Goal: Task Accomplishment & Management: Use online tool/utility

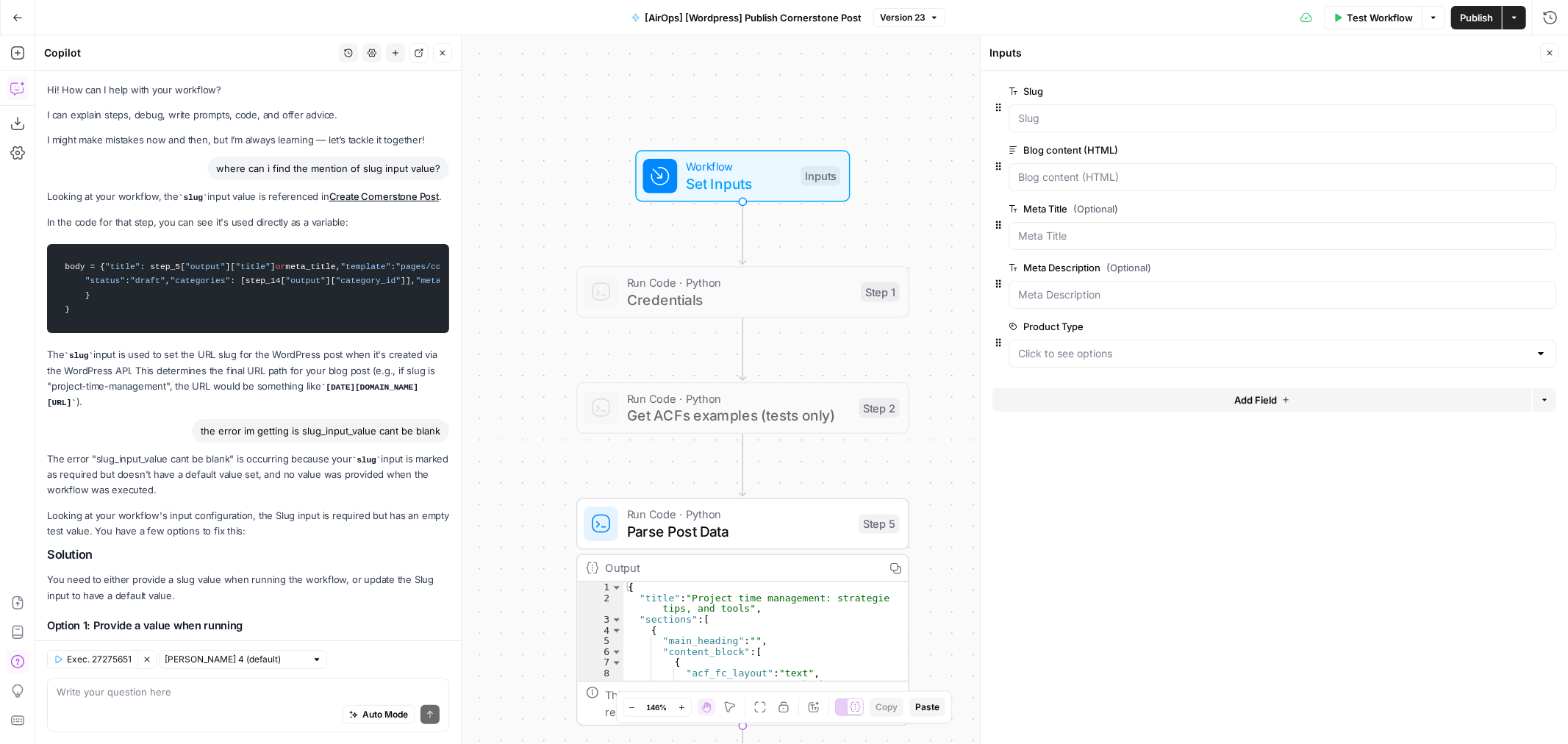
scroll to position [779, 0]
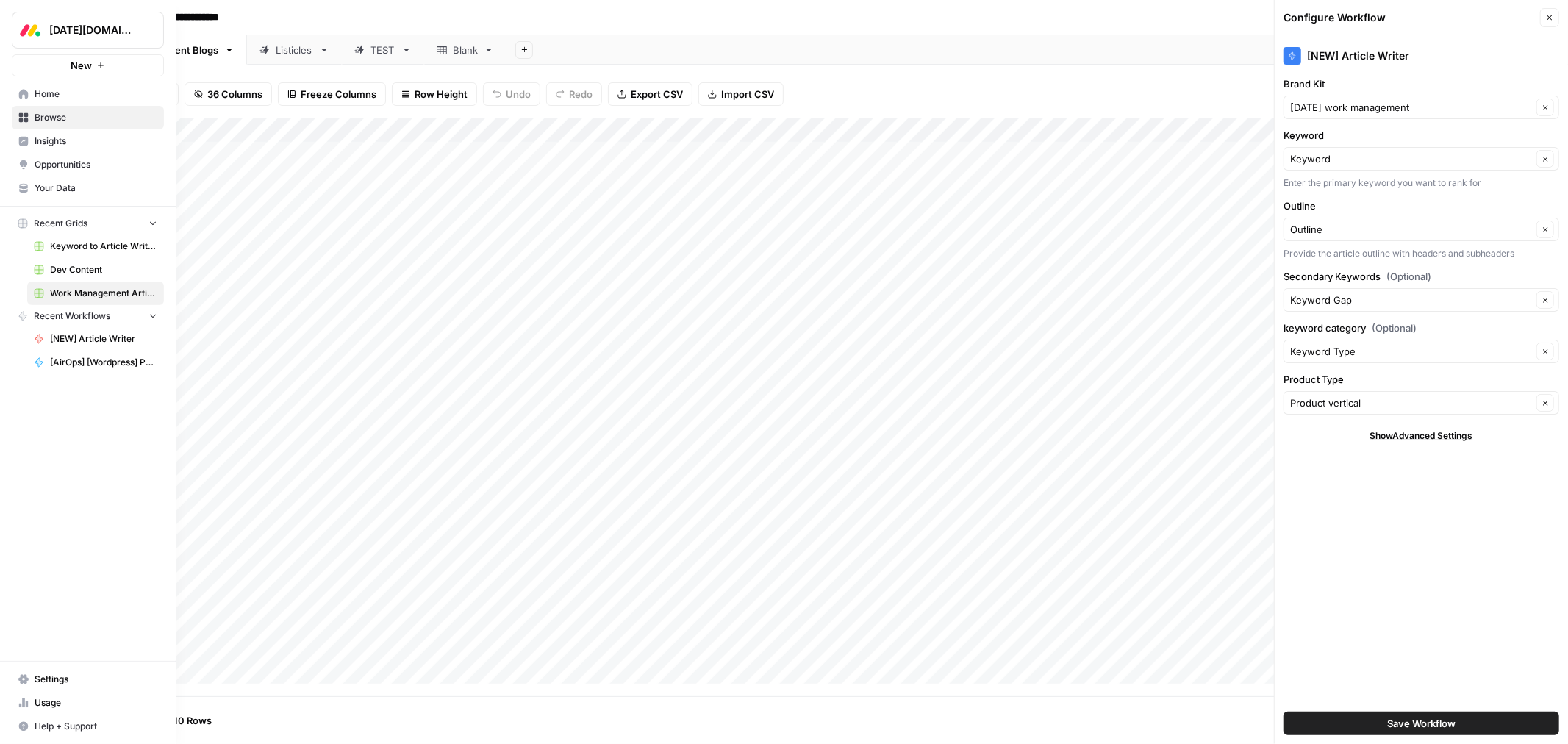
click at [47, 192] on span "Your Data" at bounding box center [96, 188] width 123 height 13
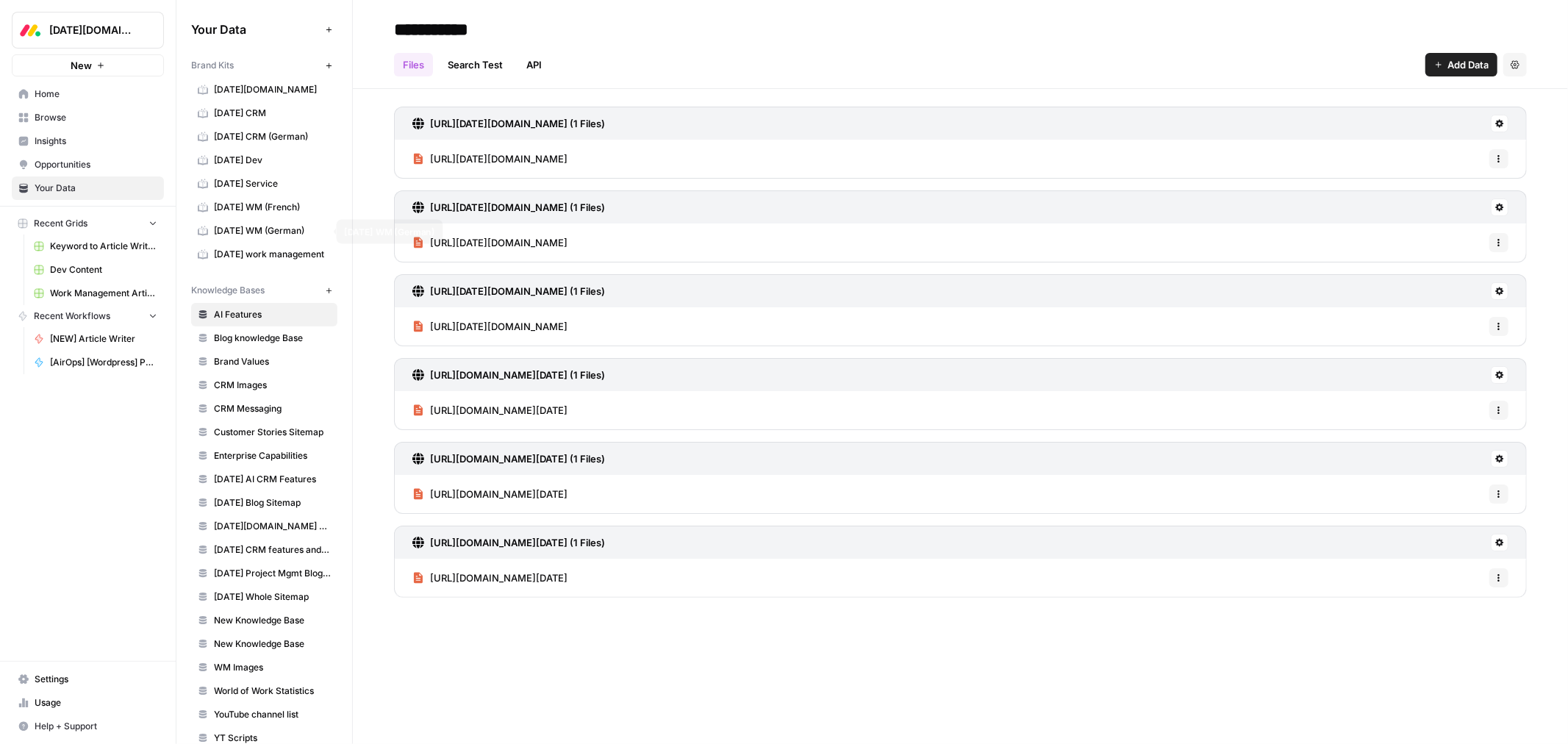
click at [276, 228] on span "monday WM (German)" at bounding box center [273, 230] width 117 height 13
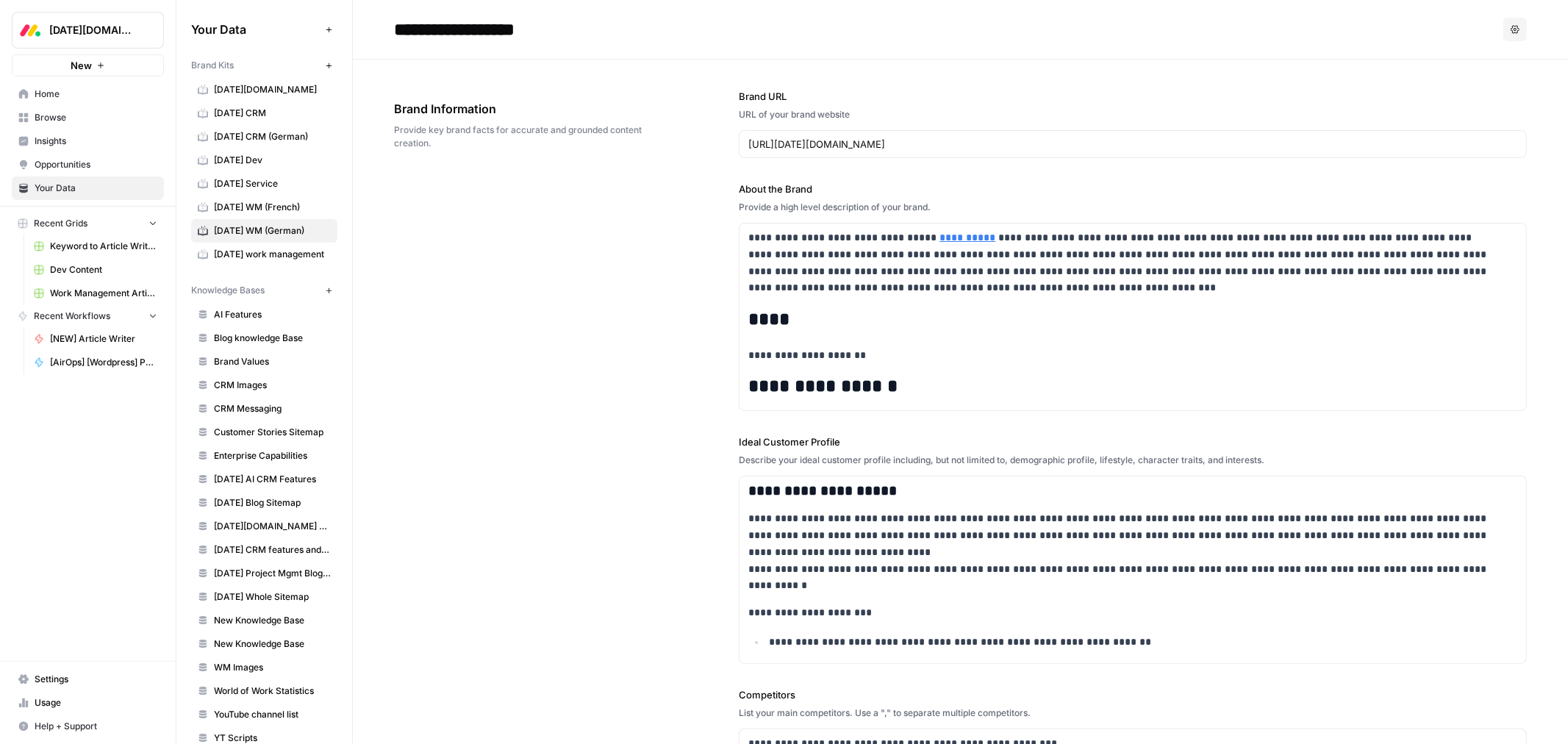
click at [61, 675] on span "Settings" at bounding box center [96, 679] width 123 height 13
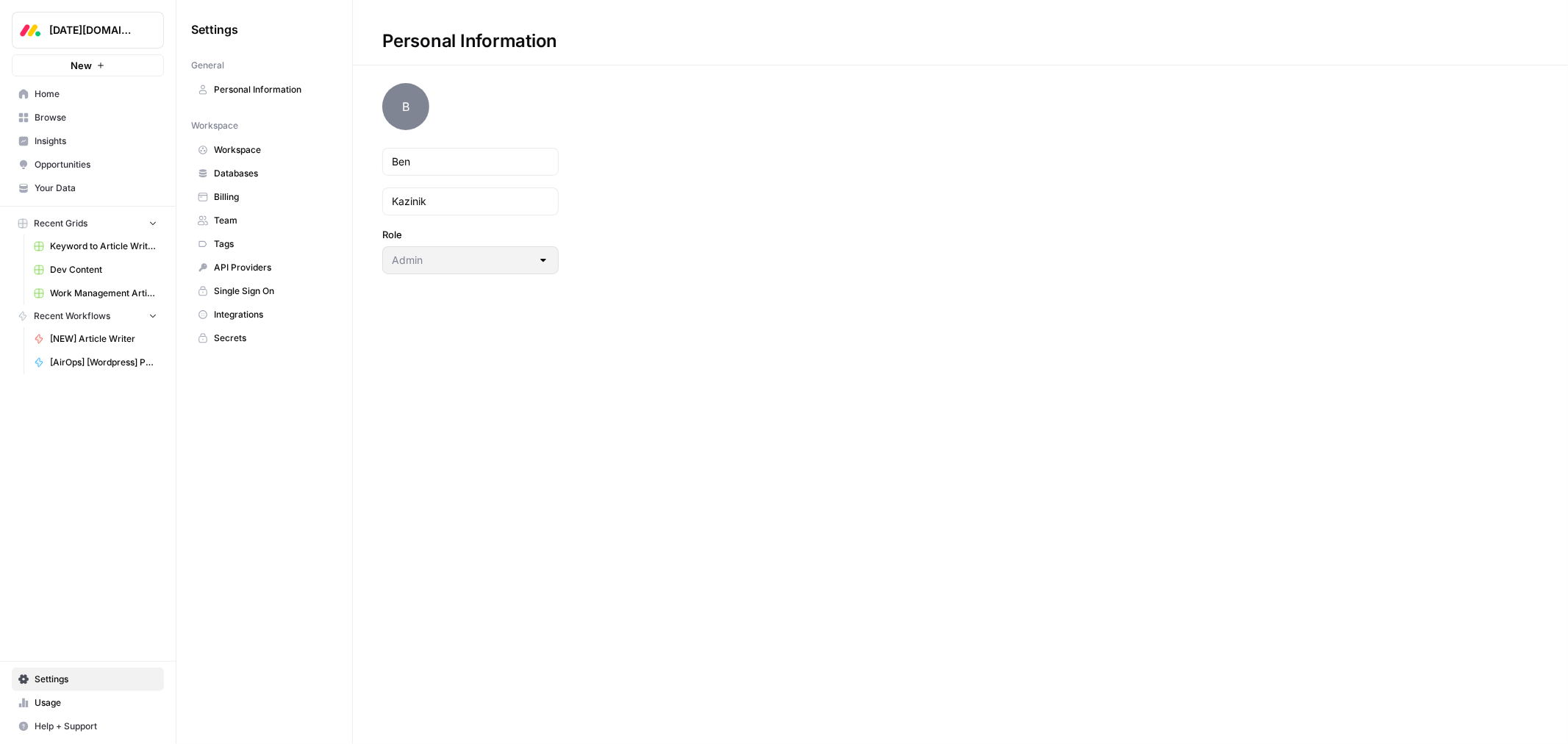
click at [247, 216] on span "Team" at bounding box center [273, 220] width 117 height 13
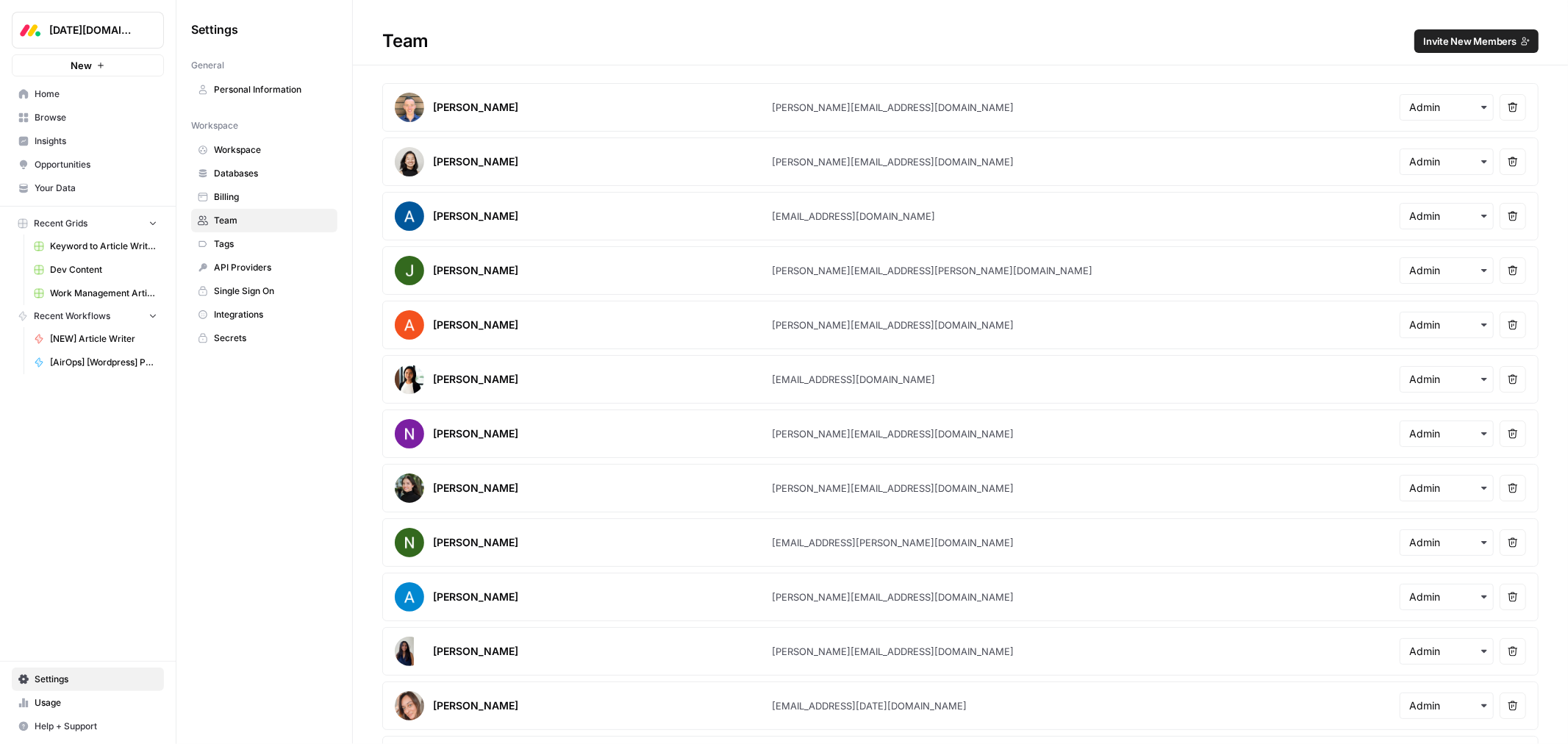
click at [1487, 46] on span "Invite New Members" at bounding box center [1470, 41] width 94 height 15
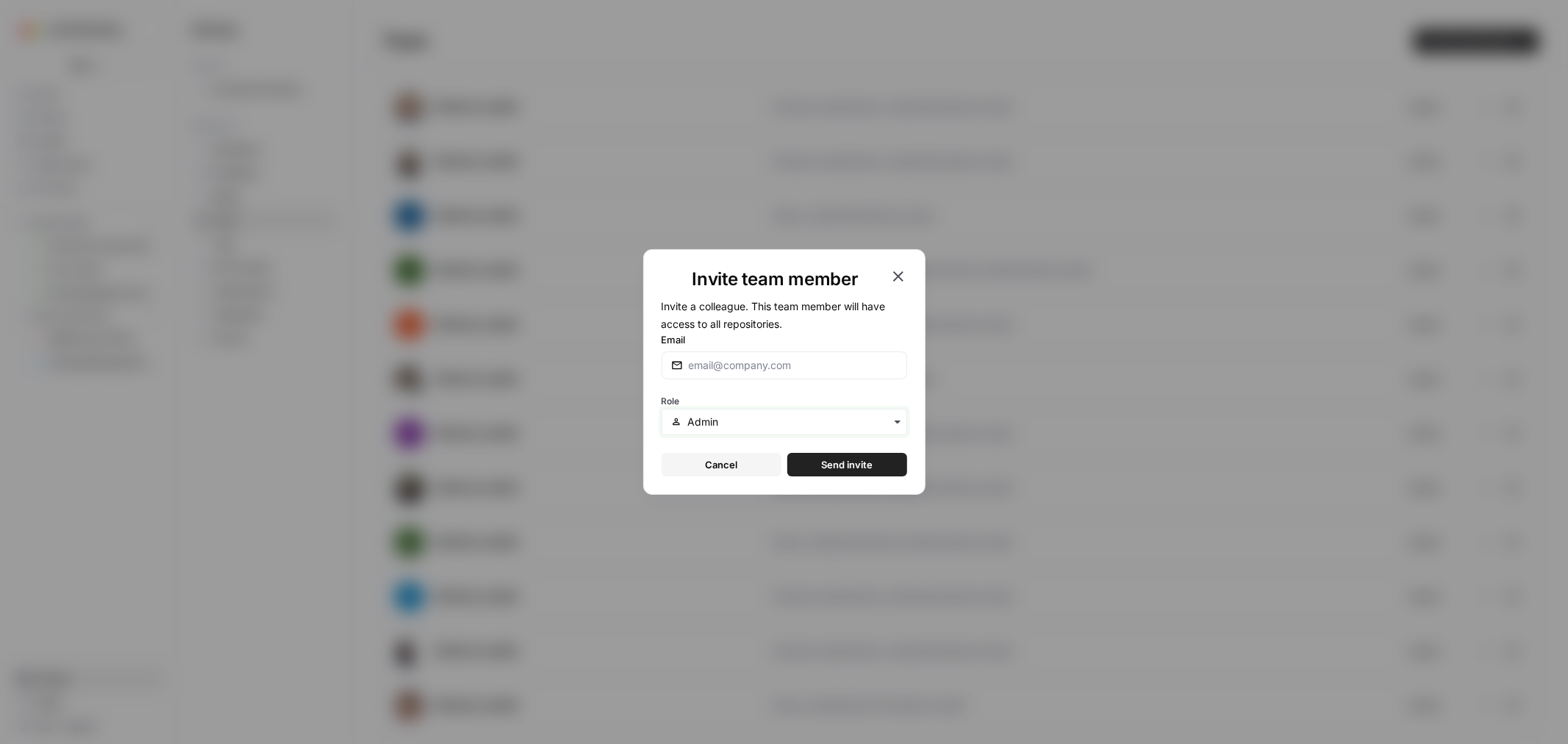
click at [729, 421] on input "text" at bounding box center [792, 422] width 210 height 15
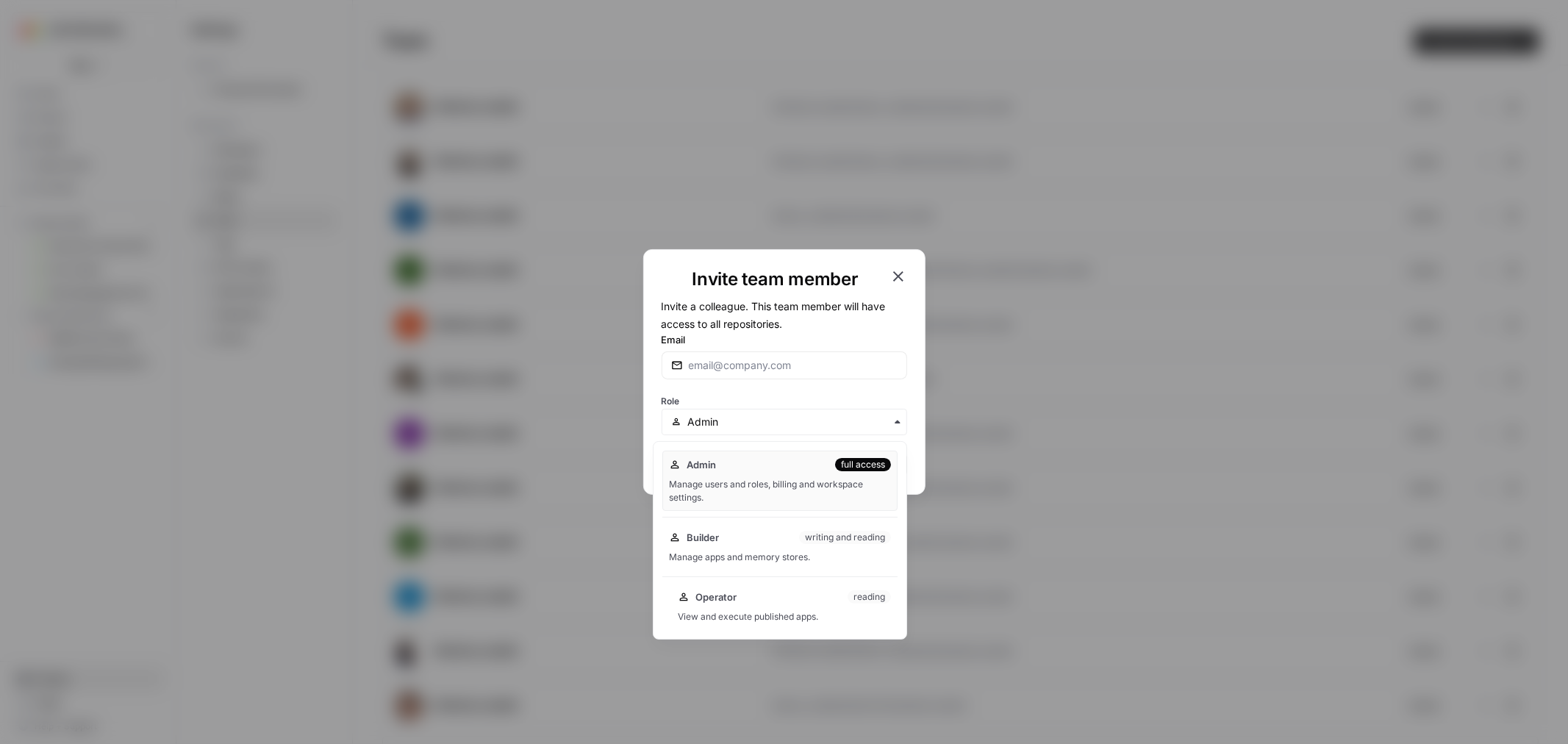
click at [798, 606] on div "Operator reading View and execute published apps." at bounding box center [784, 606] width 227 height 47
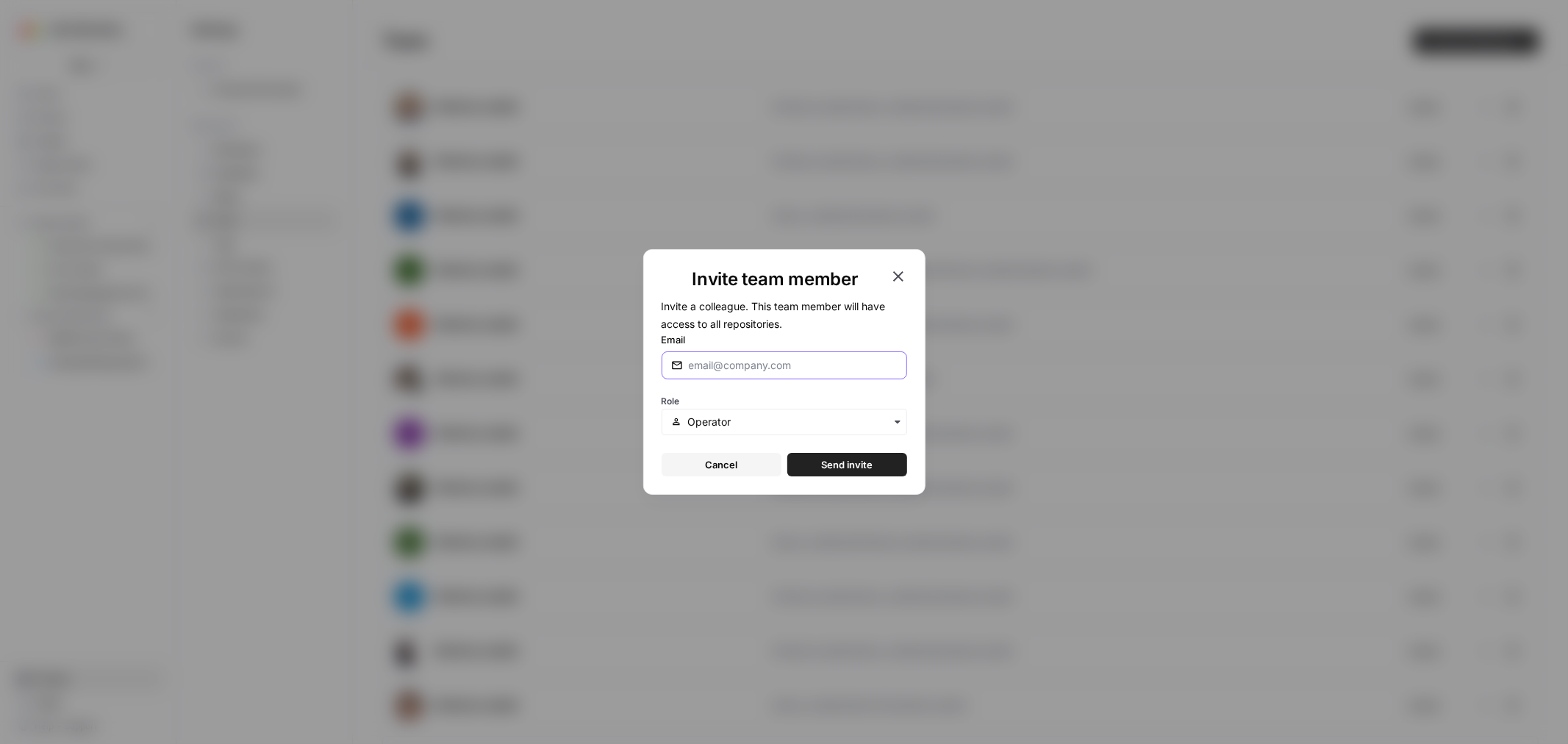
click at [738, 361] on input "Email" at bounding box center [793, 365] width 209 height 15
paste input "dossfrau@googlemail.com"
type input "dossfrau@googlemail.com"
click at [841, 460] on span "Send invite" at bounding box center [847, 465] width 51 height 15
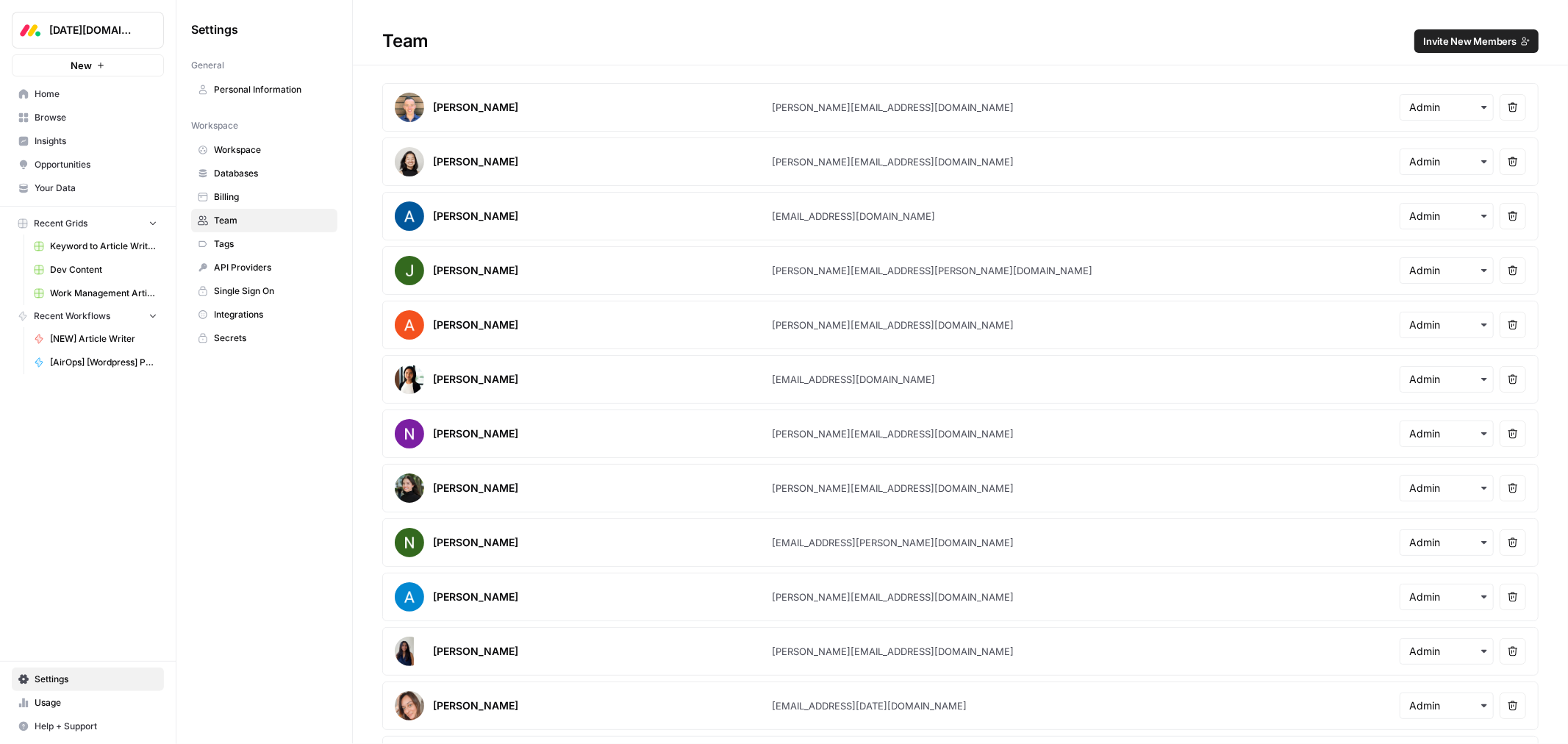
click at [1434, 48] on span "Invite New Members" at bounding box center [1470, 41] width 94 height 15
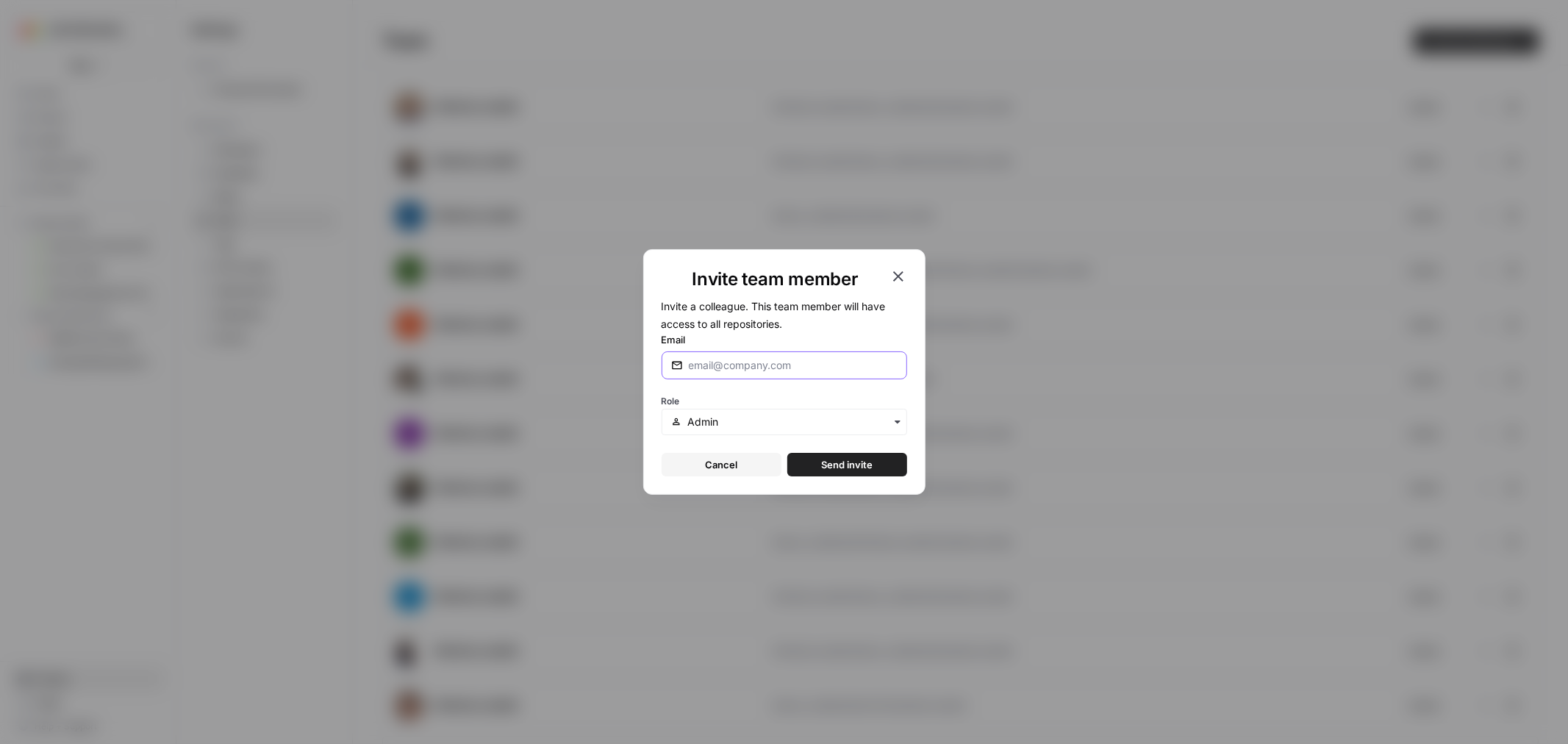
click at [834, 362] on input "Email" at bounding box center [793, 365] width 209 height 15
paste input "[EMAIL_ADDRESS][DOMAIN_NAME]"
type input "[EMAIL_ADDRESS][DOMAIN_NAME]"
click at [738, 425] on input "text" at bounding box center [792, 422] width 210 height 15
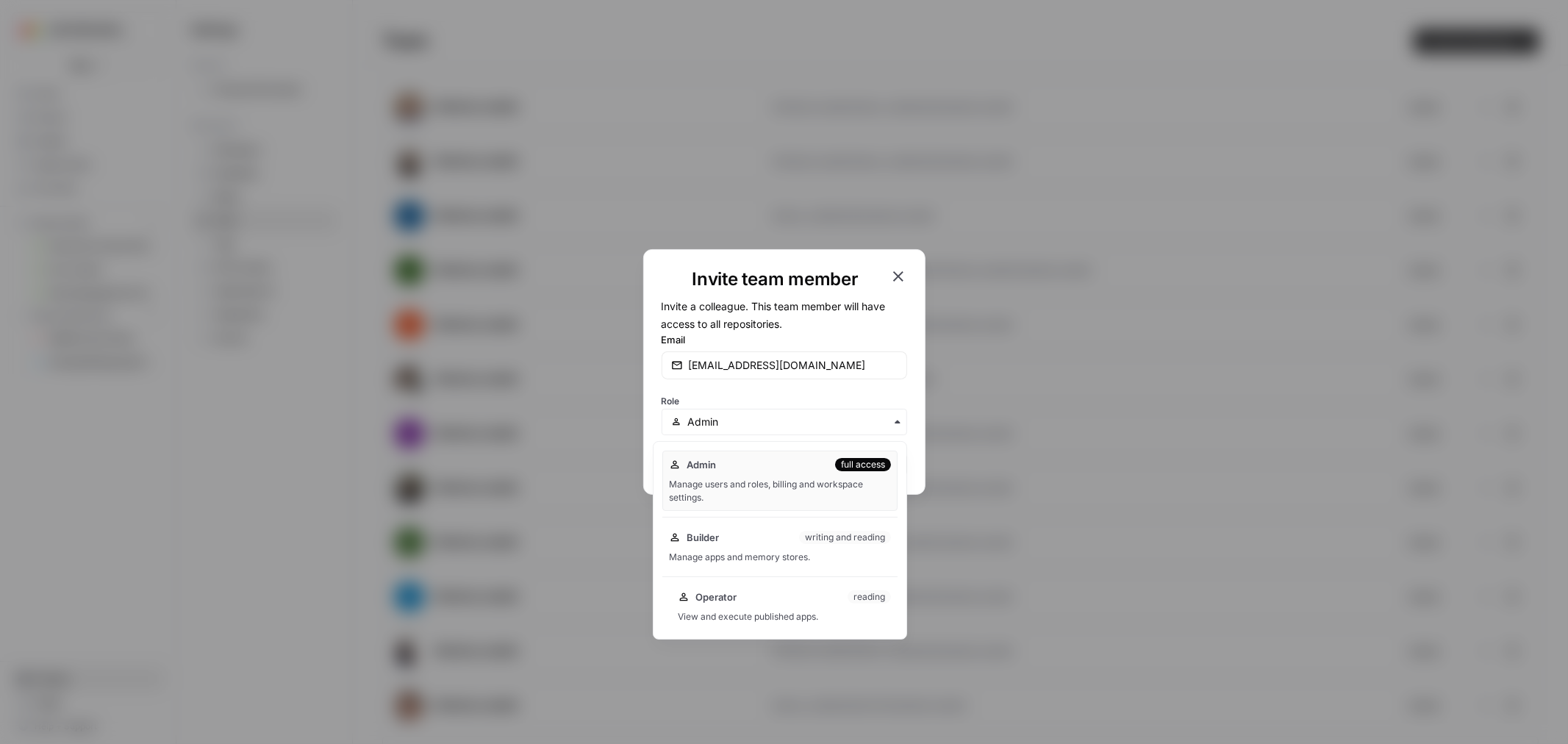
click at [744, 601] on div "Operator reading" at bounding box center [785, 597] width 213 height 15
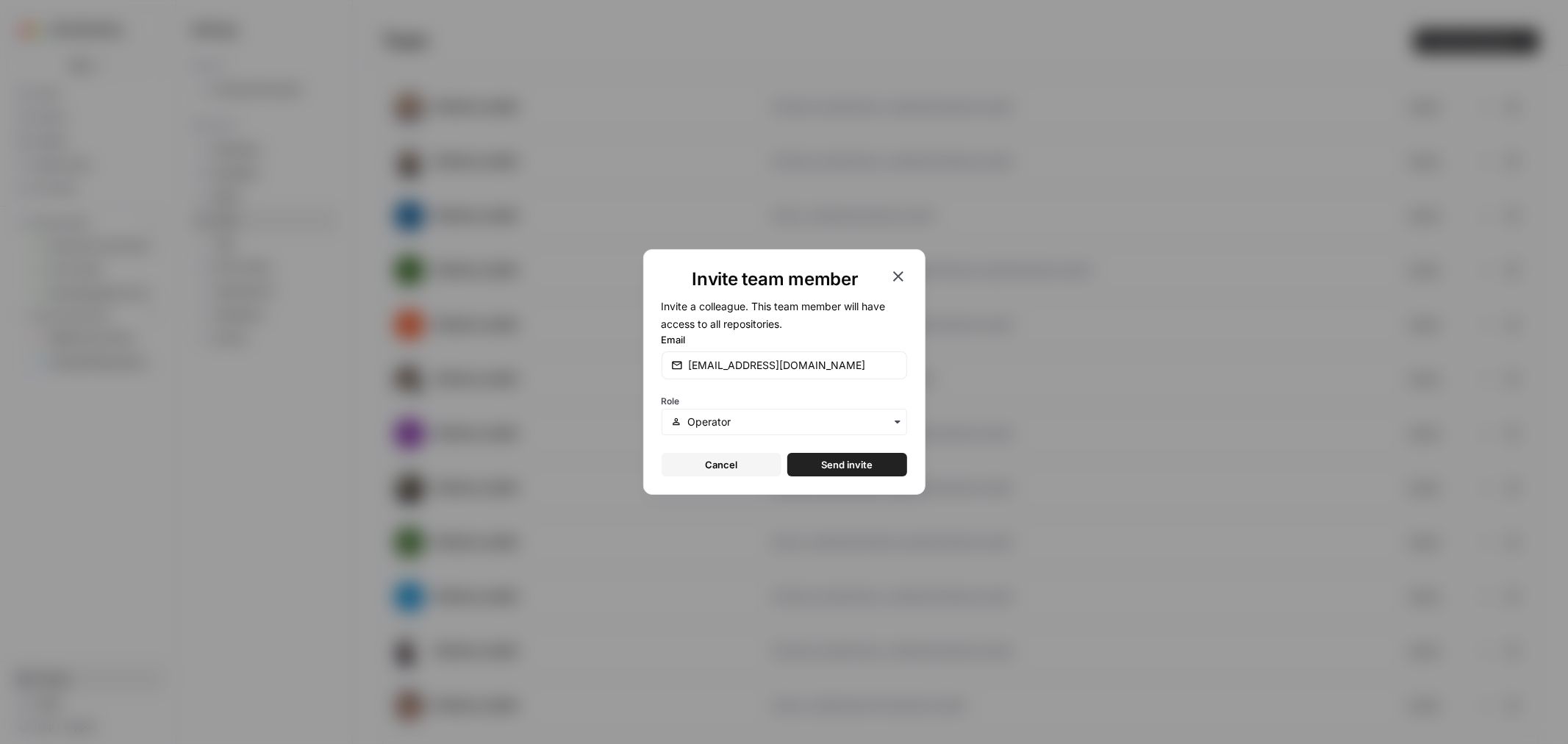
click at [820, 467] on button "Send invite" at bounding box center [848, 465] width 120 height 24
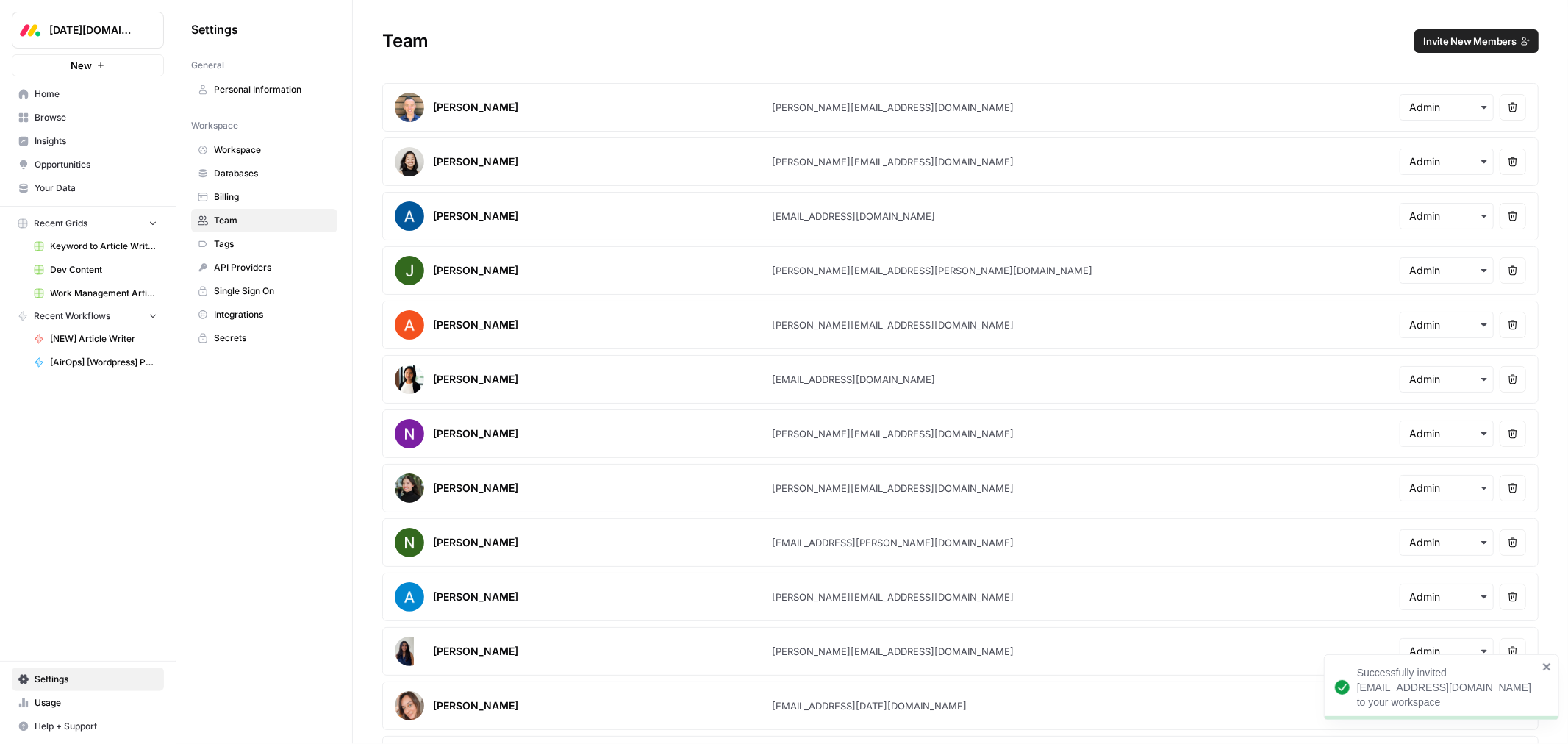
click at [266, 640] on div "Settings General Personal Information Workspace Workspace Databases Billing Tea…" at bounding box center [264, 372] width 176 height 744
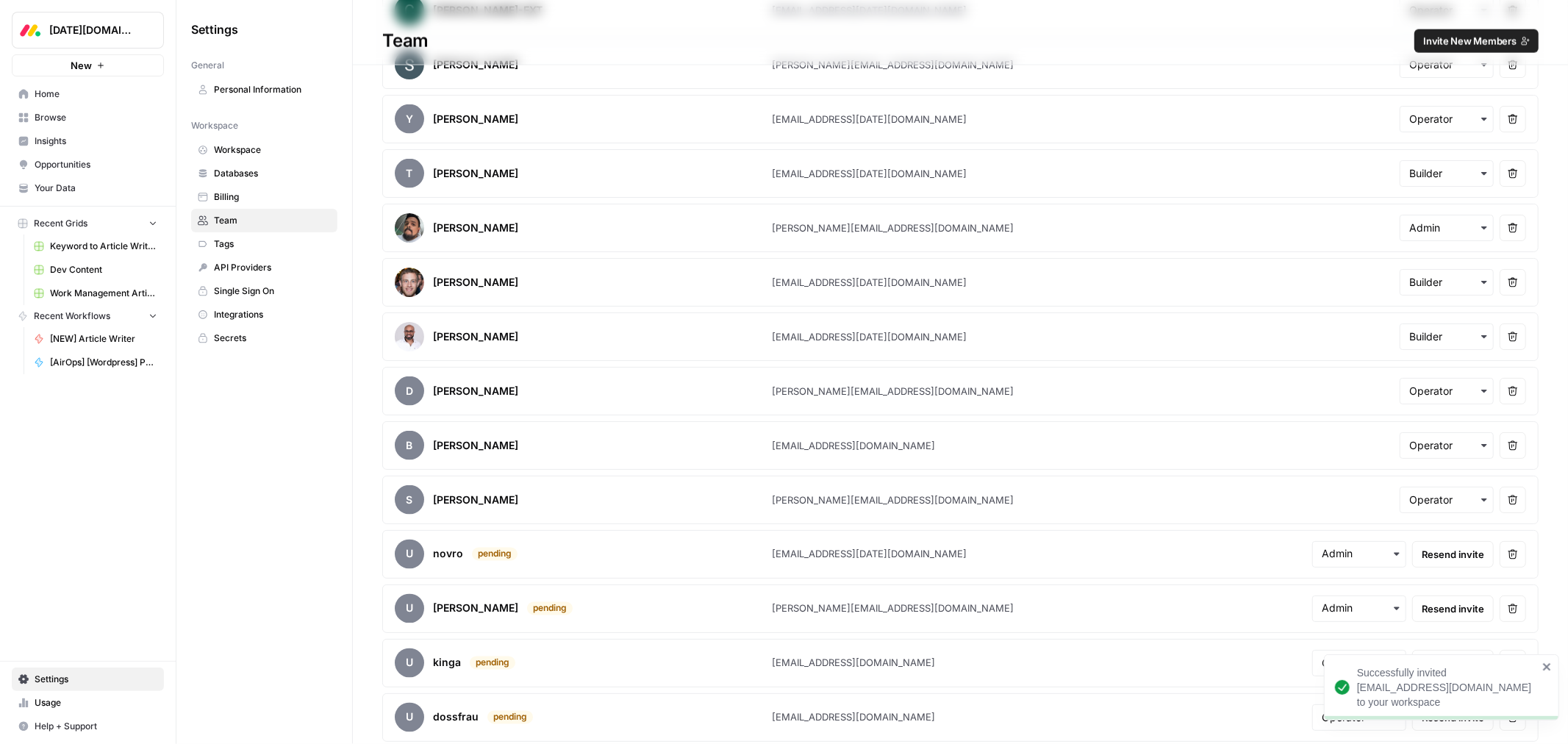
scroll to position [1903, 0]
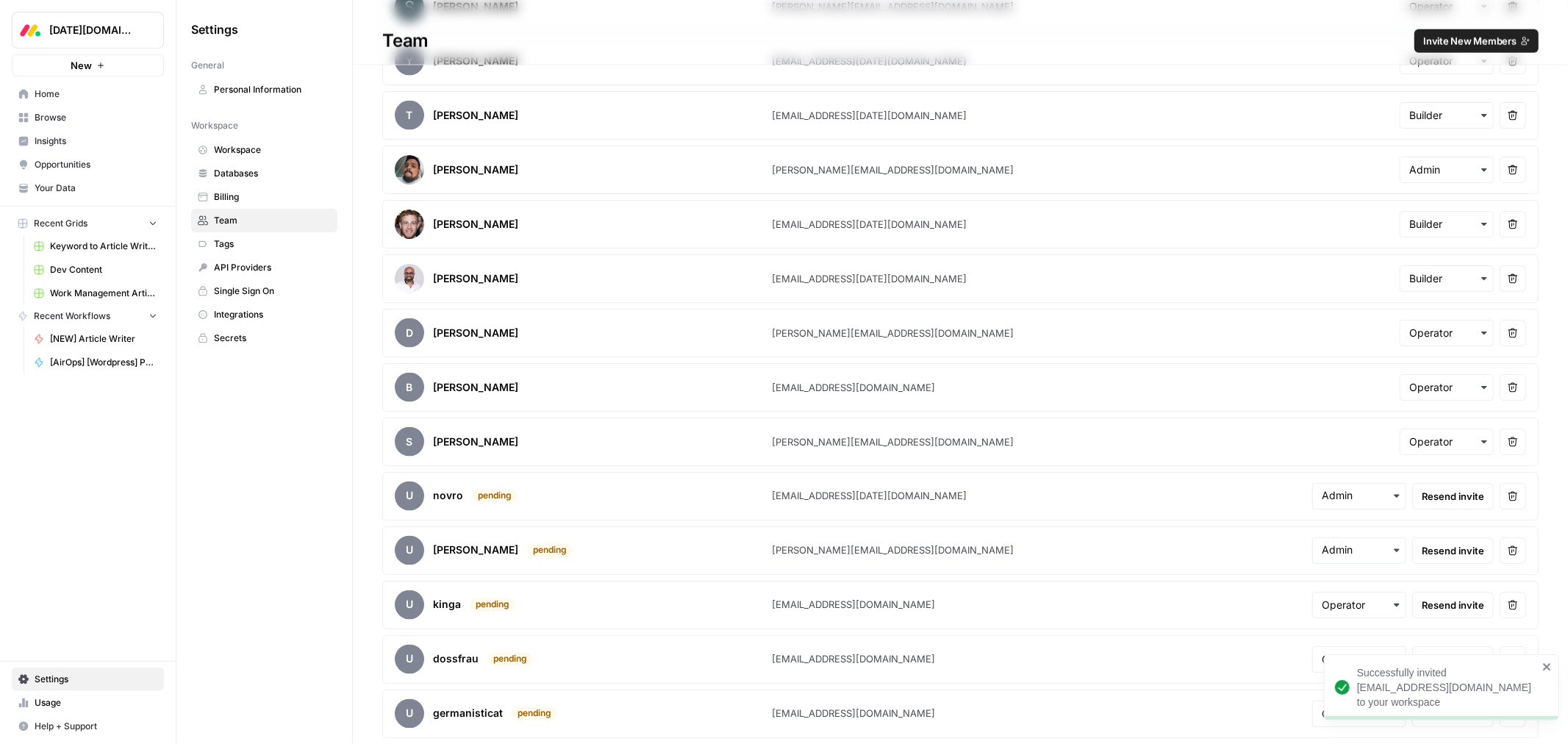
click at [1543, 666] on icon "close" at bounding box center [1547, 666] width 10 height 12
click at [1508, 663] on icon "button" at bounding box center [1513, 659] width 10 height 10
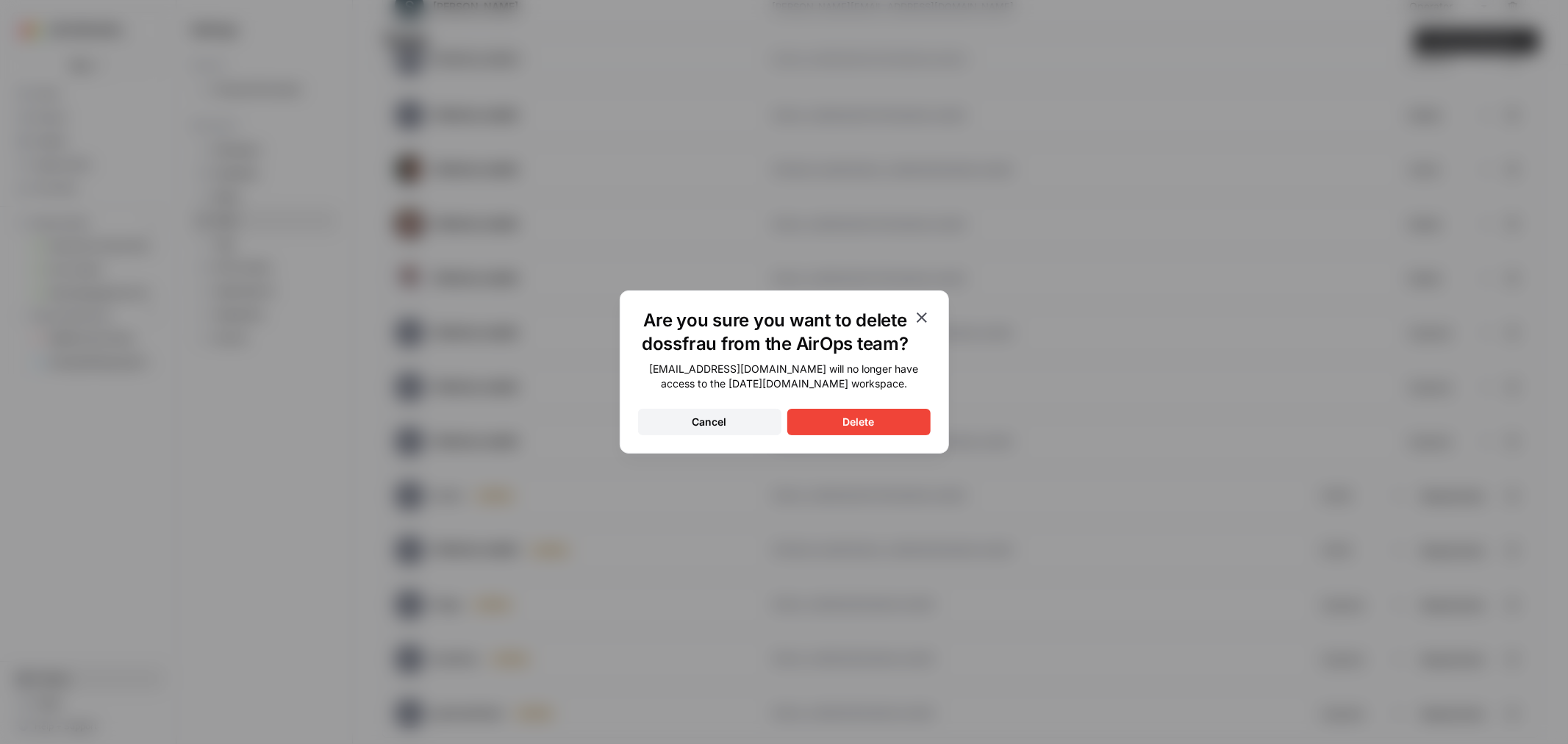
click at [861, 422] on div "Delete" at bounding box center [858, 422] width 31 height 15
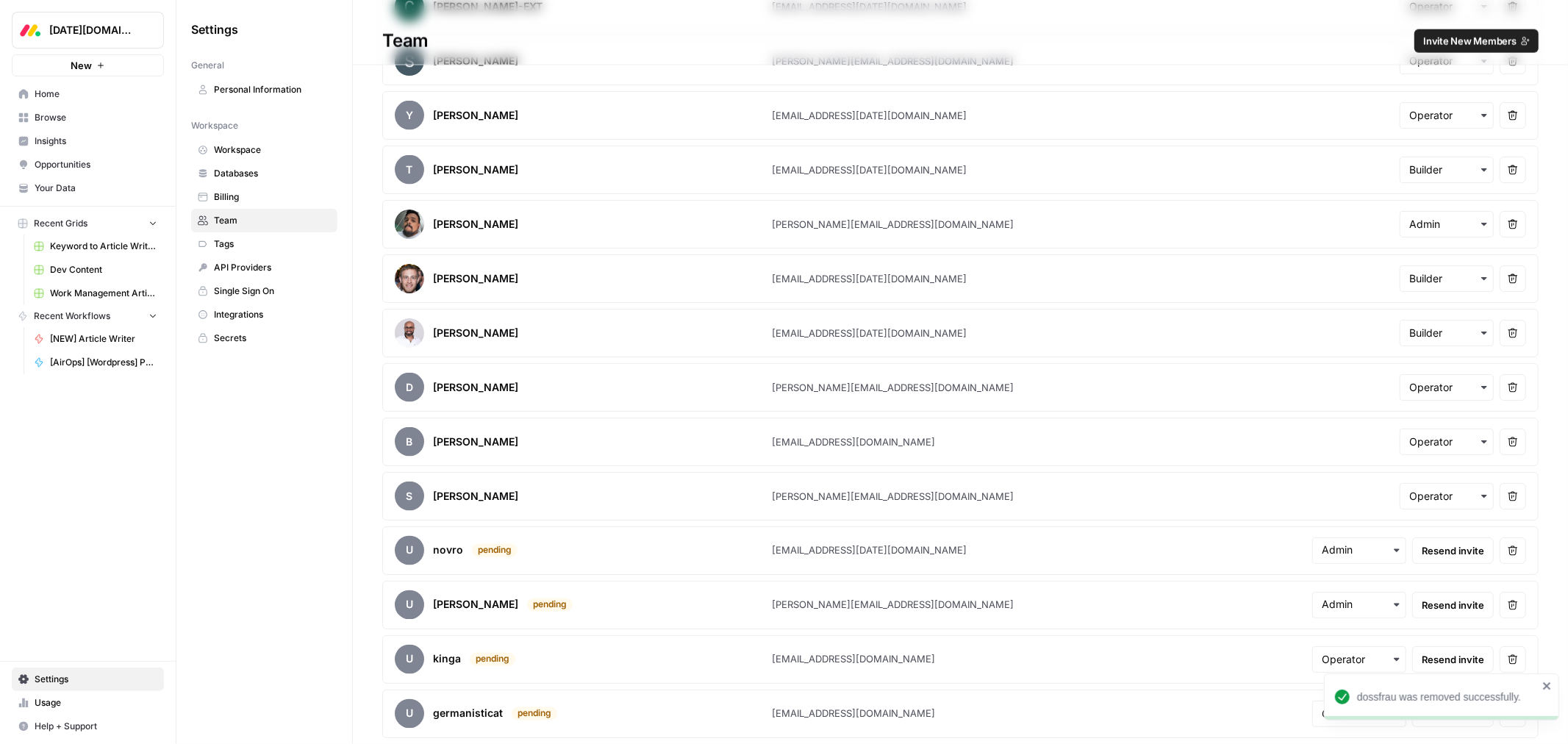
scroll to position [1848, 0]
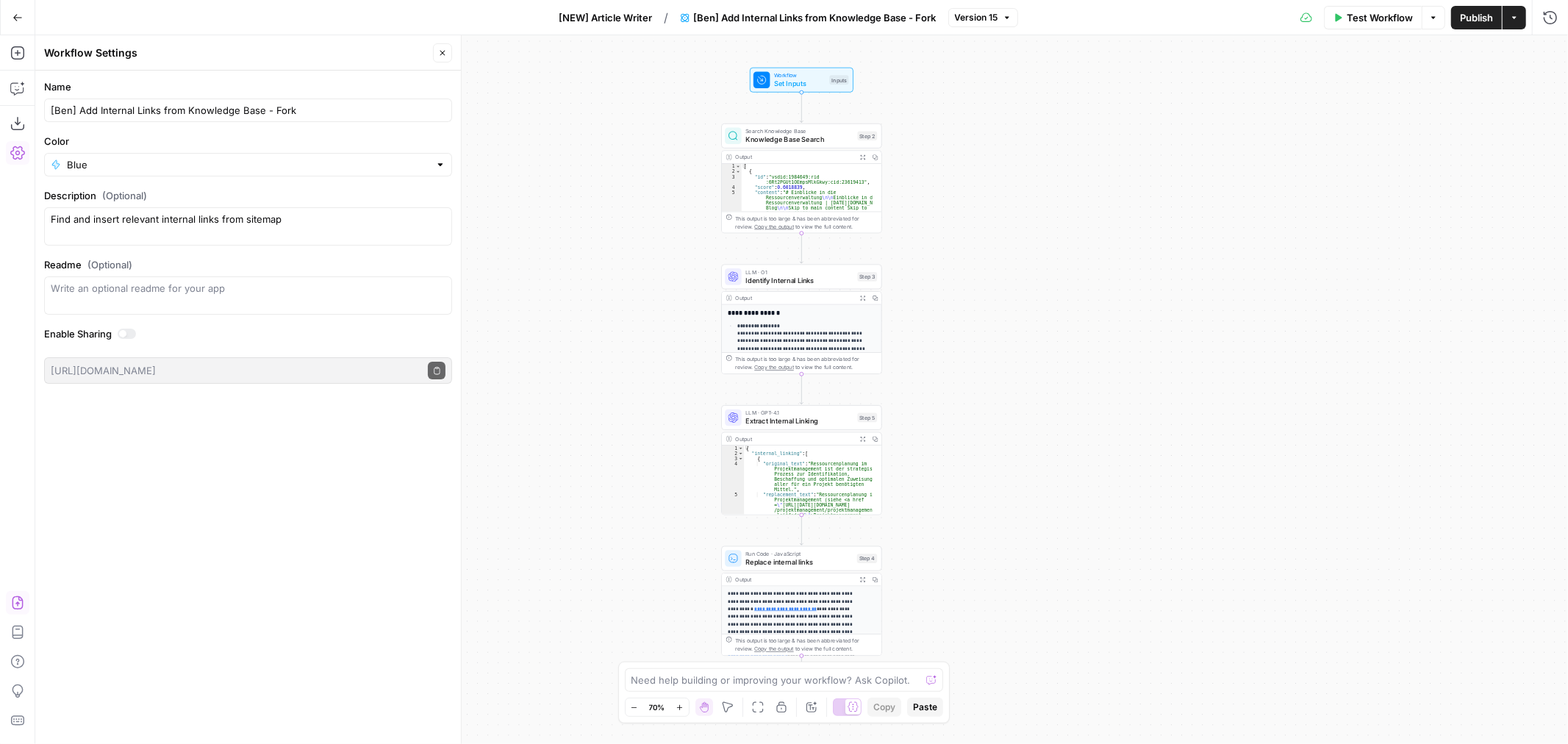
click at [630, 18] on span "[NEW] Article Writer" at bounding box center [607, 17] width 94 height 15
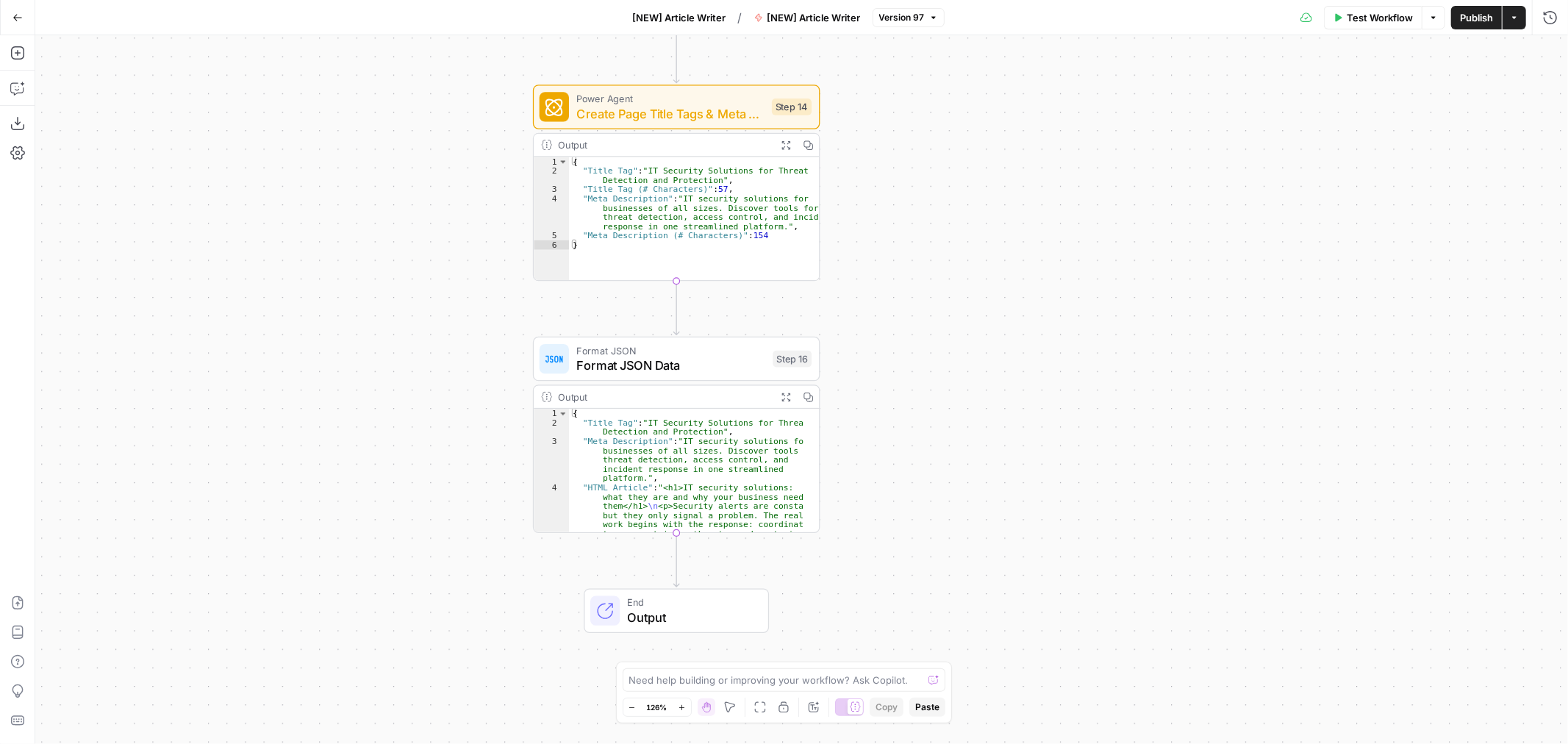
drag, startPoint x: 557, startPoint y: 436, endPoint x: 486, endPoint y: 410, distance: 75.6
click at [486, 410] on div "Workflow Set Inputs Inputs Google Search Google Search Step 2 Output Expand Out…" at bounding box center [802, 389] width 1533 height 709
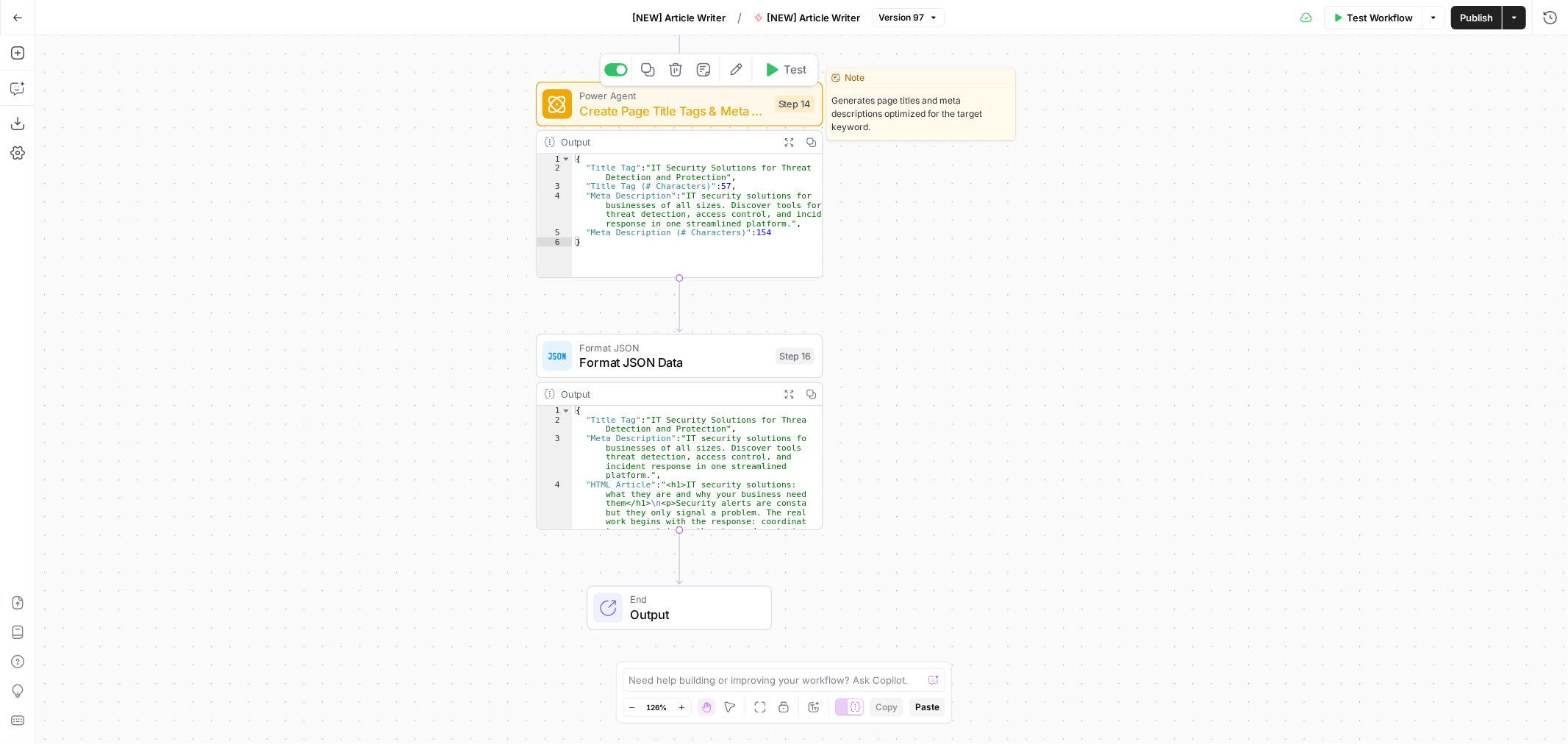
click at [645, 108] on span "Create Page Title Tags & Meta Descriptions - Fork" at bounding box center [673, 111] width 188 height 18
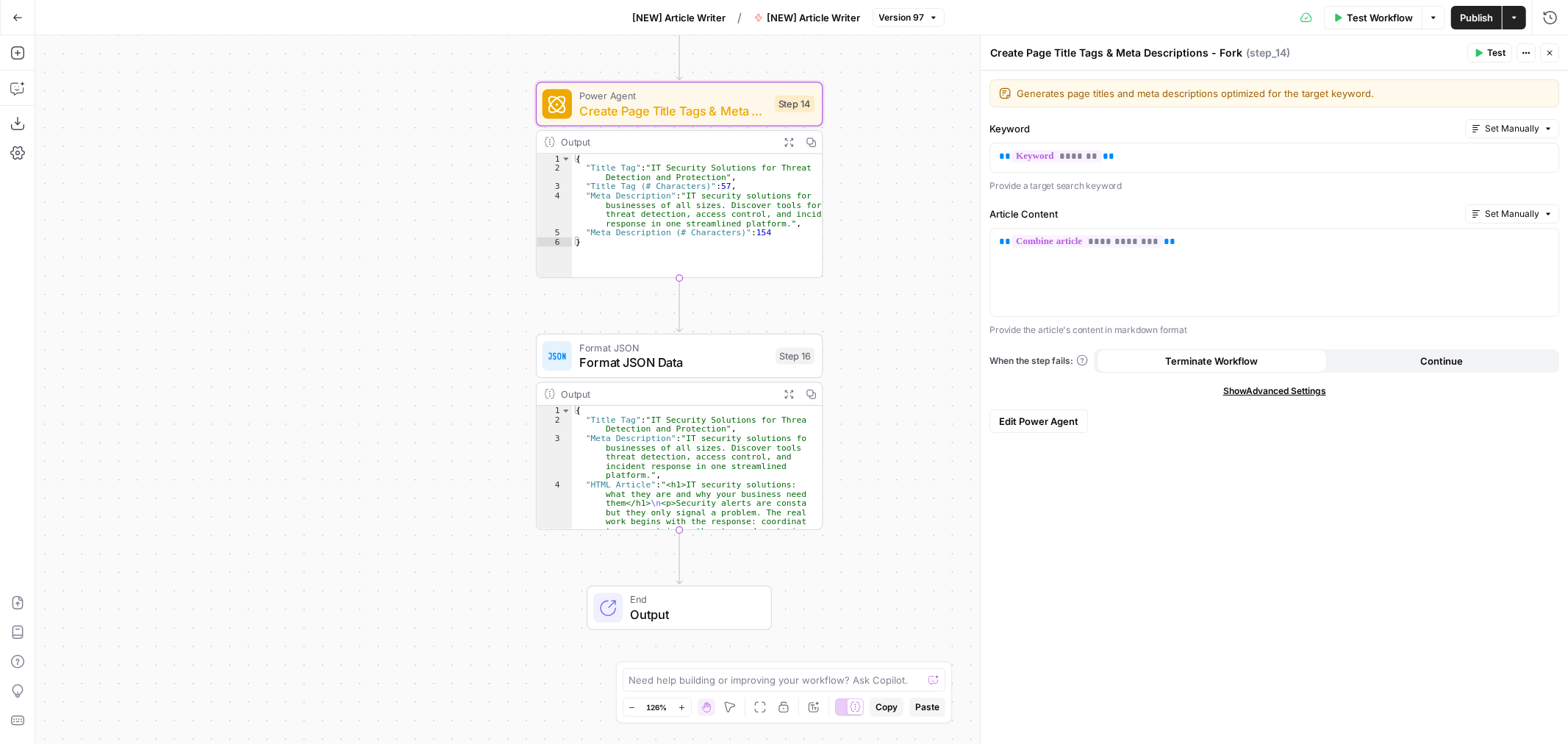
click at [1030, 420] on span "Edit Power Agent" at bounding box center [1038, 421] width 79 height 15
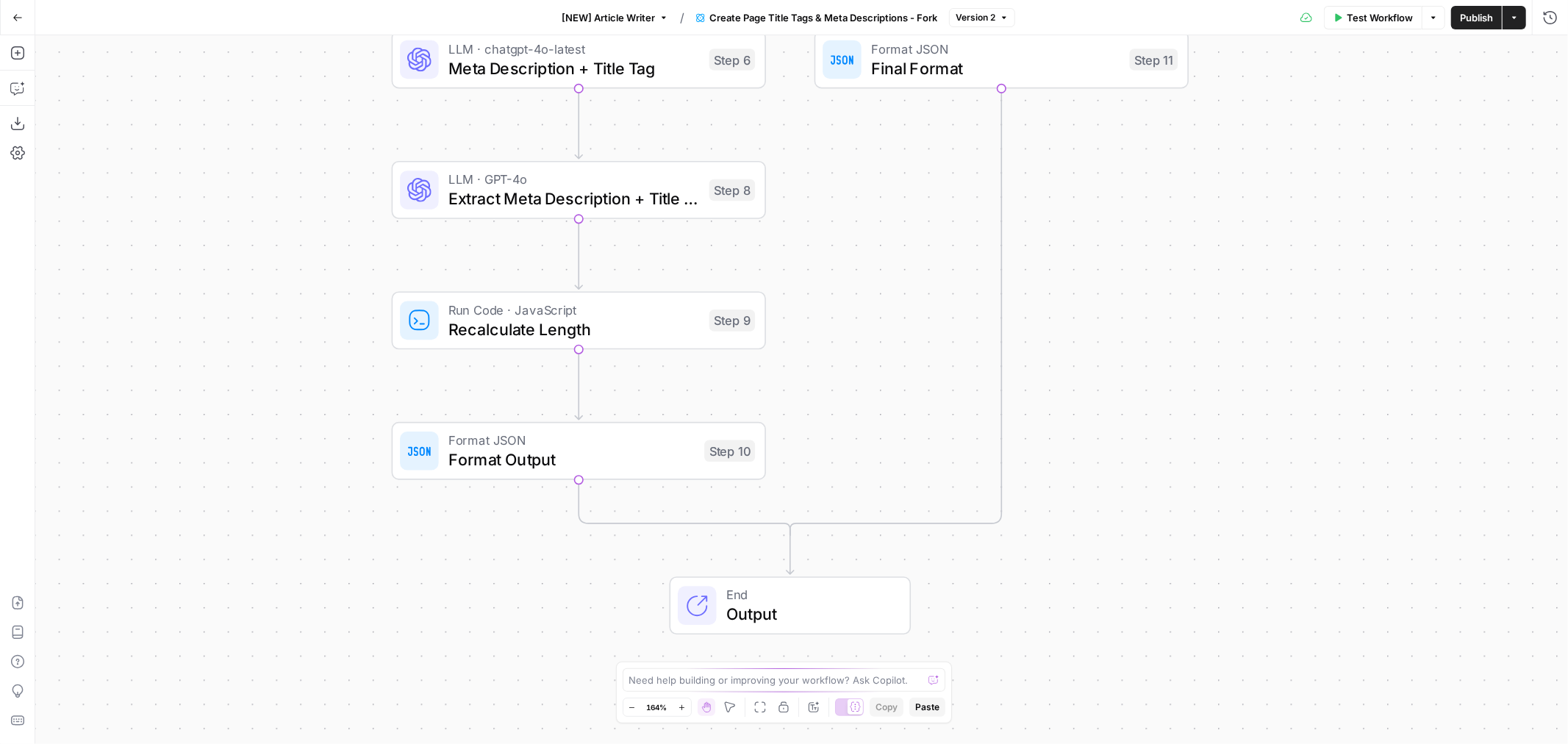
drag, startPoint x: 652, startPoint y: 508, endPoint x: 561, endPoint y: 568, distance: 109.0
click at [561, 568] on div "true false Workflow Set Inputs Inputs Google Search Perform Google Search Step …" at bounding box center [802, 389] width 1533 height 709
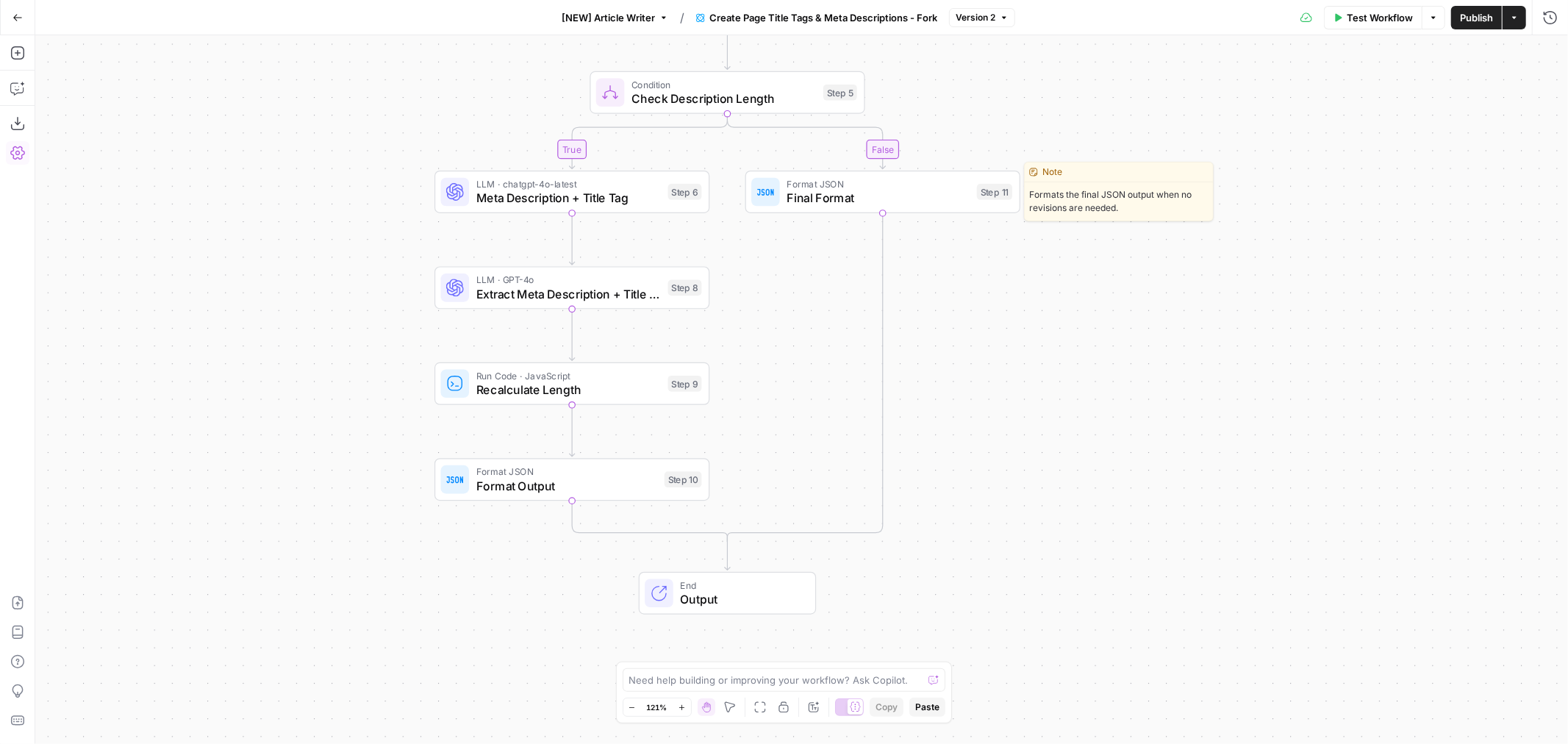
click at [924, 204] on span "Final Format" at bounding box center [878, 197] width 183 height 18
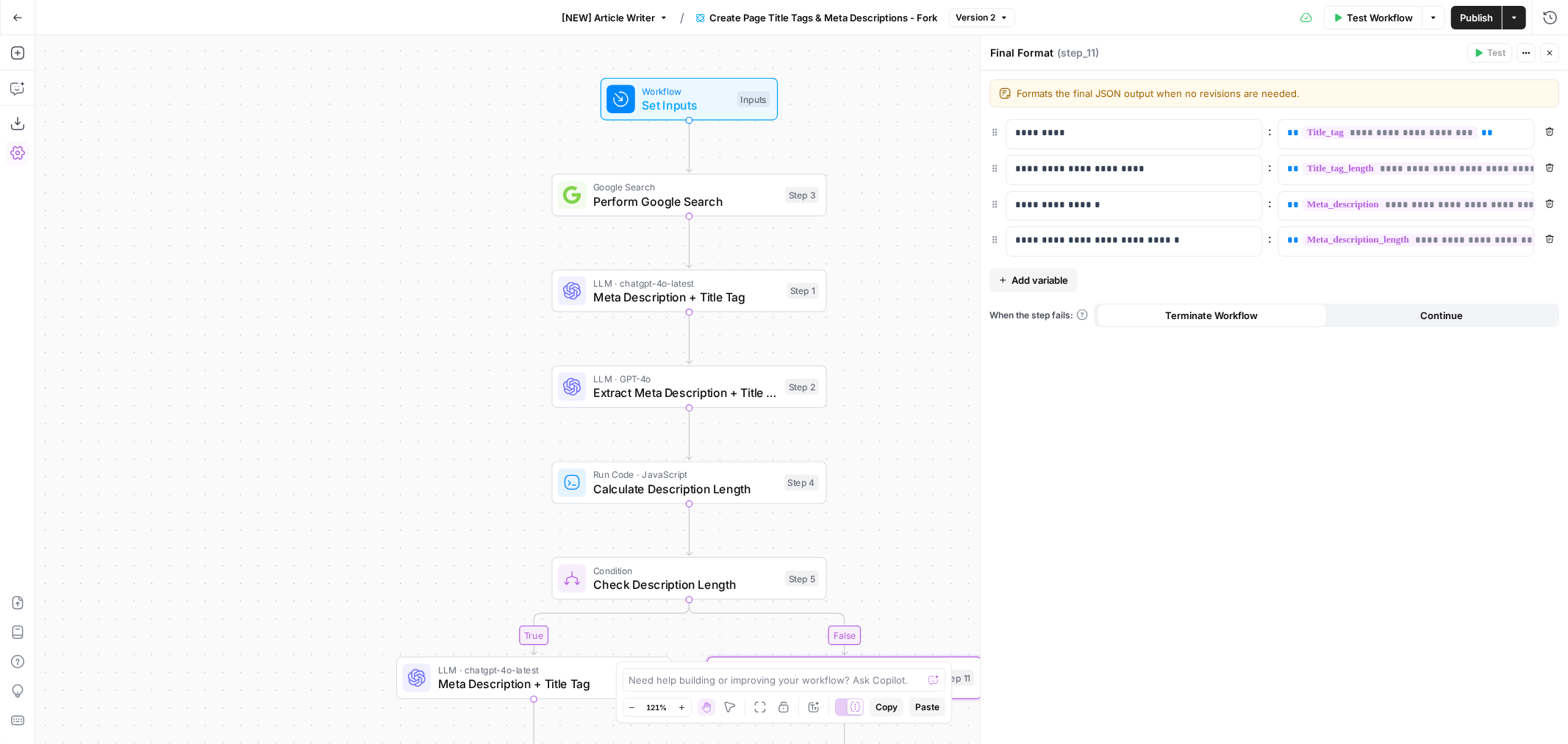
drag, startPoint x: 479, startPoint y: 355, endPoint x: 442, endPoint y: 392, distance: 52.3
click at [442, 392] on div "true false Workflow Set Inputs Inputs Google Search Perform Google Search Step …" at bounding box center [802, 389] width 1533 height 709
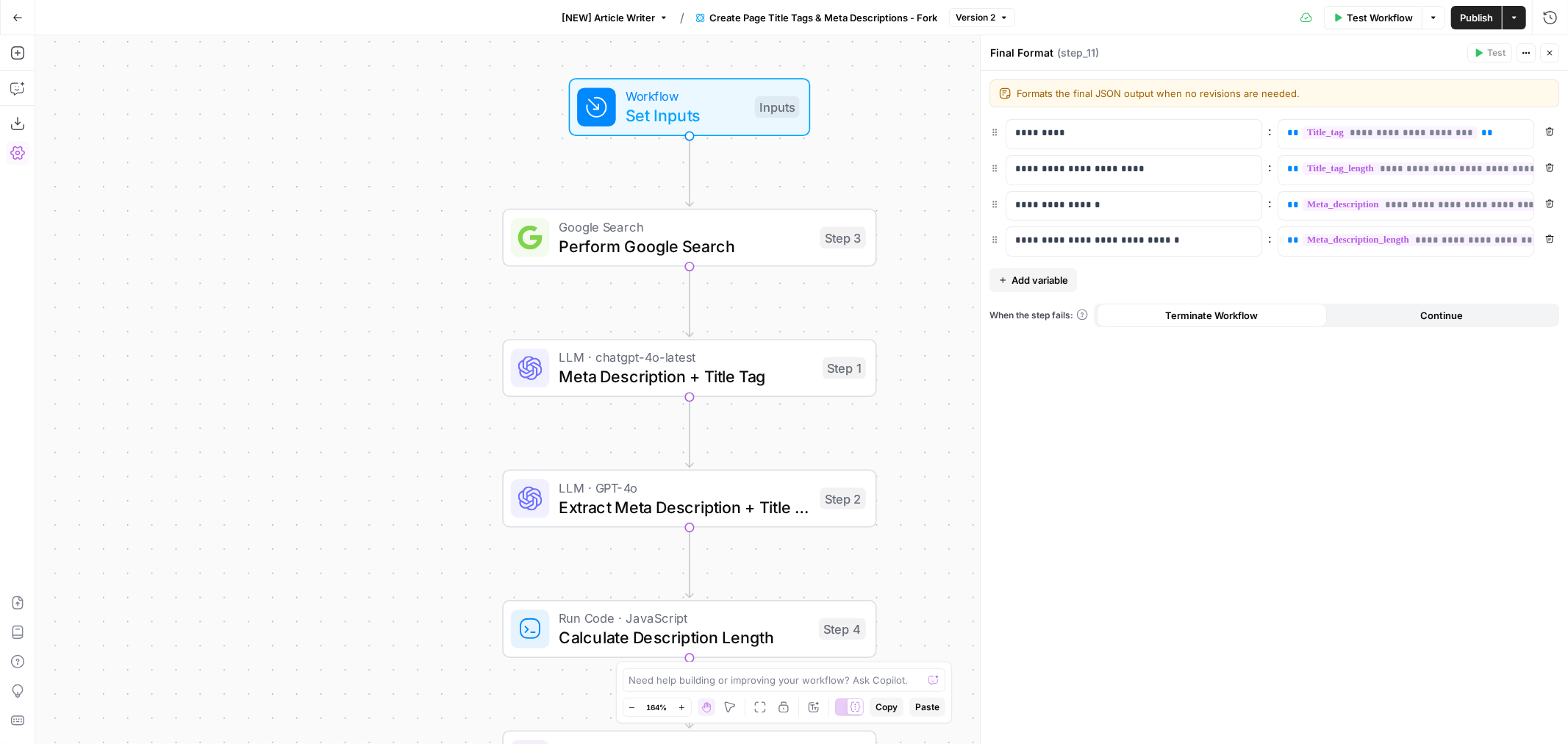
drag, startPoint x: 463, startPoint y: 312, endPoint x: 371, endPoint y: 430, distance: 149.6
click at [371, 430] on div "true false Workflow Set Inputs Inputs Google Search Perform Google Search Step …" at bounding box center [802, 389] width 1533 height 709
click at [159, 216] on div "true false Workflow Set Inputs Inputs Google Search Perform Google Search Step …" at bounding box center [802, 389] width 1533 height 709
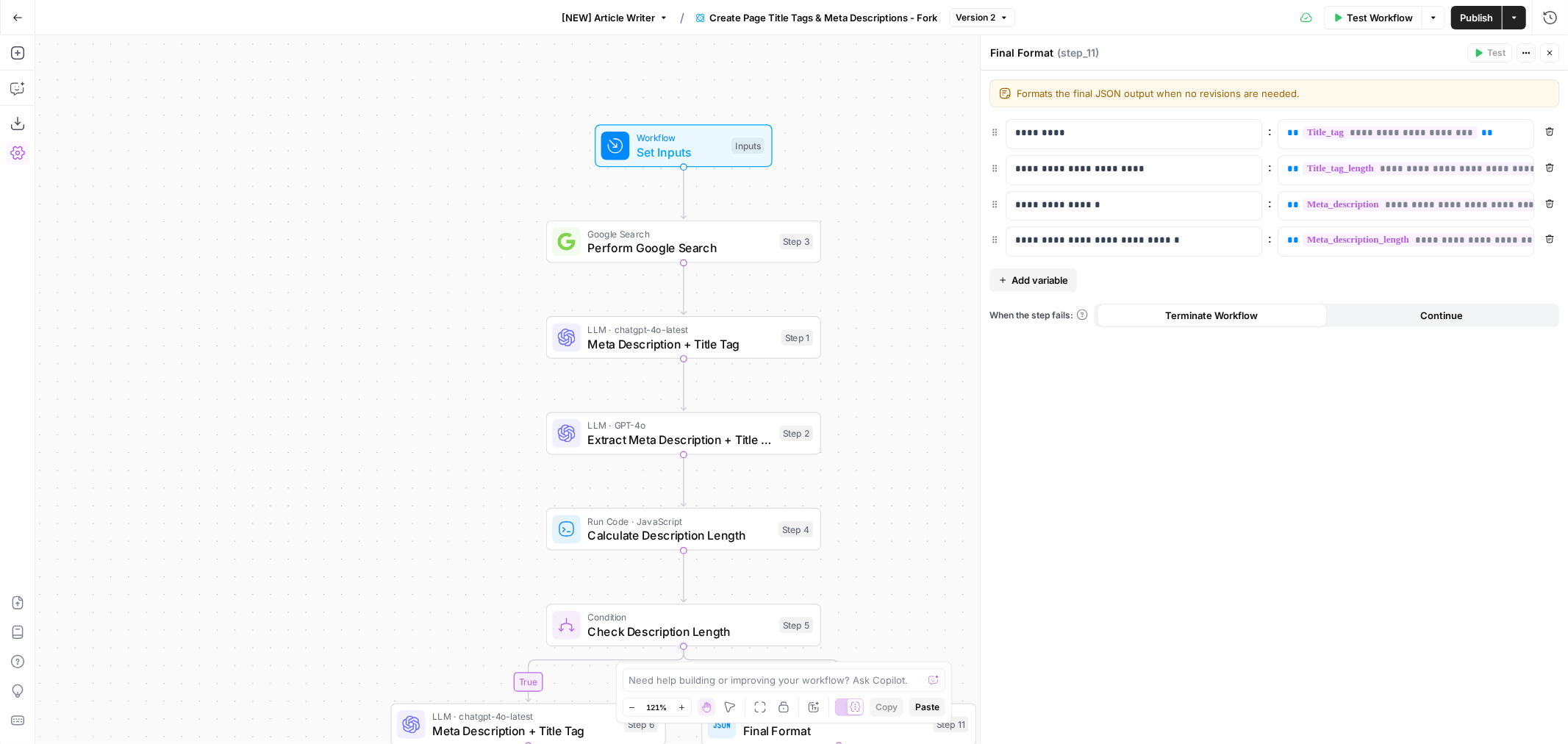
drag, startPoint x: 439, startPoint y: 200, endPoint x: 489, endPoint y: 214, distance: 51.9
click at [489, 214] on div "true false Workflow Set Inputs Inputs Google Search Perform Google Search Step …" at bounding box center [802, 389] width 1533 height 709
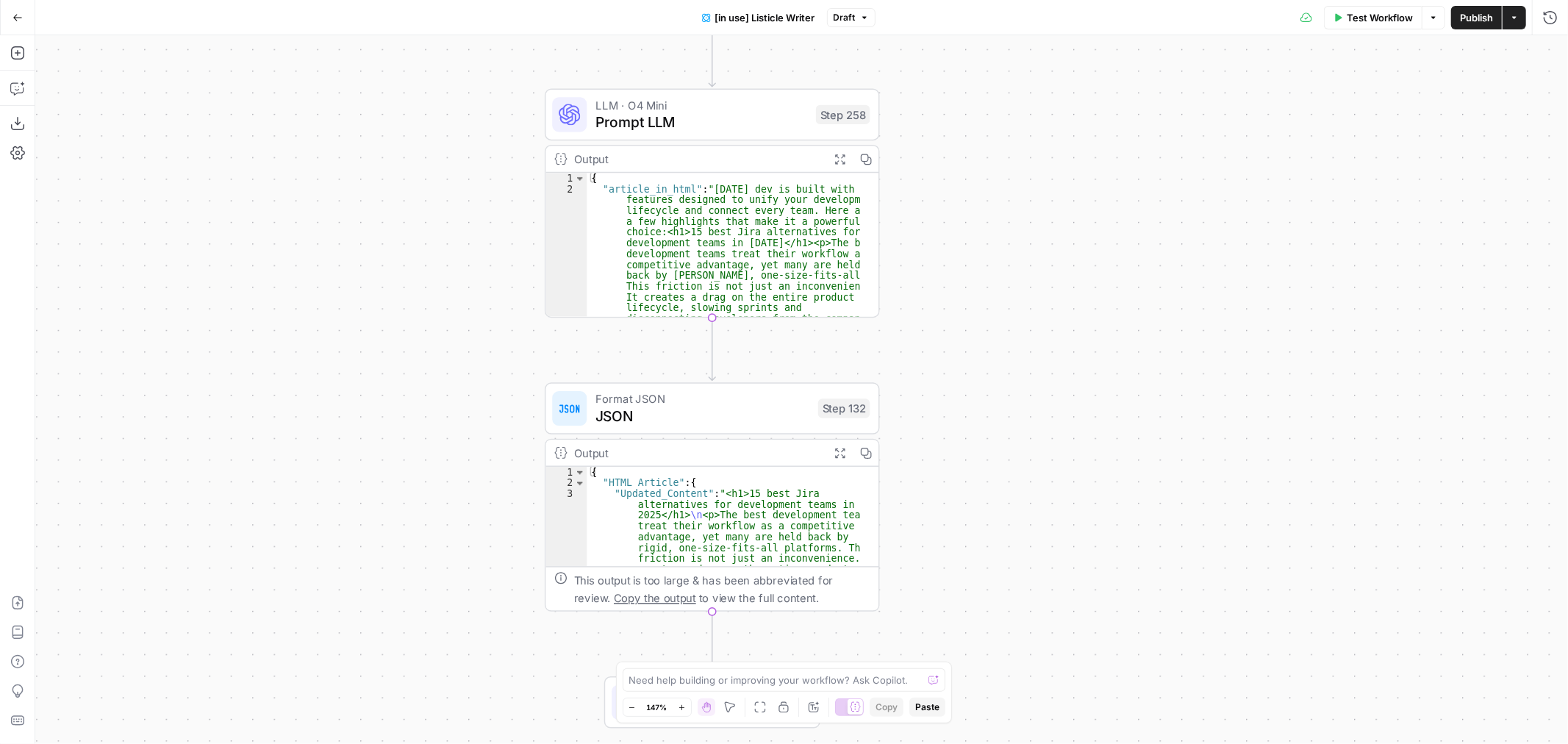
drag, startPoint x: 943, startPoint y: 506, endPoint x: 954, endPoint y: 543, distance: 38.6
click at [954, 543] on div "true false true false Workflow Set Inputs Inputs Loop Iteration Iterate Over Co…" at bounding box center [802, 389] width 1533 height 709
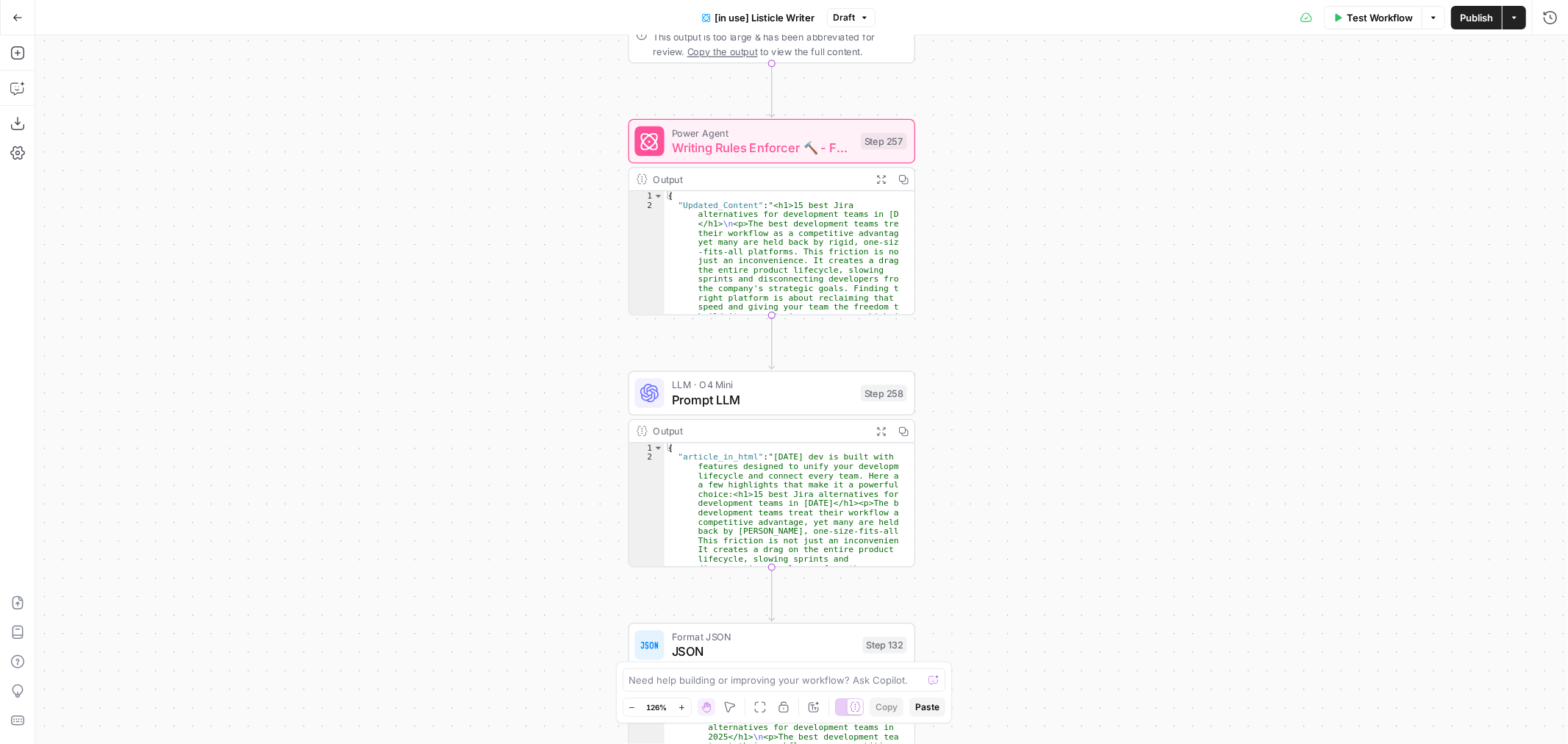
drag, startPoint x: 936, startPoint y: 299, endPoint x: 964, endPoint y: 531, distance: 233.7
click at [964, 531] on div "true false true false Workflow Set Inputs Inputs Loop Iteration Iterate Over Co…" at bounding box center [802, 389] width 1533 height 709
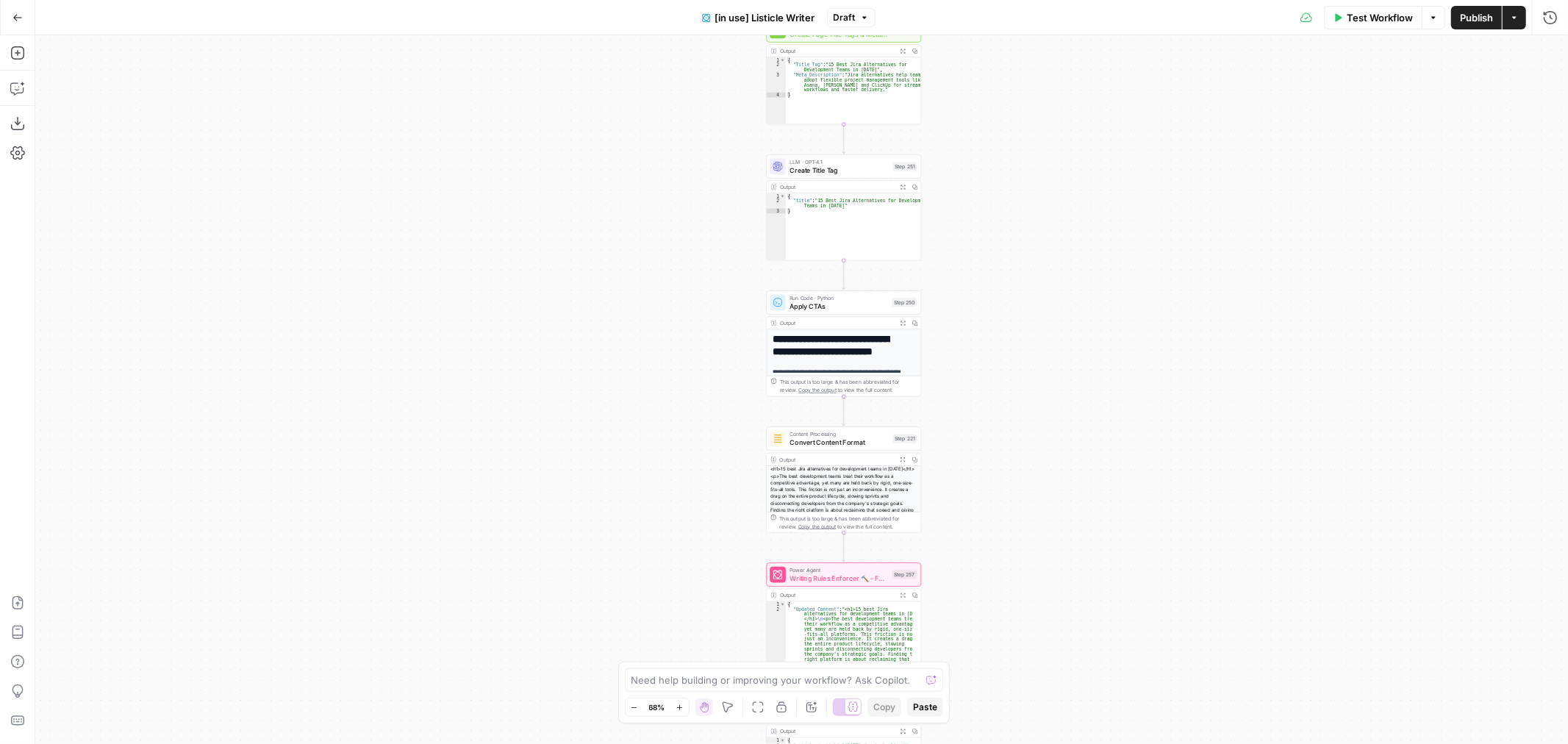
drag, startPoint x: 988, startPoint y: 365, endPoint x: 982, endPoint y: 665, distance: 300.1
click at [982, 665] on div "true false true false Workflow Set Inputs Inputs Loop Iteration Iterate Over Co…" at bounding box center [802, 389] width 1533 height 709
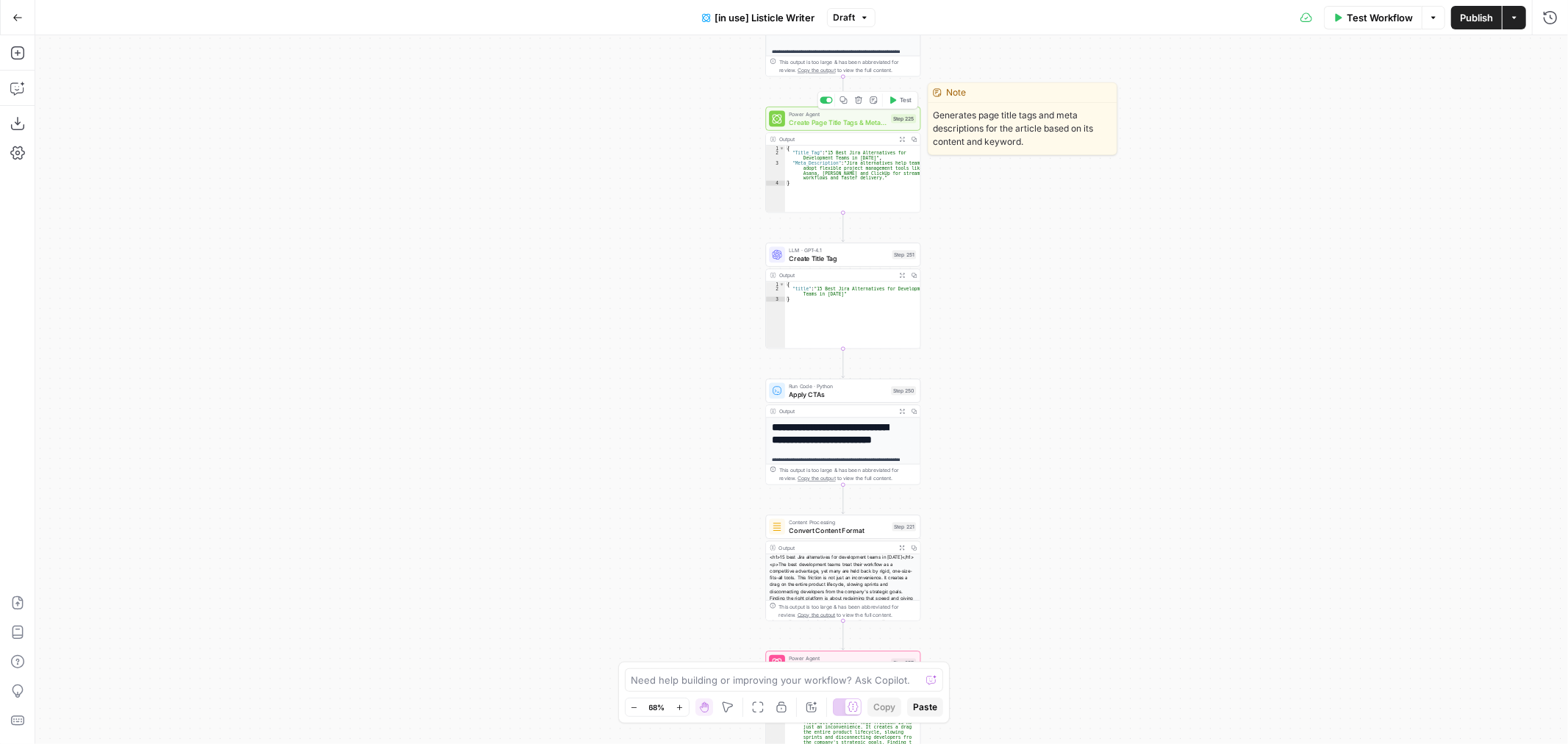
click at [847, 120] on span "Create Page Title Tags & Meta Descriptions" at bounding box center [837, 121] width 98 height 10
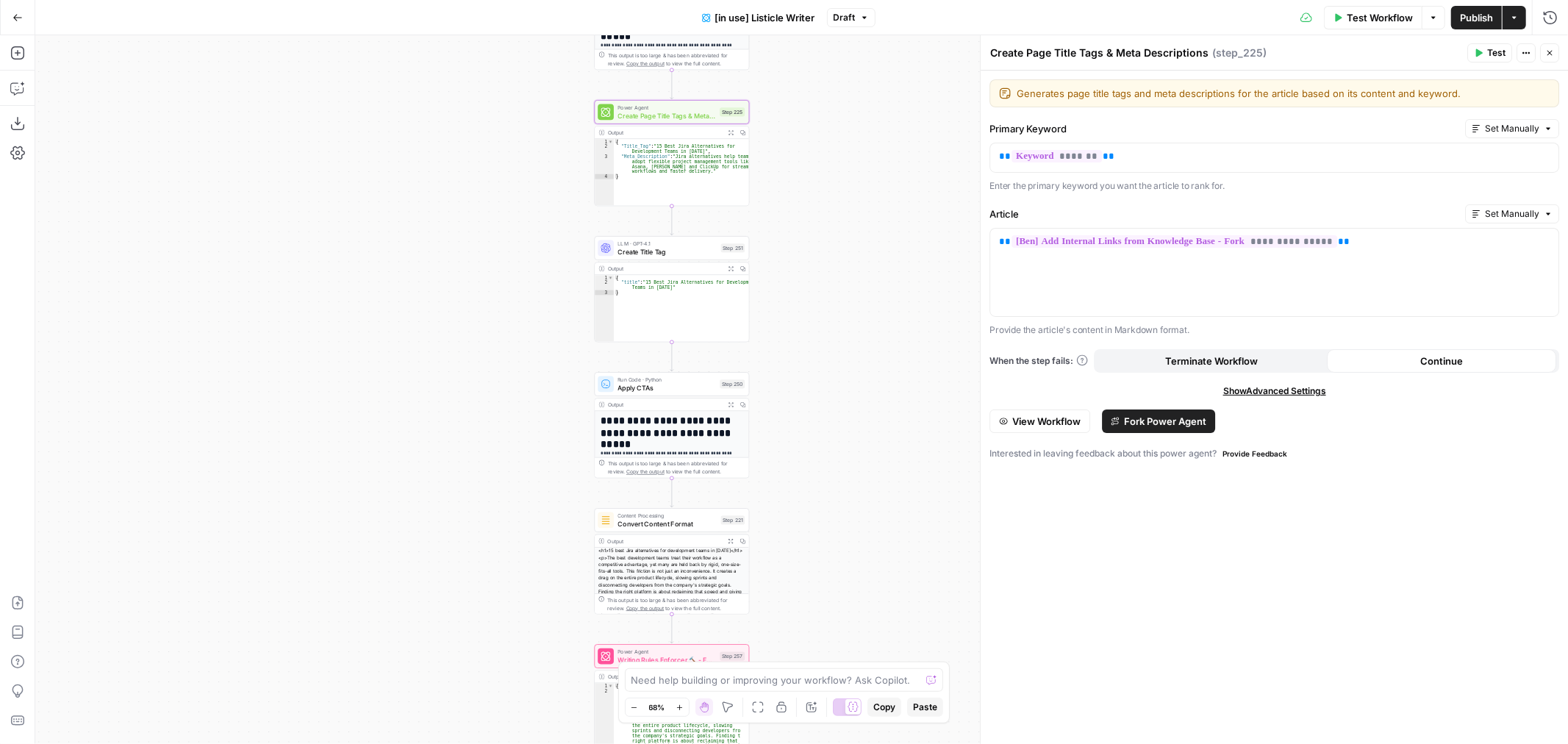
drag, startPoint x: 687, startPoint y: 397, endPoint x: 526, endPoint y: 398, distance: 161.0
click at [526, 398] on div "true false true false Workflow Set Inputs Inputs Loop Iteration Iterate Over Co…" at bounding box center [802, 389] width 1533 height 709
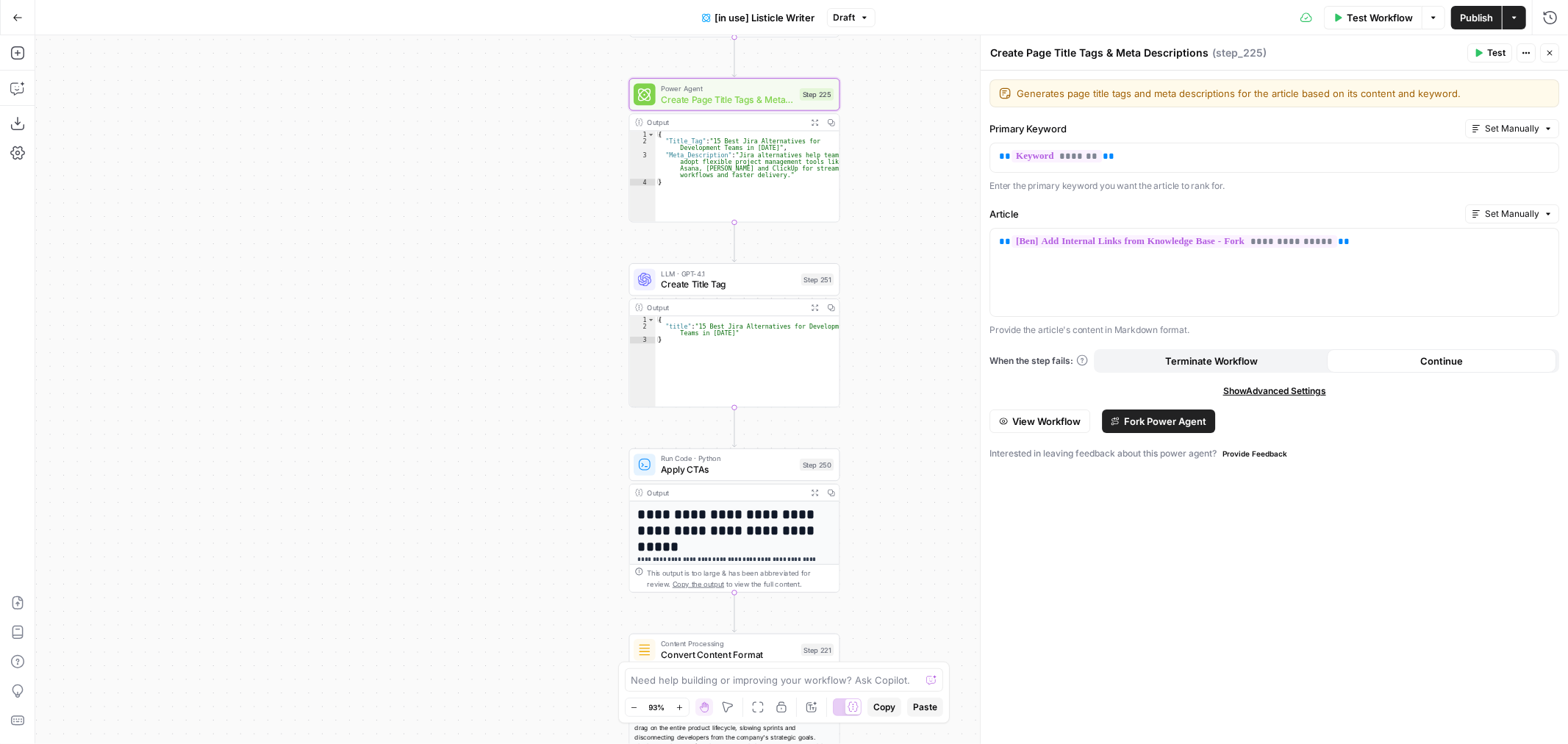
drag, startPoint x: 503, startPoint y: 379, endPoint x: 500, endPoint y: 455, distance: 76.1
click at [500, 455] on div "true false true false Workflow Set Inputs Inputs Loop Iteration Iterate Over Co…" at bounding box center [802, 389] width 1533 height 709
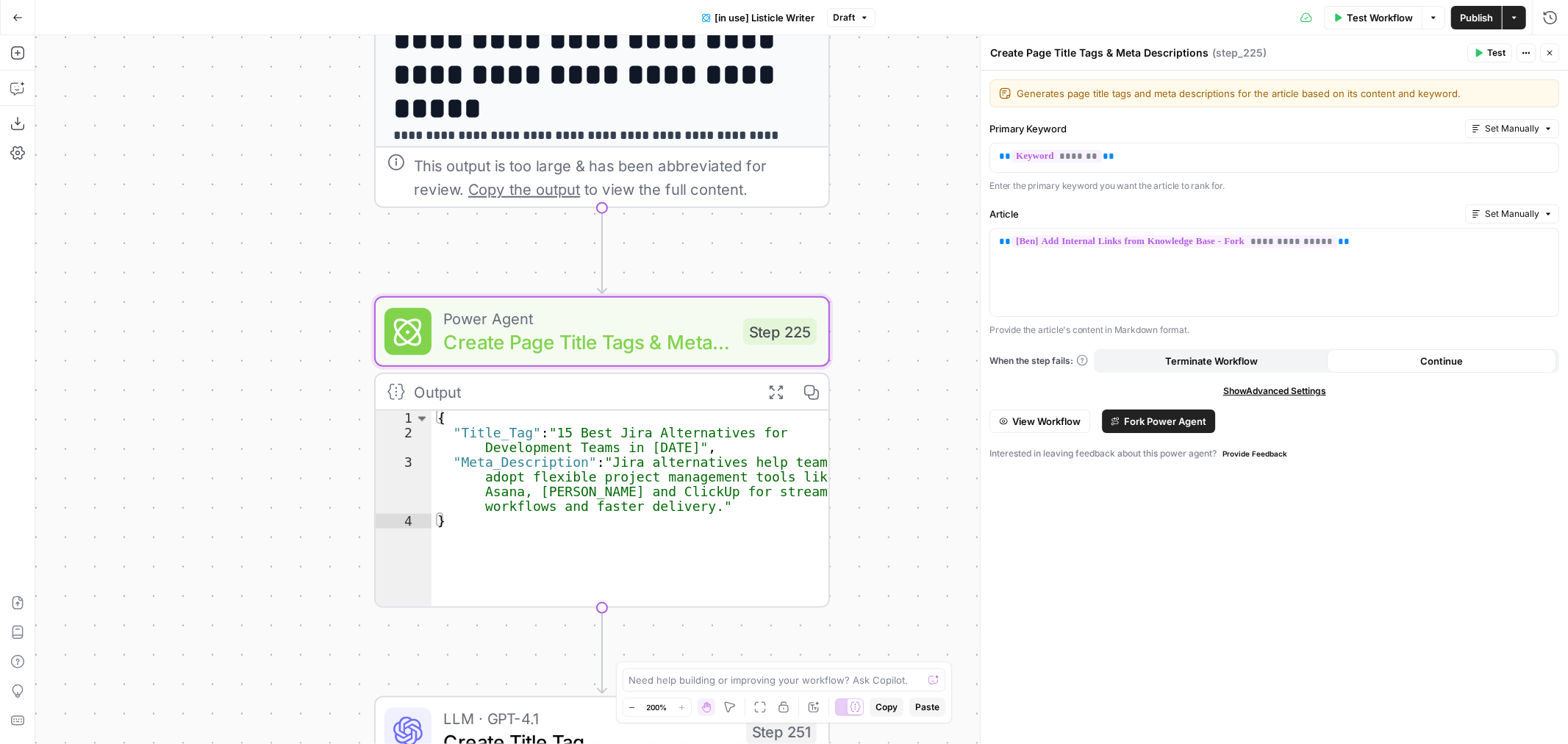
drag, startPoint x: 471, startPoint y: 414, endPoint x: 170, endPoint y: 459, distance: 304.3
click at [170, 459] on div "true false true false Workflow Set Inputs Inputs Loop Iteration Iterate Over Co…" at bounding box center [802, 389] width 1533 height 709
click at [606, 327] on span "Create Page Title Tags & Meta Descriptions" at bounding box center [587, 342] width 288 height 29
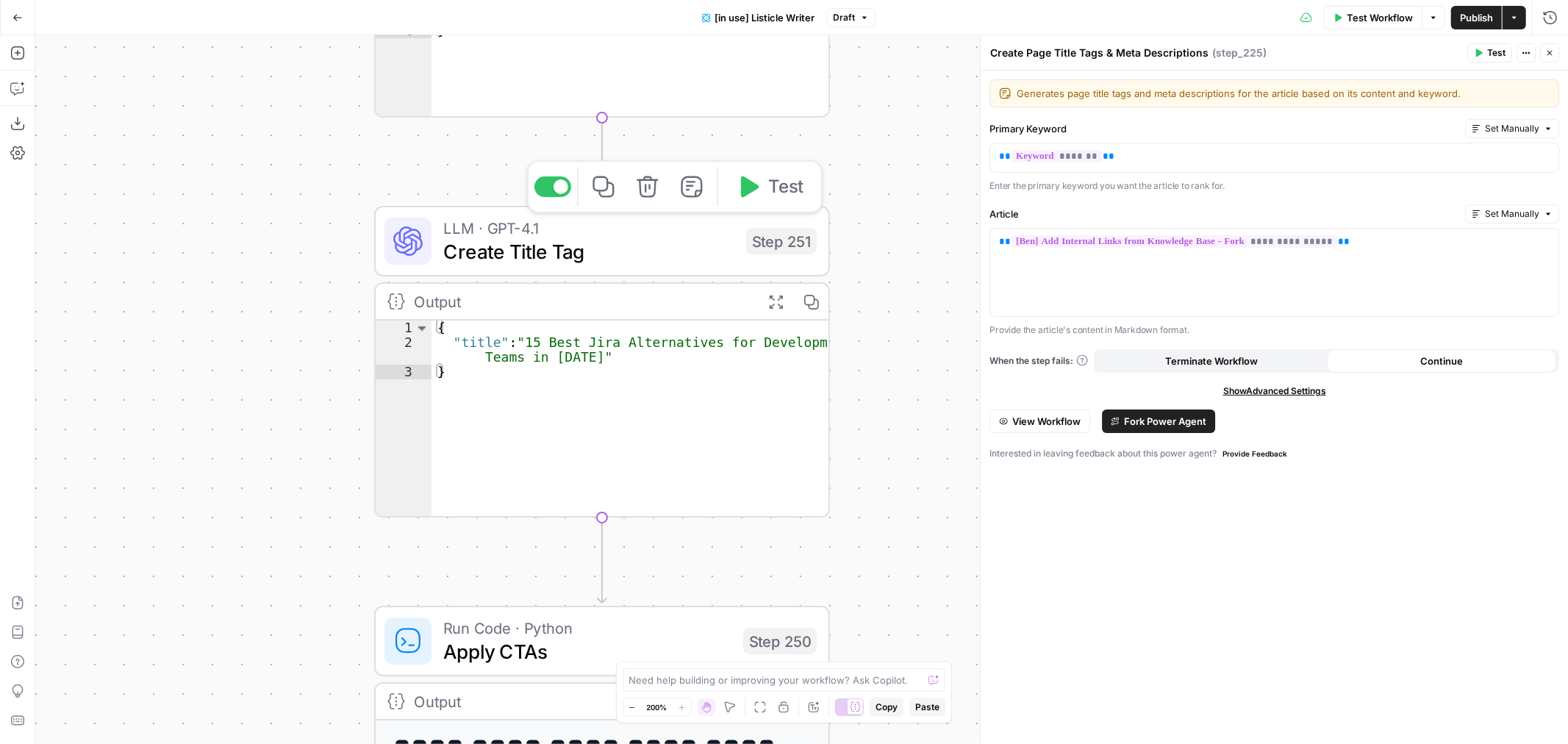
click at [643, 253] on span "Create Title Tag" at bounding box center [588, 251] width 291 height 29
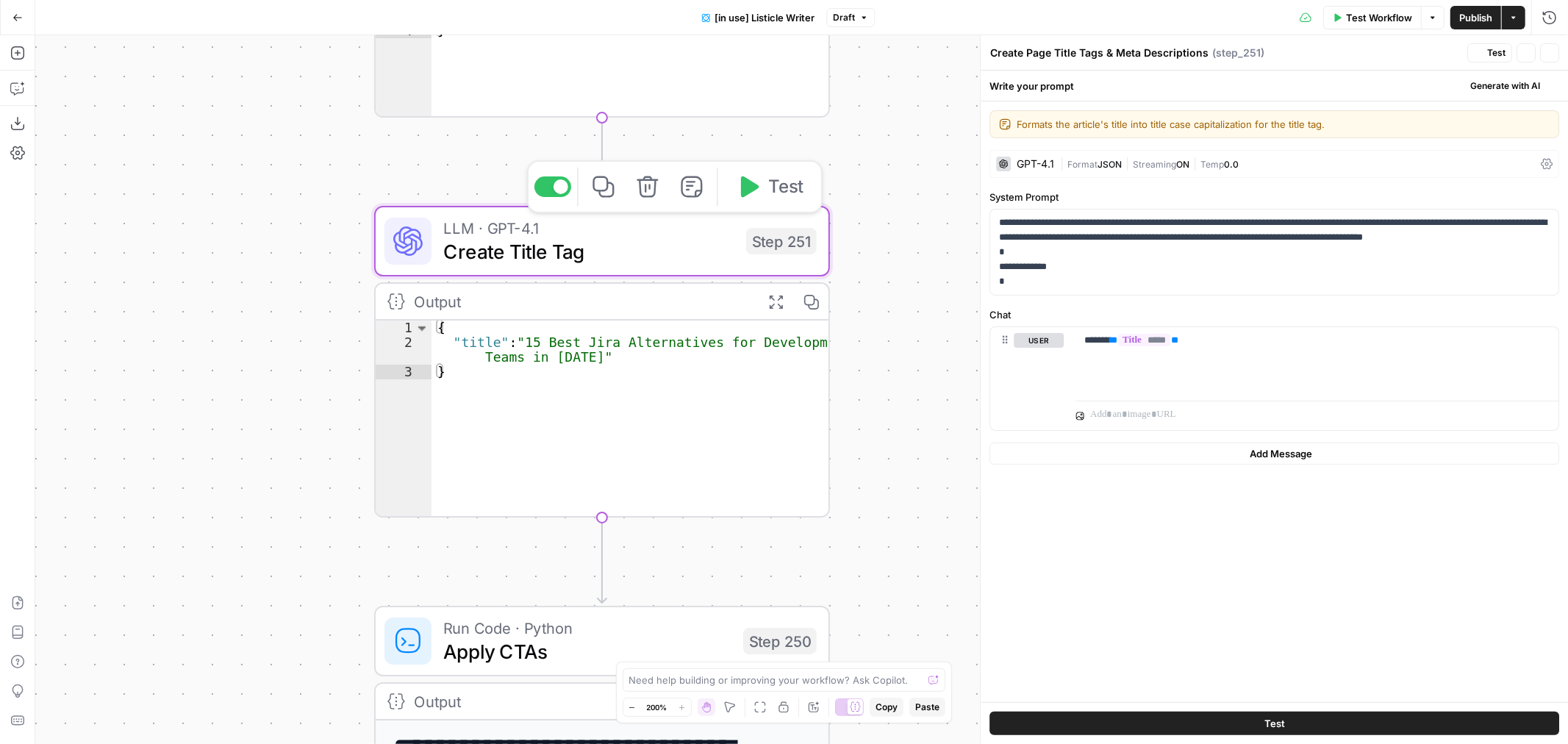
type textarea "Create Title Tag"
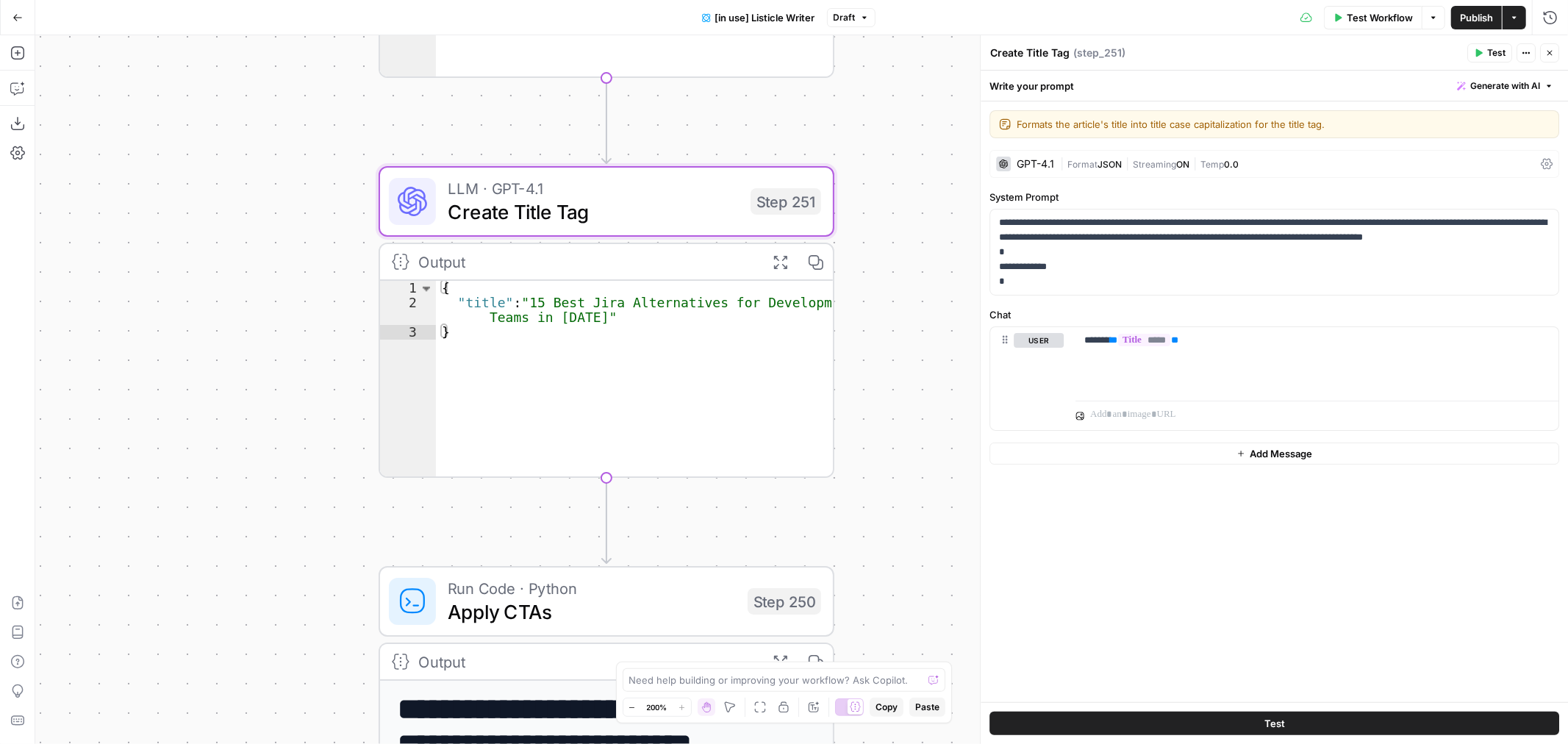
drag, startPoint x: 329, startPoint y: 277, endPoint x: 335, endPoint y: 432, distance: 155.1
click at [332, 550] on div "true false true false Workflow Set Inputs Inputs Loop Iteration Iterate Over Co…" at bounding box center [802, 389] width 1533 height 709
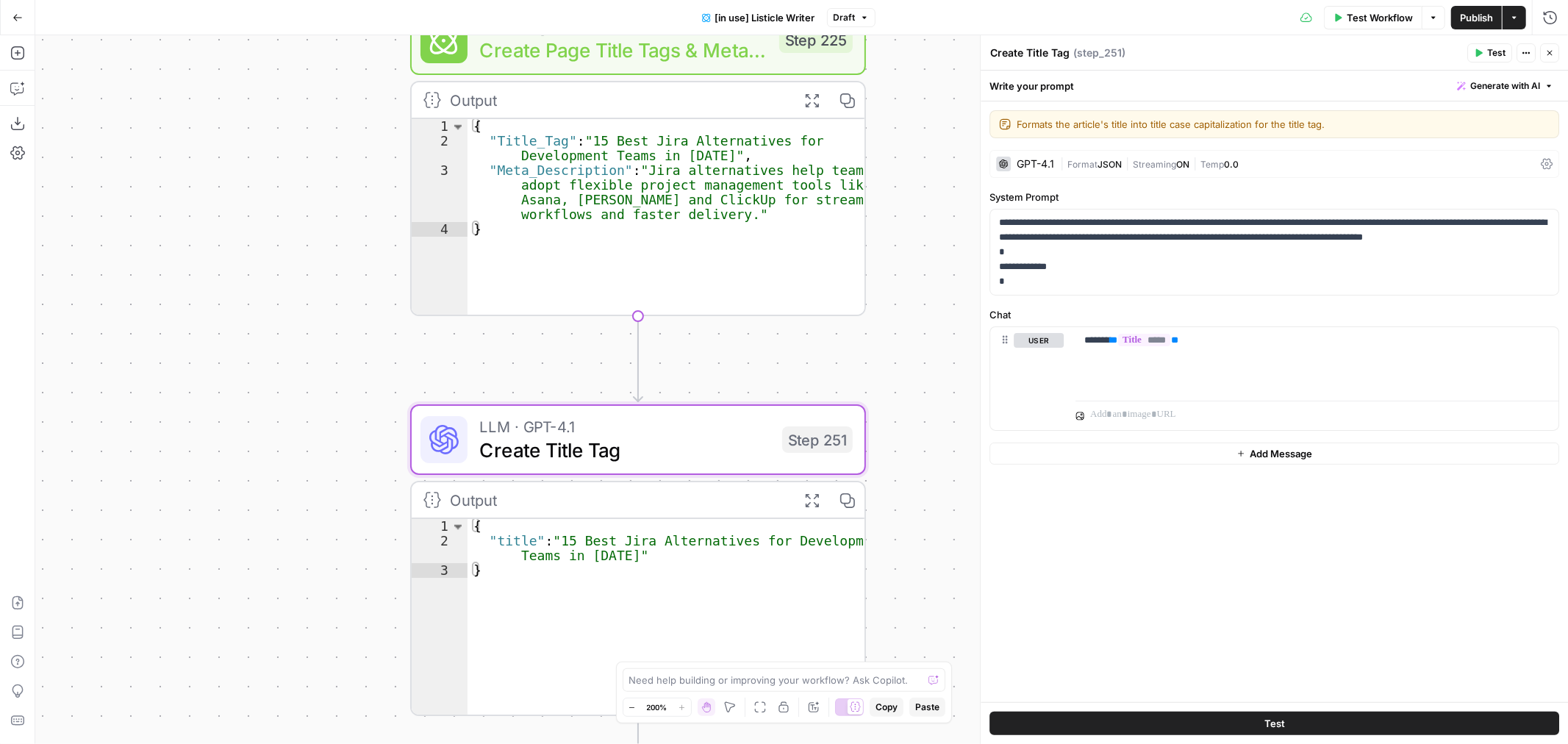
drag, startPoint x: 309, startPoint y: 286, endPoint x: 353, endPoint y: 590, distance: 307.2
click at [353, 590] on div "true false true false Workflow Set Inputs Inputs Loop Iteration Iterate Over Co…" at bounding box center [802, 389] width 1533 height 709
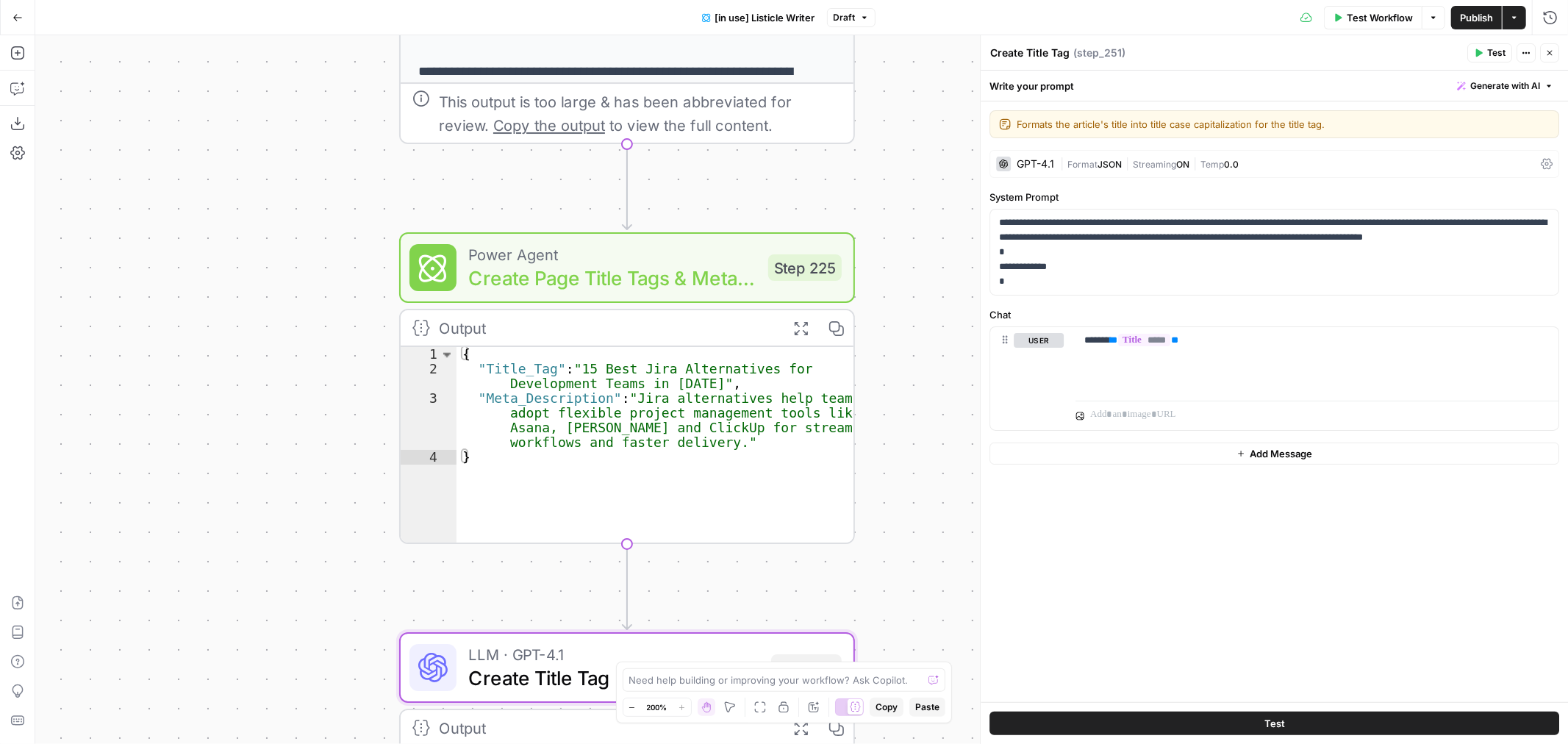
drag, startPoint x: 352, startPoint y: 296, endPoint x: 336, endPoint y: 386, distance: 91.4
click at [337, 385] on div "true false true false Workflow Set Inputs Inputs Loop Iteration Iterate Over Co…" at bounding box center [802, 389] width 1533 height 709
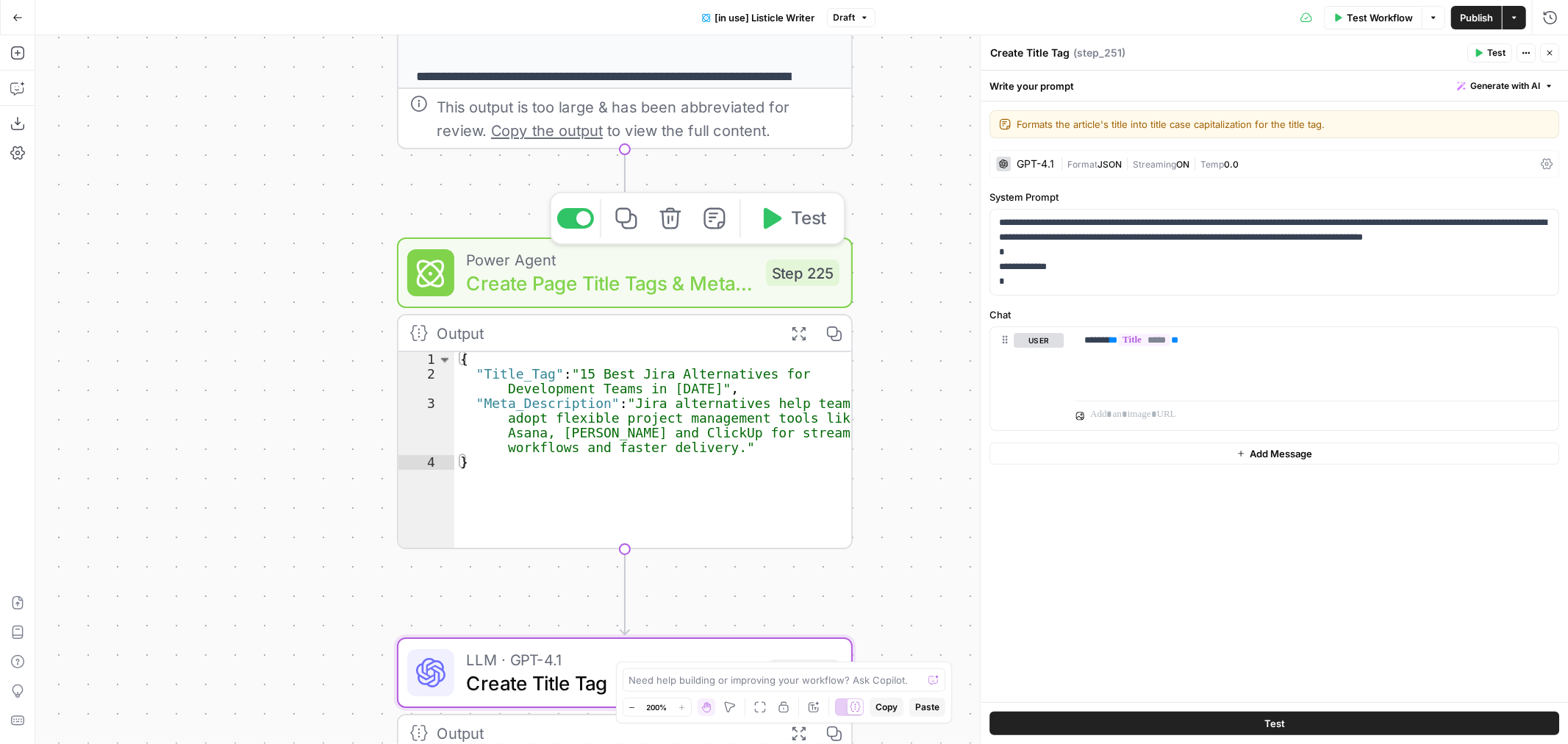
click at [653, 283] on span "Create Page Title Tags & Meta Descriptions" at bounding box center [610, 283] width 288 height 29
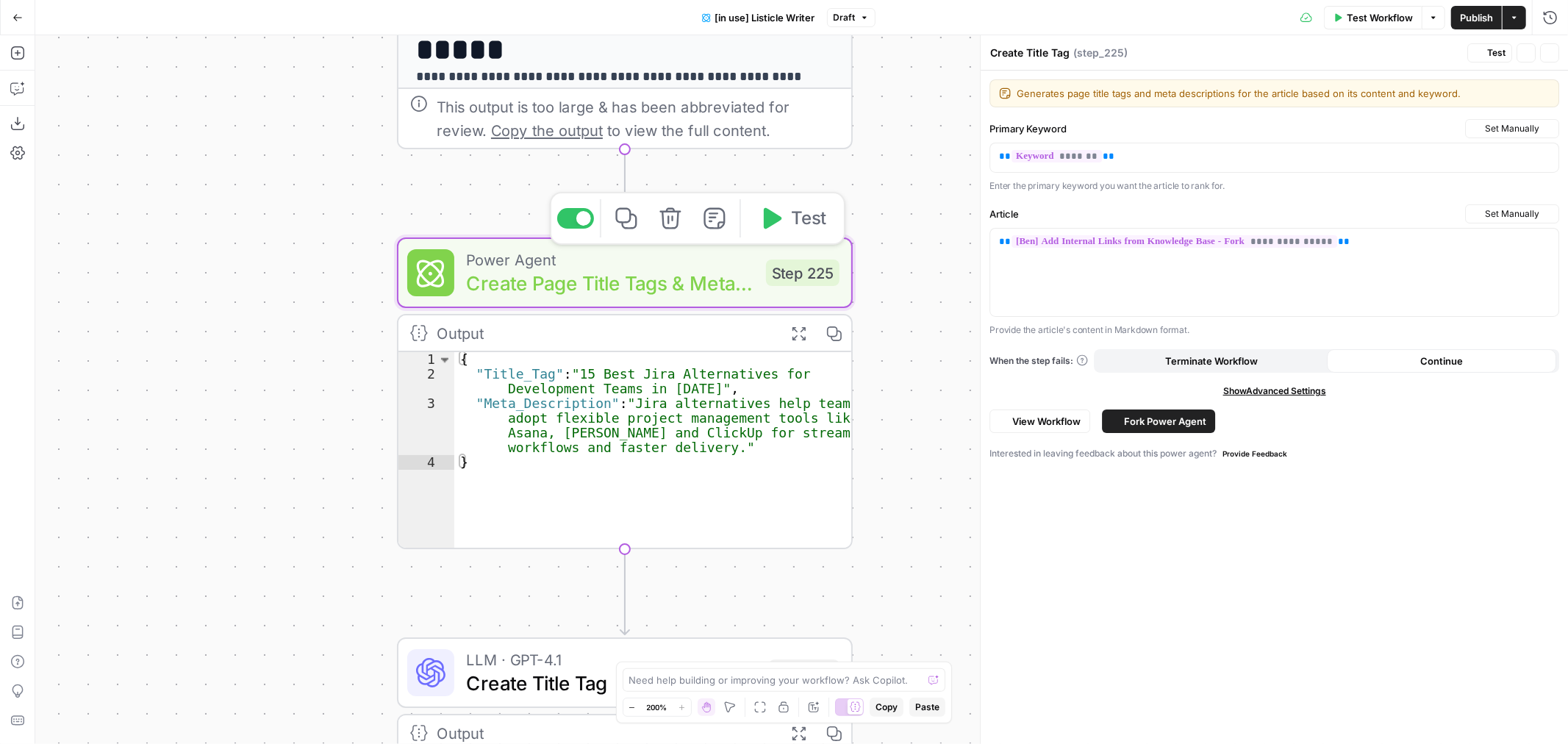
type textarea "Create Page Title Tags & Meta Descriptions"
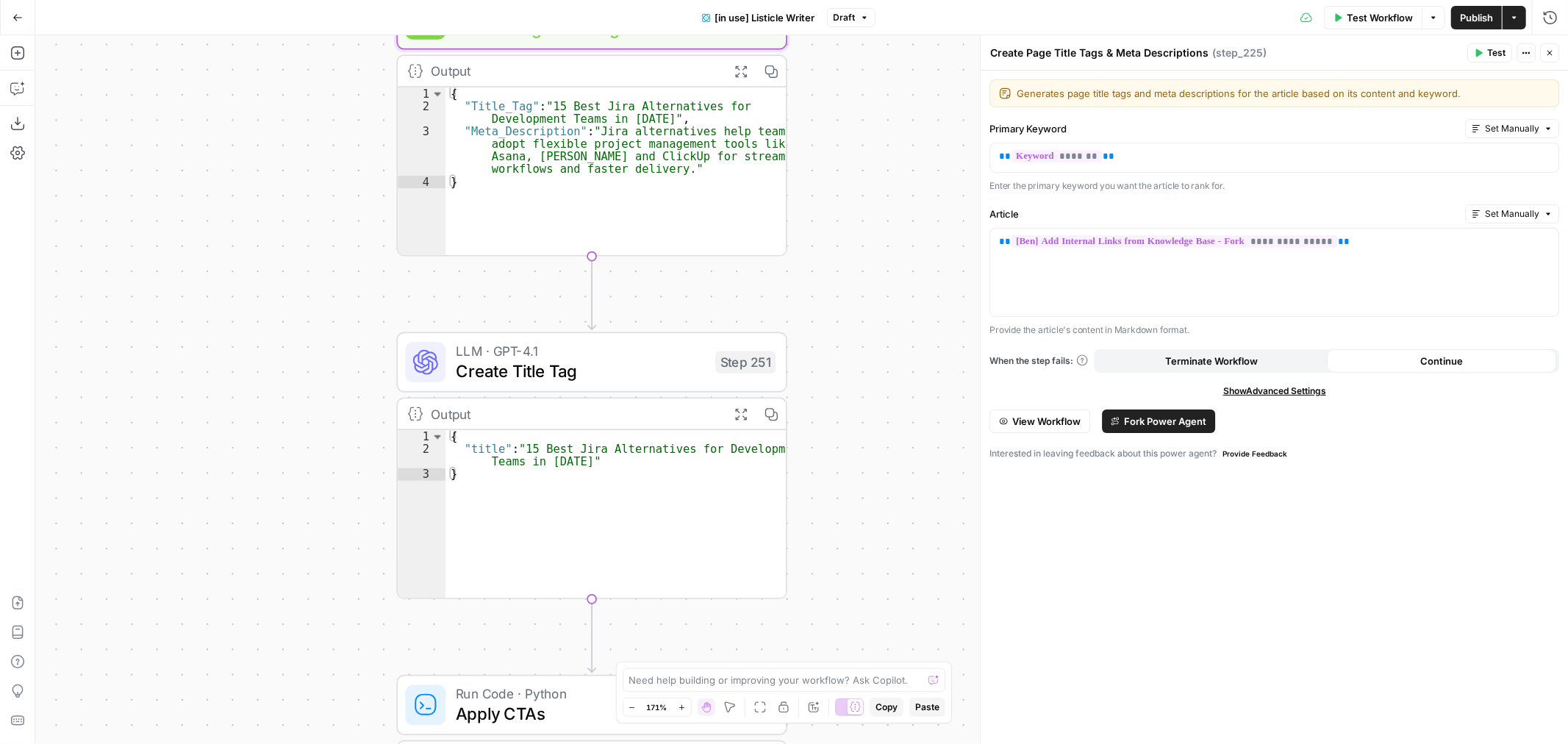
drag, startPoint x: 342, startPoint y: 478, endPoint x: 336, endPoint y: 134, distance: 344.1
click at [340, 164] on div "true false true false Workflow Set Inputs Inputs Loop Iteration Iterate Over Co…" at bounding box center [802, 389] width 1533 height 709
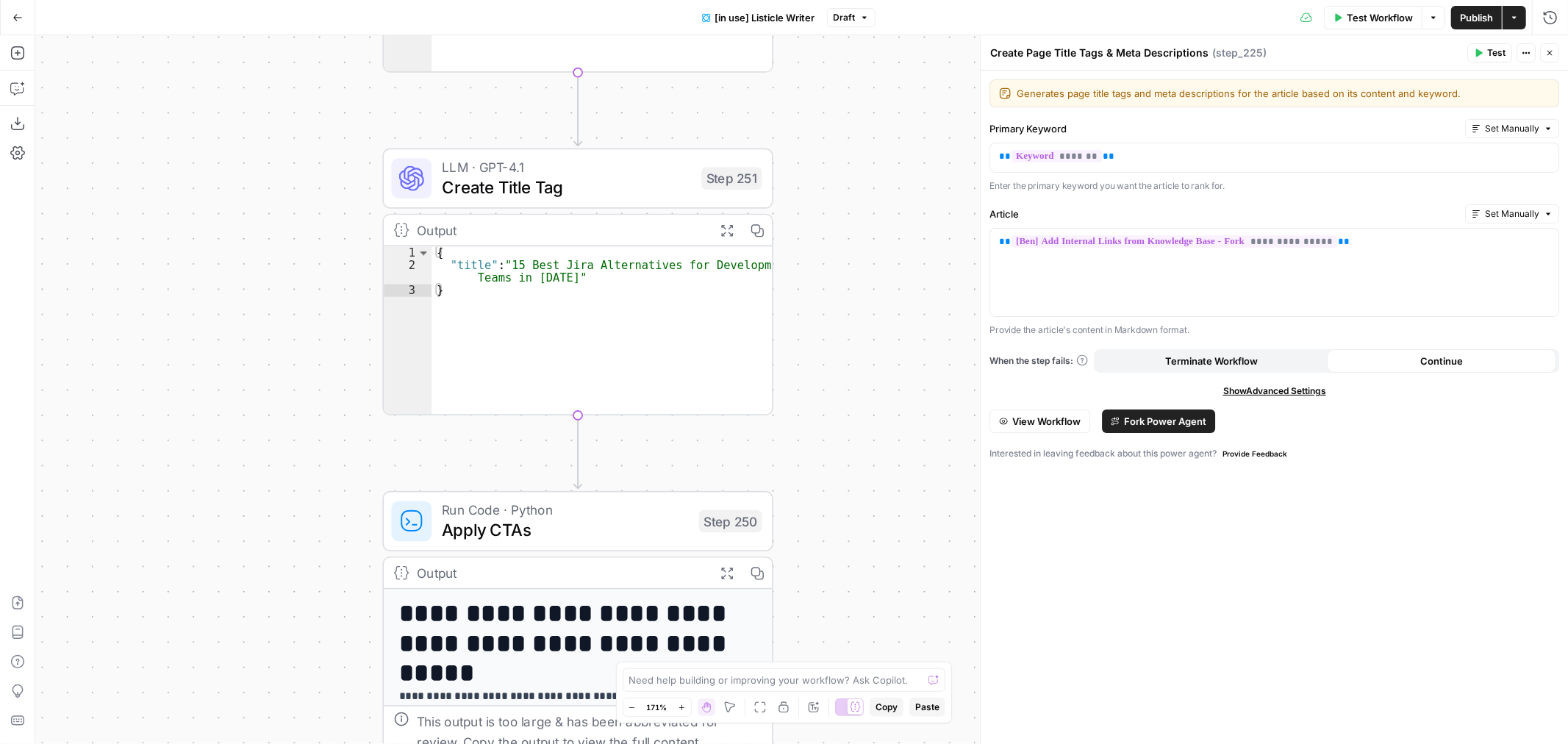
drag, startPoint x: 347, startPoint y: 468, endPoint x: 331, endPoint y: 151, distance: 317.4
click at [327, 173] on div "true false true false Workflow Set Inputs Inputs Loop Iteration Iterate Over Co…" at bounding box center [802, 389] width 1533 height 709
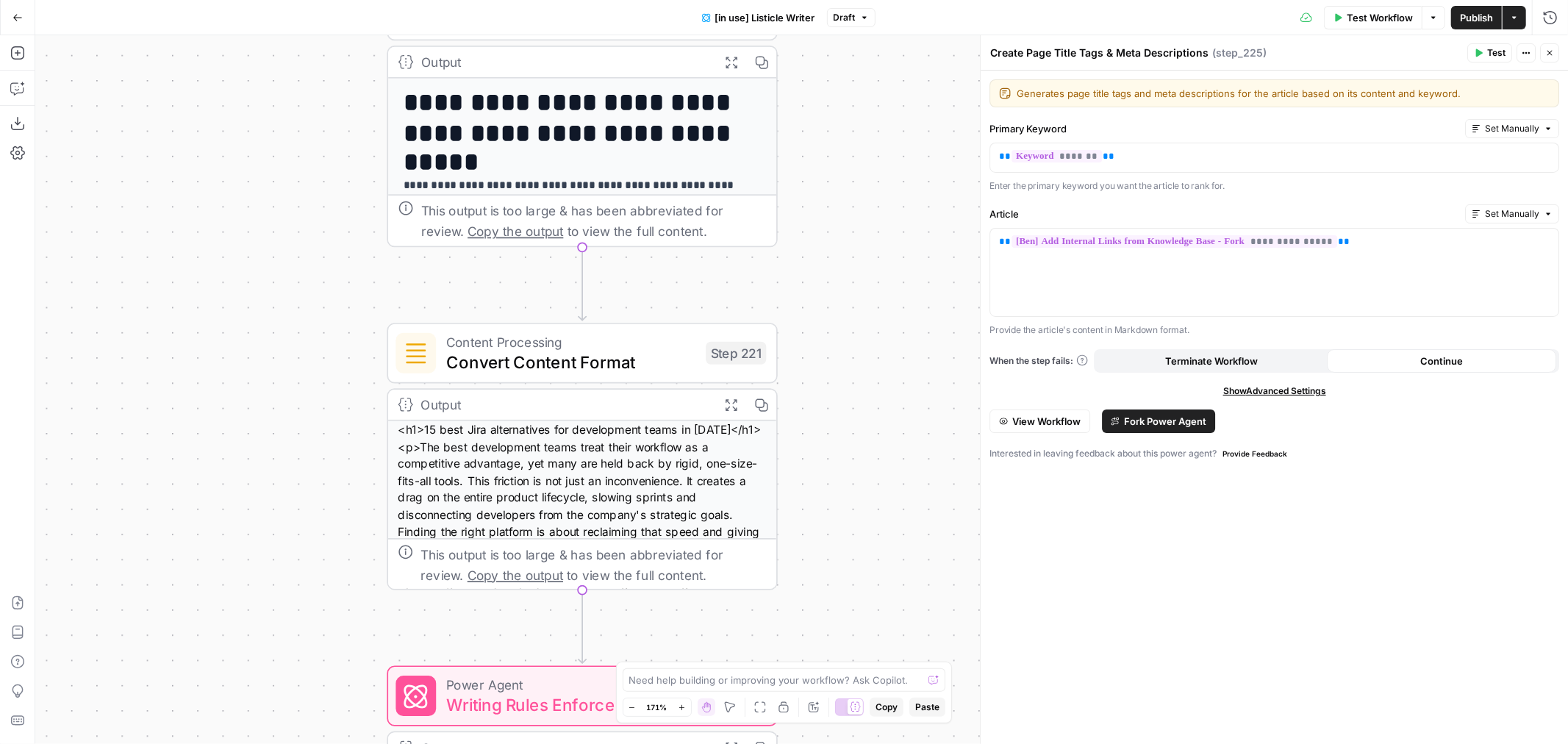
drag, startPoint x: 356, startPoint y: 501, endPoint x: 410, endPoint y: 177, distance: 328.5
click at [407, 189] on div "true false true false Workflow Set Inputs Inputs Loop Iteration Iterate Over Co…" at bounding box center [802, 389] width 1533 height 709
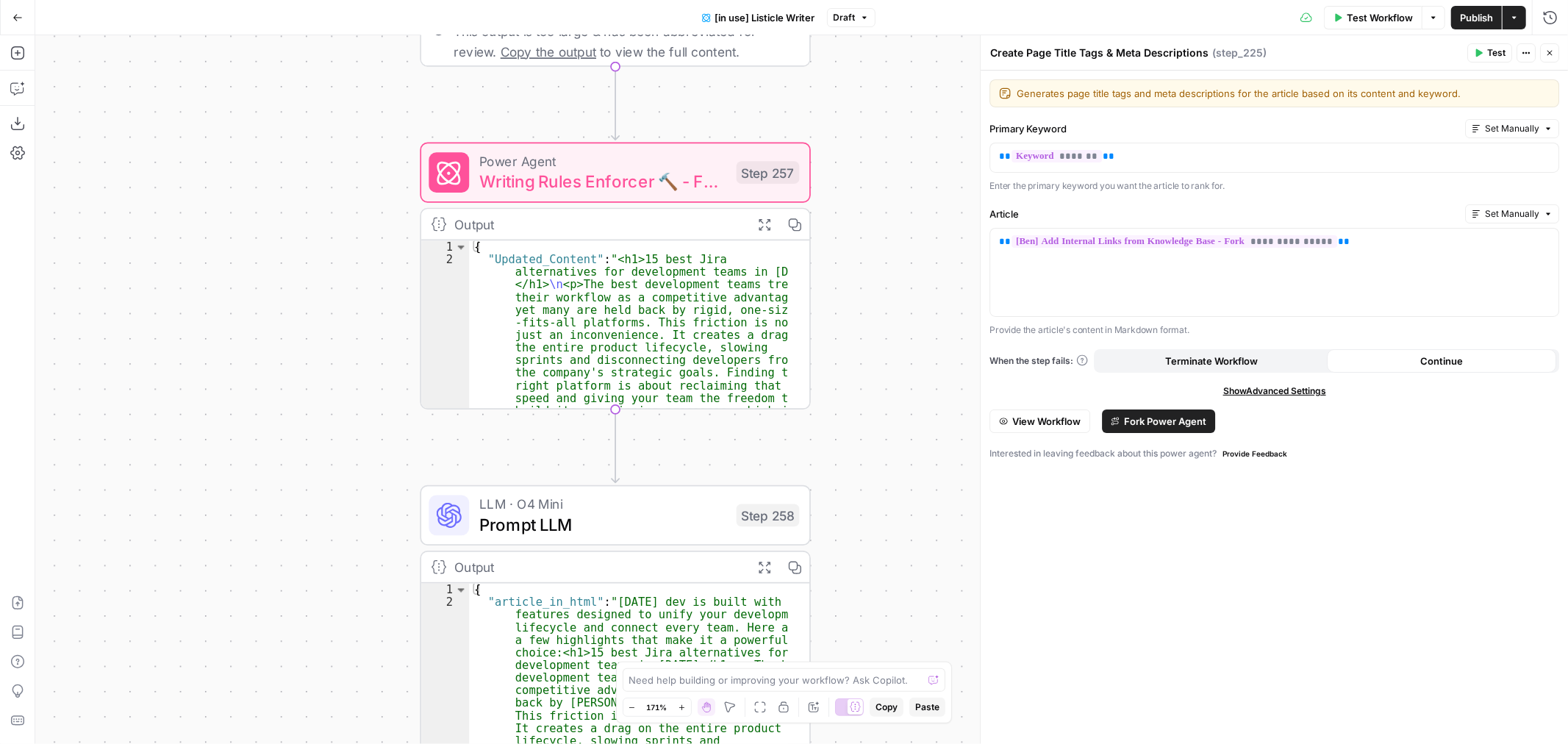
drag, startPoint x: 372, startPoint y: 438, endPoint x: 379, endPoint y: 248, distance: 190.1
click at [369, 187] on div "true false true false Workflow Set Inputs Inputs Loop Iteration Iterate Over Co…" at bounding box center [802, 389] width 1533 height 709
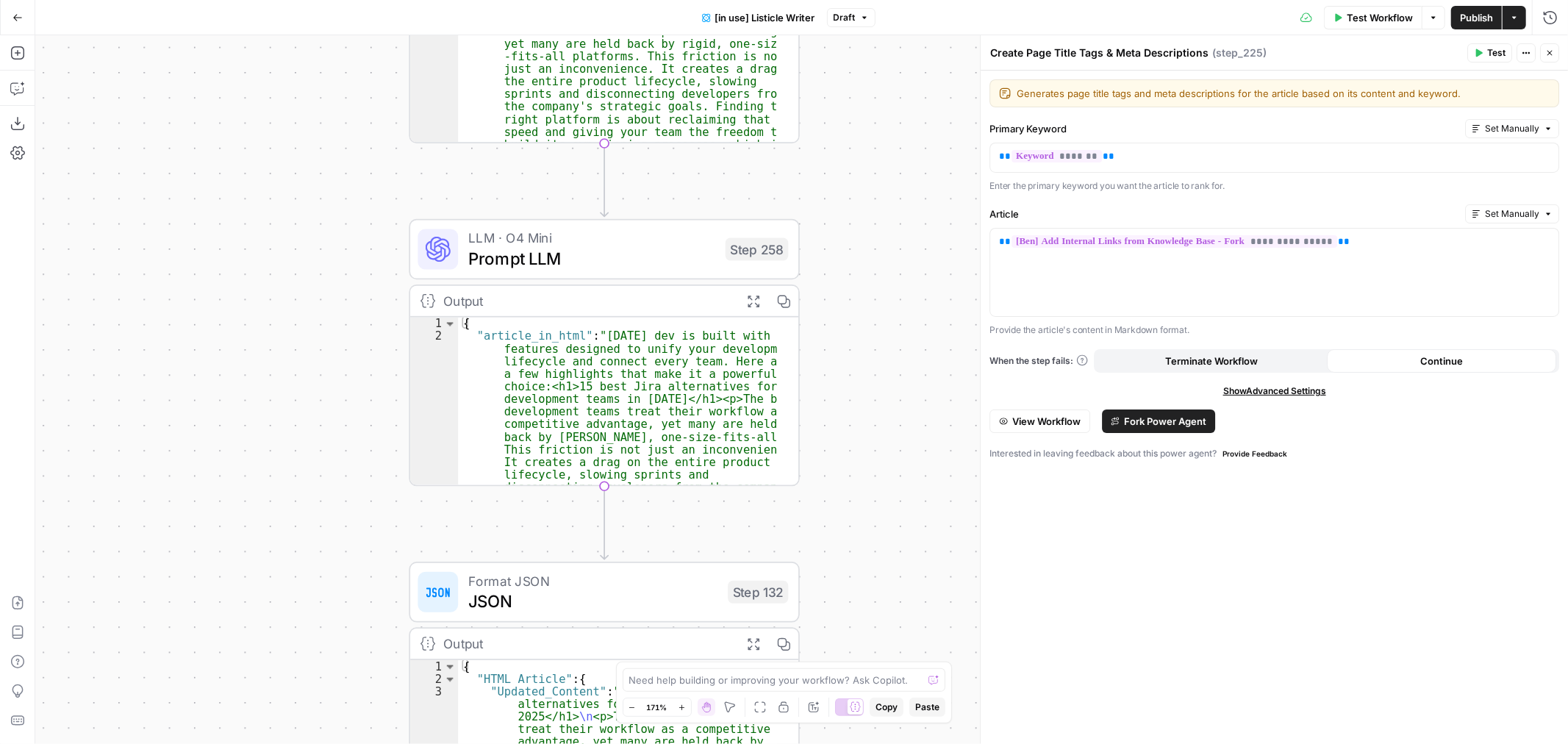
drag, startPoint x: 385, startPoint y: 444, endPoint x: 355, endPoint y: 86, distance: 359.3
click at [359, 78] on div "true false true false Workflow Set Inputs Inputs Loop Iteration Iterate Over Co…" at bounding box center [802, 389] width 1533 height 709
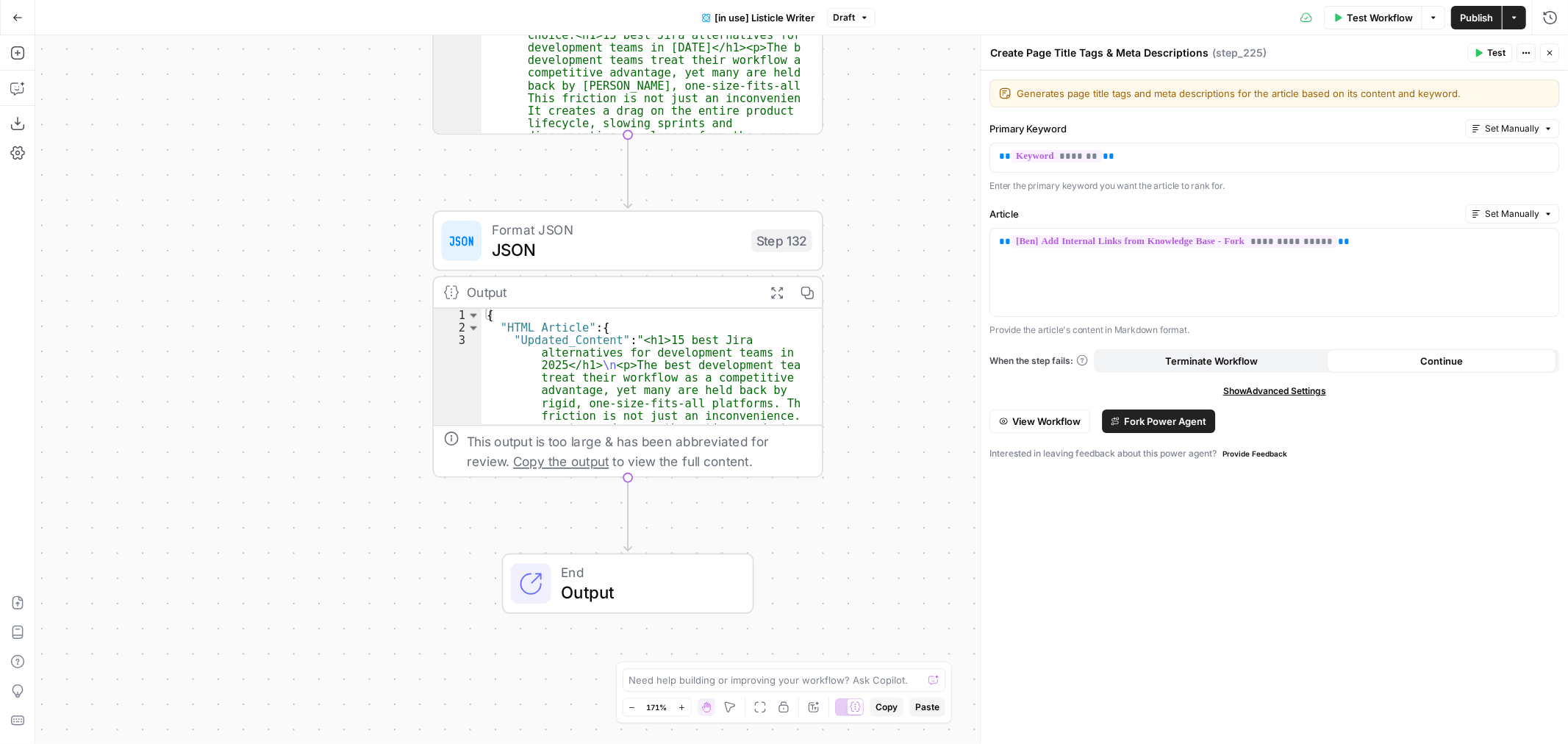
drag, startPoint x: 338, startPoint y: 351, endPoint x: 344, endPoint y: 249, distance: 102.2
click at [344, 249] on div "true false true false Workflow Set Inputs Inputs Loop Iteration Iterate Over Co…" at bounding box center [802, 389] width 1533 height 709
click at [790, 187] on span "Test" at bounding box center [785, 194] width 30 height 23
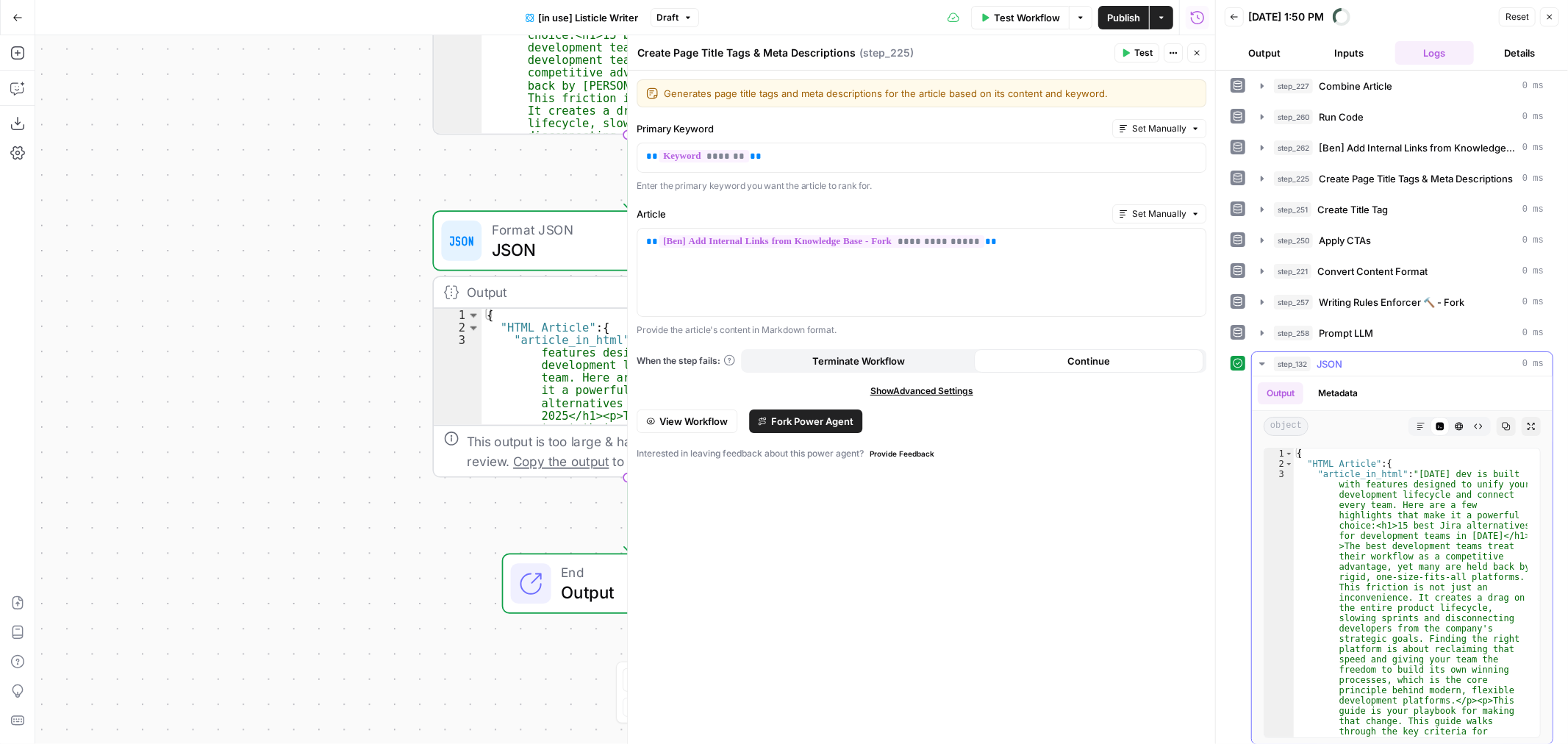
scroll to position [137, 0]
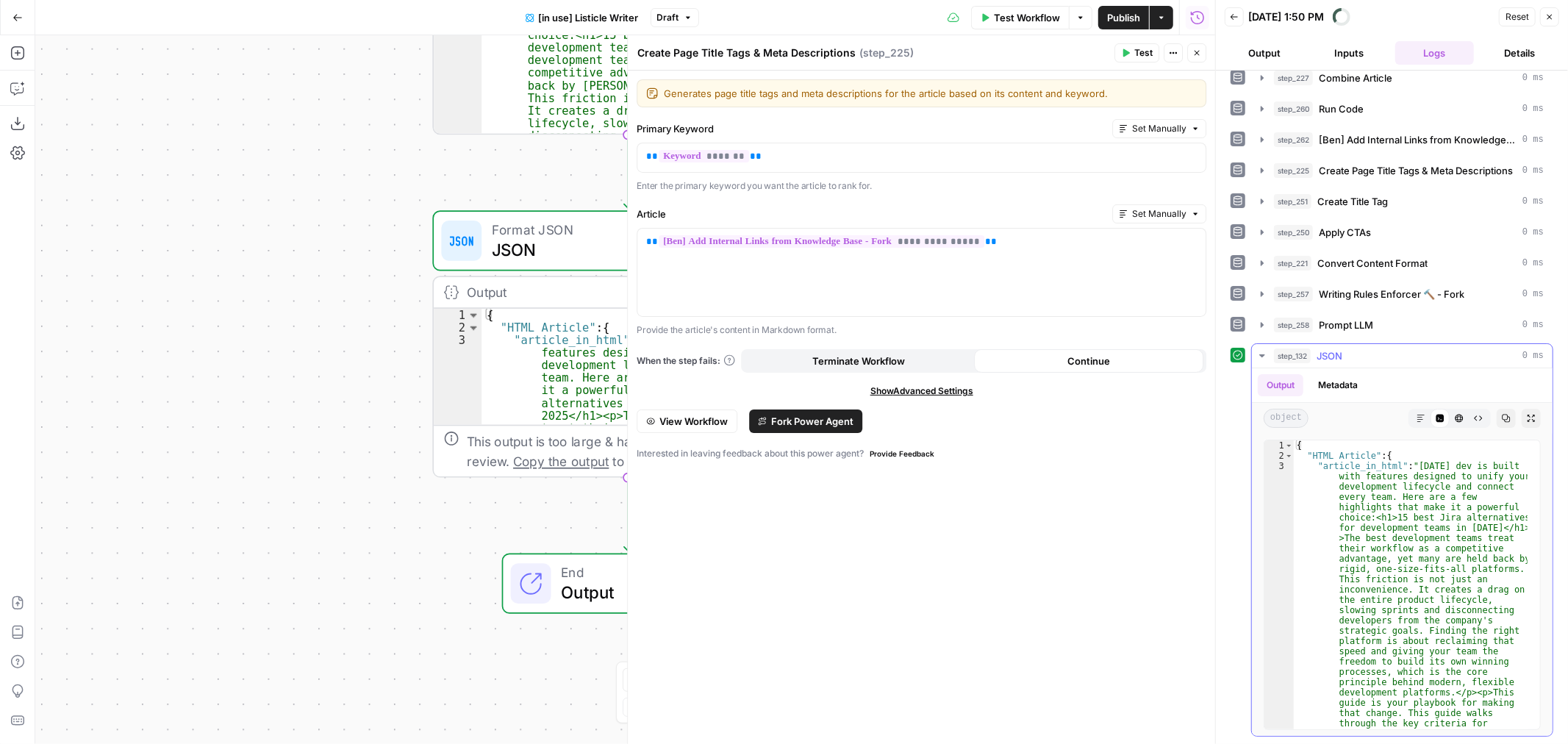
click at [1456, 419] on icon "button" at bounding box center [1460, 418] width 8 height 8
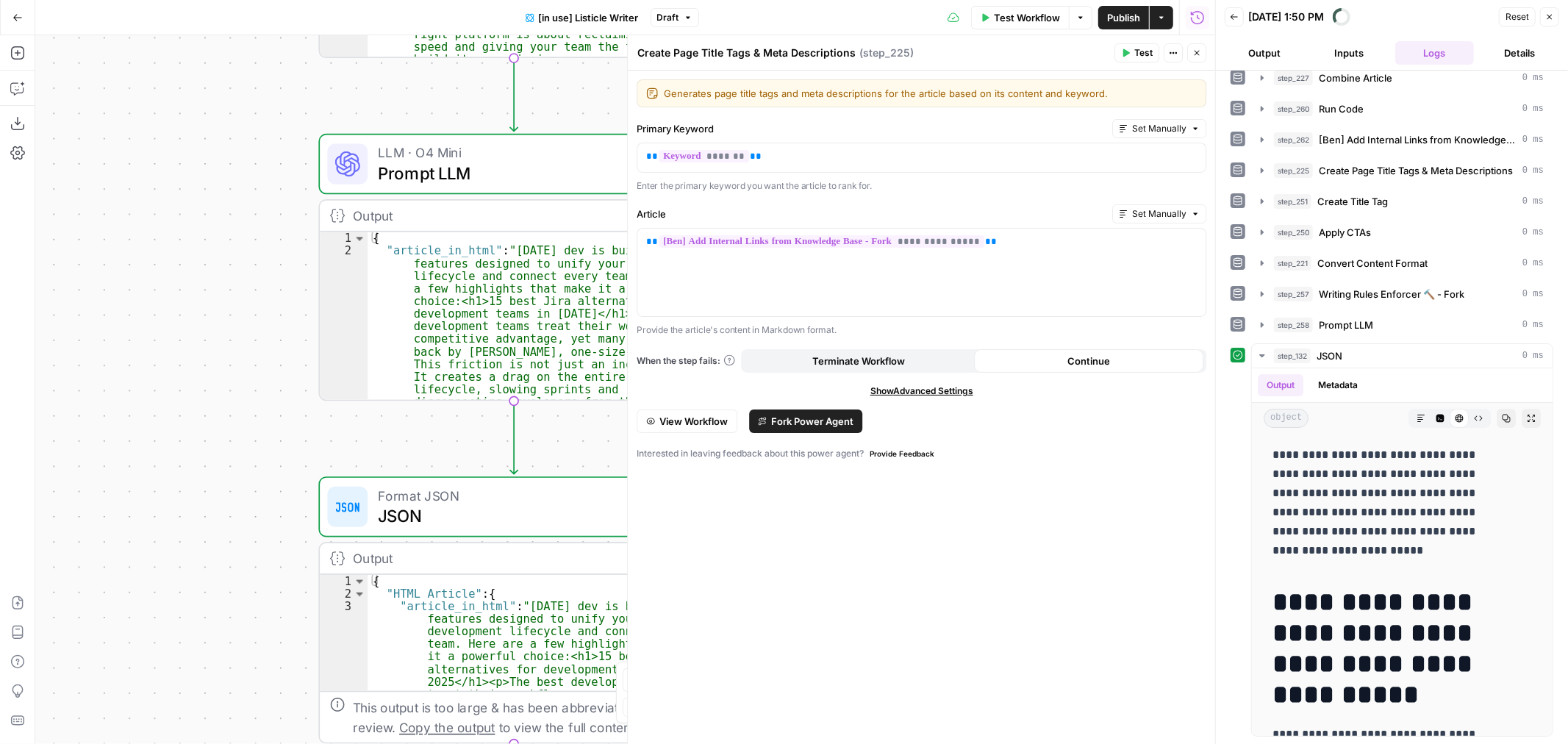
drag, startPoint x: 364, startPoint y: 277, endPoint x: 252, endPoint y: 515, distance: 263.0
click at [258, 527] on div "true false true false Workflow Set Inputs Inputs Loop Iteration Iterate Over Co…" at bounding box center [625, 389] width 1180 height 709
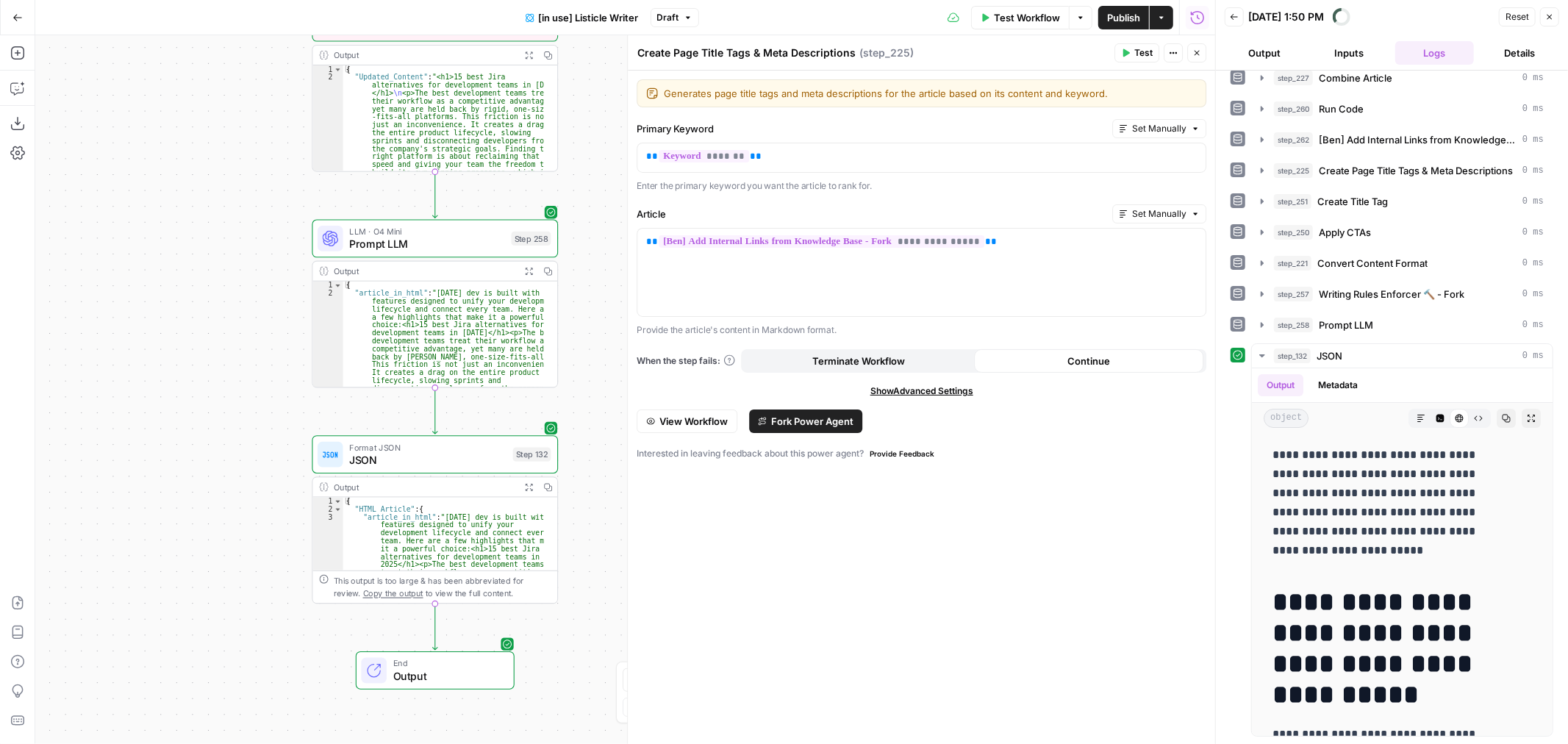
drag, startPoint x: 203, startPoint y: 405, endPoint x: 223, endPoint y: 399, distance: 20.9
click at [223, 399] on div "true false true false Workflow Set Inputs Inputs Loop Iteration Iterate Over Co…" at bounding box center [625, 389] width 1180 height 709
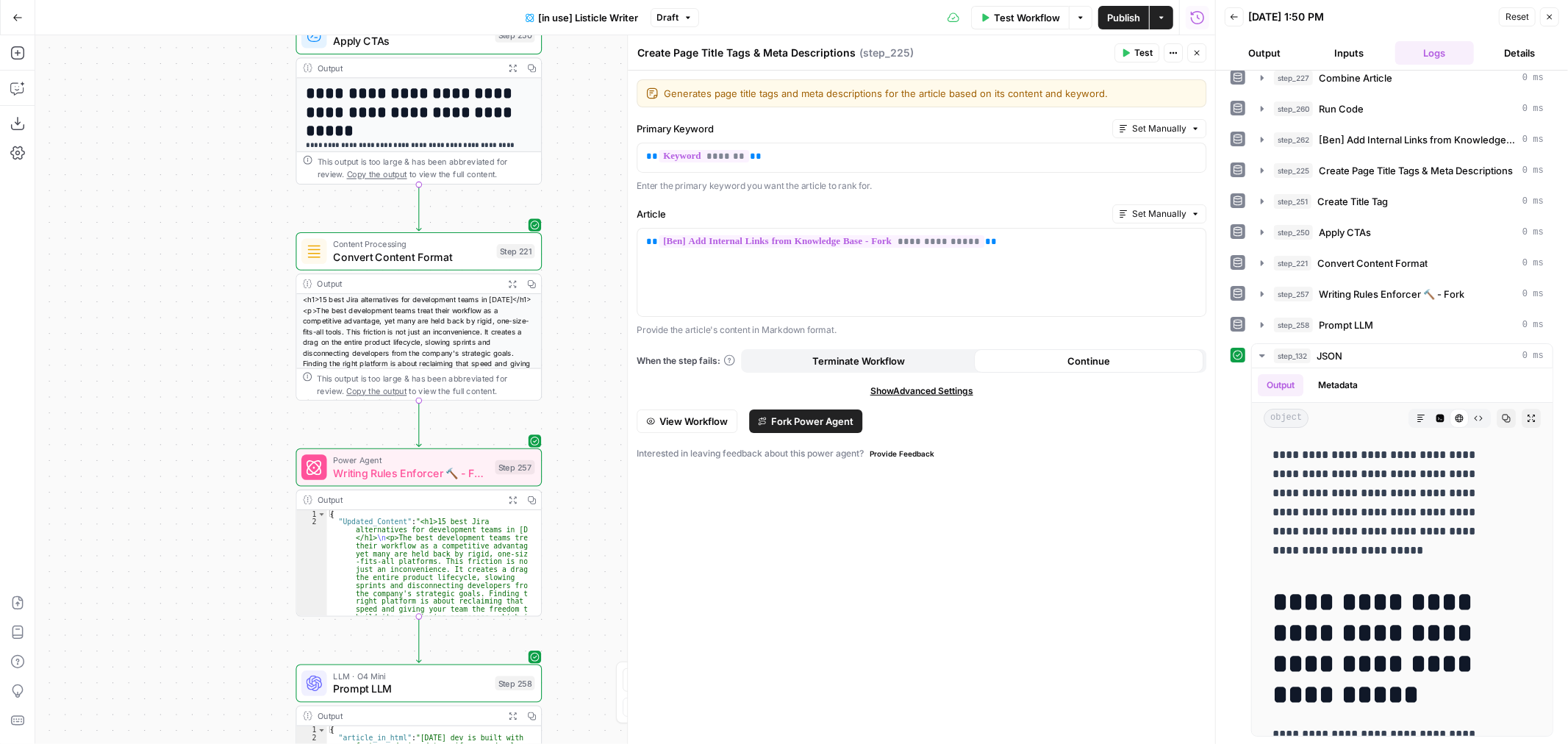
drag, startPoint x: 594, startPoint y: 151, endPoint x: 572, endPoint y: 643, distance: 492.5
click at [572, 643] on div "true false true false Workflow Set Inputs Inputs Loop Iteration Iterate Over Co…" at bounding box center [625, 389] width 1180 height 709
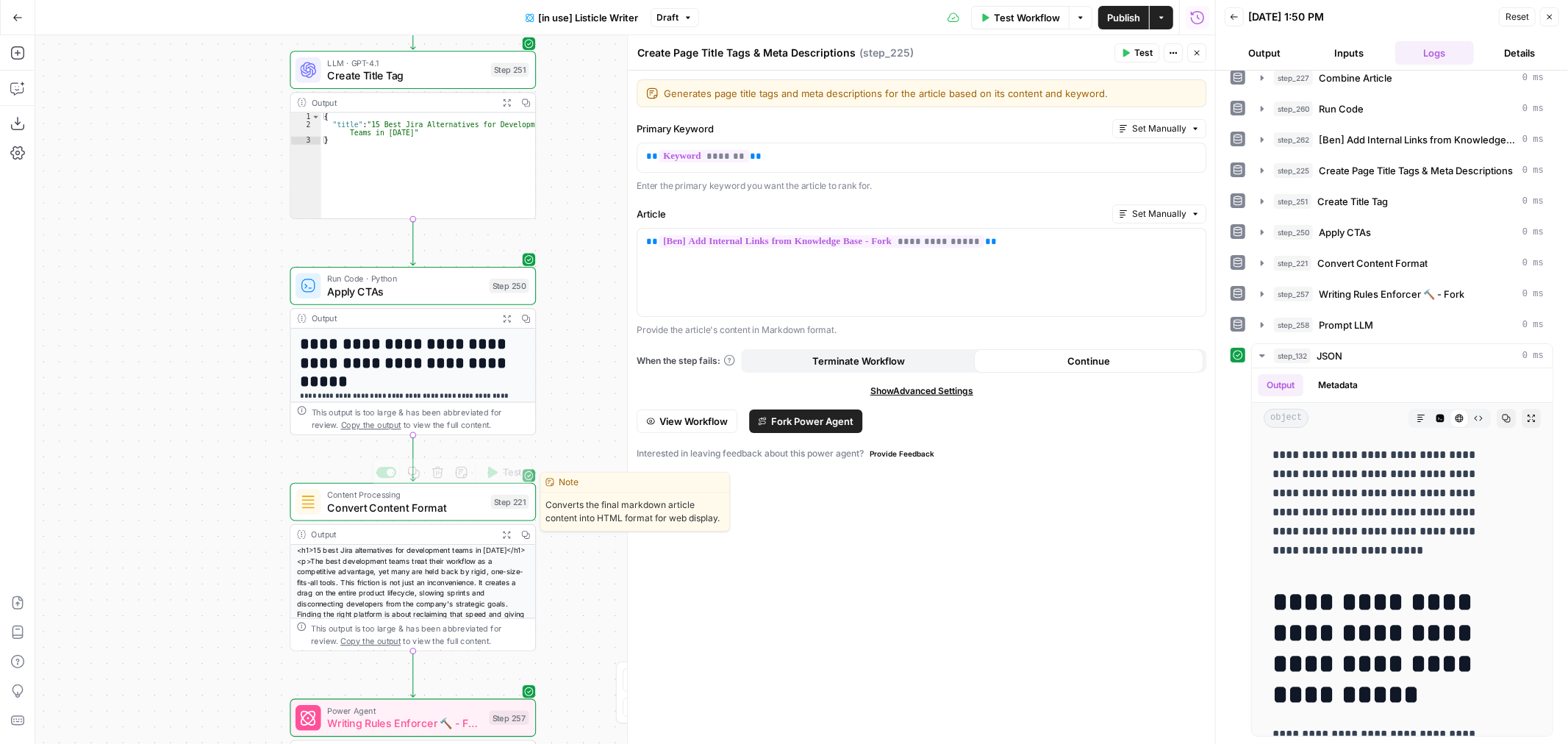
click at [435, 499] on span "Convert Content Format" at bounding box center [405, 507] width 157 height 16
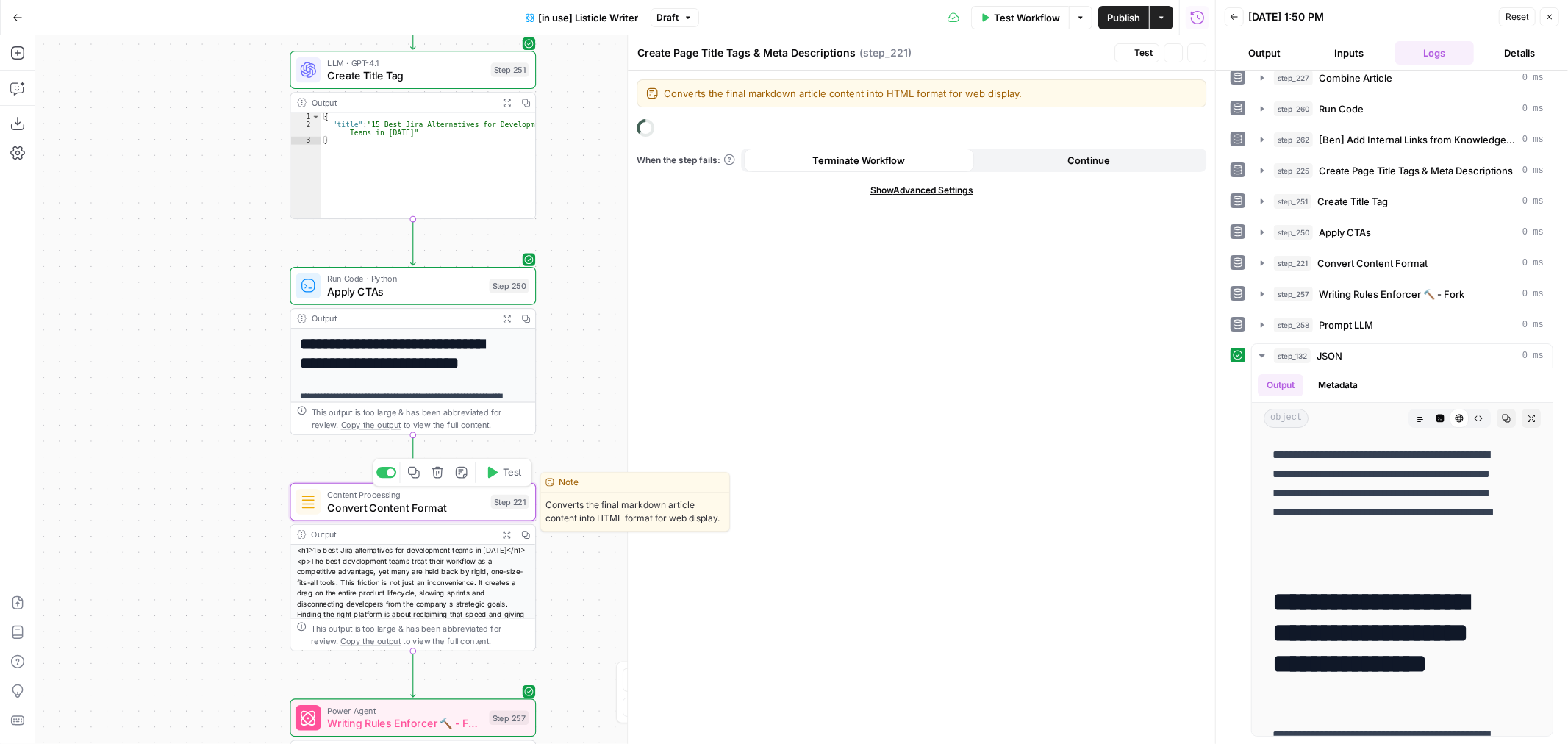
type textarea "Convert Content Format"
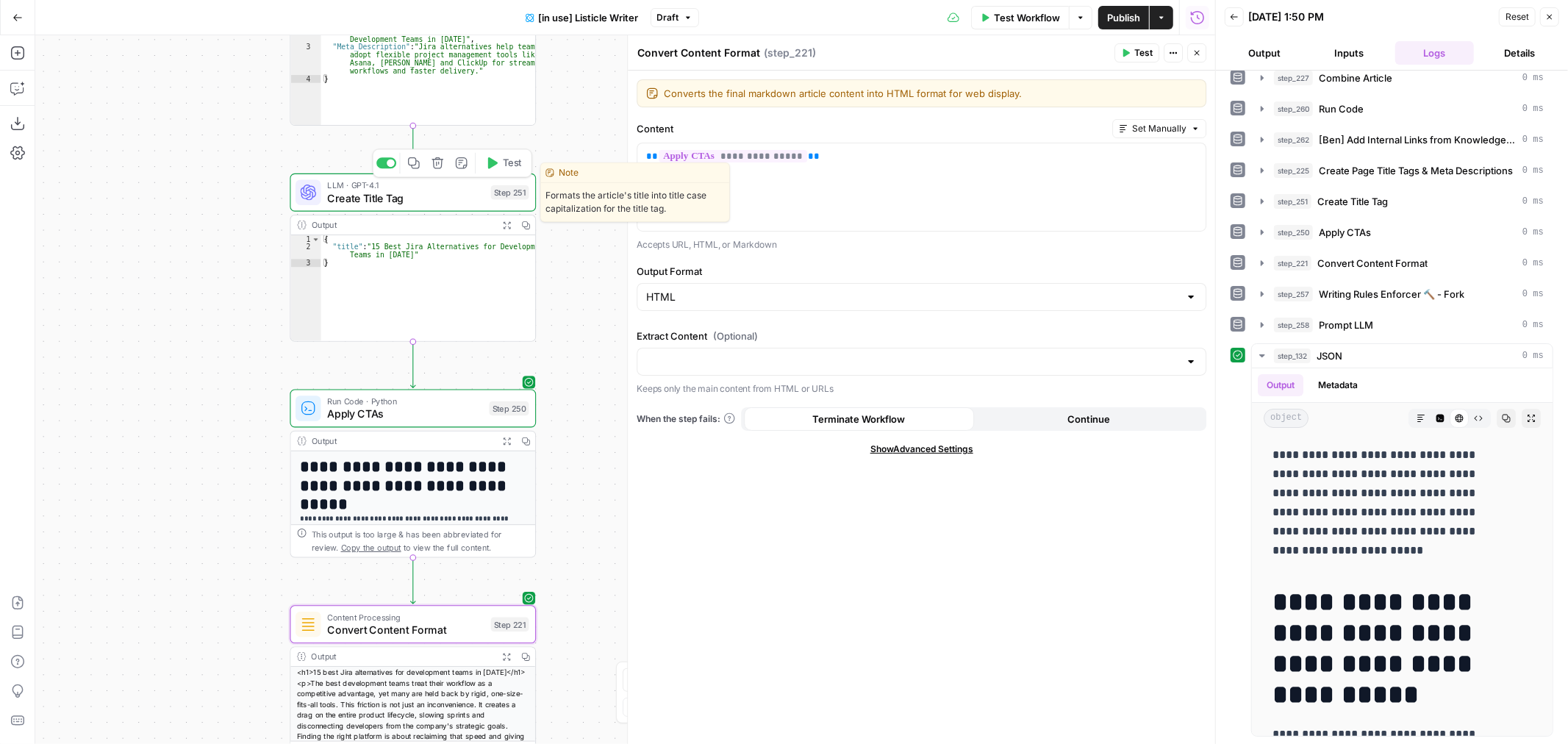
click at [440, 197] on span "Create Title Tag" at bounding box center [405, 198] width 157 height 16
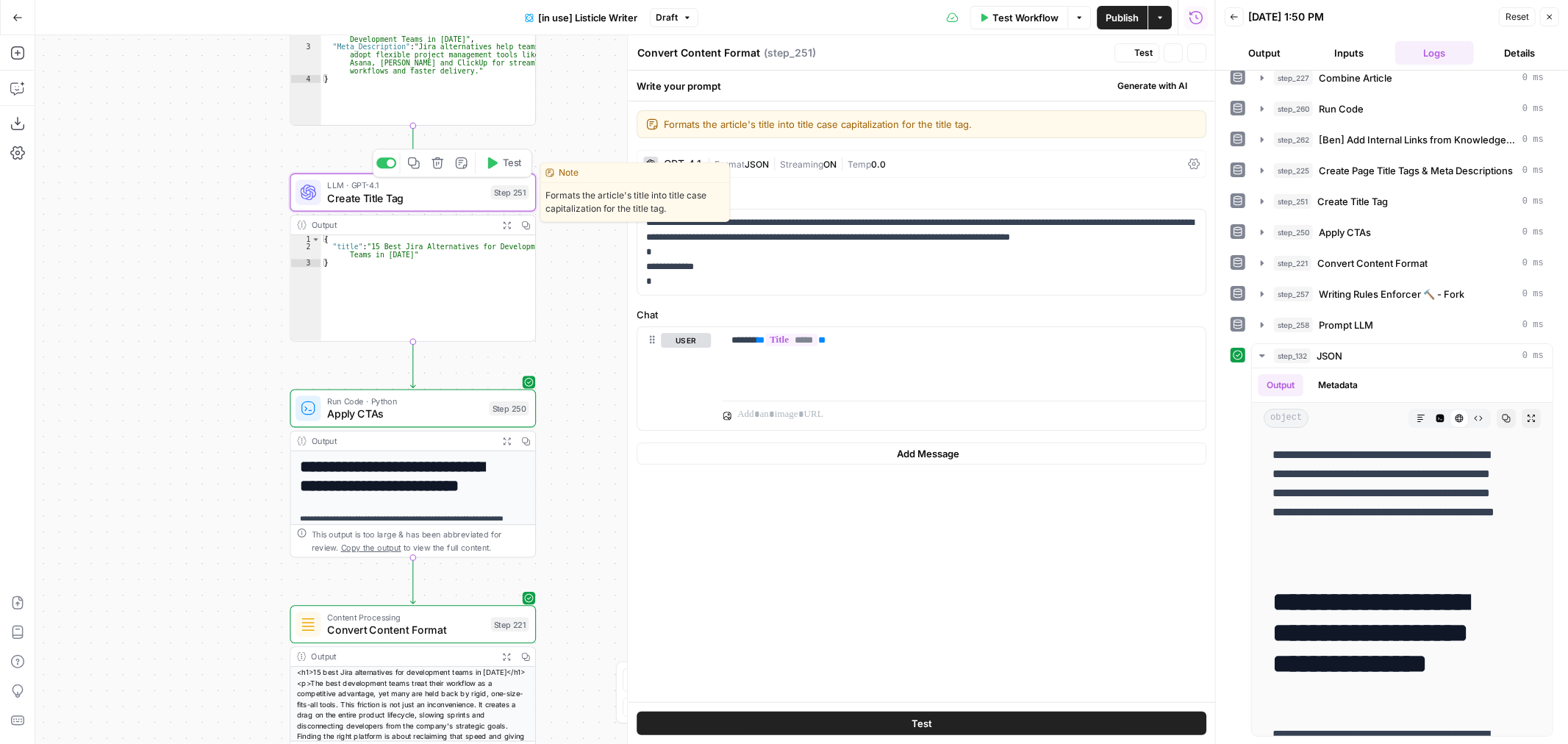
type textarea "Create Title Tag"
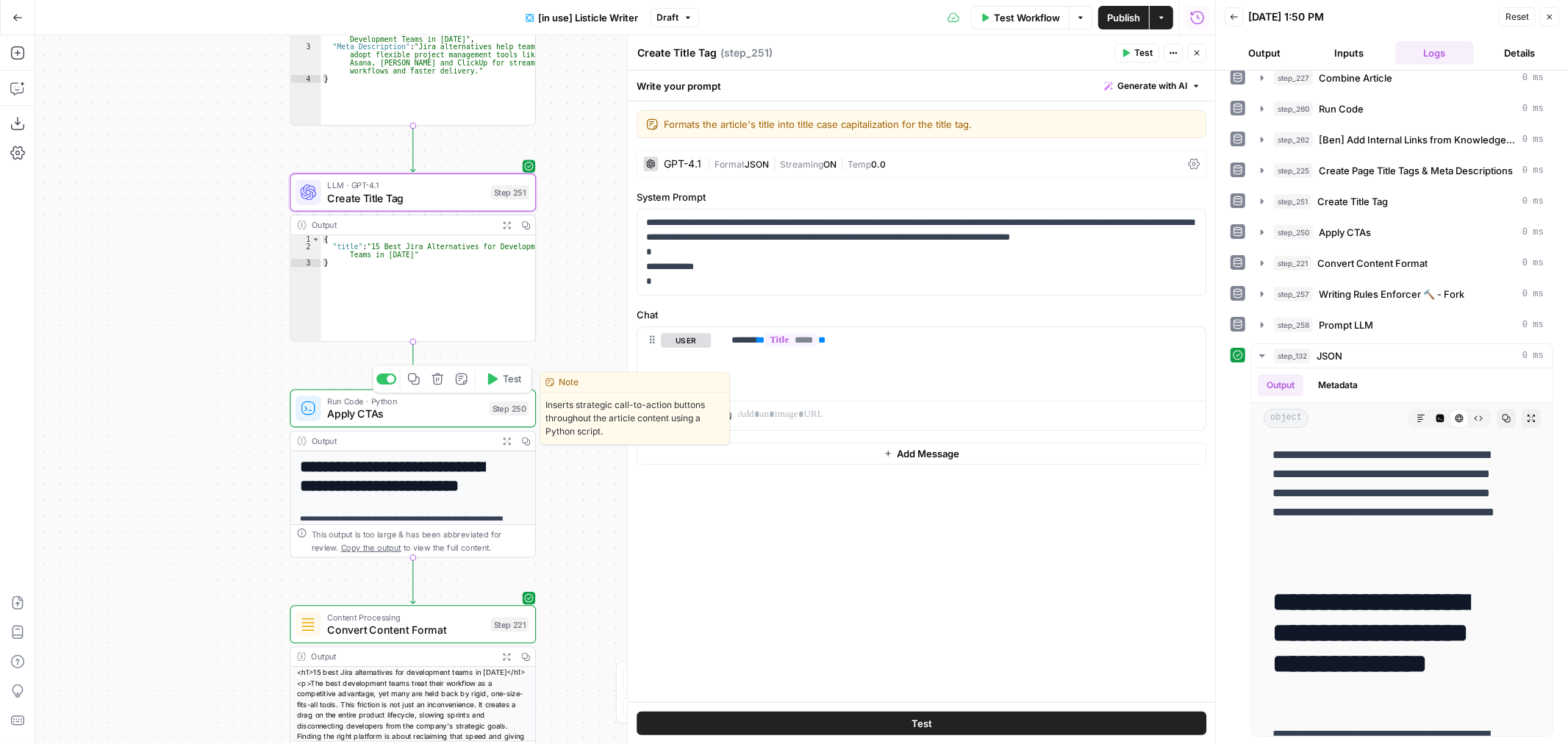
click at [402, 407] on span "Apply CTAs" at bounding box center [405, 414] width 156 height 16
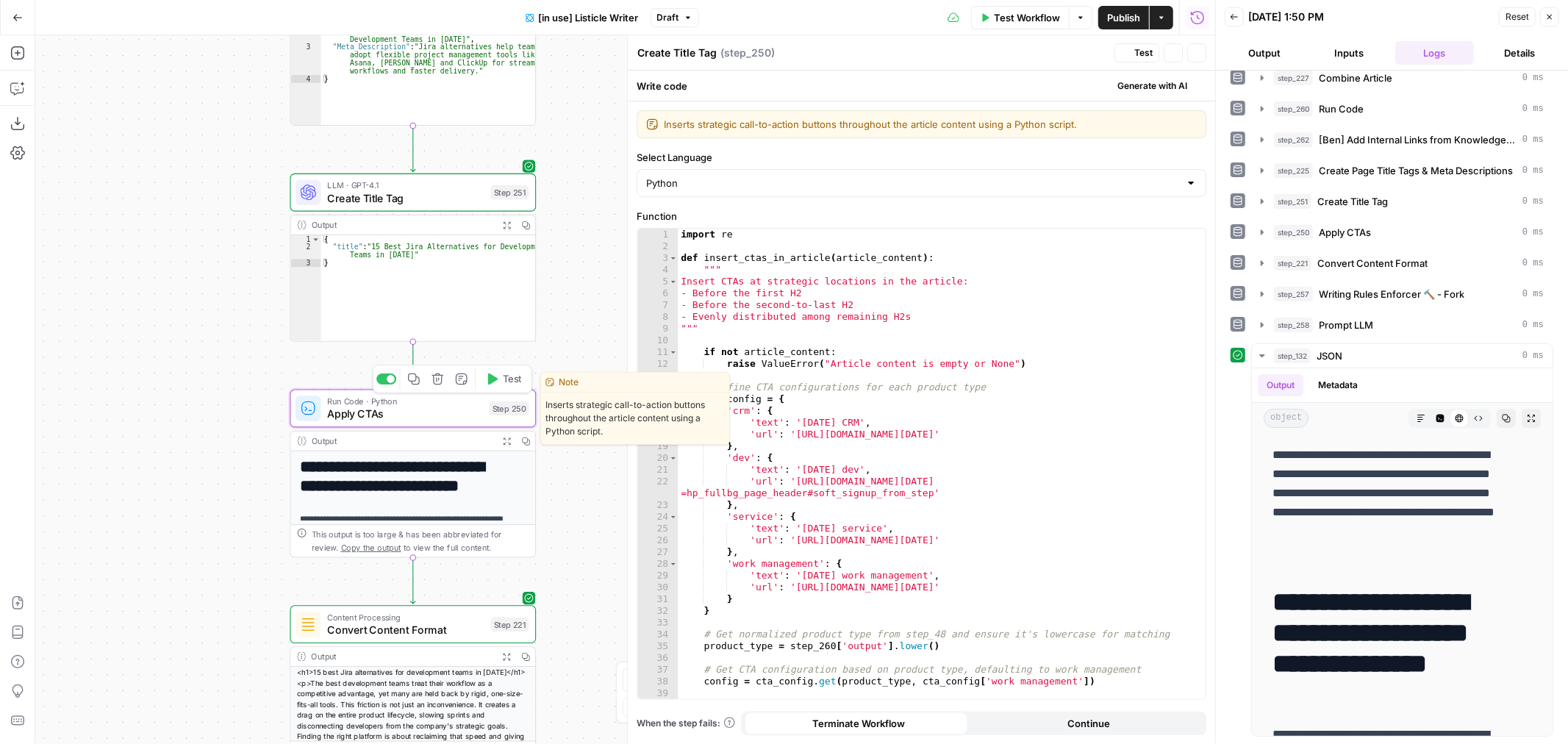
type textarea "Apply CTAs"
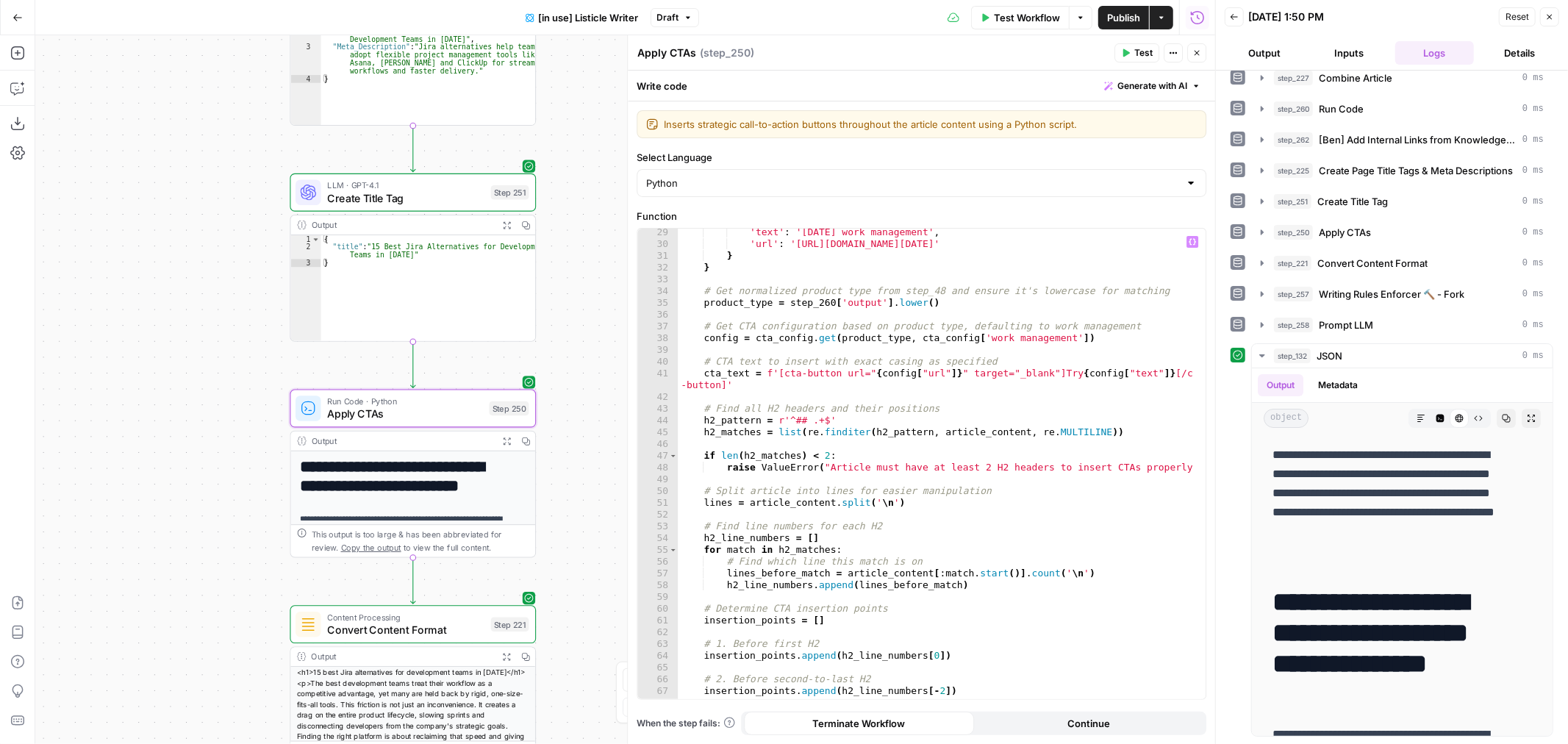
scroll to position [539, 0]
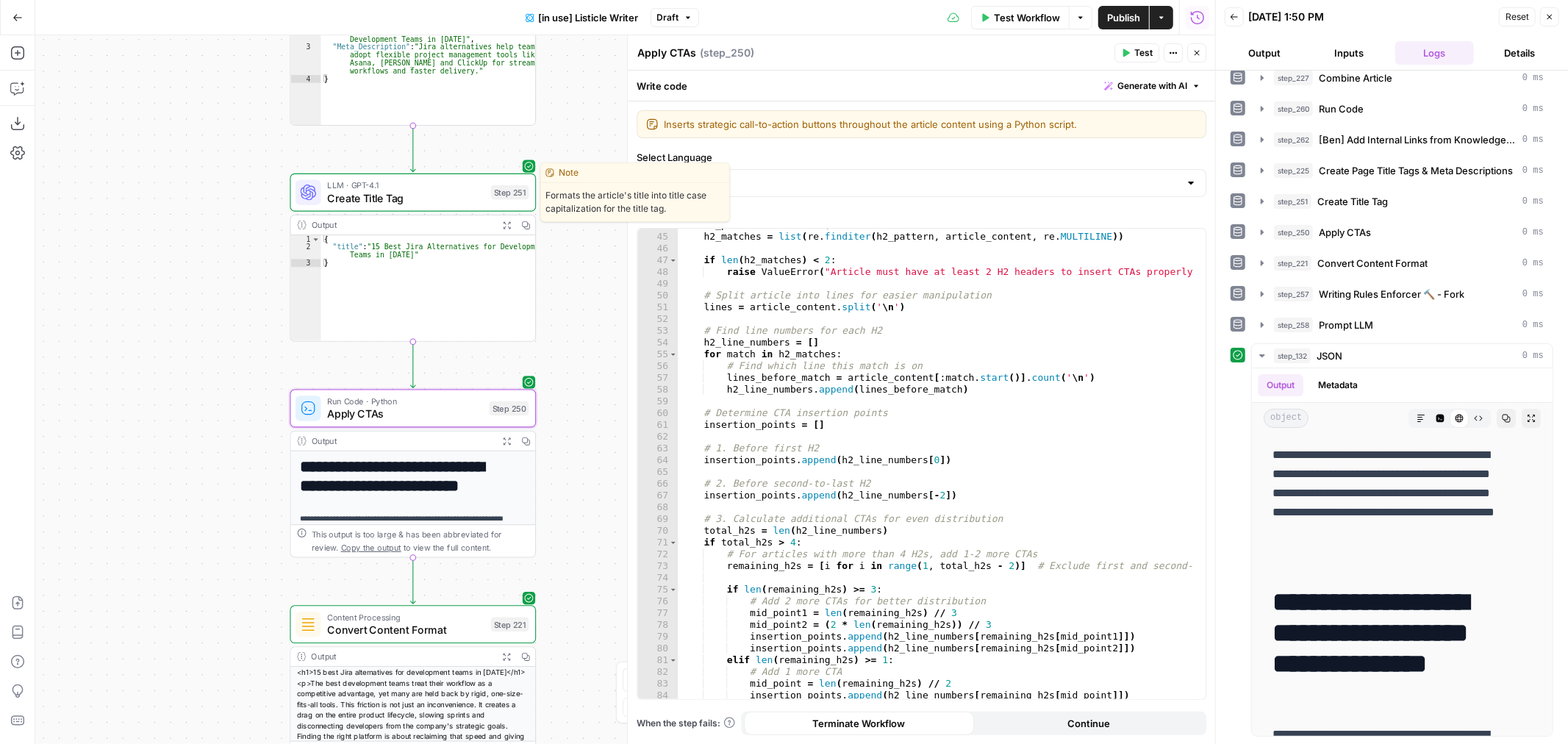
click at [424, 197] on span "Create Title Tag" at bounding box center [405, 198] width 157 height 16
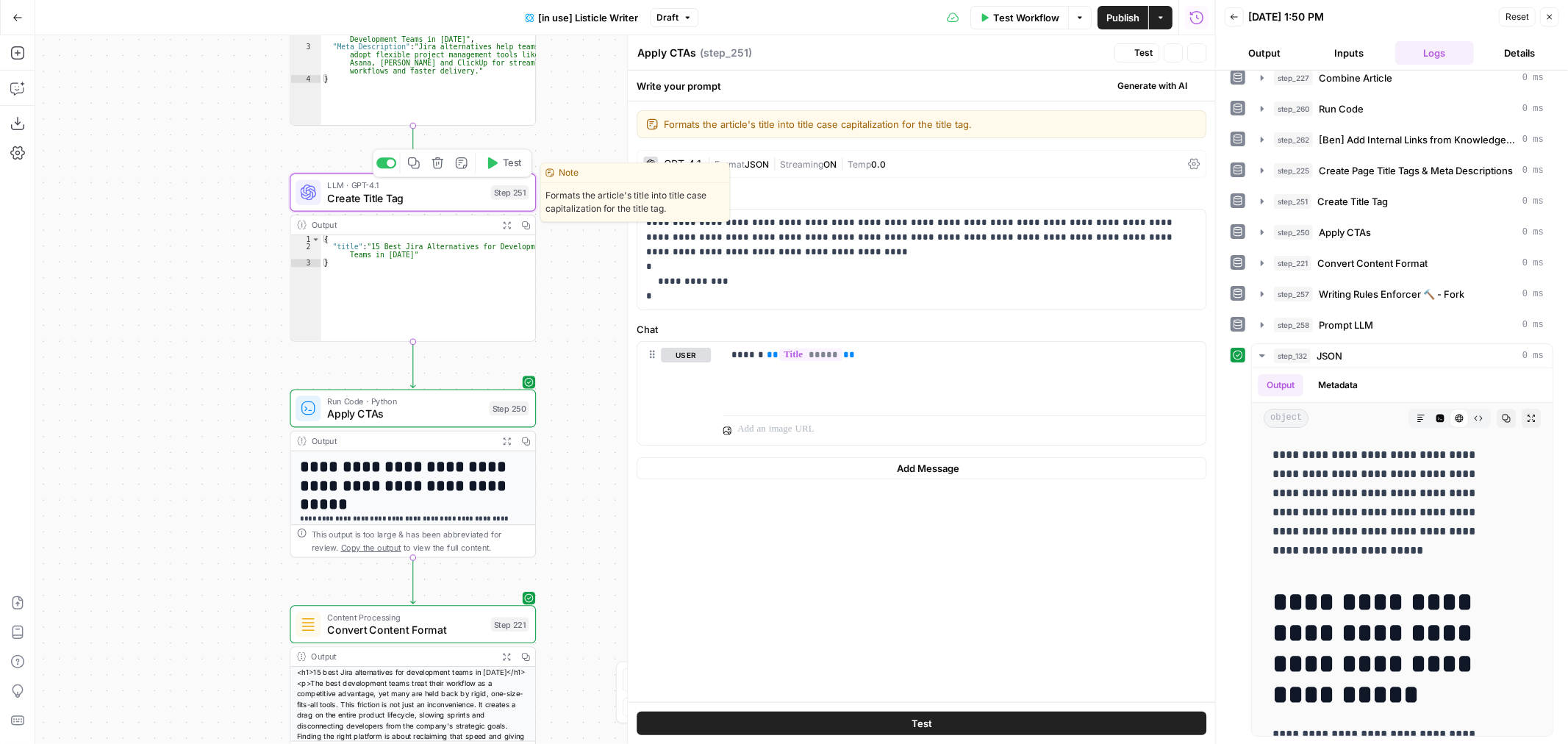
type textarea "Create Title Tag"
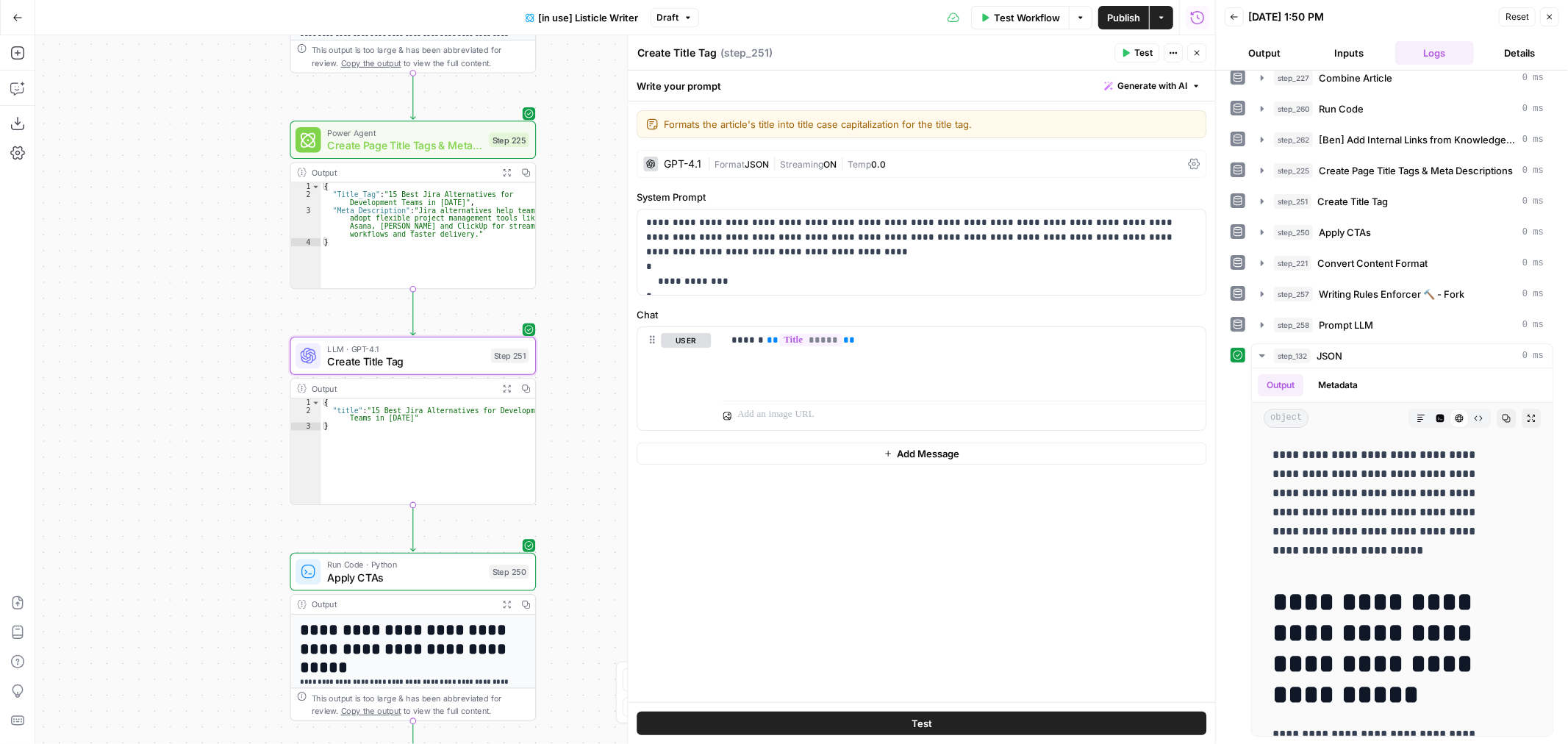
click at [399, 144] on span "Create Page Title Tags & Meta Descriptions" at bounding box center [405, 145] width 156 height 16
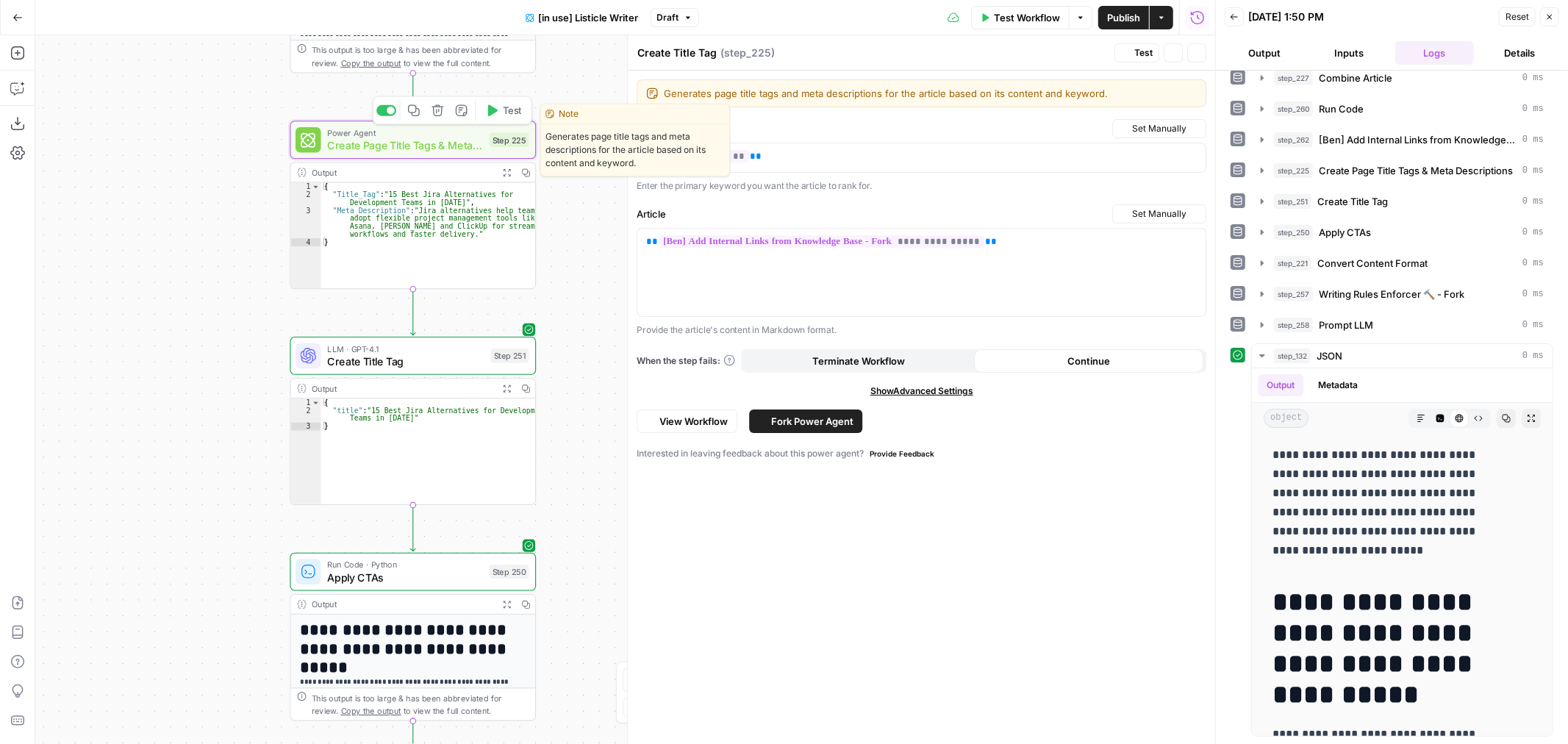
type textarea "Create Page Title Tags & Meta Descriptions"
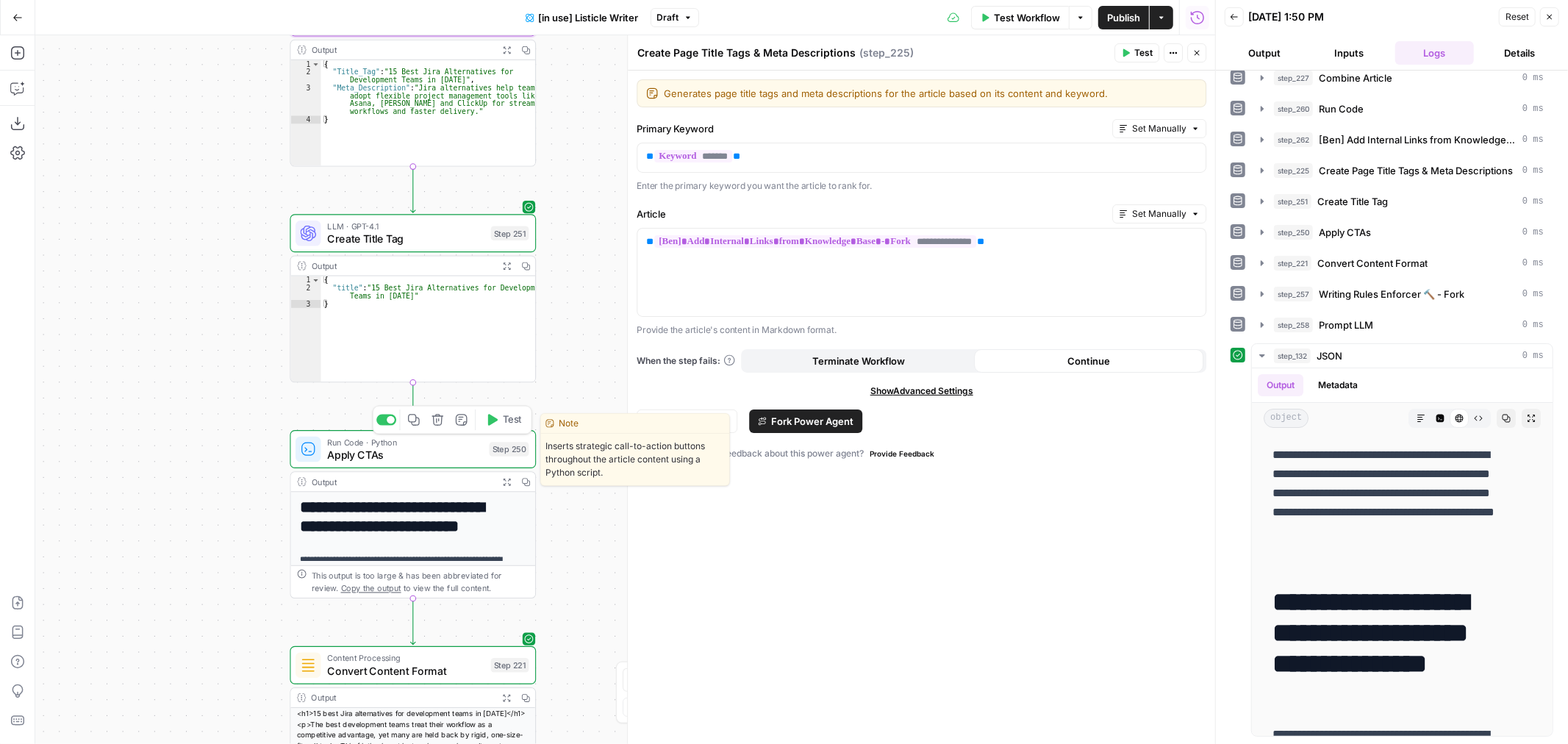
click at [426, 457] on span "Apply CTAs" at bounding box center [405, 455] width 156 height 16
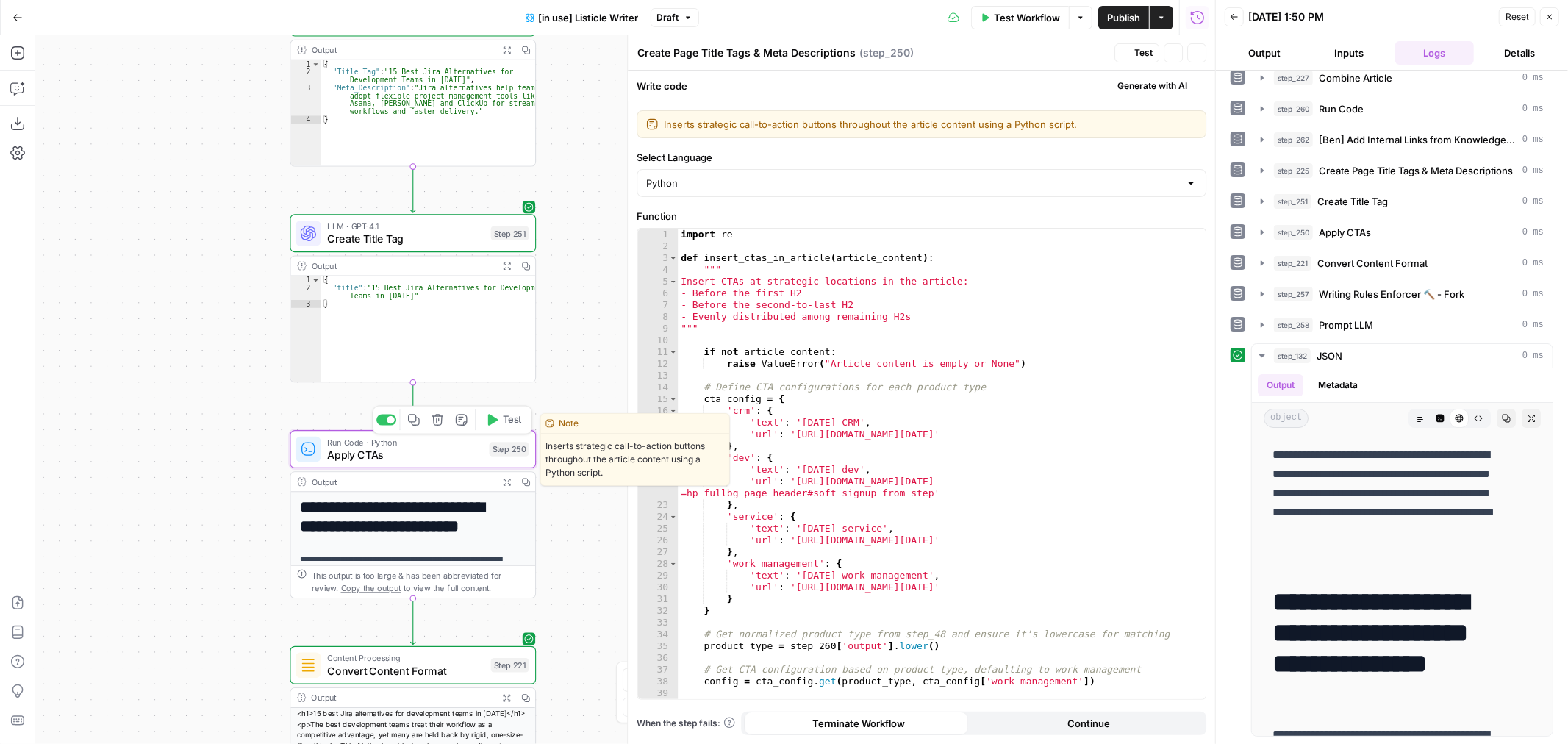
type textarea "Apply CTAs"
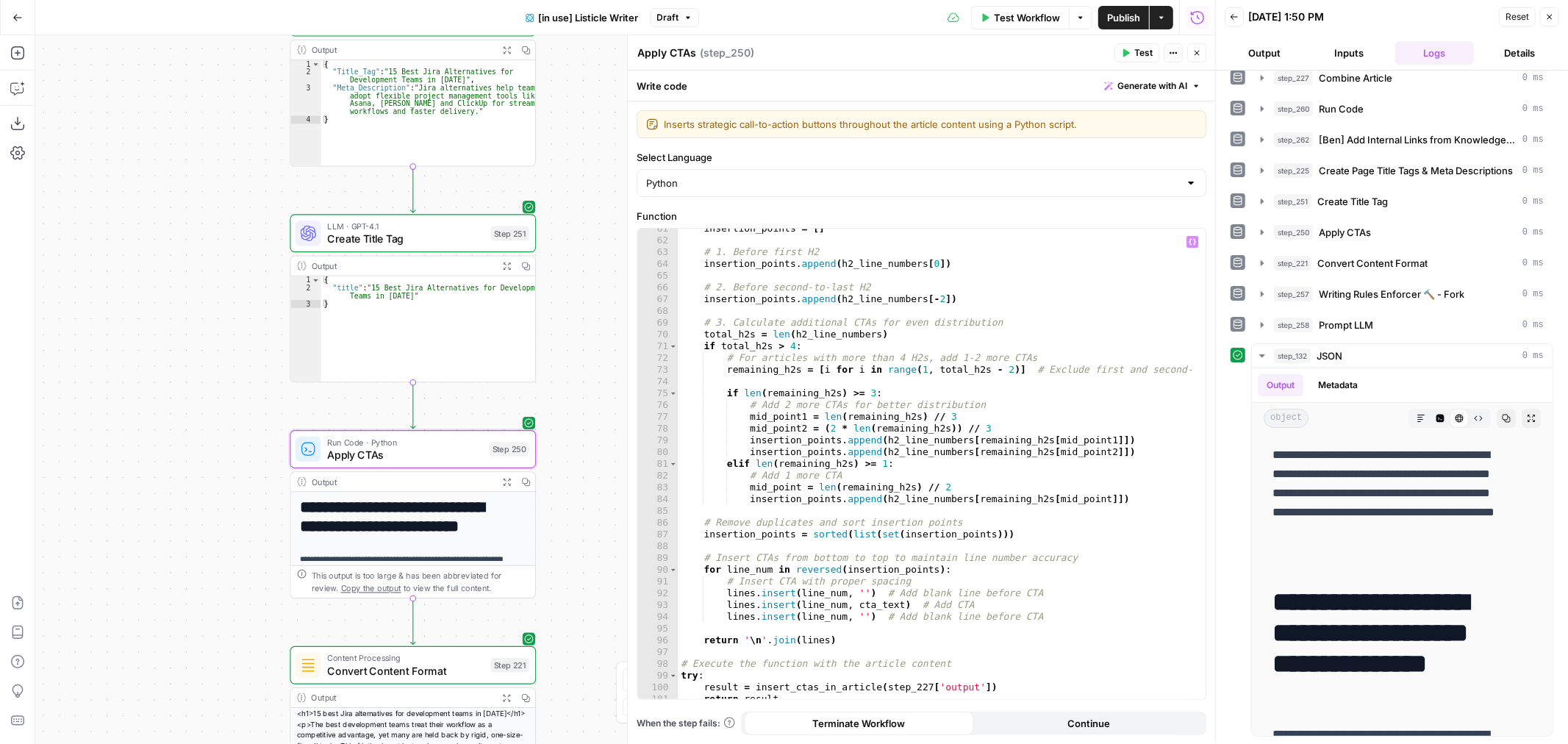
scroll to position [765, 0]
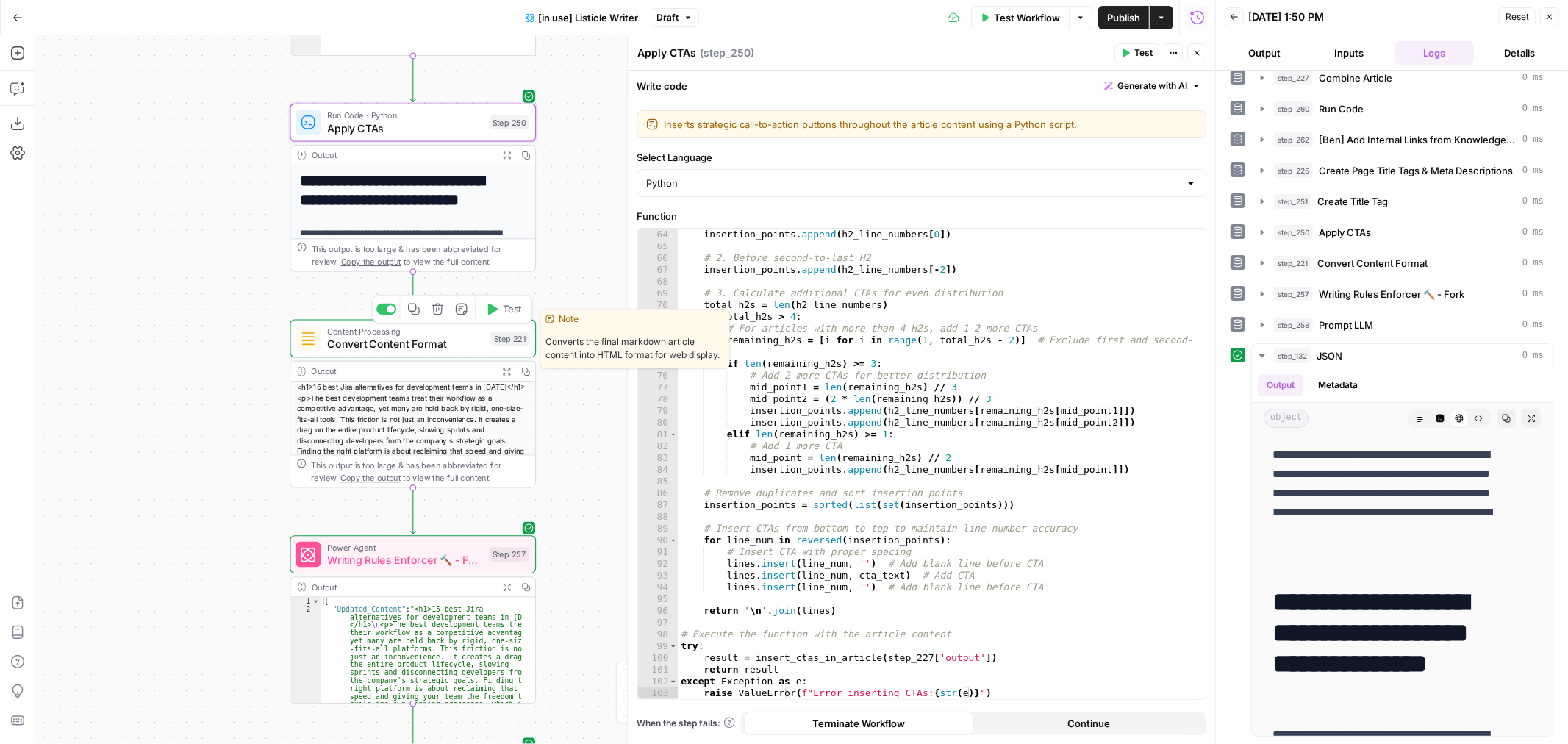
click at [445, 346] on span "Convert Content Format" at bounding box center [405, 344] width 157 height 16
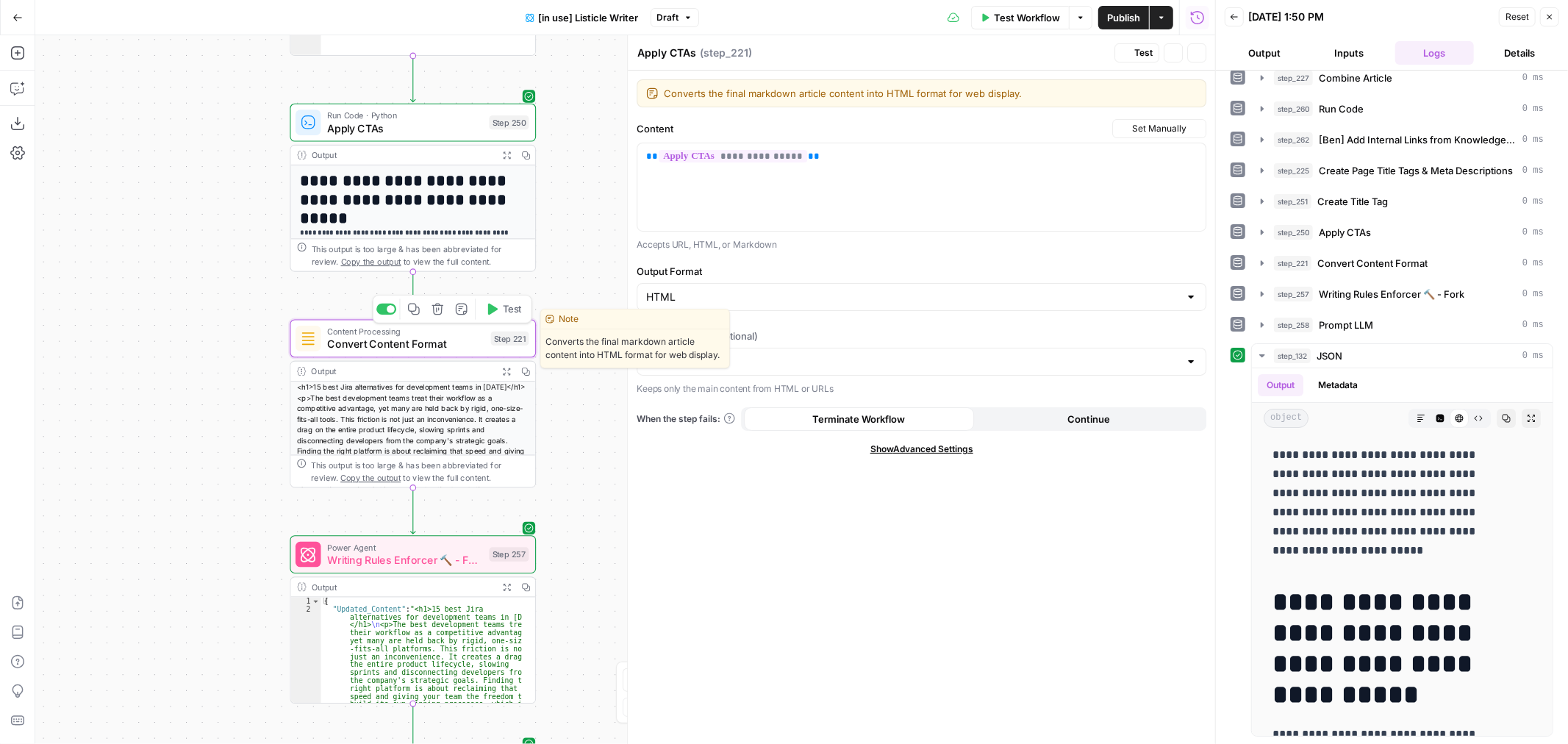
type textarea "Convert Content Format"
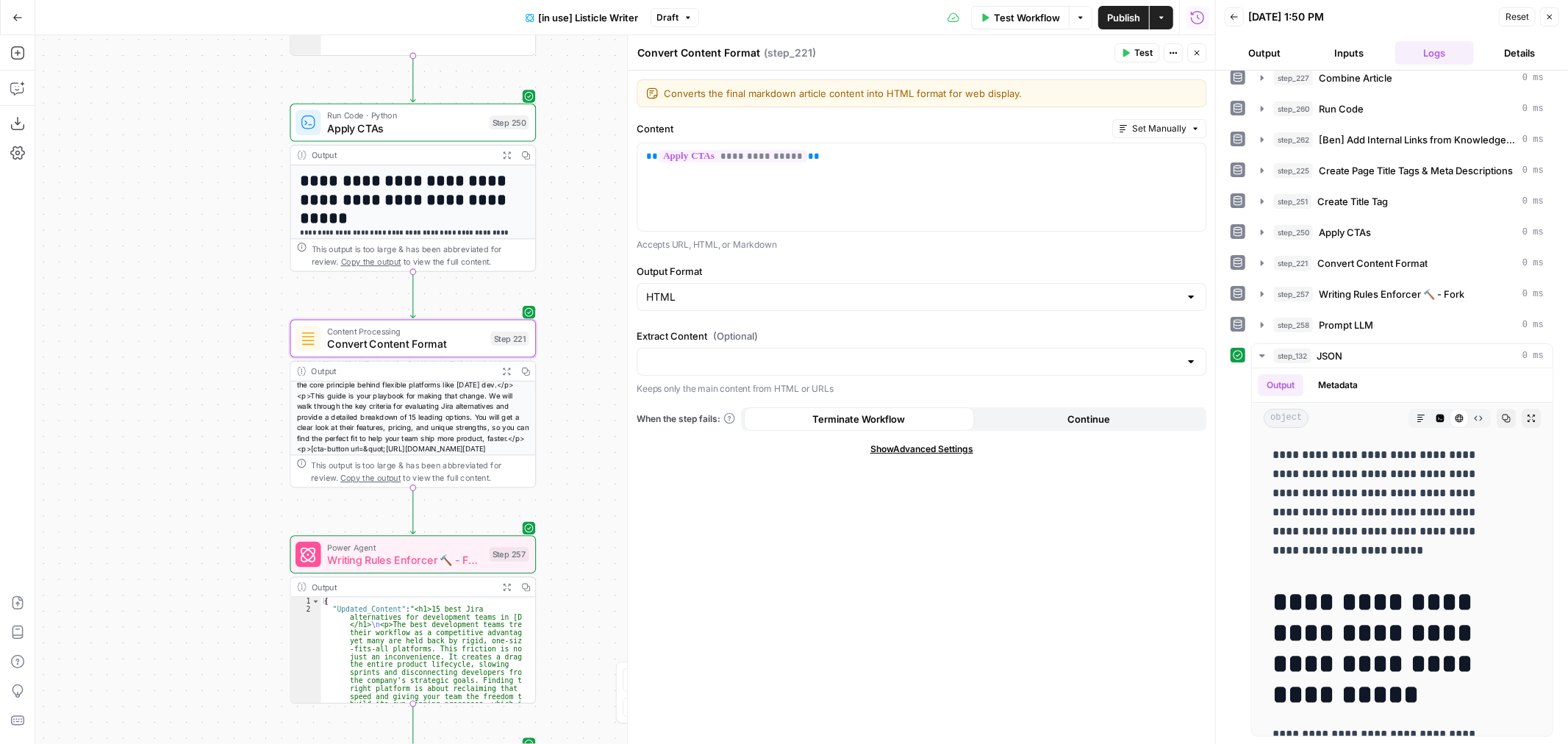
click at [415, 552] on span "Writing Rules Enforcer 🔨 - Fork" at bounding box center [405, 560] width 156 height 16
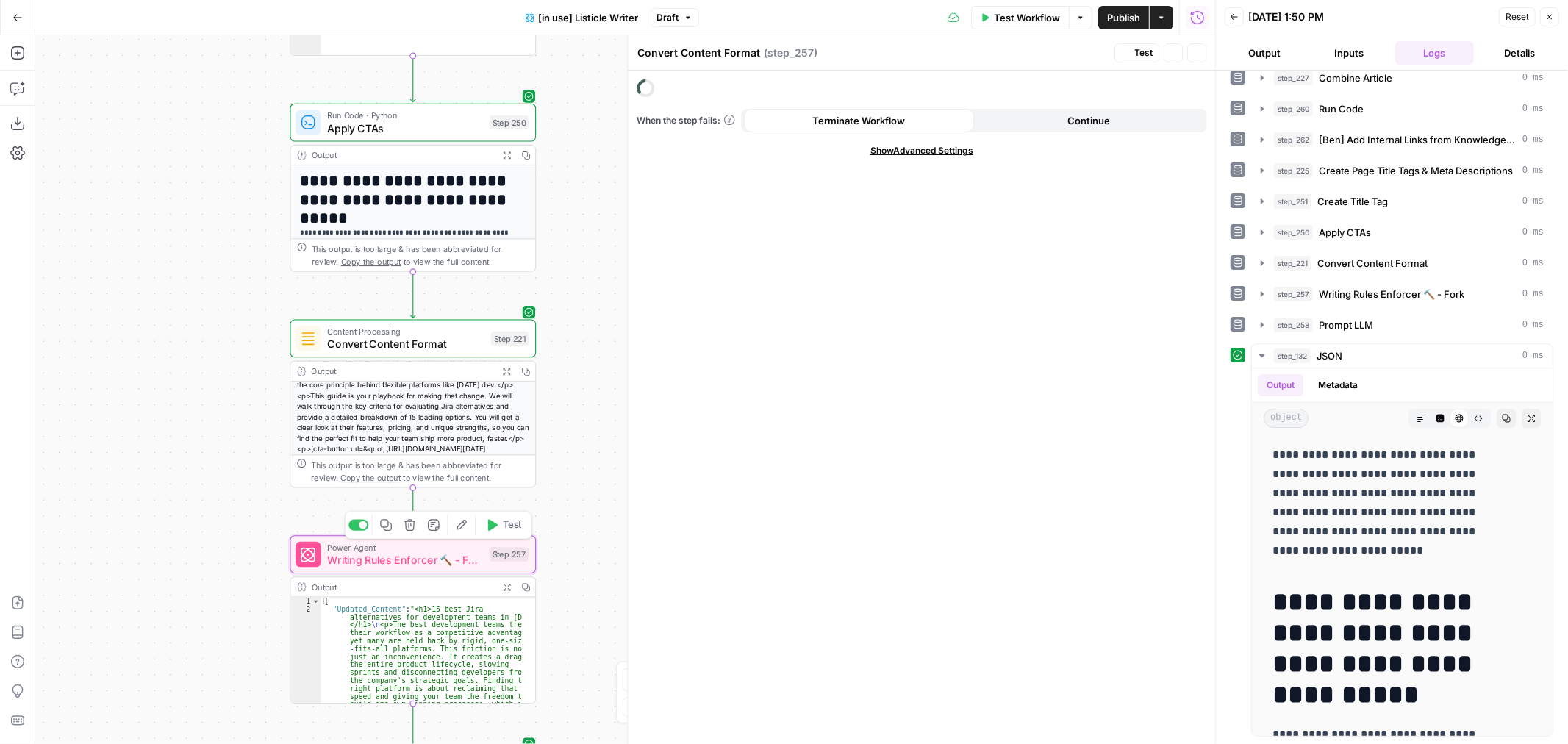
type textarea "Writing Rules Enforcer 🔨 - Fork"
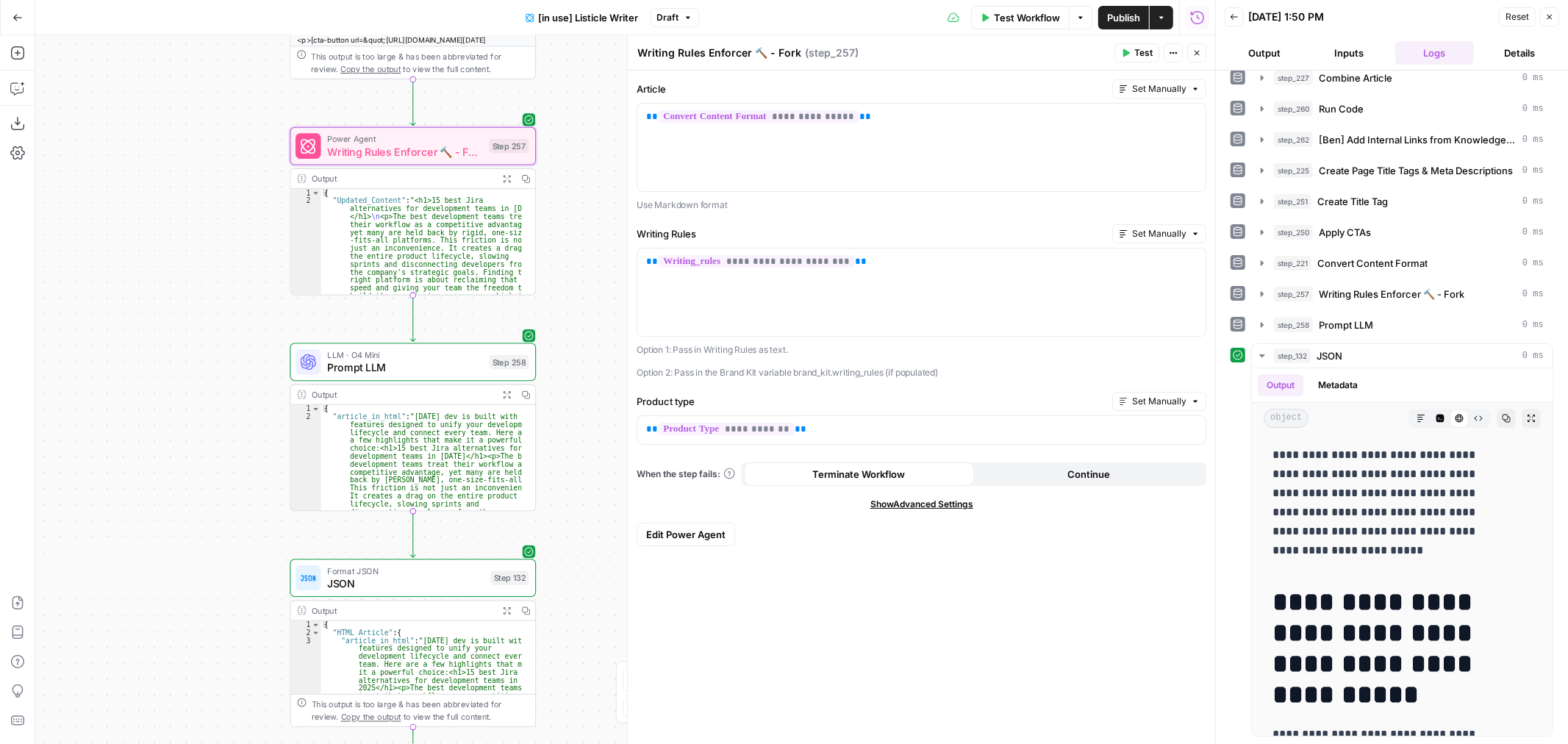
click at [425, 358] on span "LLM · O4 Mini" at bounding box center [405, 355] width 156 height 12
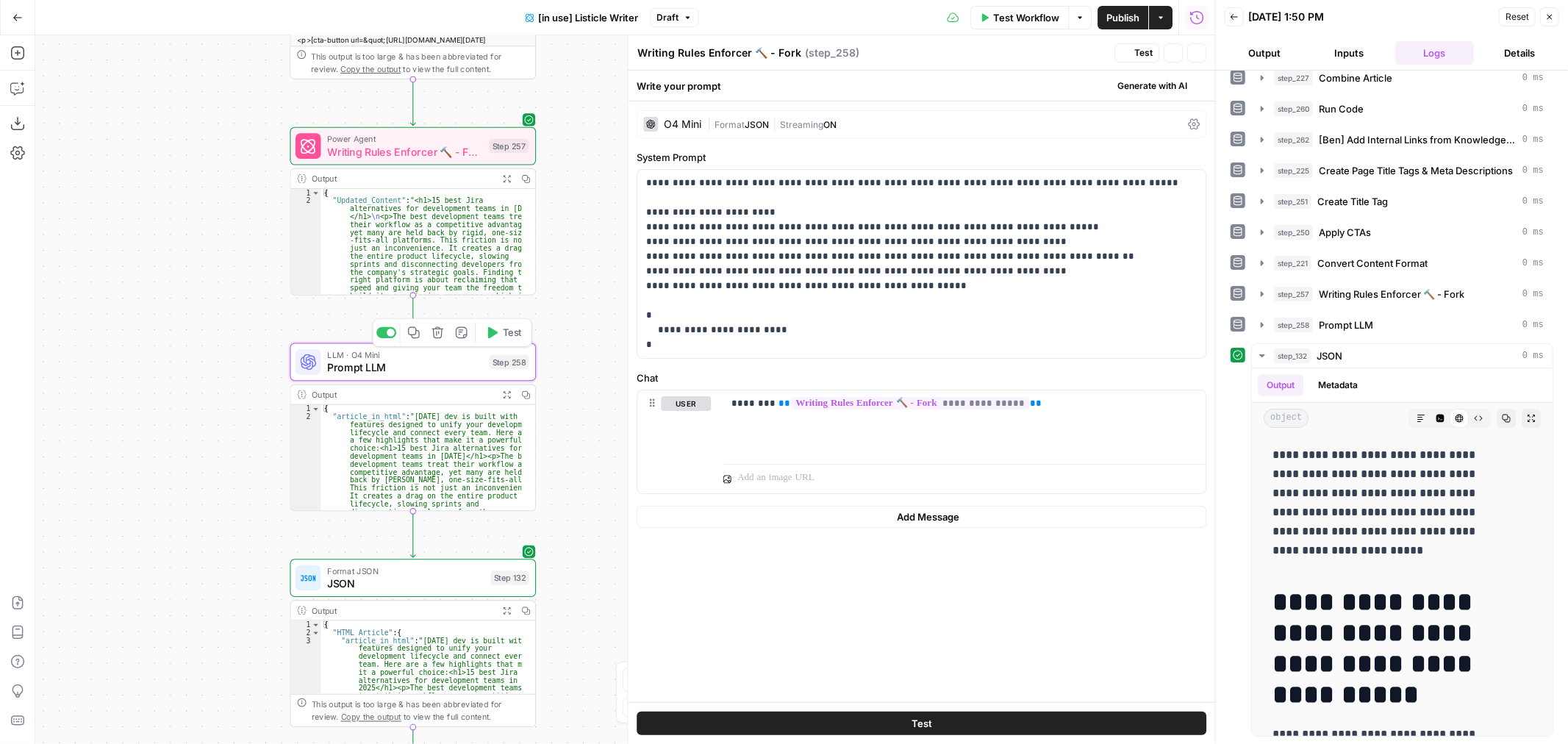
type textarea "Prompt LLM"
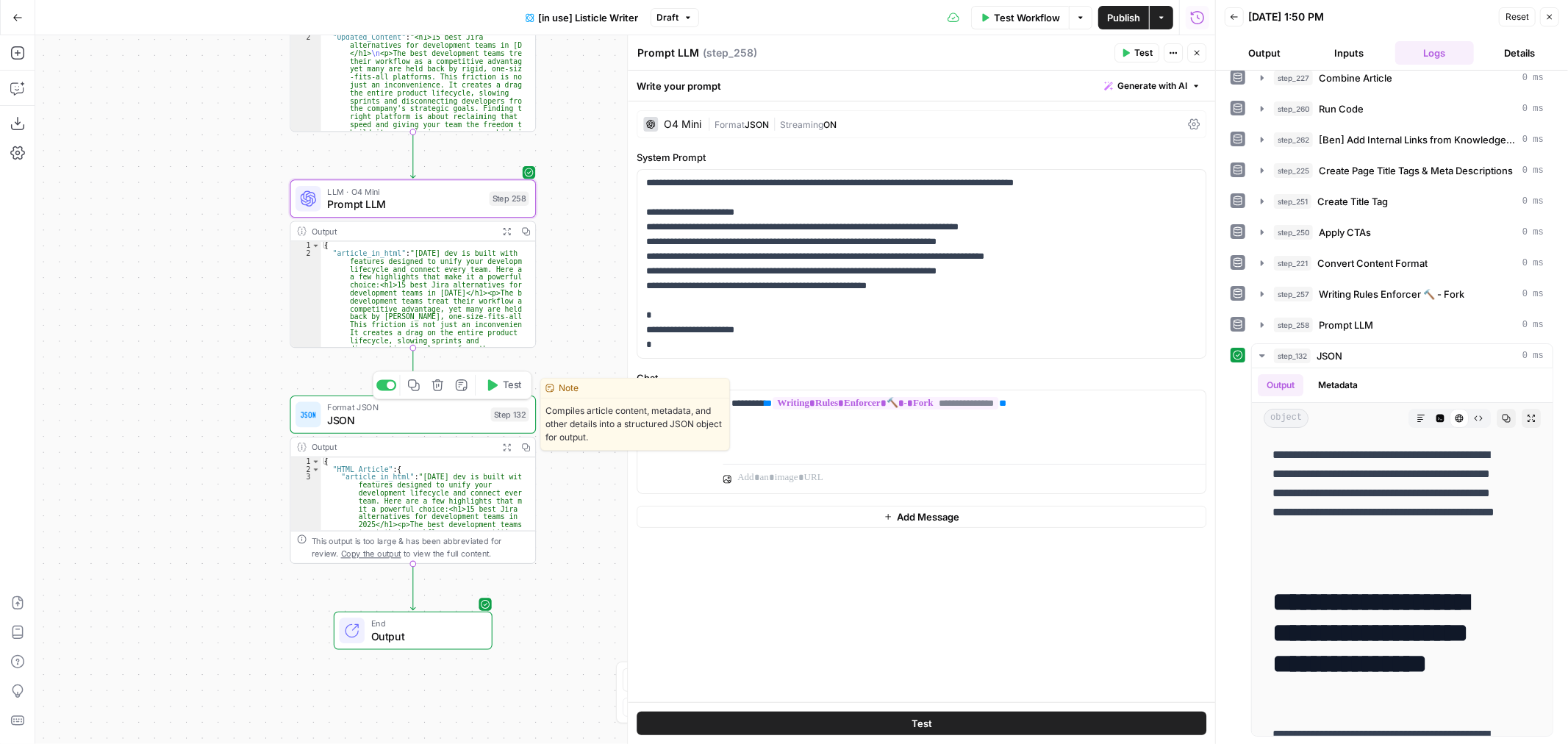
click at [440, 408] on span "Format JSON" at bounding box center [405, 408] width 157 height 12
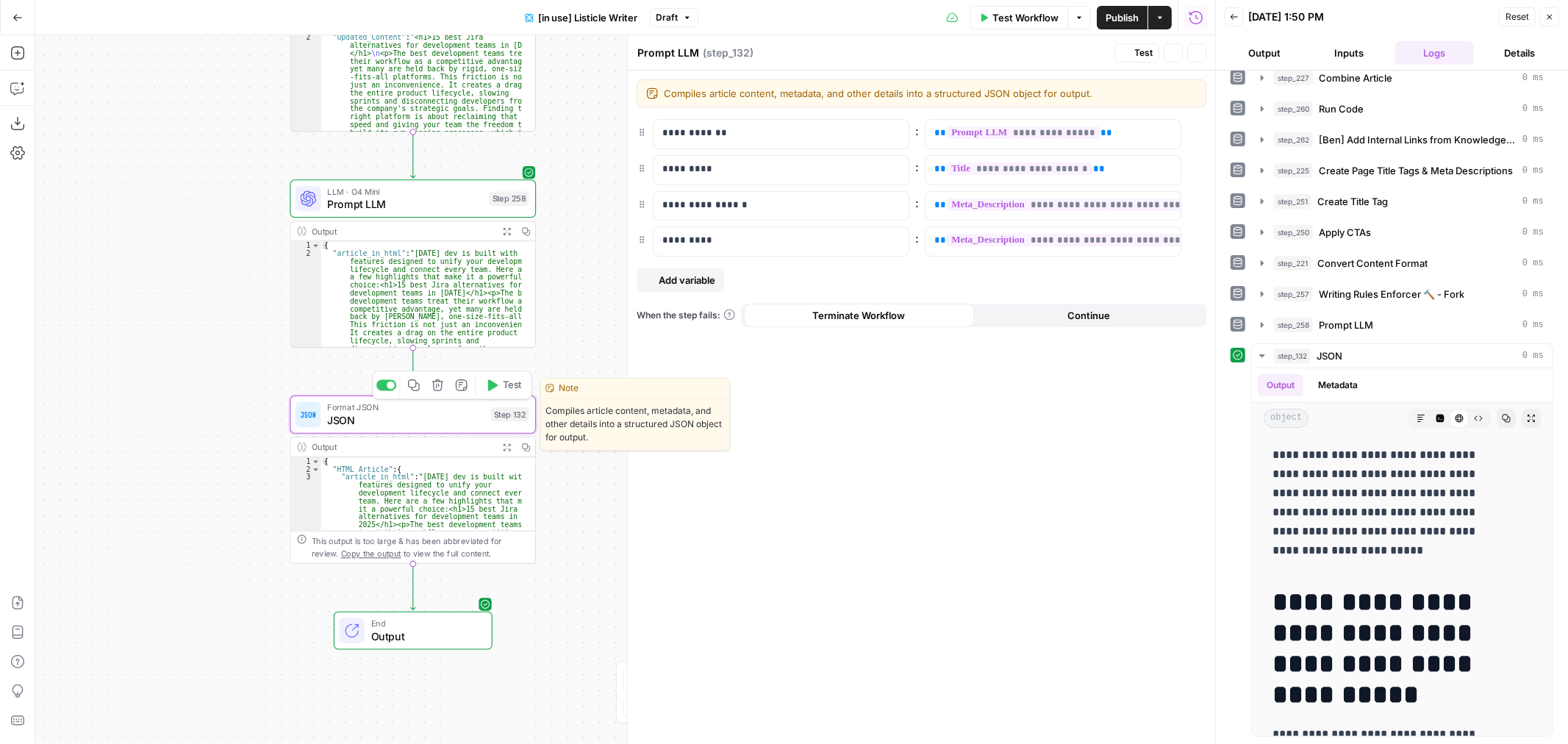
type textarea "JSON"
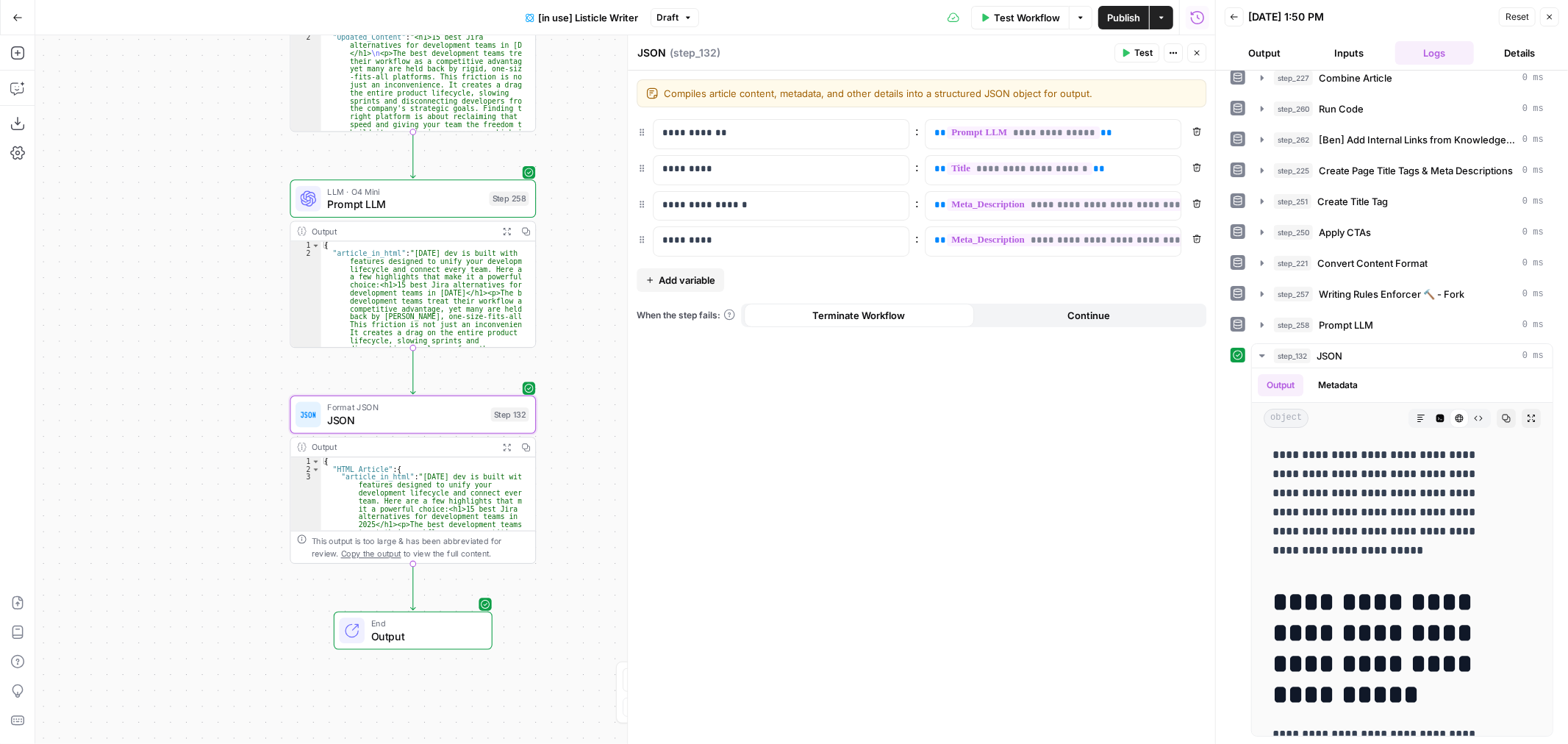
click at [428, 199] on span "Prompt LLM" at bounding box center [405, 204] width 156 height 16
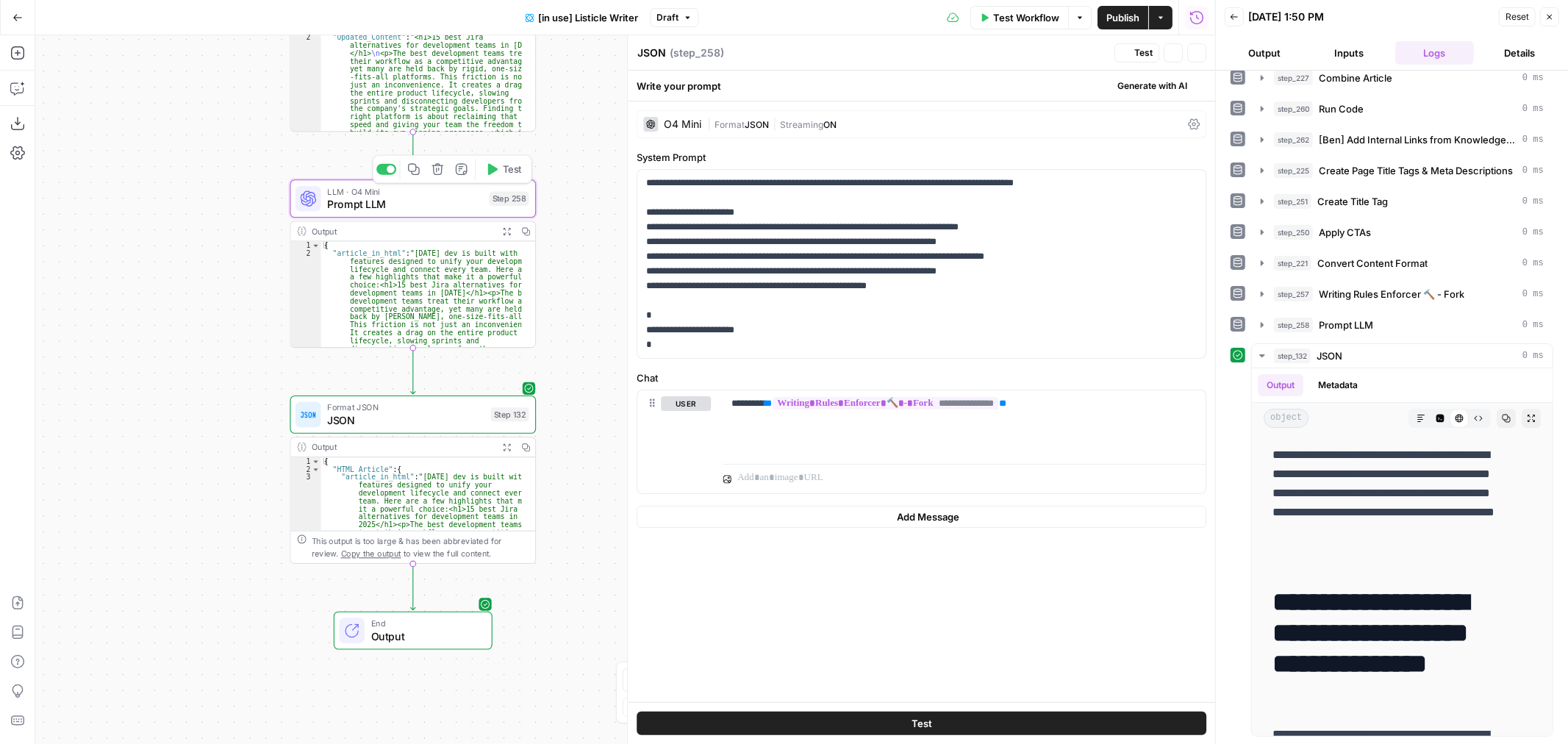
type textarea "Prompt LLM"
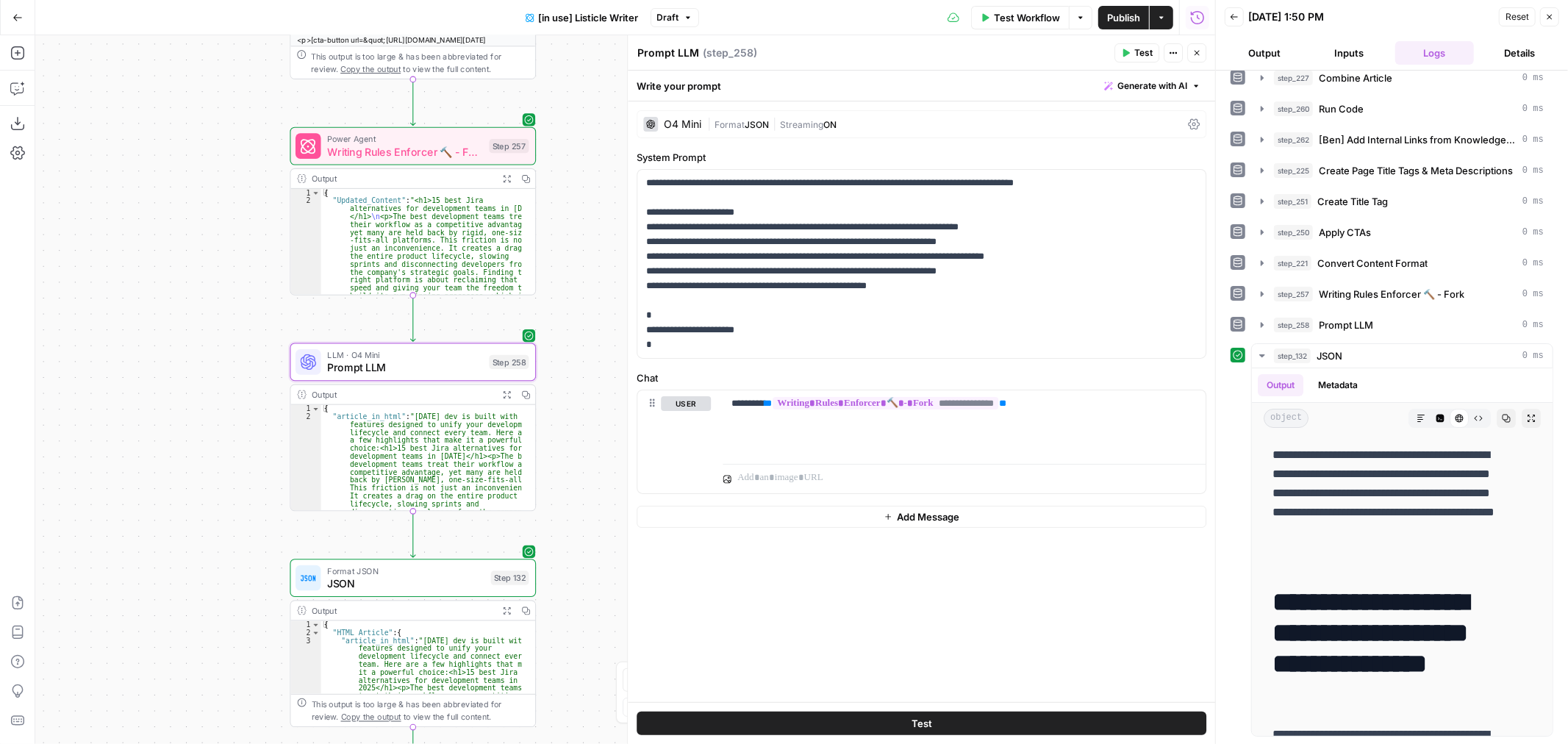
click at [402, 147] on span "Writing Rules Enforcer 🔨 - Fork" at bounding box center [405, 151] width 156 height 16
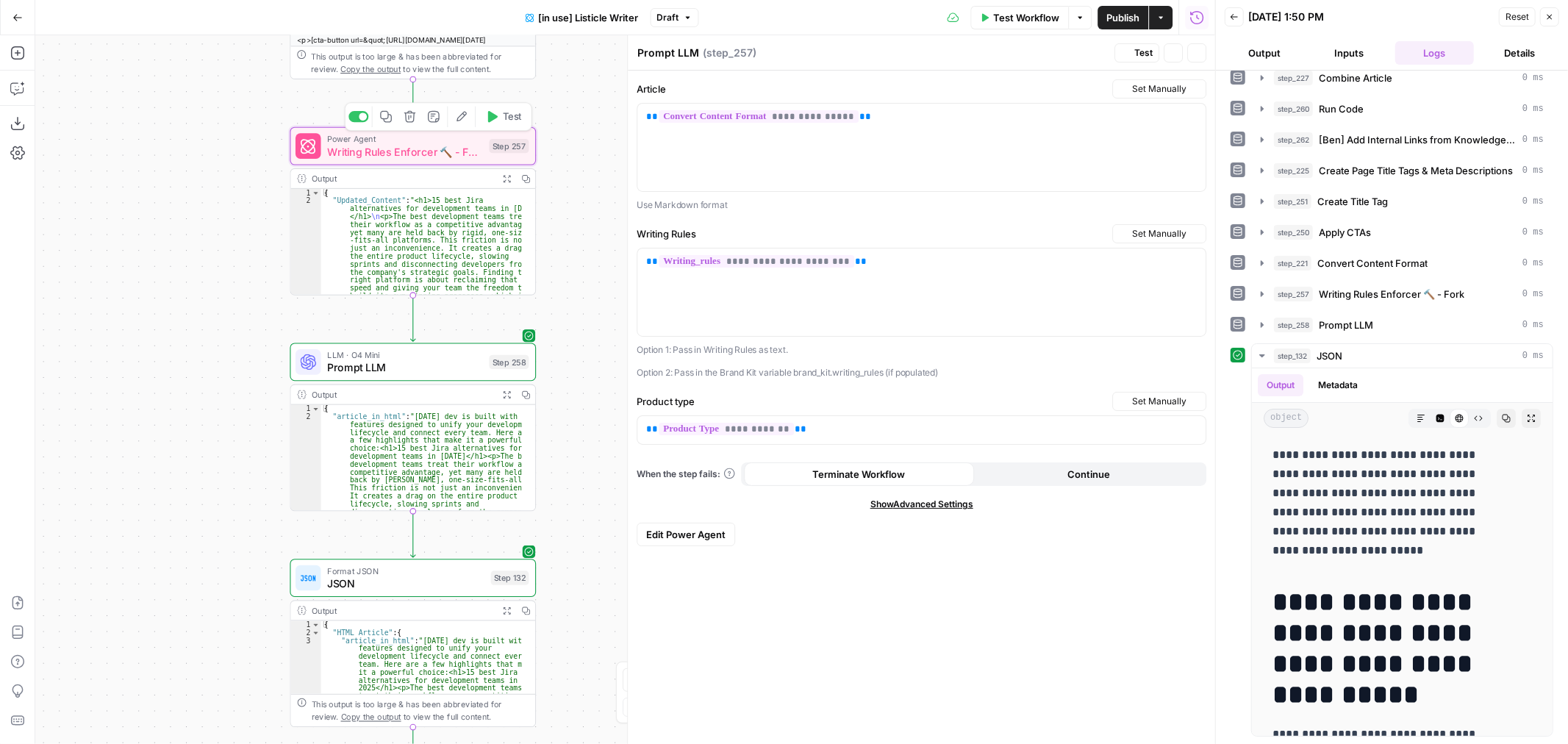
type textarea "Writing Rules Enforcer 🔨 - Fork"
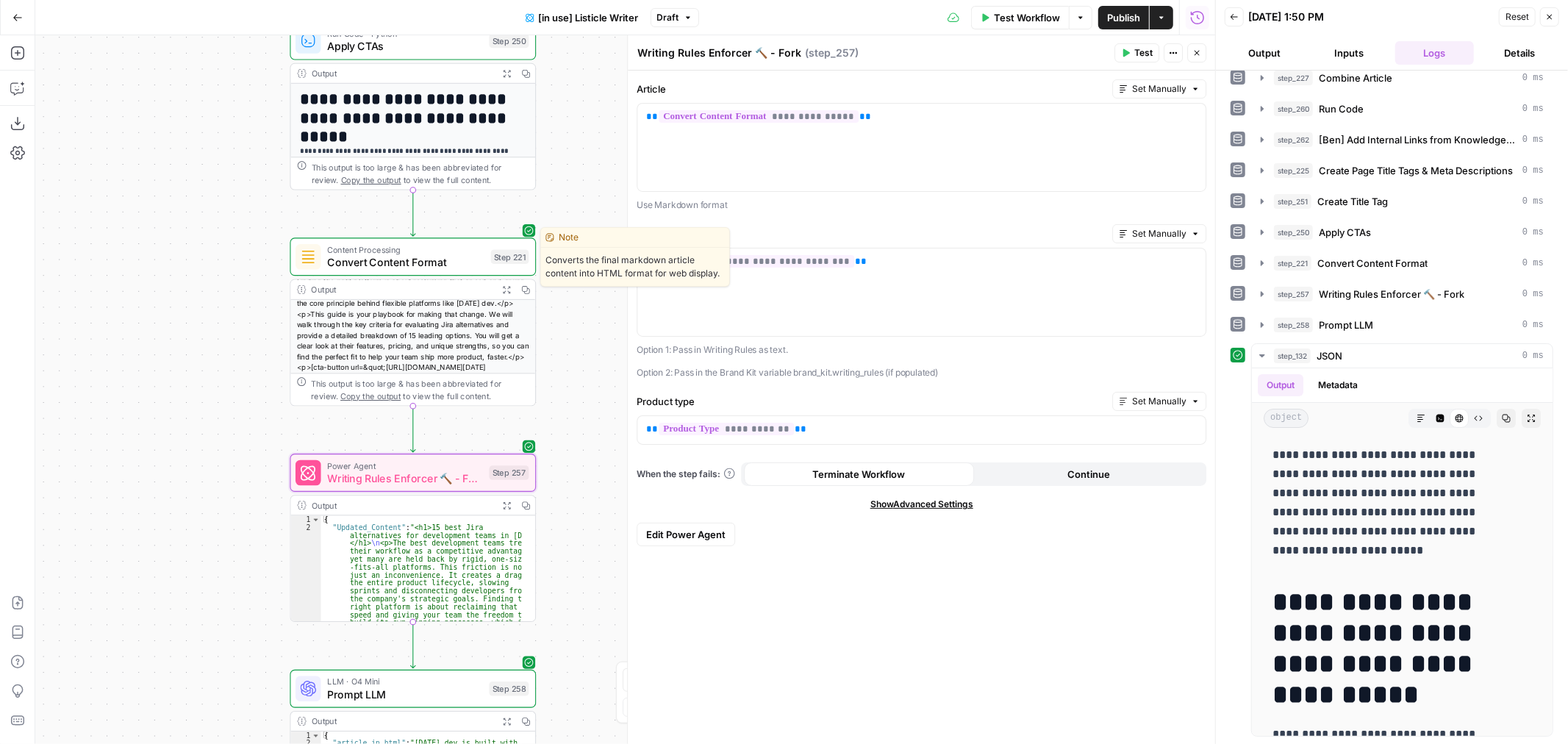
click at [435, 260] on span "Convert Content Format" at bounding box center [405, 262] width 157 height 16
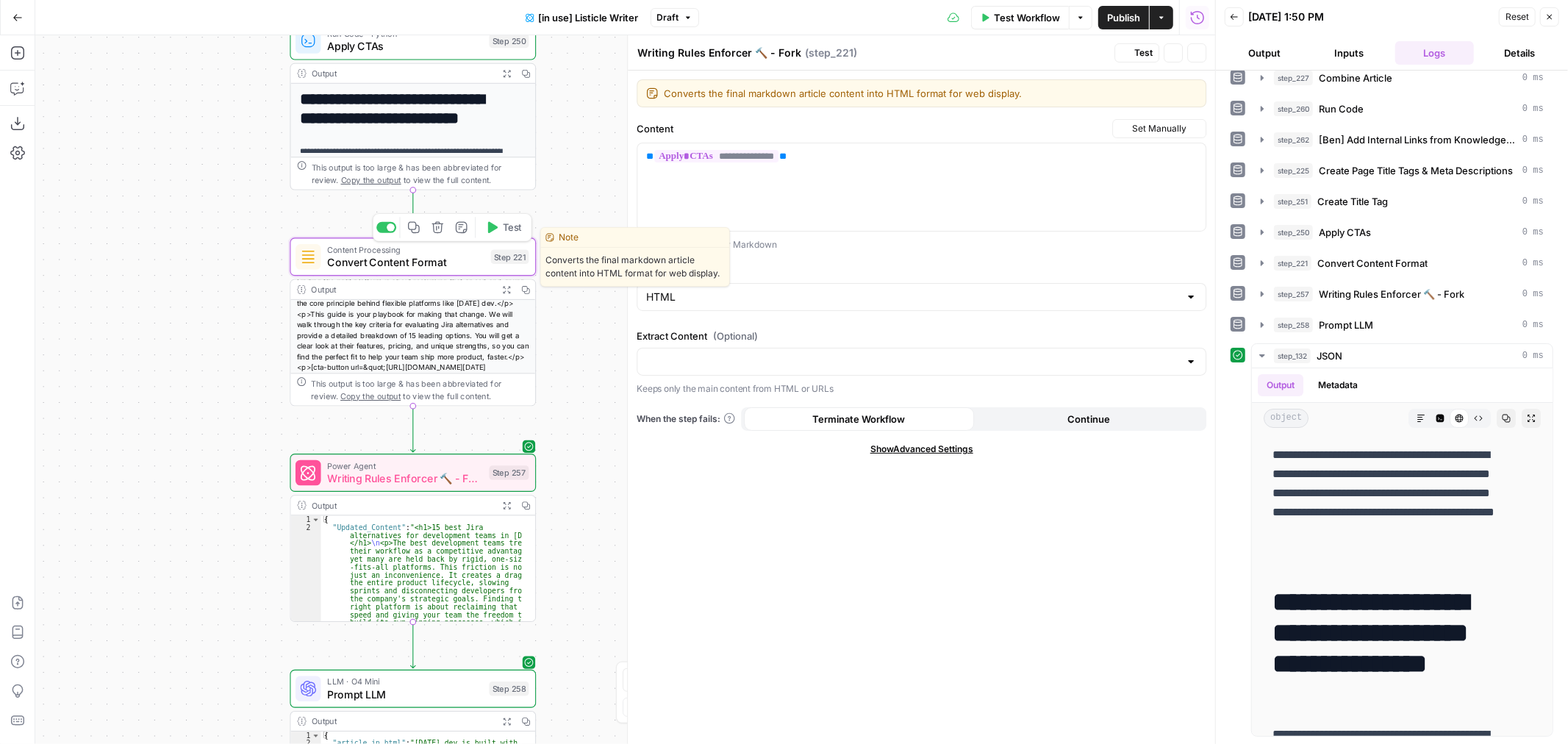
type textarea "Convert Content Format"
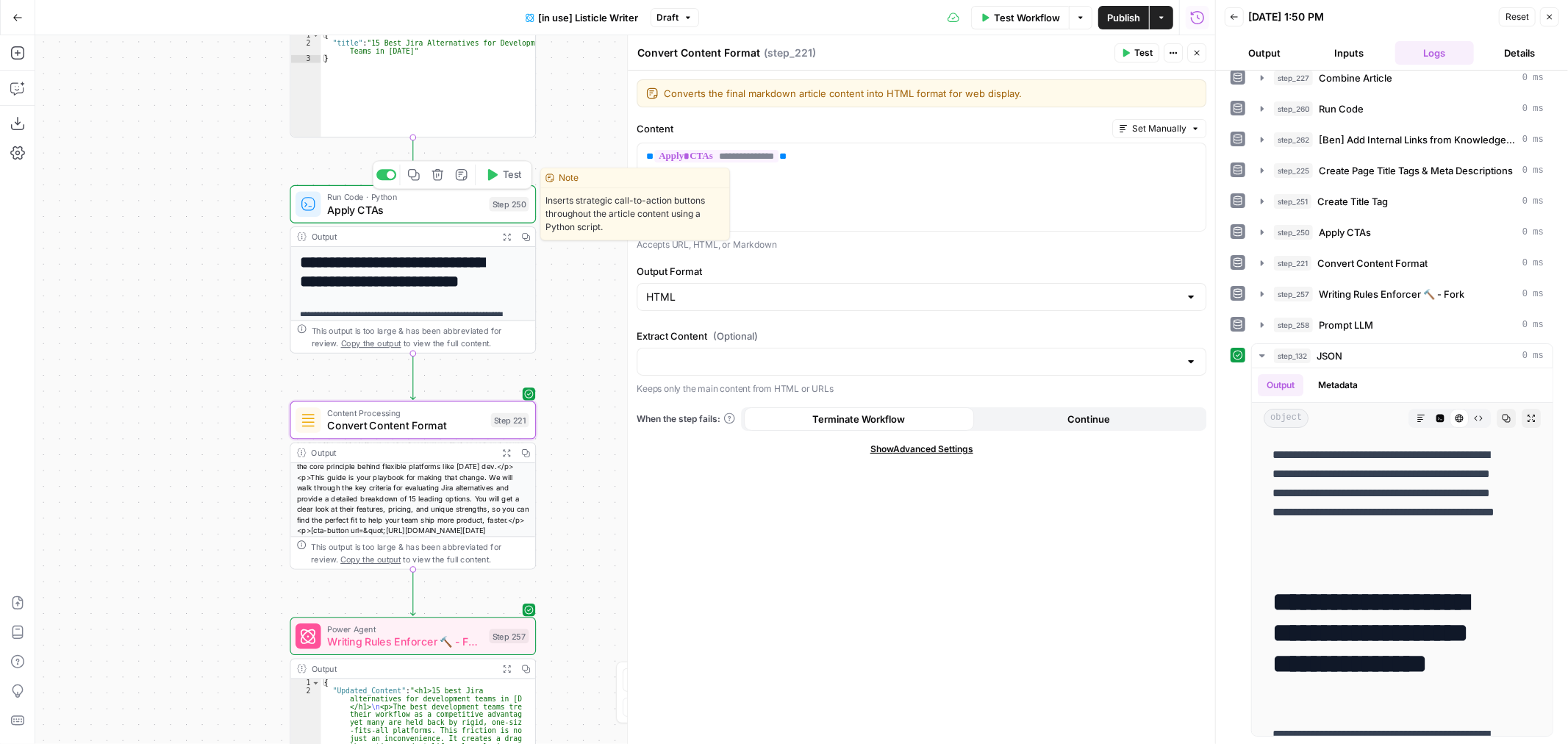
click at [442, 202] on span "Apply CTAs" at bounding box center [405, 210] width 156 height 16
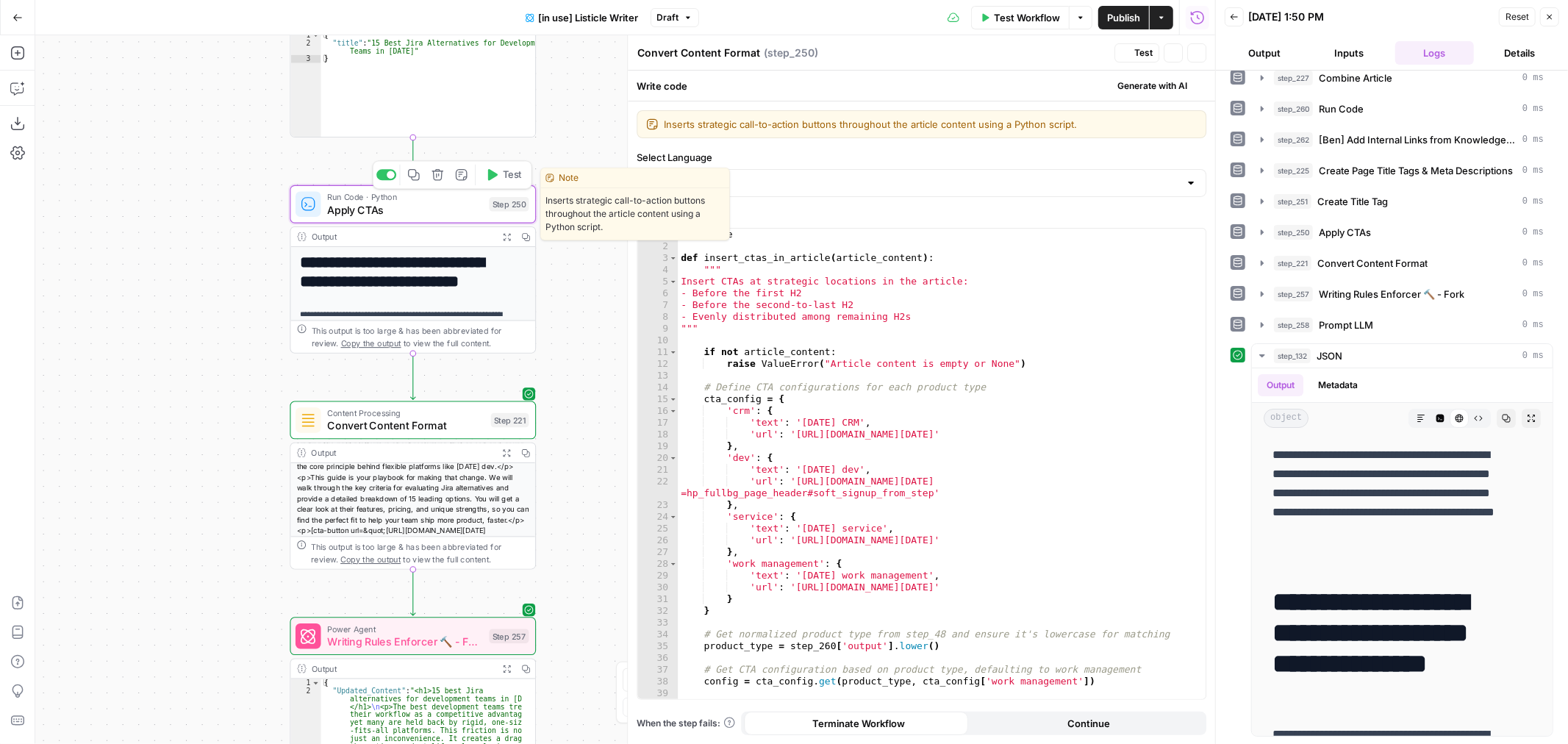
type textarea "Apply CTAs"
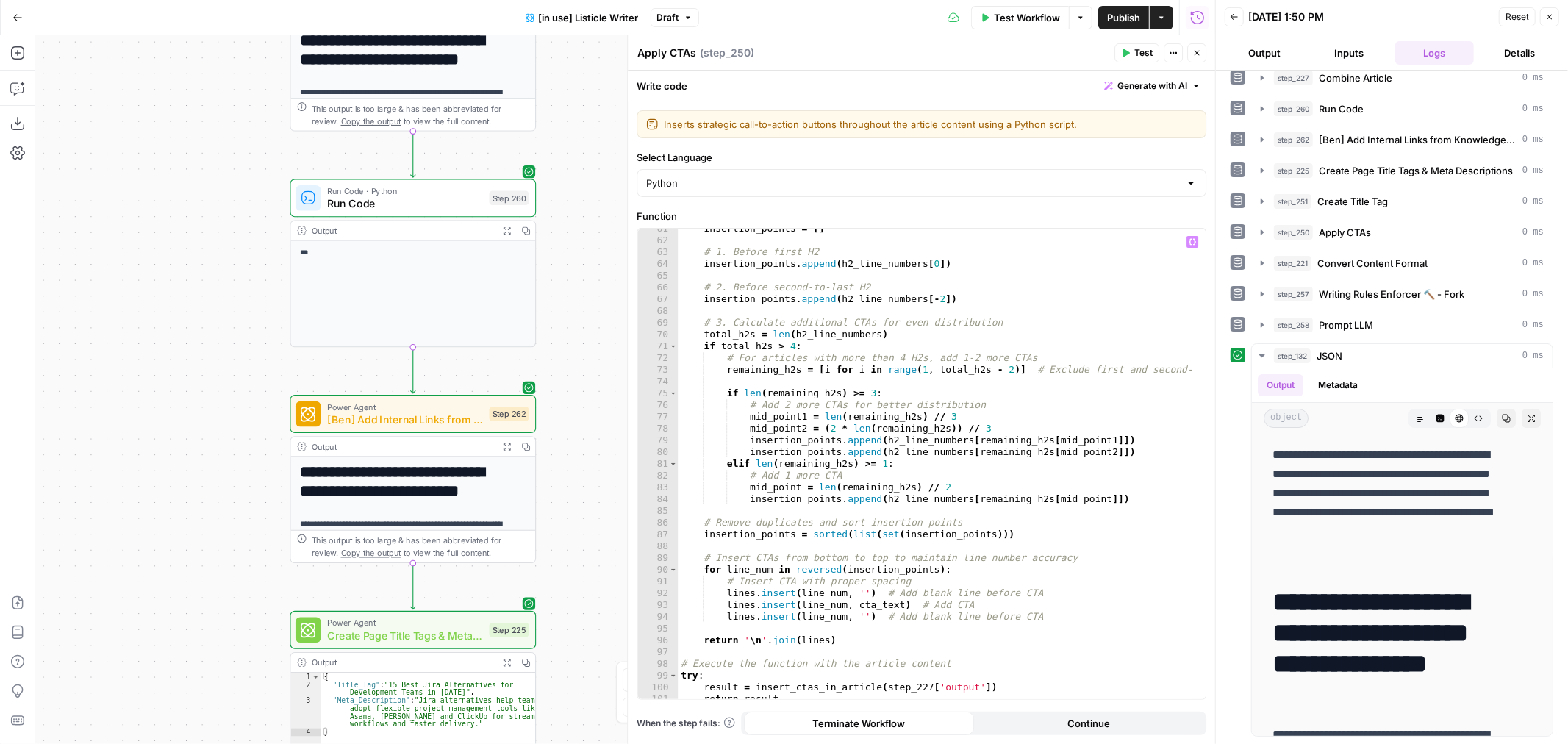
scroll to position [765, 0]
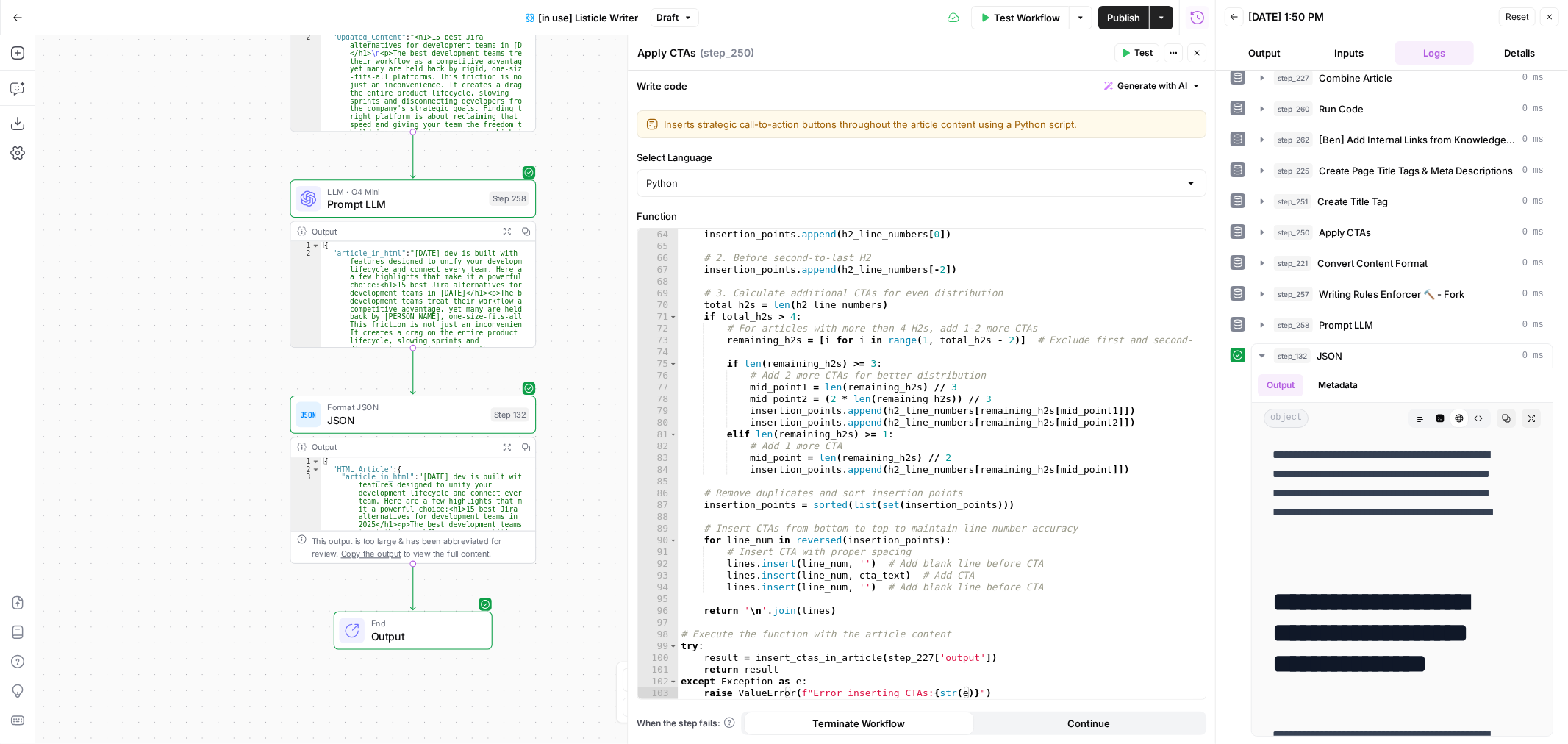
click at [409, 629] on span "Output" at bounding box center [425, 637] width 108 height 16
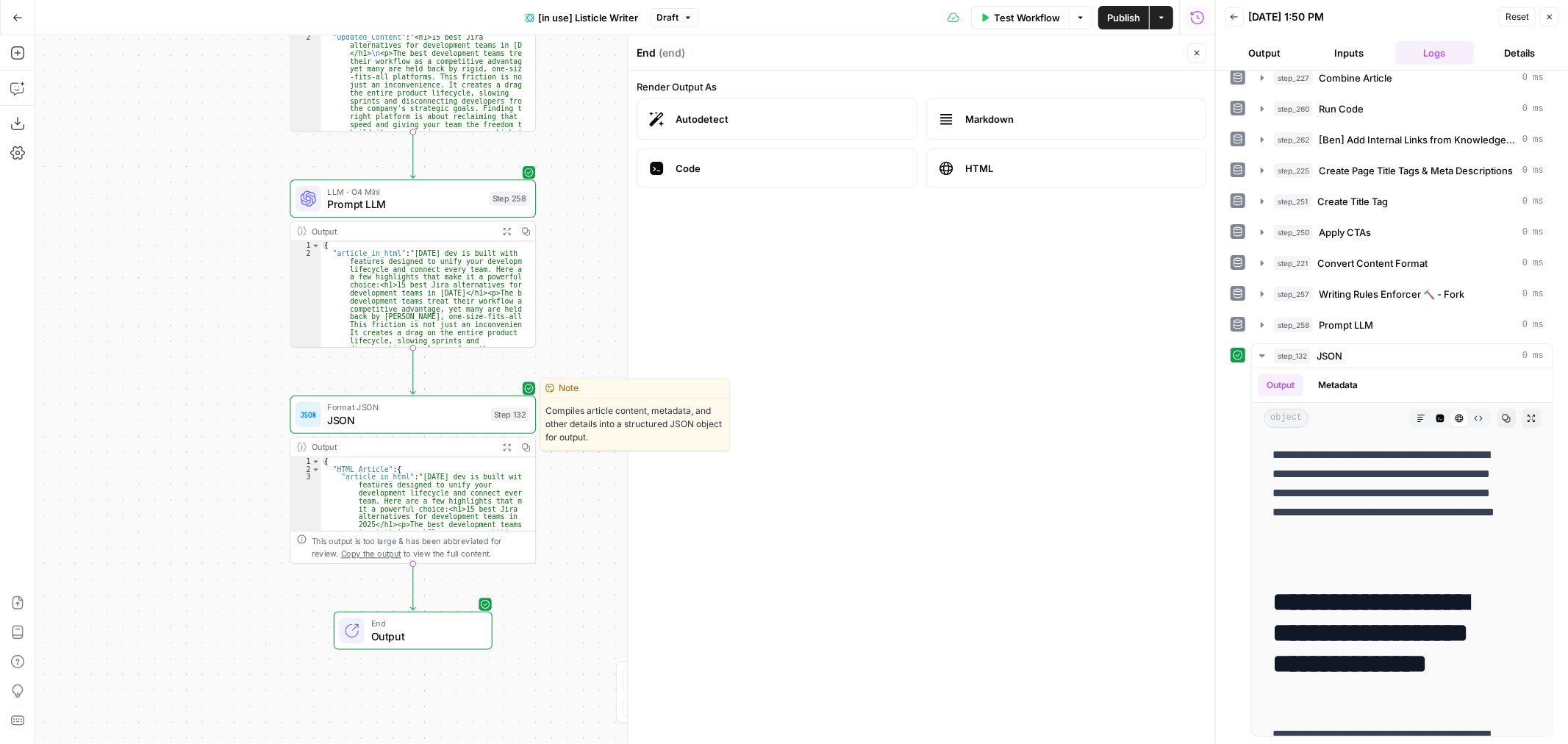
click at [432, 418] on span "JSON" at bounding box center [405, 420] width 157 height 16
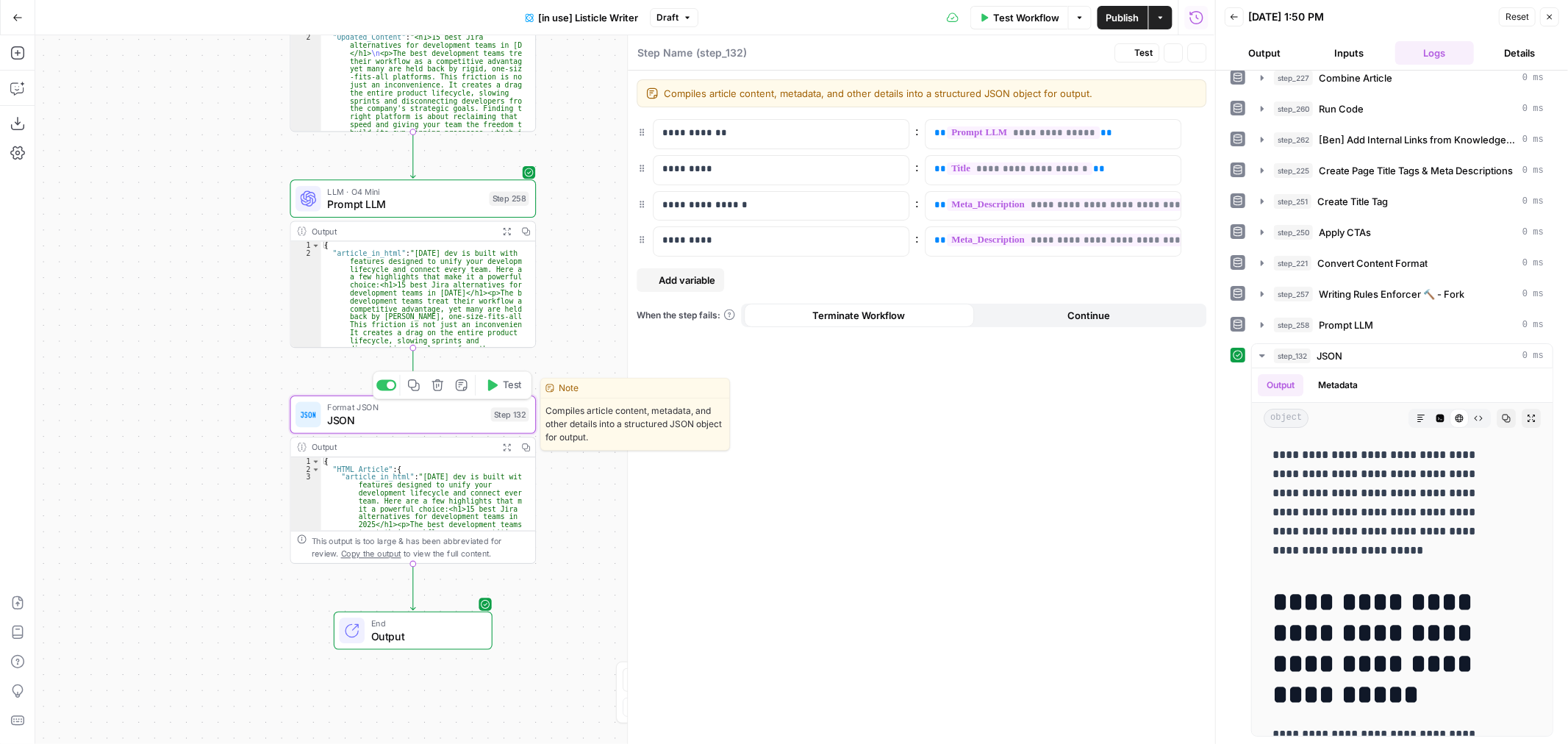
type textarea "JSON"
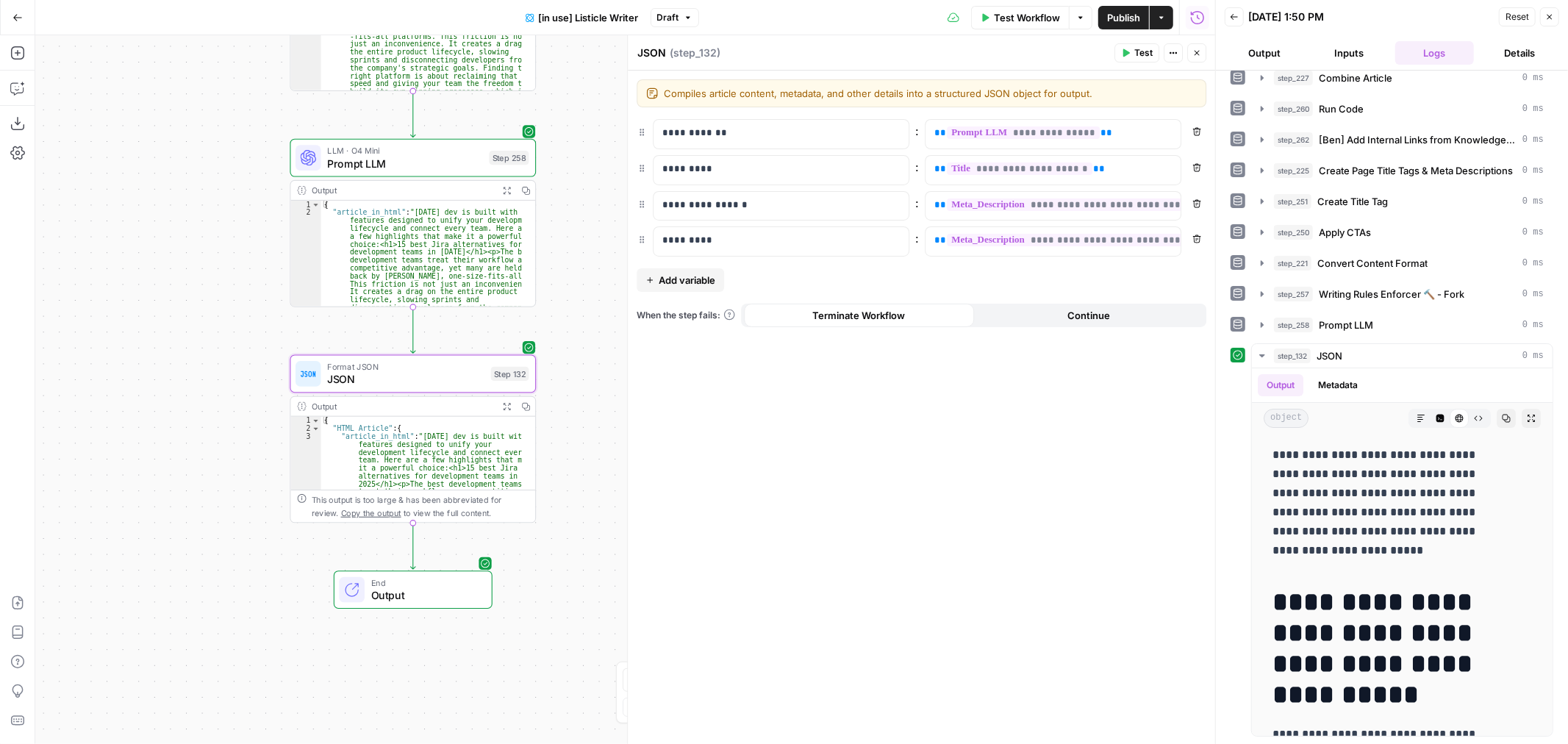
click at [1113, 23] on span "Publish" at bounding box center [1123, 17] width 33 height 15
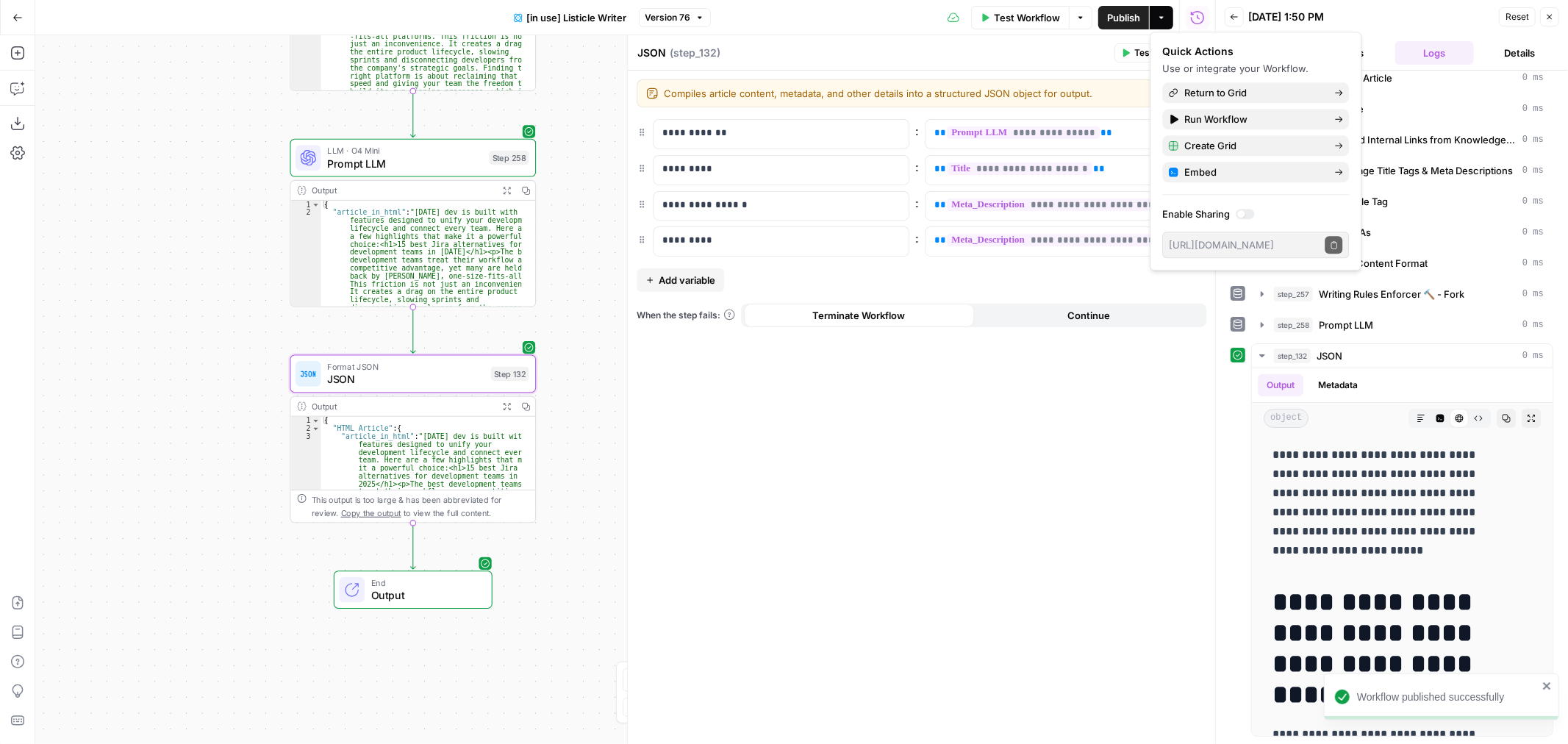
click at [1231, 423] on div "**********" at bounding box center [1392, 540] width 323 height 393
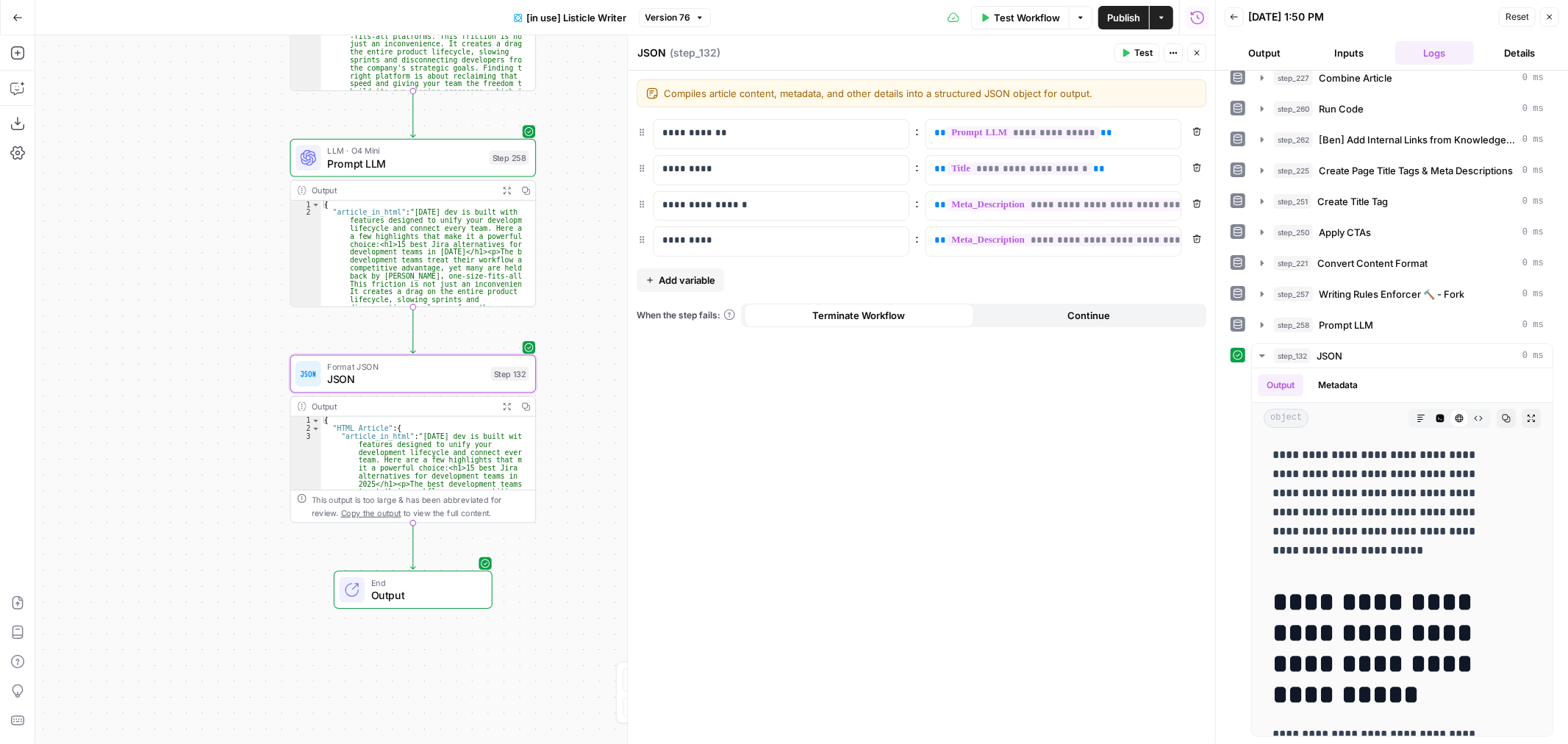
click at [1144, 61] on button "Test" at bounding box center [1137, 52] width 45 height 19
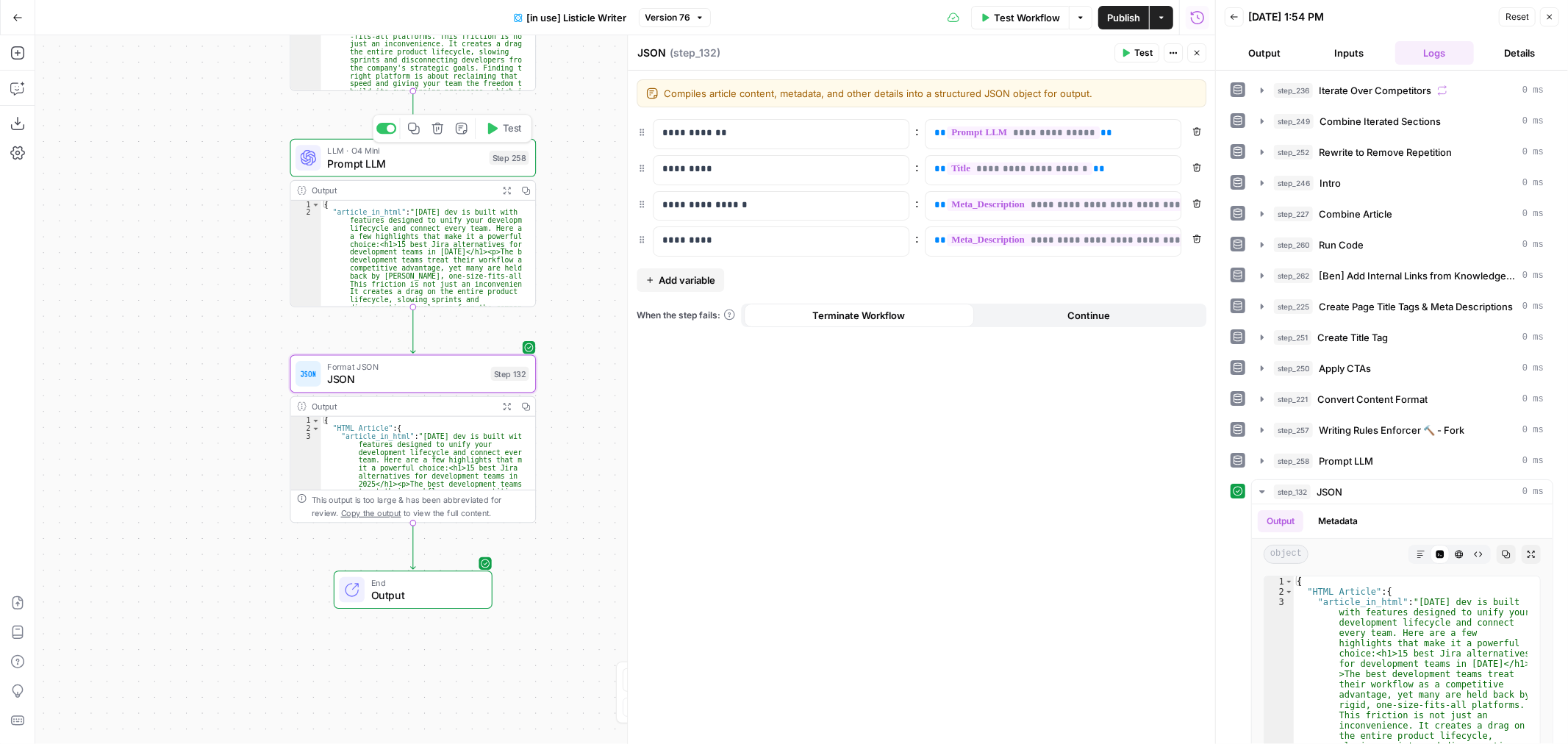
click at [503, 130] on span "Test" at bounding box center [512, 128] width 19 height 14
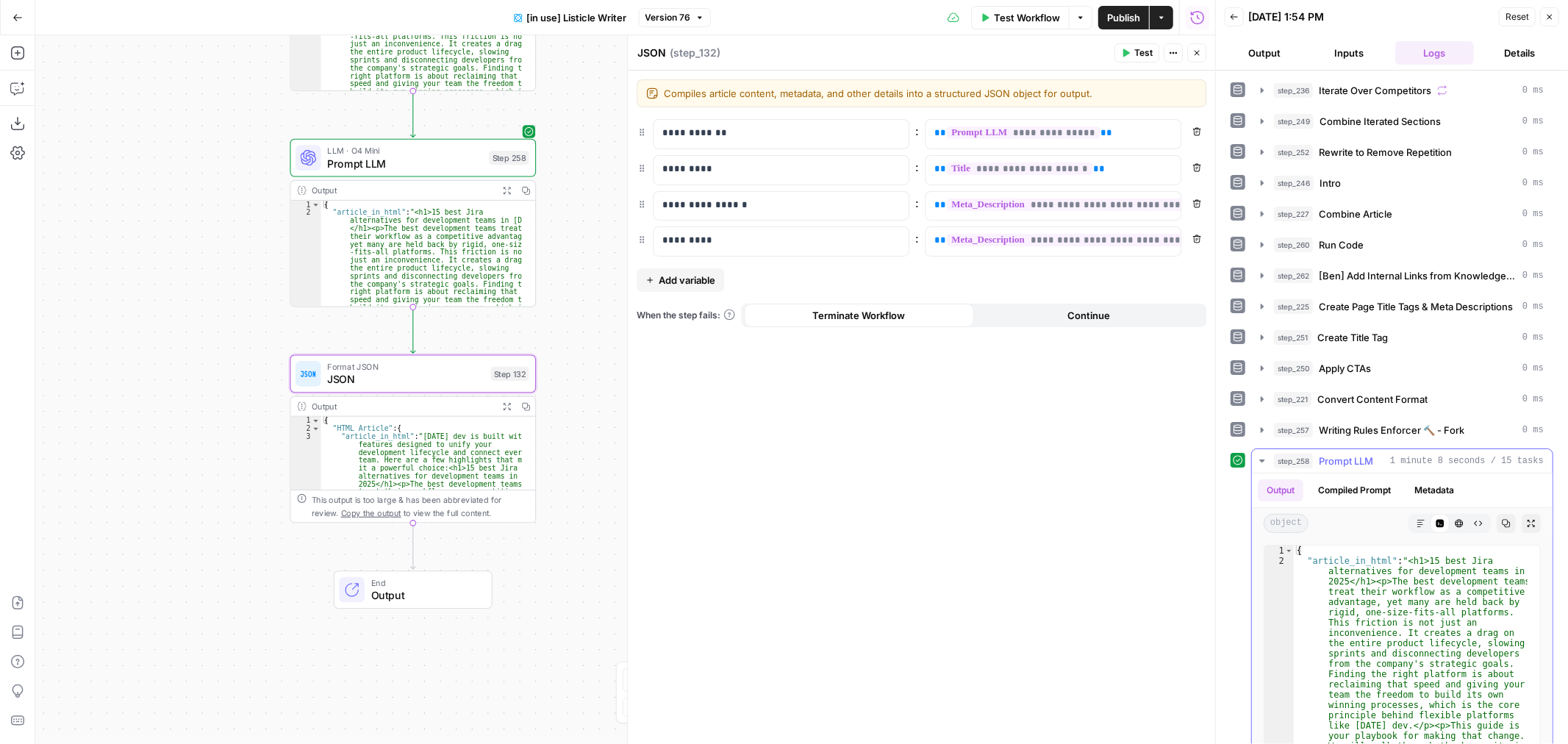
click at [1450, 519] on button "HTML Viewer" at bounding box center [1459, 523] width 19 height 19
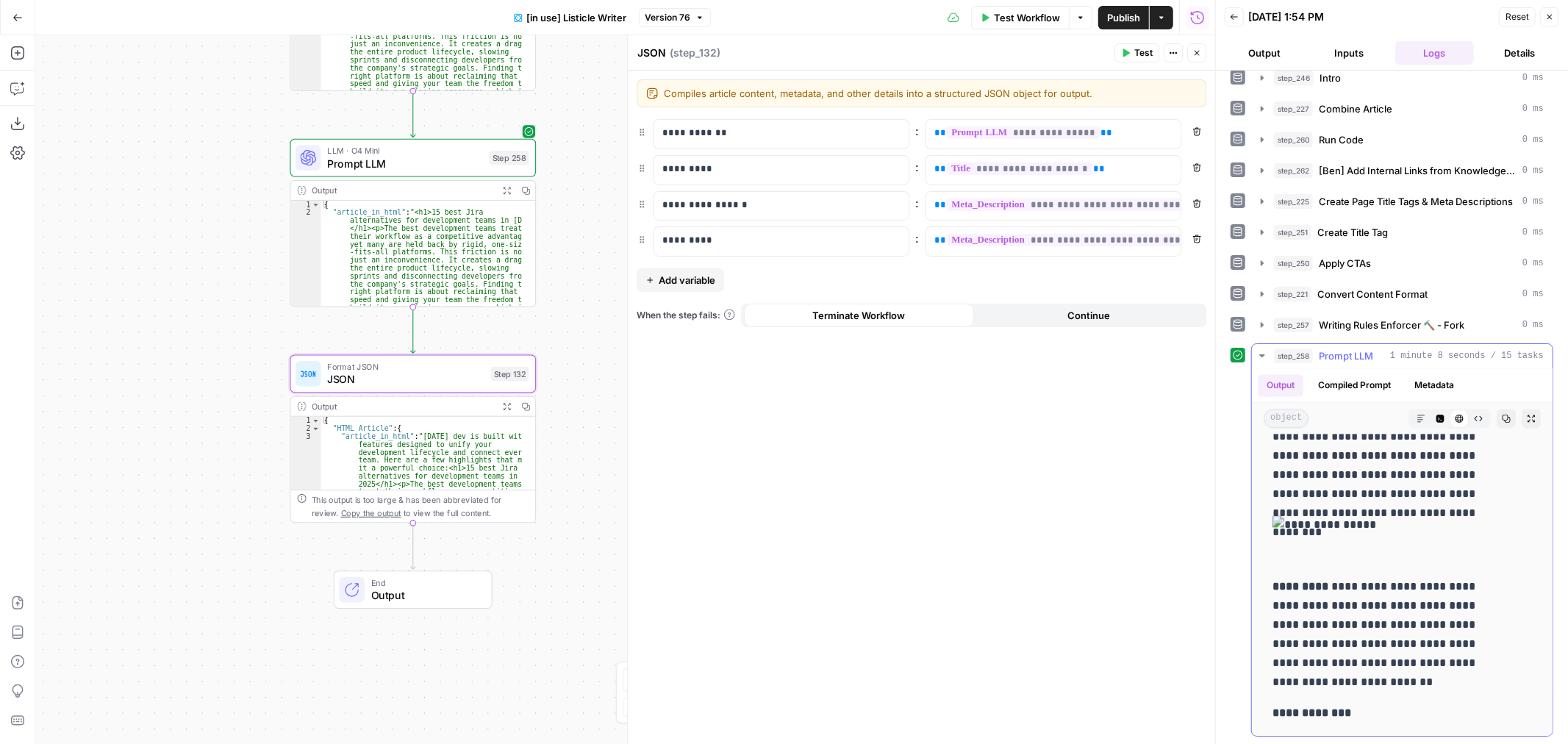
scroll to position [2859, 0]
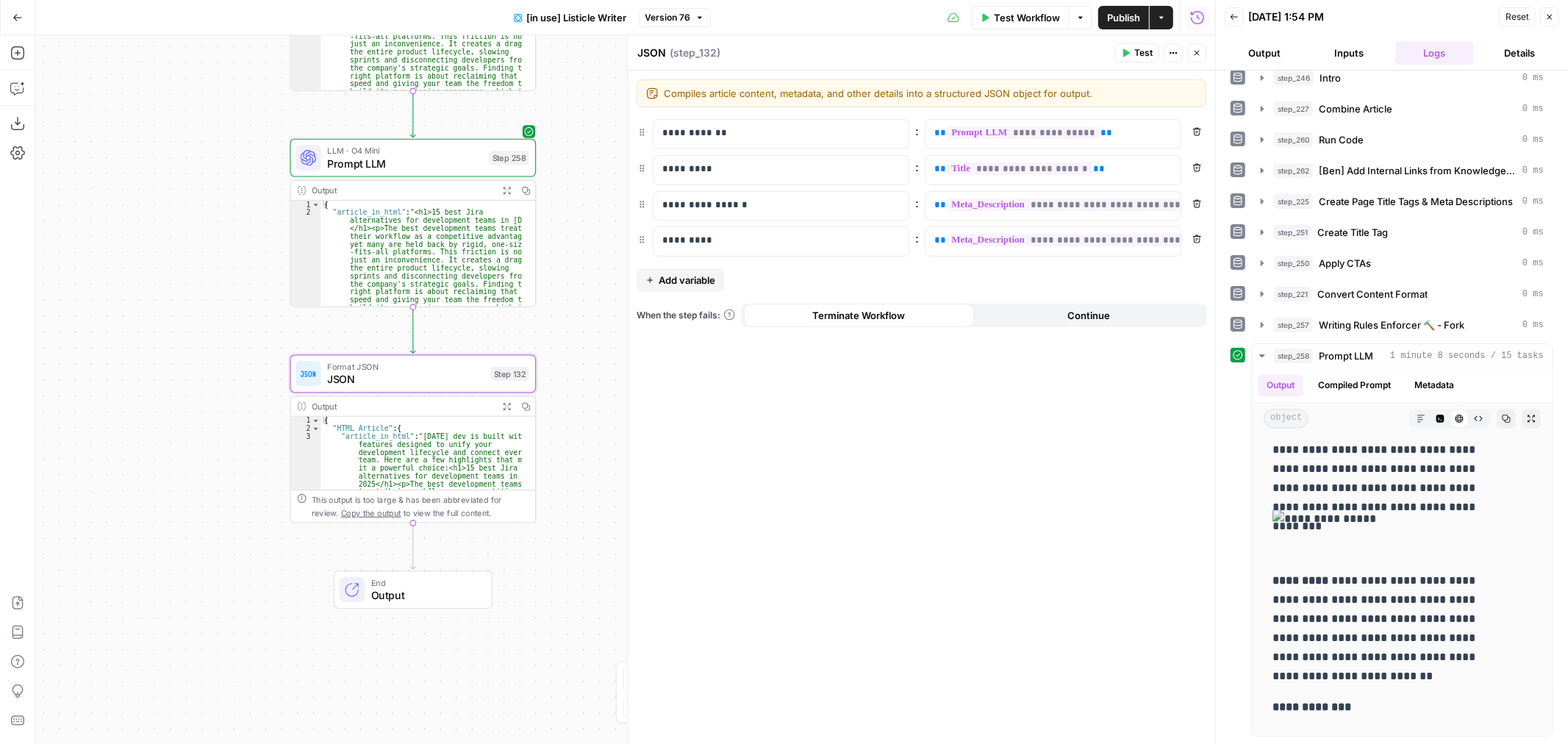
click at [424, 154] on div "LLM · O4 Mini Prompt LLM" at bounding box center [405, 157] width 156 height 27
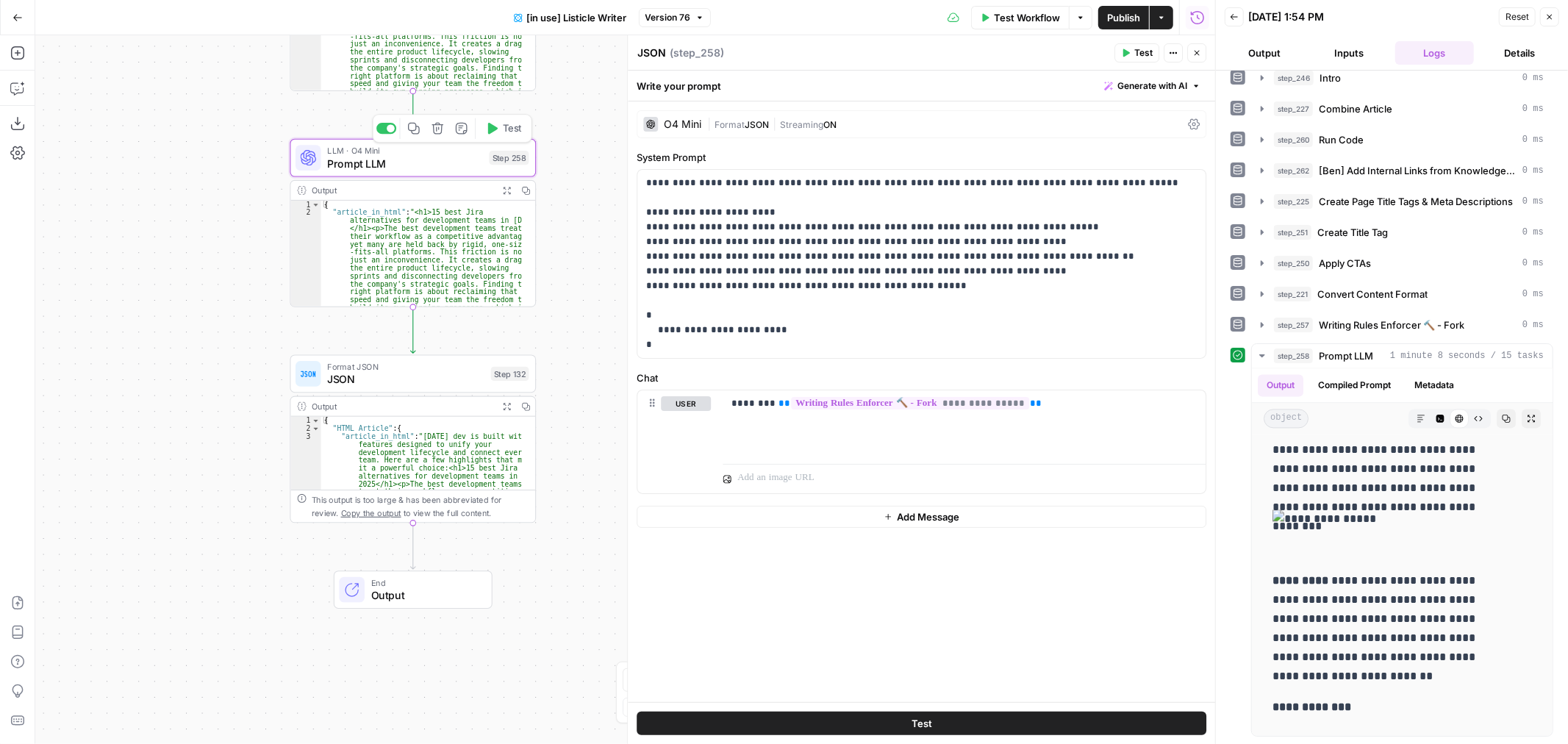
type textarea "Prompt LLM"
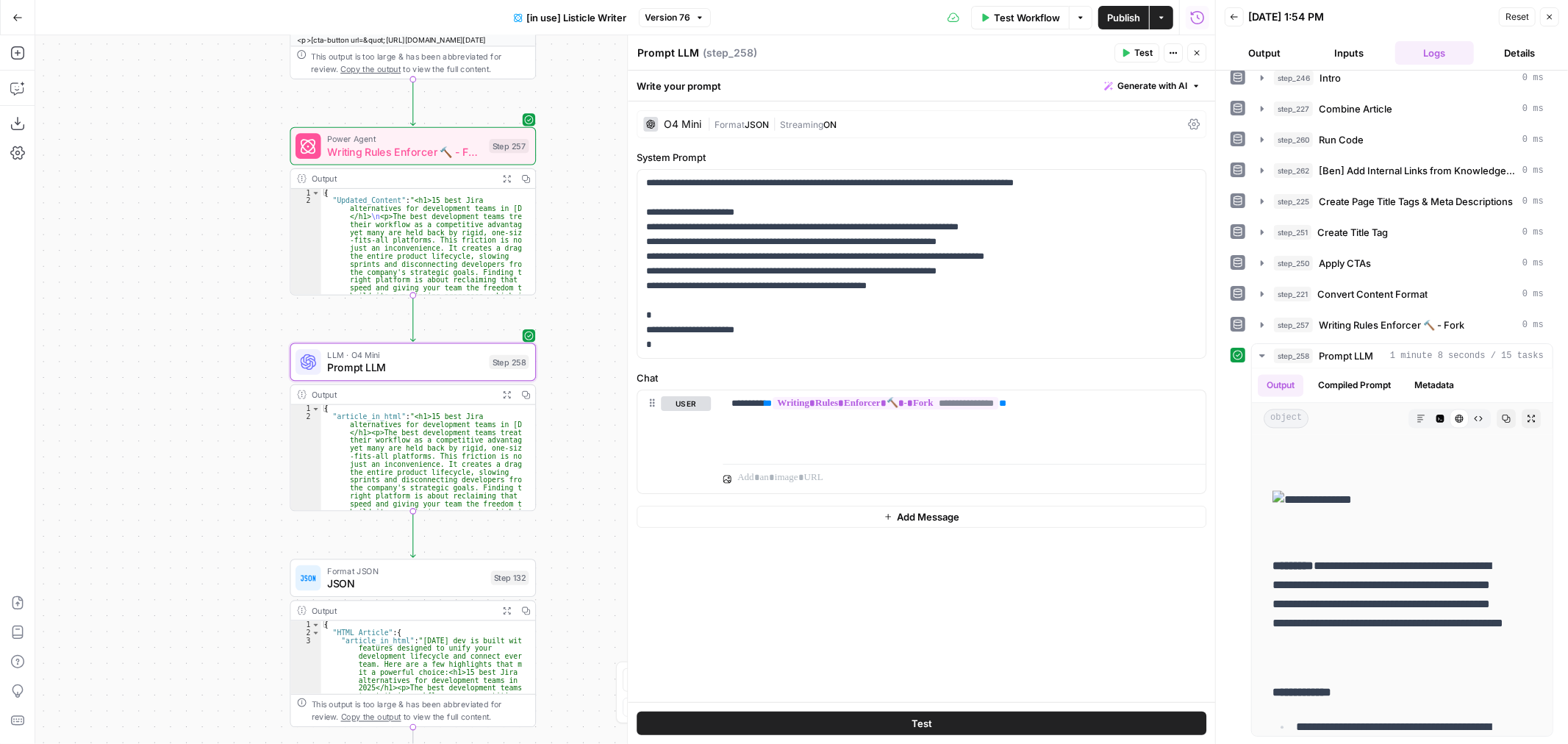
click at [667, 20] on span "Version 76" at bounding box center [668, 17] width 45 height 13
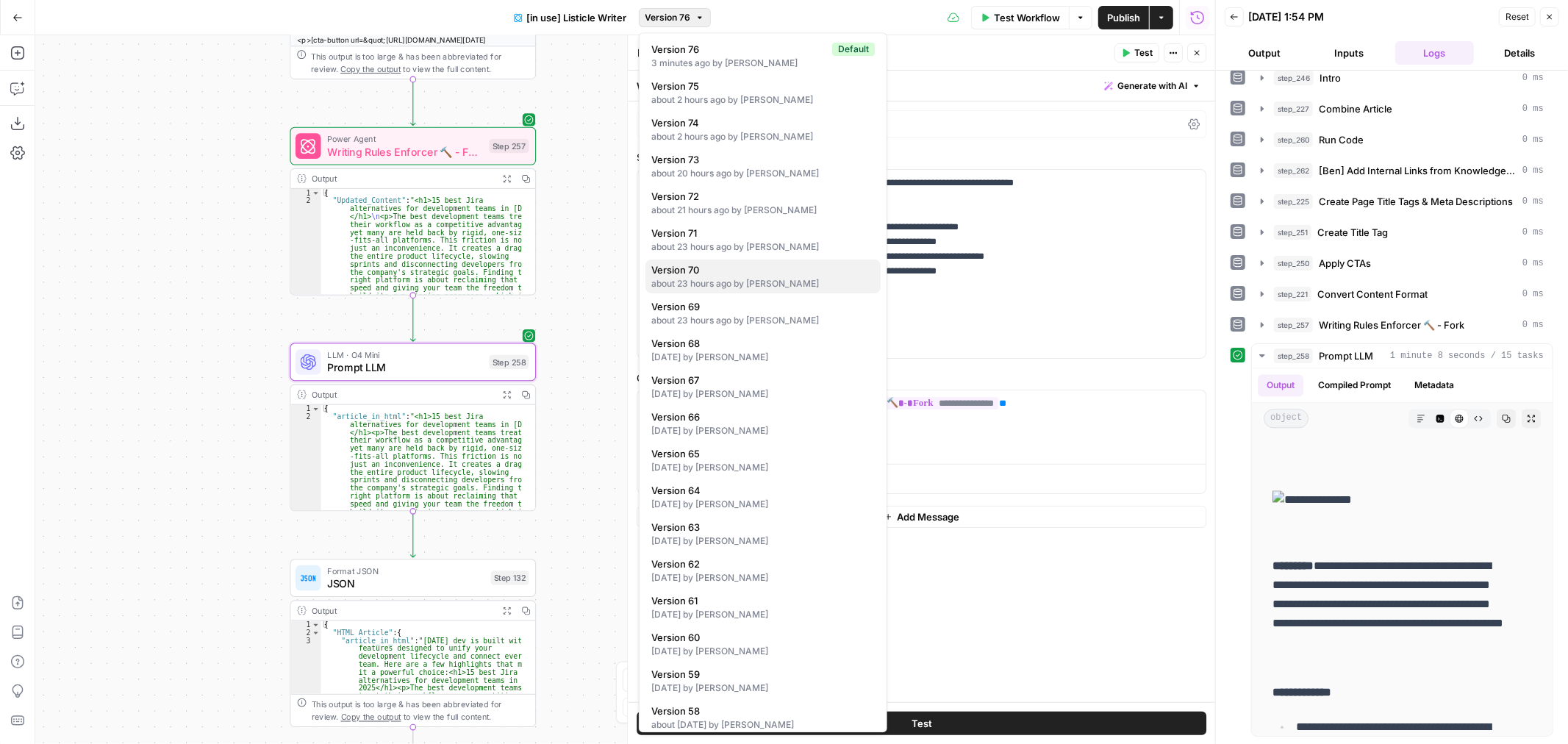
click at [796, 280] on div "about 23 hours ago by Ben Kazinik" at bounding box center [762, 283] width 223 height 13
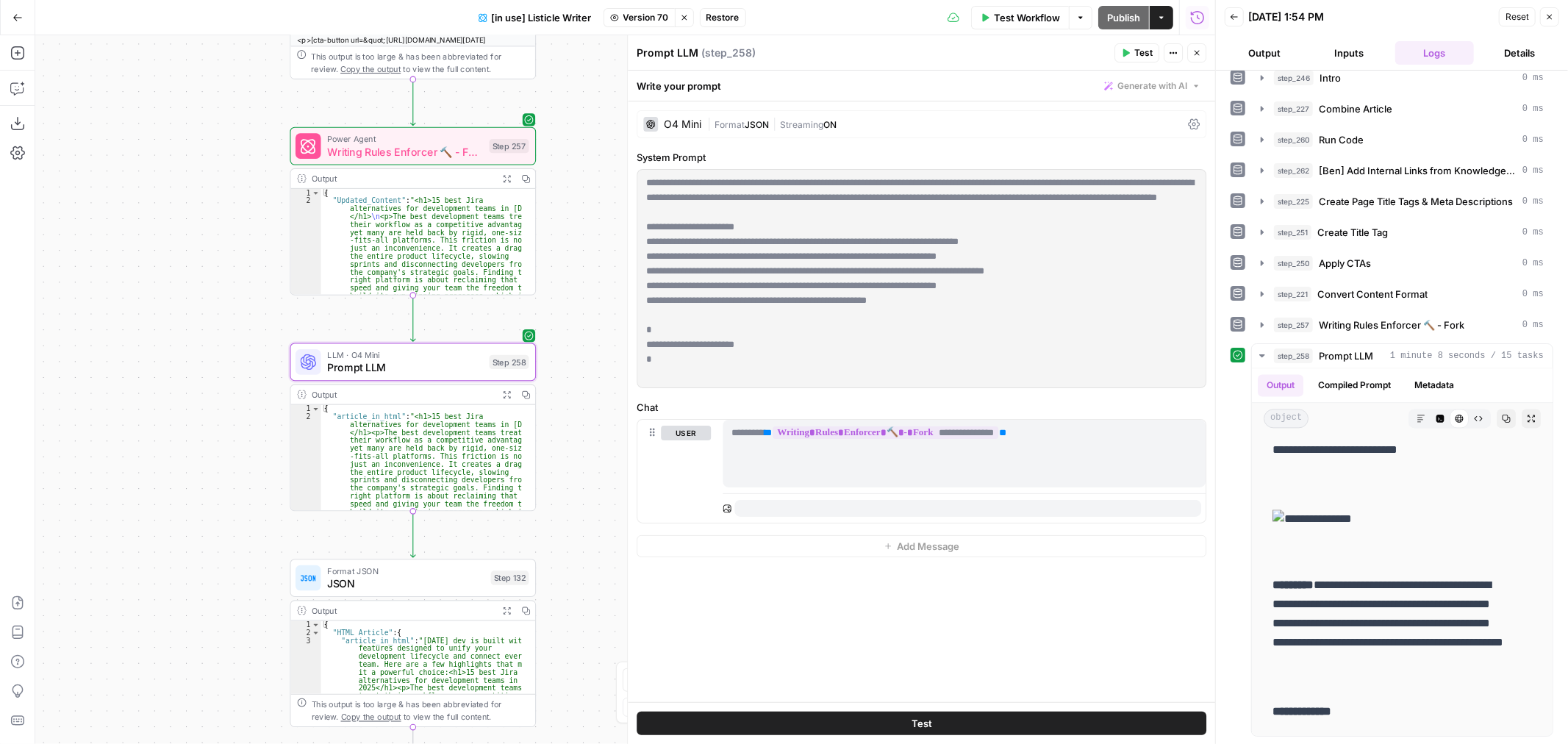
scroll to position [0, 0]
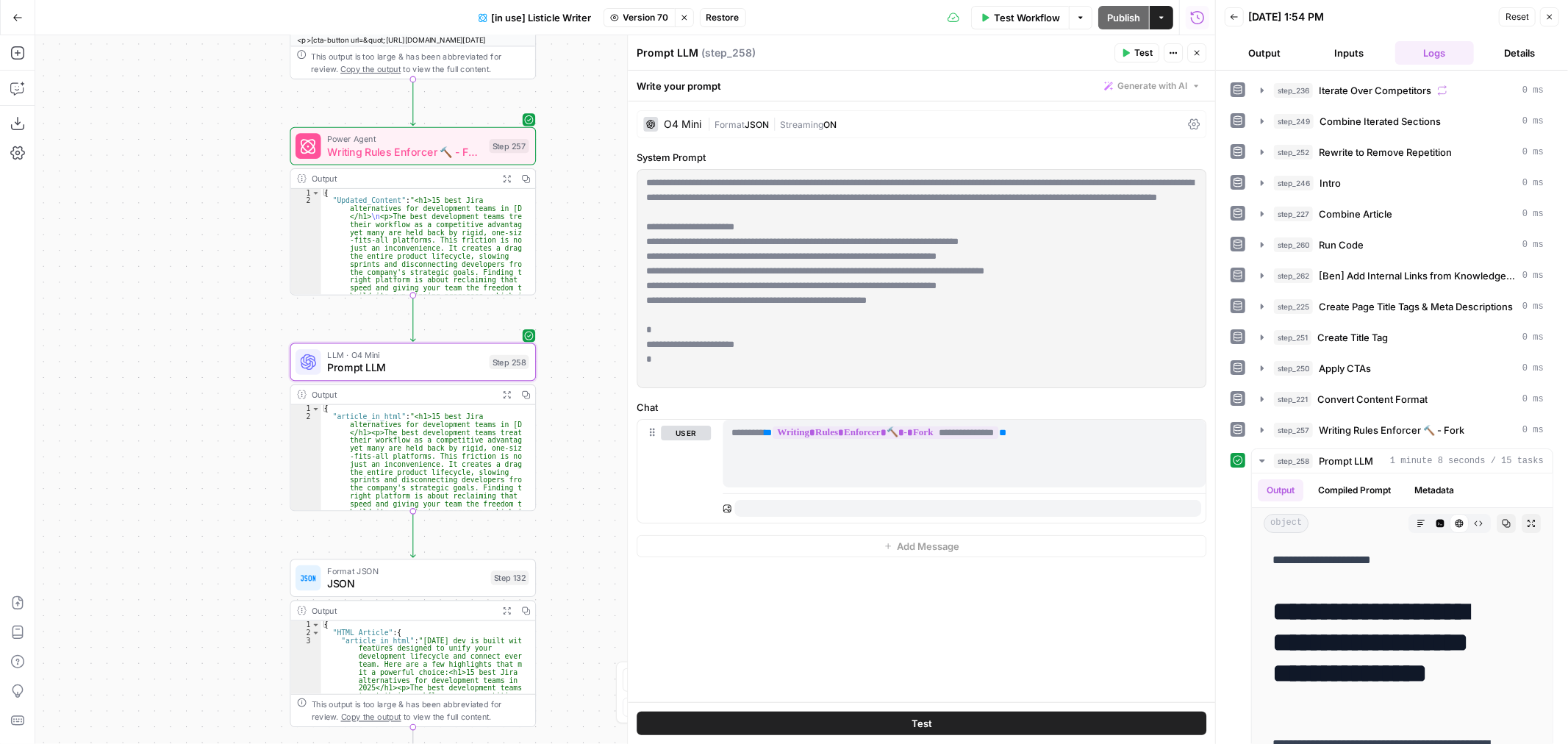
click at [743, 197] on p "**********" at bounding box center [921, 279] width 551 height 206
drag, startPoint x: 1113, startPoint y: 217, endPoint x: 1097, endPoint y: 187, distance: 34.0
click at [1097, 187] on p "**********" at bounding box center [921, 279] width 551 height 206
copy p "**********"
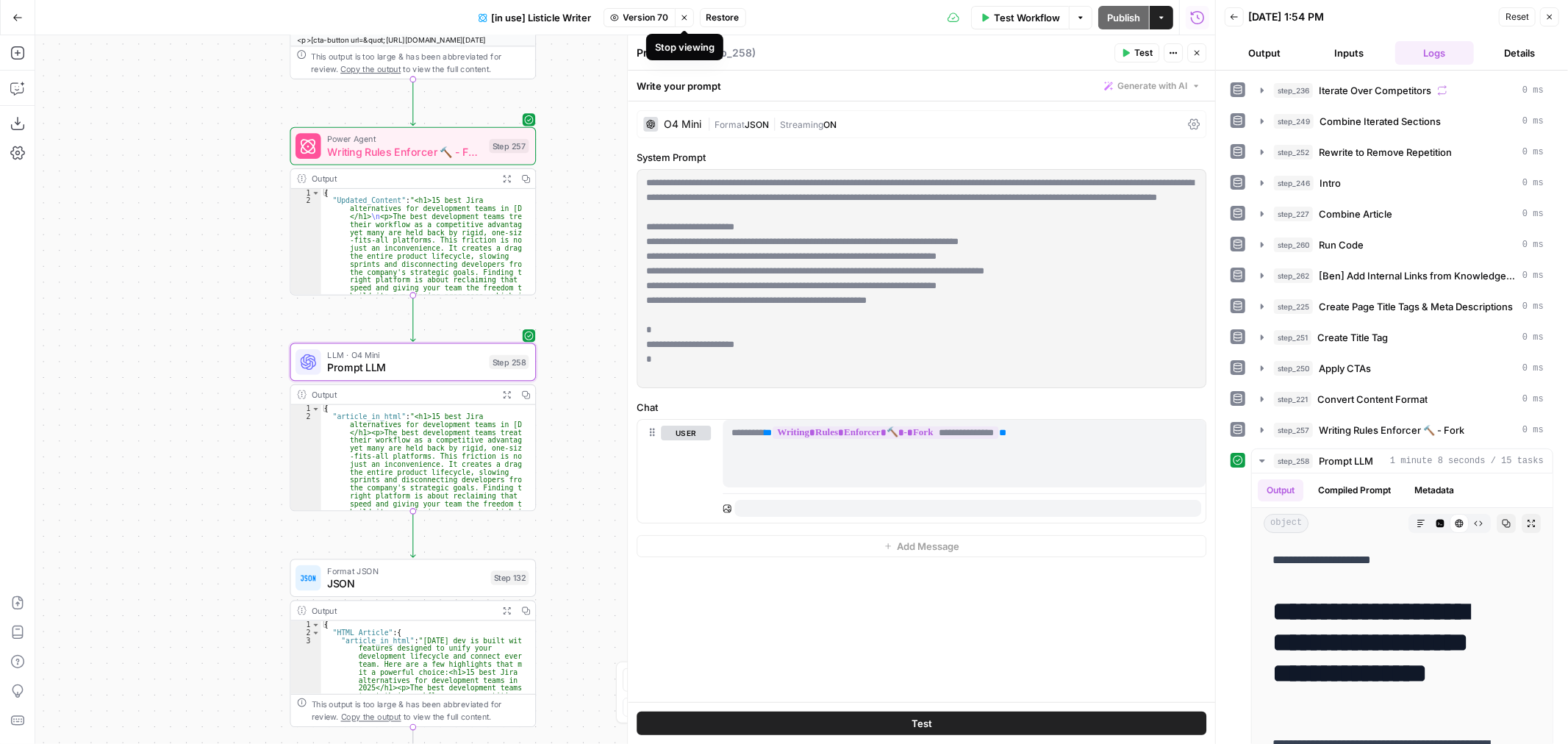
click at [681, 21] on icon "button" at bounding box center [684, 17] width 8 height 8
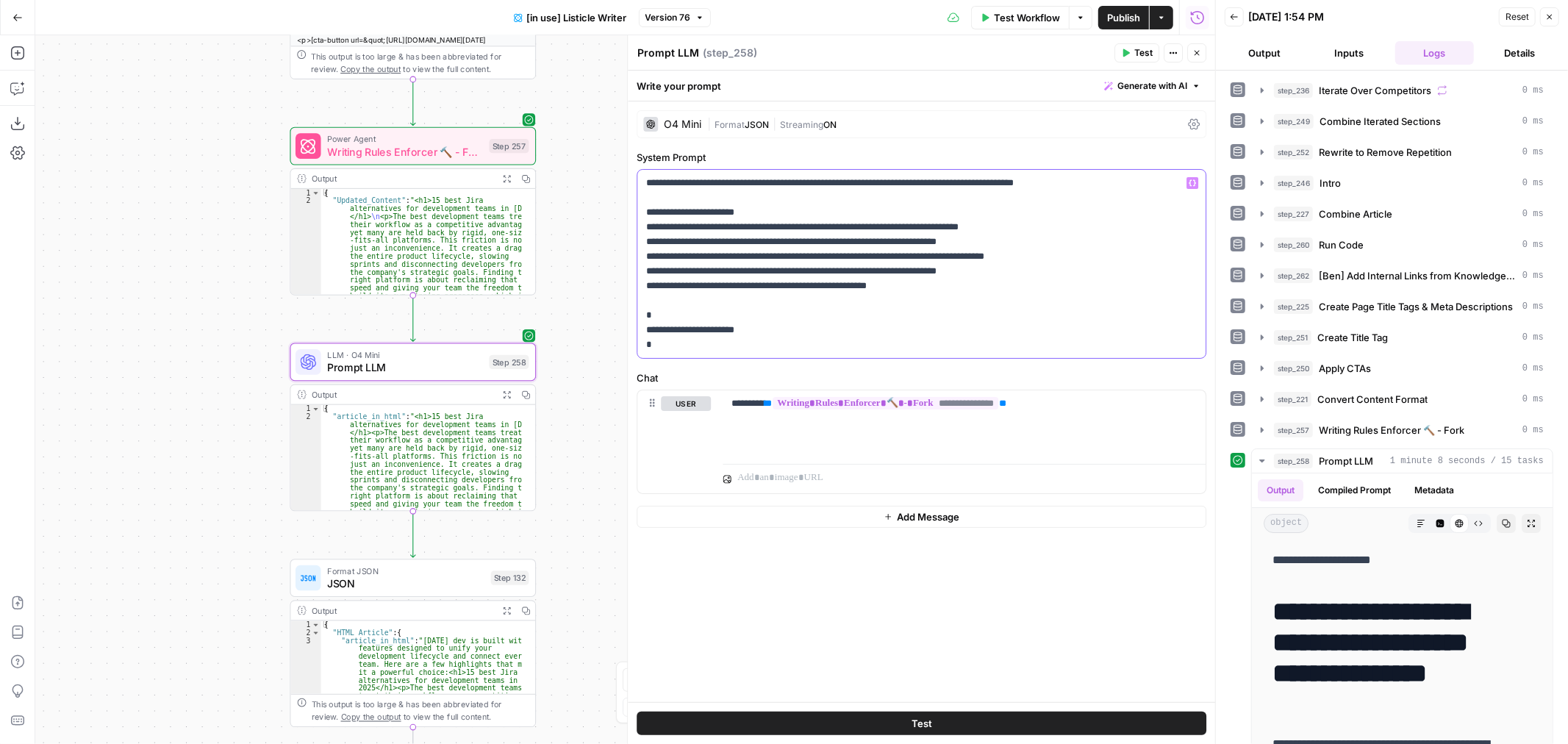
click at [1111, 180] on p "**********" at bounding box center [921, 264] width 551 height 177
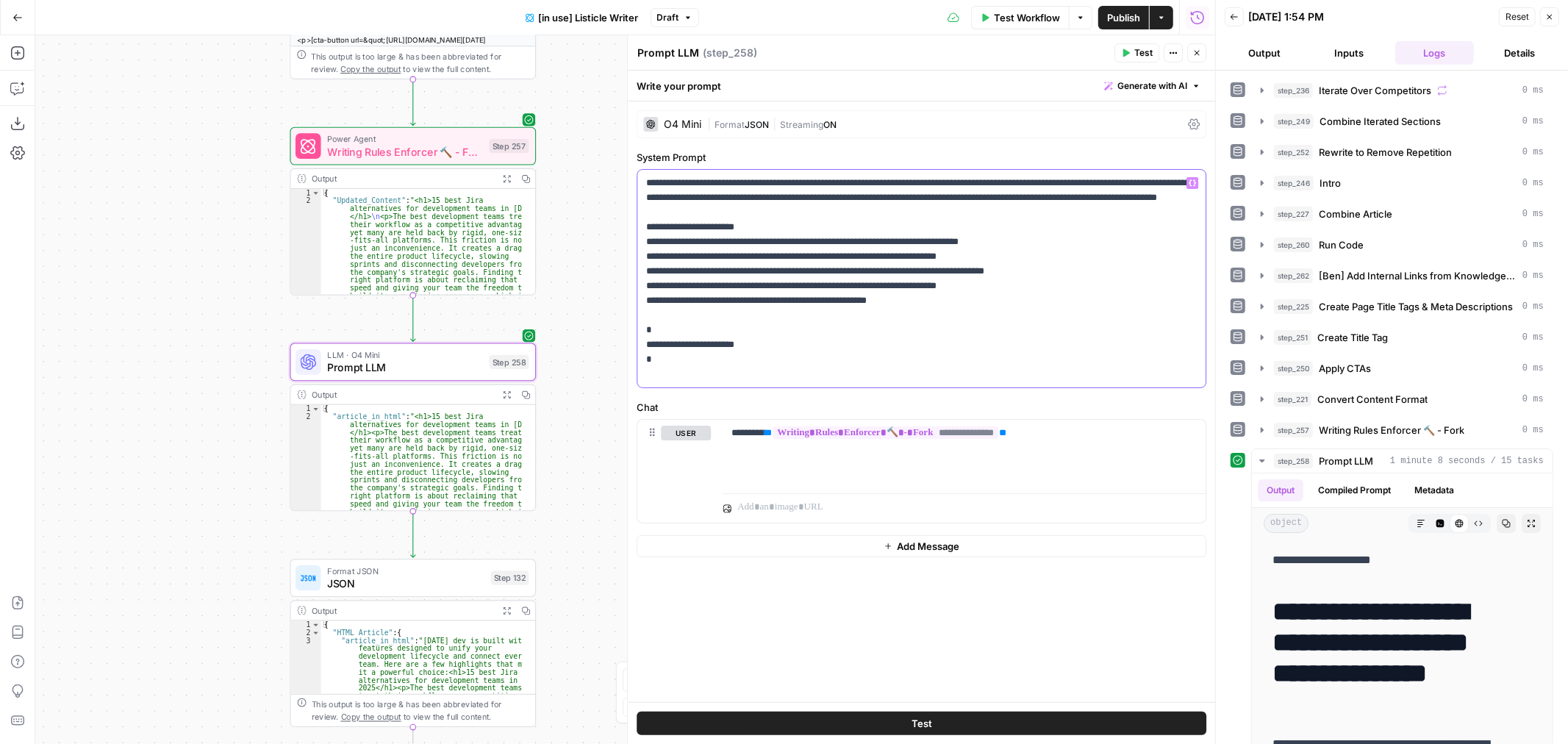
click at [1096, 187] on p "**********" at bounding box center [921, 279] width 551 height 206
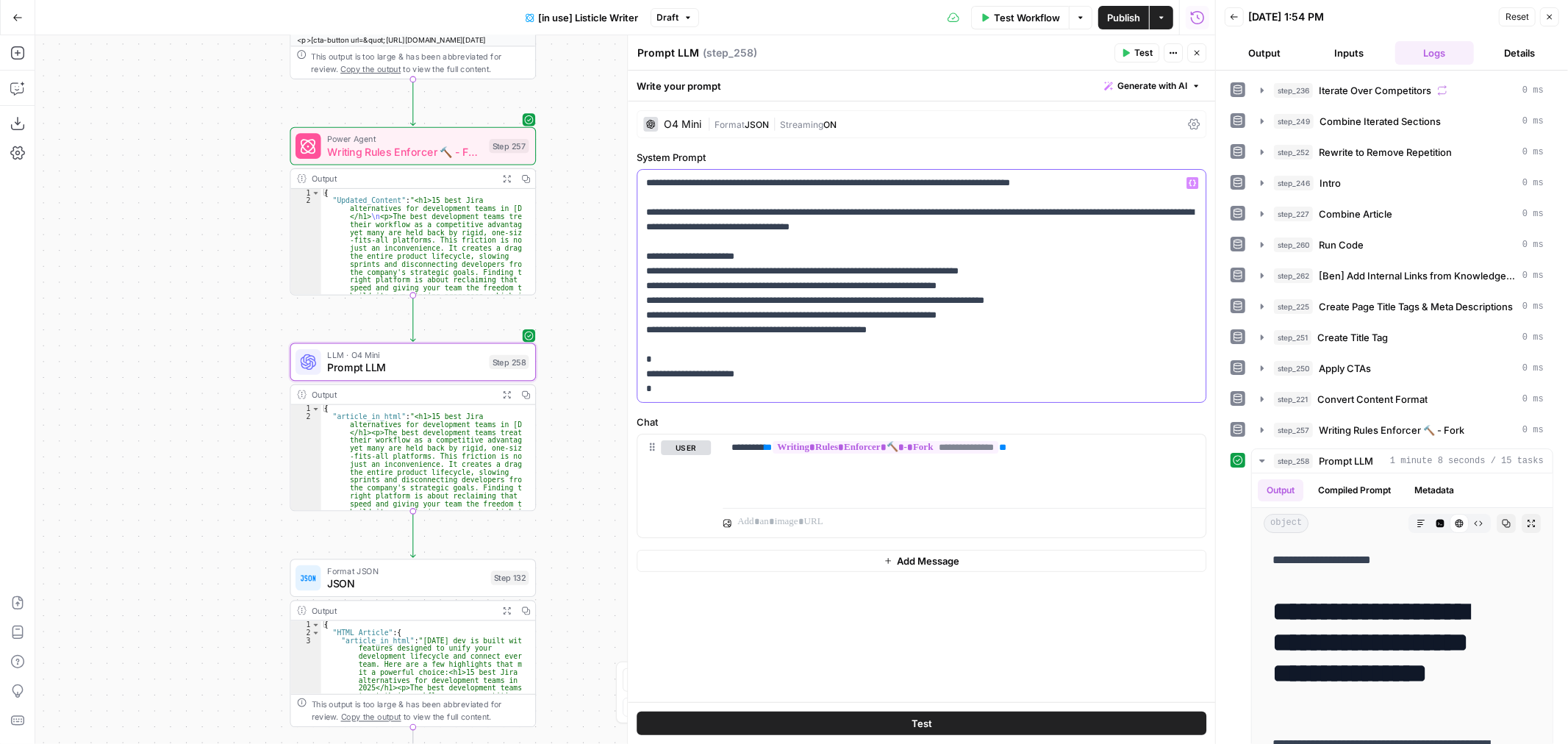
click at [737, 214] on p "**********" at bounding box center [921, 286] width 551 height 220
drag, startPoint x: 723, startPoint y: 212, endPoint x: 973, endPoint y: 214, distance: 250.0
click at [973, 214] on p "**********" at bounding box center [921, 286] width 551 height 220
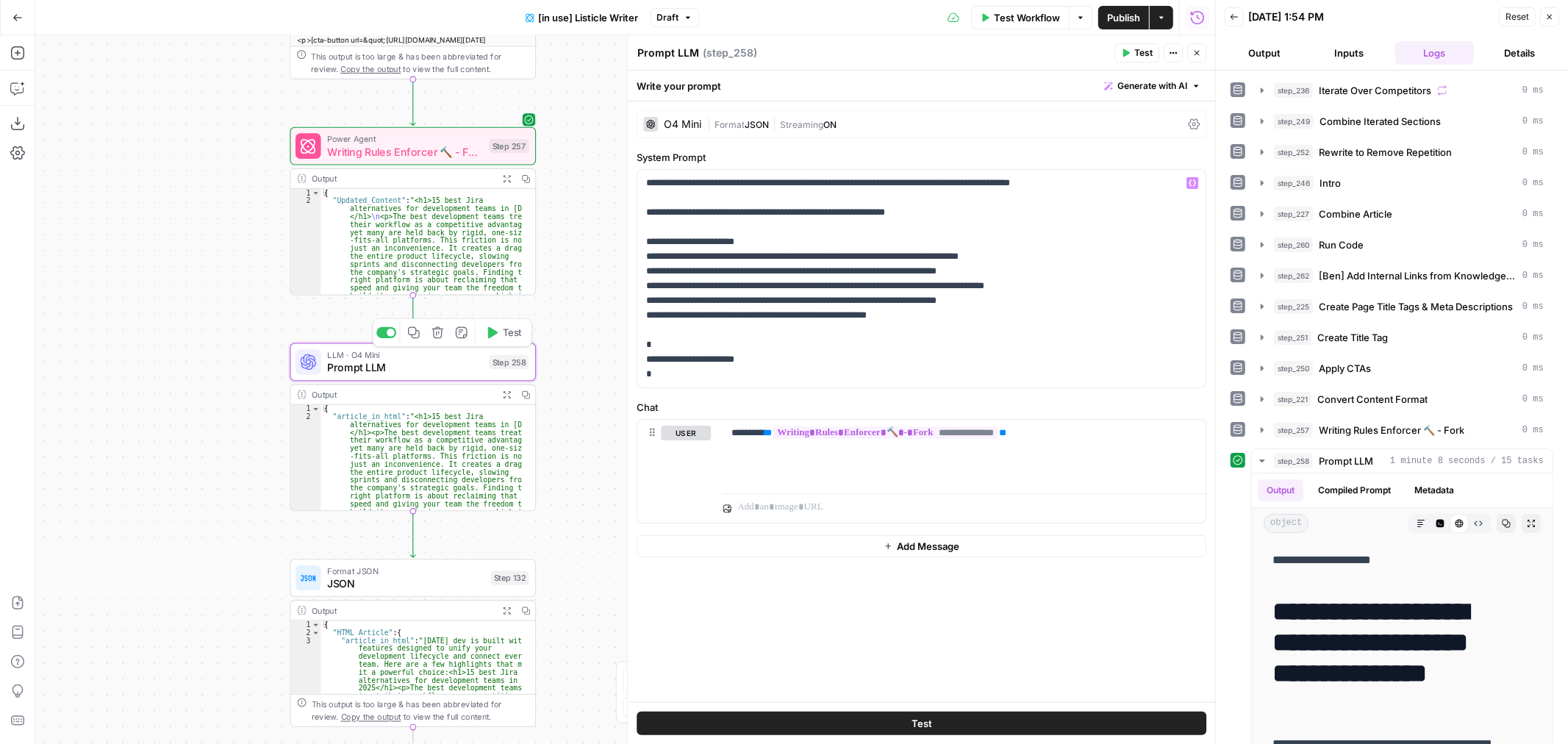
click at [511, 340] on button "Test" at bounding box center [504, 332] width 49 height 21
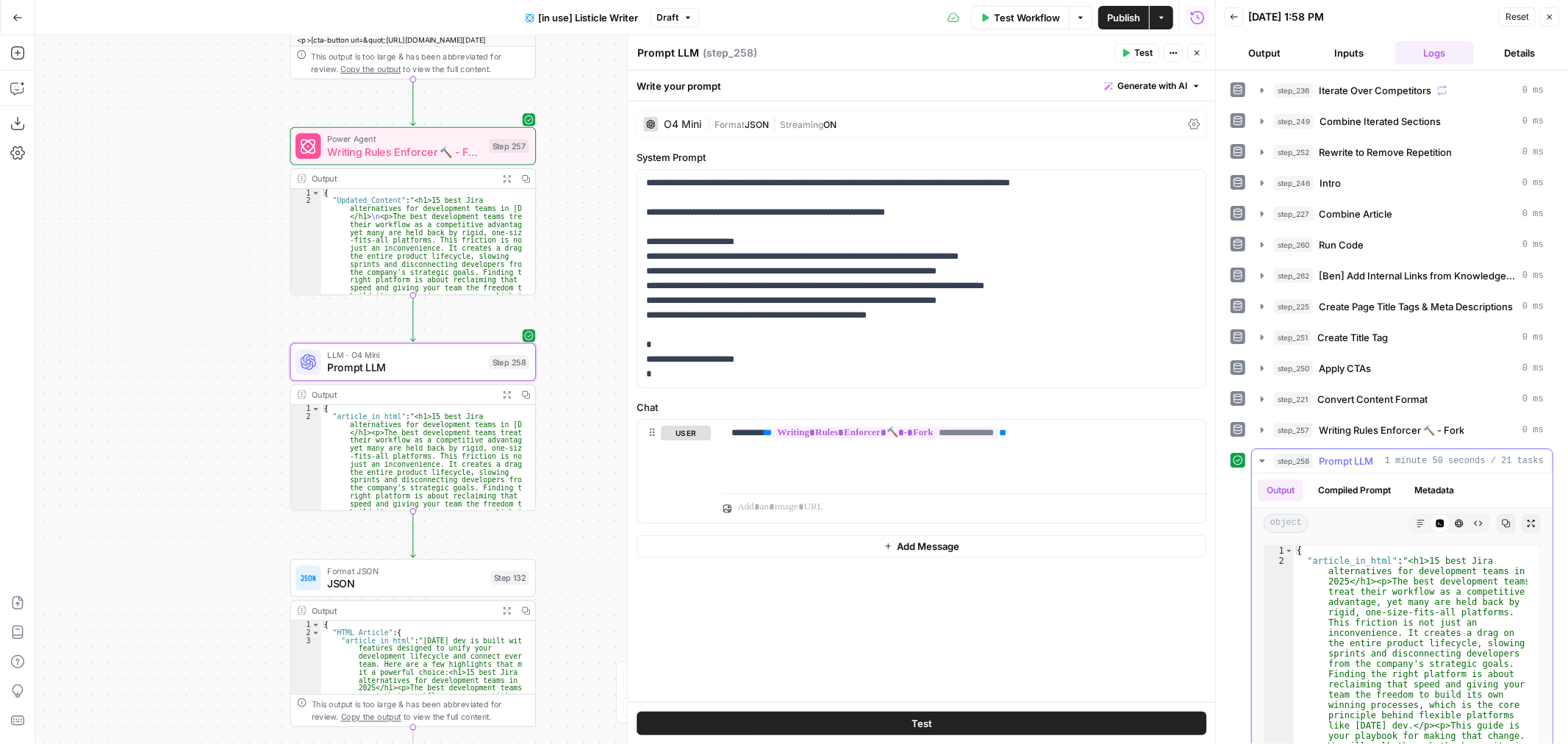
click at [1452, 527] on button "HTML Viewer" at bounding box center [1459, 523] width 19 height 19
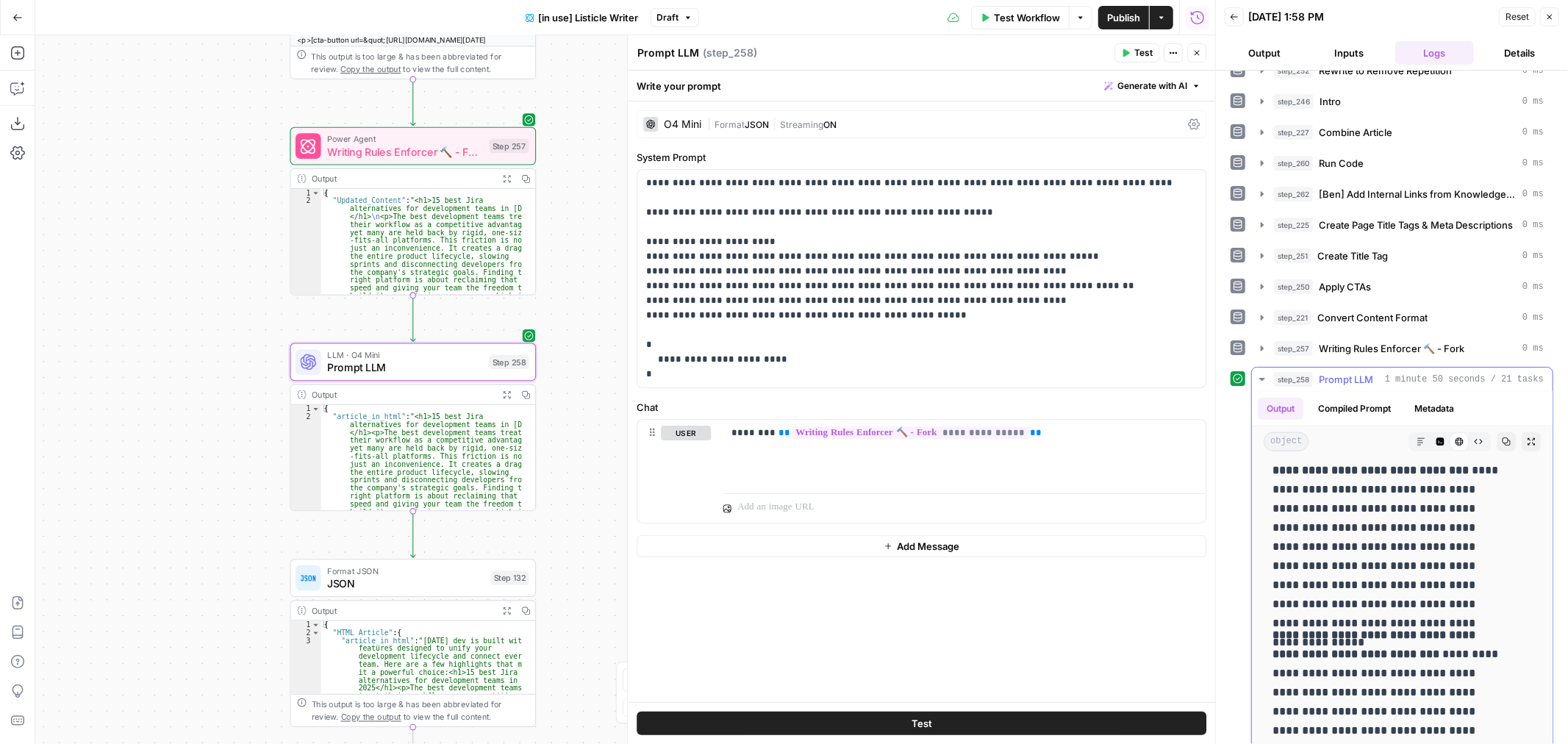
scroll to position [25317, 0]
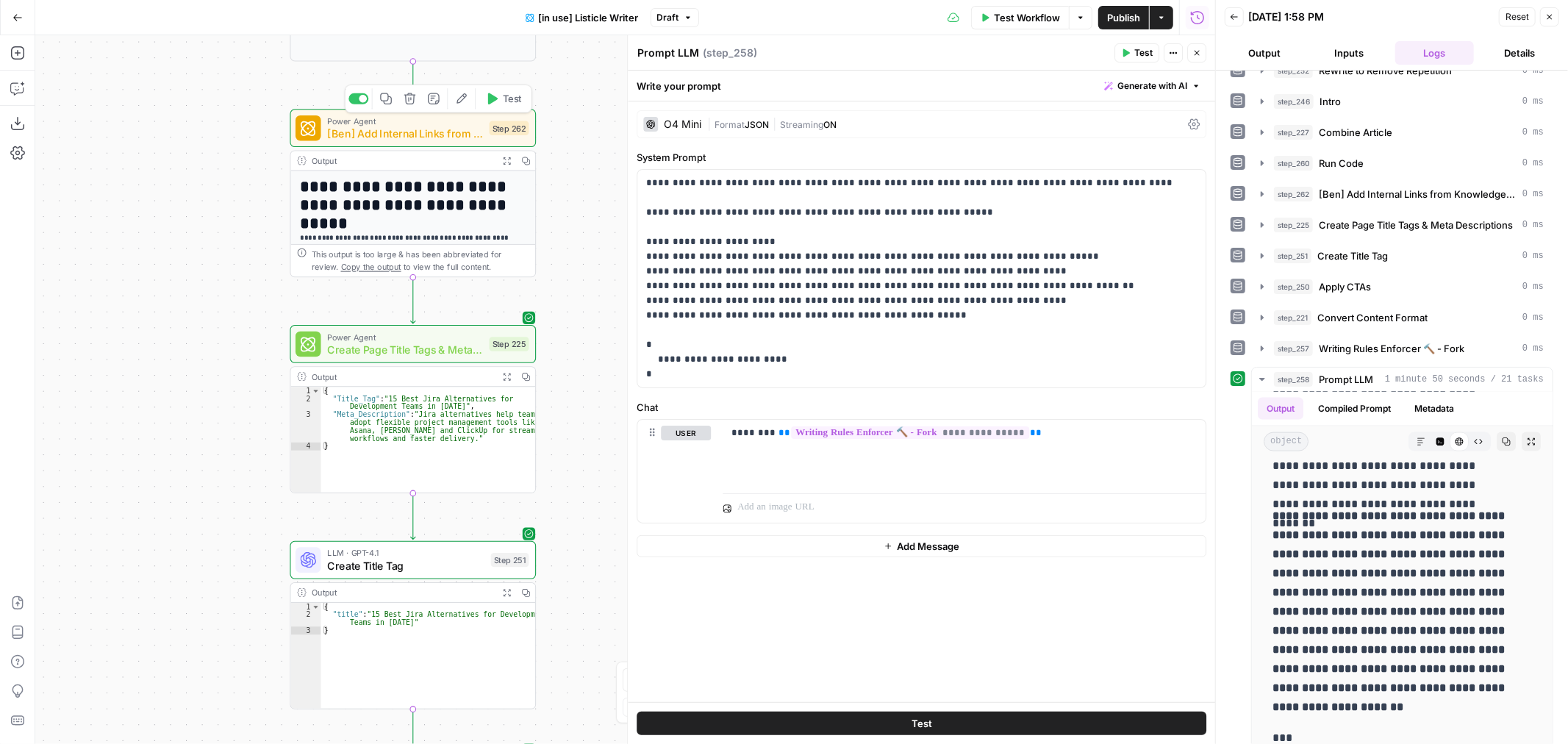
click at [403, 131] on span "[Ben] Add Internal Links from Knowledge Base - Fork" at bounding box center [405, 134] width 156 height 16
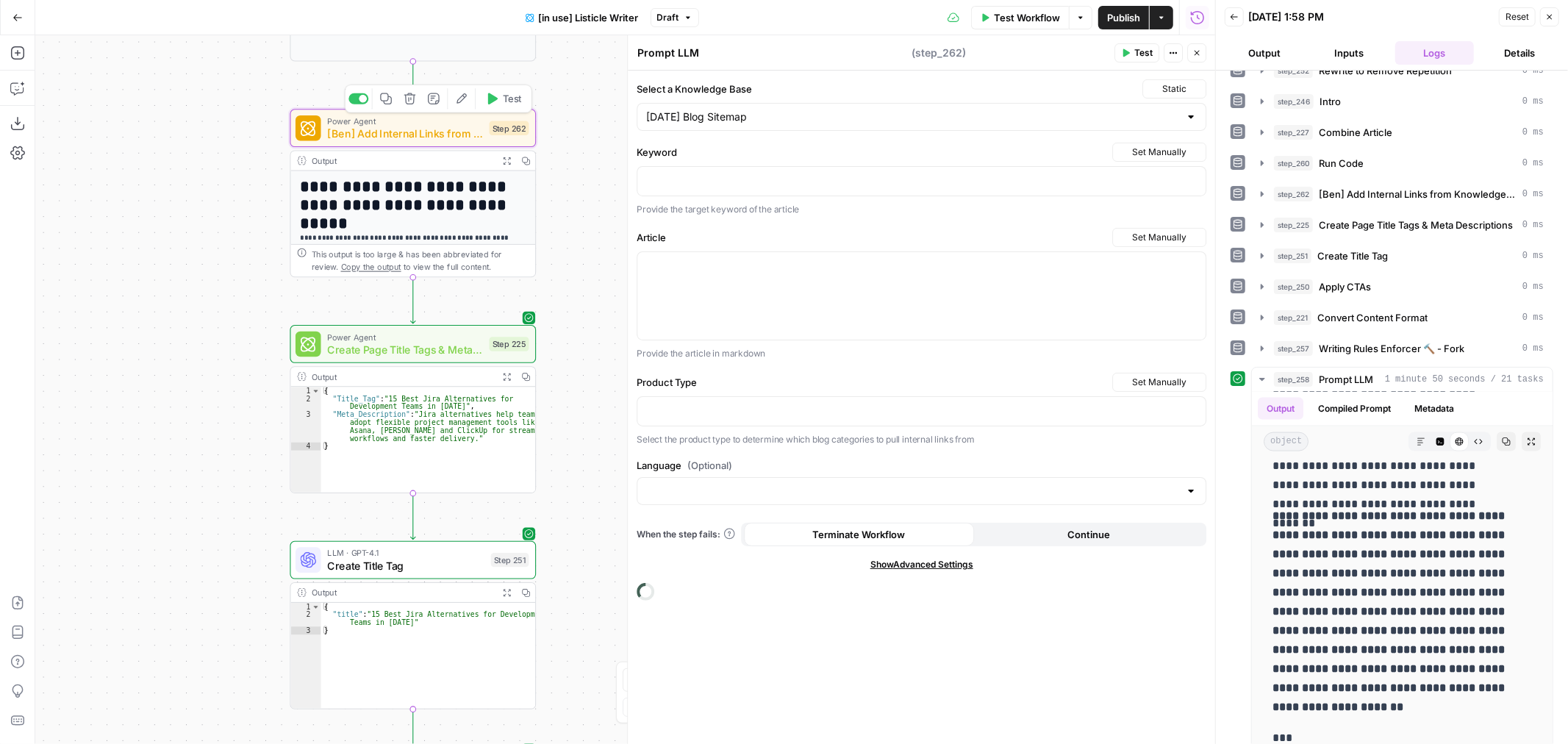
type textarea "[Ben] Add Internal Links from Knowledge Base - Fork"
click at [503, 100] on span "Test" at bounding box center [512, 99] width 19 height 14
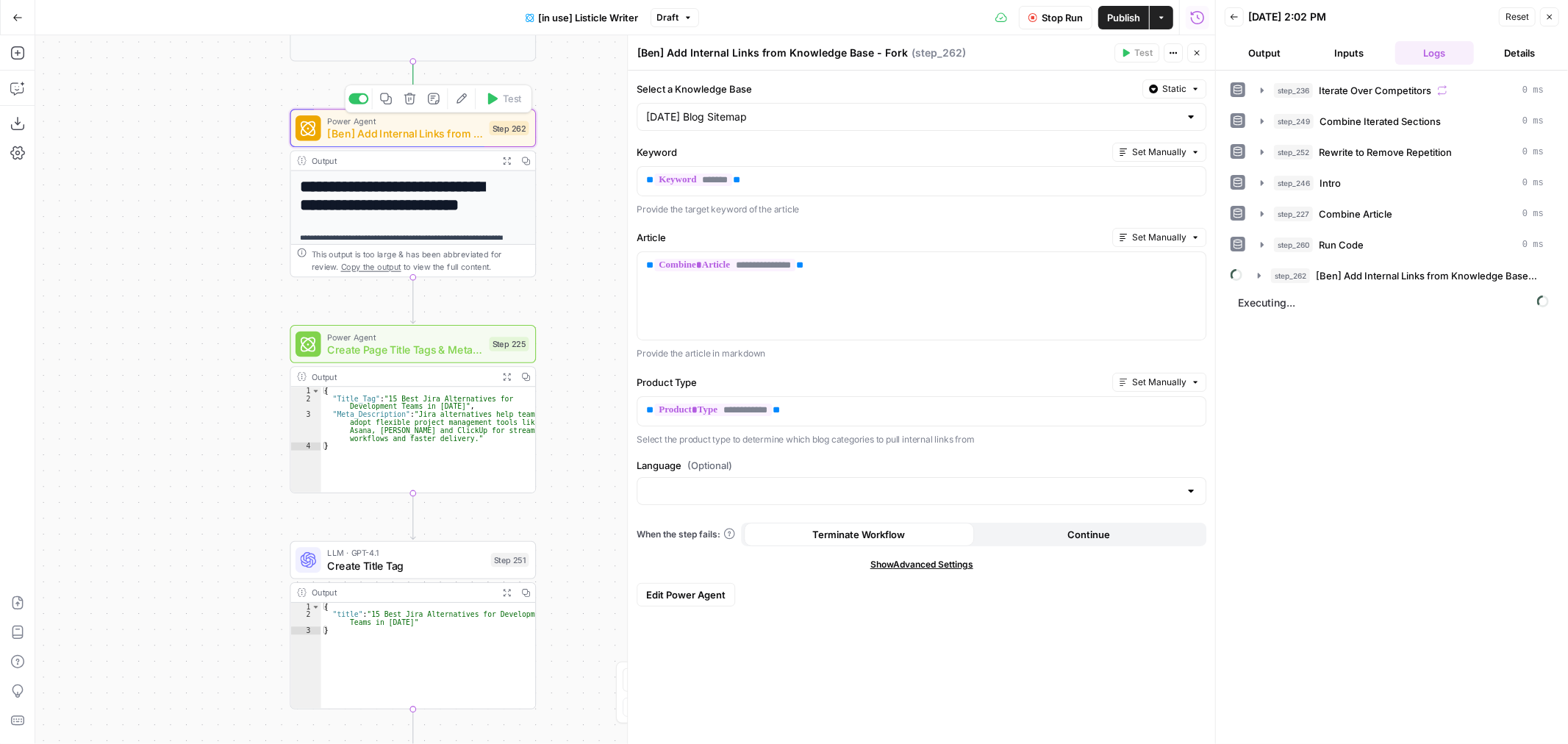
scroll to position [101, 0]
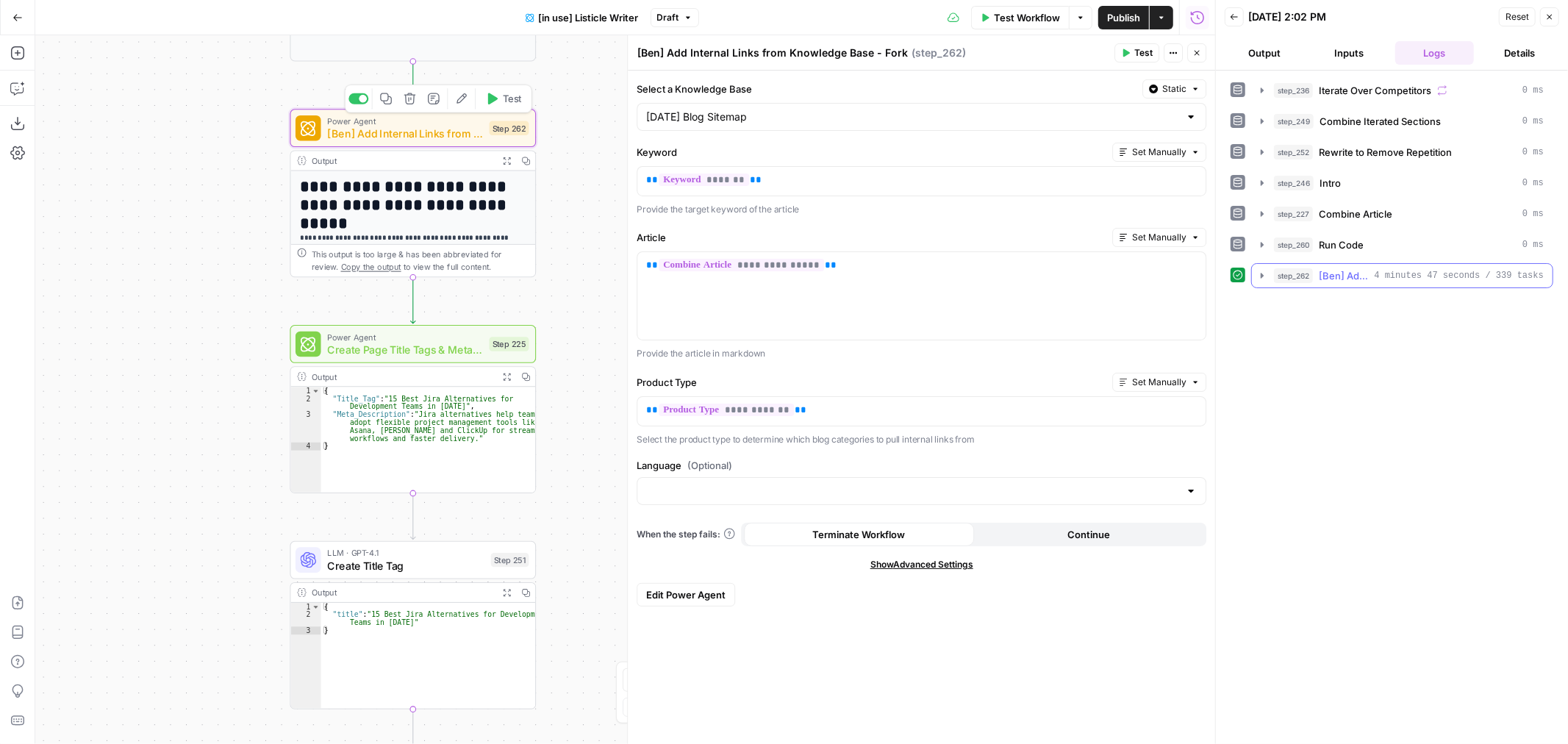
click at [1265, 280] on icon "button" at bounding box center [1262, 275] width 12 height 12
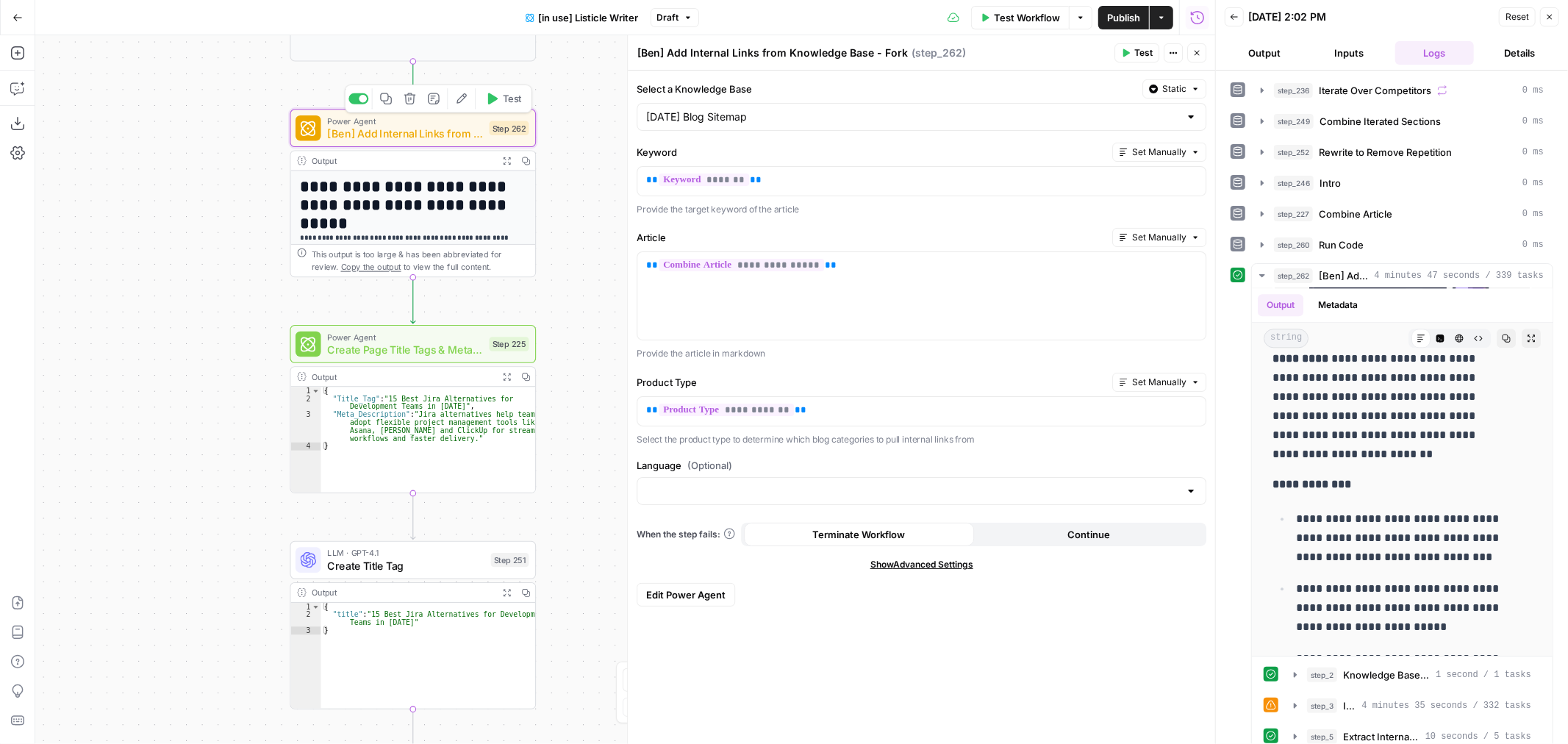
scroll to position [3186, 0]
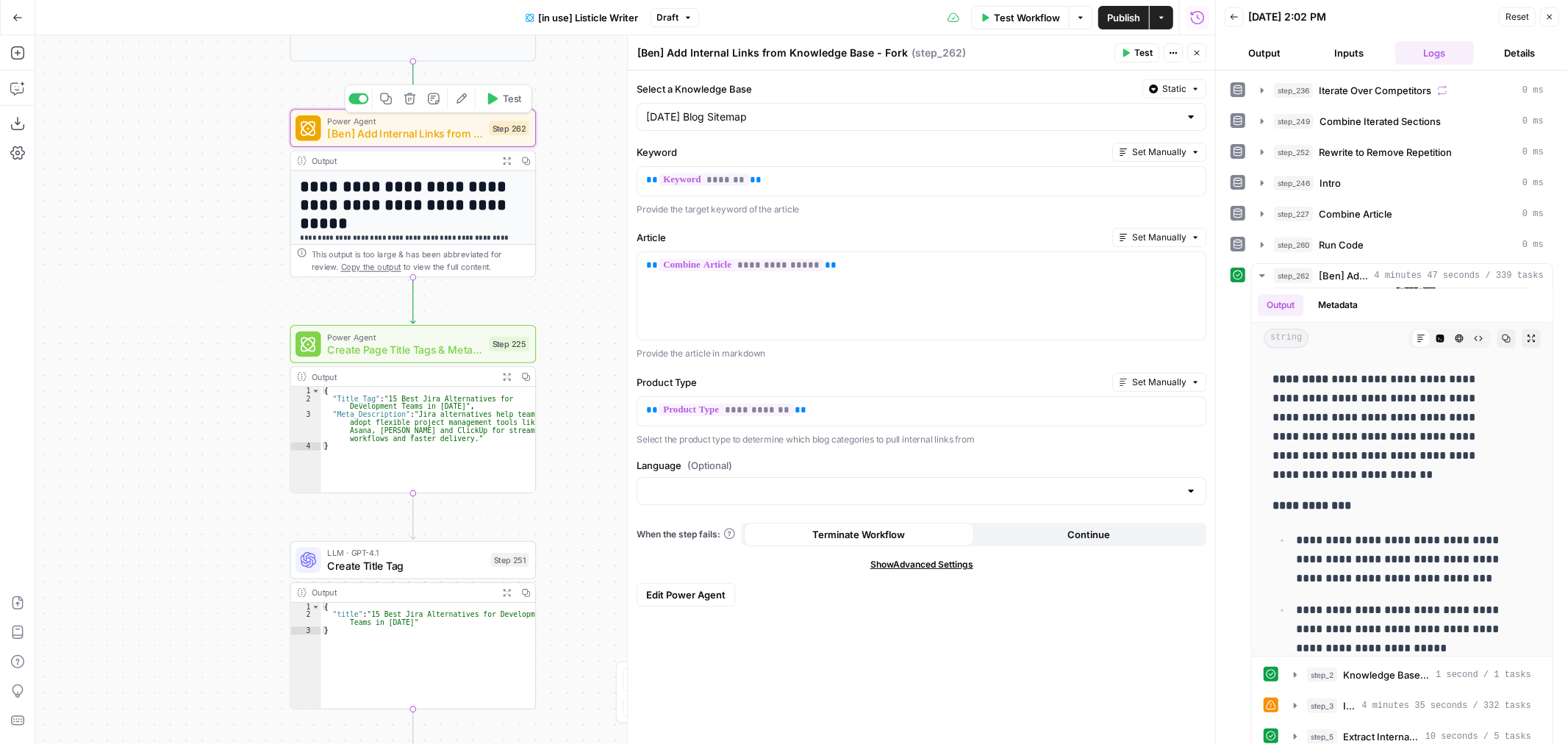
click at [465, 101] on icon "button" at bounding box center [461, 99] width 12 height 12
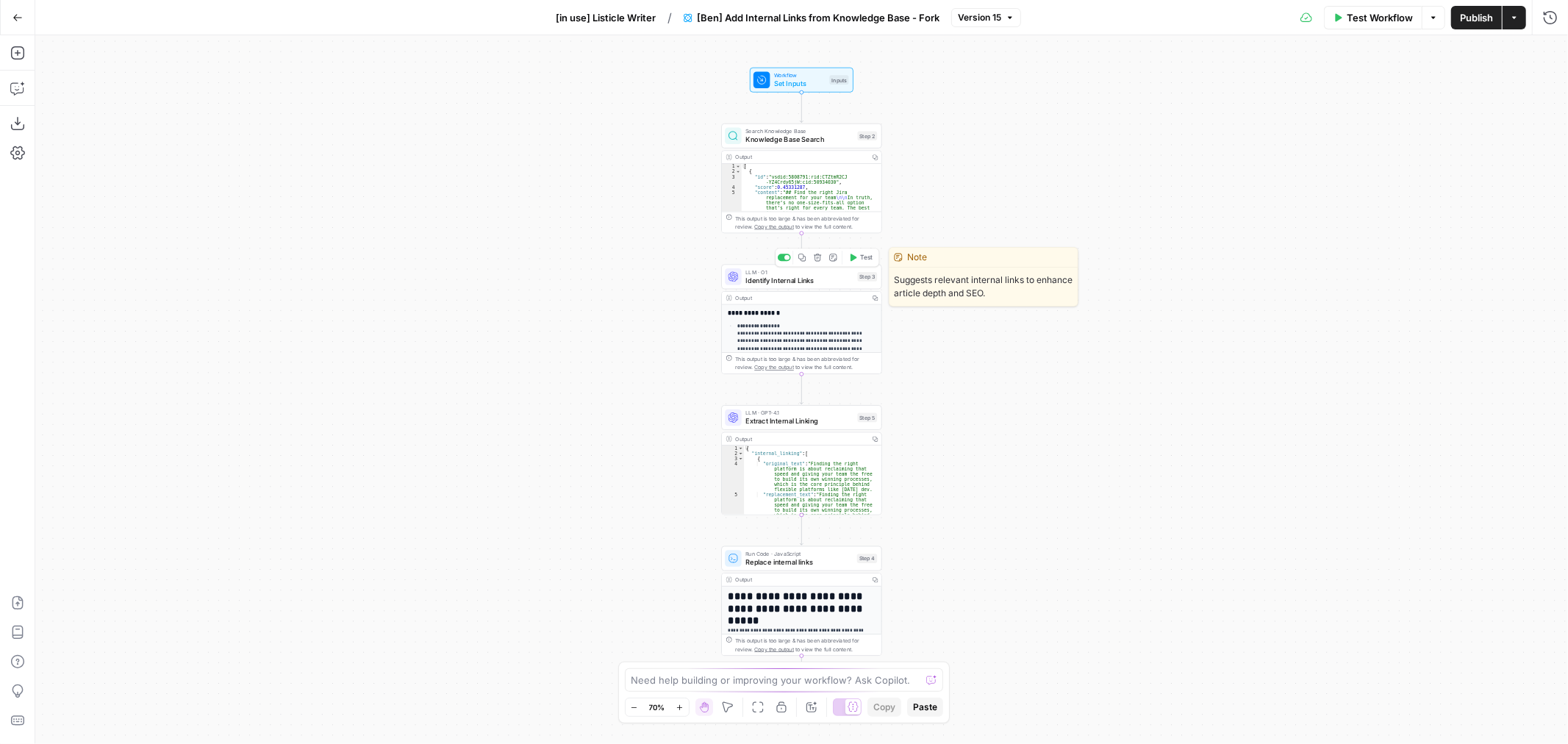
click at [813, 284] on span "Identify Internal Links" at bounding box center [799, 279] width 108 height 10
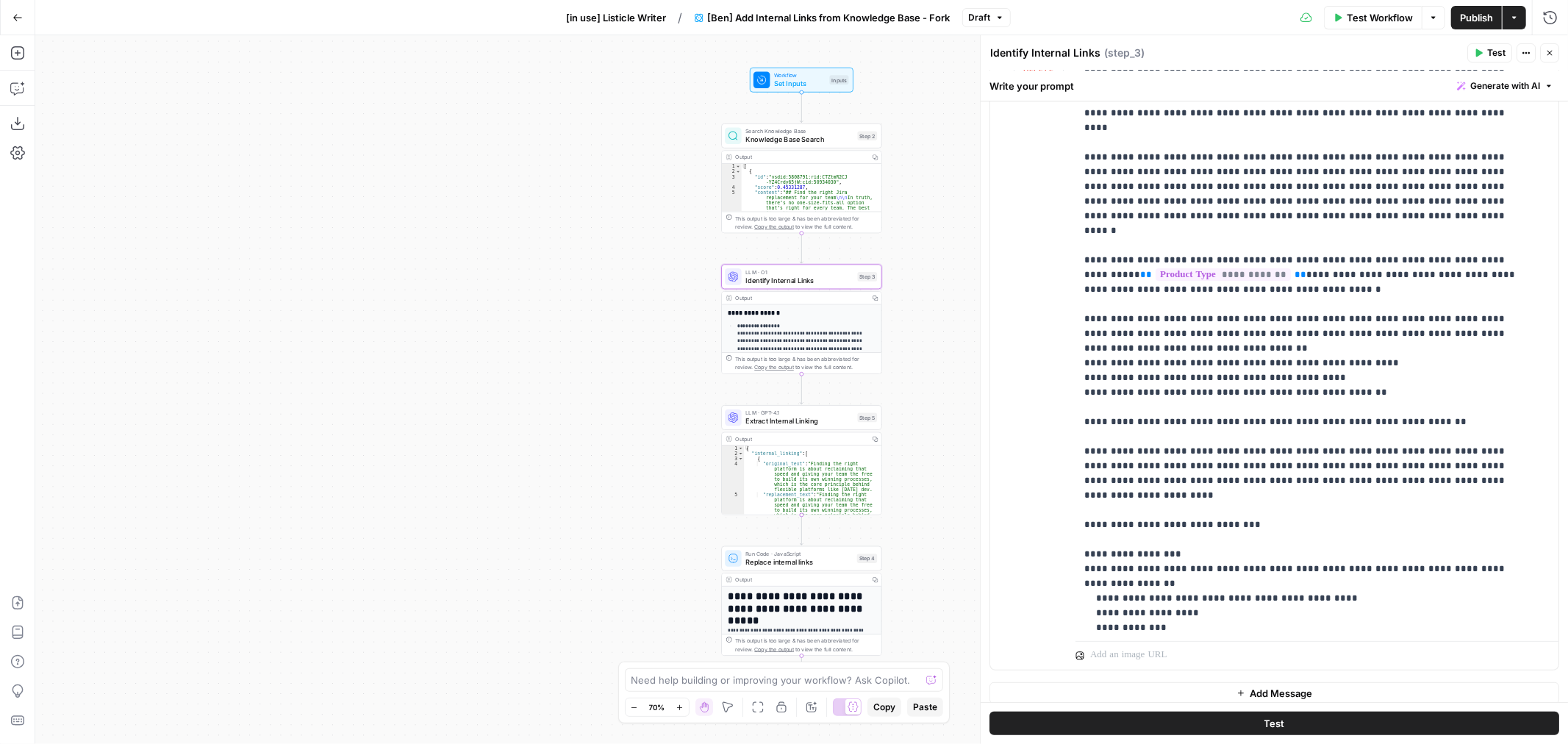
scroll to position [285, 0]
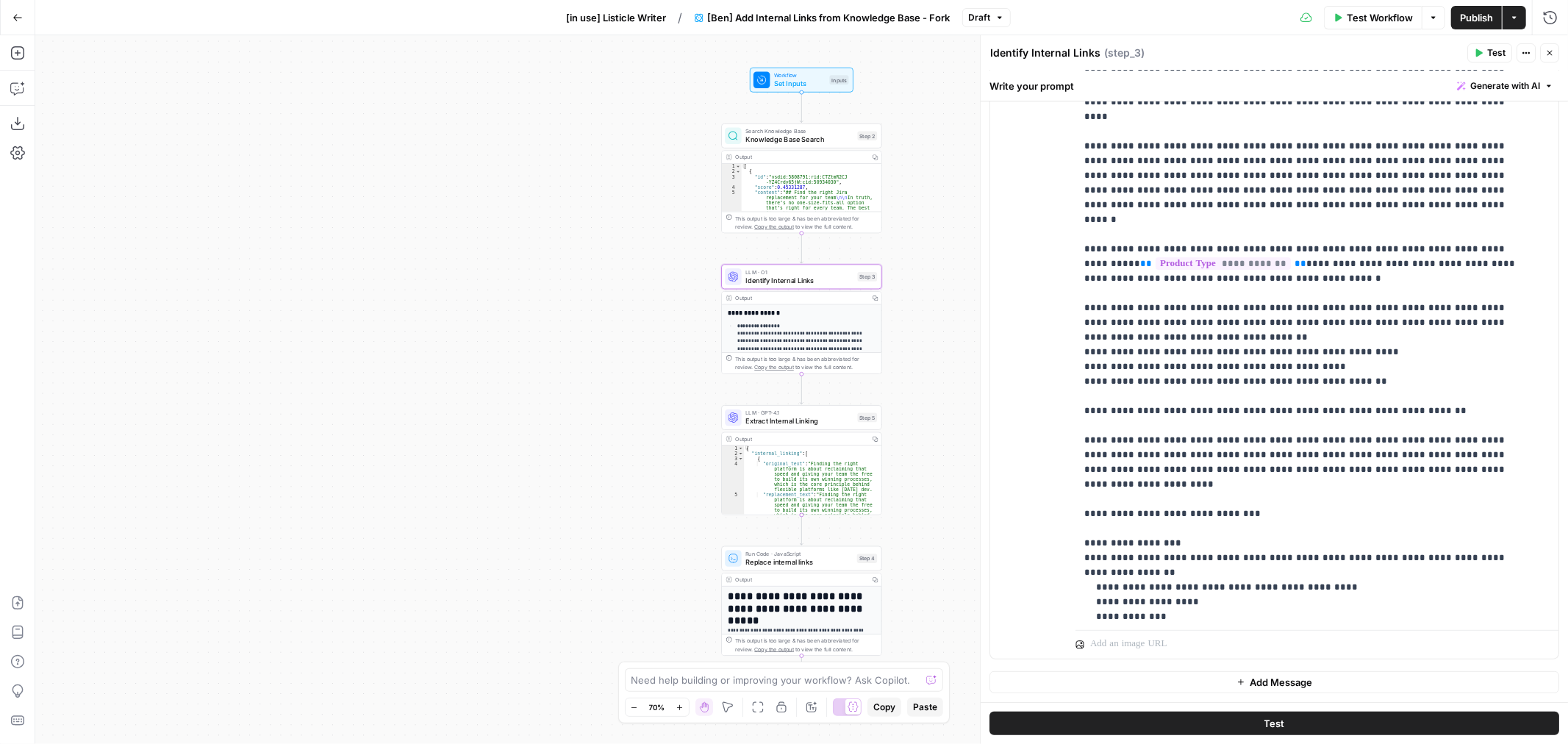
click at [816, 424] on span "Extract Internal Linking" at bounding box center [799, 421] width 108 height 10
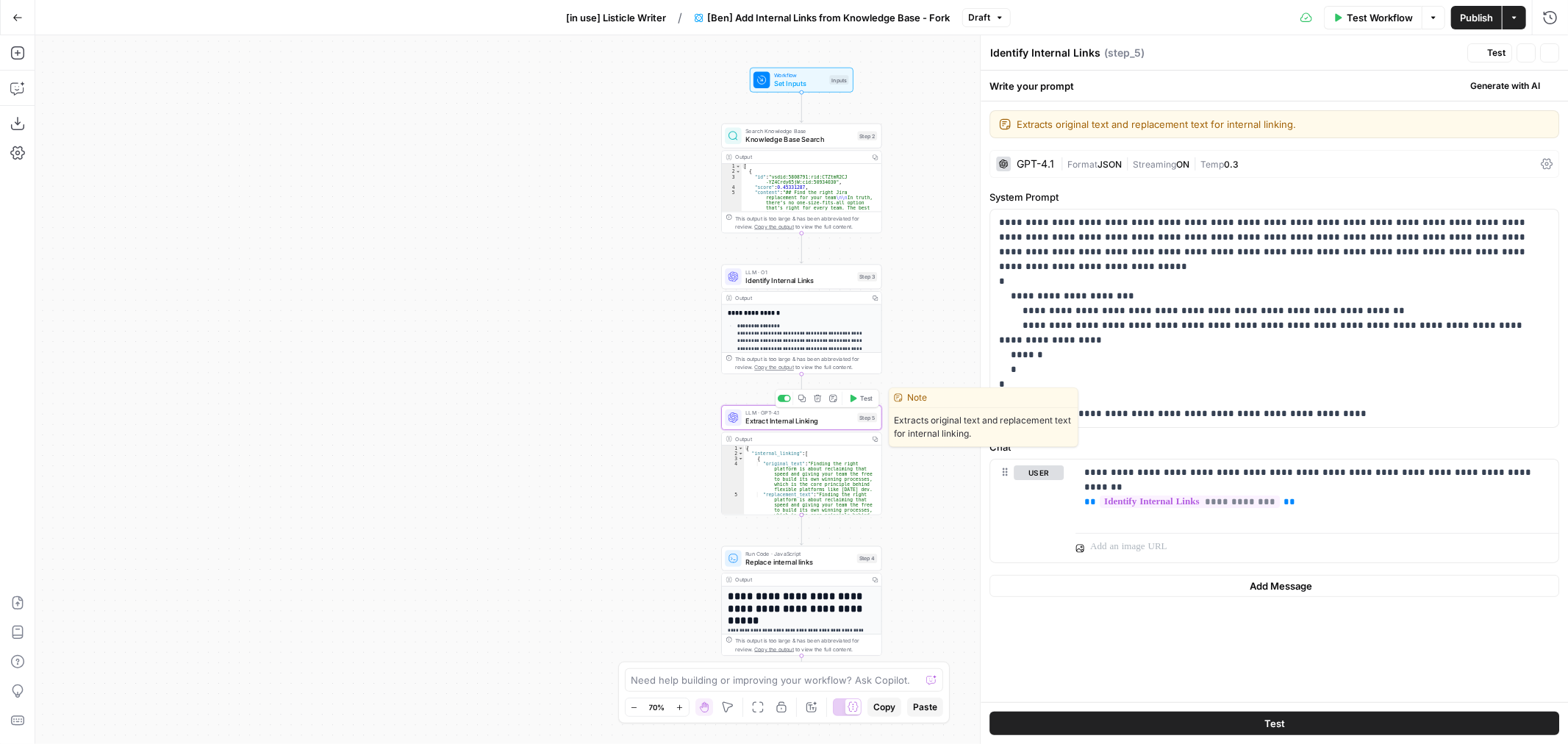
type textarea "Extract Internal Linking"
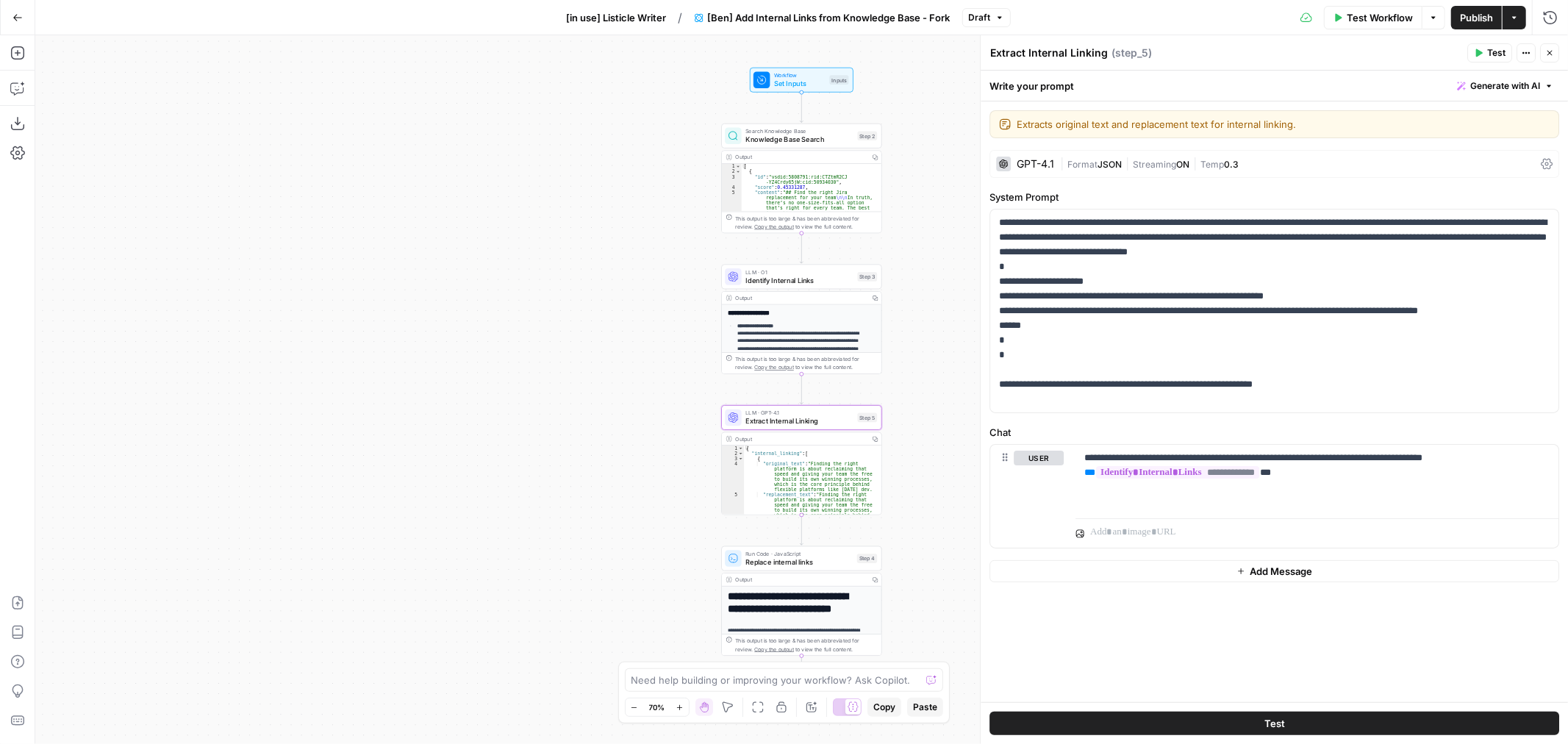
click at [1347, 18] on span "Test Workflow" at bounding box center [1380, 17] width 66 height 15
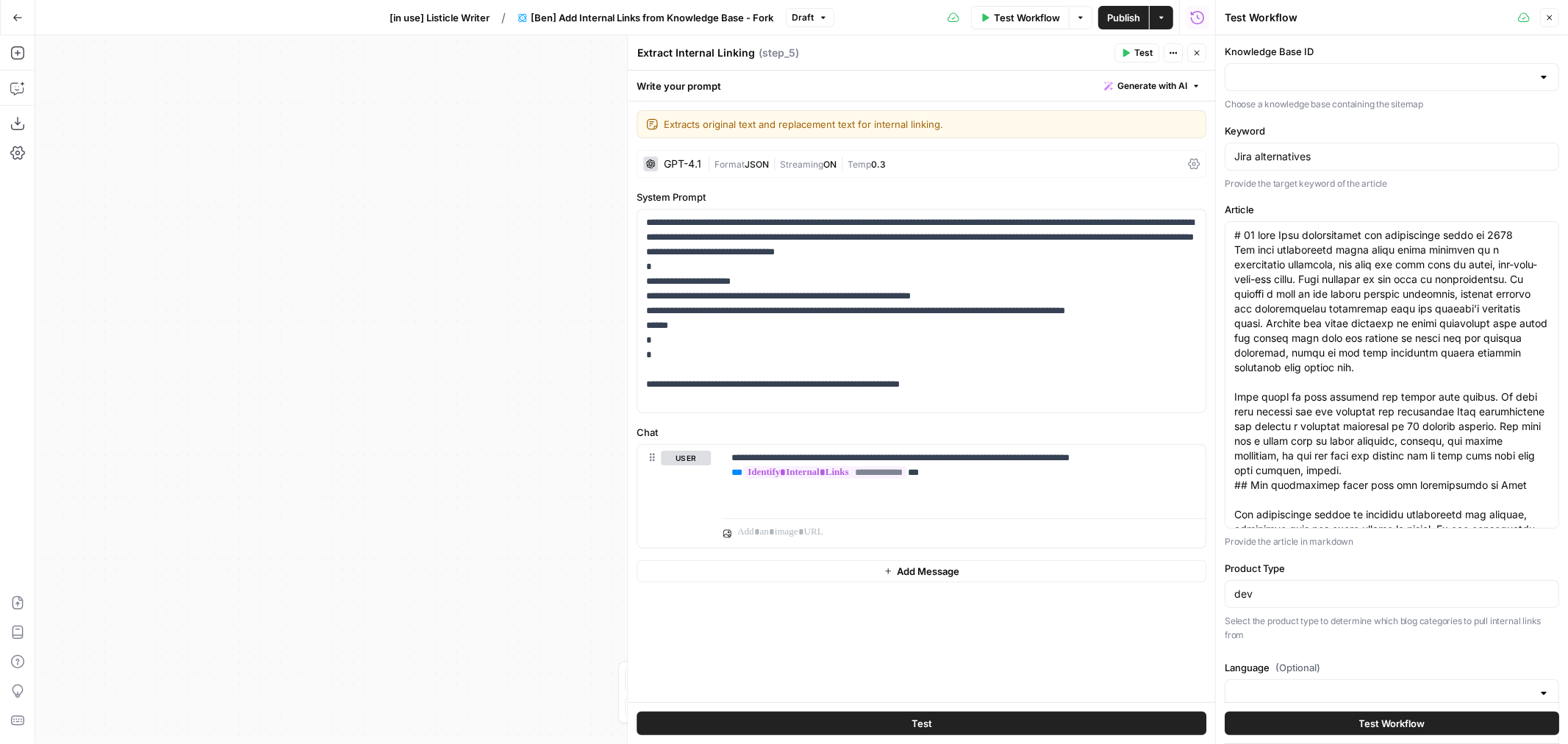
click at [807, 16] on span "Draft" at bounding box center [803, 17] width 22 height 13
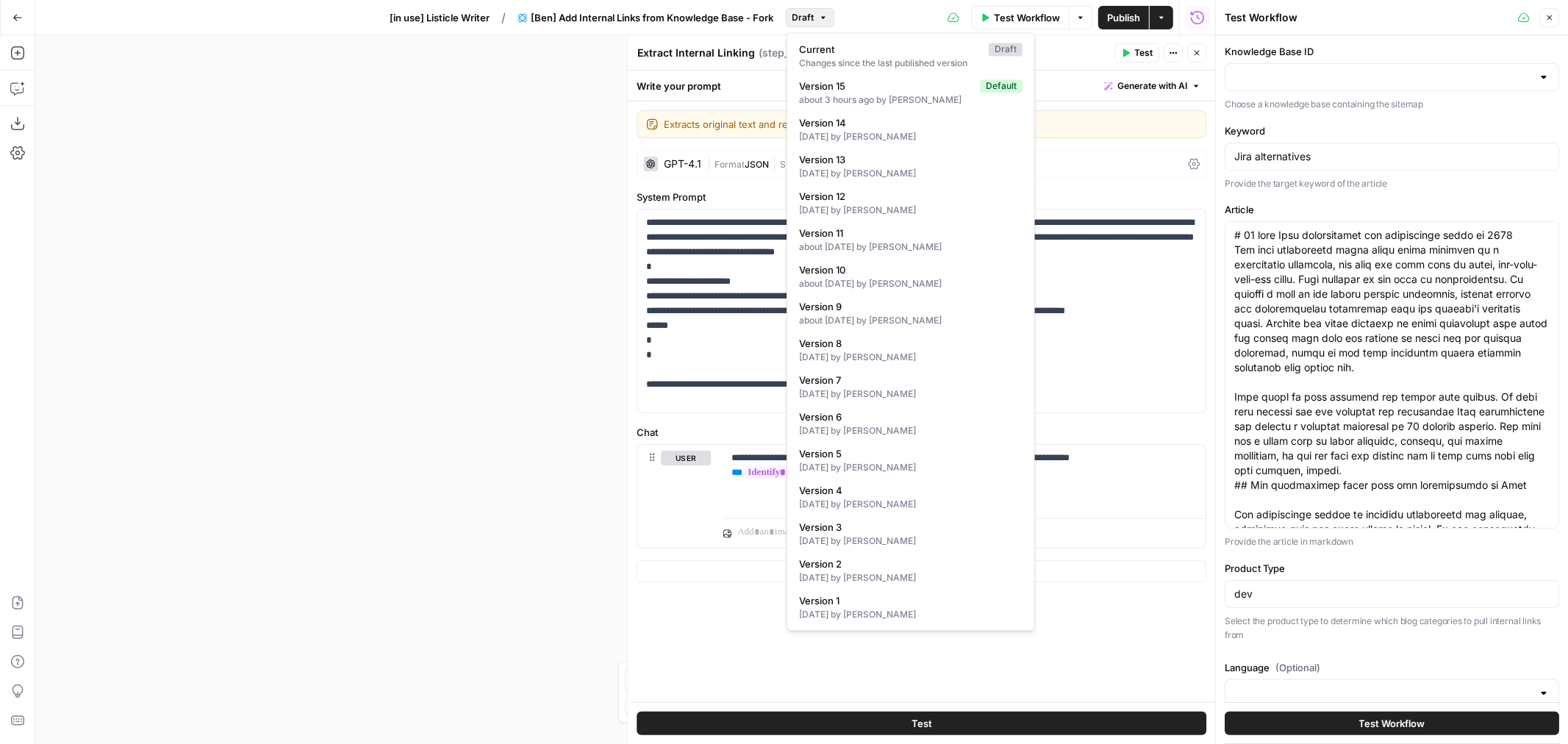
click at [807, 16] on span "Draft" at bounding box center [803, 17] width 22 height 13
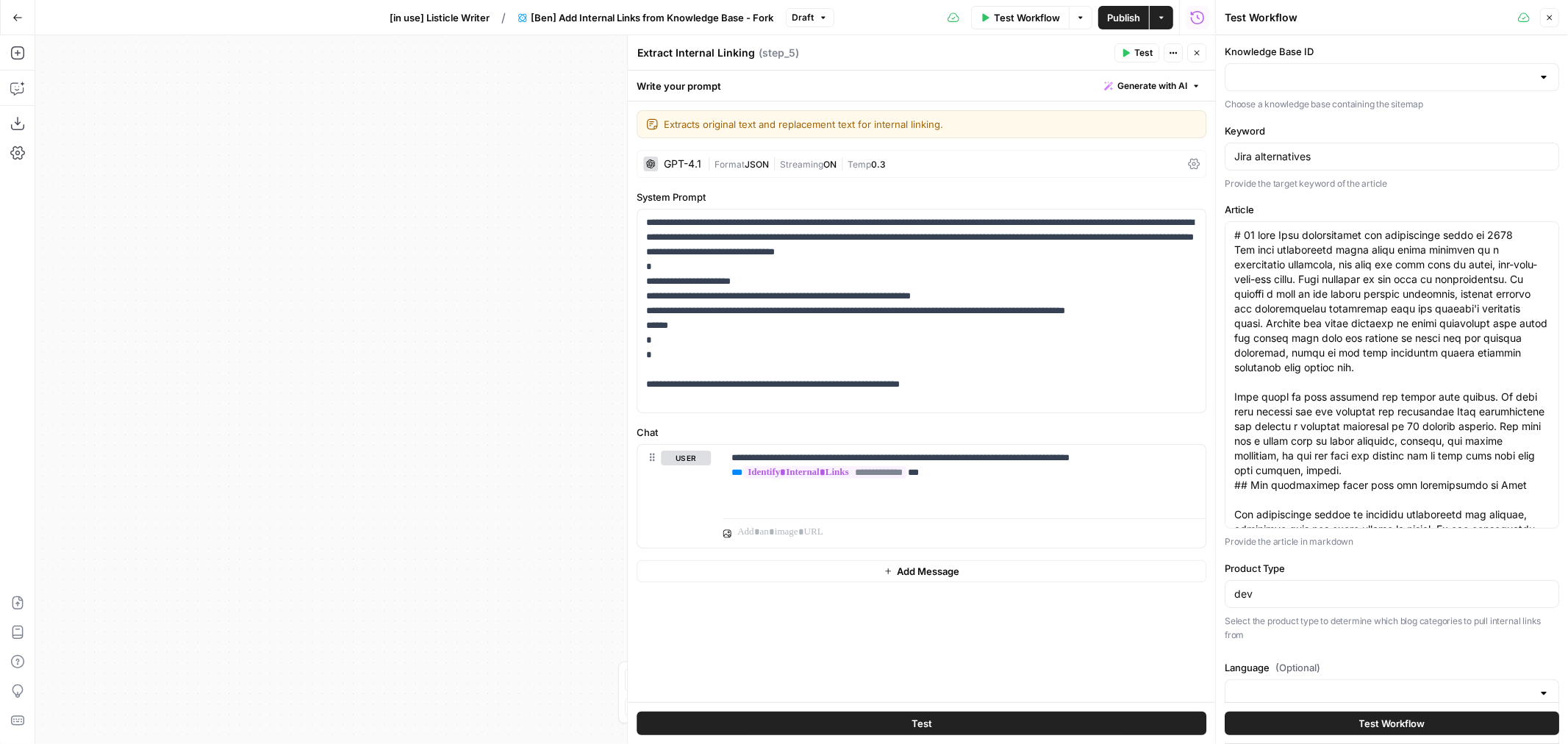
click at [1099, 17] on button "Publish" at bounding box center [1124, 18] width 51 height 24
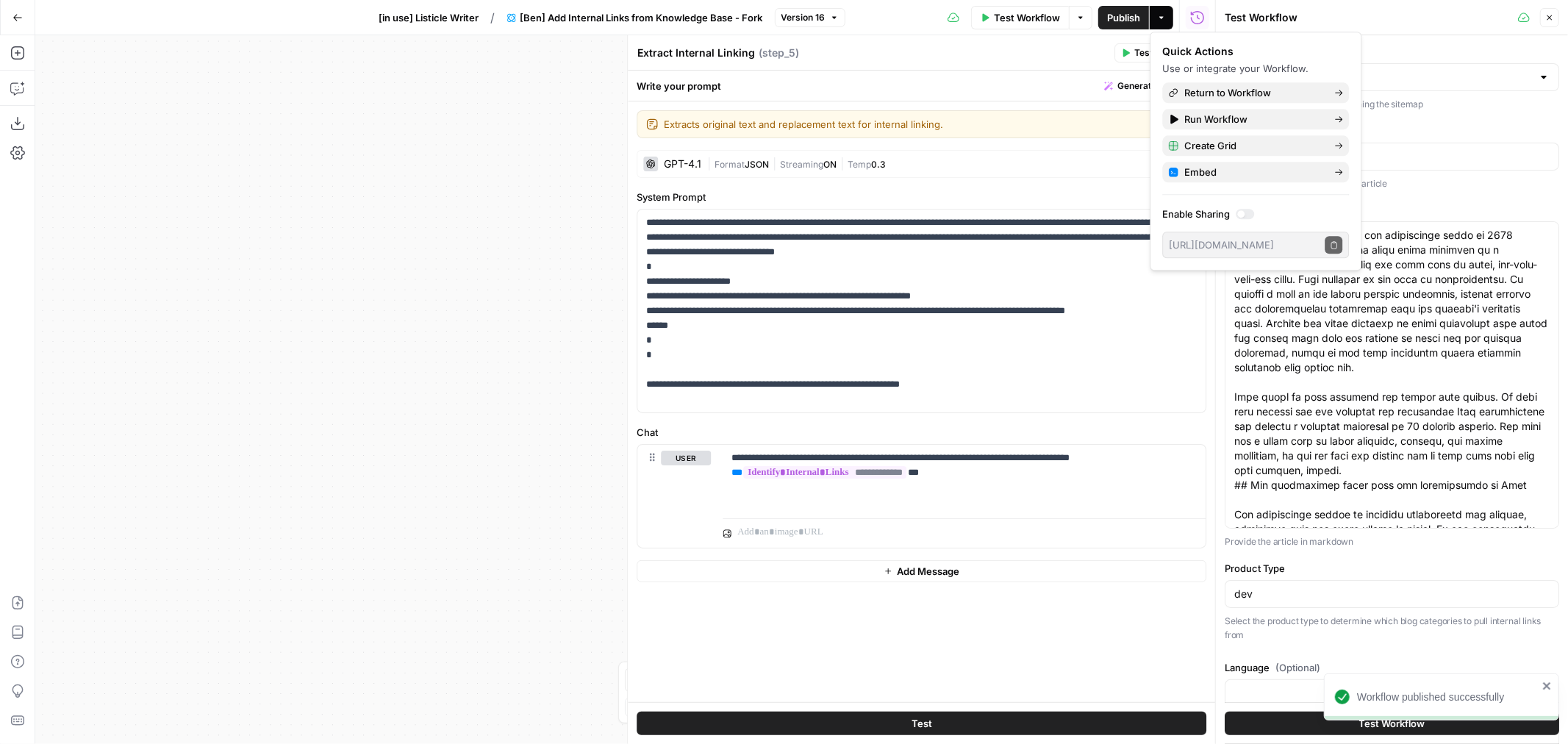
click at [574, 76] on div "Workflow Set Inputs Inputs Search Knowledge Base Knowledge Base Search Step 2 O…" at bounding box center [625, 389] width 1180 height 709
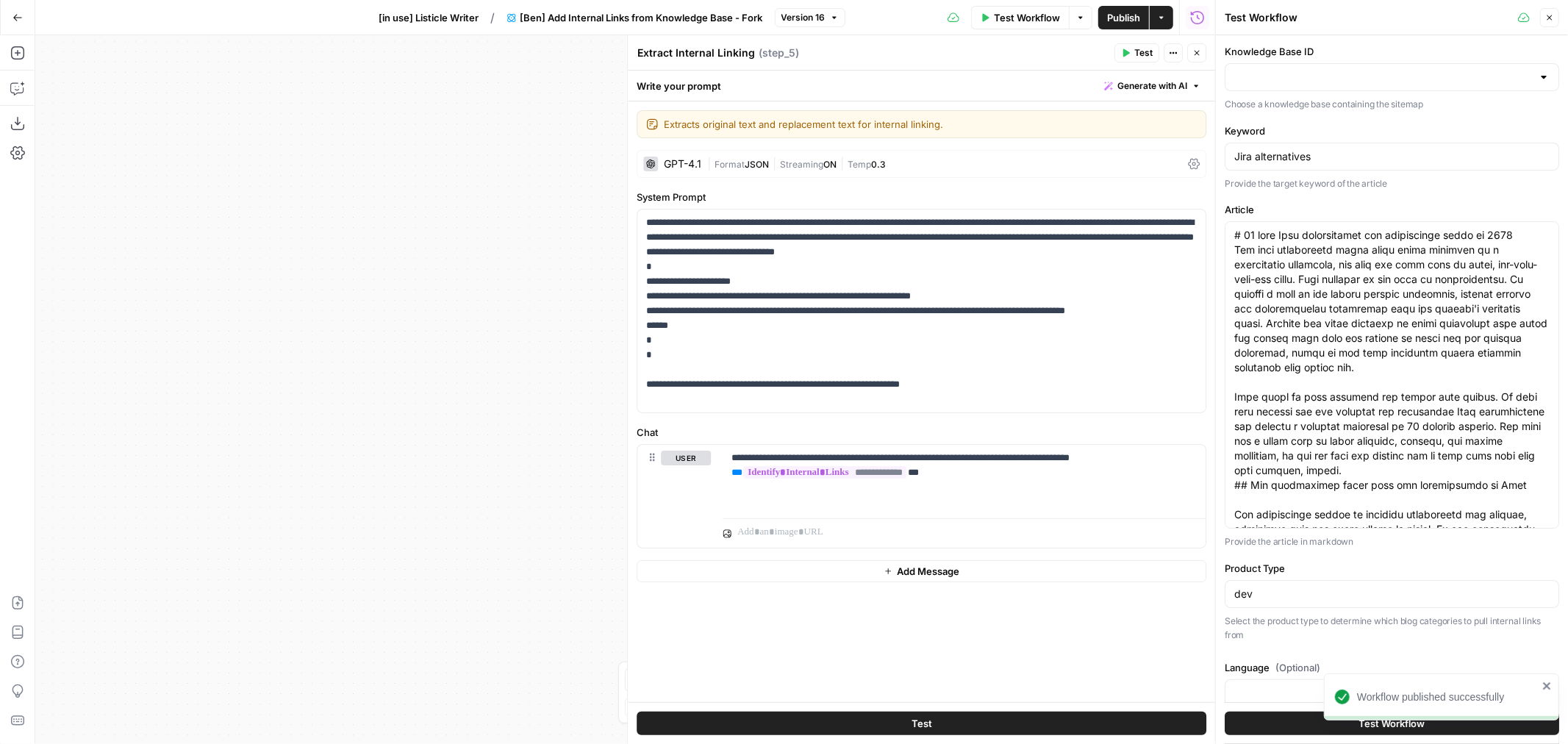
drag, startPoint x: 1544, startPoint y: 12, endPoint x: 1421, endPoint y: 61, distance: 132.4
click at [1544, 12] on button "Close" at bounding box center [1550, 18] width 19 height 19
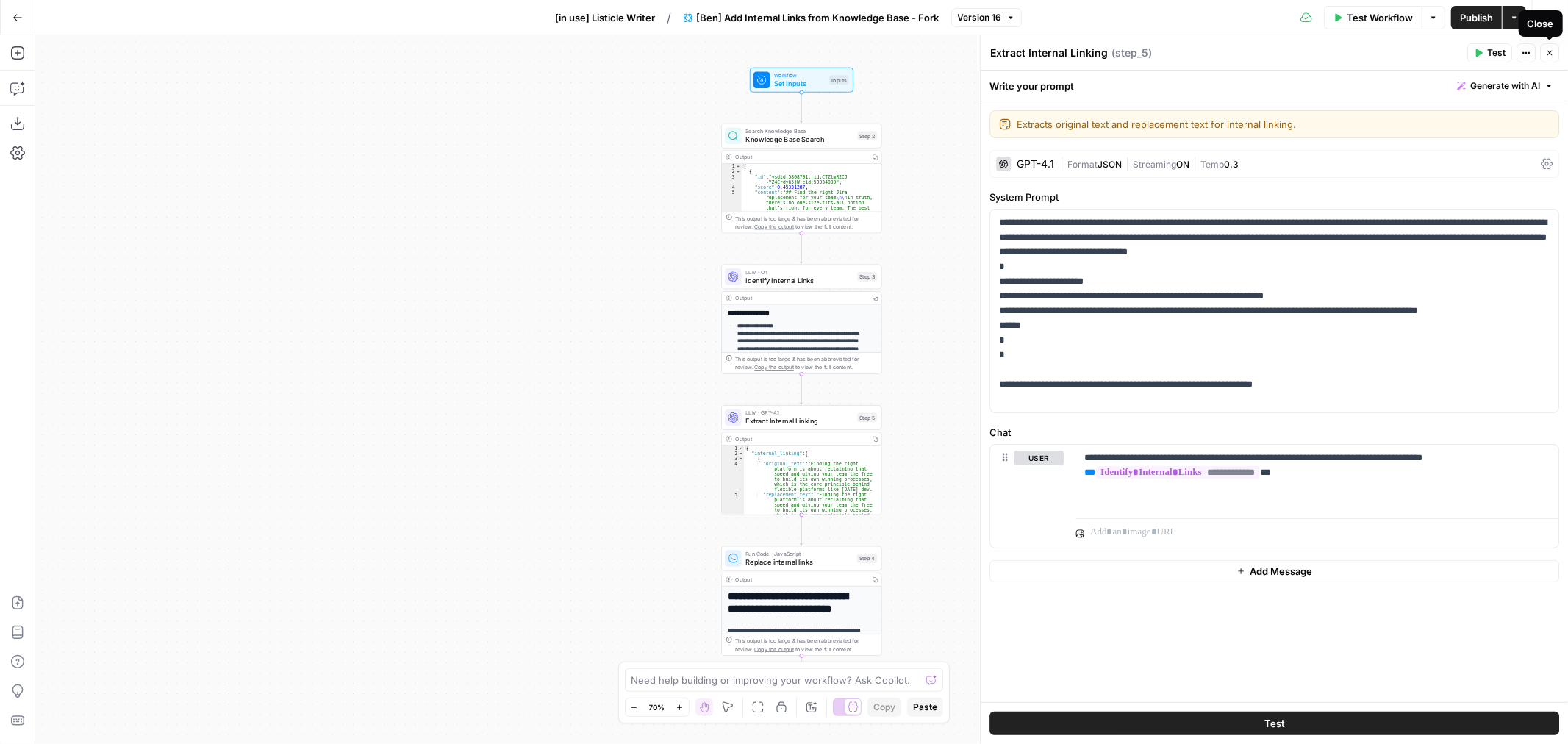
click at [1549, 50] on icon "button" at bounding box center [1550, 52] width 8 height 8
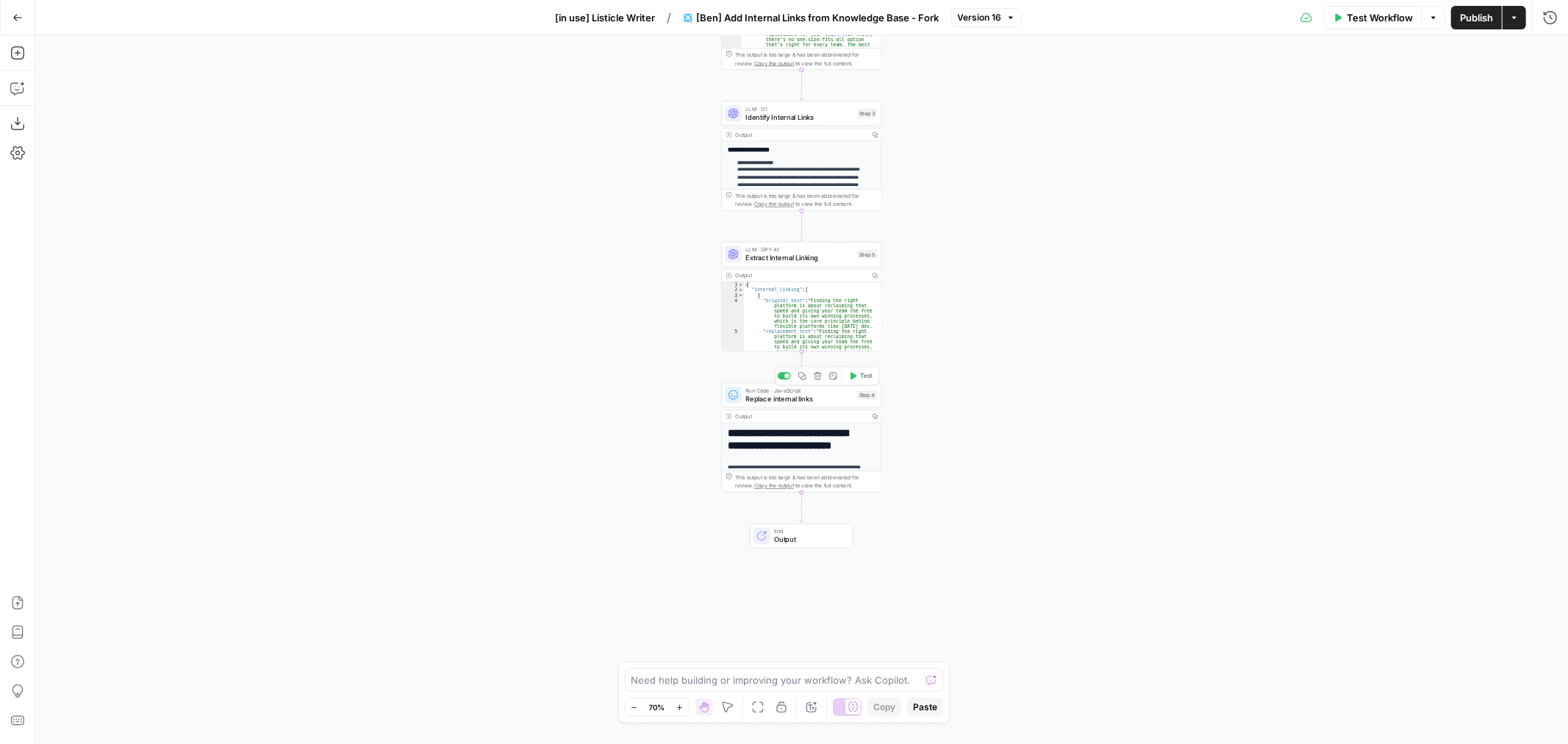
click at [862, 376] on span "Test" at bounding box center [866, 376] width 12 height 9
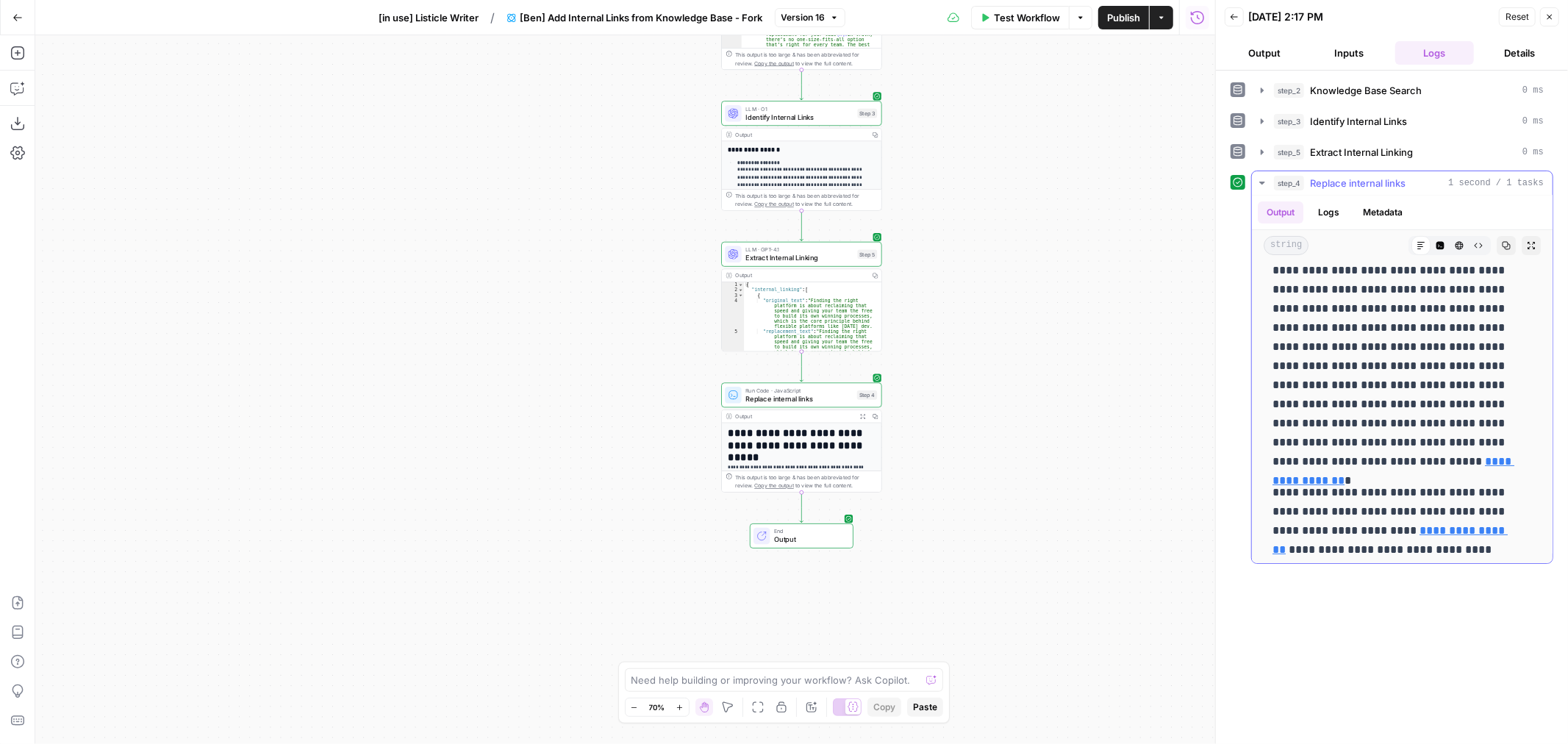
scroll to position [245, 0]
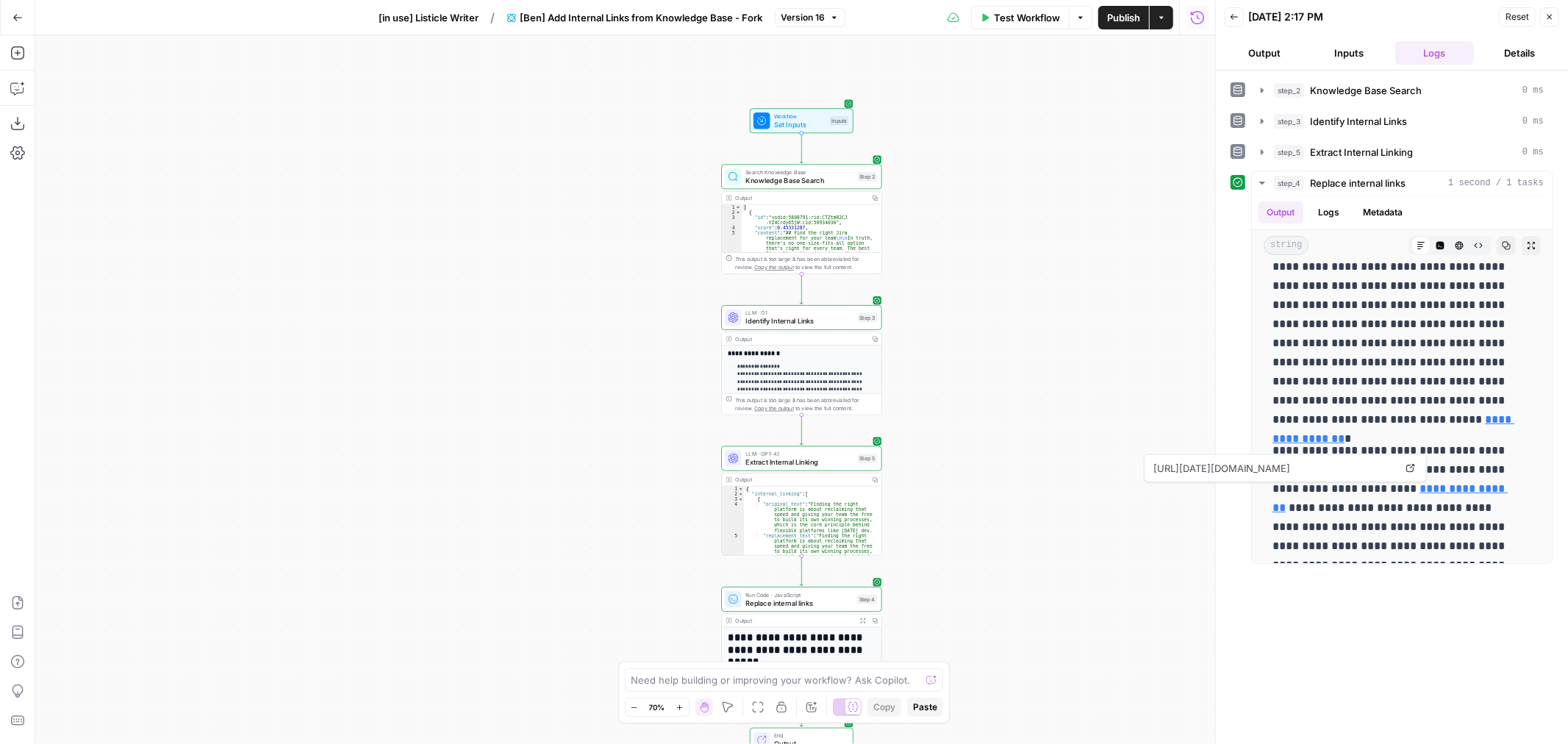
click at [1023, 31] on div "Test Workflow Options Publish Actions Run History" at bounding box center [1030, 17] width 371 height 35
click at [1023, 19] on span "Test Workflow" at bounding box center [1027, 17] width 66 height 15
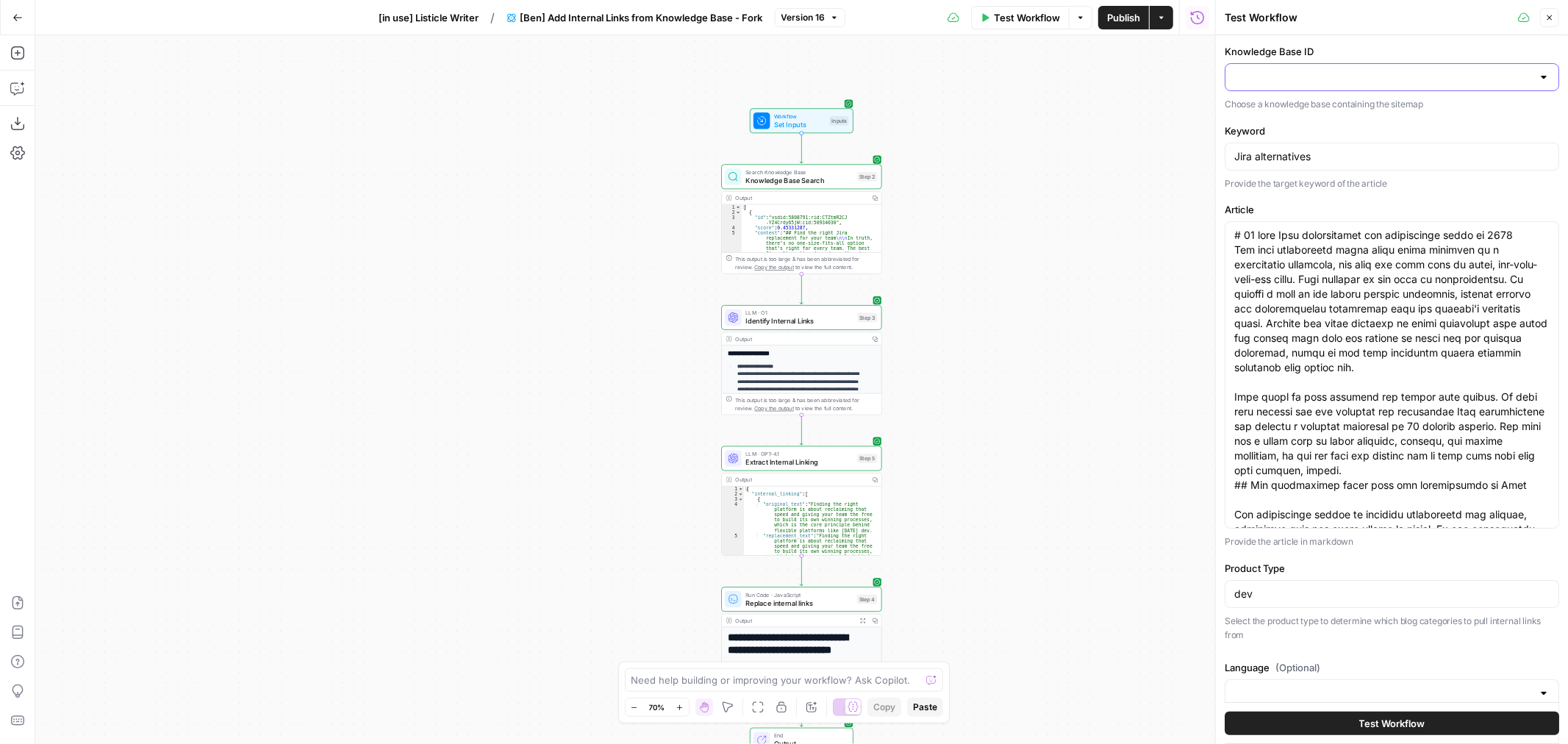
click at [1470, 78] on input "Knowledge Base ID" at bounding box center [1384, 77] width 298 height 15
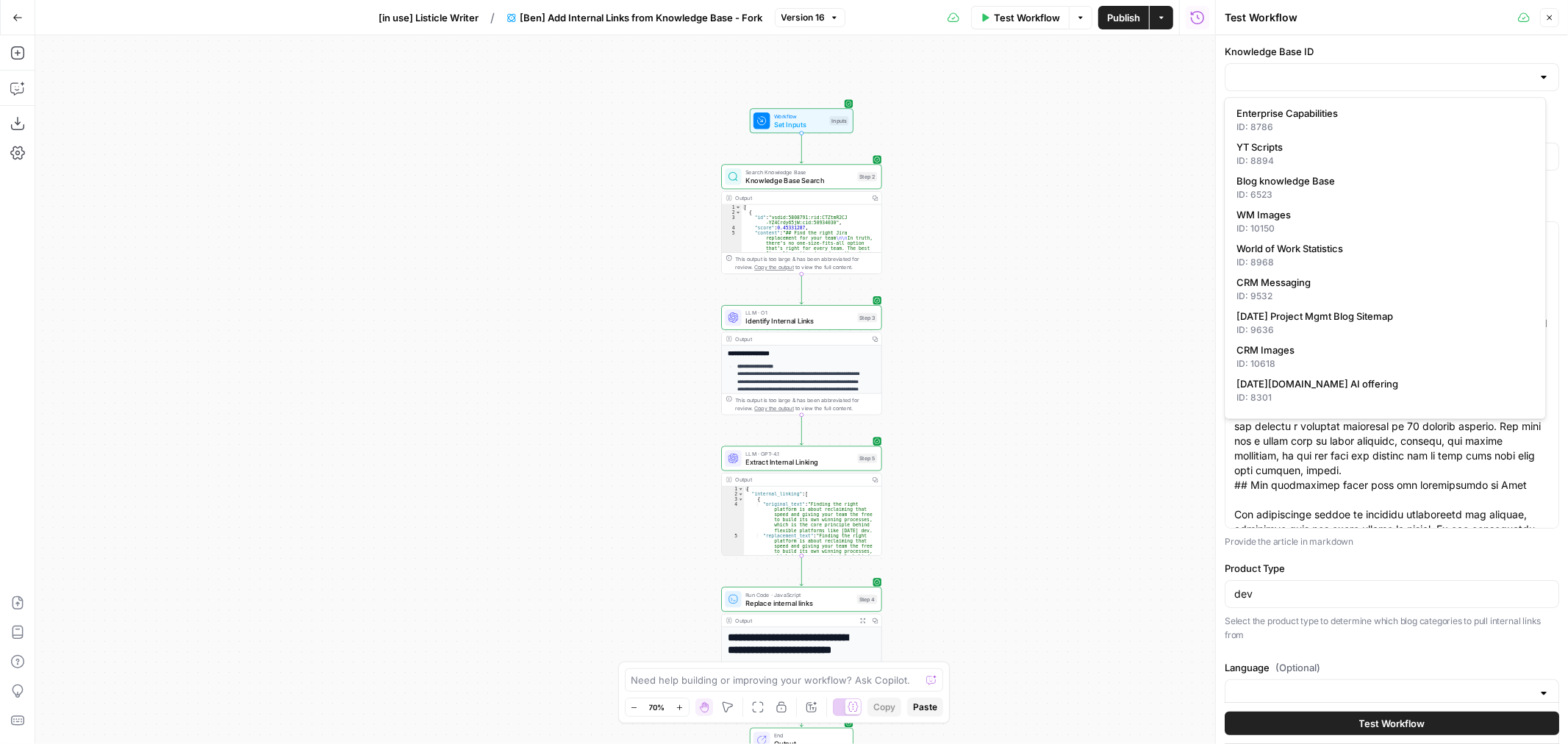
scroll to position [0, 0]
click at [1173, 180] on div "Workflow Set Inputs Inputs Search Knowledge Base Knowledge Base Search Step 2 O…" at bounding box center [625, 389] width 1180 height 709
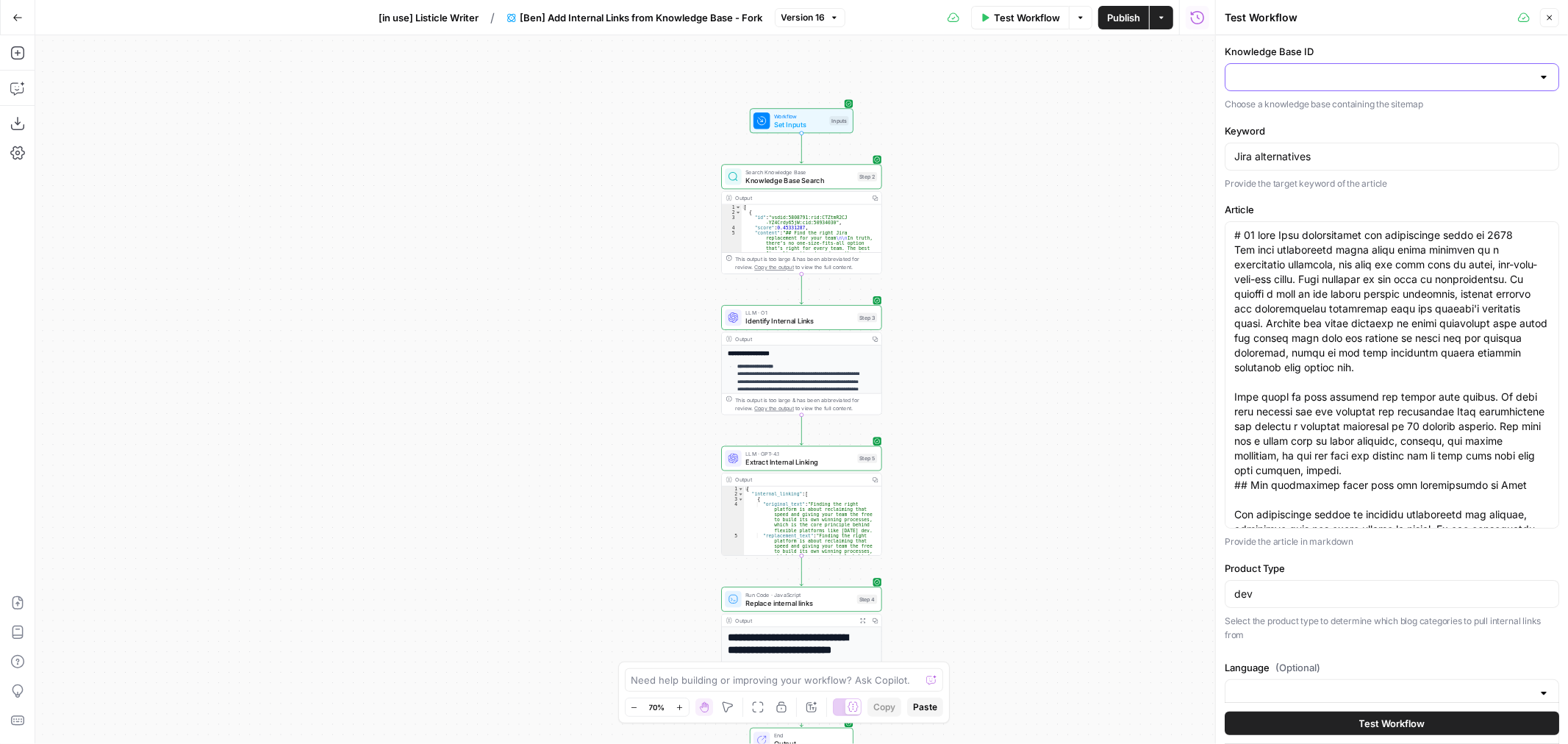
click at [1346, 76] on input "Knowledge Base ID" at bounding box center [1384, 77] width 298 height 15
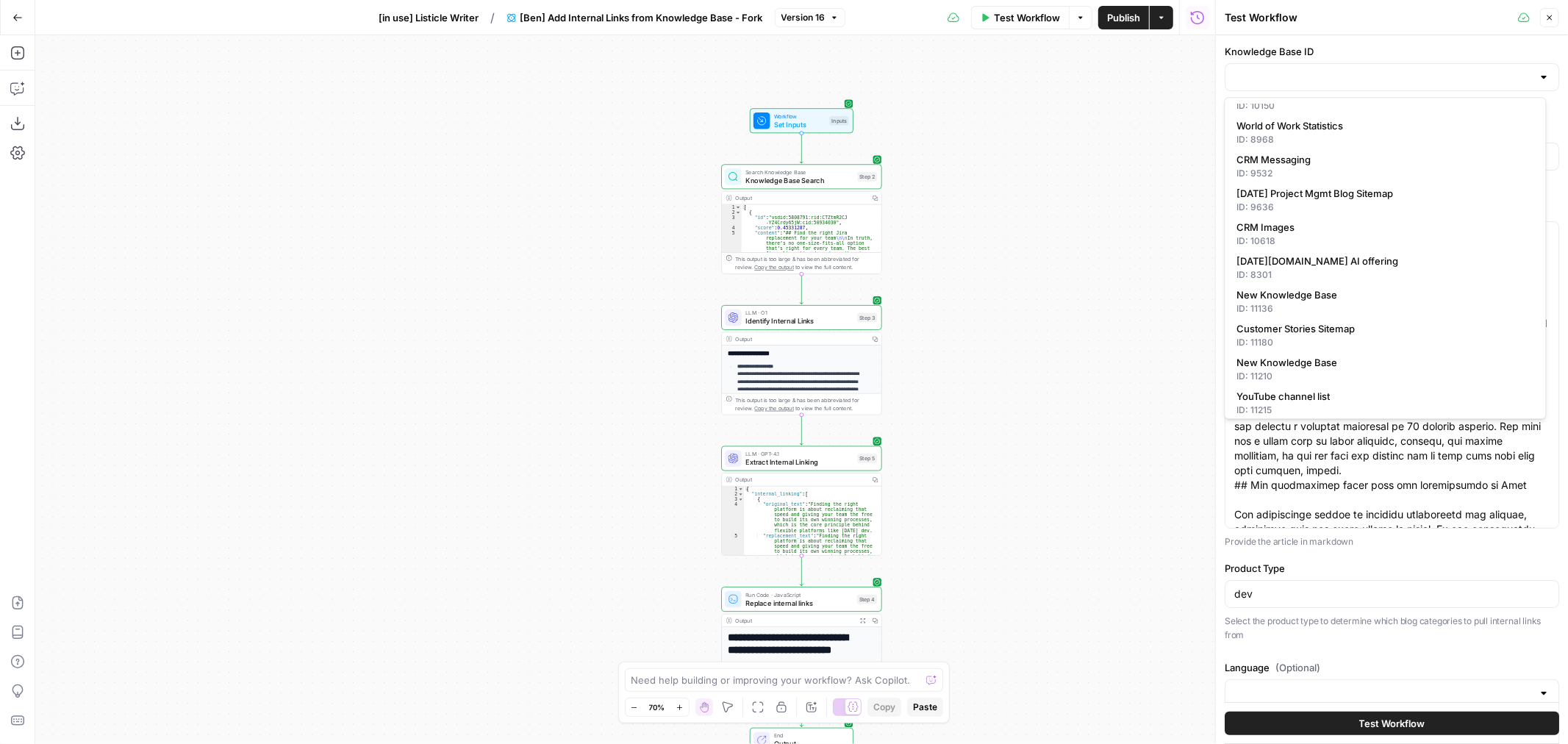
scroll to position [368, 0]
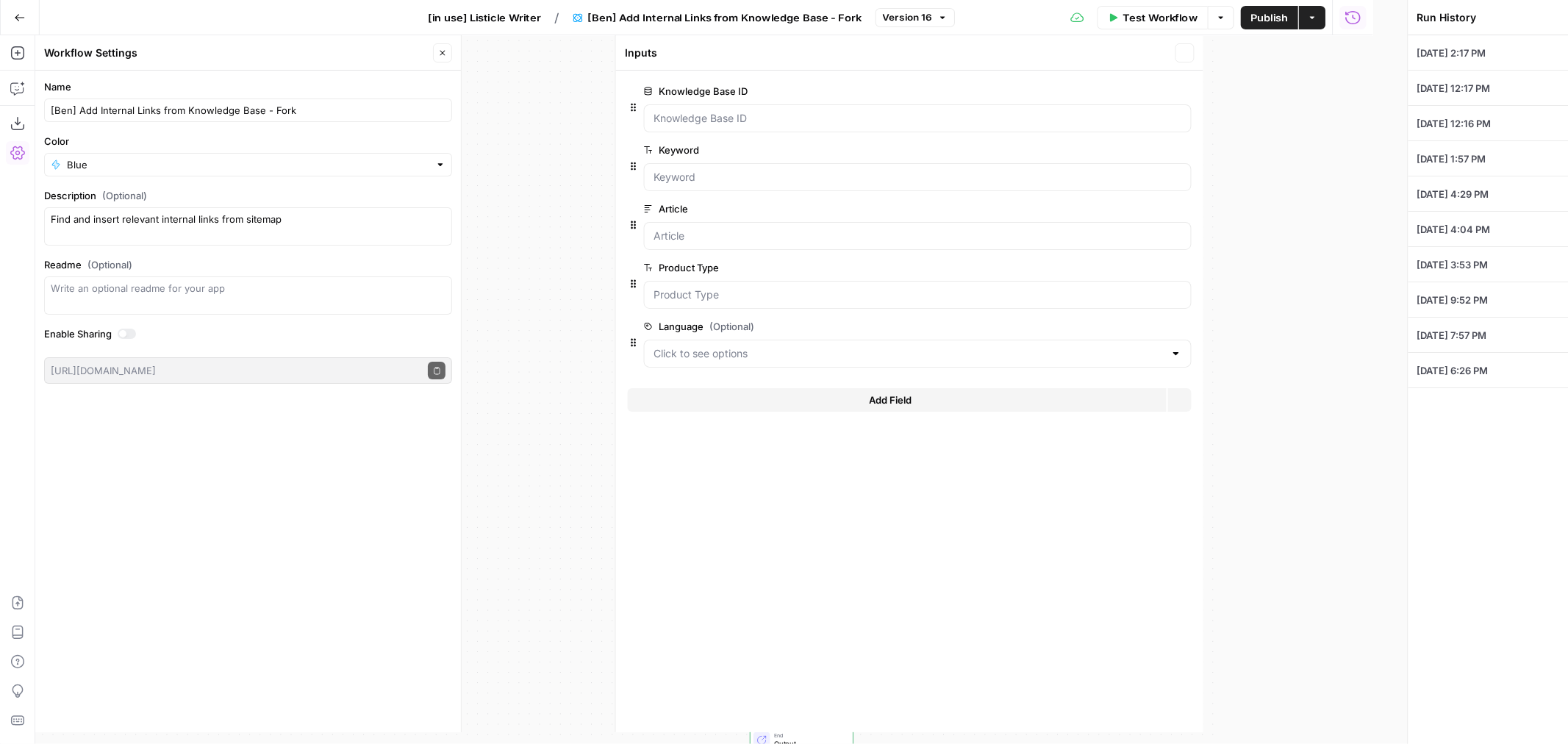
type input "Jira alternatives"
type input "dev"
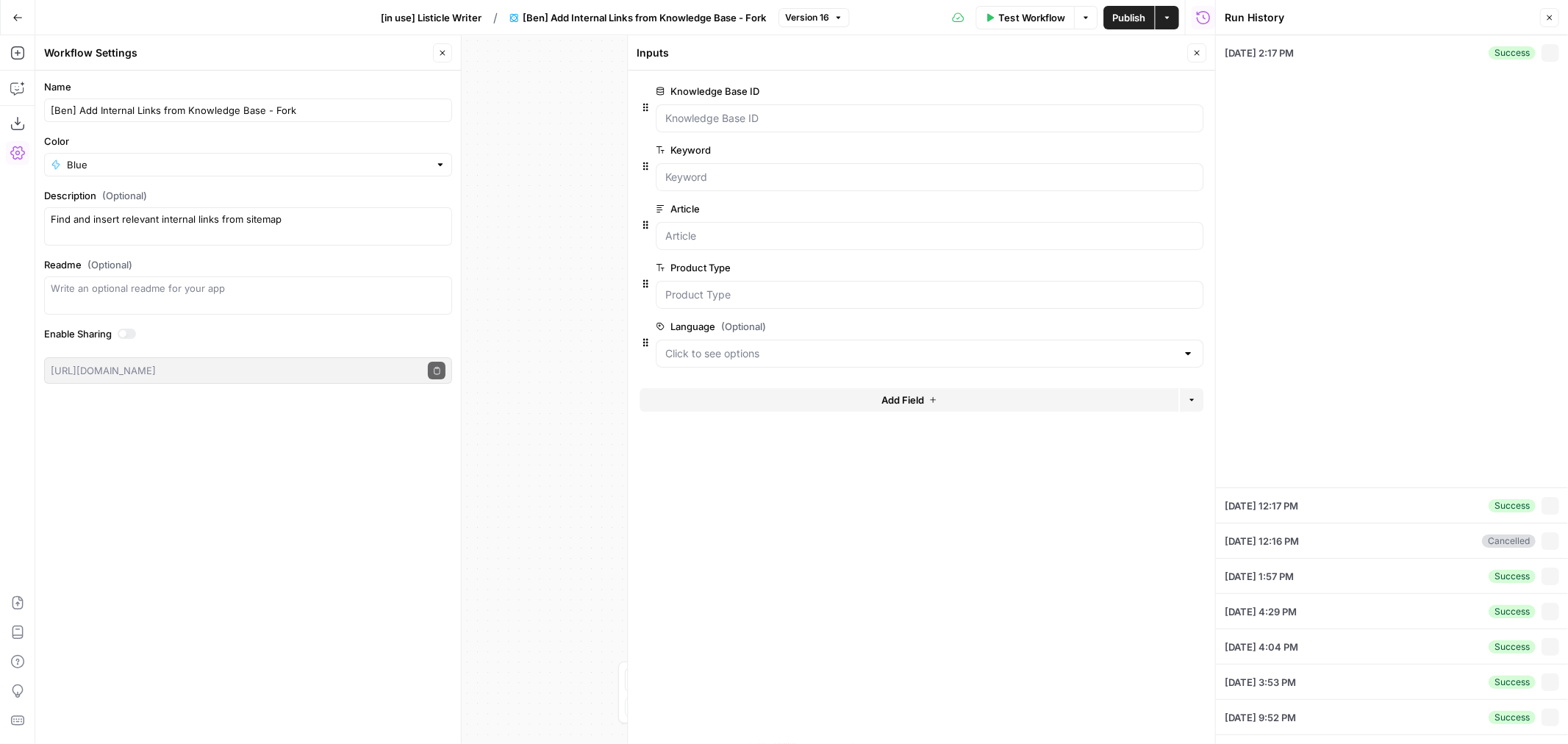
type textarea "# 15 best Jira alternatives for development teams in [DATE] The best developmen…"
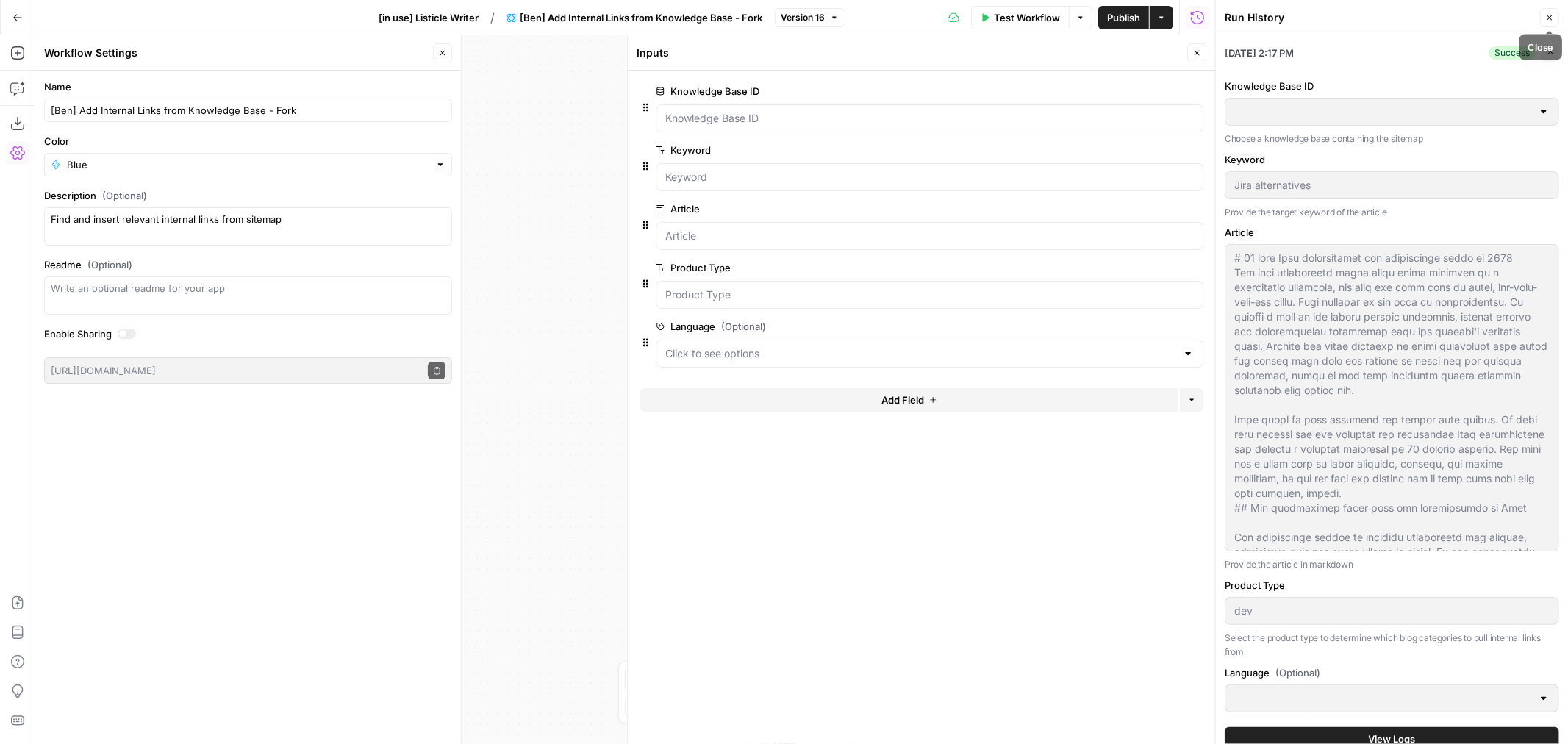
click at [1549, 18] on icon "button" at bounding box center [1550, 17] width 8 height 8
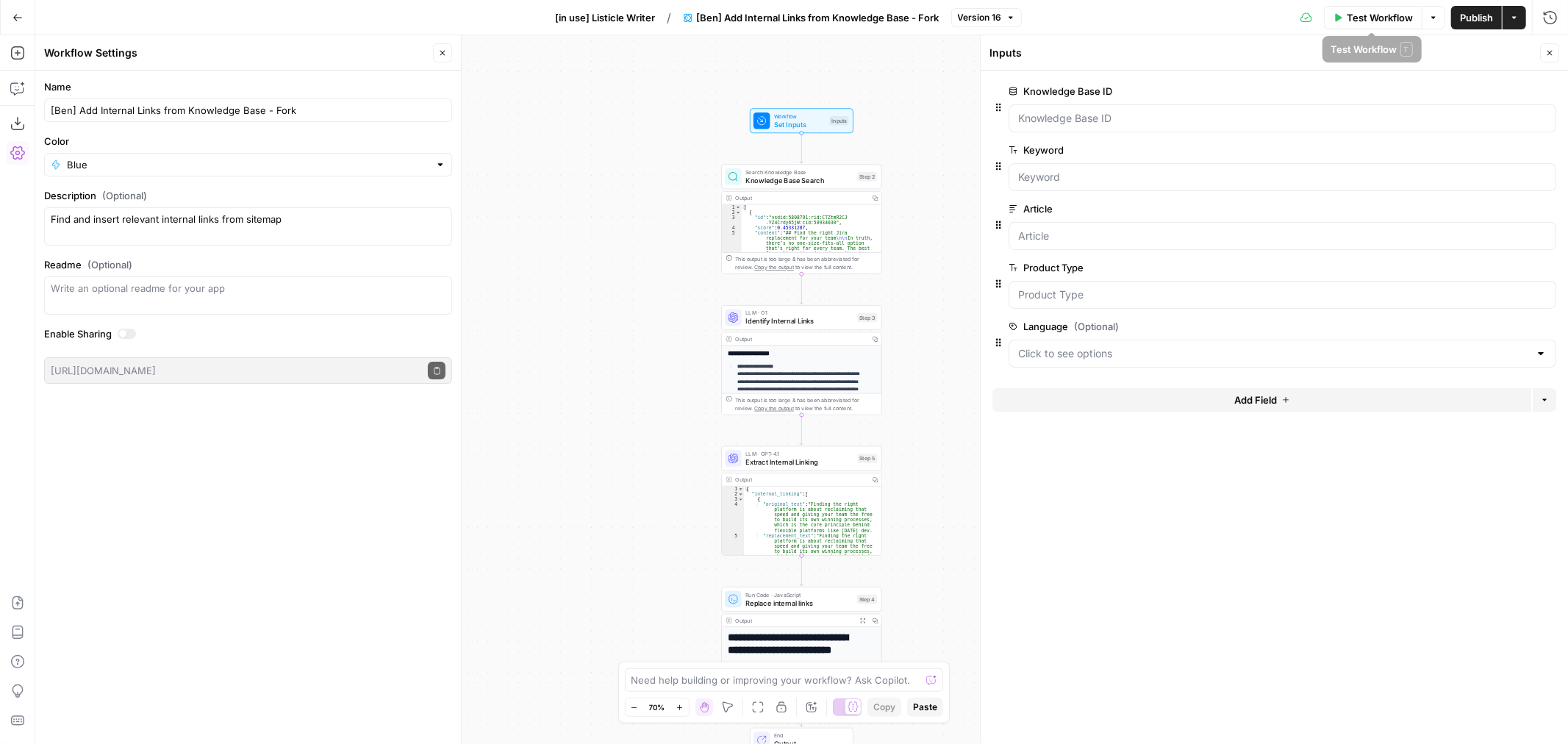
click at [1560, 52] on header "Inputs Close" at bounding box center [1274, 53] width 587 height 35
click at [1545, 55] on button "Close" at bounding box center [1550, 52] width 19 height 19
click at [1366, 17] on span "Test Workflow" at bounding box center [1380, 17] width 66 height 15
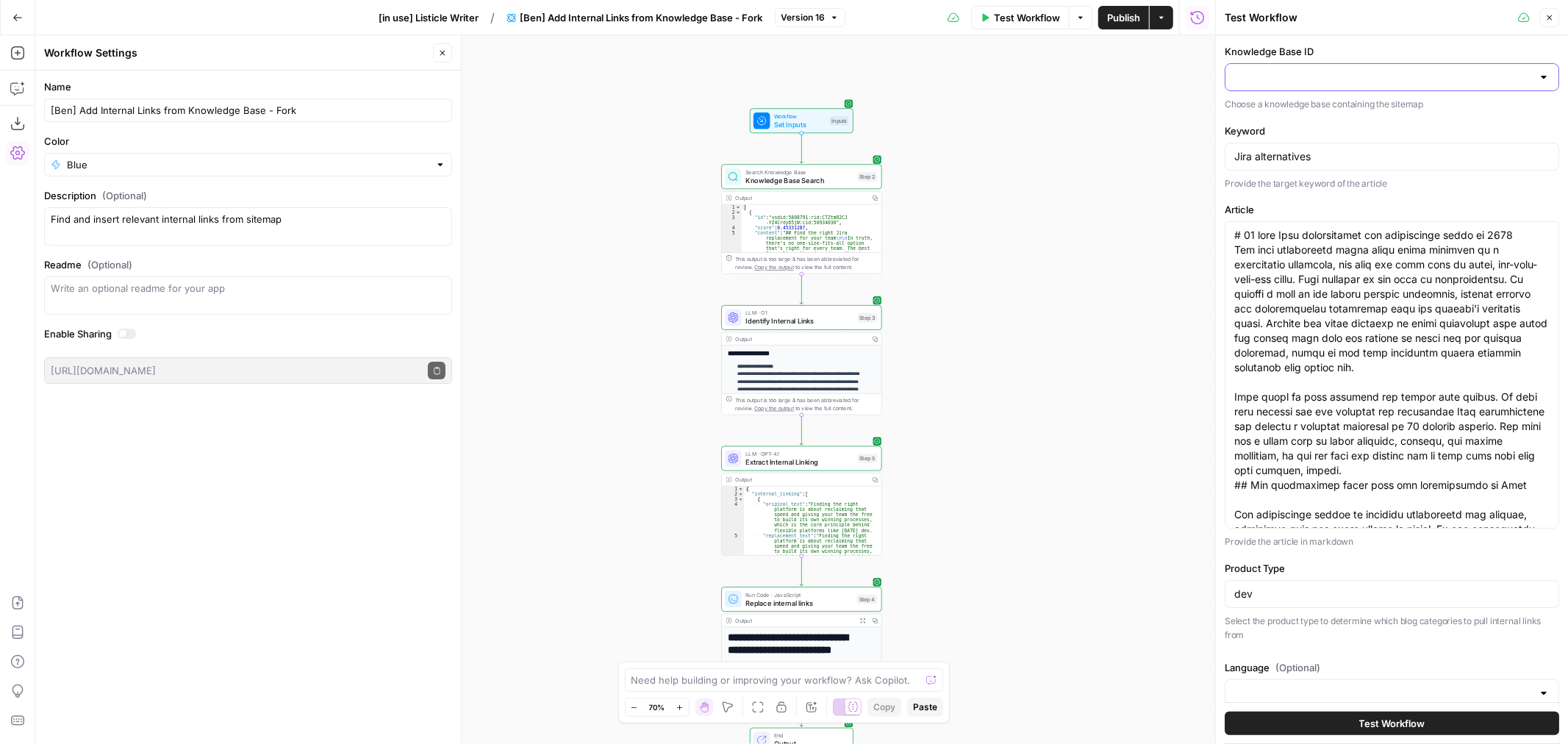
click at [1270, 83] on input "Knowledge Base ID" at bounding box center [1384, 77] width 298 height 15
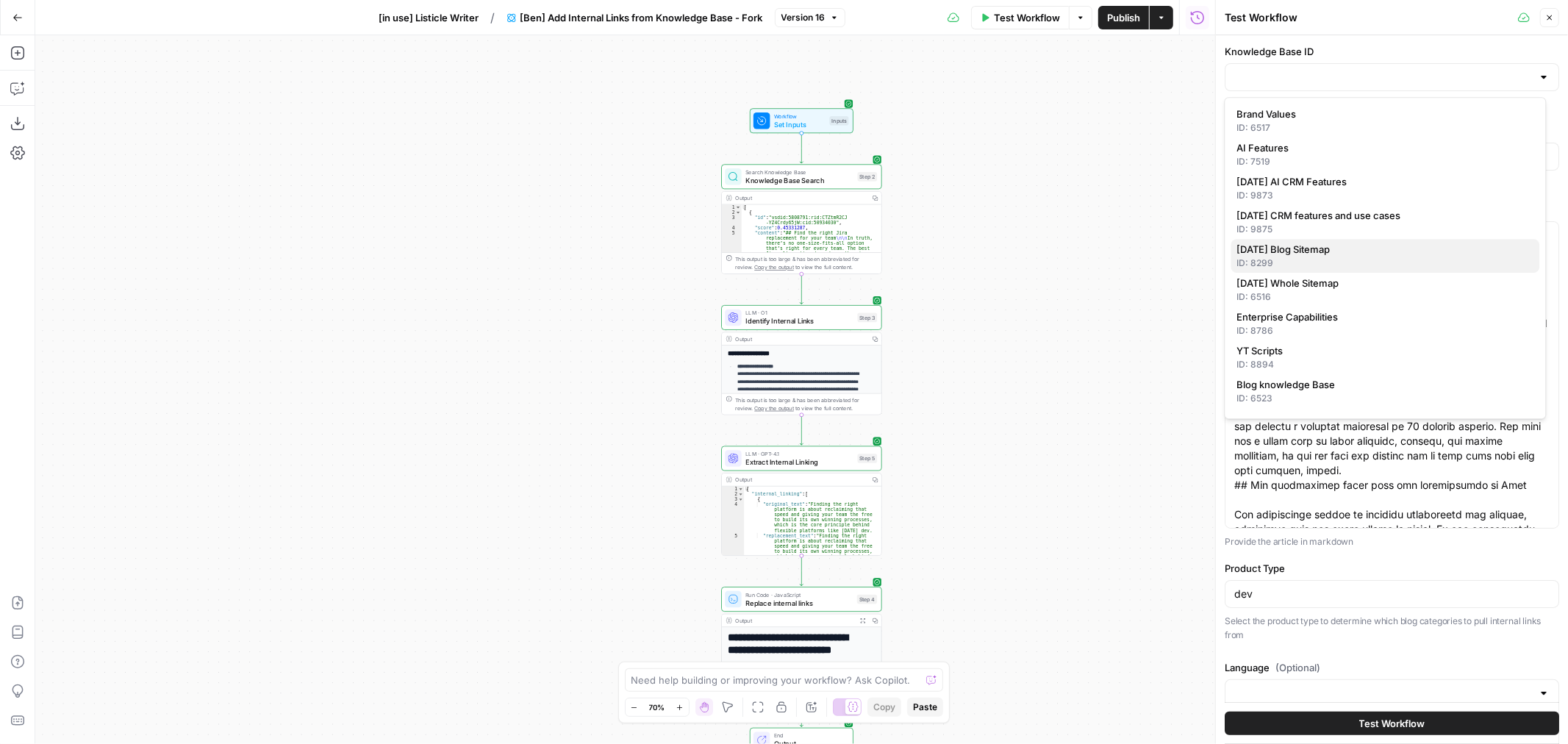
click at [1390, 259] on div "ID: 8299" at bounding box center [1386, 263] width 297 height 13
type input "[DATE] Blog Sitemap"
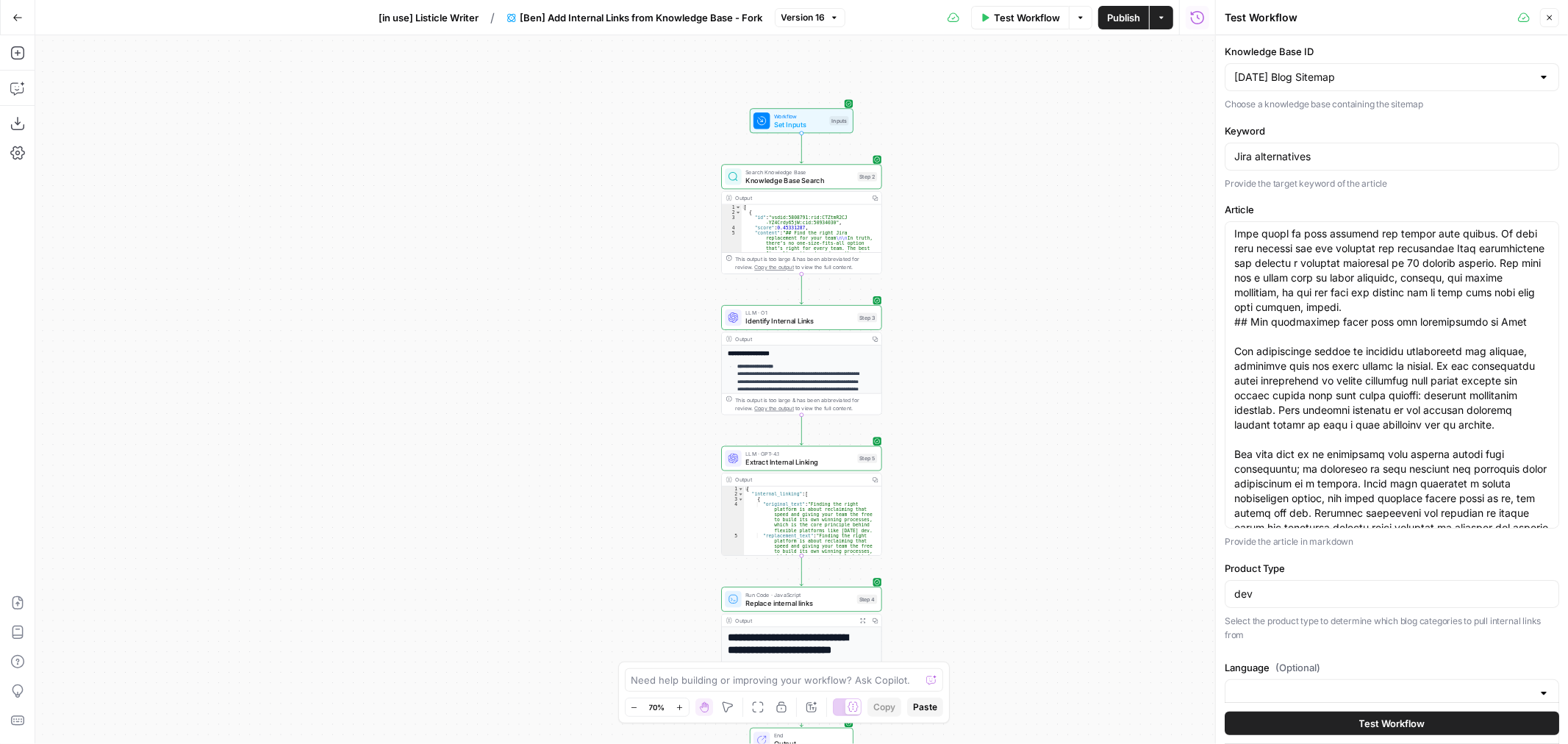
scroll to position [18, 0]
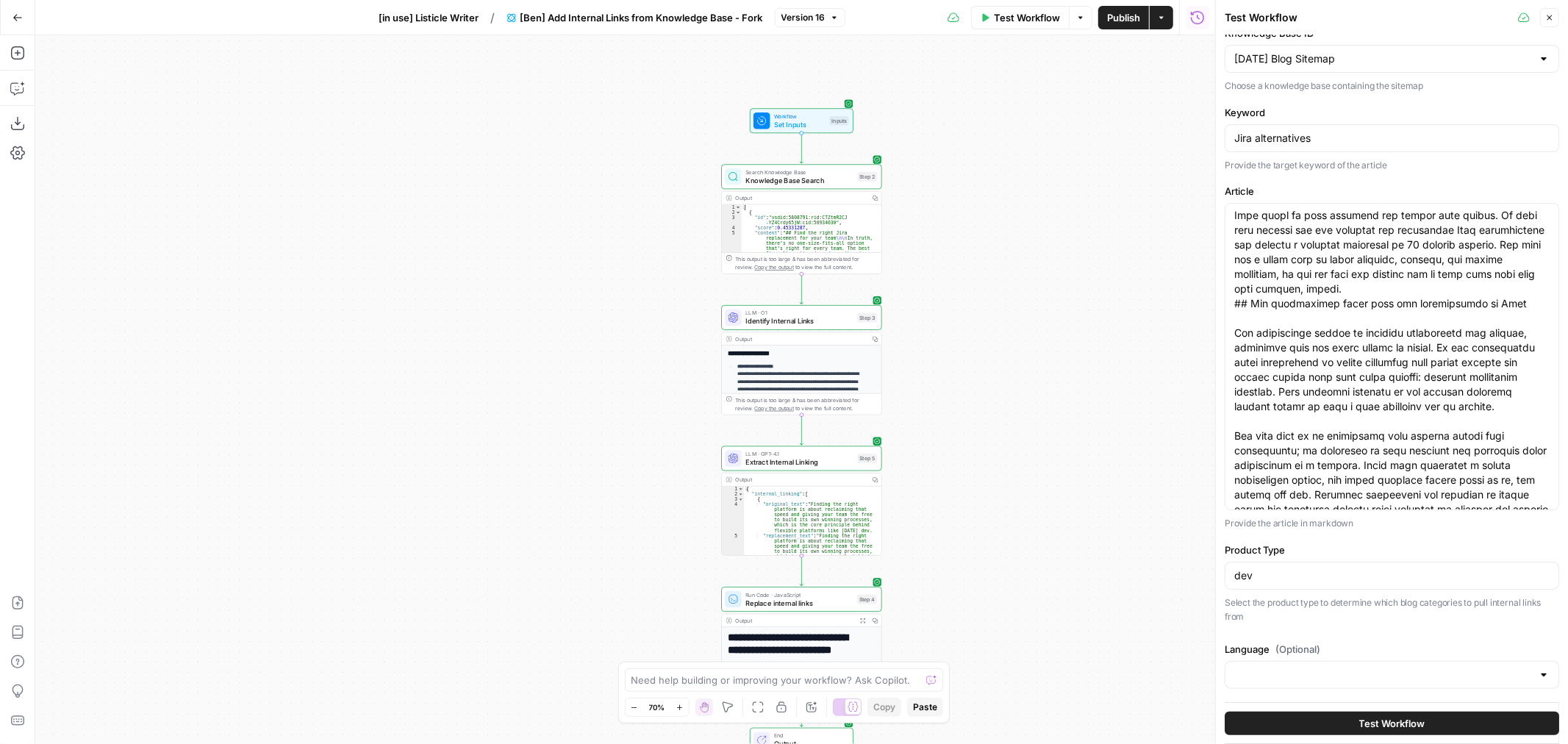
click at [1368, 713] on button "Test Workflow" at bounding box center [1392, 723] width 335 height 24
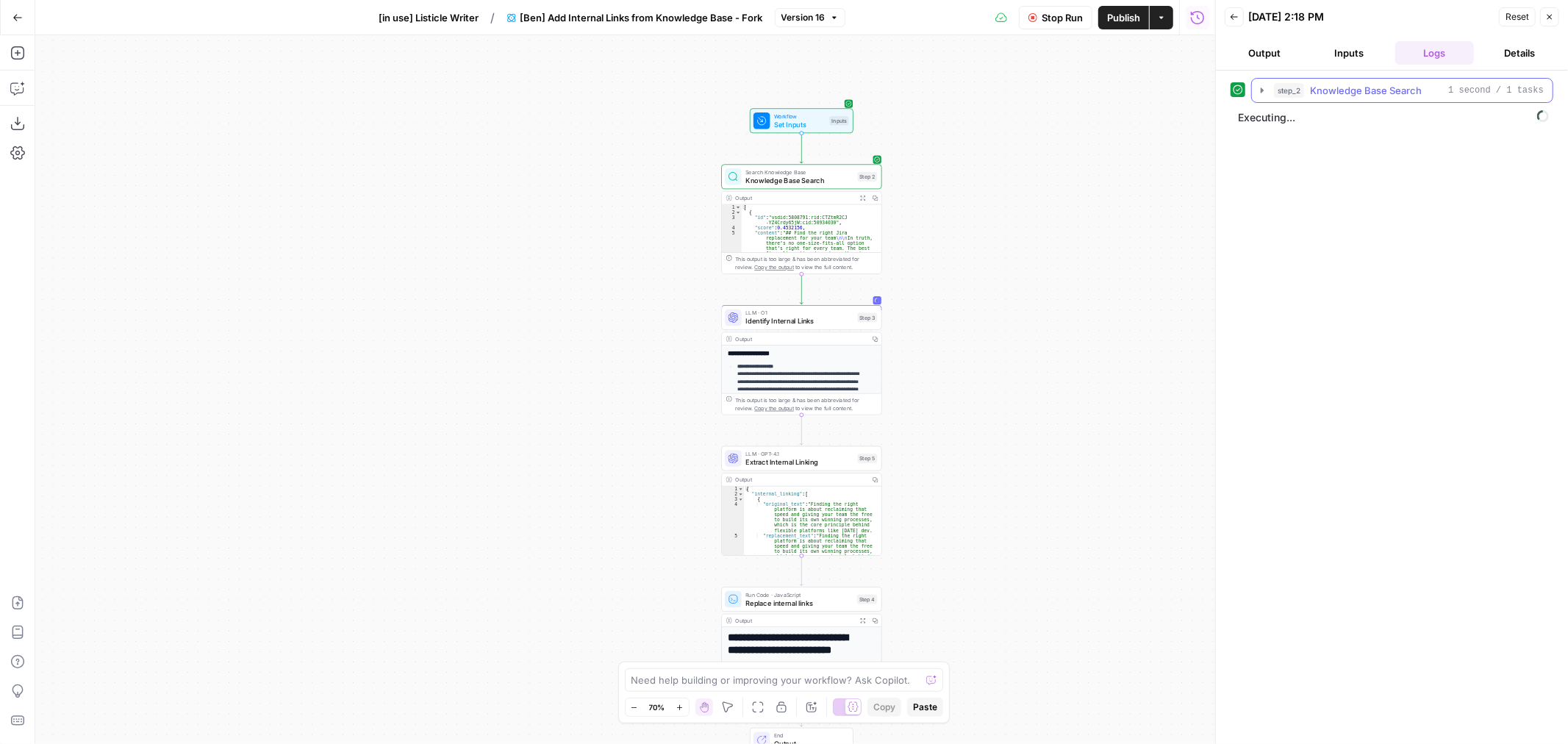
click at [1266, 91] on icon "button" at bounding box center [1262, 90] width 12 height 12
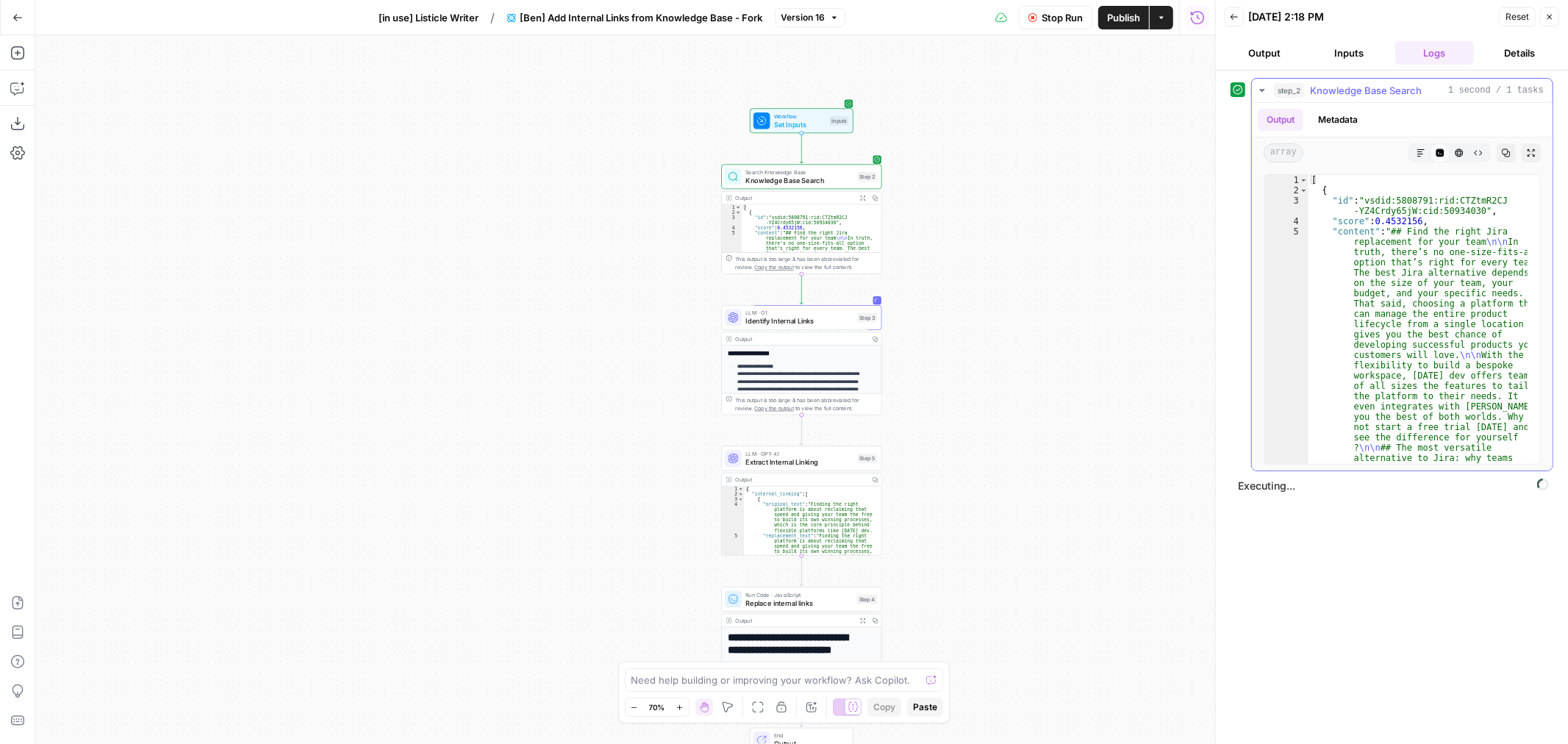
click at [1266, 91] on icon "button" at bounding box center [1262, 90] width 12 height 12
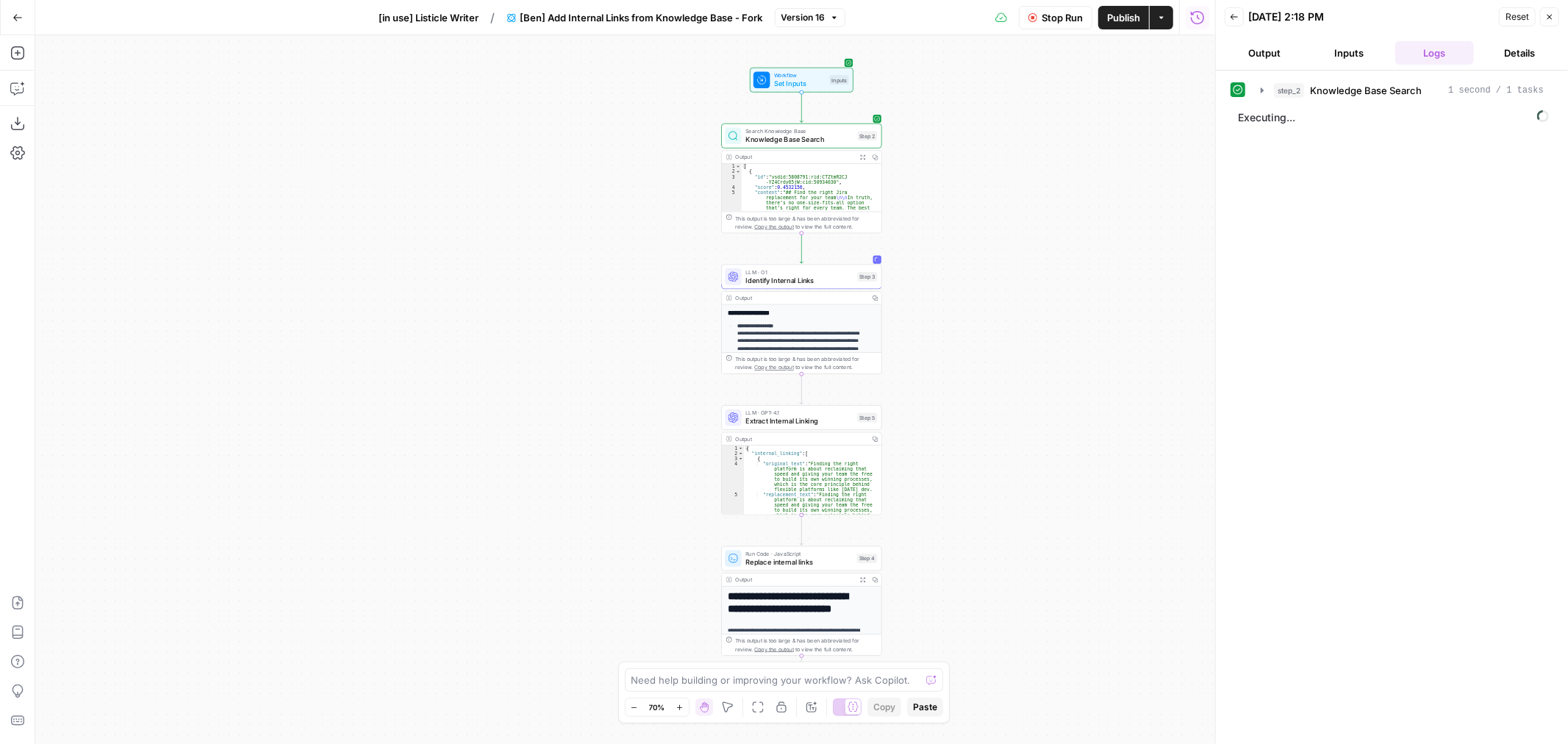
click at [1272, 297] on div "step_2 Knowledge Base Search 1 second / 1 tasks Executing..." at bounding box center [1392, 407] width 323 height 659
click at [1245, 127] on div at bounding box center [1238, 120] width 15 height 15
click at [1260, 118] on icon "button" at bounding box center [1262, 121] width 12 height 12
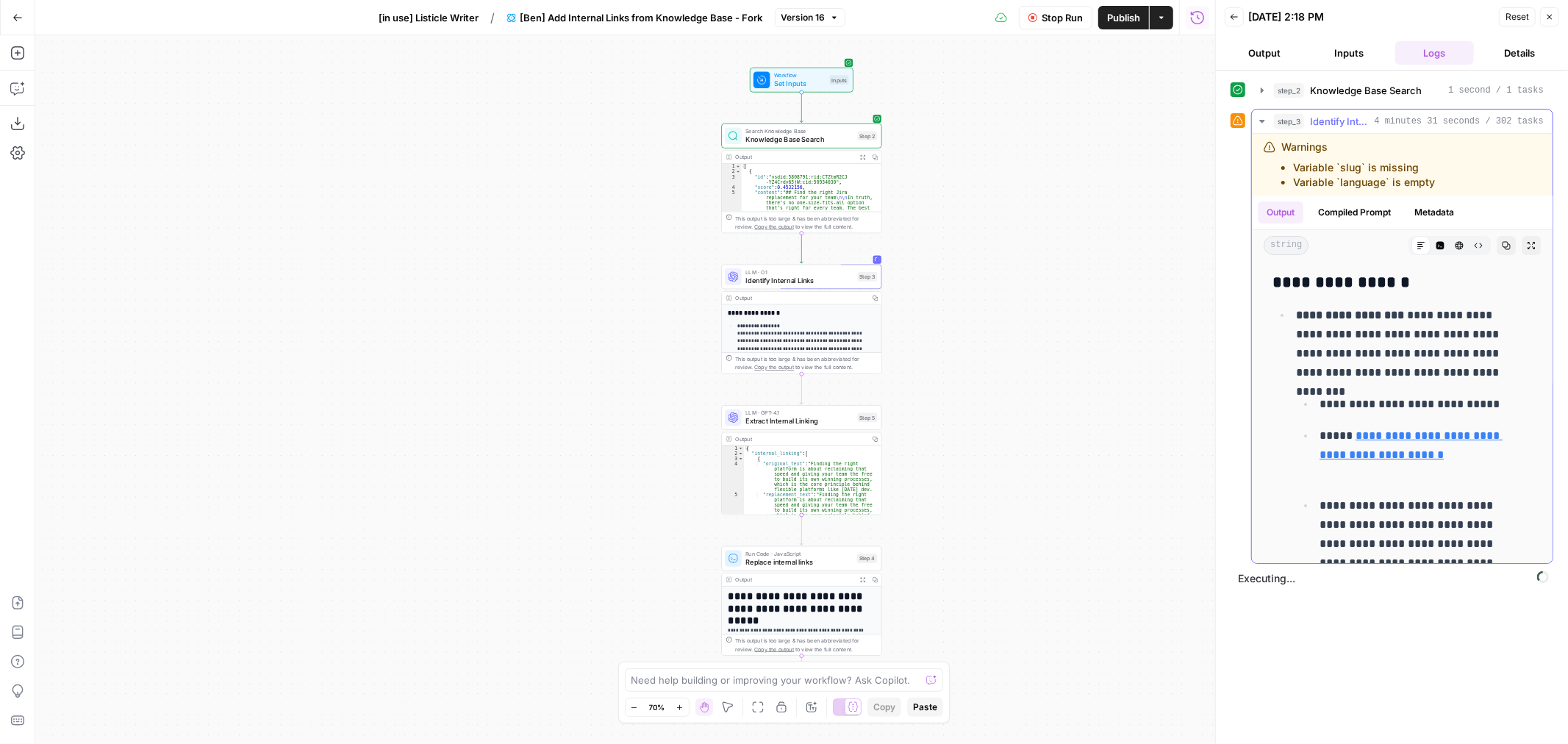
click at [1260, 118] on icon "button" at bounding box center [1262, 121] width 12 height 12
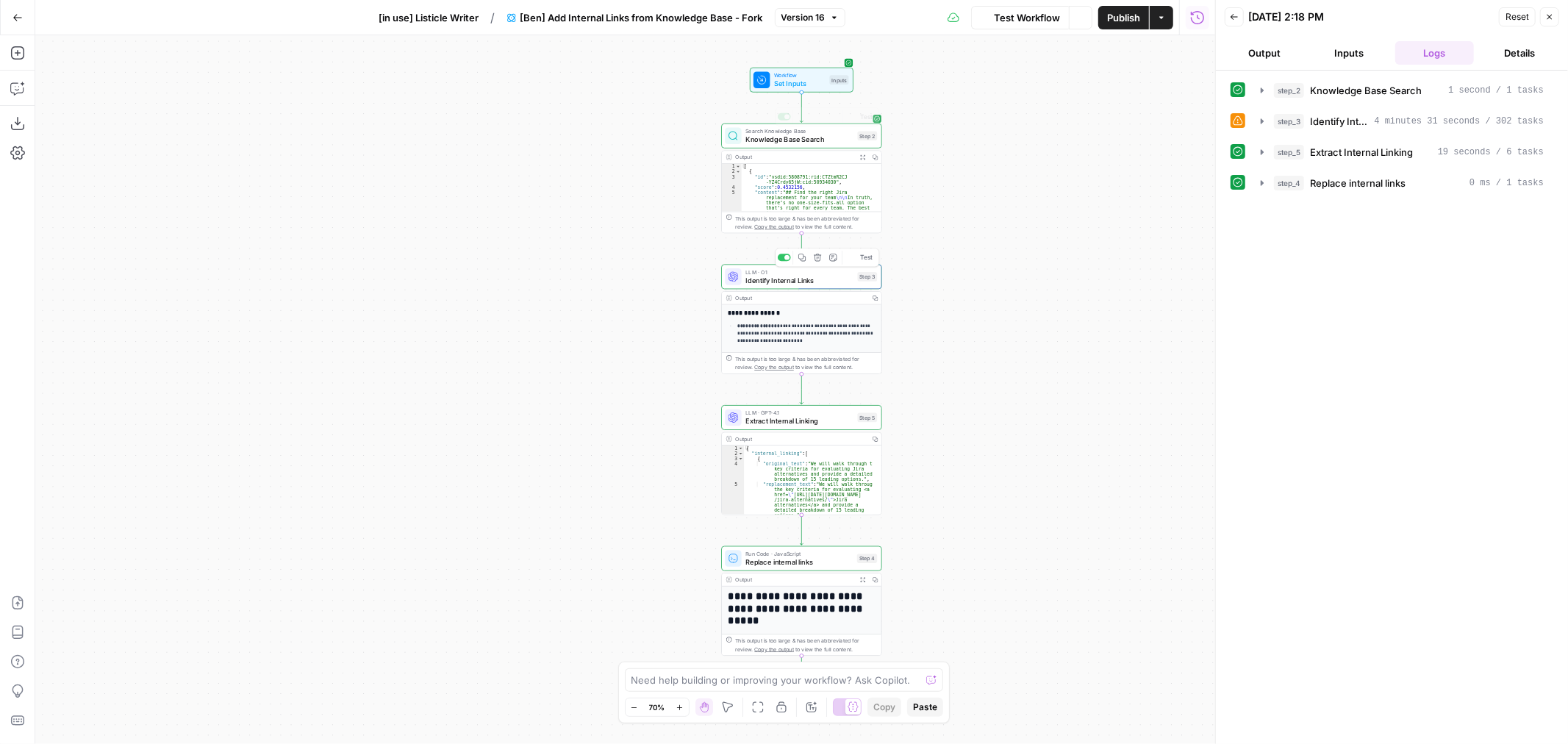
click at [799, 79] on span "Set Inputs" at bounding box center [799, 83] width 51 height 10
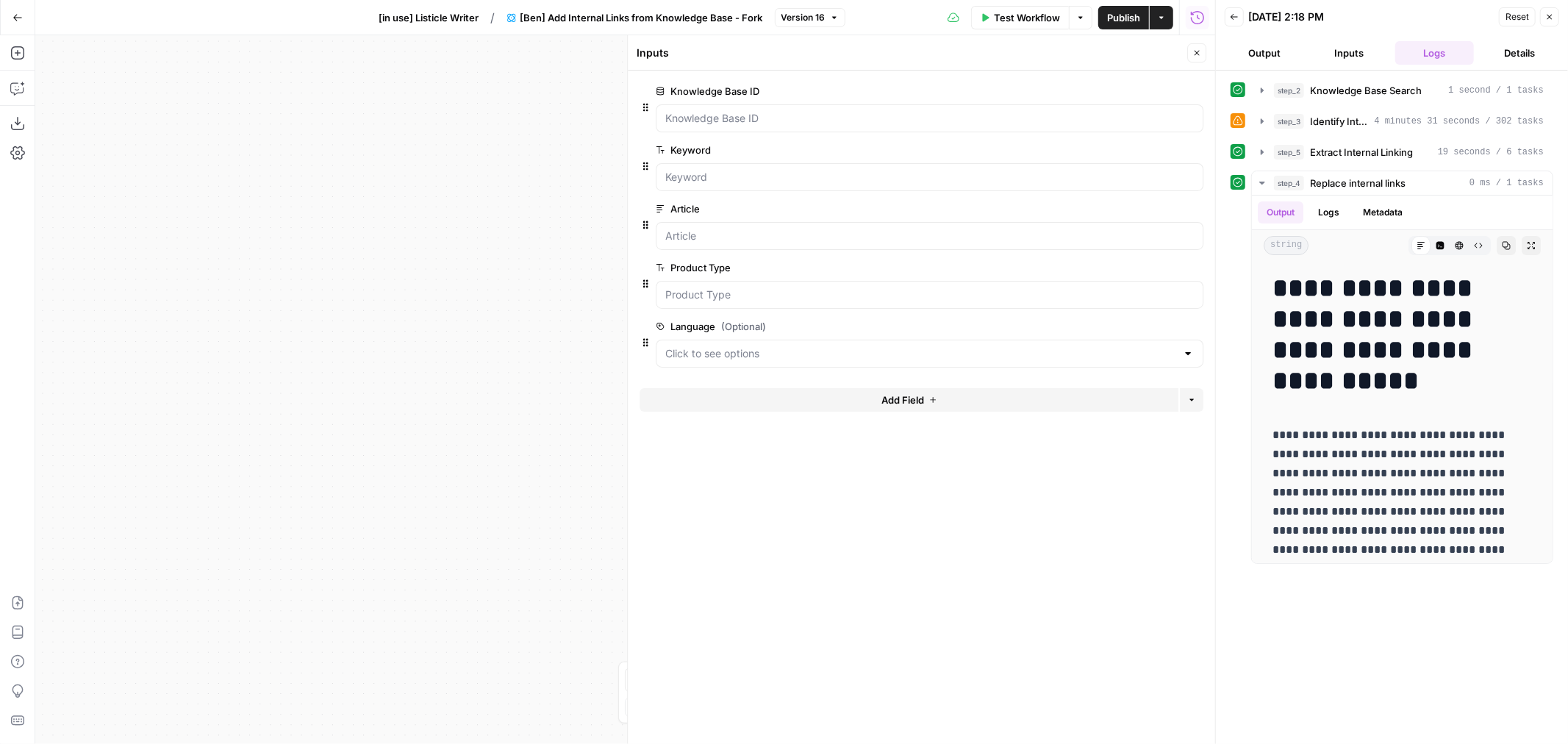
click at [1194, 53] on icon "button" at bounding box center [1196, 52] width 8 height 8
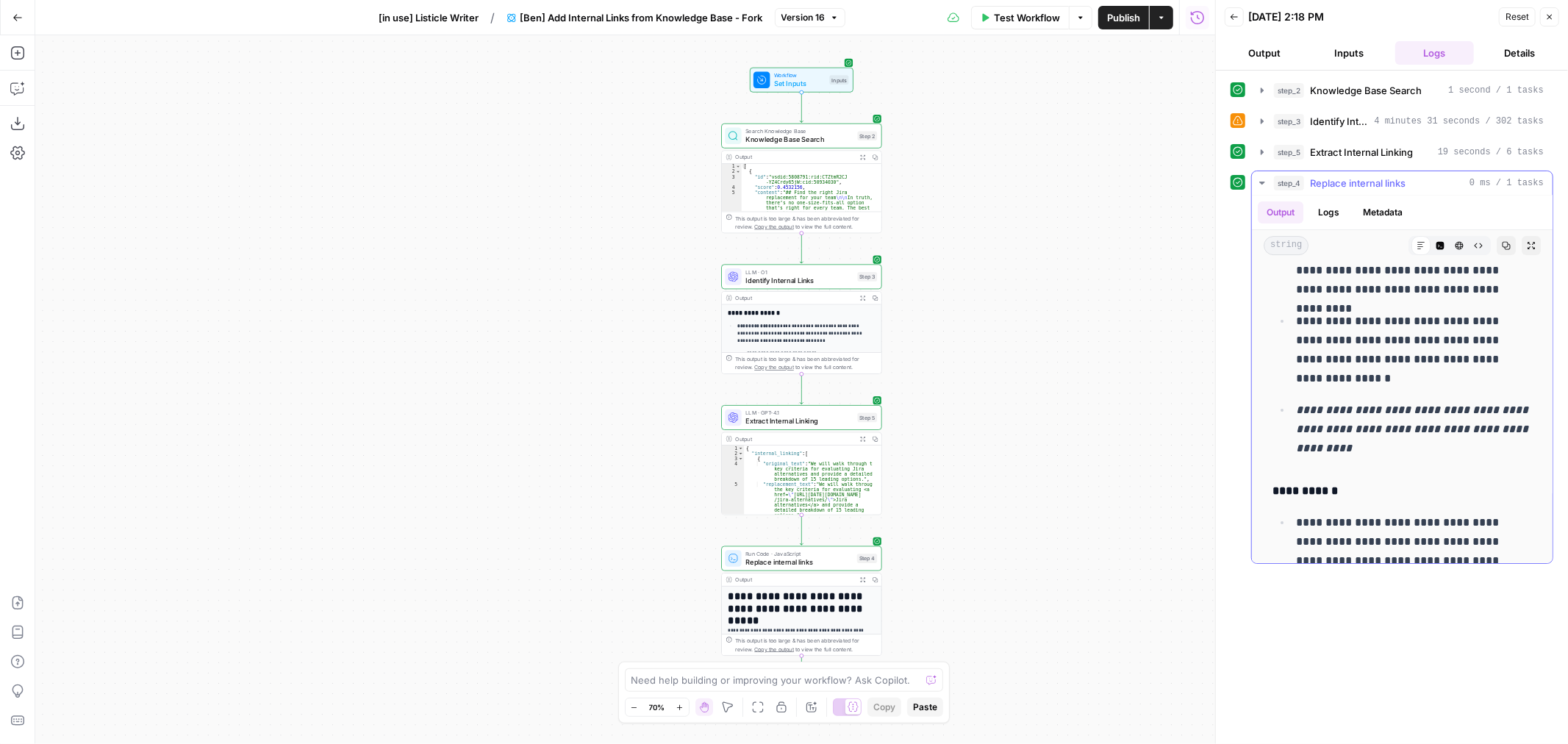
scroll to position [3968, 0]
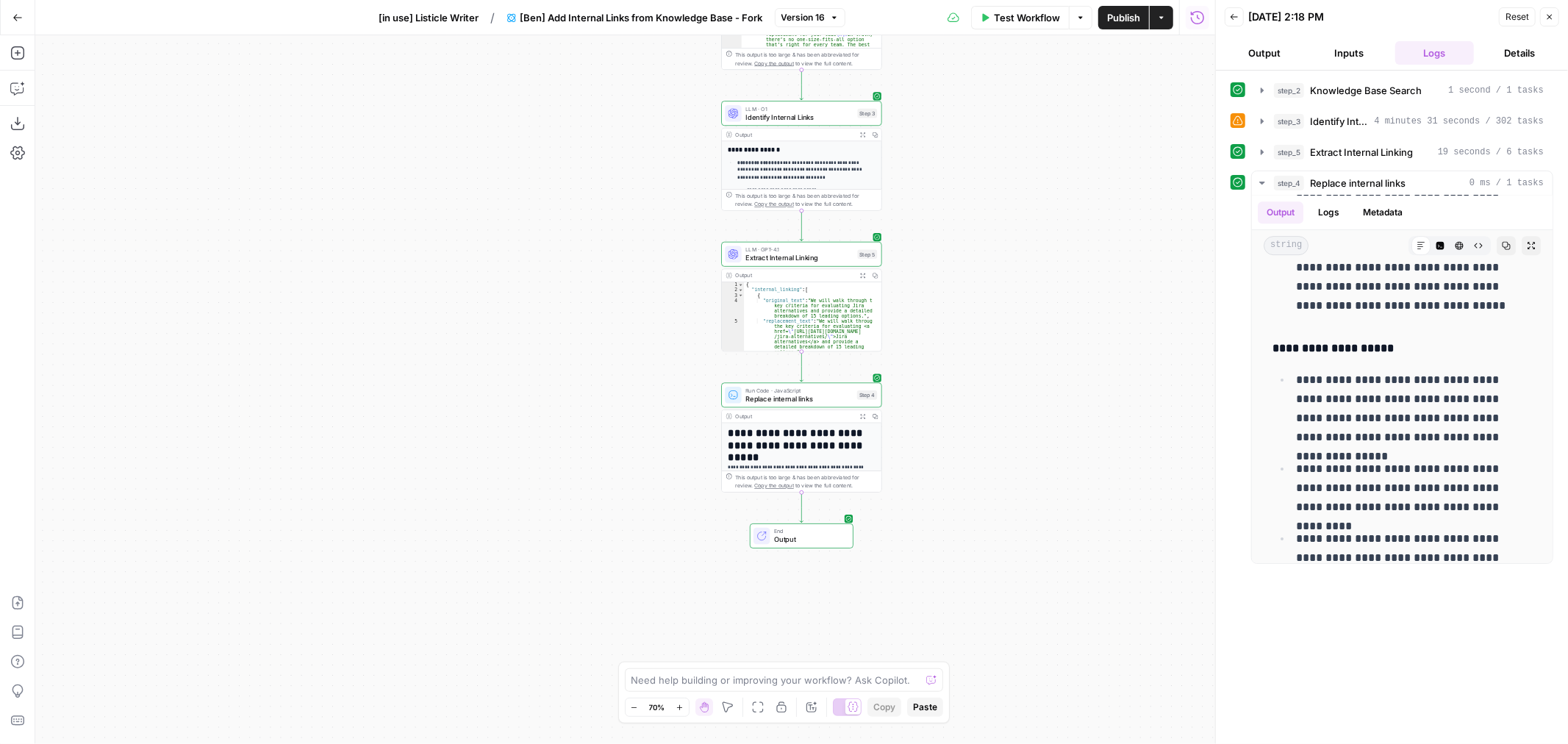
click at [835, 16] on icon "button" at bounding box center [834, 17] width 8 height 8
click at [453, 16] on span "[in use] Listicle Writer" at bounding box center [429, 17] width 100 height 15
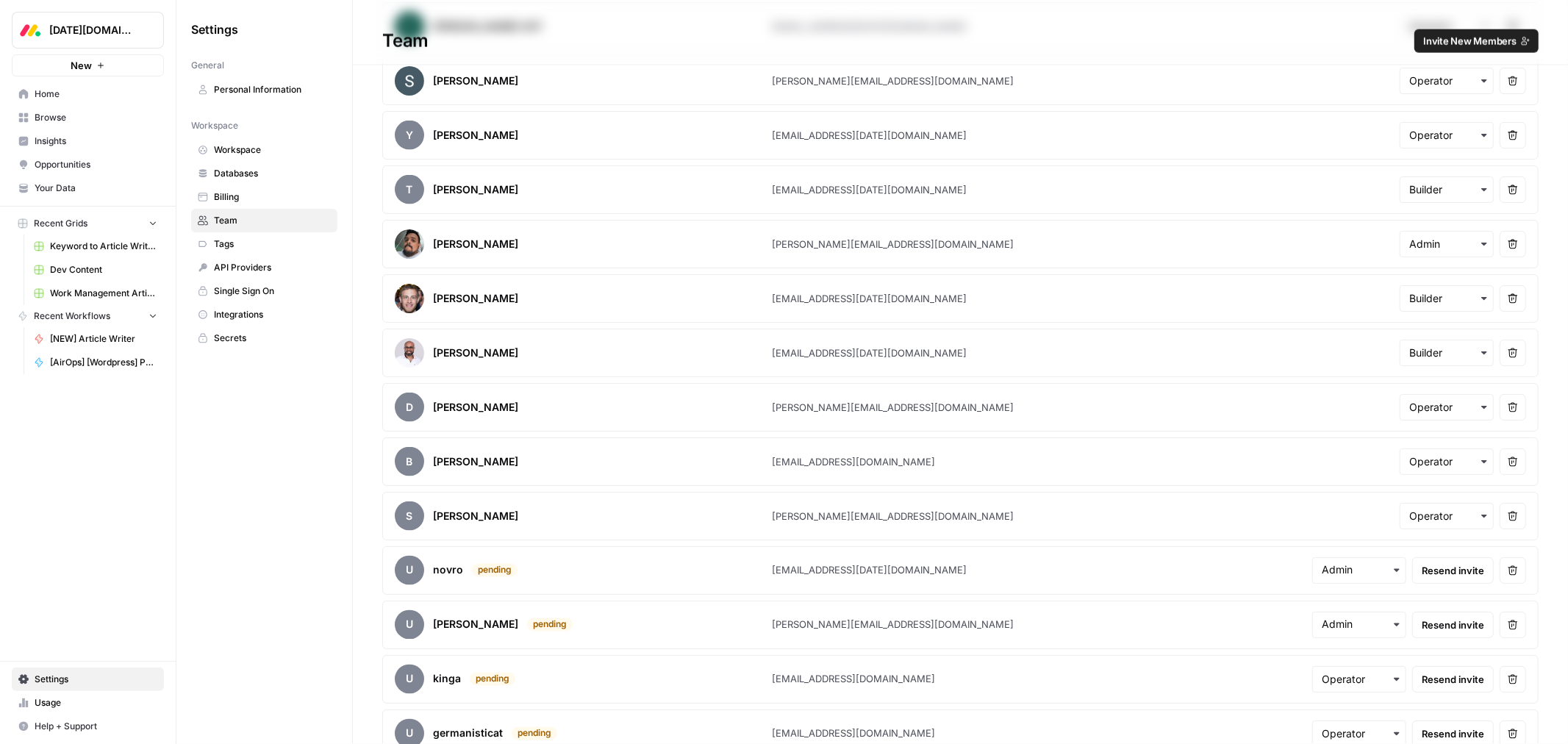
click at [66, 116] on span "Browse" at bounding box center [96, 117] width 123 height 13
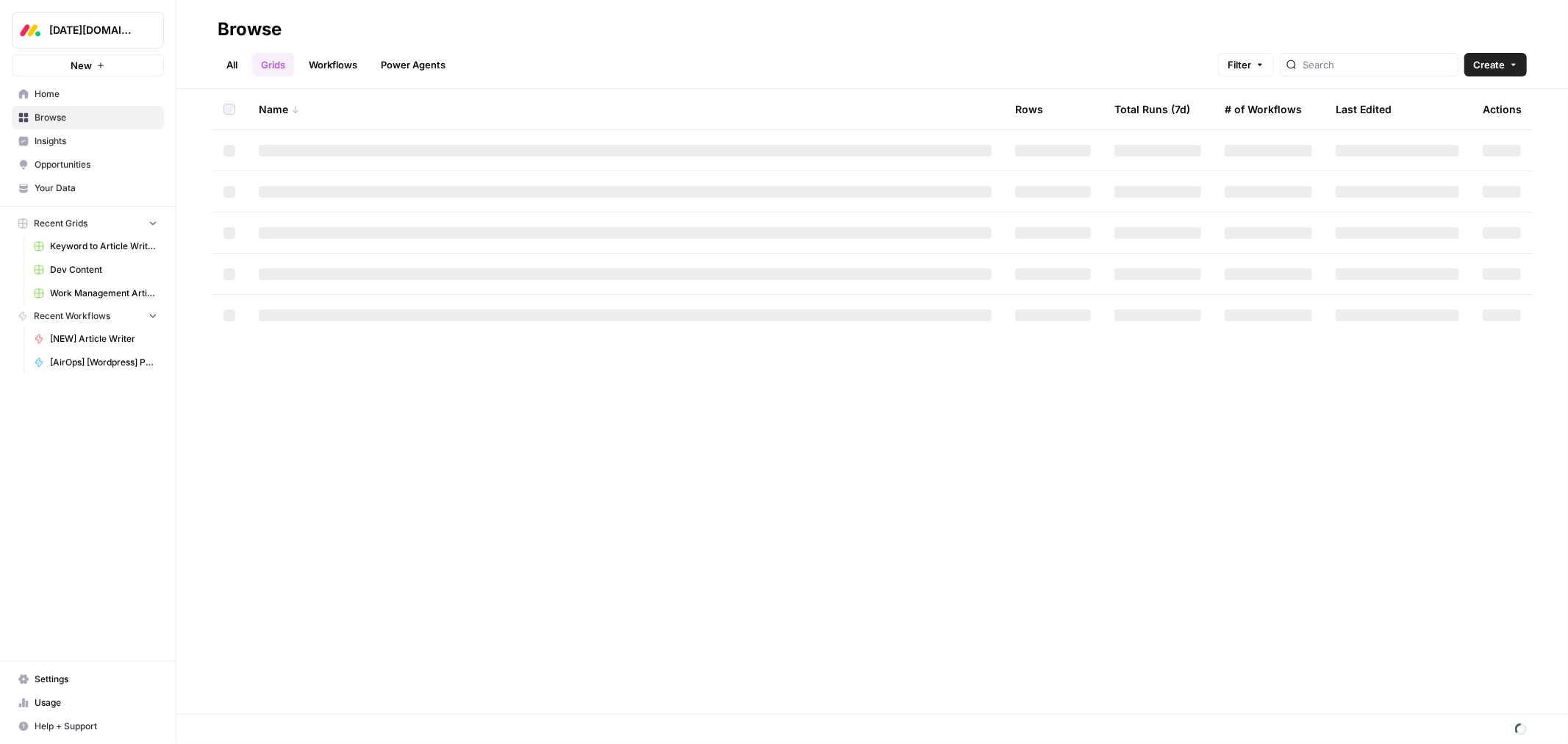
click at [431, 67] on link "Power Agents" at bounding box center [413, 64] width 82 height 24
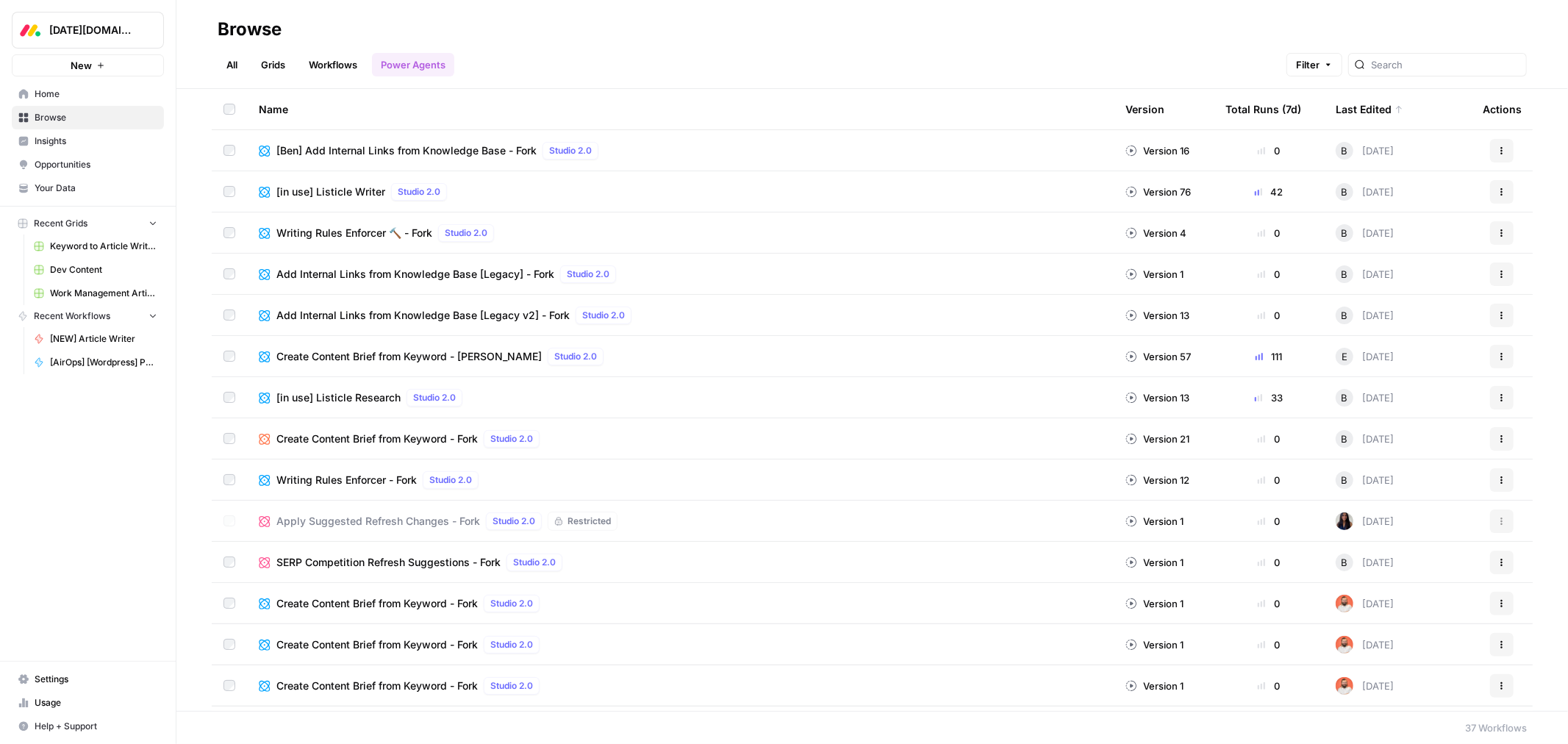
click at [504, 319] on span "Add Internal Links from Knowledge Base [Legacy v2] - Fork" at bounding box center [423, 315] width 293 height 15
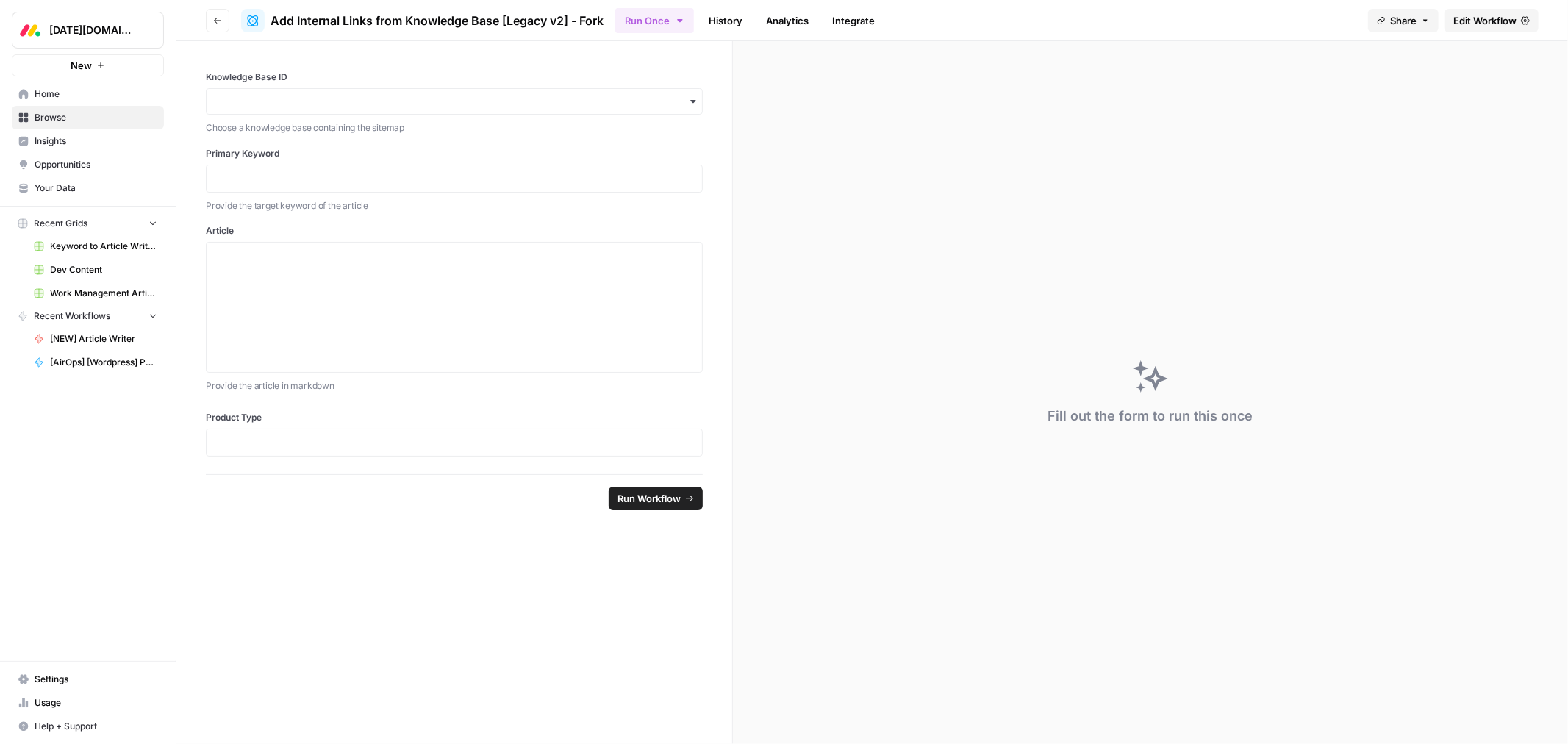
click at [728, 31] on link "History" at bounding box center [726, 20] width 51 height 24
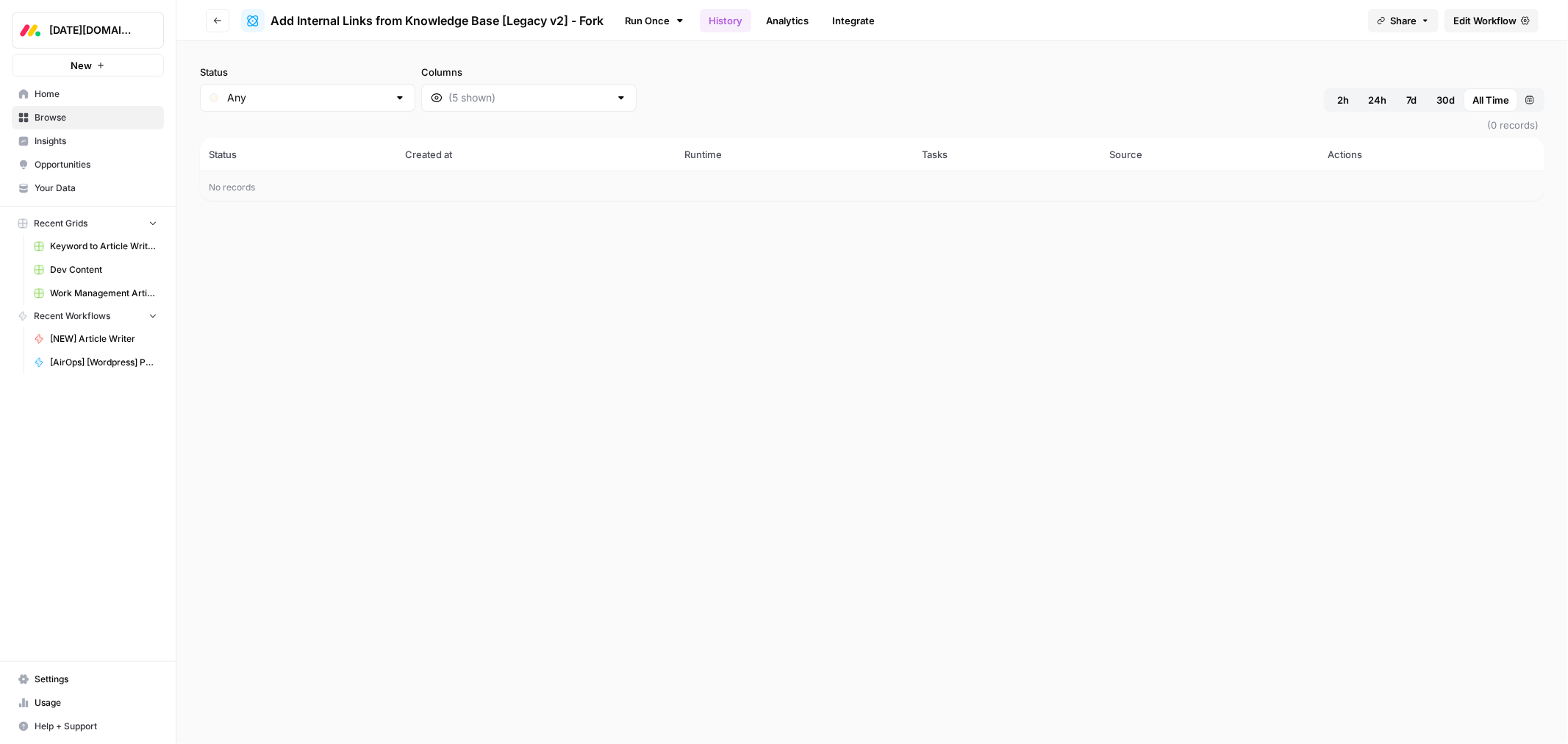
click at [799, 24] on link "Analytics" at bounding box center [787, 20] width 61 height 24
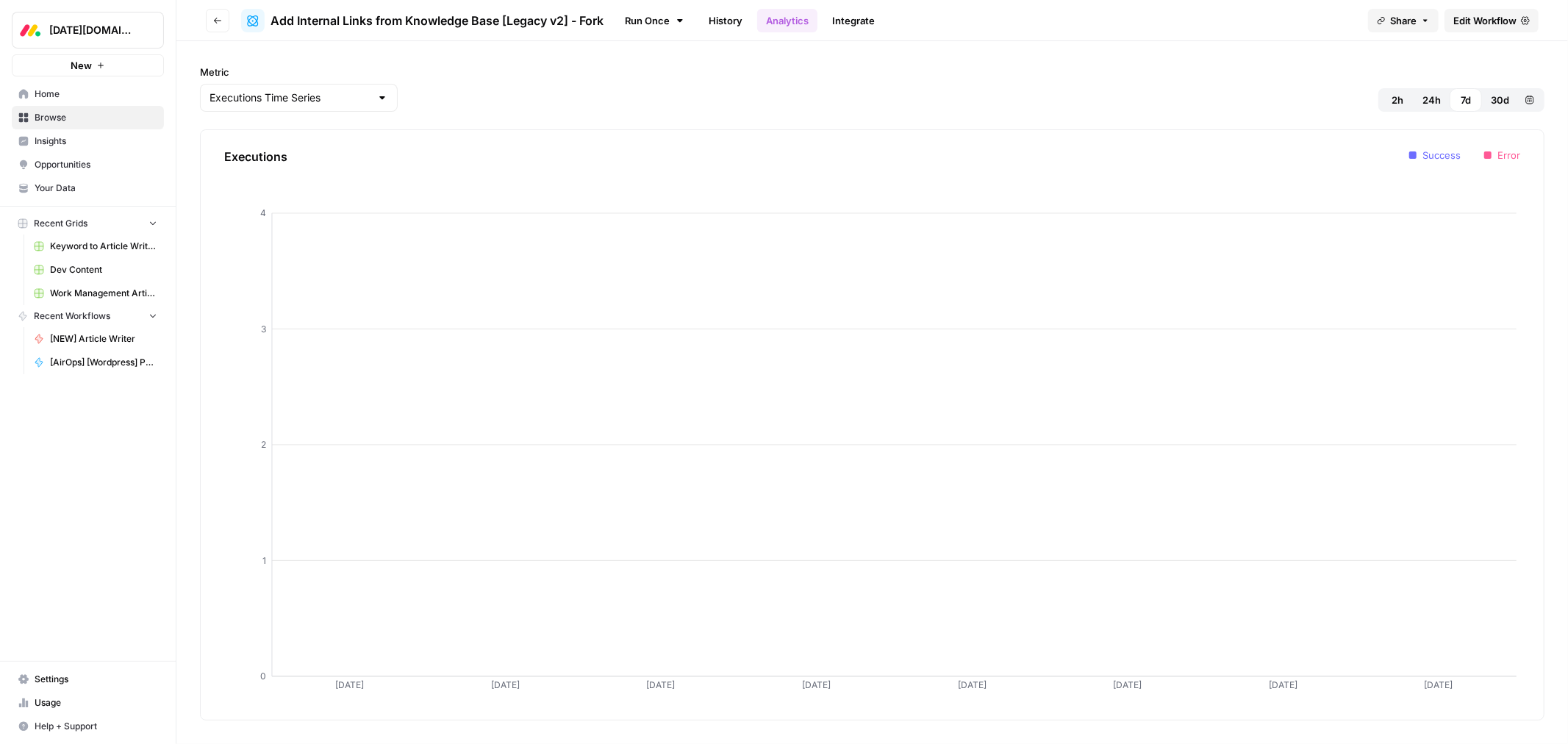
click at [1507, 106] on span "30d" at bounding box center [1500, 100] width 18 height 15
click at [623, 18] on link "Run Once" at bounding box center [654, 21] width 78 height 25
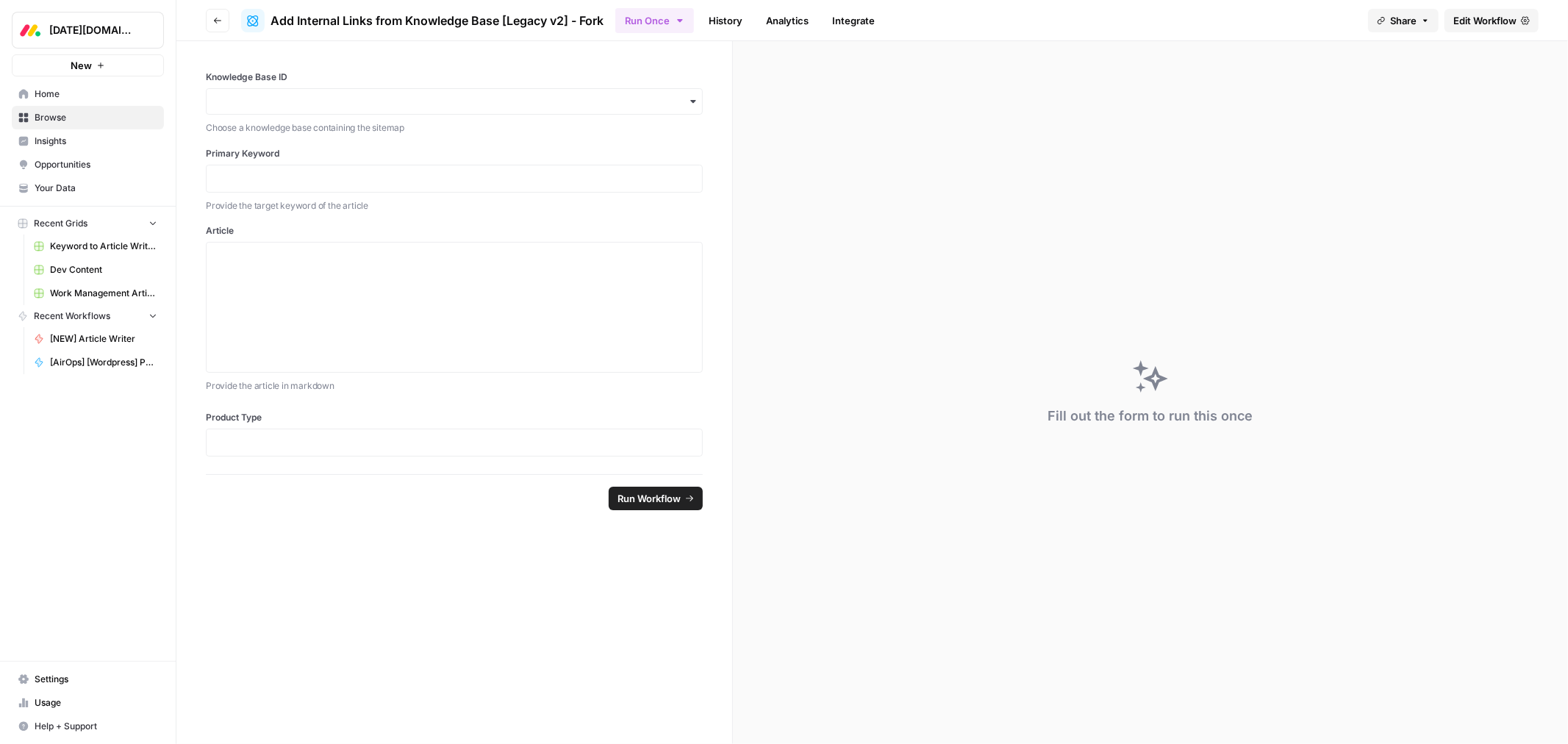
click at [216, 20] on icon "button" at bounding box center [218, 21] width 8 height 6
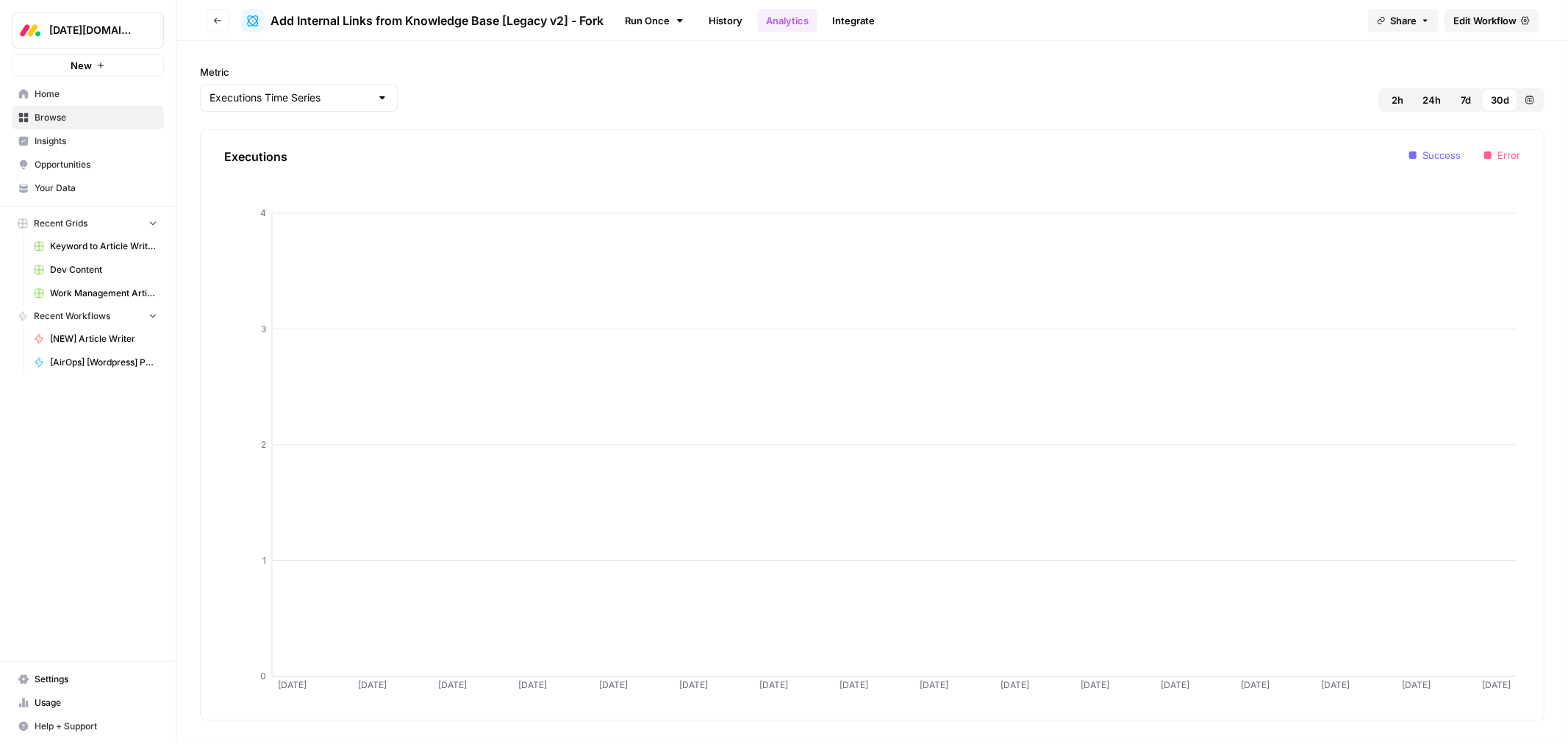
click at [216, 25] on icon "button" at bounding box center [217, 20] width 8 height 8
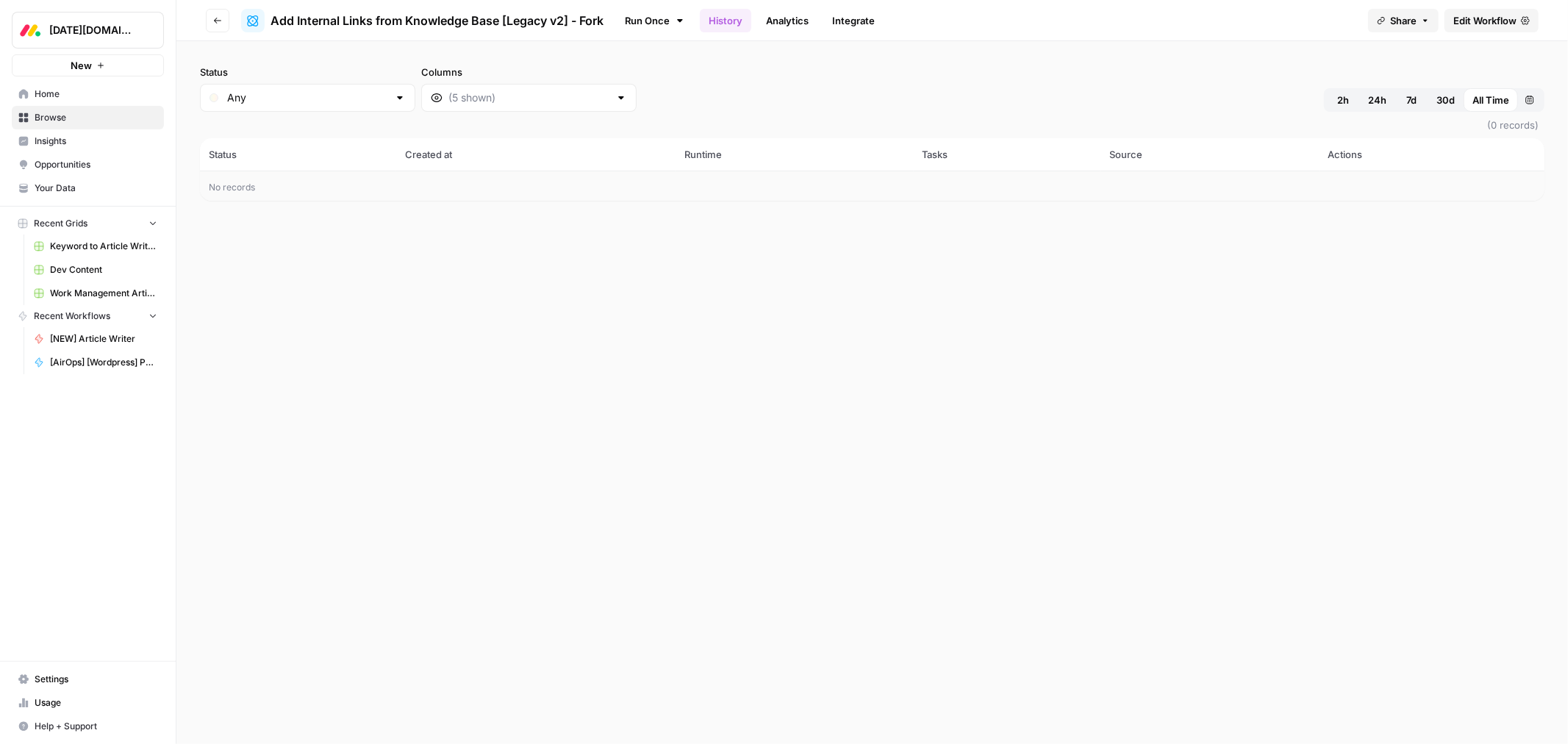
click at [216, 25] on icon "button" at bounding box center [217, 20] width 8 height 8
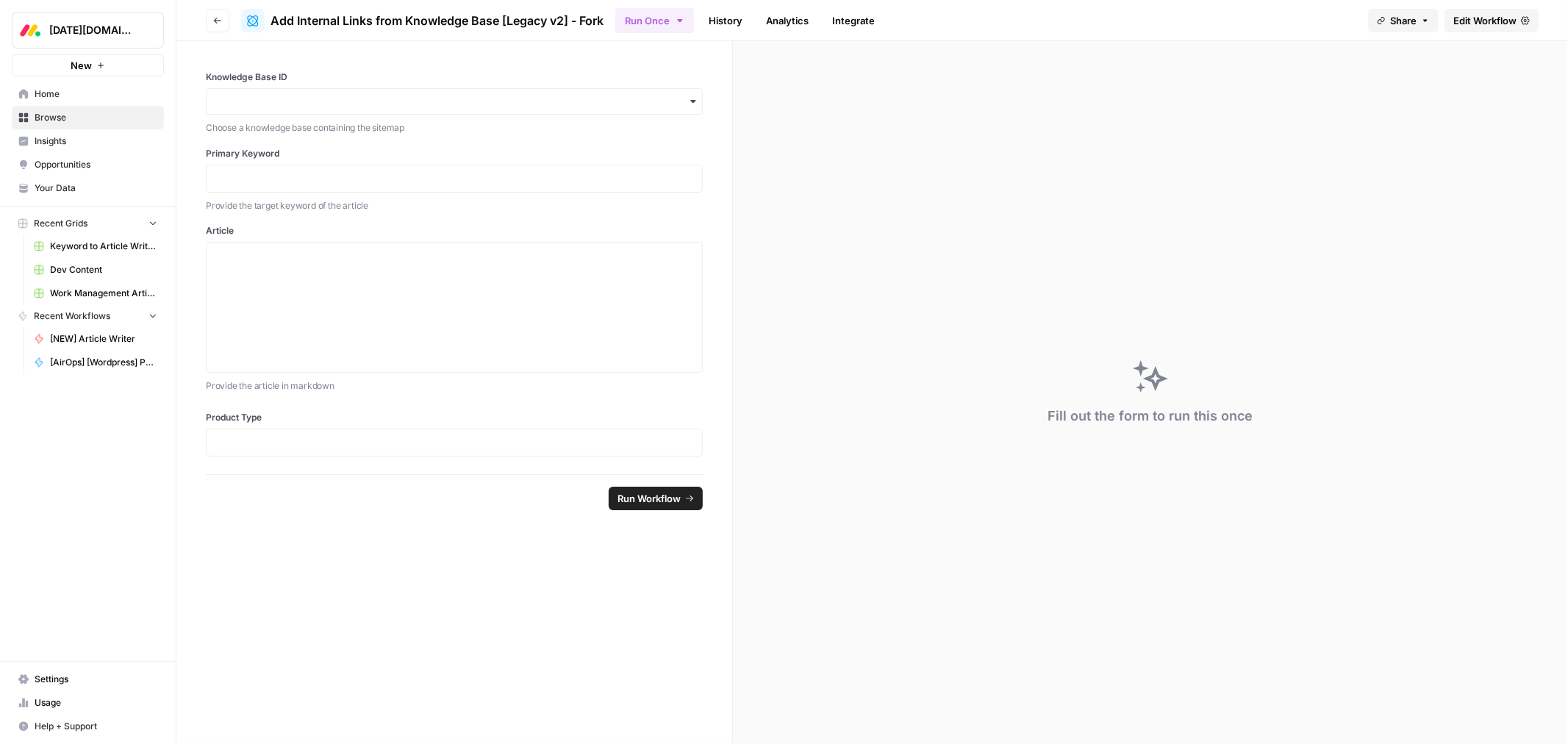
click at [216, 25] on icon "button" at bounding box center [217, 20] width 8 height 8
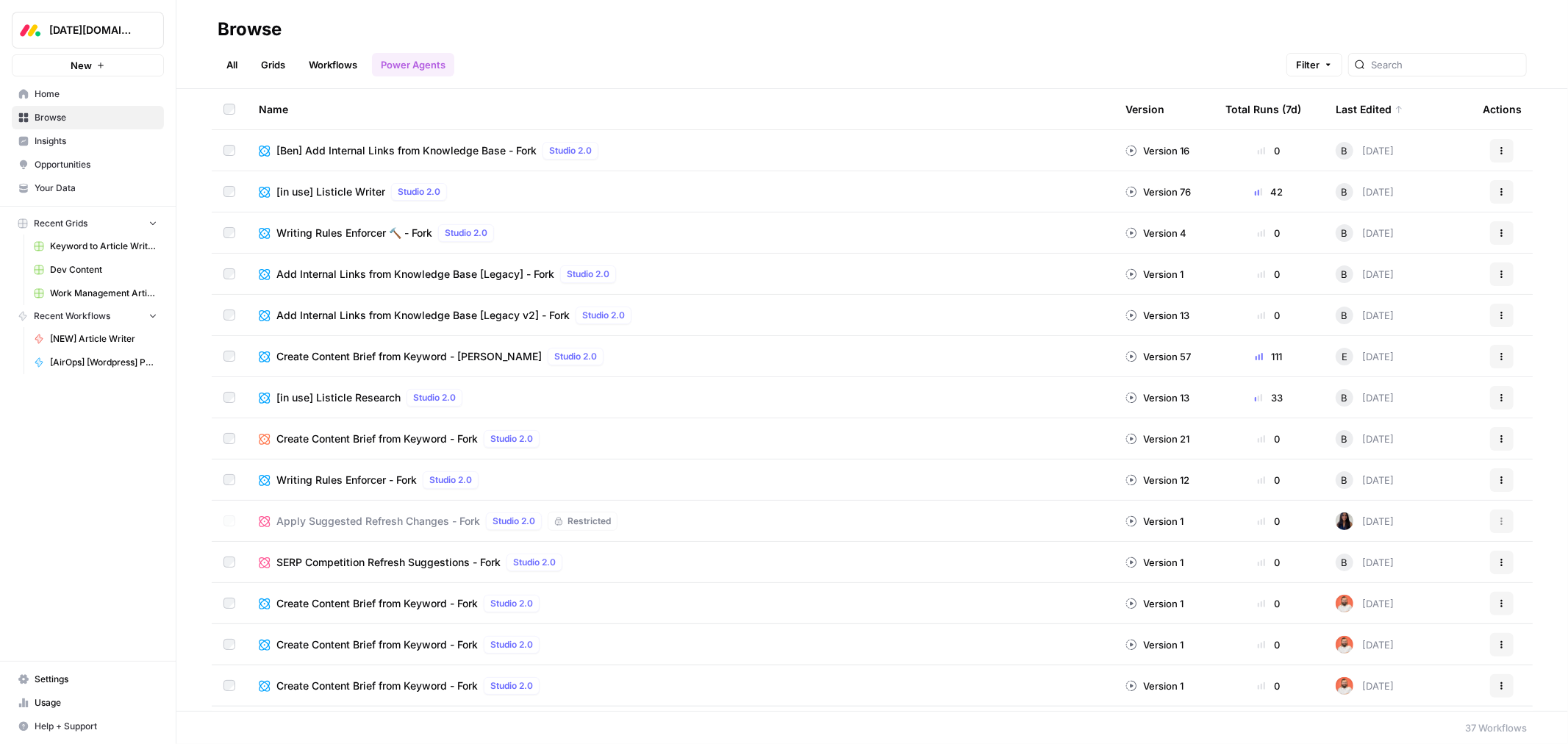
click at [988, 25] on div "Browse" at bounding box center [872, 29] width 1309 height 24
click at [1240, 26] on div "Browse" at bounding box center [872, 29] width 1309 height 24
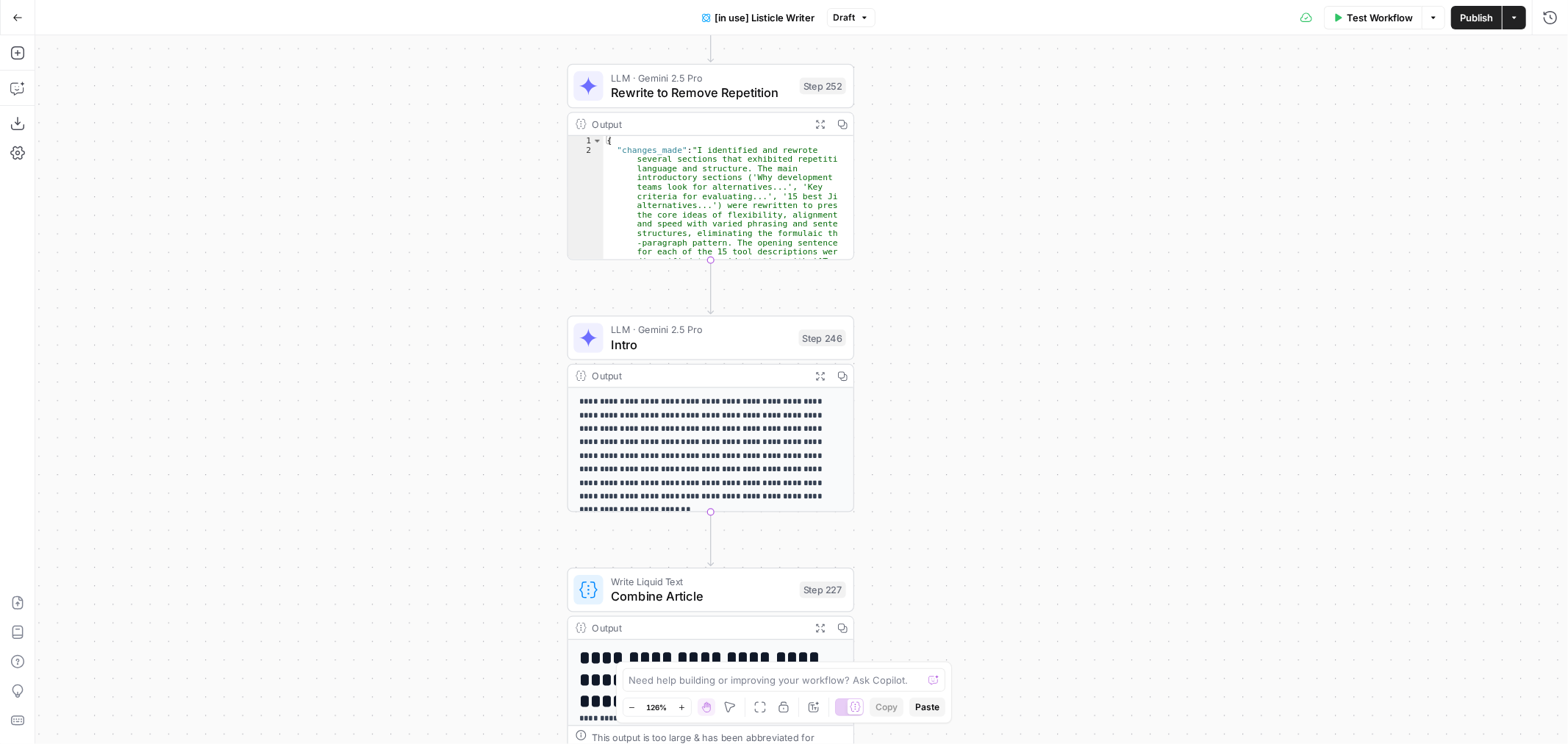
drag, startPoint x: 844, startPoint y: 471, endPoint x: 954, endPoint y: 171, distance: 319.5
click at [954, 171] on div "true false true false Workflow Set Inputs Inputs Loop Iteration Iterate Over Co…" at bounding box center [802, 389] width 1533 height 709
click at [746, 20] on span "[in use] Listicle Writer" at bounding box center [766, 17] width 100 height 15
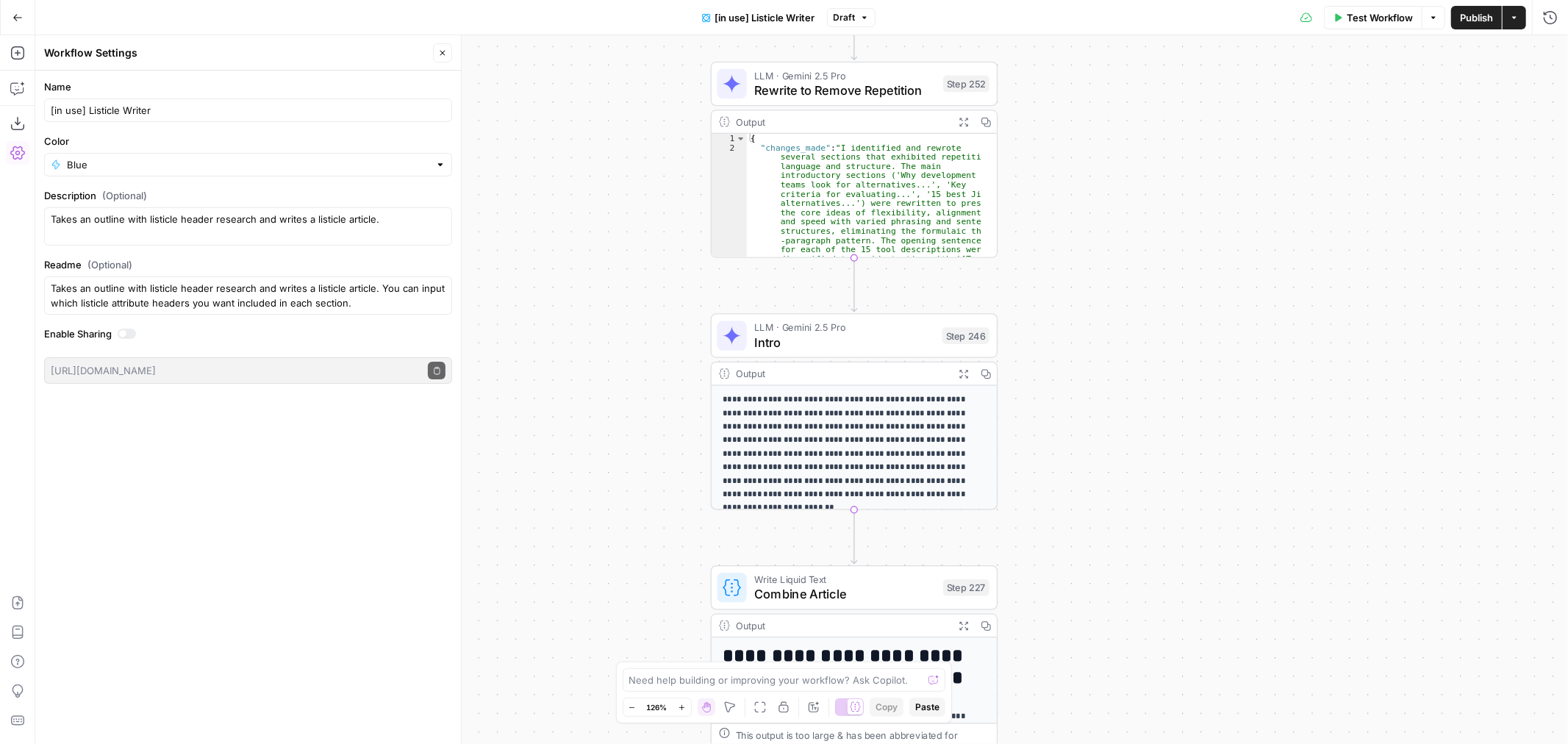
click at [849, 8] on button "Draft" at bounding box center [851, 18] width 48 height 19
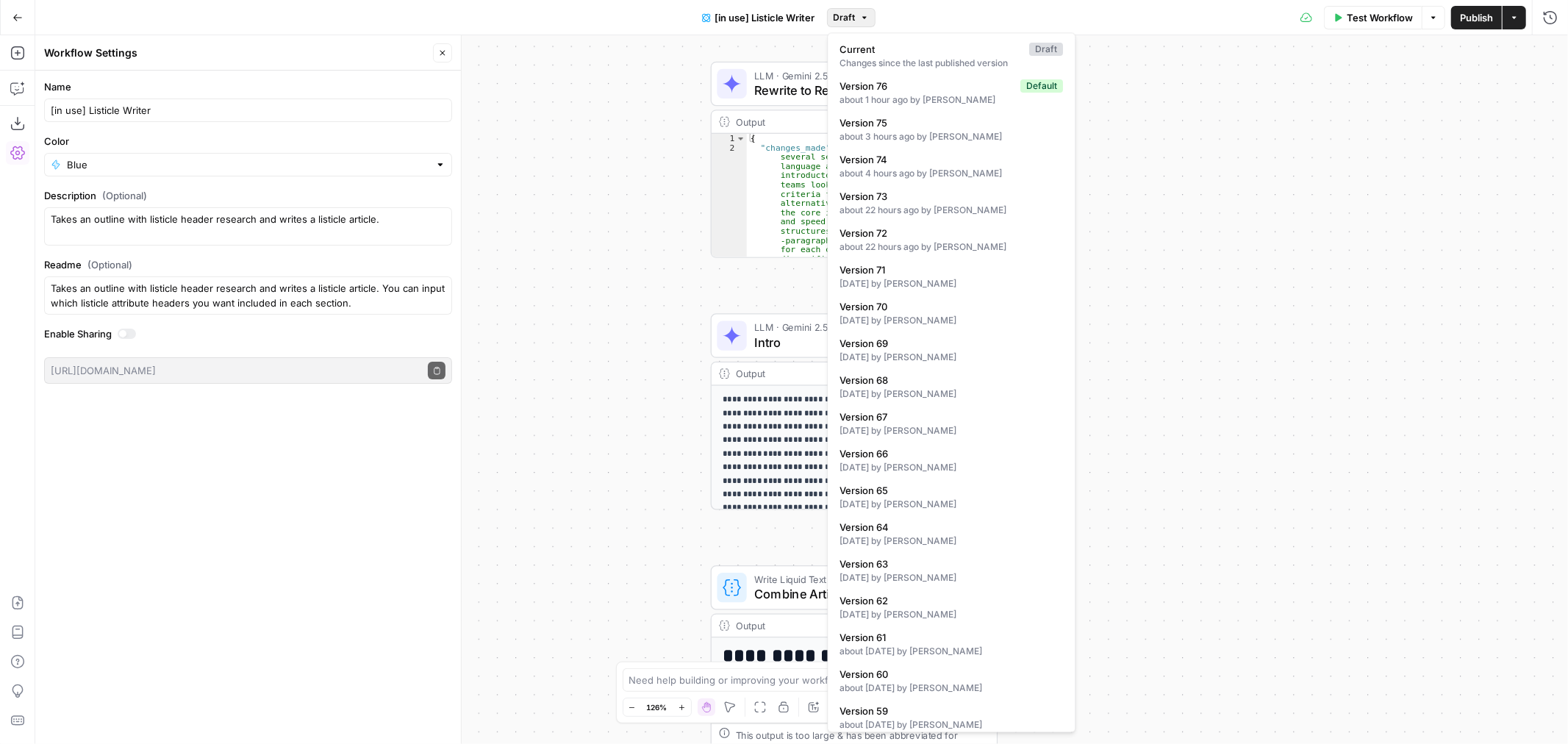
click at [1253, 230] on div "true false true false Workflow Set Inputs Inputs Loop Iteration Iterate Over Co…" at bounding box center [802, 389] width 1533 height 709
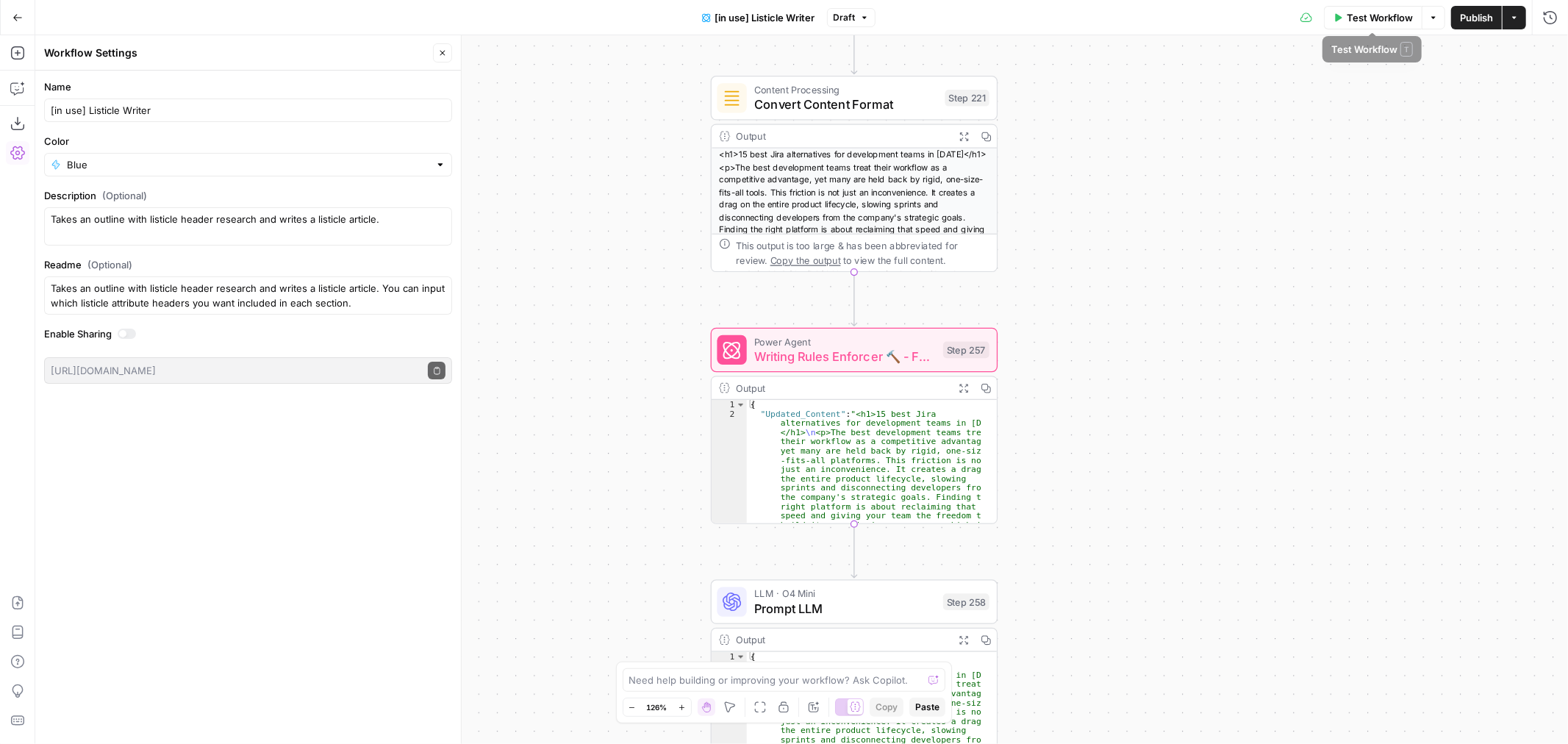
click at [1437, 18] on icon "button" at bounding box center [1433, 17] width 8 height 8
click at [1398, 18] on span "Test Workflow" at bounding box center [1381, 17] width 66 height 15
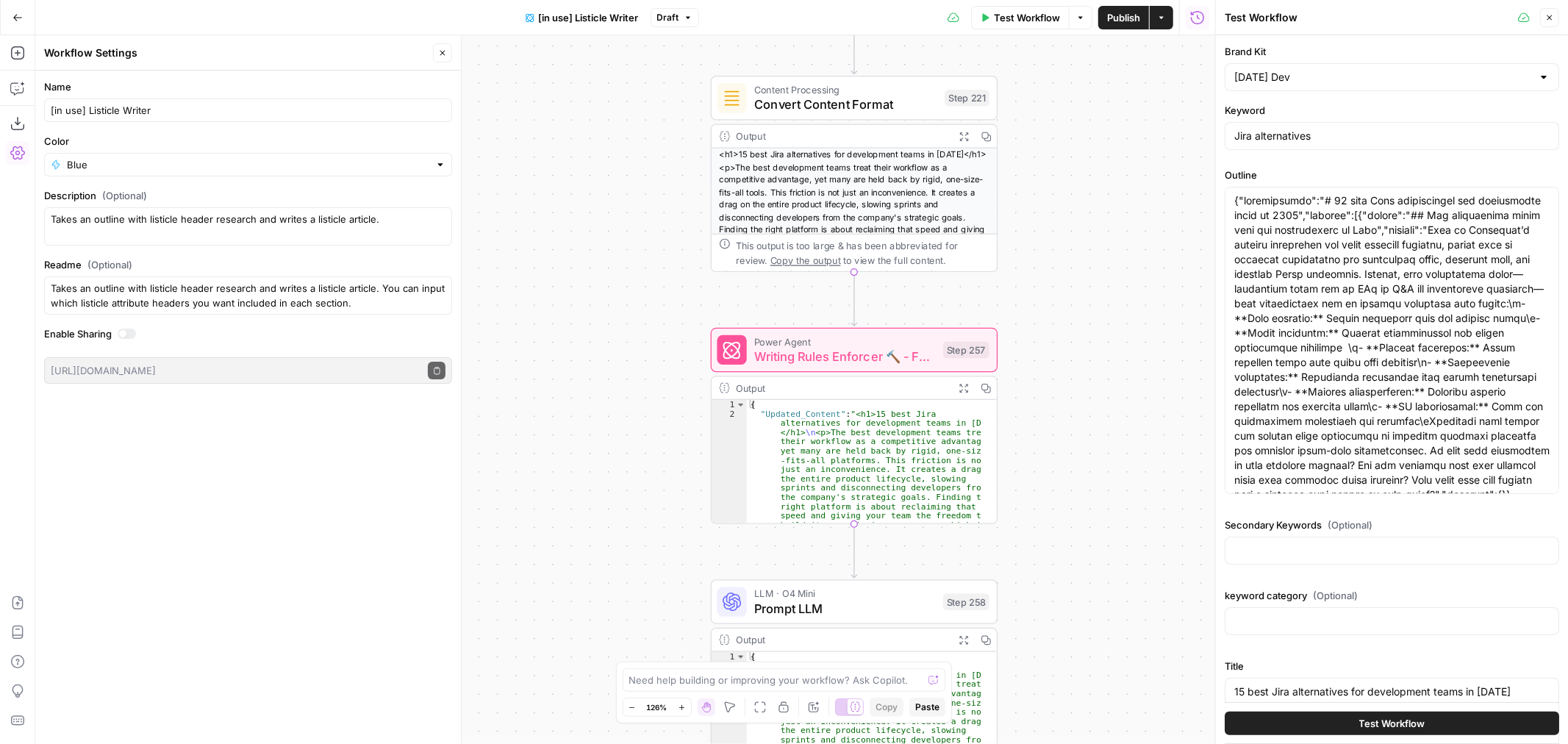
click at [1546, 15] on icon "button" at bounding box center [1550, 17] width 8 height 8
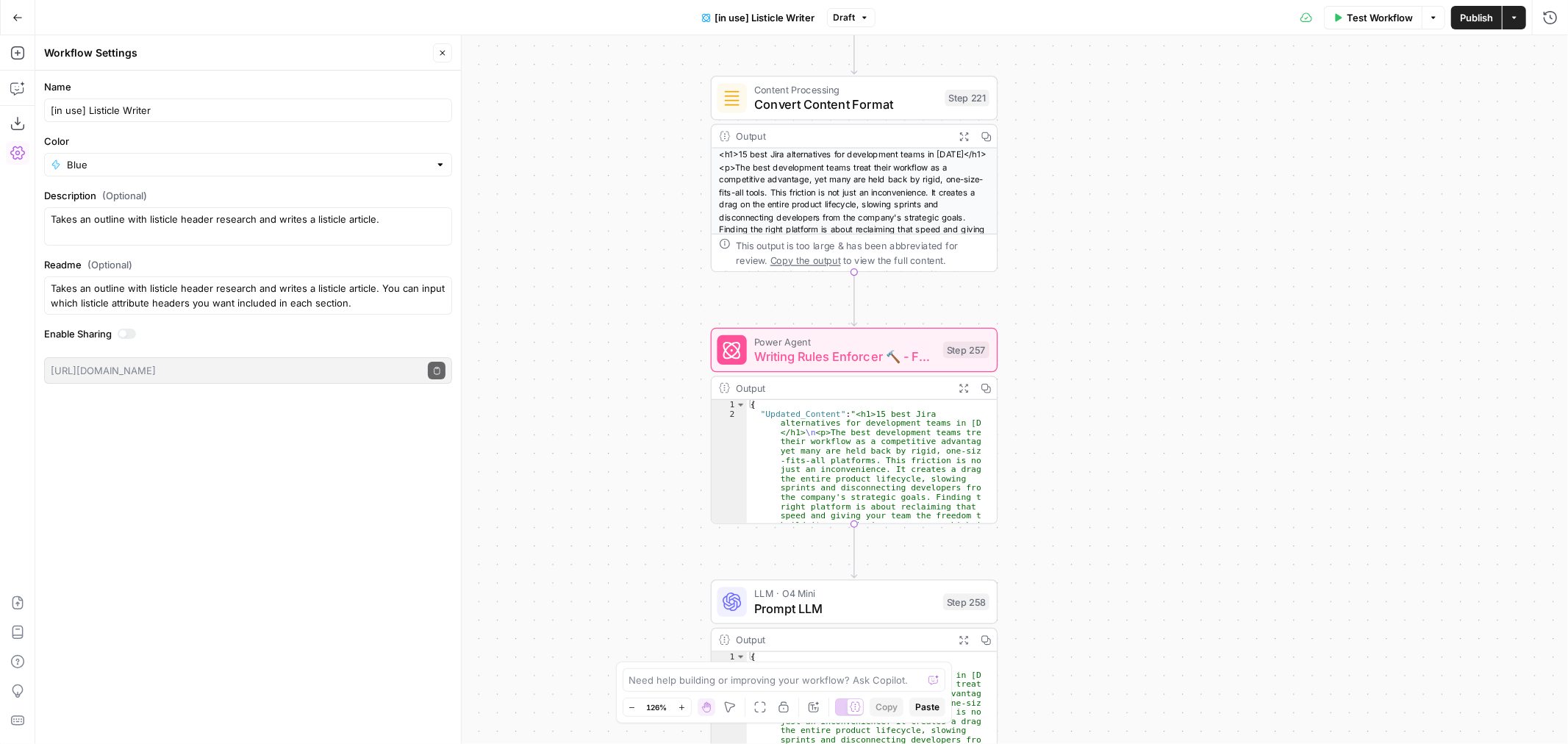
click at [862, 19] on icon "button" at bounding box center [864, 17] width 8 height 8
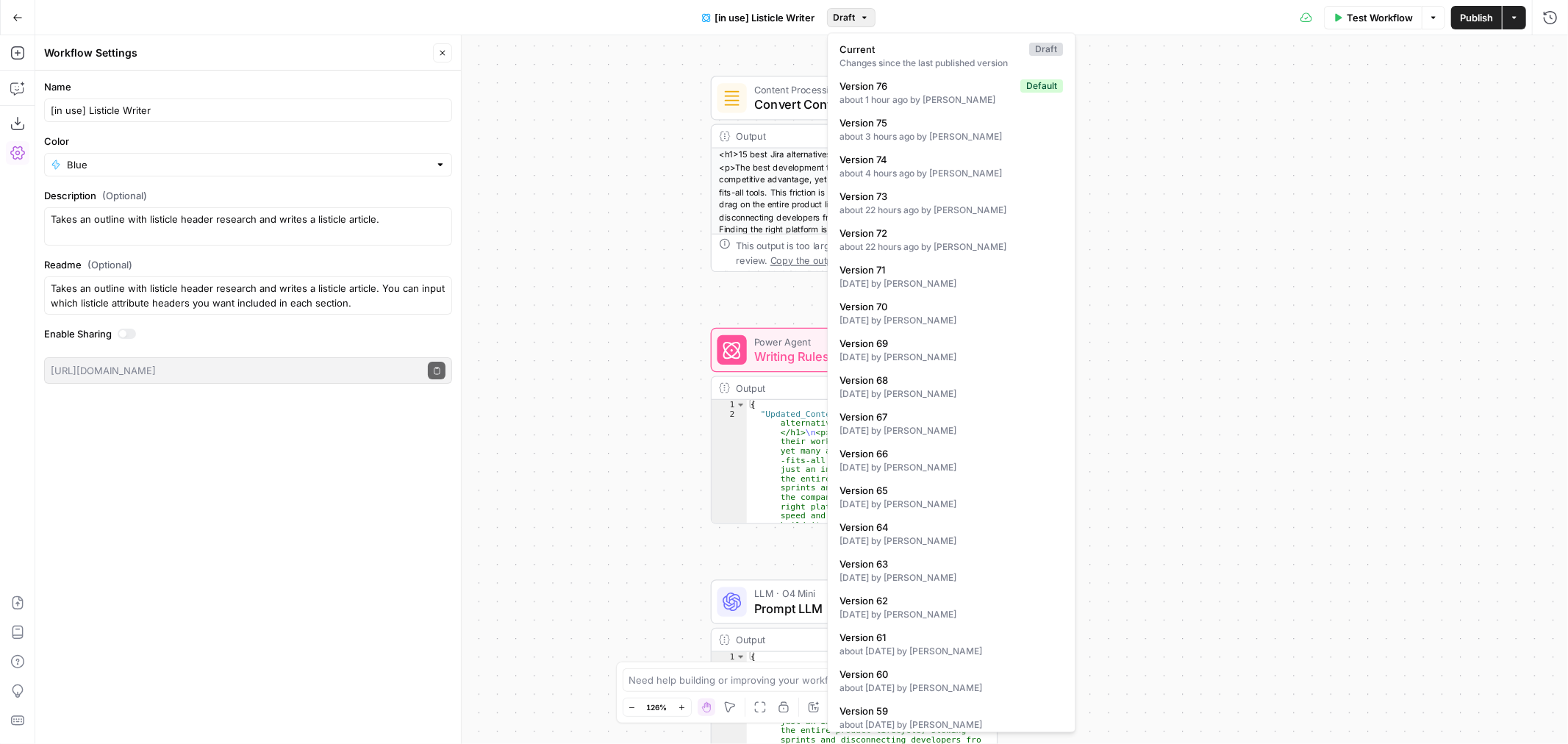
click at [1189, 390] on div "true false true false Workflow Set Inputs Inputs Loop Iteration Iterate Over Co…" at bounding box center [802, 389] width 1533 height 709
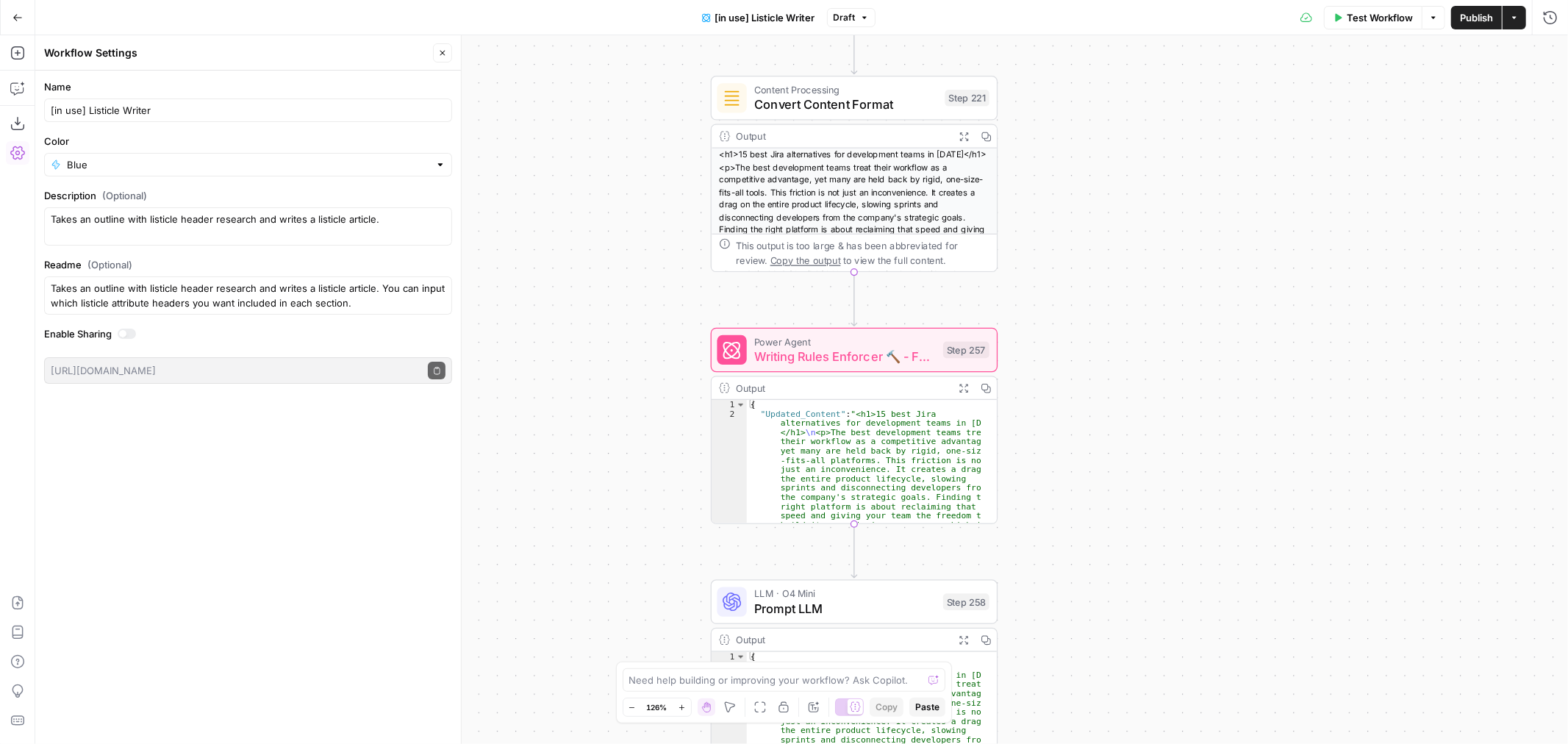
click at [1376, 16] on span "Test Workflow" at bounding box center [1380, 17] width 66 height 15
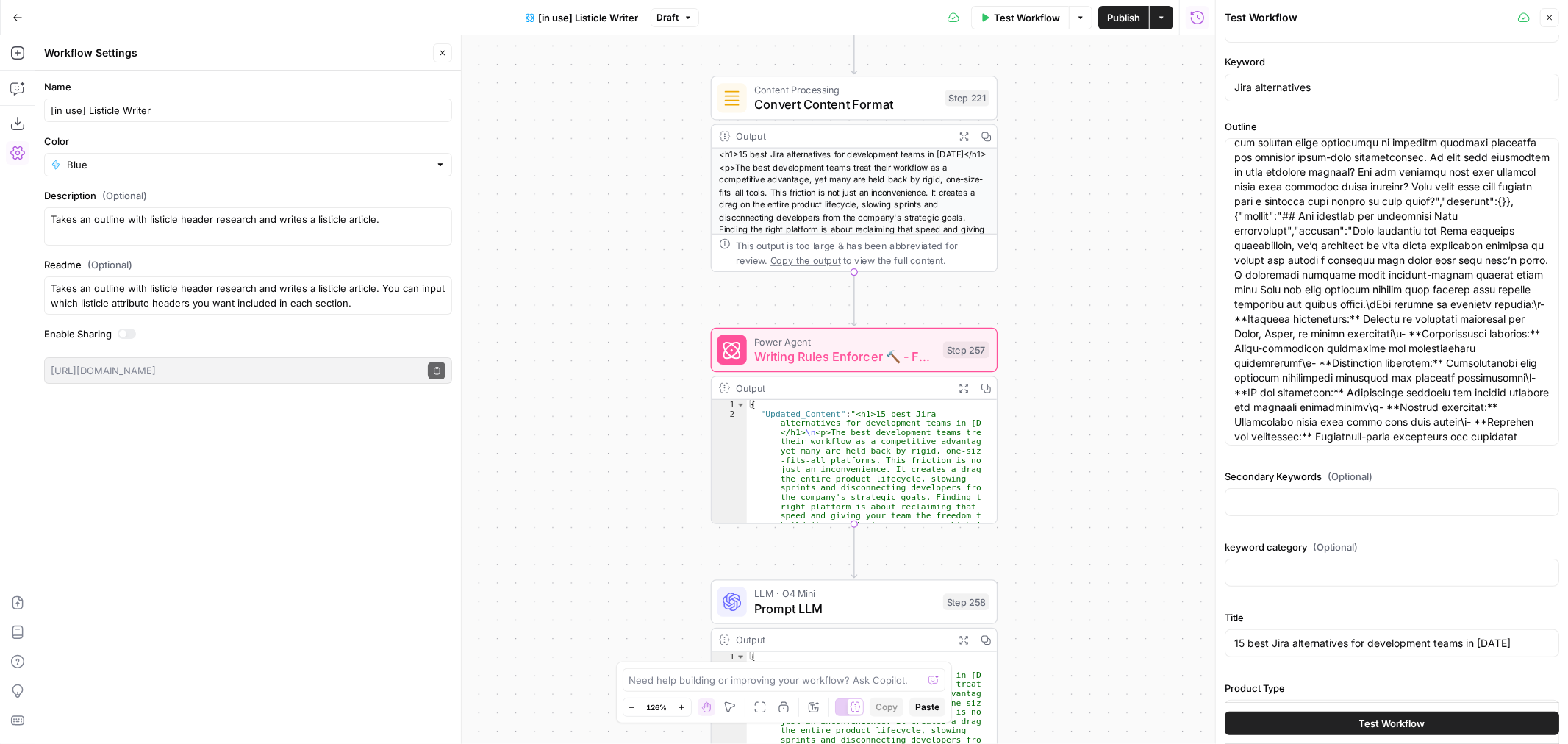
scroll to position [88, 0]
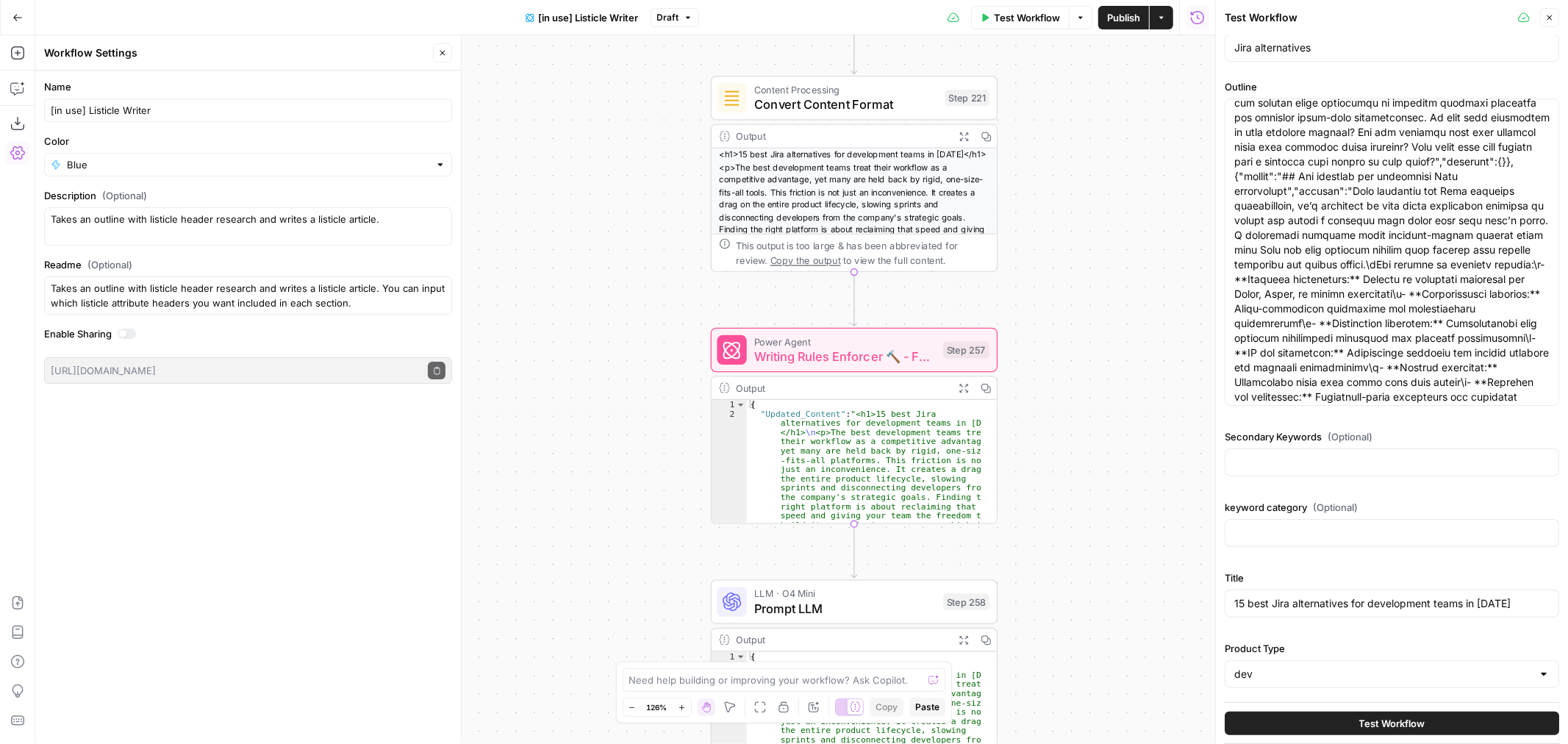
click at [1399, 718] on span "Test Workflow" at bounding box center [1392, 723] width 66 height 15
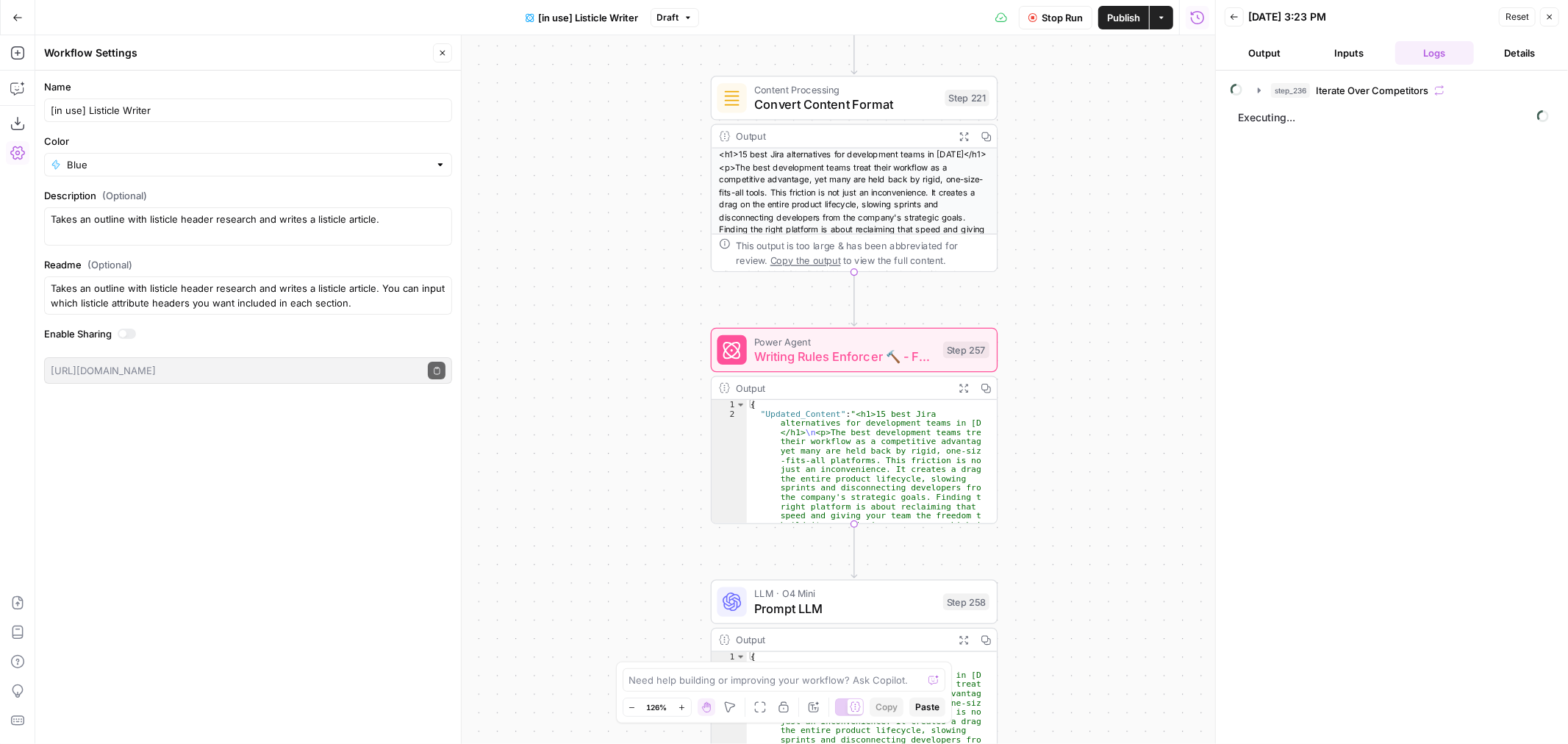
click at [1066, 17] on span "Stop Run" at bounding box center [1063, 17] width 41 height 15
click at [681, 18] on button "Draft" at bounding box center [674, 18] width 48 height 19
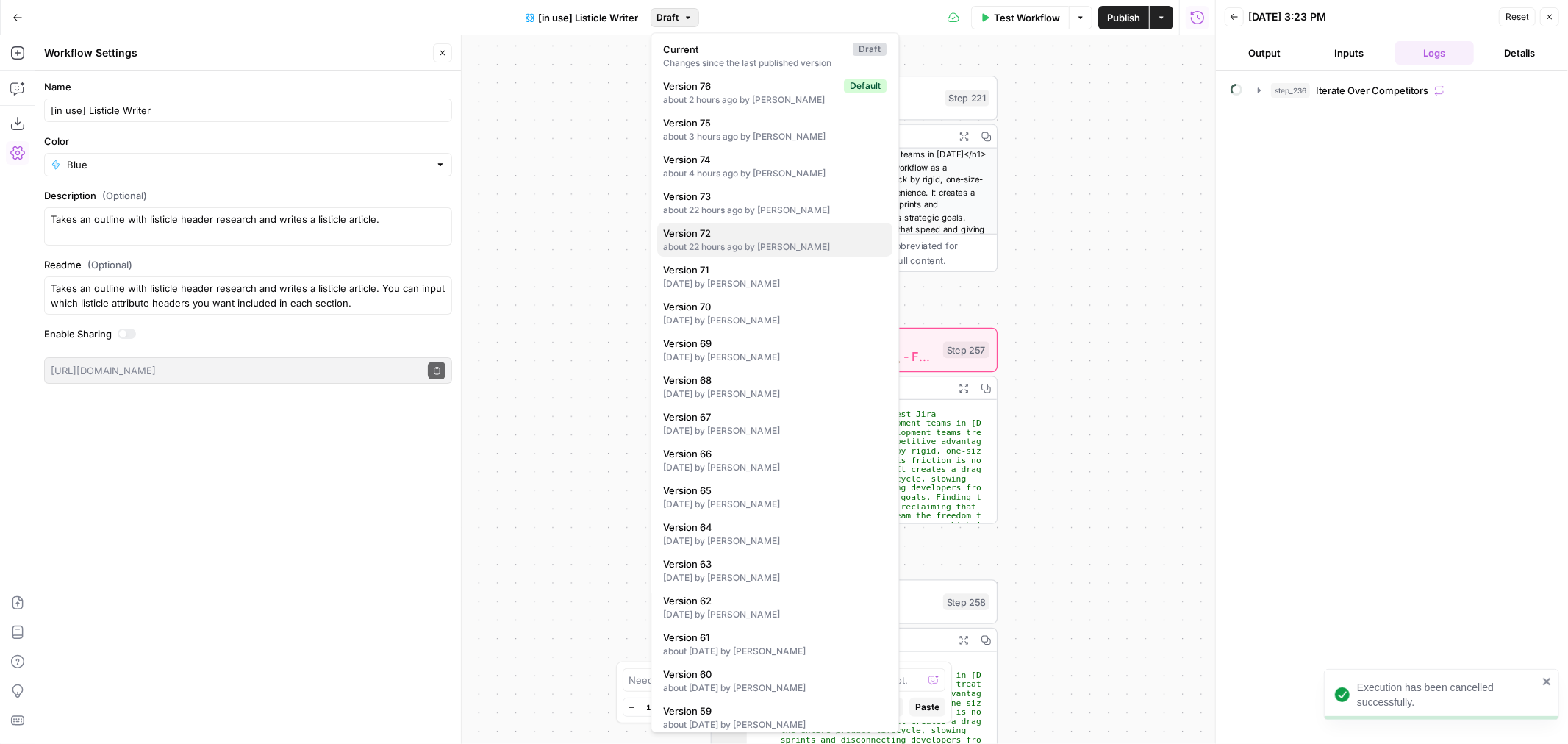
click at [822, 245] on div "about 22 hours ago by Ben Kazinik" at bounding box center [776, 246] width 223 height 13
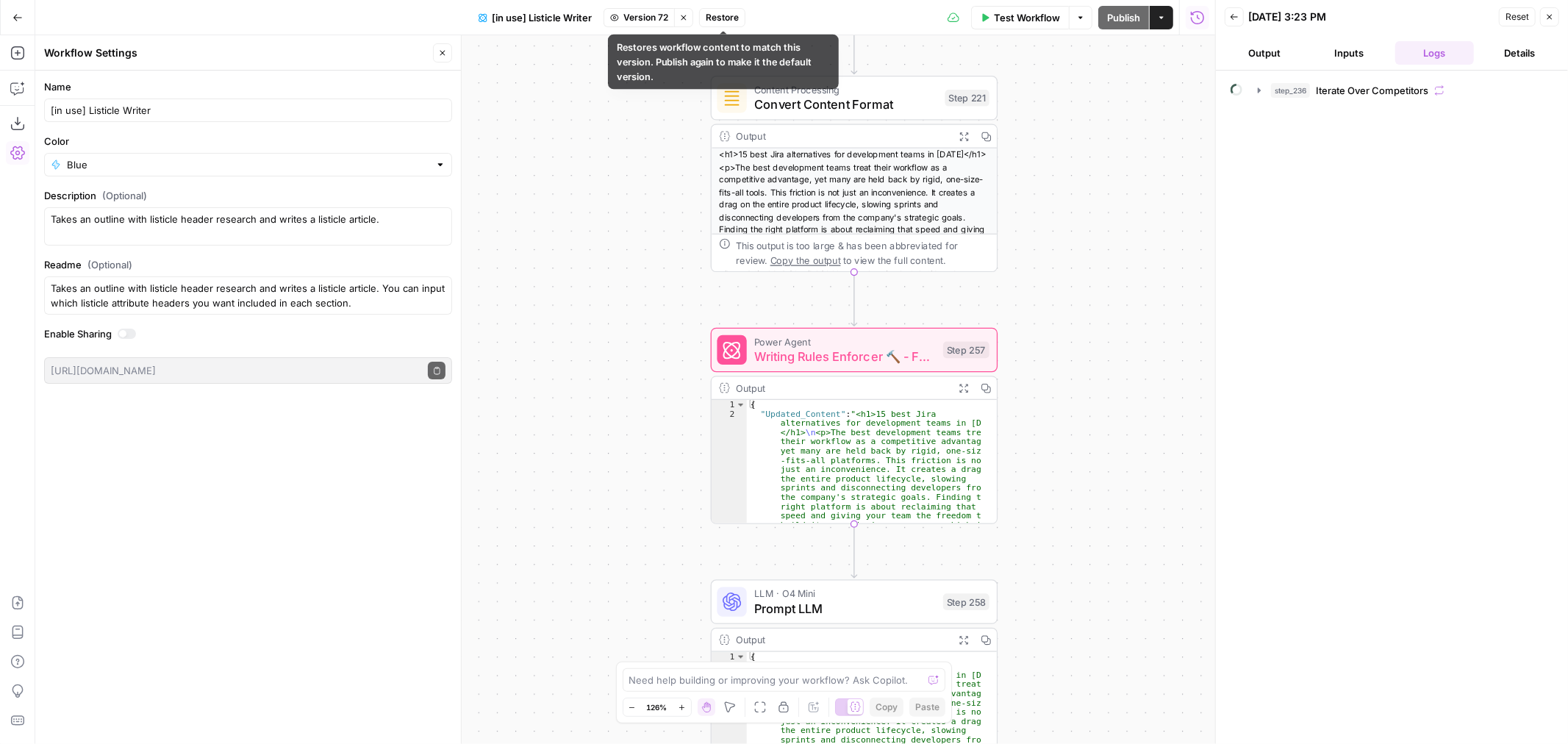
click at [730, 8] on button "Restore" at bounding box center [723, 18] width 46 height 19
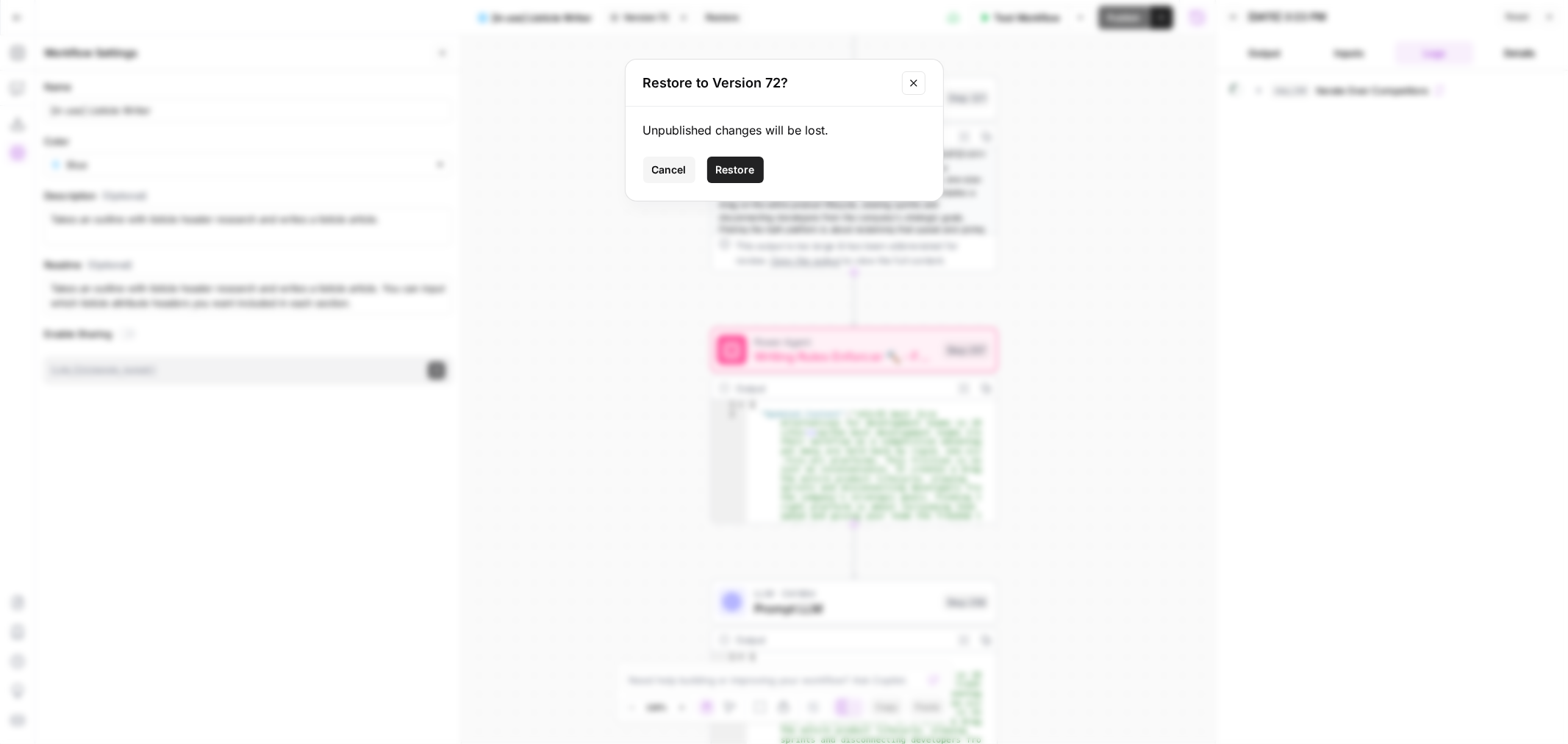
click at [733, 180] on button "Restore" at bounding box center [736, 170] width 57 height 26
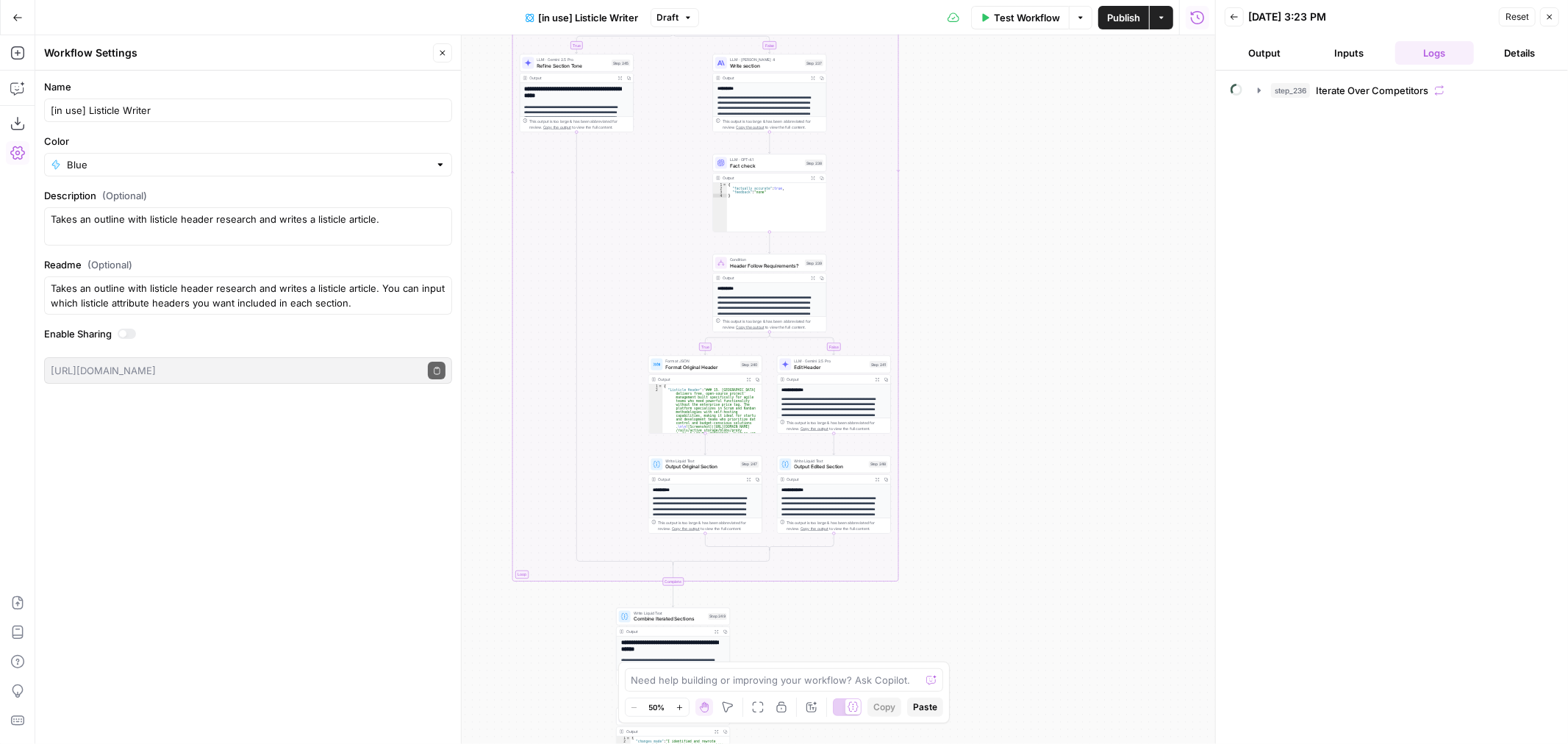
click at [436, 52] on button "Close" at bounding box center [442, 52] width 19 height 19
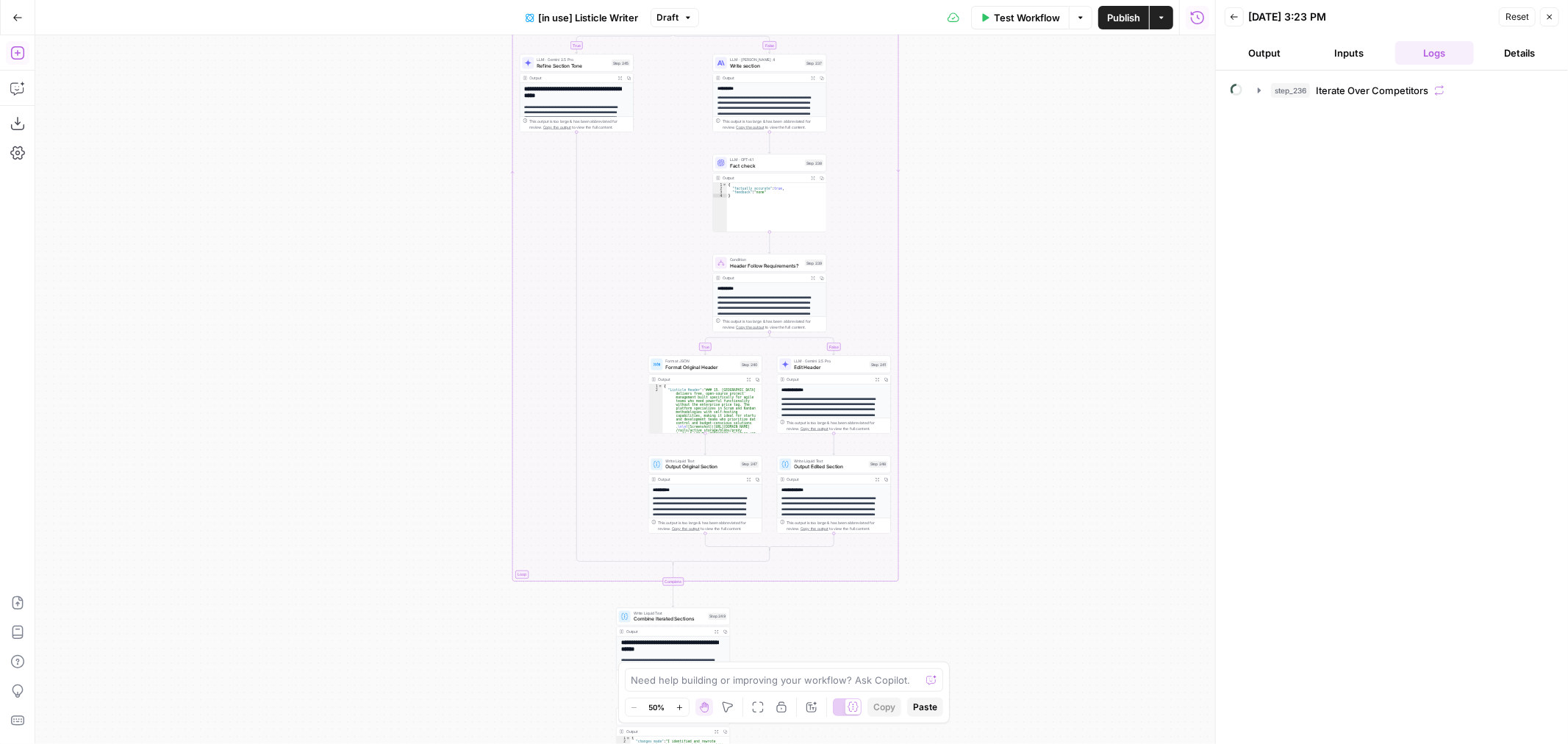
click at [12, 55] on icon "button" at bounding box center [17, 52] width 15 height 15
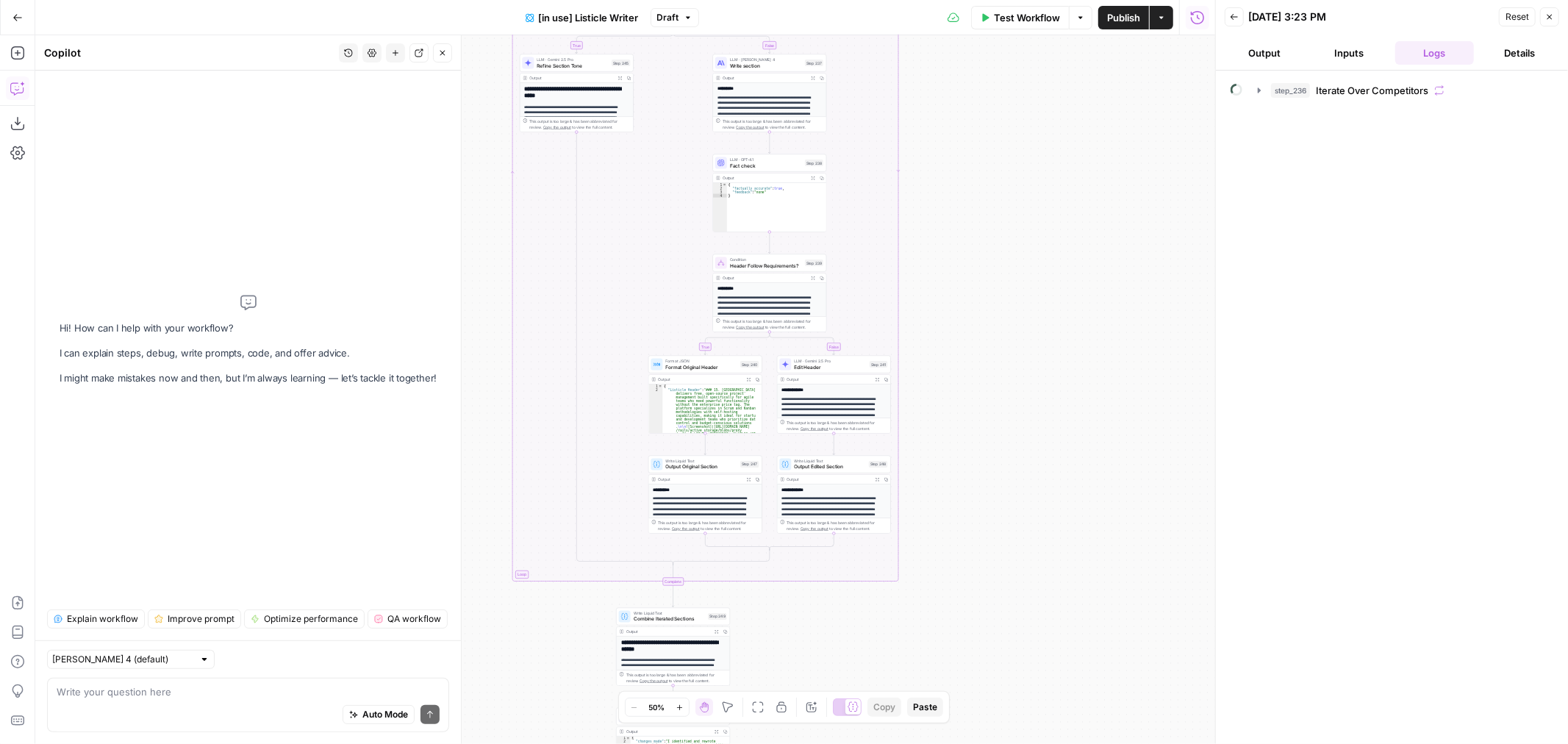
click at [217, 701] on div "Auto Mode Send" at bounding box center [248, 716] width 383 height 32
type textarea "where is step 262?"
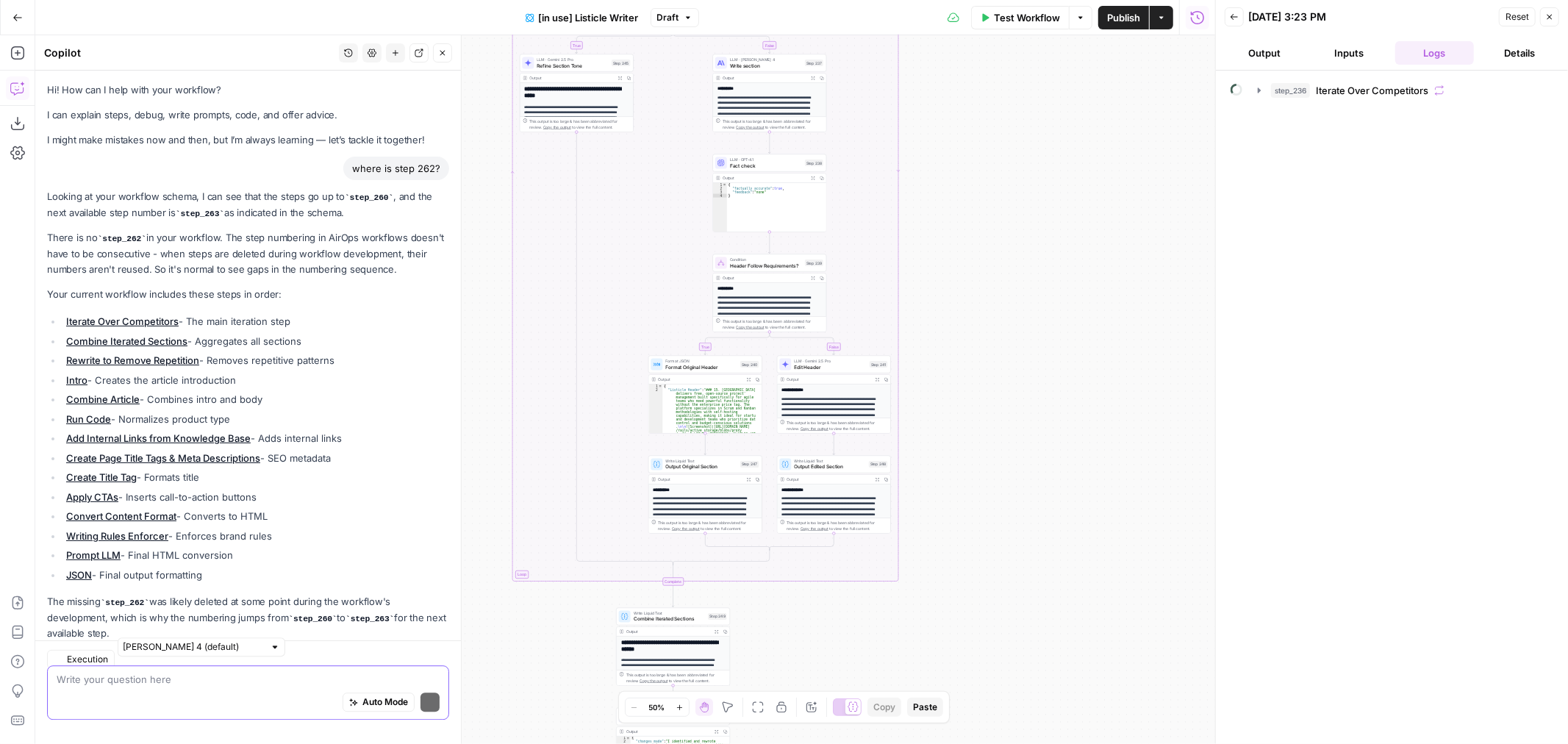
scroll to position [35, 0]
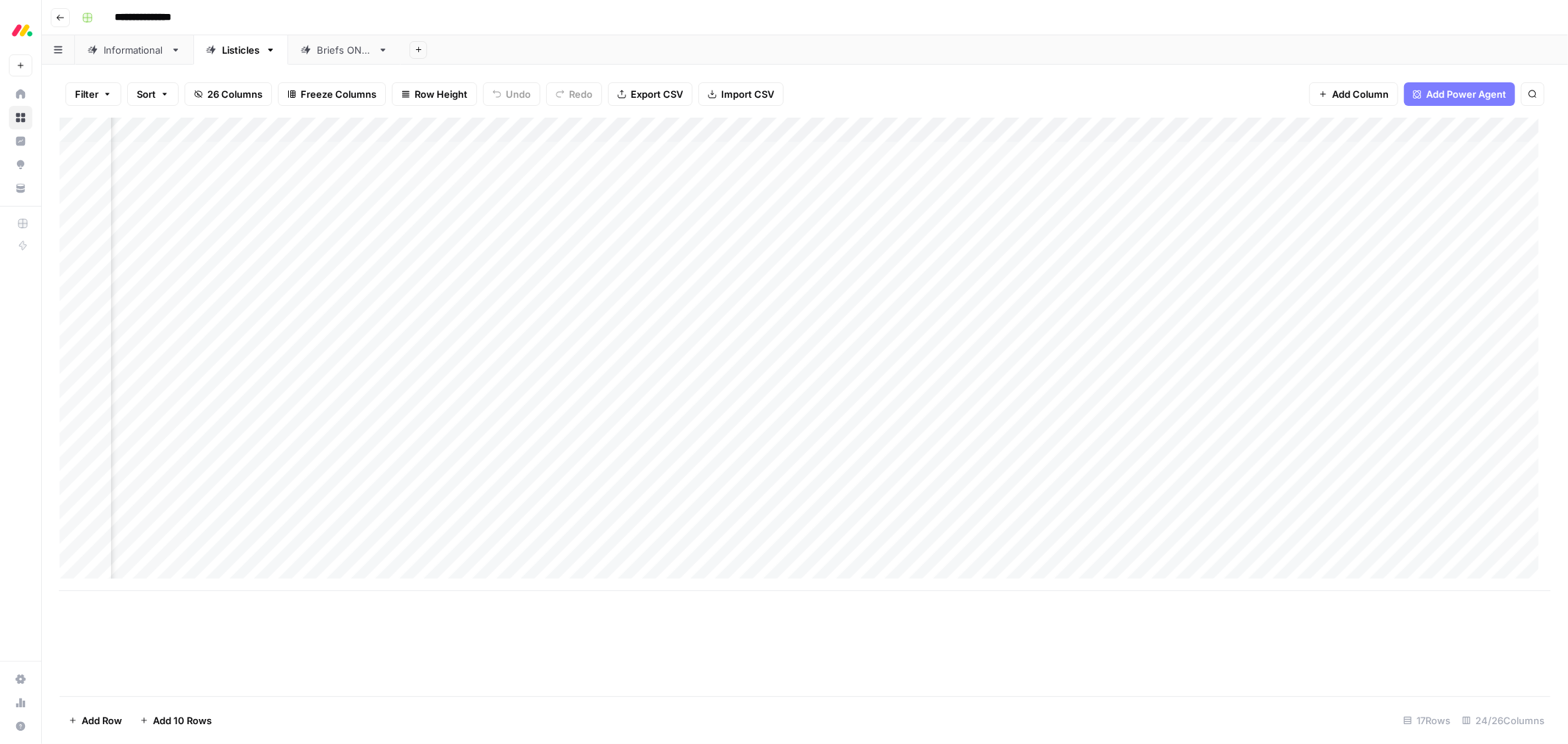
scroll to position [0, 1781]
click at [635, 153] on div "Add Column" at bounding box center [806, 354] width 1491 height 474
click at [614, 129] on div "Add Column" at bounding box center [806, 354] width 1491 height 474
click at [868, 71] on div "Filter Sort 26 Columns Freeze Columns Row Height Undo Redo Export CSV Import CS…" at bounding box center [806, 94] width 1491 height 47
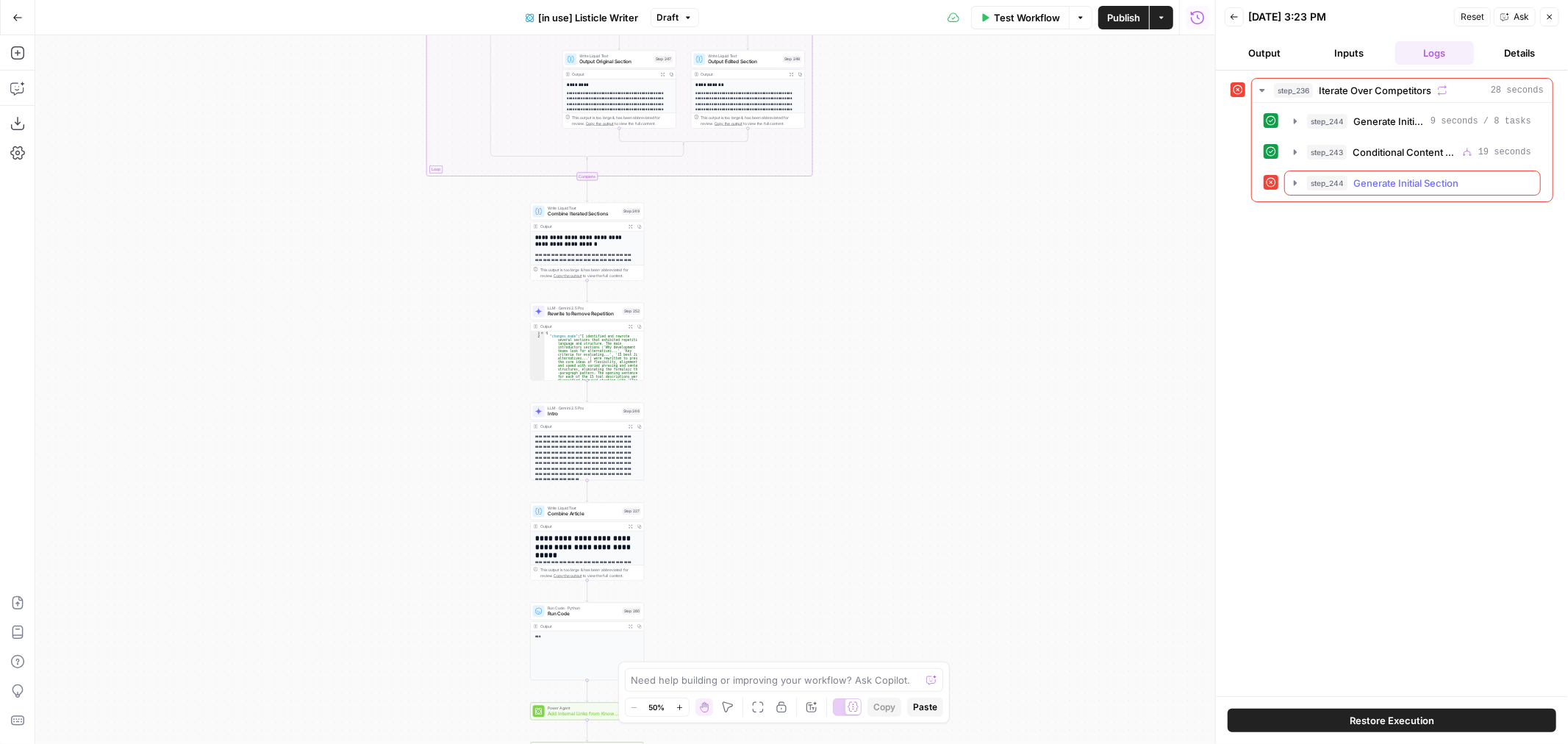
click at [1386, 186] on span "Generate Initial Section" at bounding box center [1406, 183] width 105 height 15
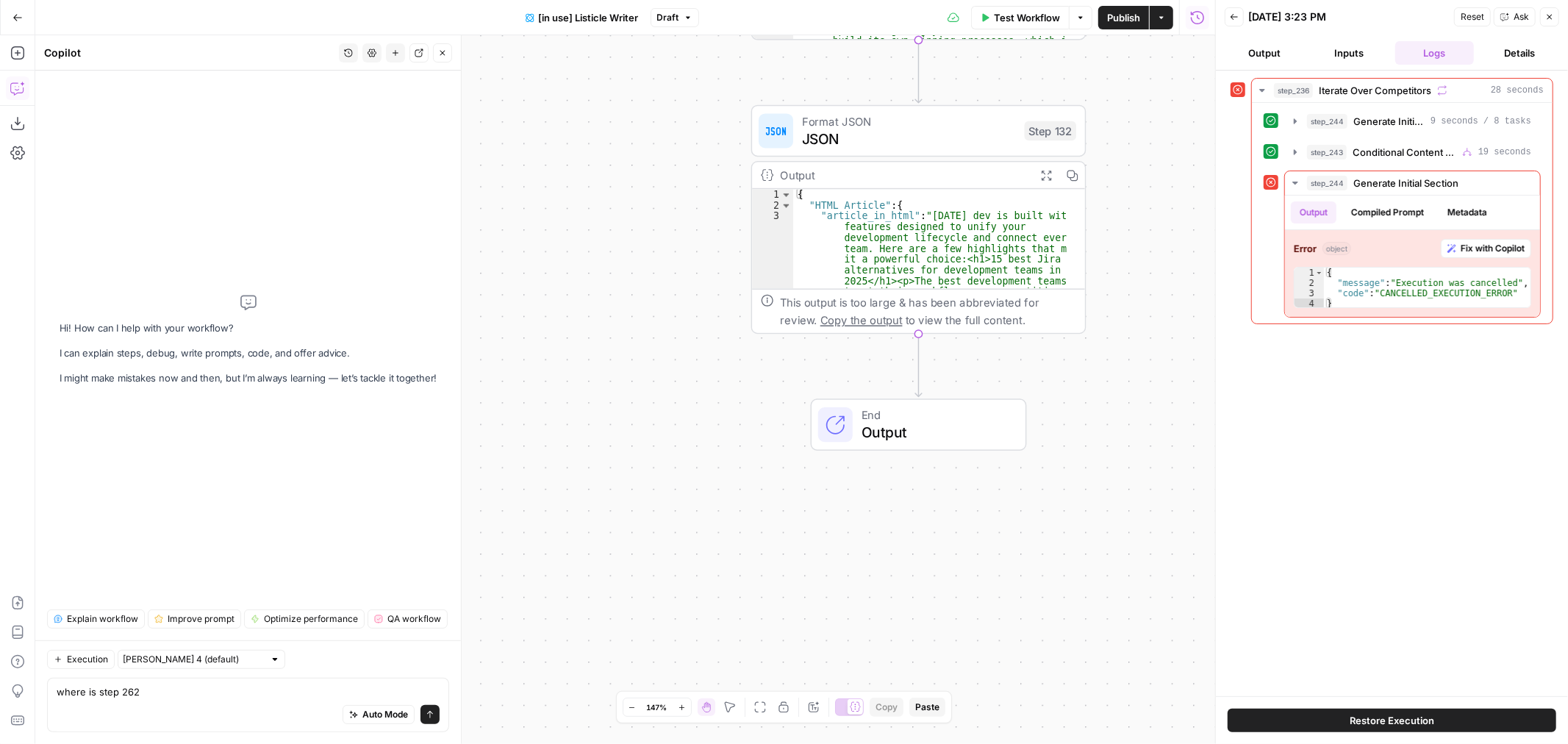
type textarea "where is step 262?"
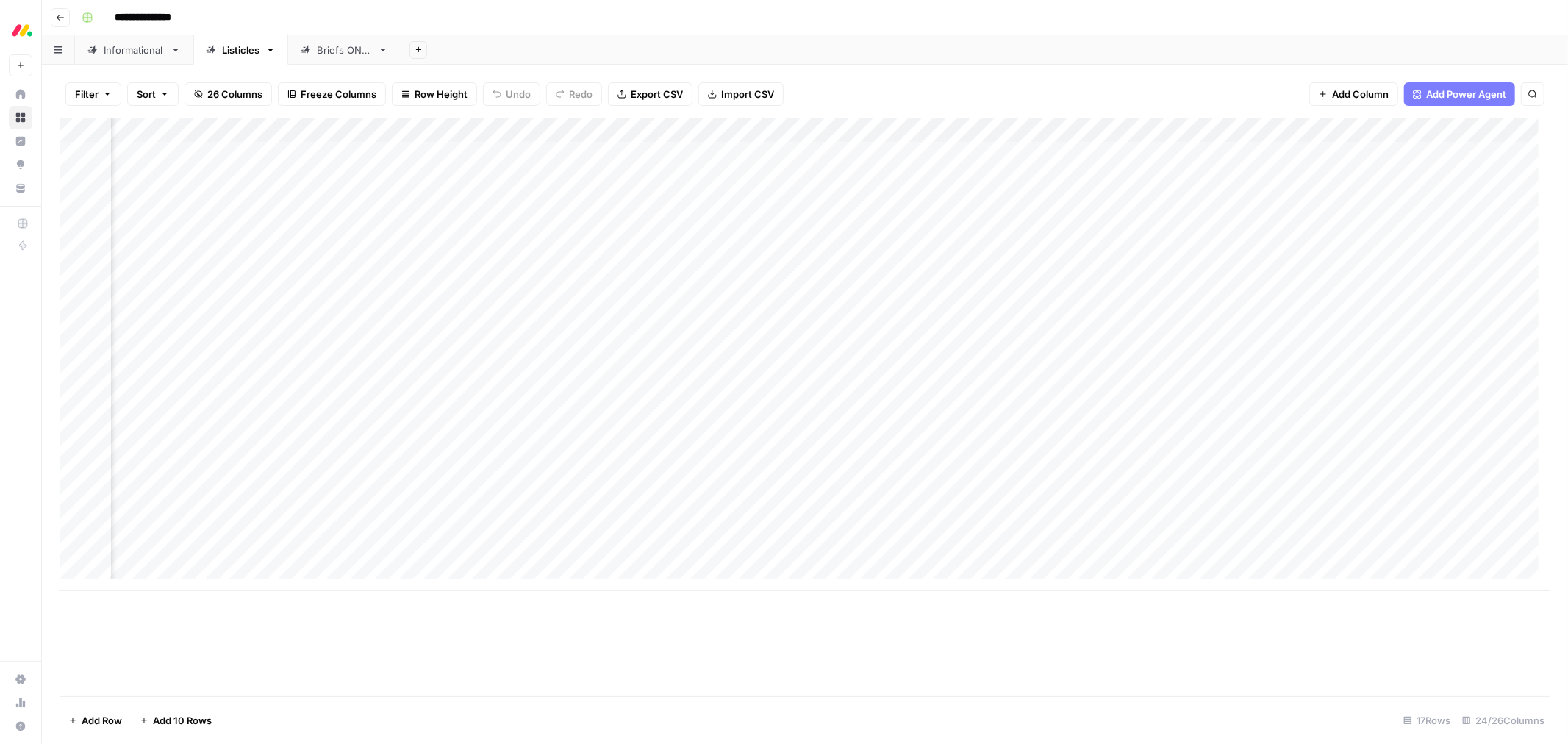
scroll to position [0, 1603]
click at [1302, 153] on div "Add Column" at bounding box center [806, 354] width 1491 height 474
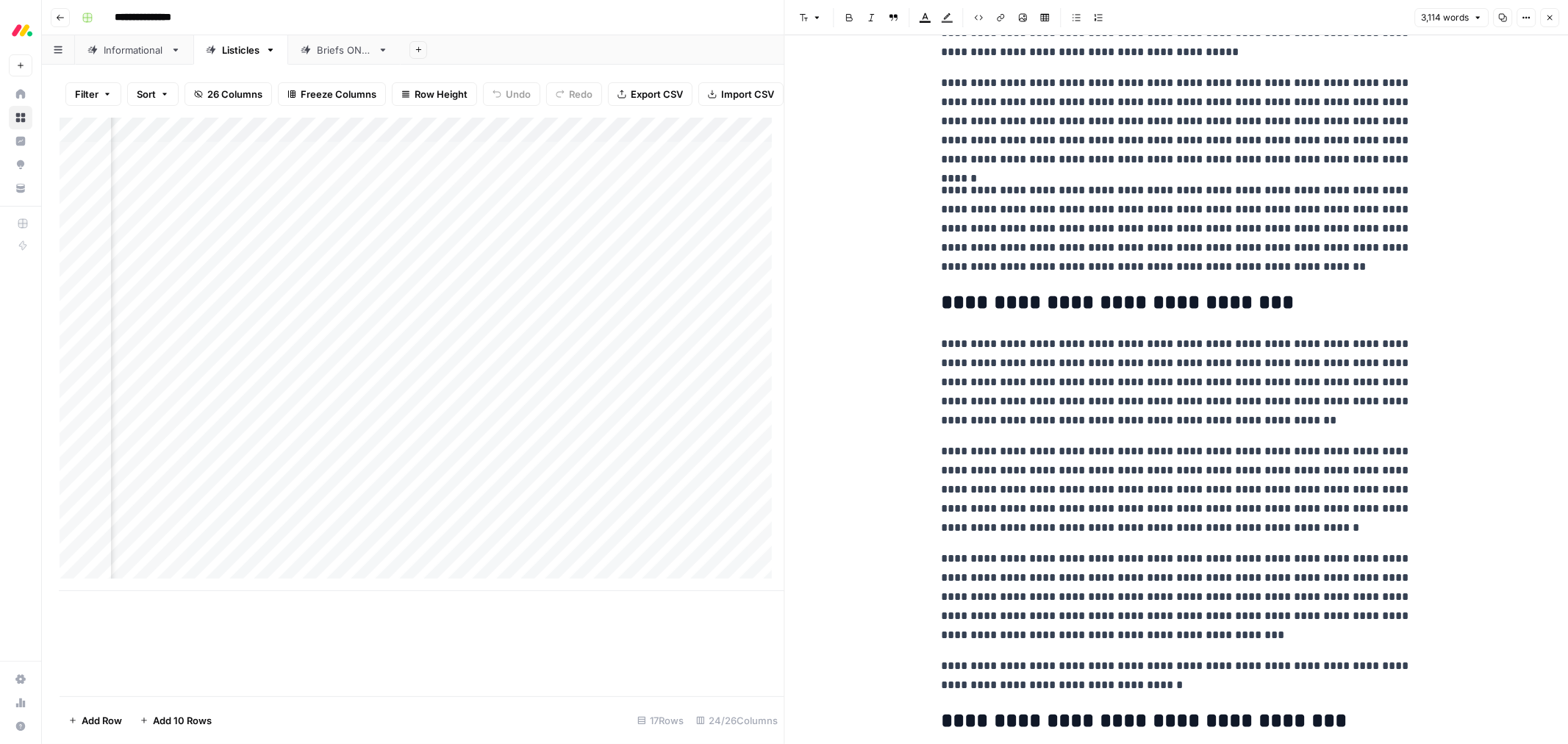
scroll to position [8332, 0]
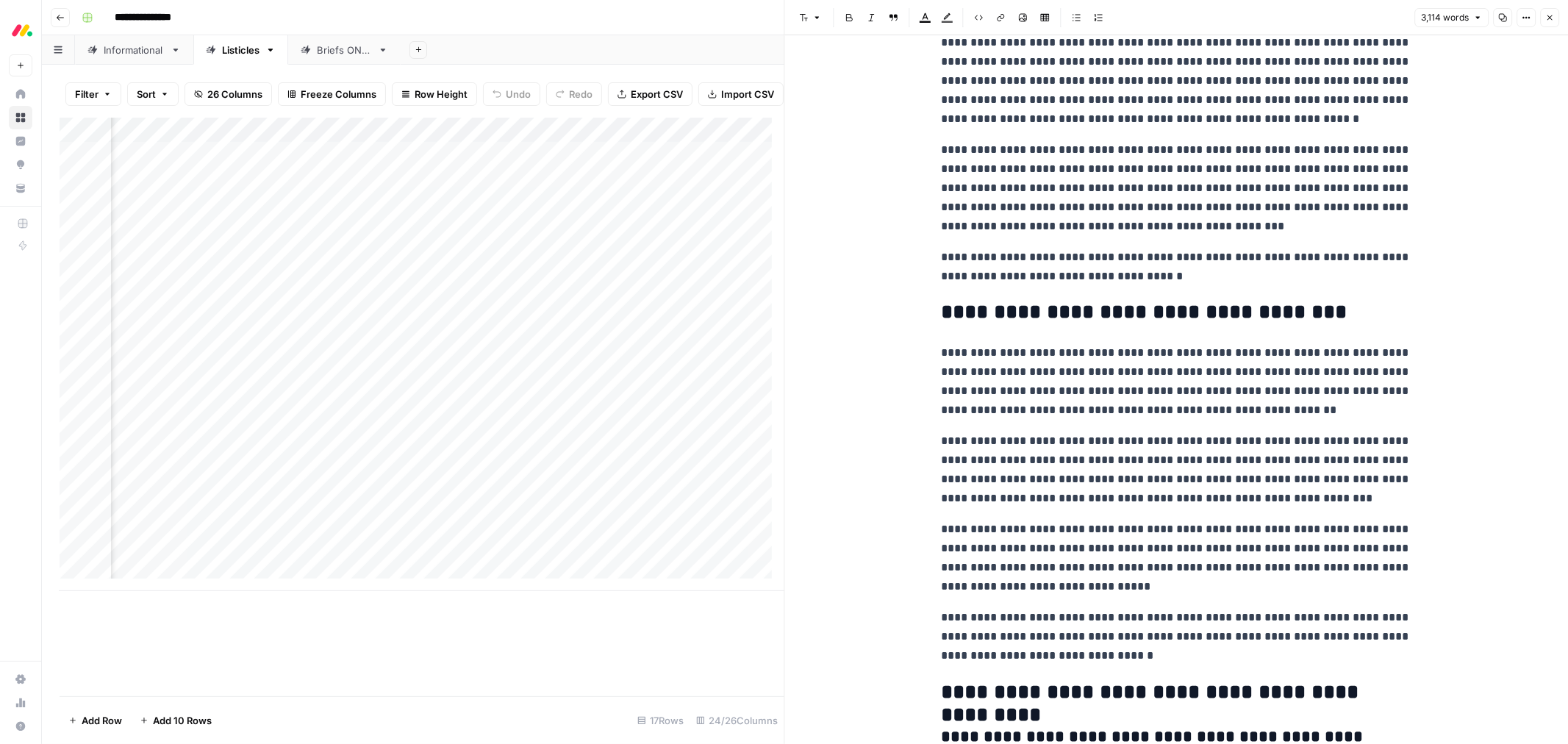
click at [1550, 18] on icon "button" at bounding box center [1550, 18] width 5 height 5
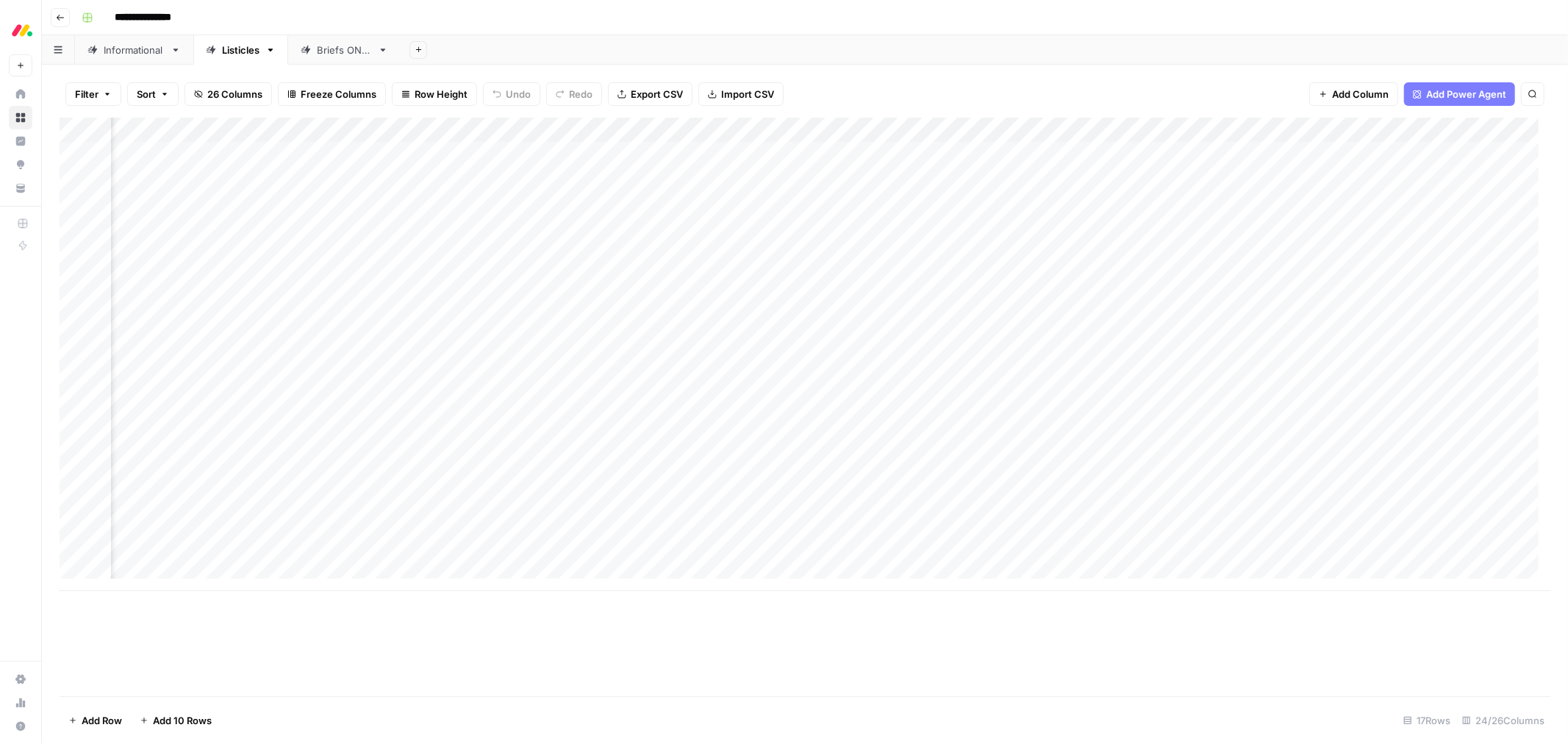
click at [815, 157] on div "Add Column" at bounding box center [806, 354] width 1491 height 474
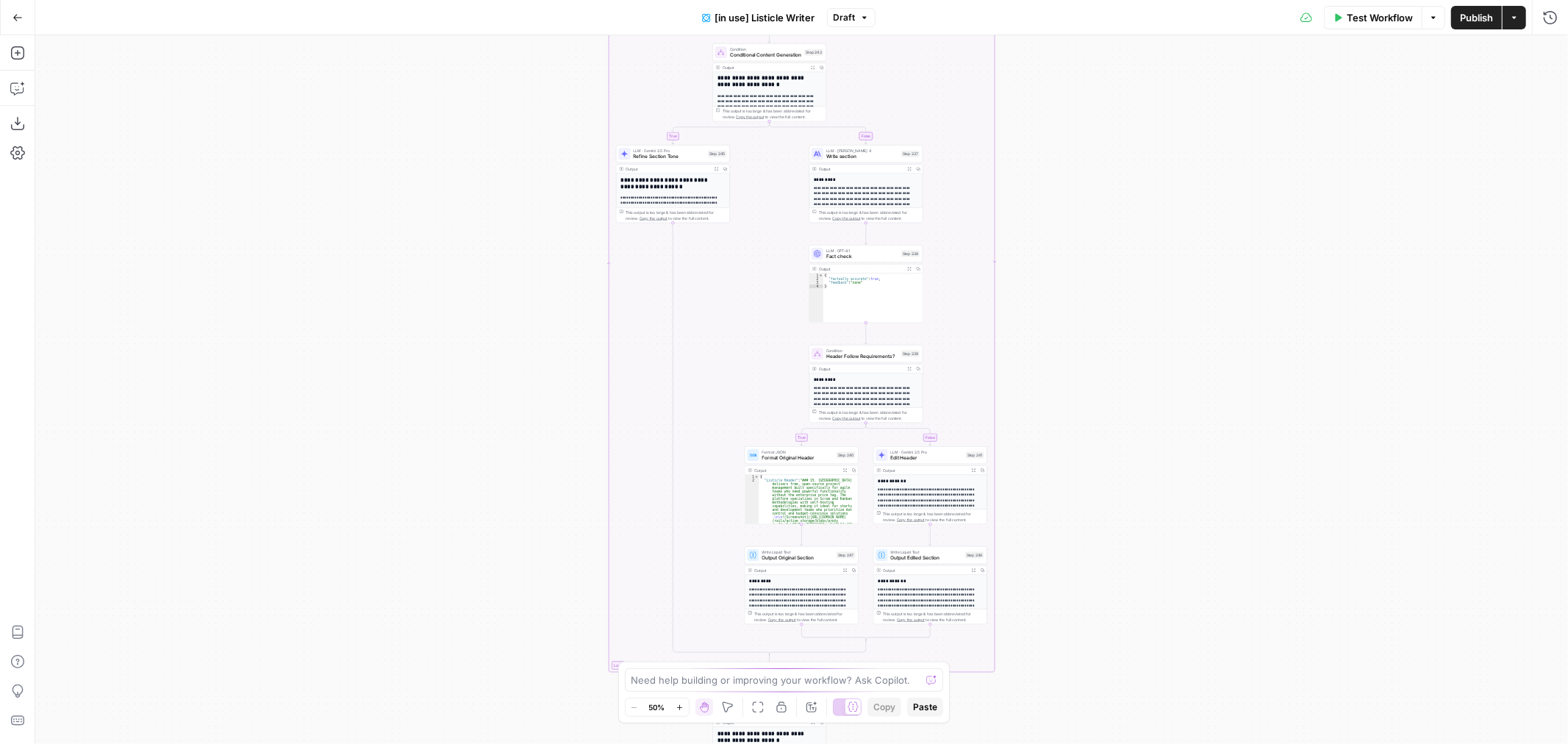
click at [17, 91] on icon "button" at bounding box center [16, 90] width 4 height 1
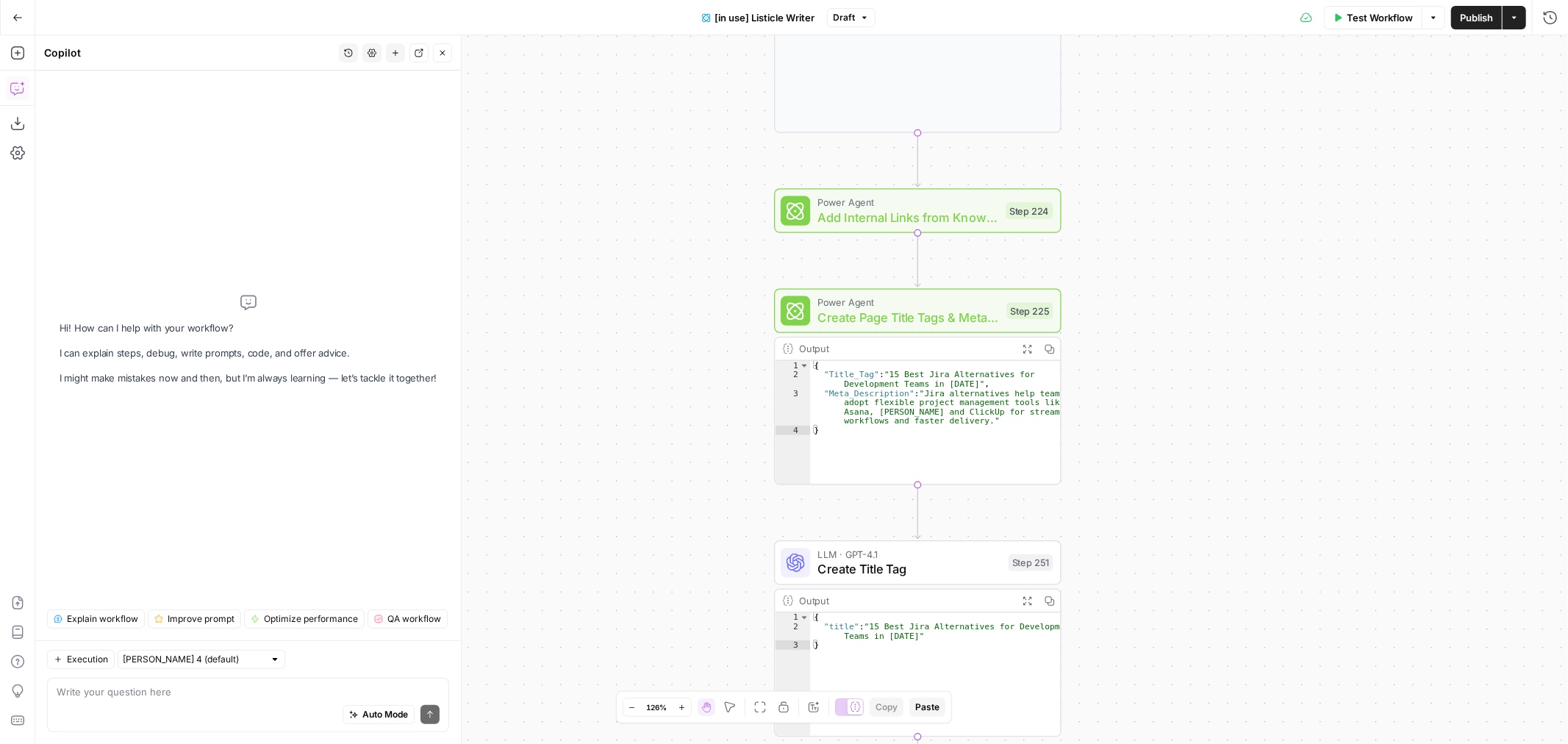
click at [196, 701] on div "Auto Mode Send" at bounding box center [248, 716] width 383 height 32
type textarea "Hey where is output 224 used?"
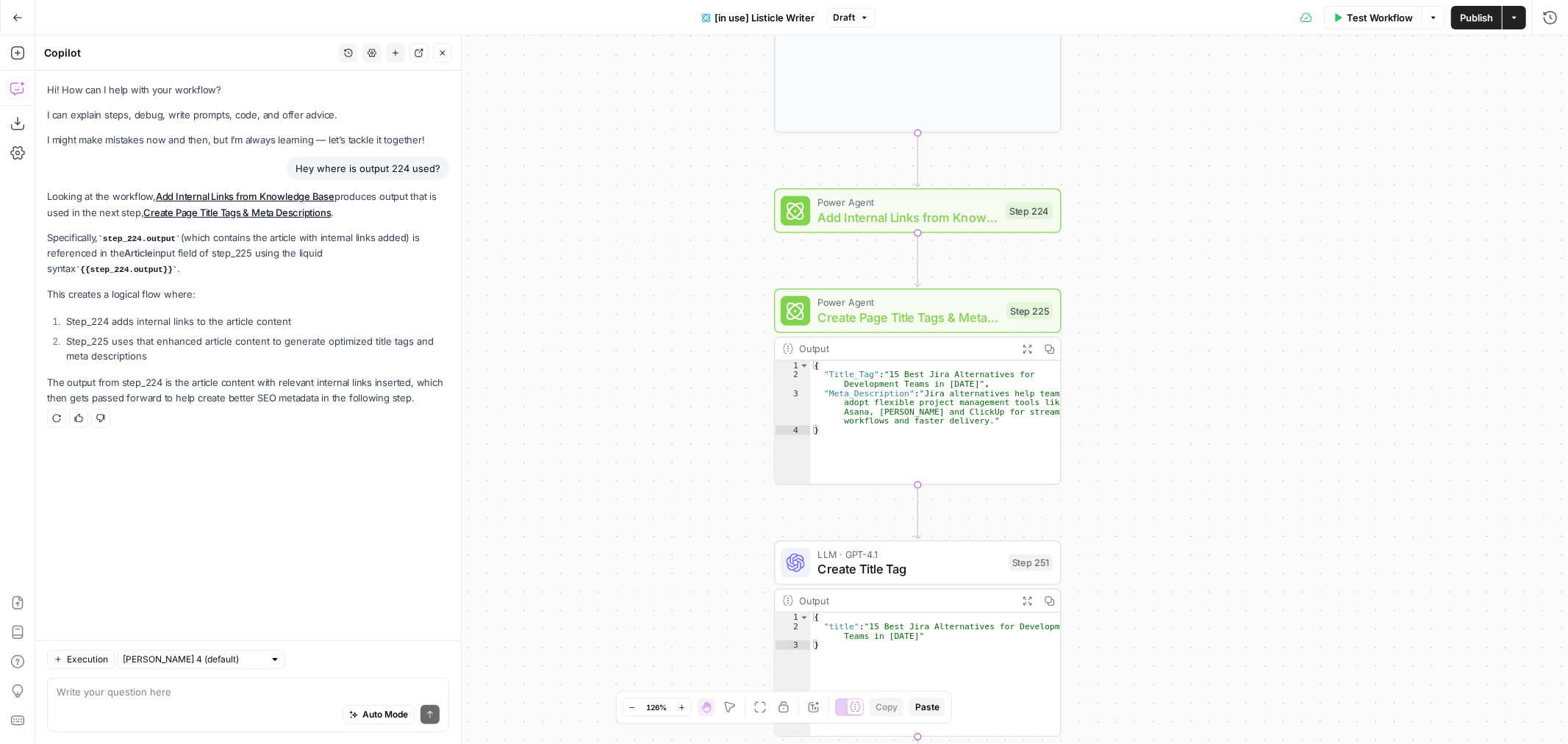
click at [217, 716] on div "Auto Mode Send" at bounding box center [248, 716] width 383 height 32
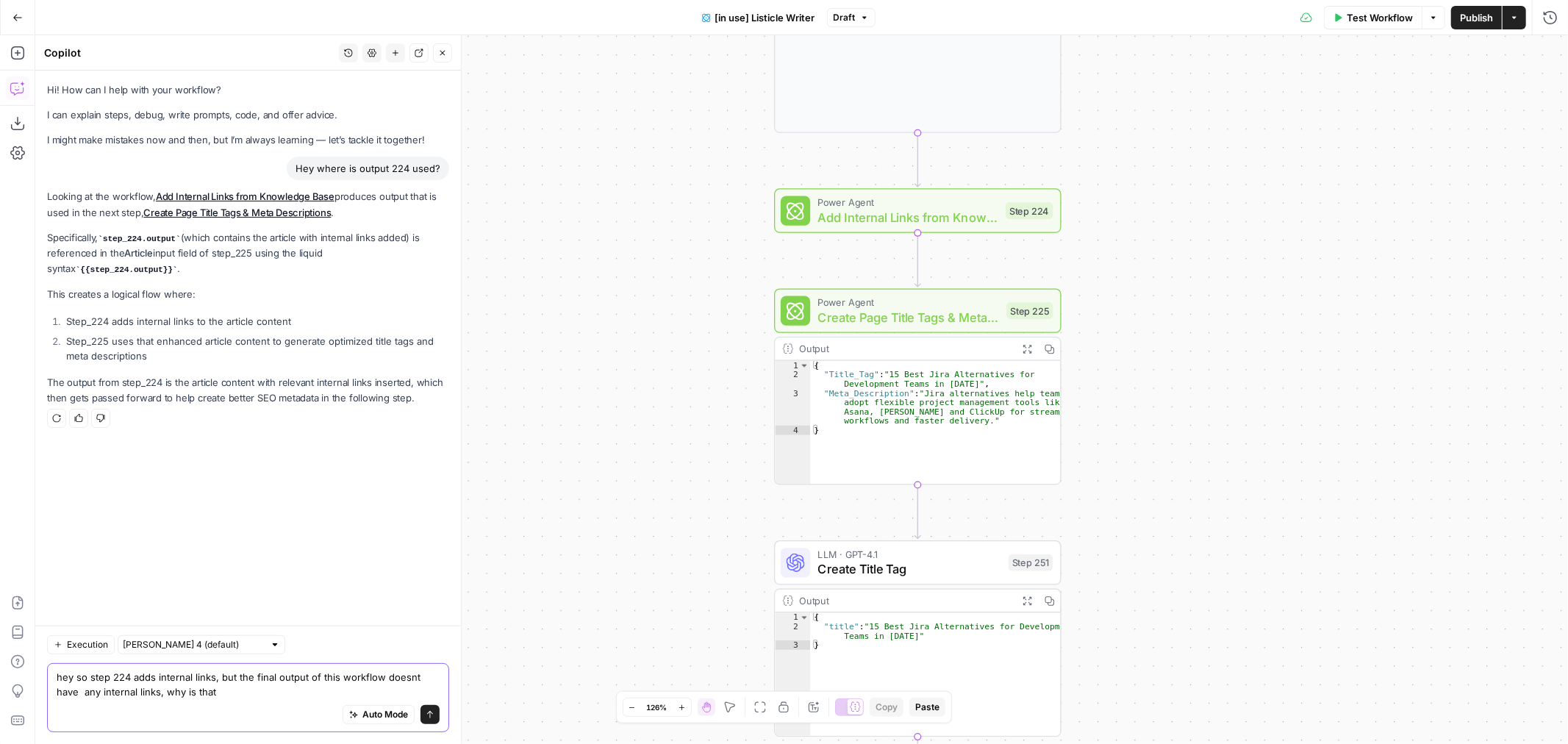
type textarea "hey so step 224 adds internal links, but the final output of this workflow does…"
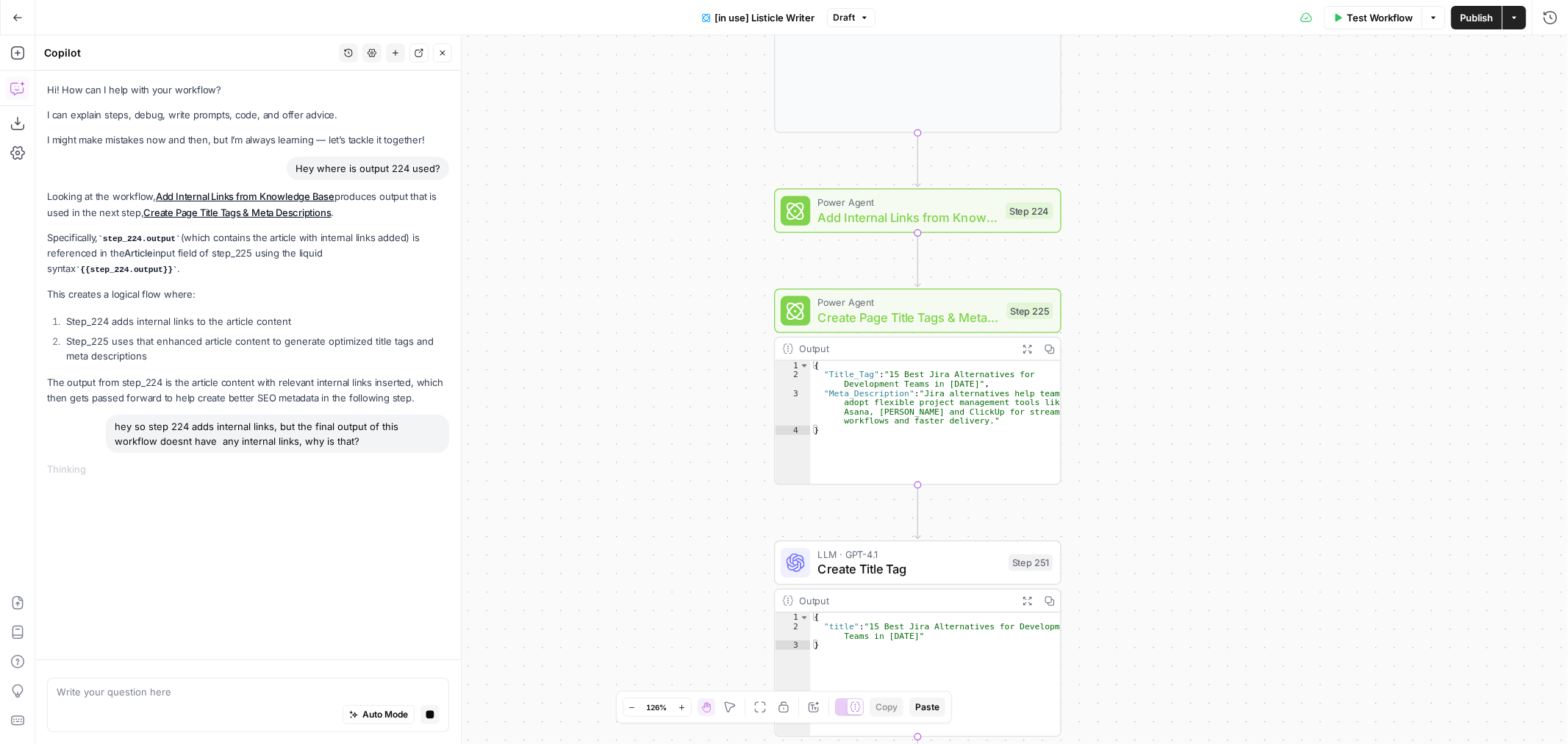
drag, startPoint x: 1133, startPoint y: 475, endPoint x: 1131, endPoint y: 457, distance: 18.1
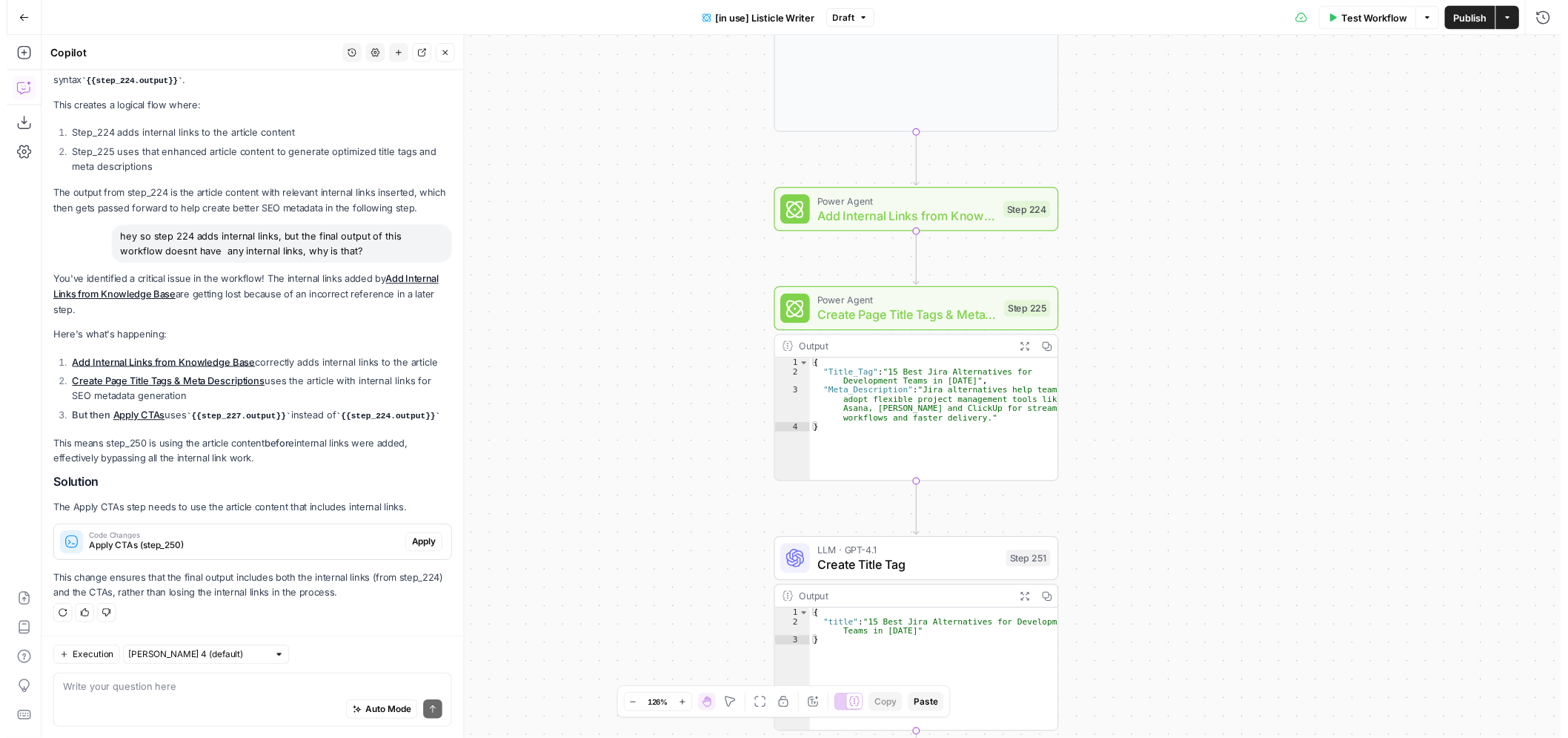
scroll to position [203, 0]
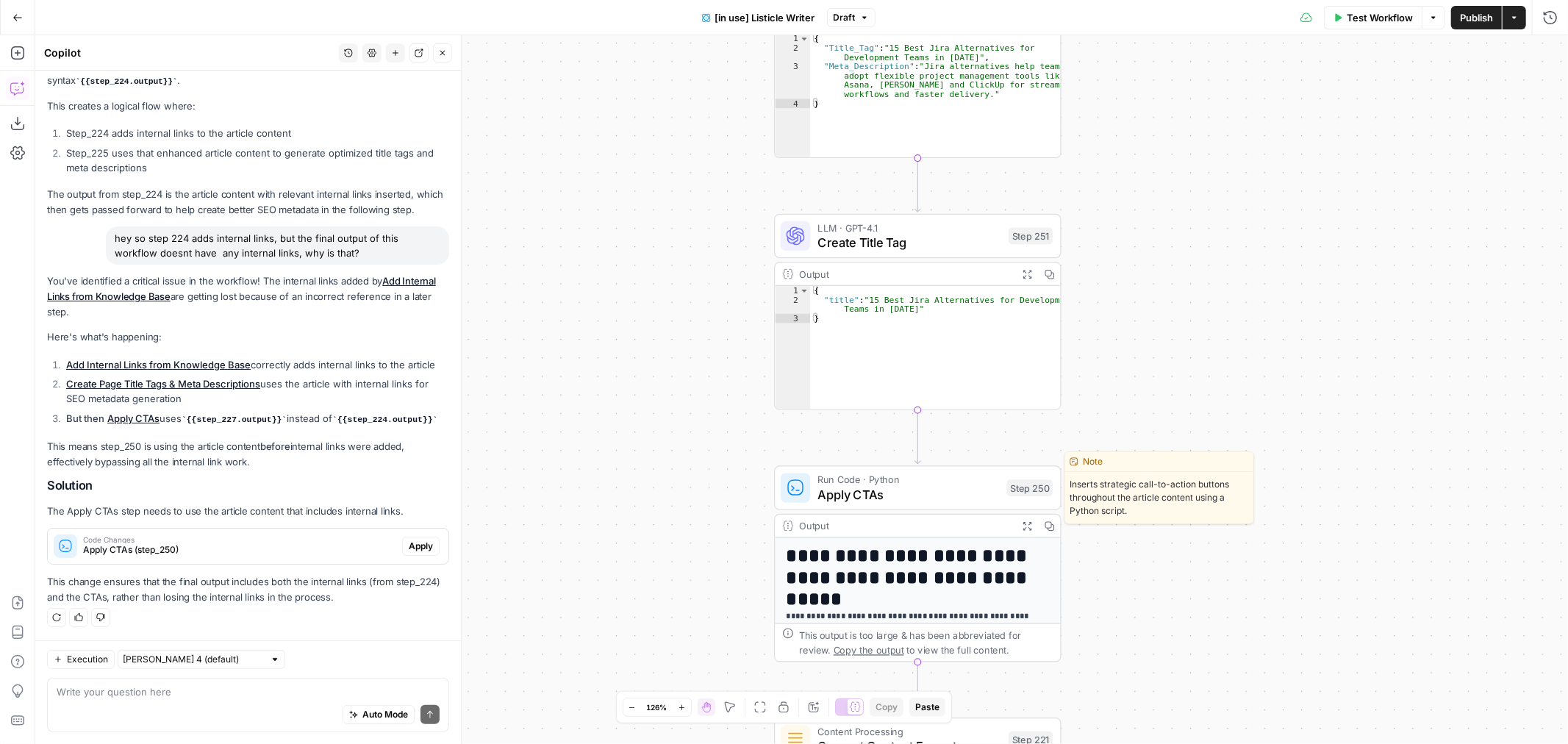
click at [954, 494] on span "Apply CTAs" at bounding box center [908, 494] width 182 height 18
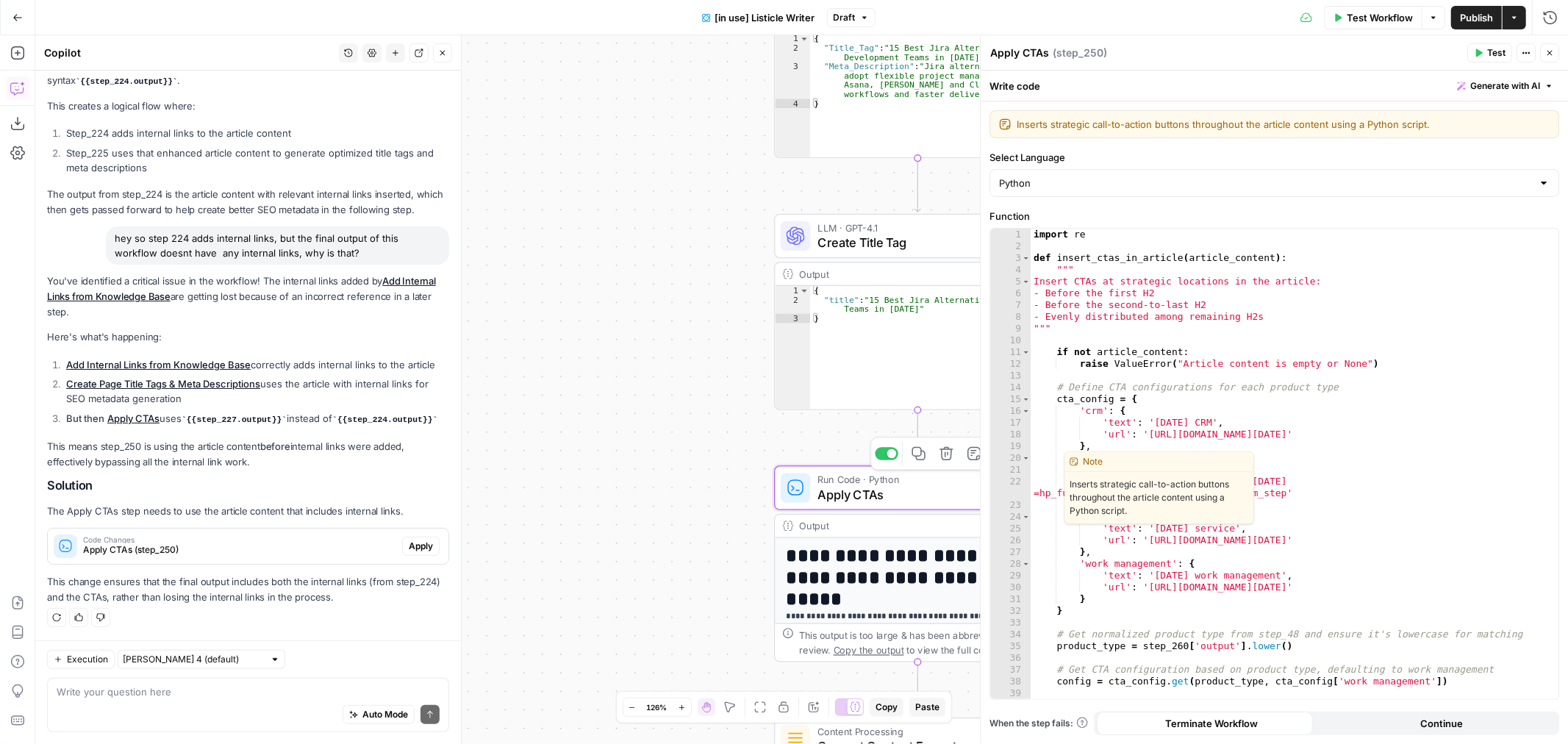
click at [564, 445] on div "true false true false Workflow Set Inputs Inputs Loop Iteration Iterate Over Co…" at bounding box center [802, 389] width 1533 height 709
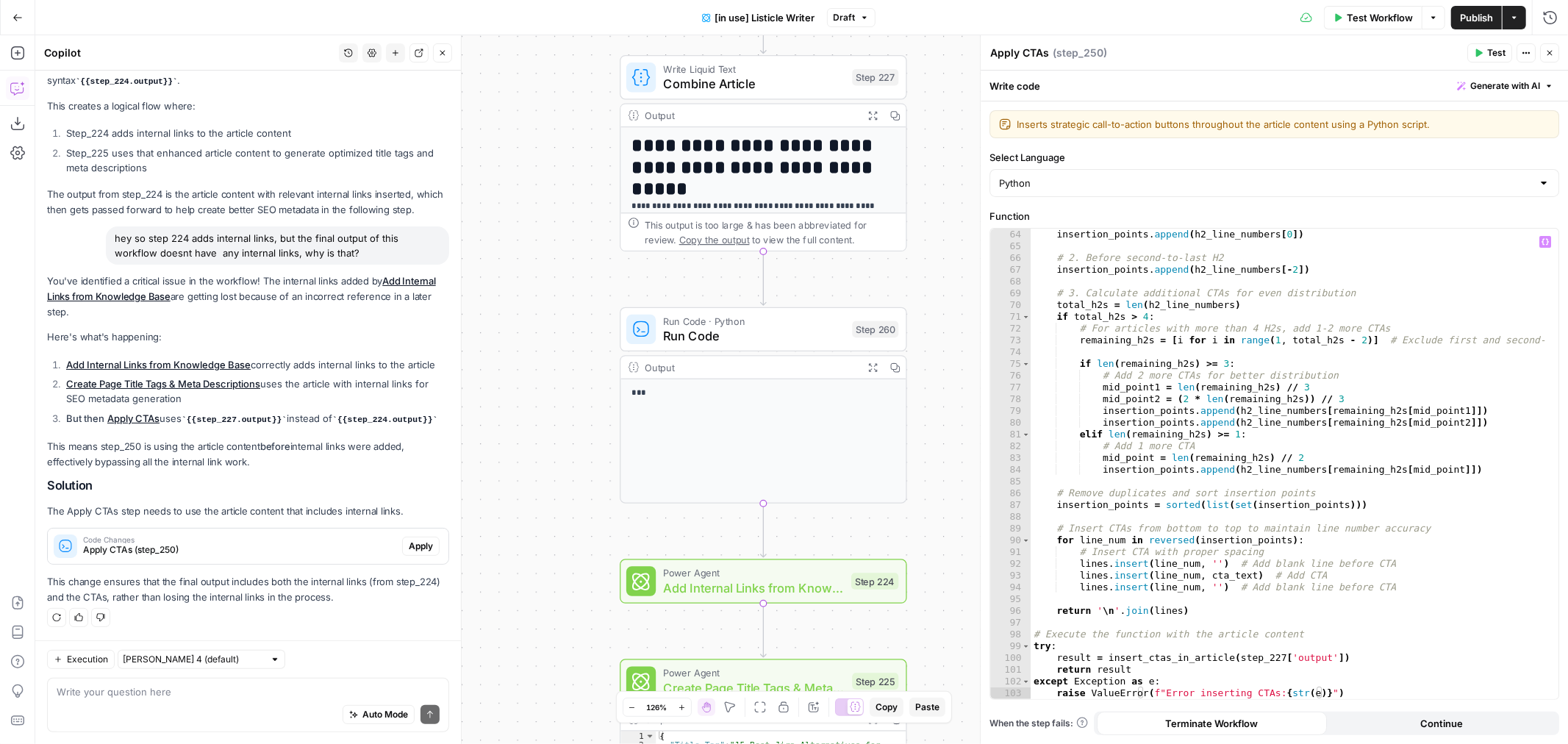
scroll to position [765, 0]
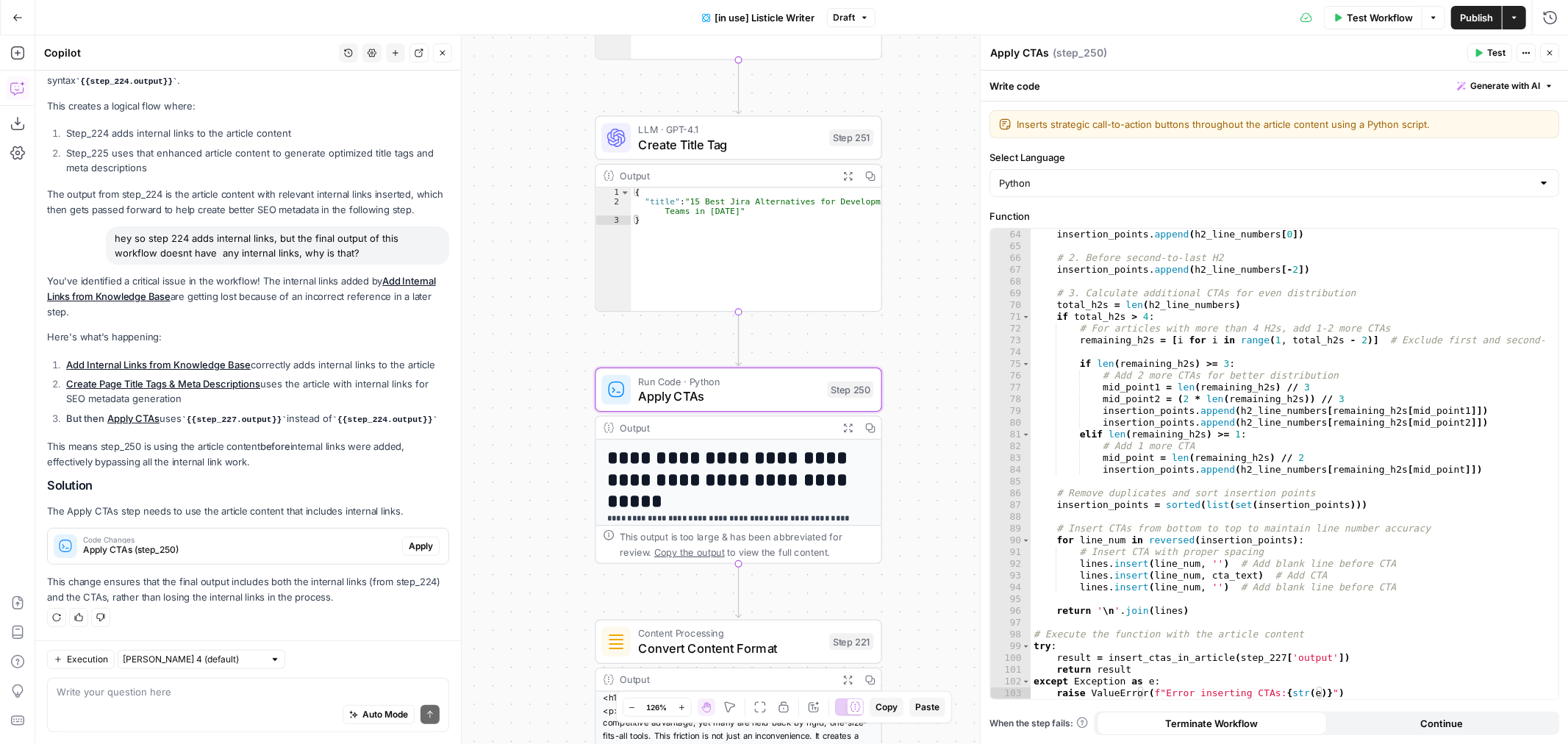
click at [409, 548] on span "Apply" at bounding box center [421, 546] width 25 height 13
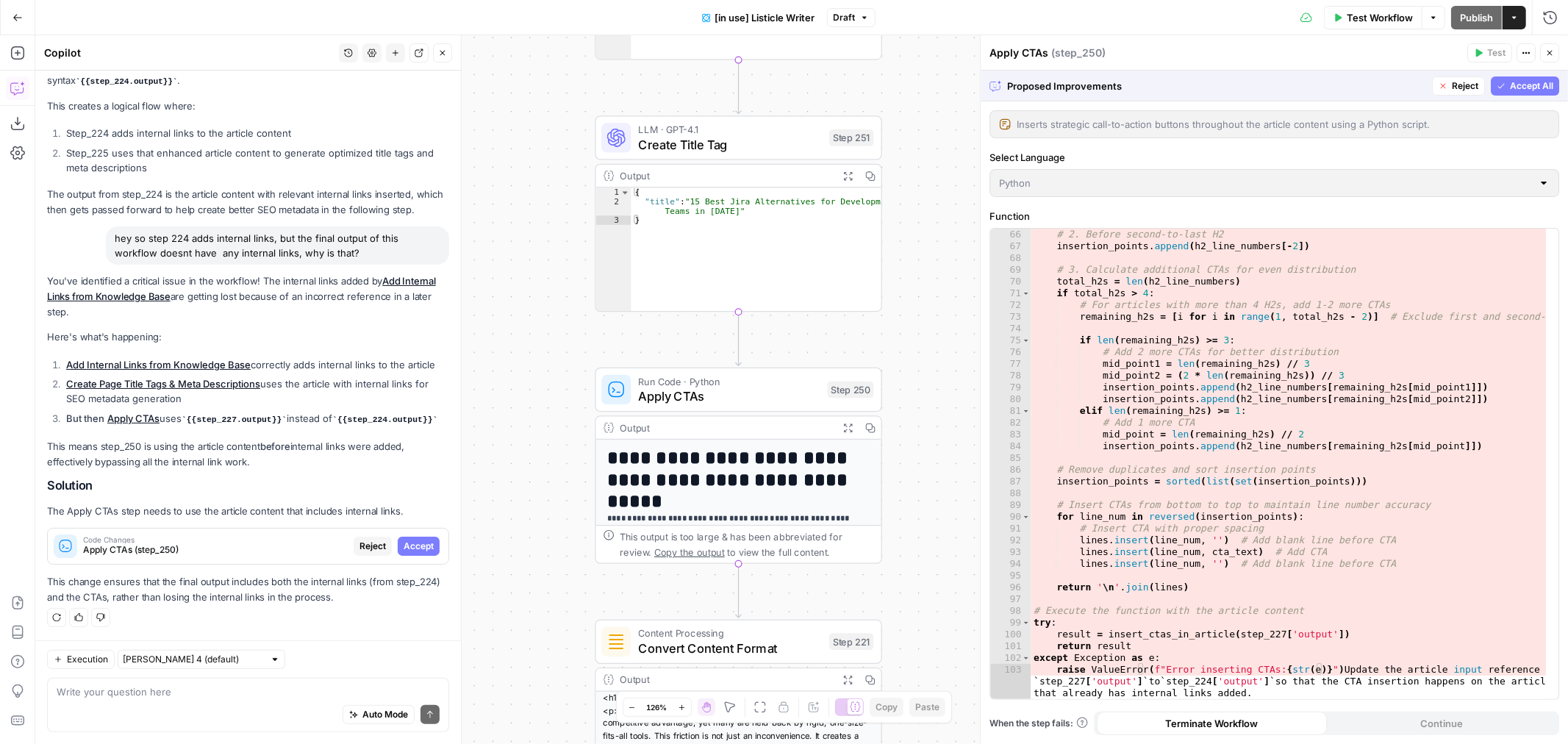
scroll to position [788, 0]
click at [407, 549] on span "Accept" at bounding box center [418, 546] width 30 height 13
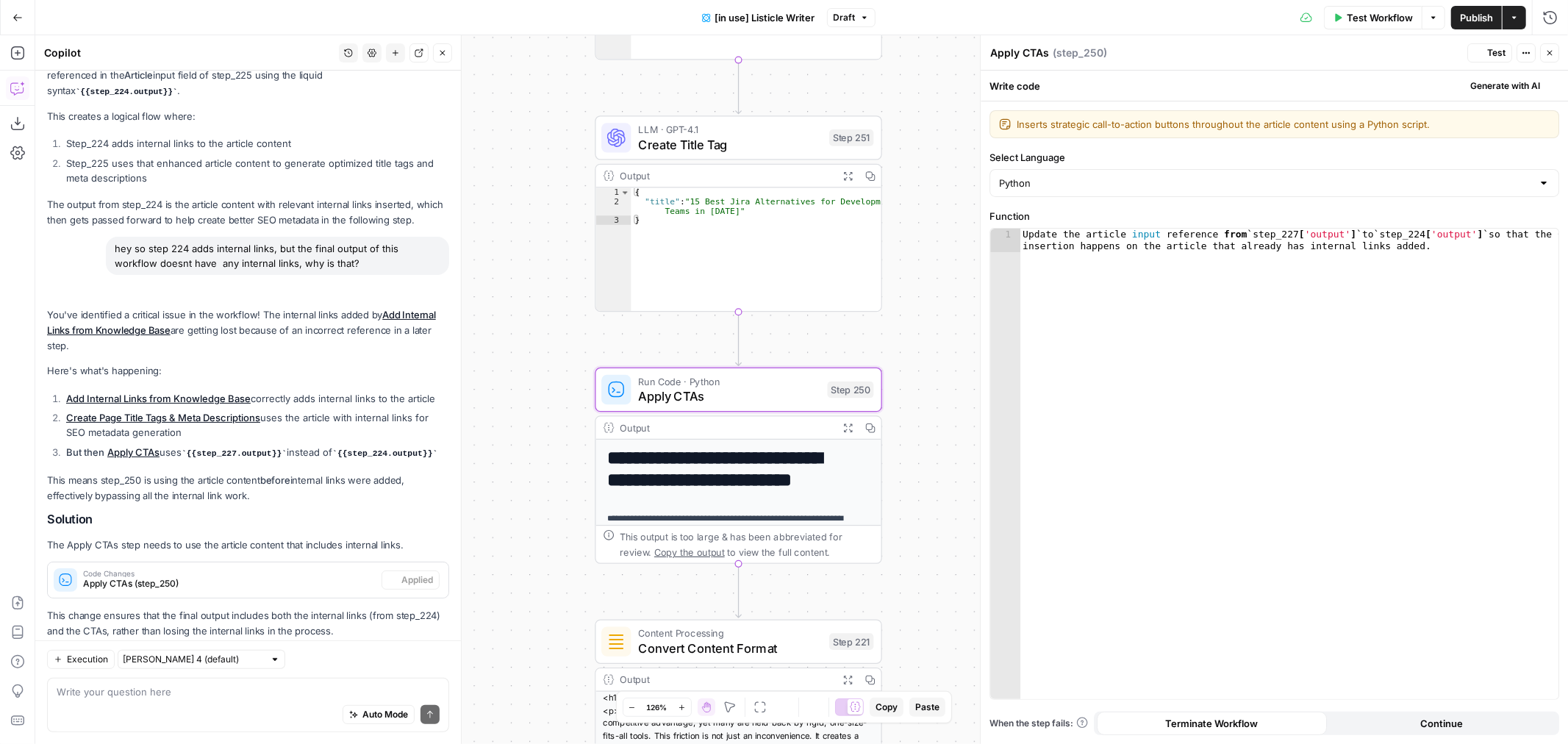
scroll to position [249, 0]
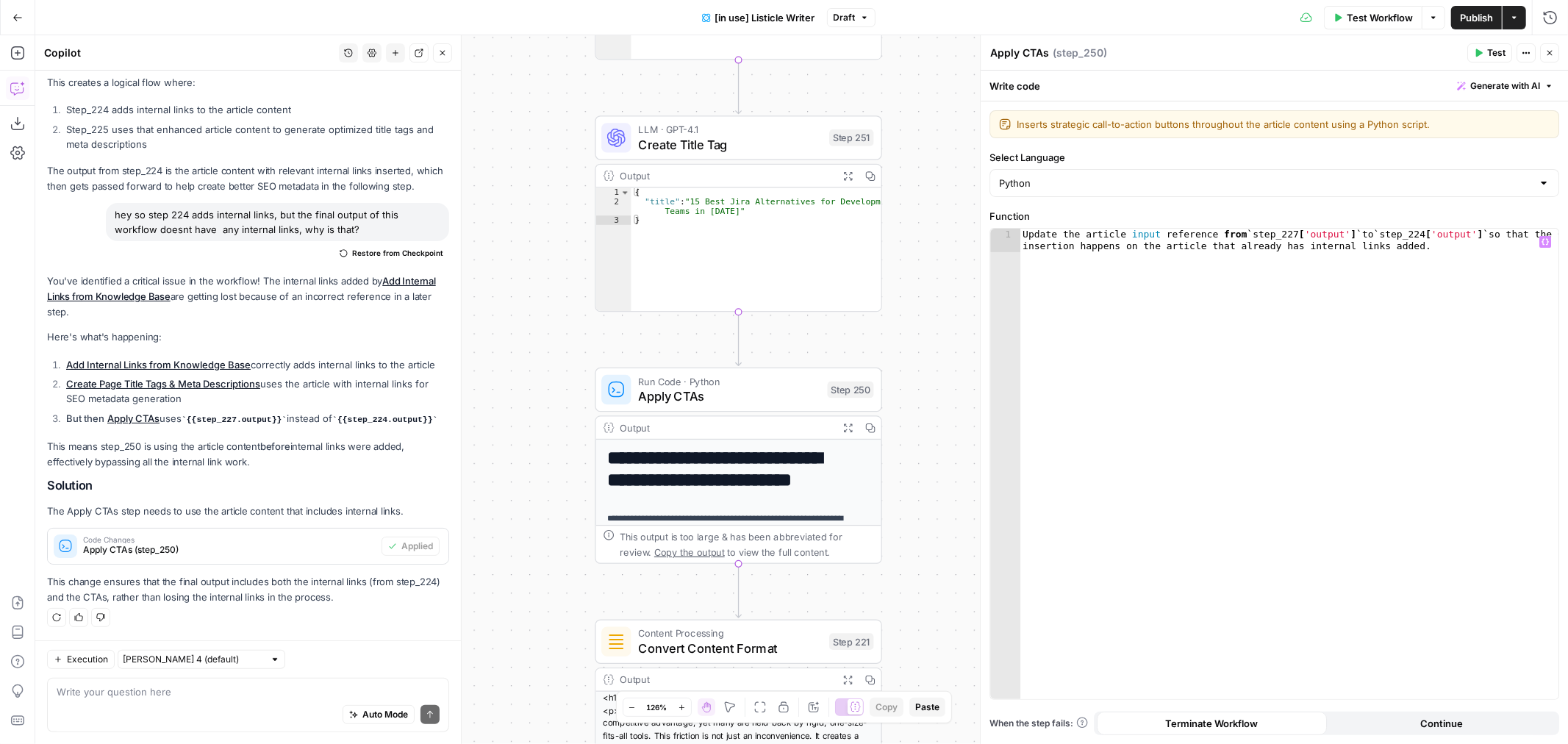
click at [945, 491] on div "true false true false Workflow Set Inputs Inputs Loop Iteration Iterate Over Co…" at bounding box center [802, 389] width 1533 height 709
click at [743, 392] on span "Apply CTAs" at bounding box center [729, 396] width 182 height 18
click at [364, 247] on span "Restore from Checkpoint" at bounding box center [398, 253] width 91 height 12
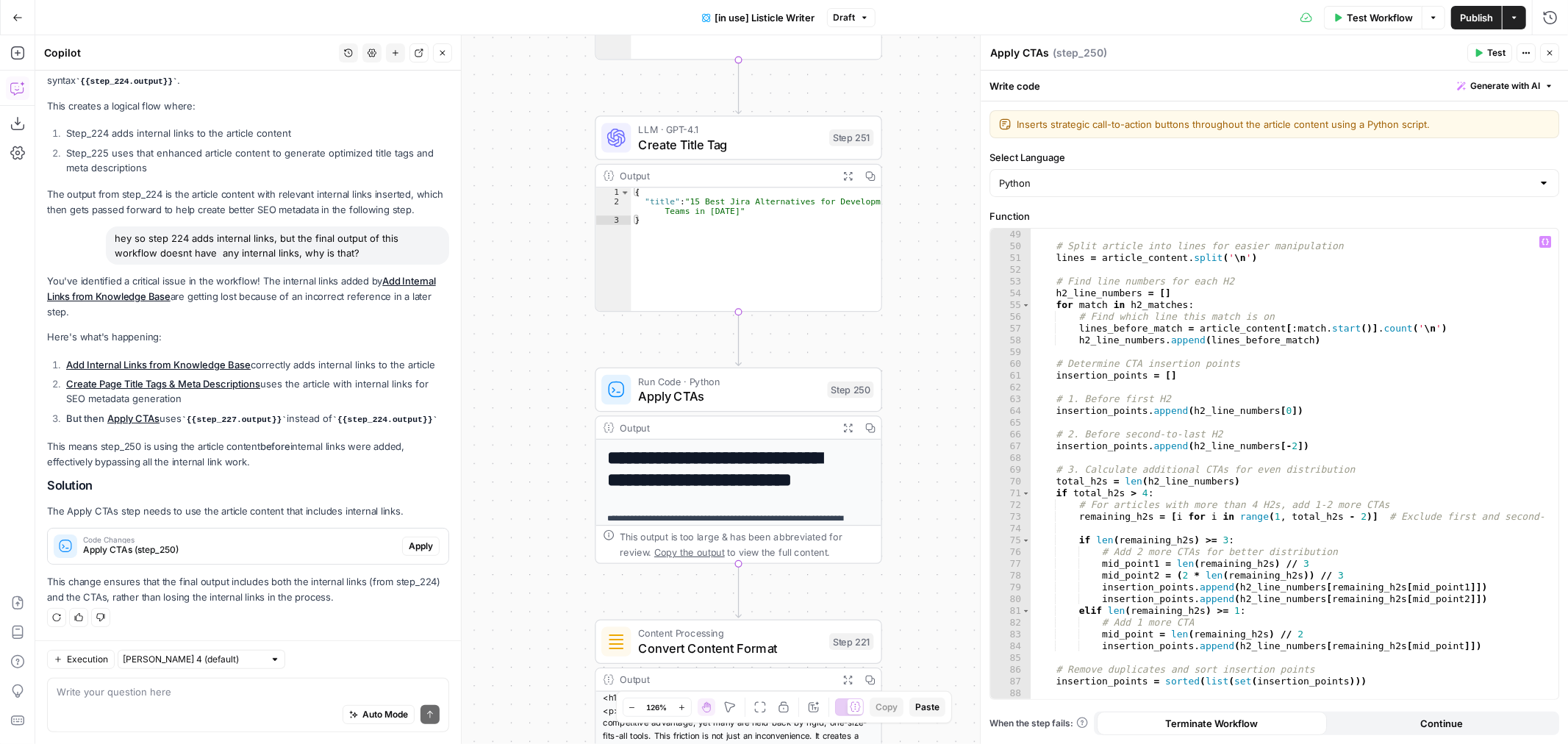
scroll to position [765, 0]
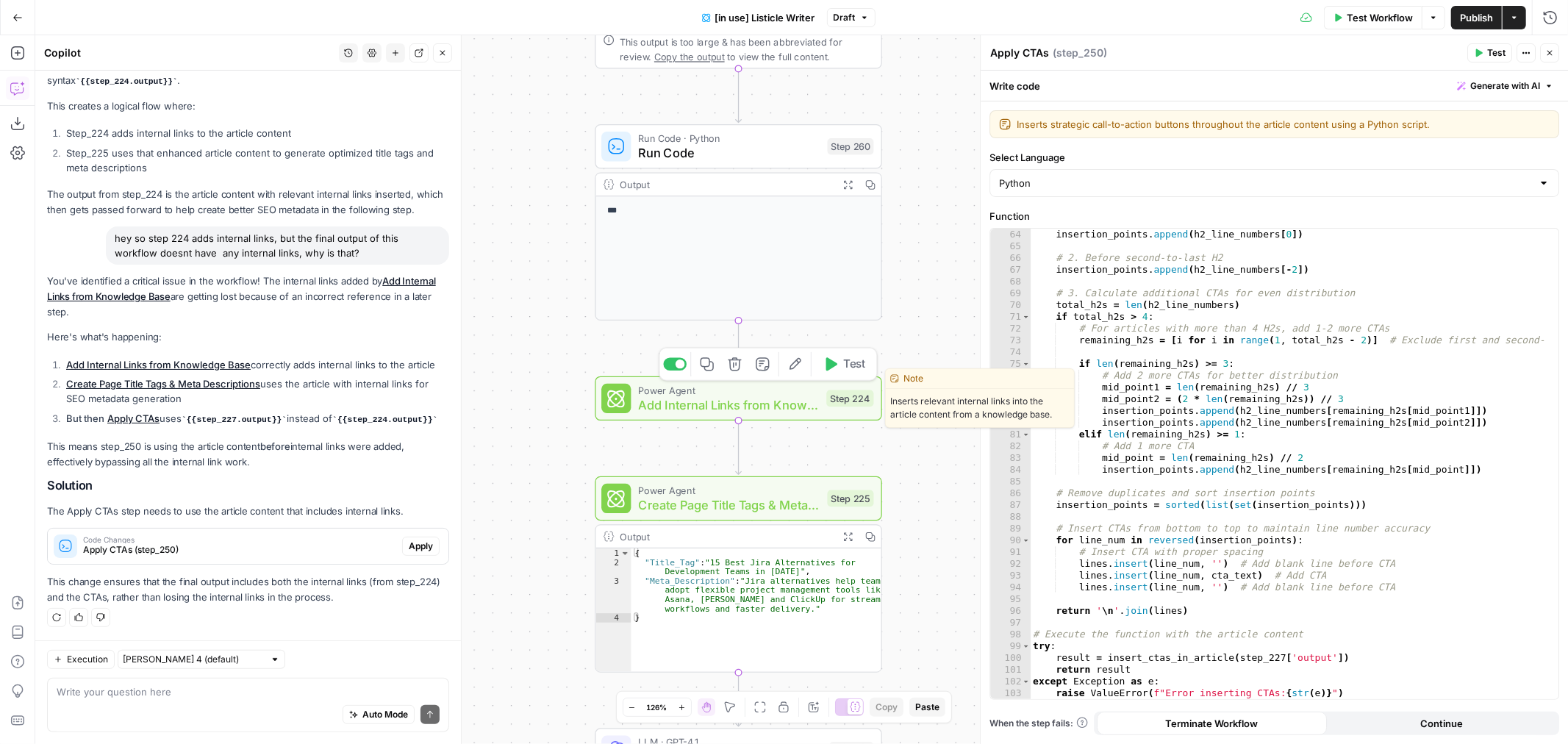
click at [697, 407] on span "Add Internal Links from Knowledge Base" at bounding box center [729, 405] width 181 height 18
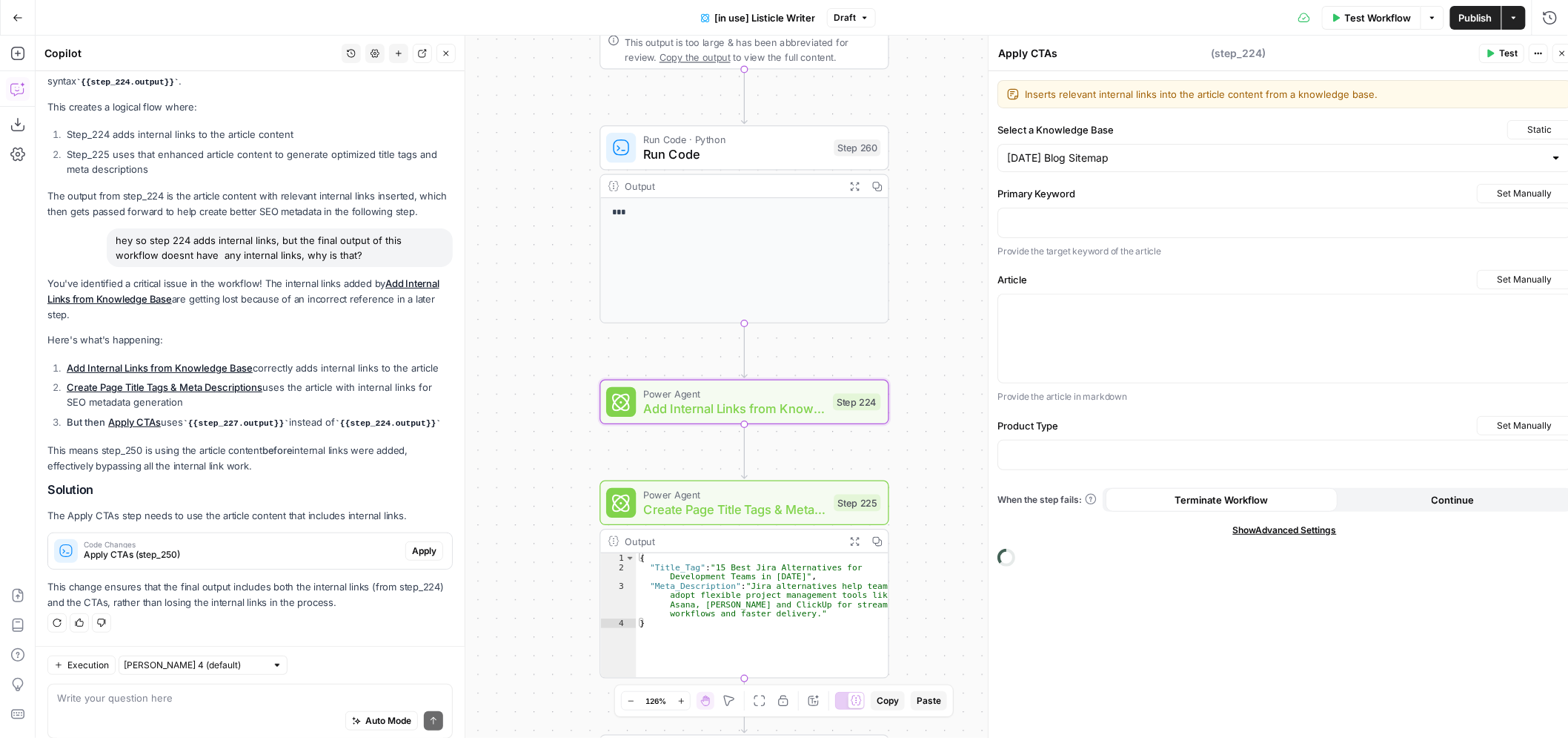
type textarea "Add Internal Links from Knowledge Base"
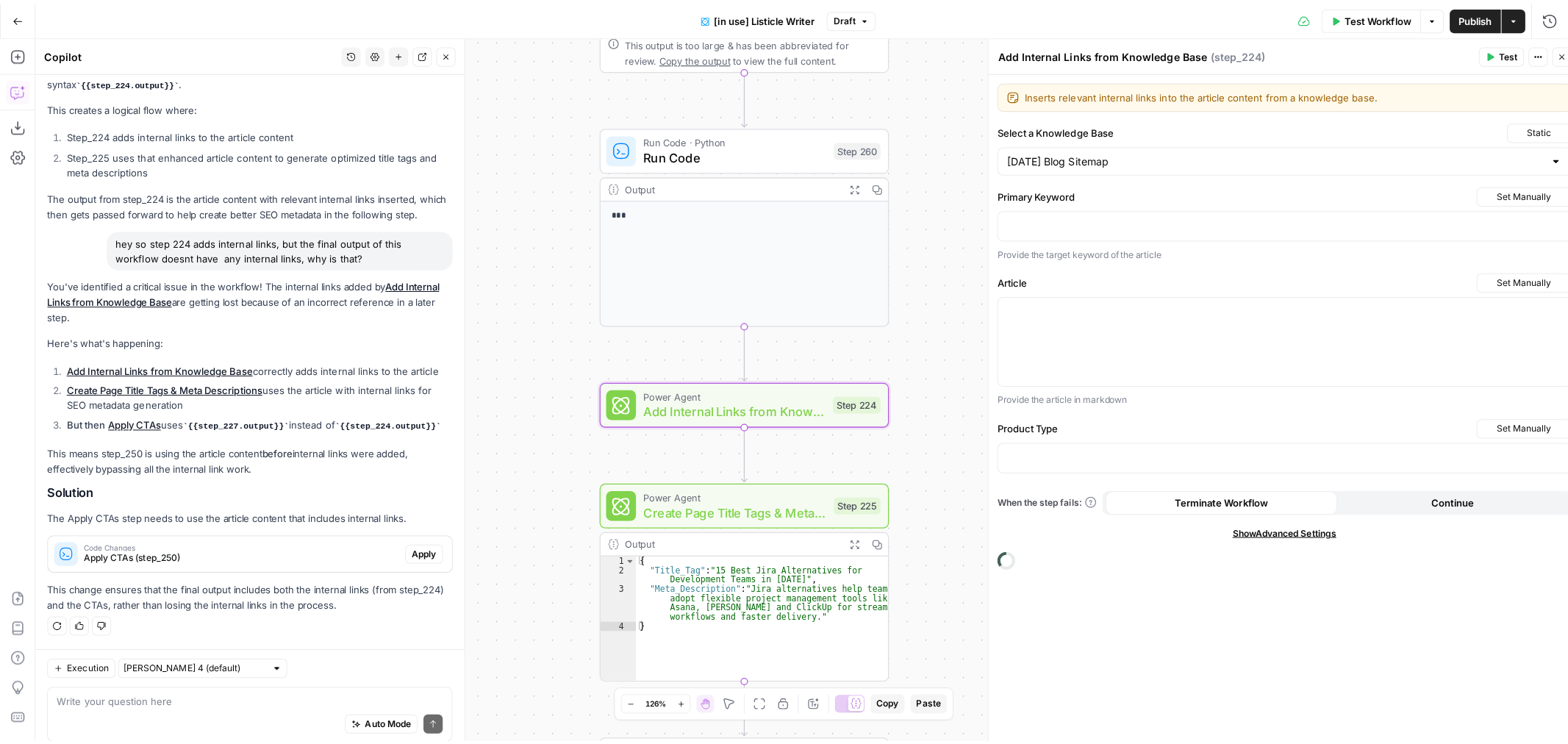
scroll to position [201, 0]
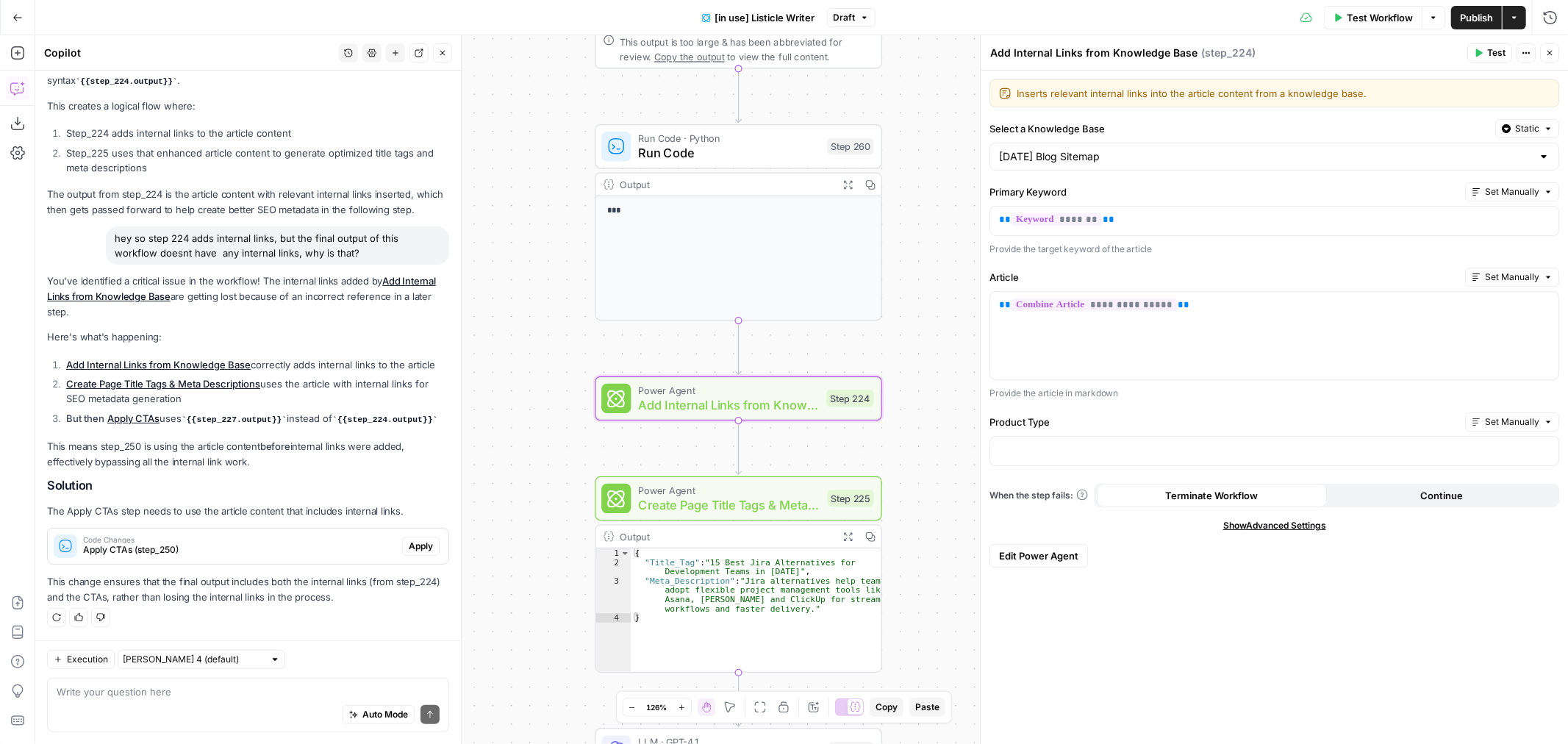
click at [1549, 54] on icon "button" at bounding box center [1550, 52] width 8 height 8
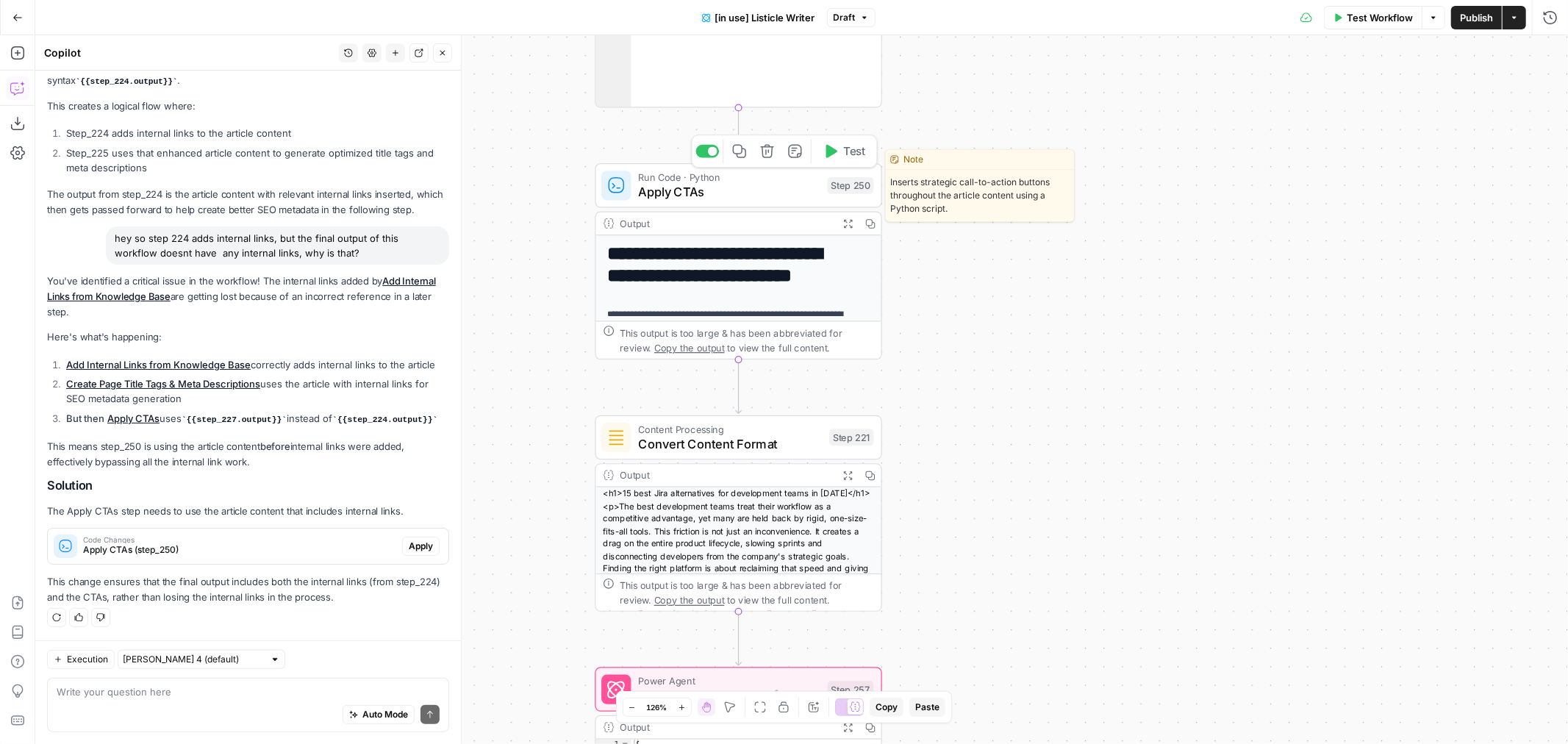
click at [743, 183] on span "Apply CTAs" at bounding box center [729, 192] width 182 height 18
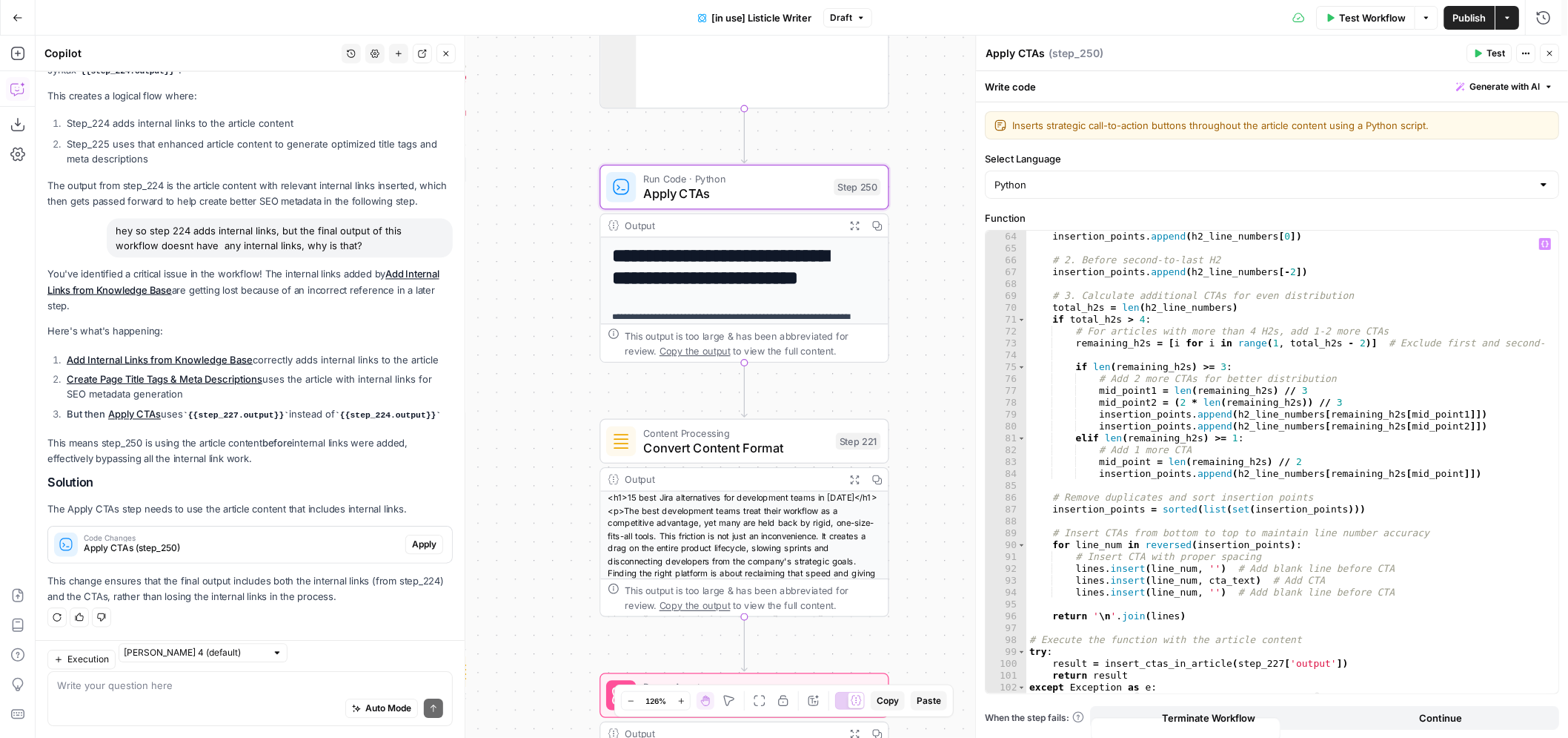
click at [1262, 656] on div "insertion_points . append ( h2_line_numbers [ 0 ]) # 2. Before second-to-last H…" at bounding box center [1286, 479] width 519 height 498
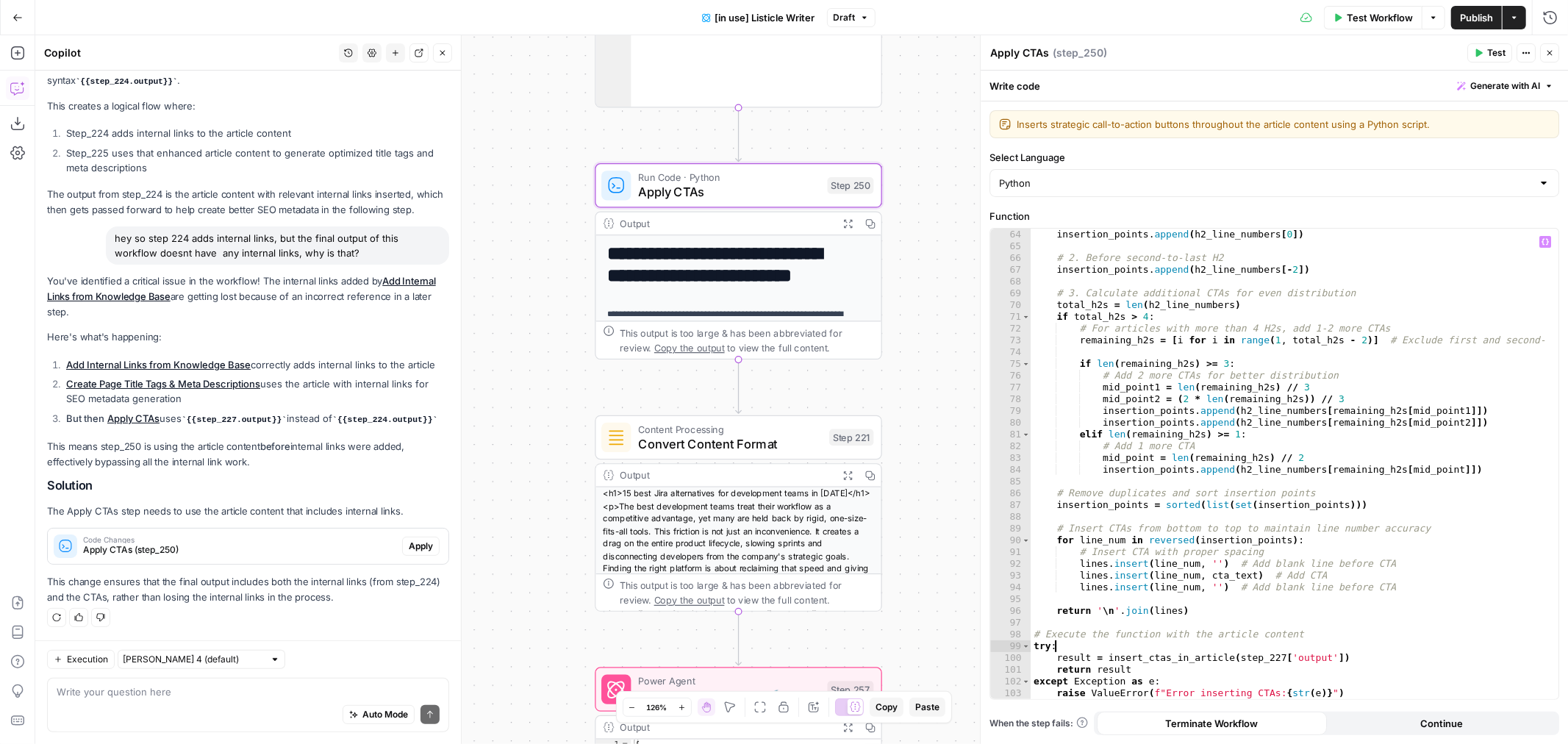
click at [1263, 657] on div "insertion_points . append ( h2_line_numbers [ 0 ]) # 2. Before second-to-last H…" at bounding box center [1288, 475] width 515 height 494
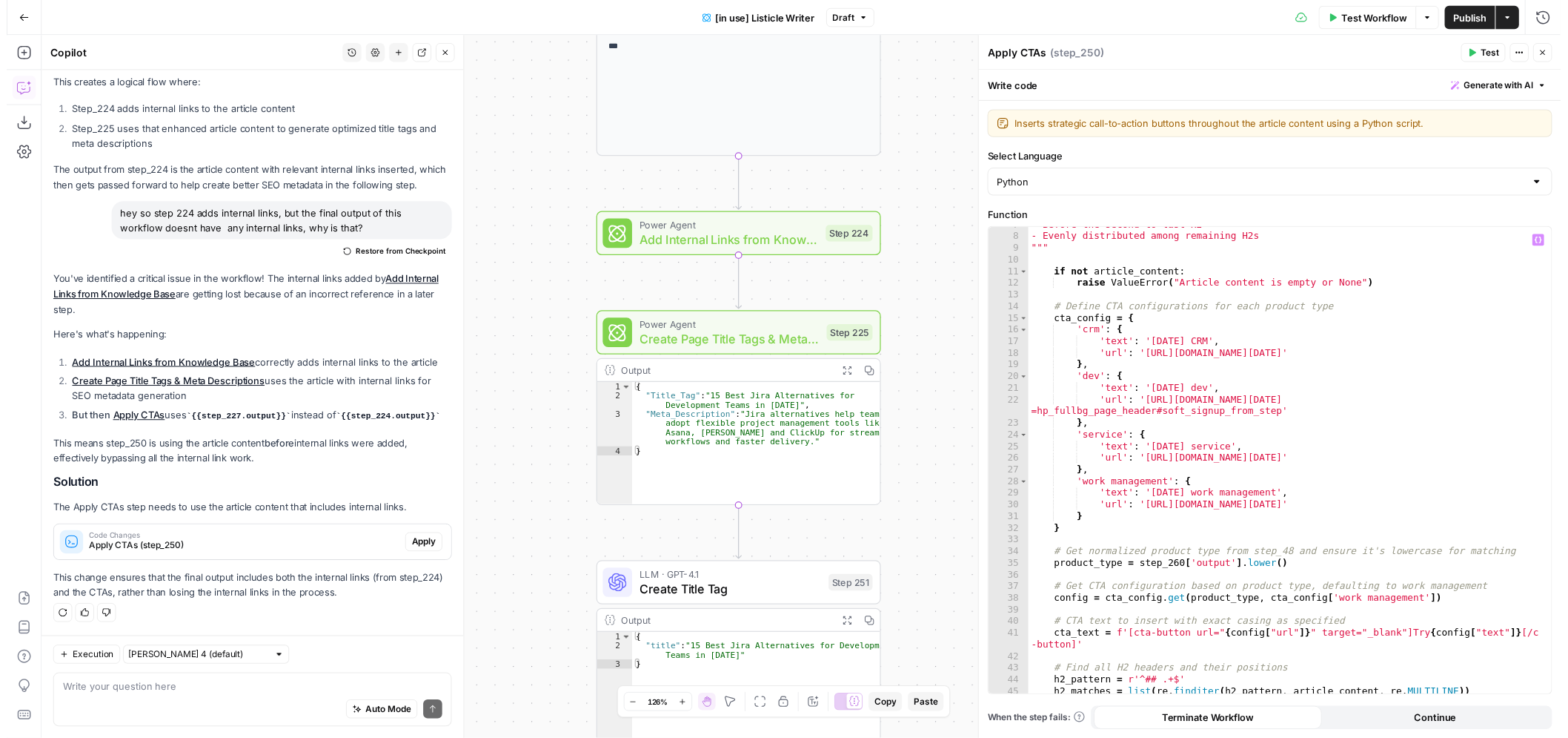
scroll to position [0, 0]
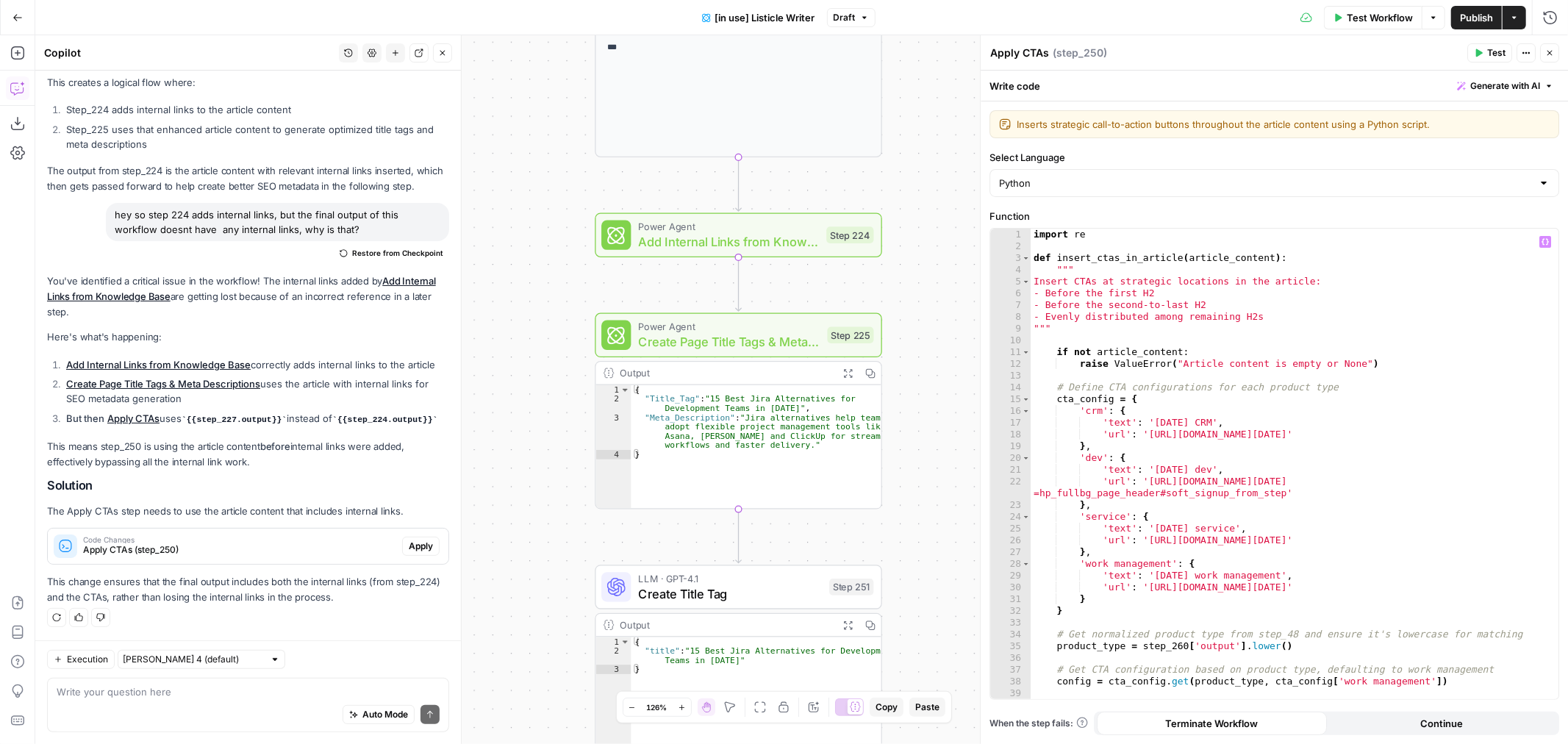
type textarea "**********"
click at [1473, 15] on span "Publish" at bounding box center [1477, 17] width 33 height 15
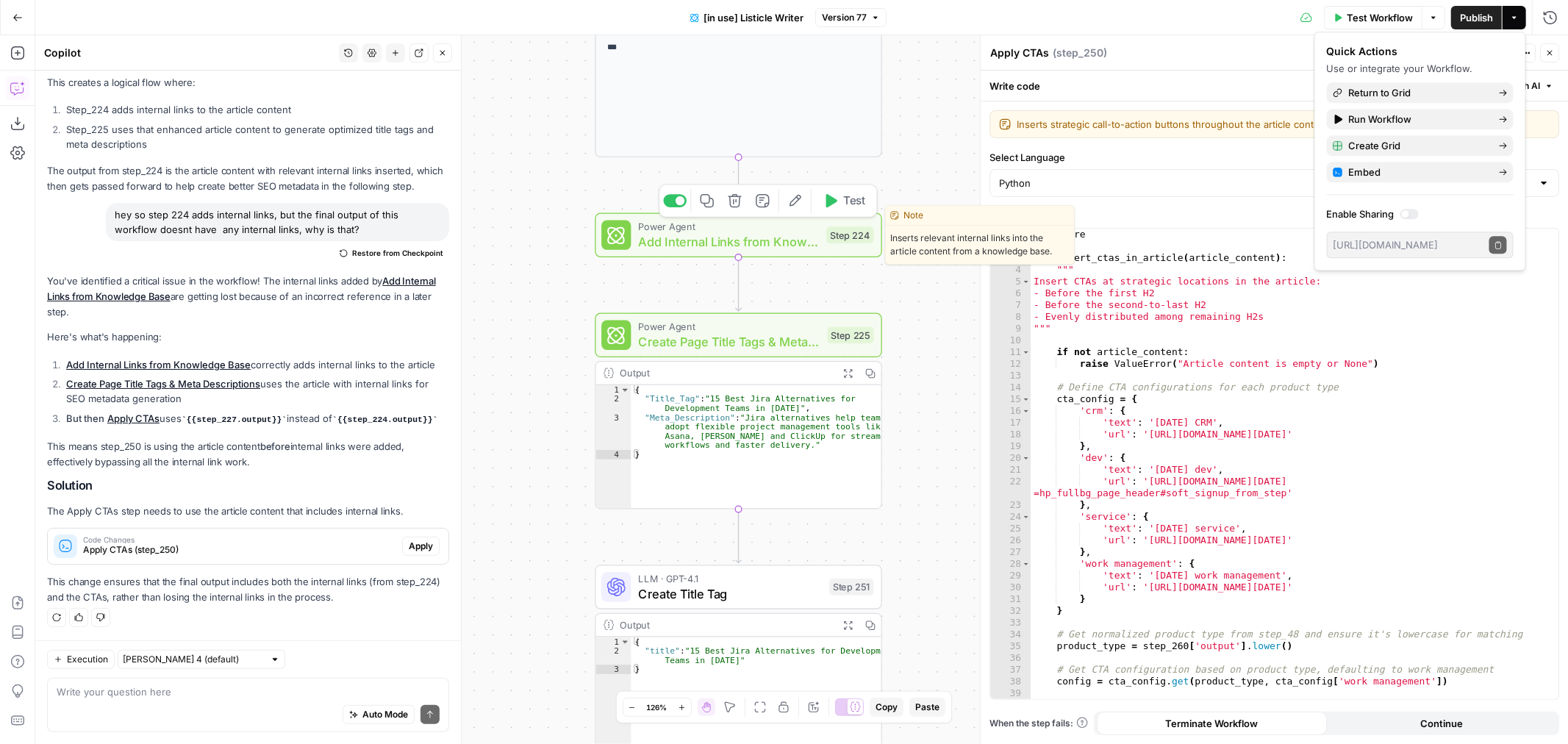
click at [787, 230] on span "Power Agent" at bounding box center [729, 226] width 181 height 15
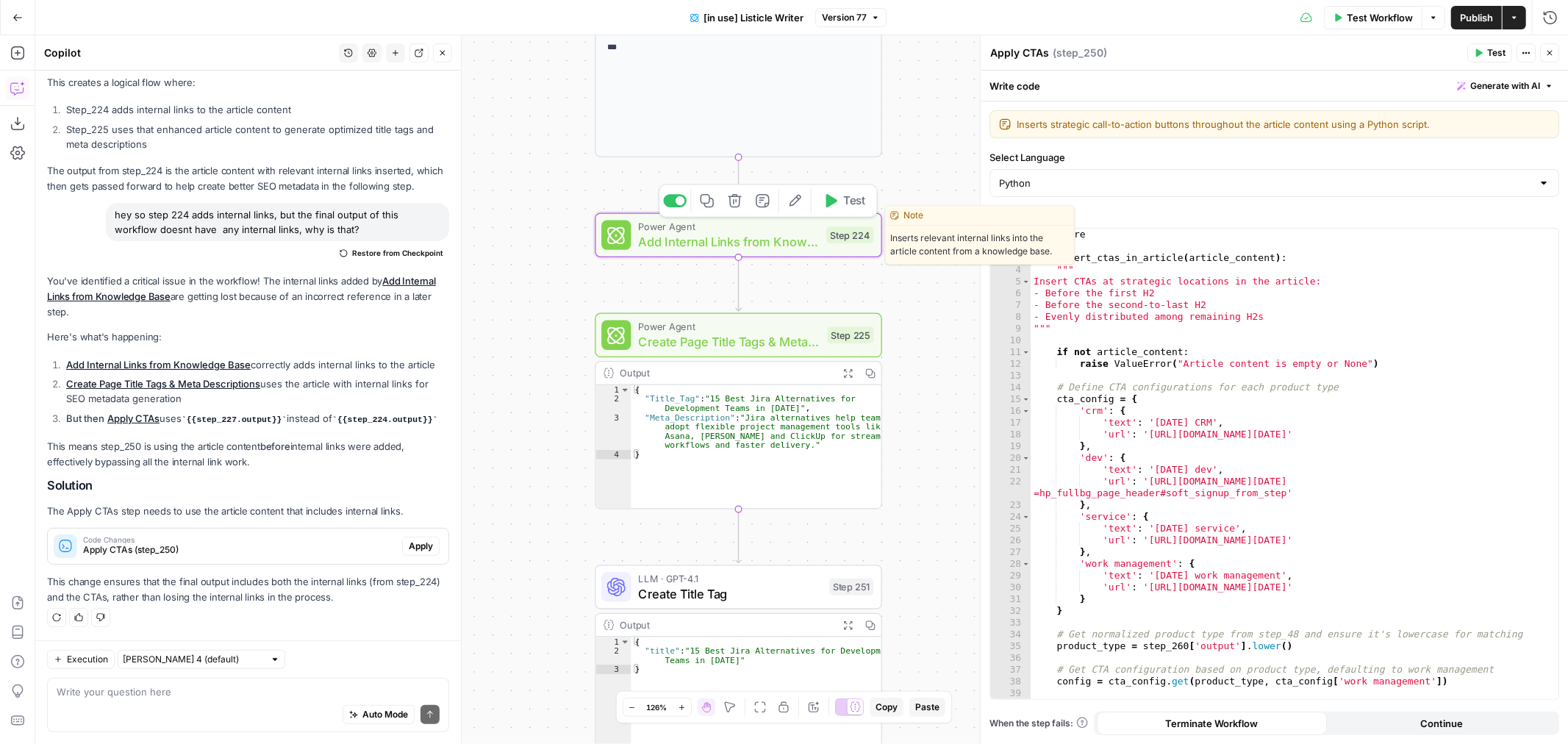
click at [918, 167] on div "true false true false Workflow Set Inputs Inputs Loop Iteration Iterate Over Co…" at bounding box center [802, 389] width 1533 height 709
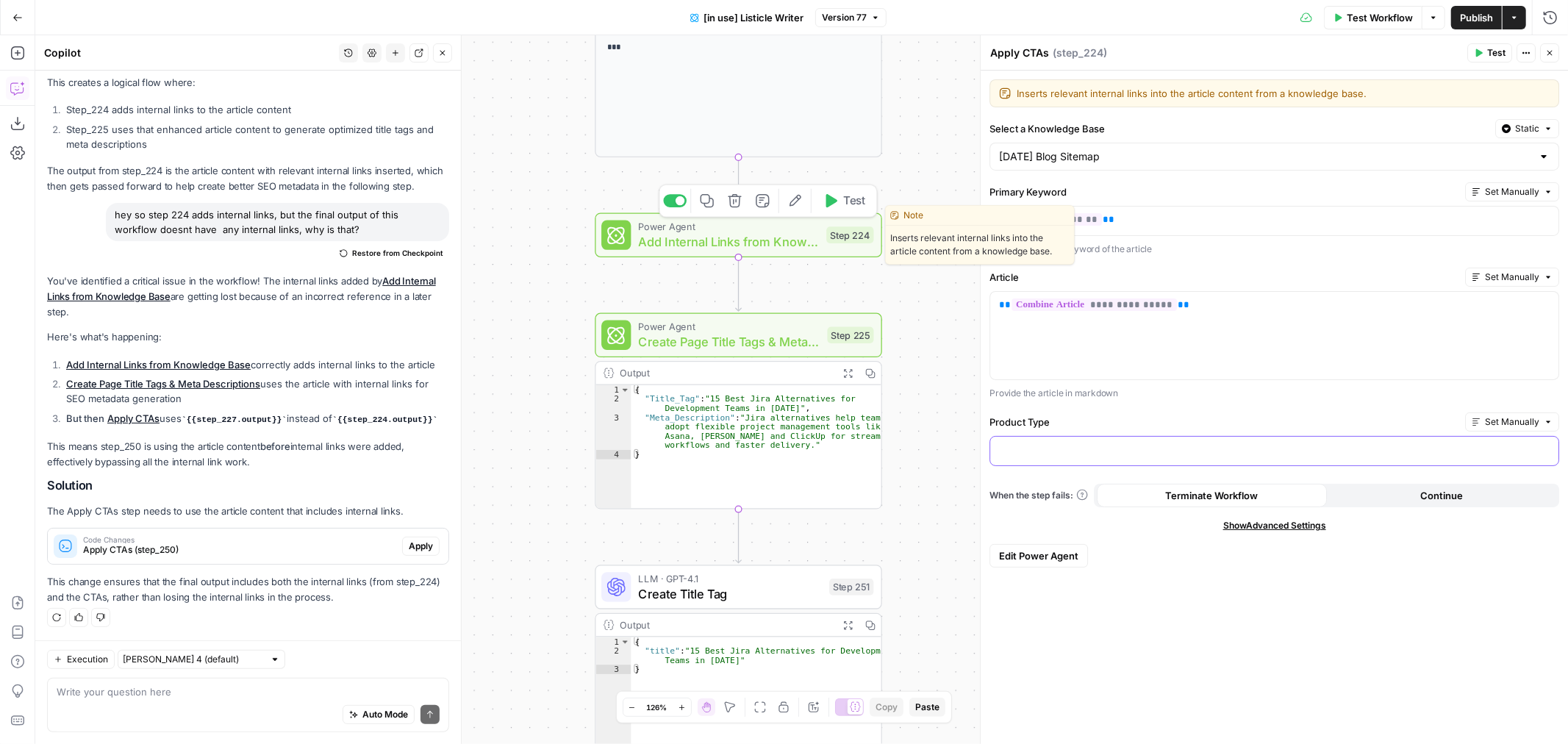
click at [1071, 449] on p at bounding box center [1274, 449] width 551 height 15
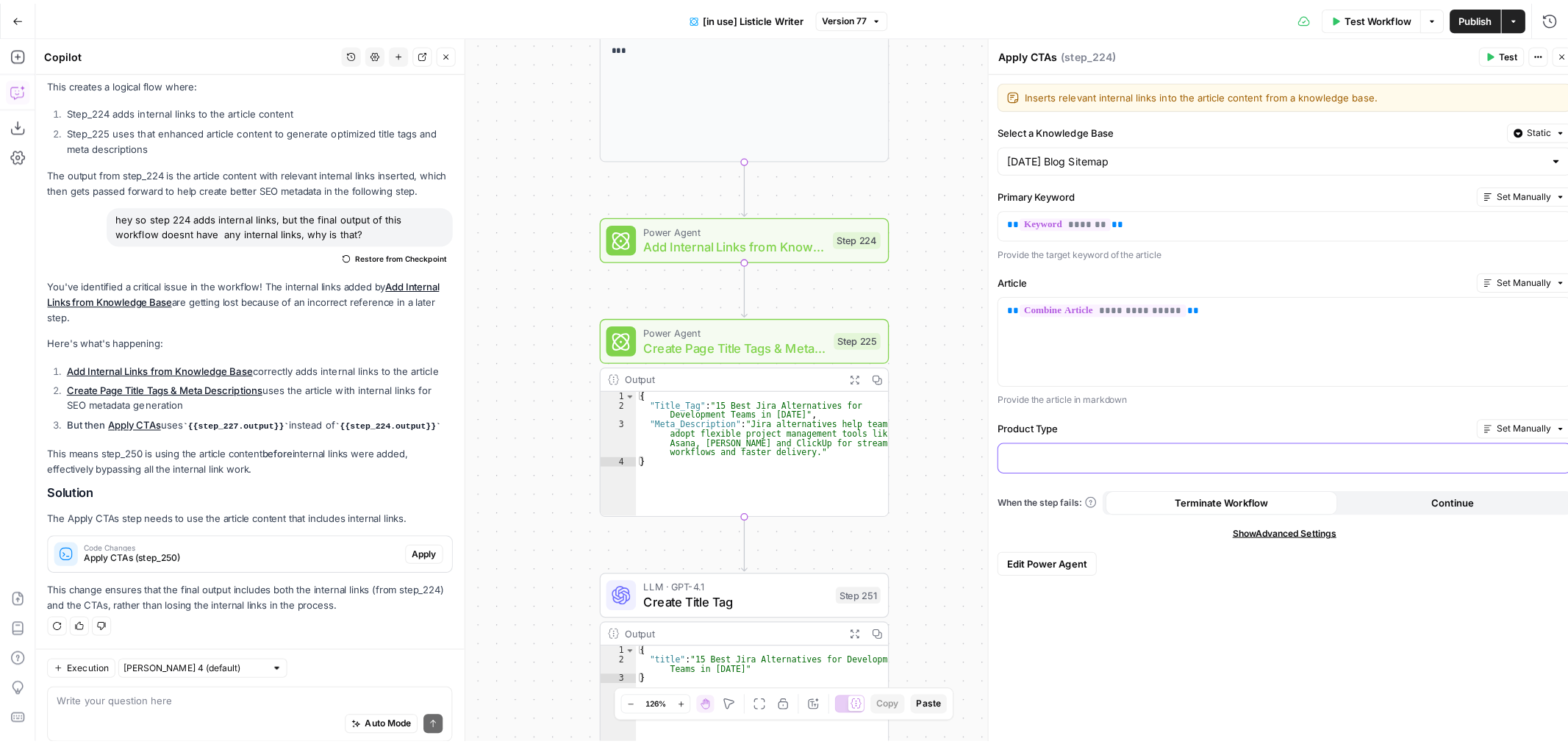
scroll to position [249, 0]
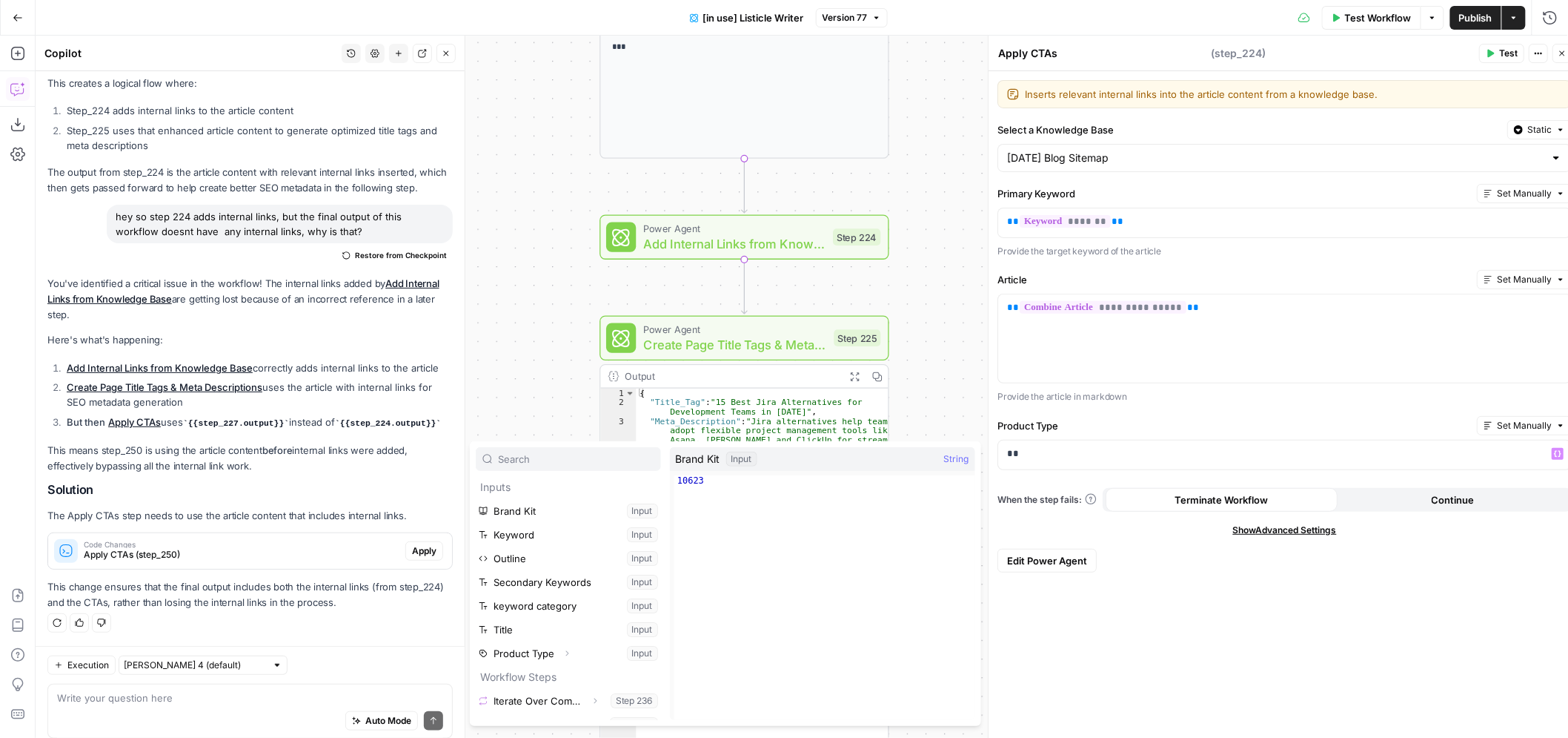
type textarea "Add Internal Links from Knowledge Base"
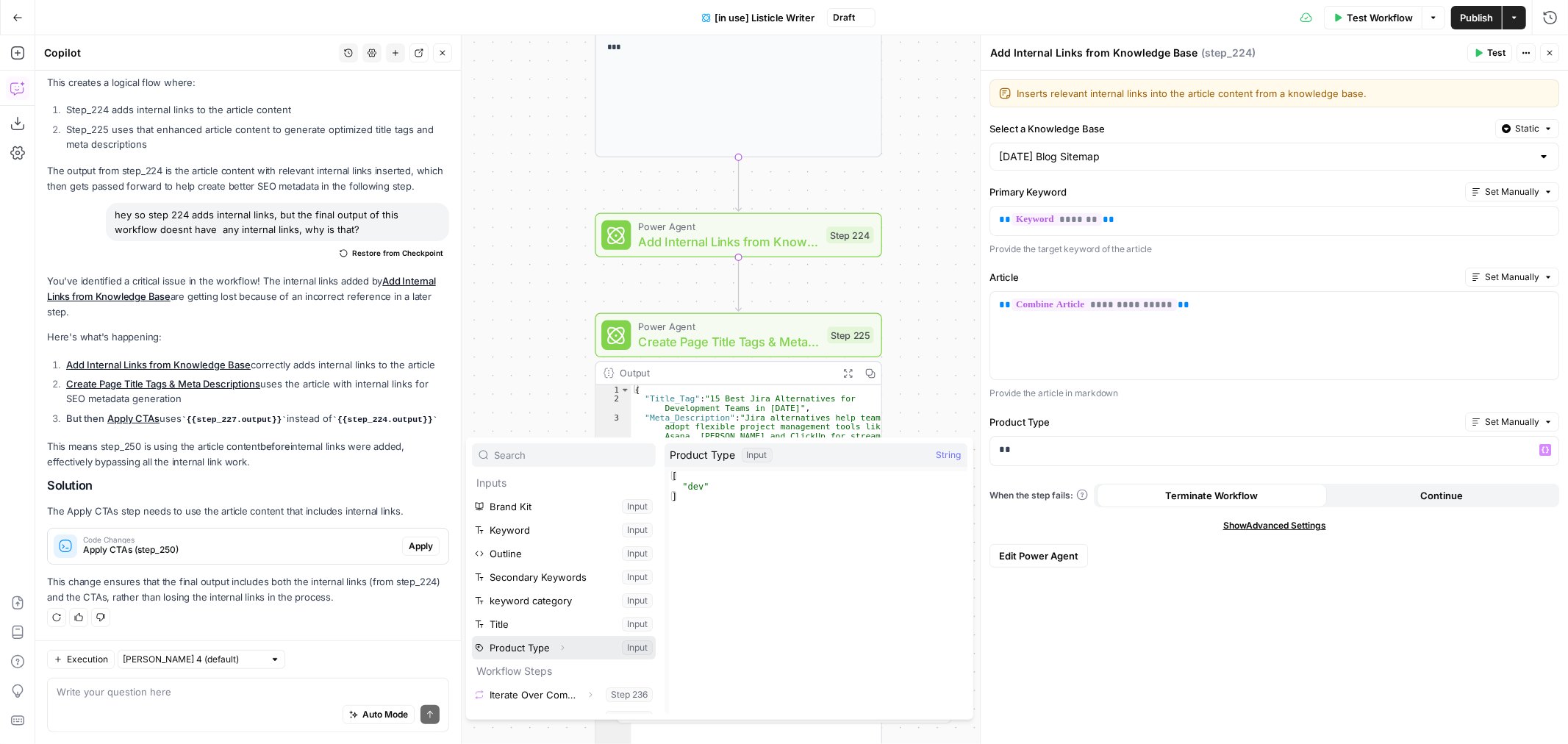
click at [526, 646] on button "Select variable Product Type" at bounding box center [564, 647] width 184 height 24
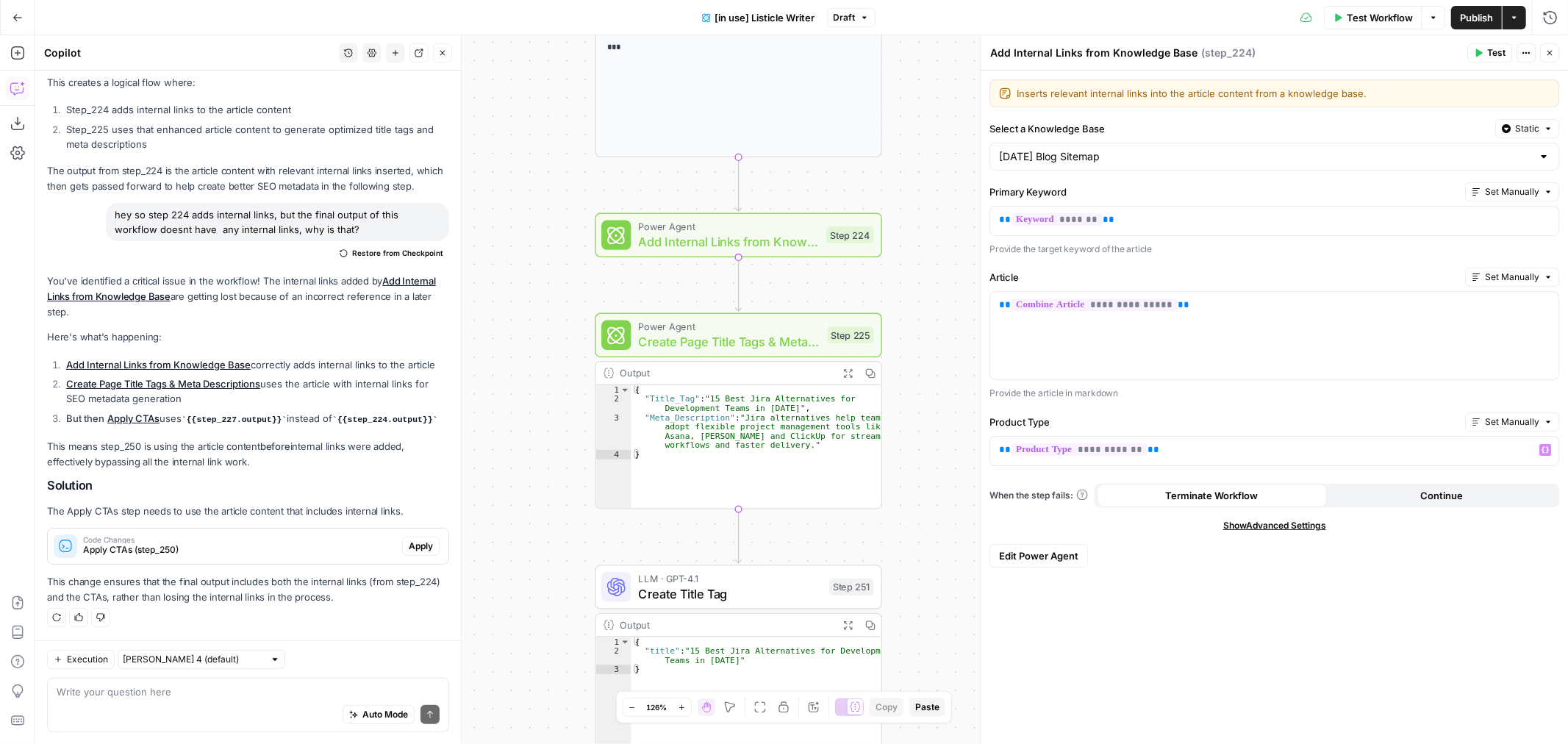
click at [1488, 12] on span "Publish" at bounding box center [1477, 17] width 33 height 15
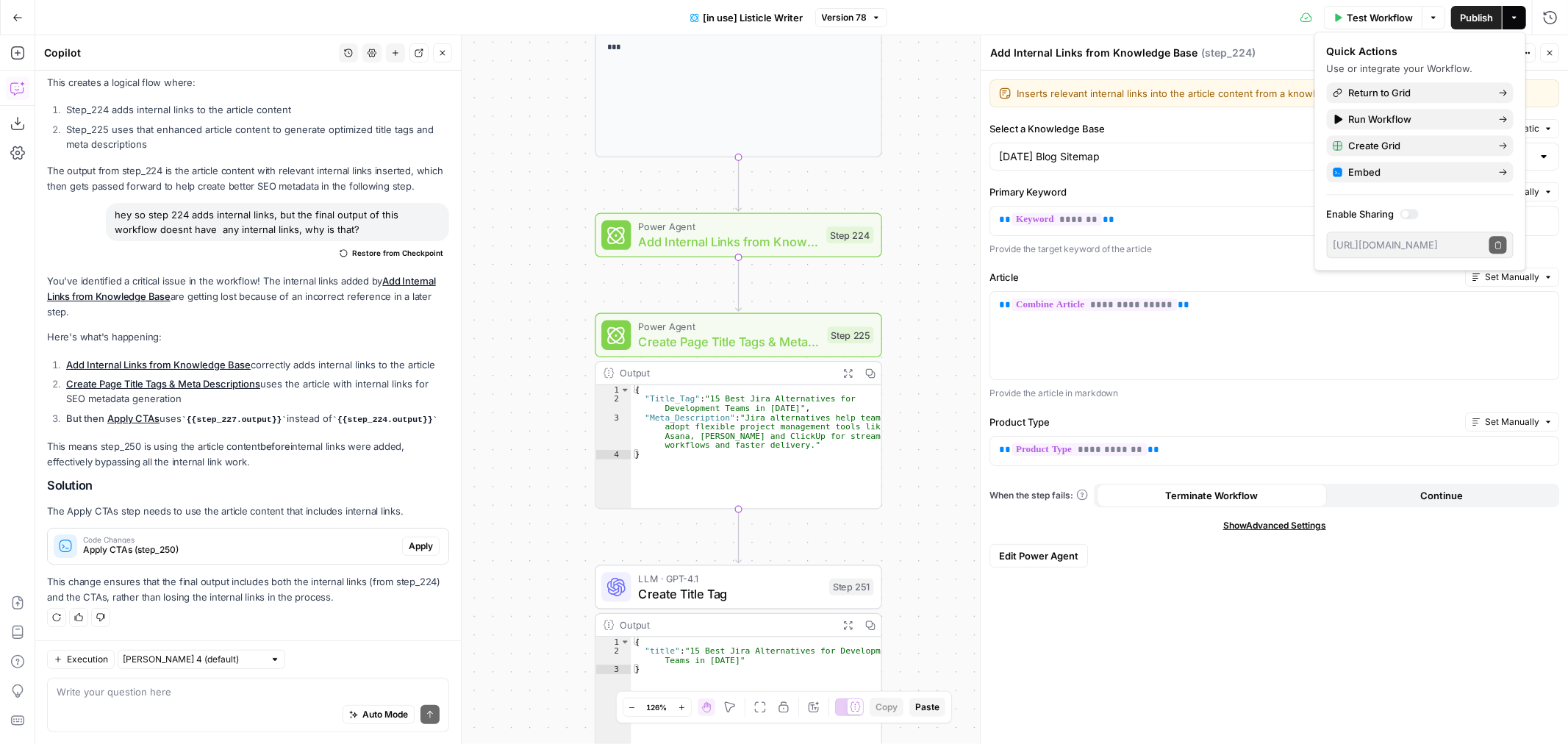
click at [839, 19] on span "Version 78" at bounding box center [845, 17] width 45 height 13
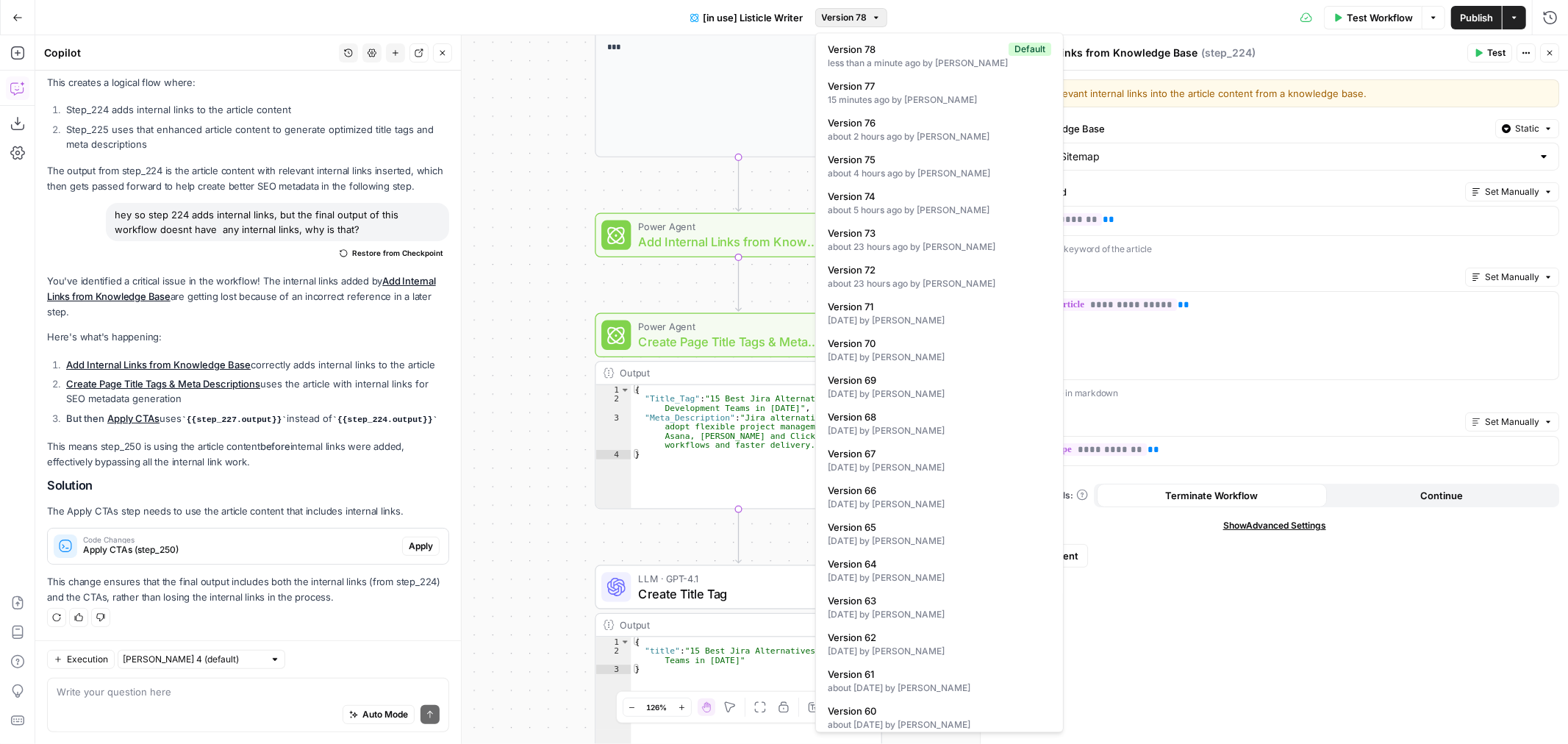
click at [865, 13] on span "Version 78" at bounding box center [845, 17] width 45 height 13
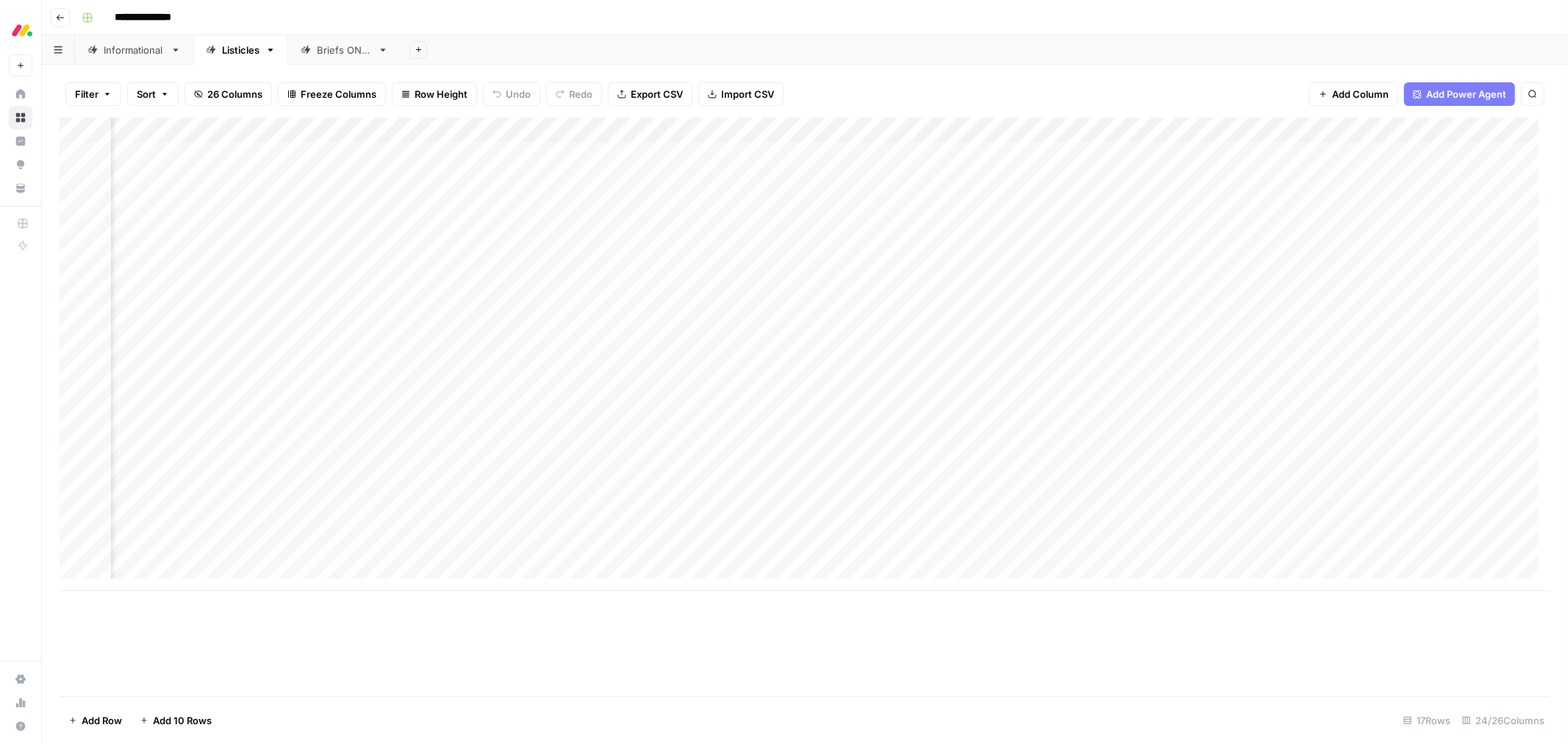
scroll to position [0, 1775]
click at [557, 150] on div "Add Column" at bounding box center [806, 354] width 1491 height 474
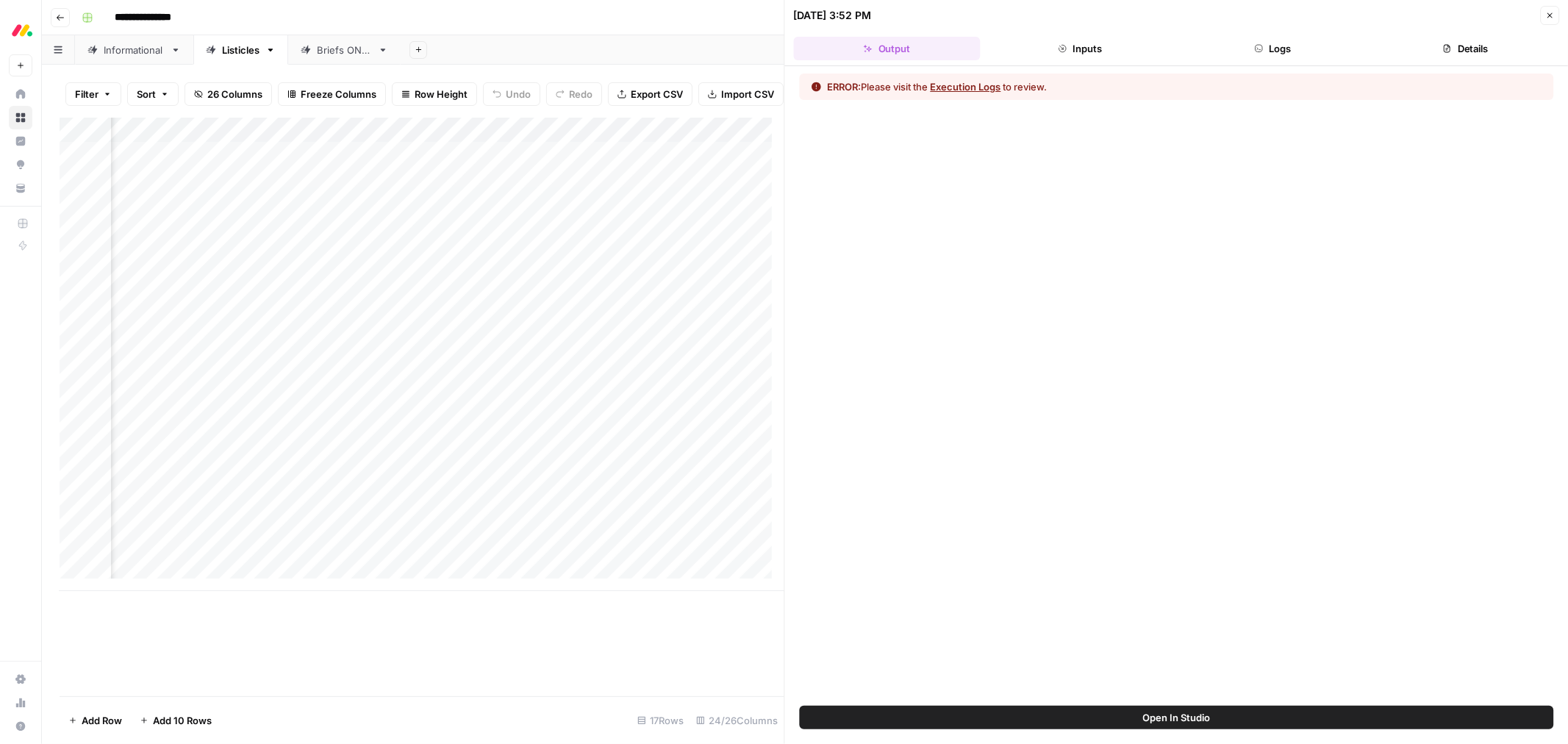
click at [974, 86] on button "Execution Logs" at bounding box center [966, 86] width 71 height 15
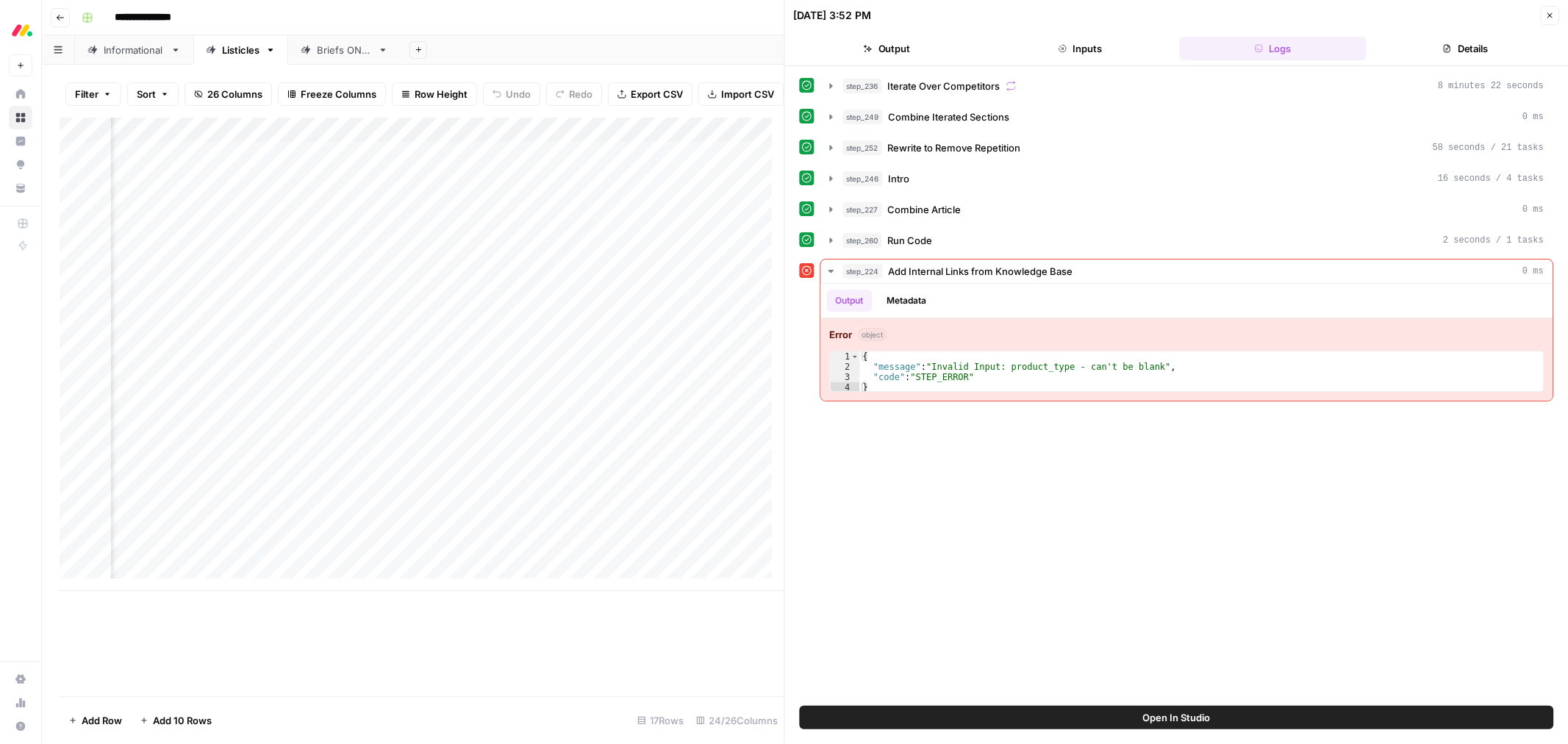
click at [1552, 24] on button "Close" at bounding box center [1550, 15] width 19 height 19
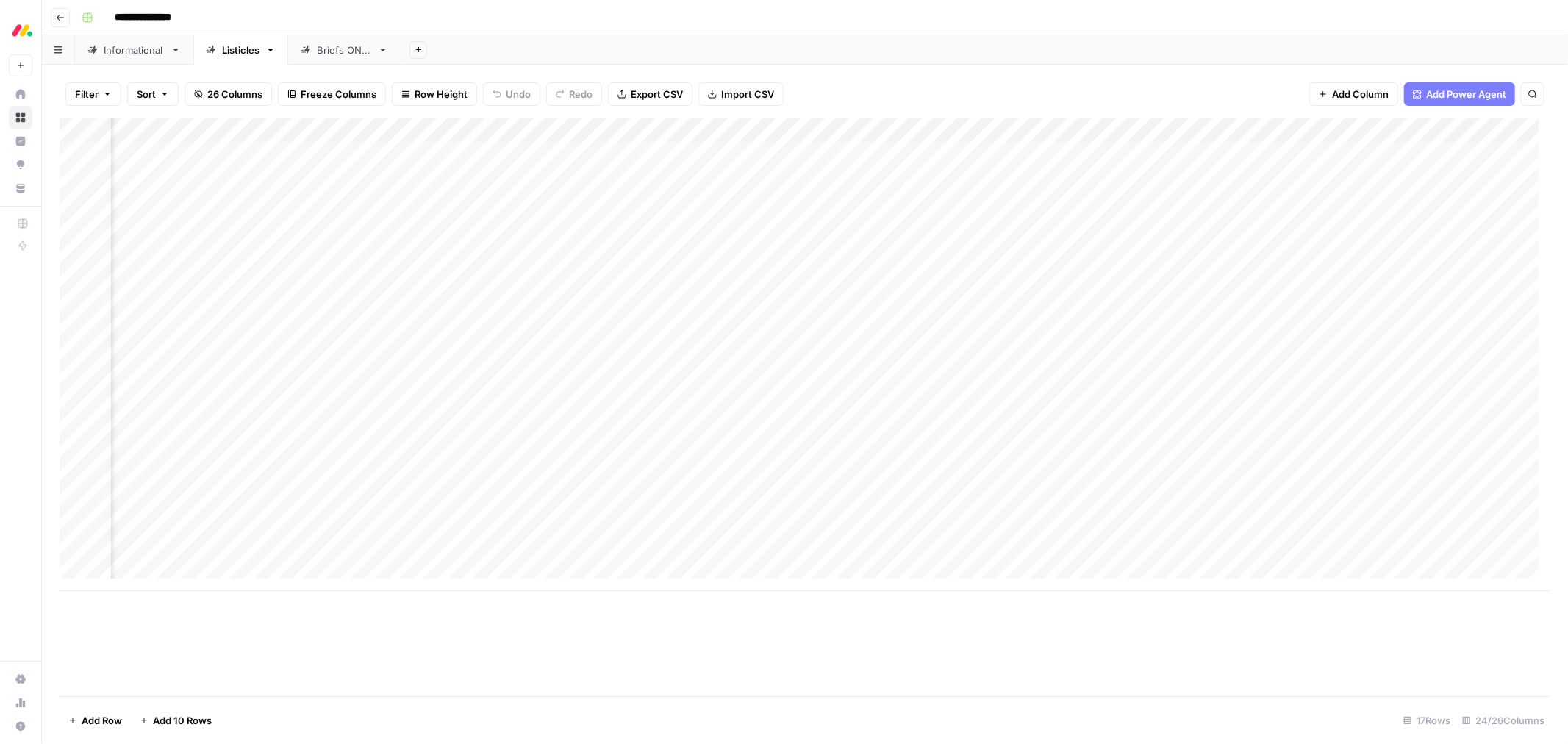
scroll to position [0, 1417]
click at [996, 148] on div "Add Column" at bounding box center [806, 354] width 1491 height 474
click at [753, 159] on div "Add Column" at bounding box center [806, 354] width 1491 height 474
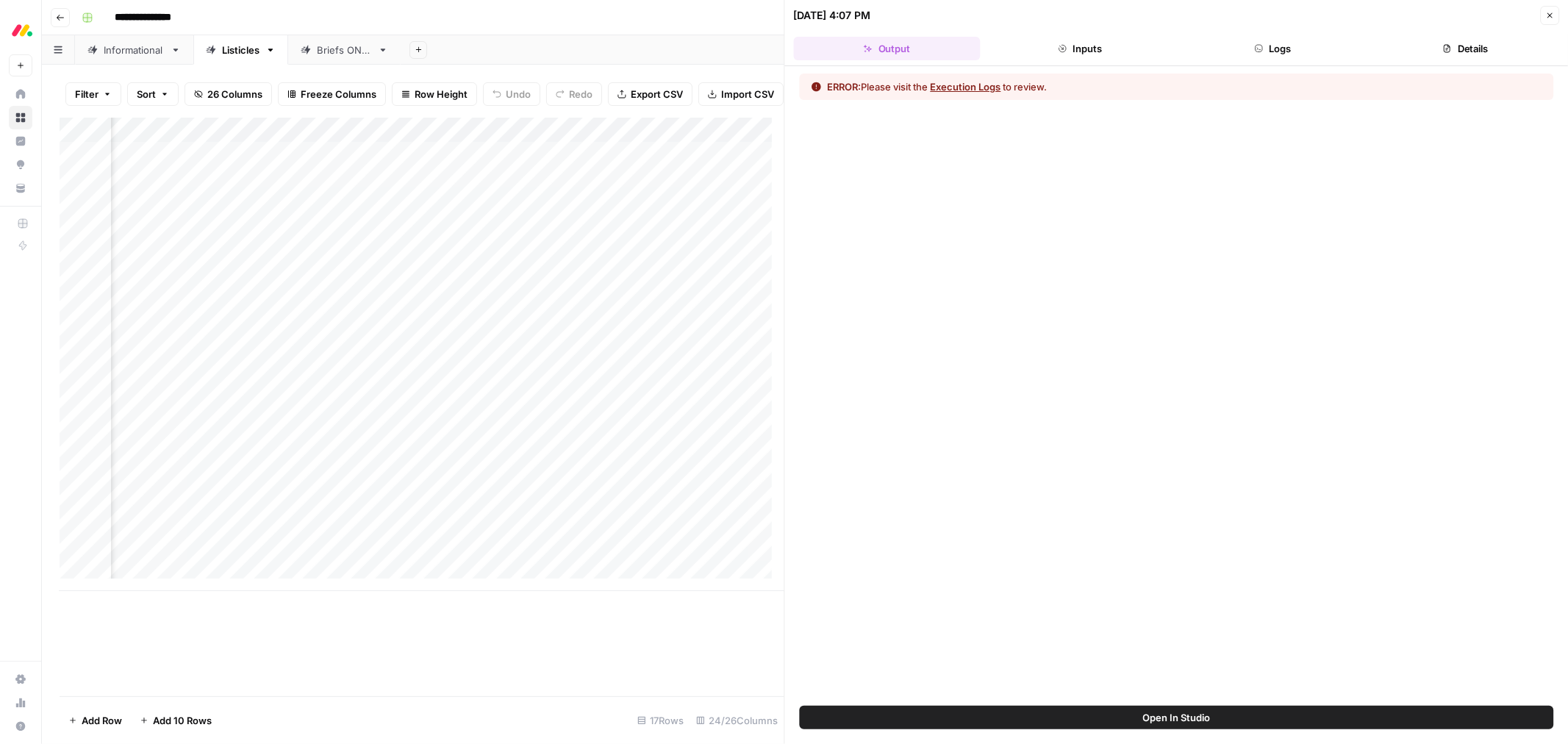
click at [988, 84] on button "Execution Logs" at bounding box center [966, 86] width 71 height 15
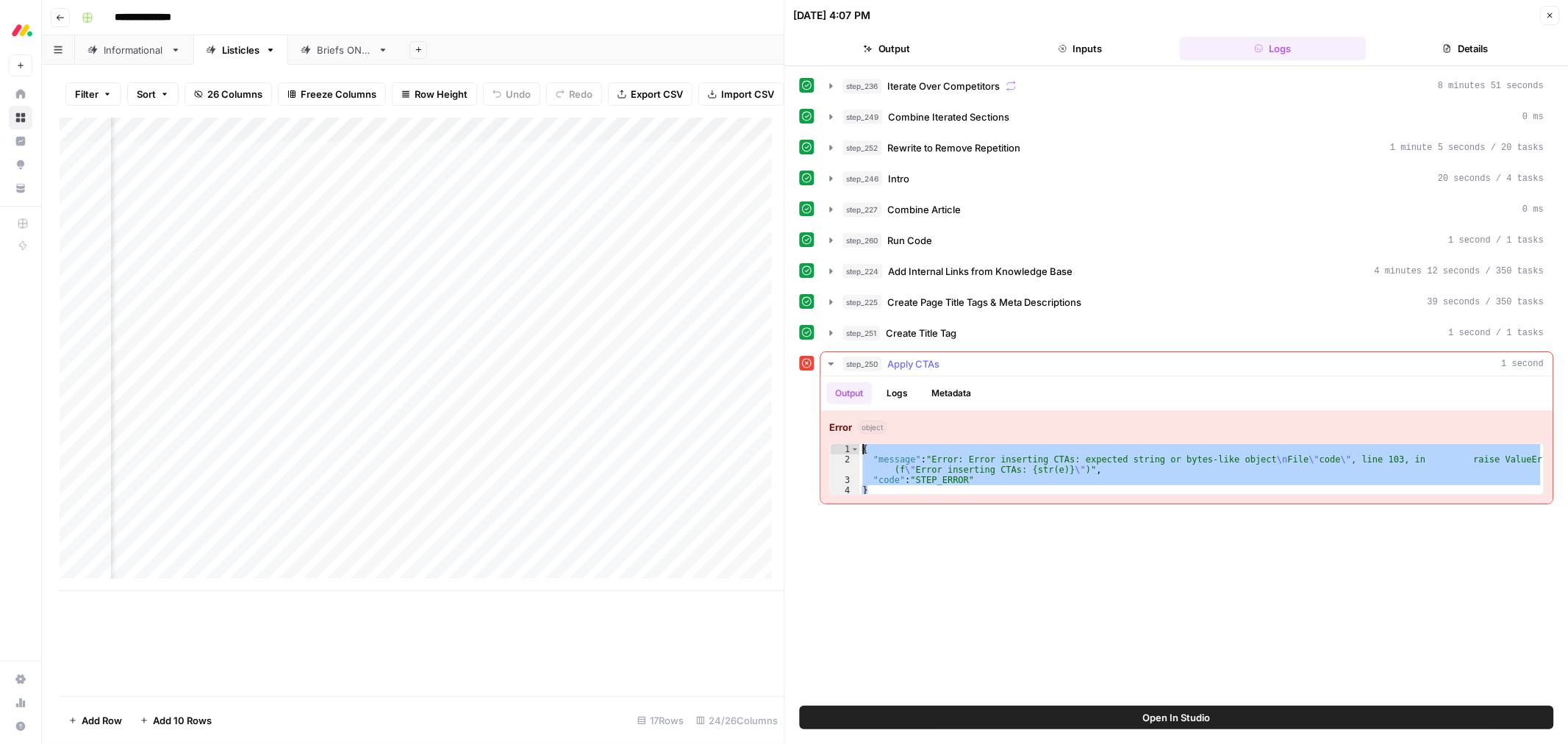
drag, startPoint x: 897, startPoint y: 491, endPoint x: 861, endPoint y: 452, distance: 53.1
click at [861, 452] on div "{ "message" : "Error: Error inserting CTAs: expected string or bytes-like objec…" at bounding box center [1202, 480] width 683 height 72
type textarea "**********"
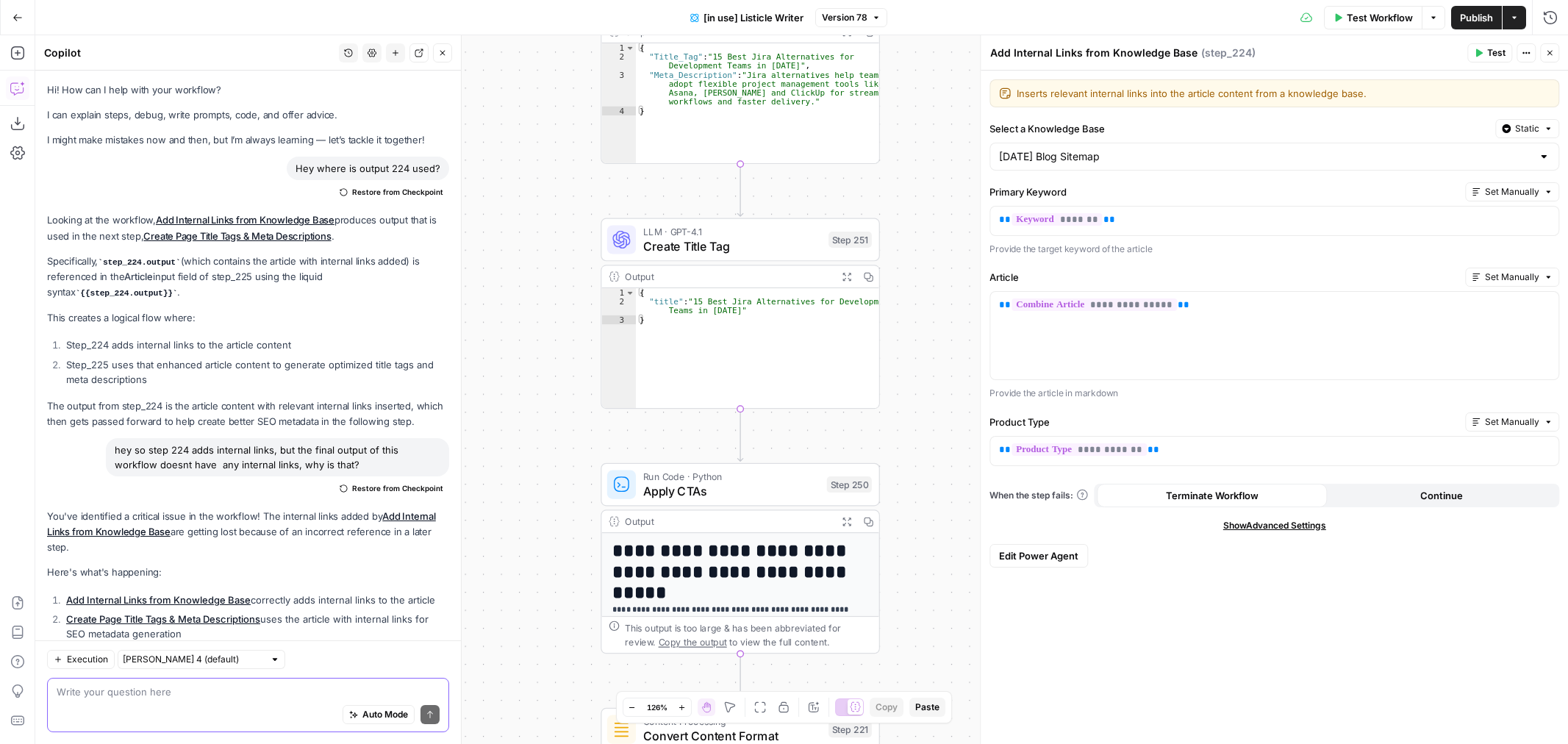
click at [200, 697] on textarea at bounding box center [248, 691] width 383 height 15
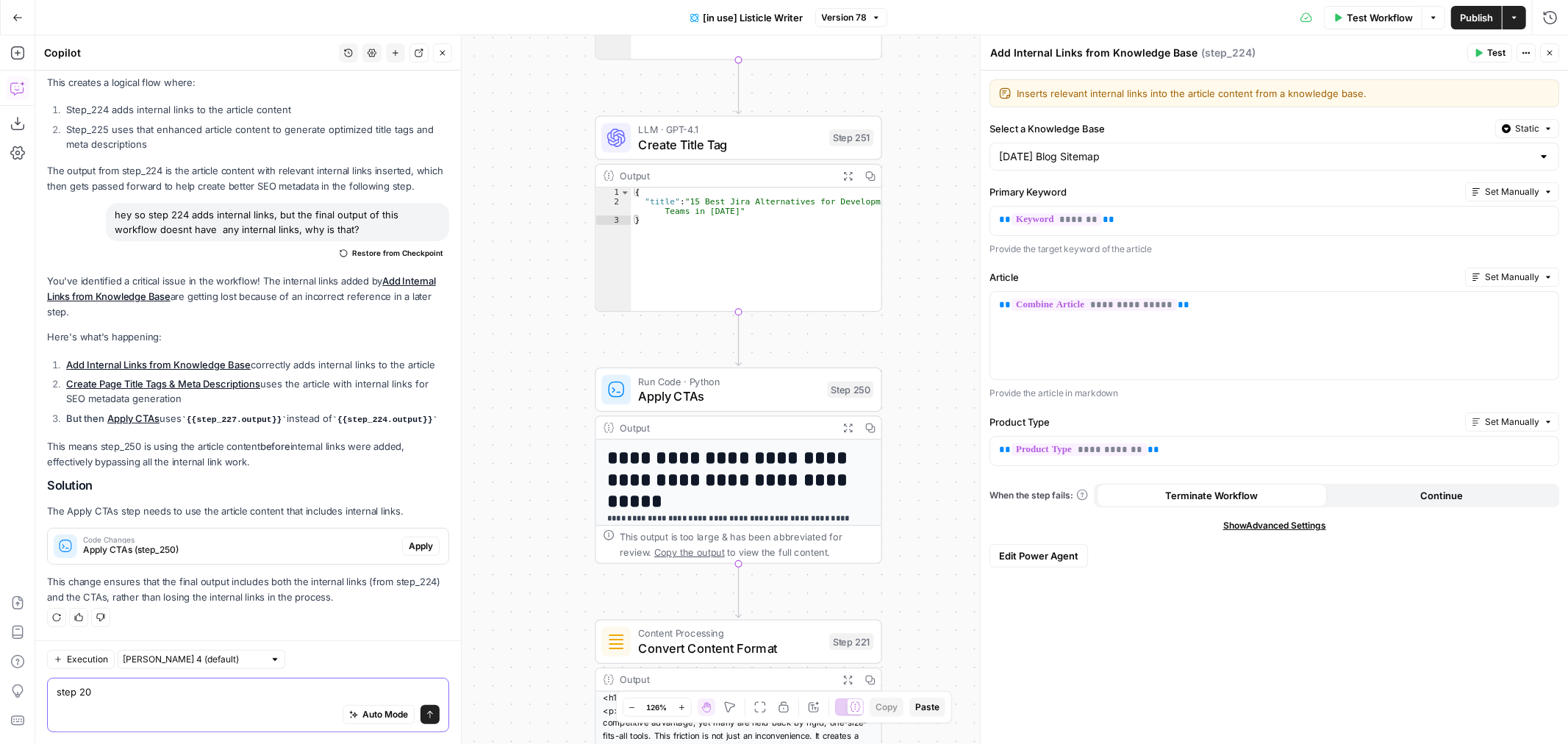
click at [865, 15] on span "Version 78" at bounding box center [845, 17] width 45 height 13
type textarea "step 20"
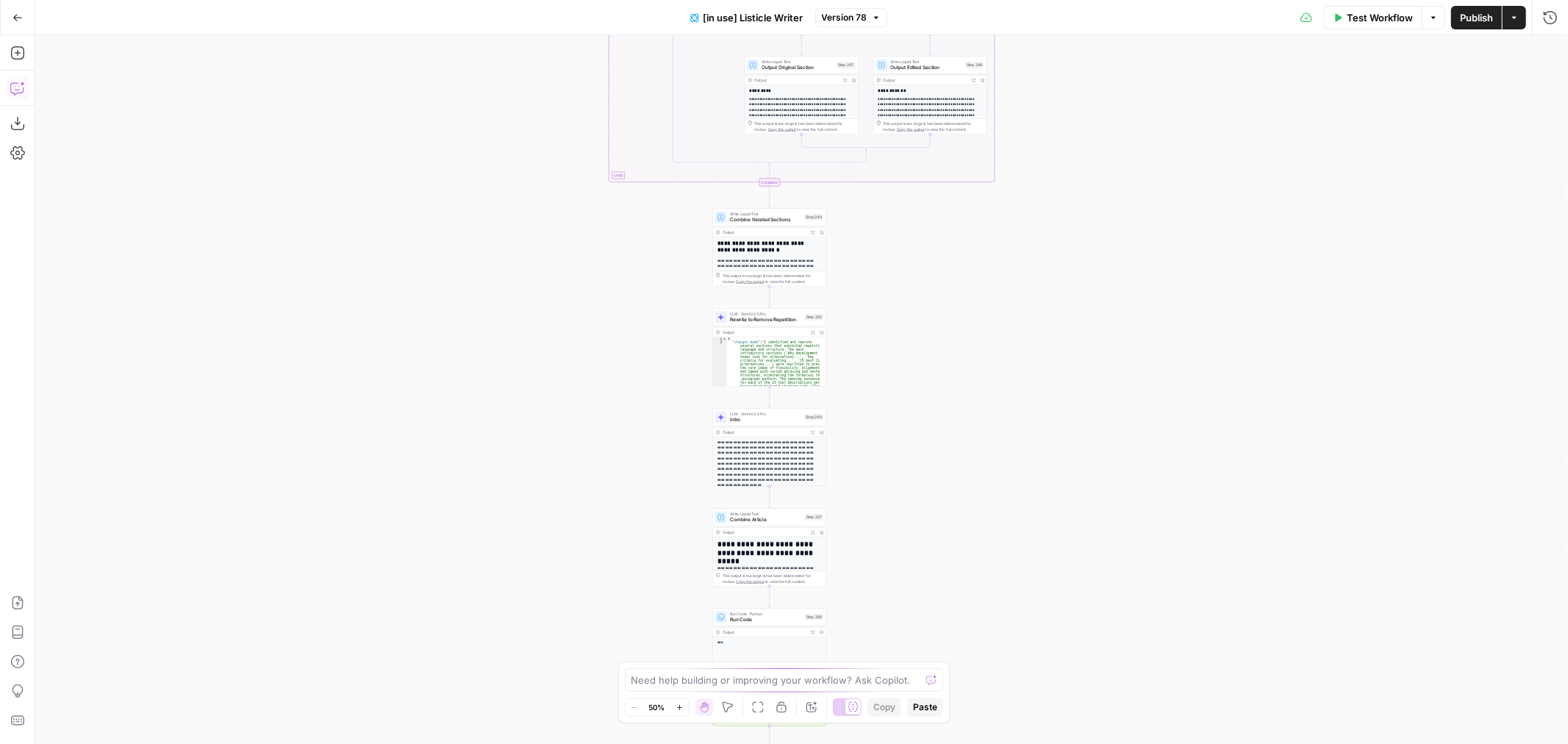
click at [15, 91] on icon "button" at bounding box center [17, 88] width 15 height 15
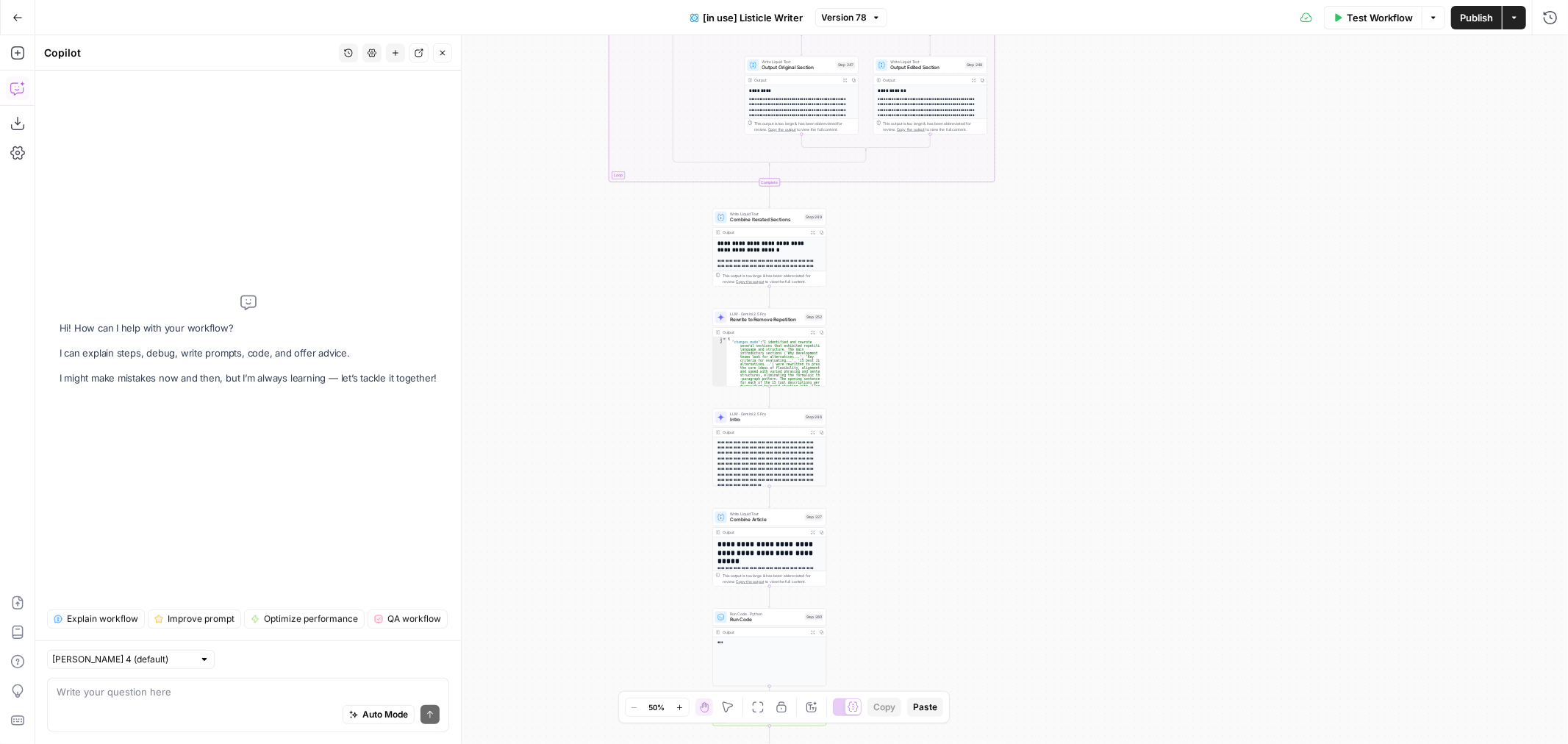
click at [108, 699] on div "Auto Mode Send" at bounding box center [248, 716] width 383 height 32
paste textarea "{ "message": "Error: Error inserting CTAs: expected string or bytes-like object…"
type textarea "step 250 is giving me this error - { "message": "Error: Error inserting CTAs: e…"
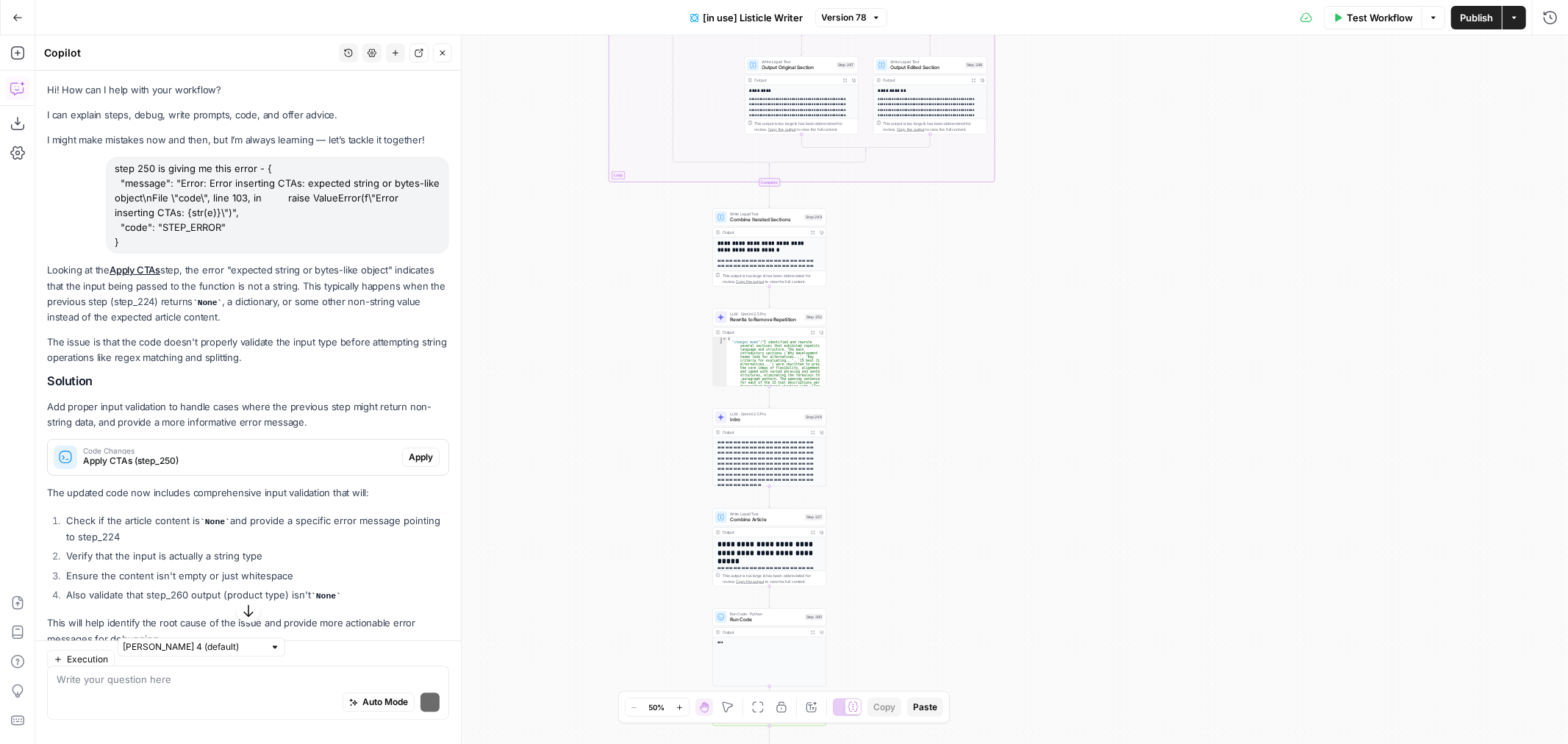
scroll to position [40, 0]
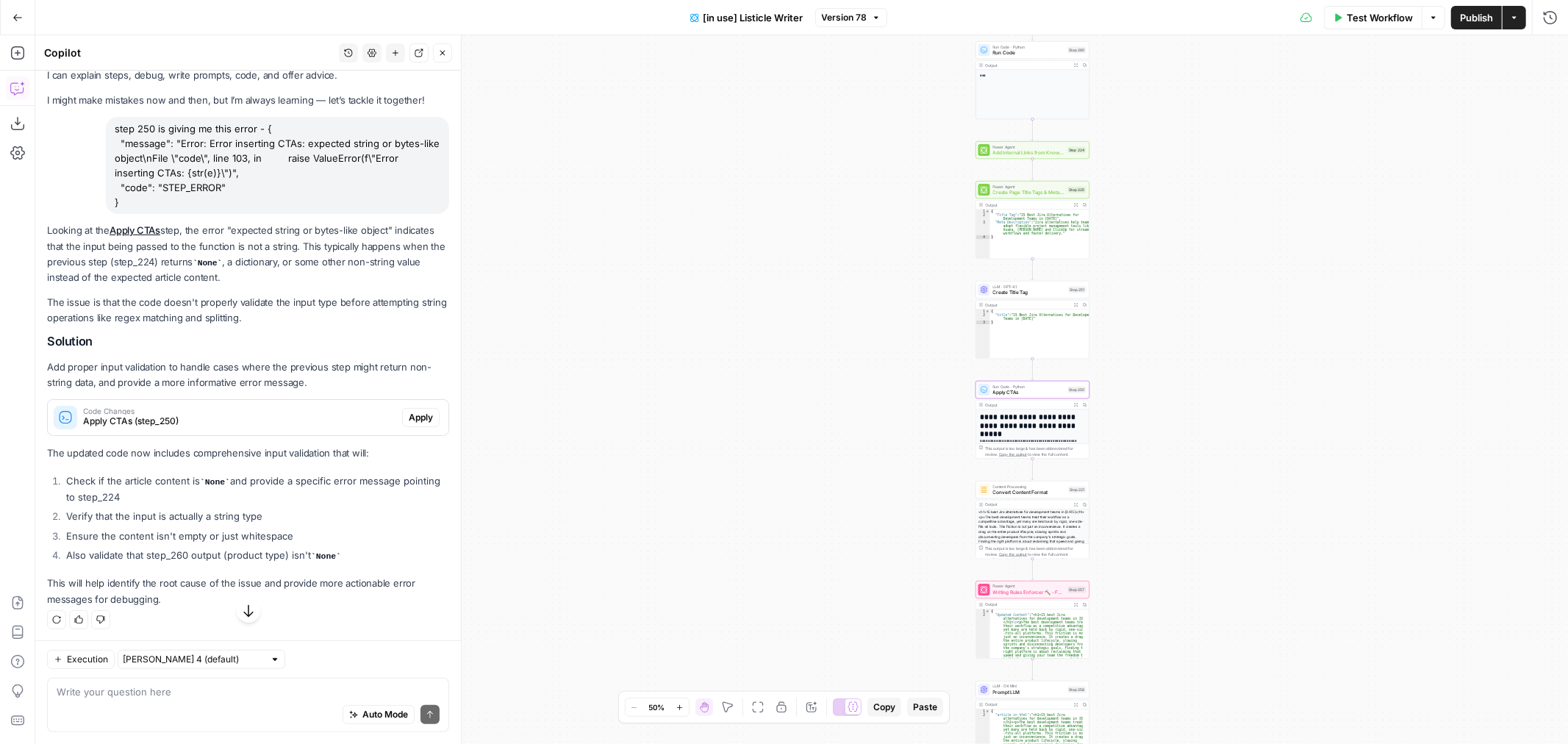
click at [409, 419] on span "Apply" at bounding box center [421, 417] width 25 height 13
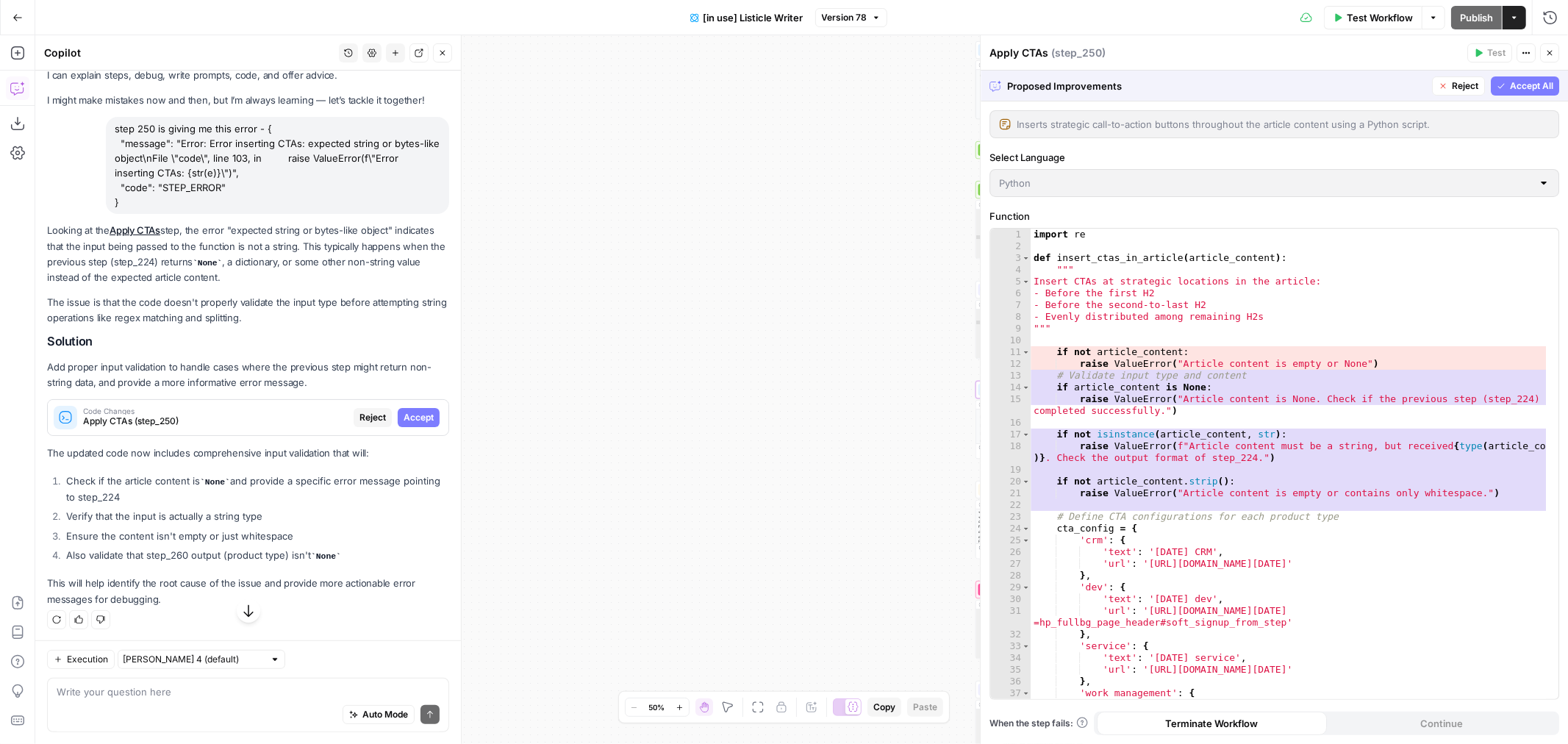
click at [406, 419] on span "Accept" at bounding box center [418, 417] width 30 height 13
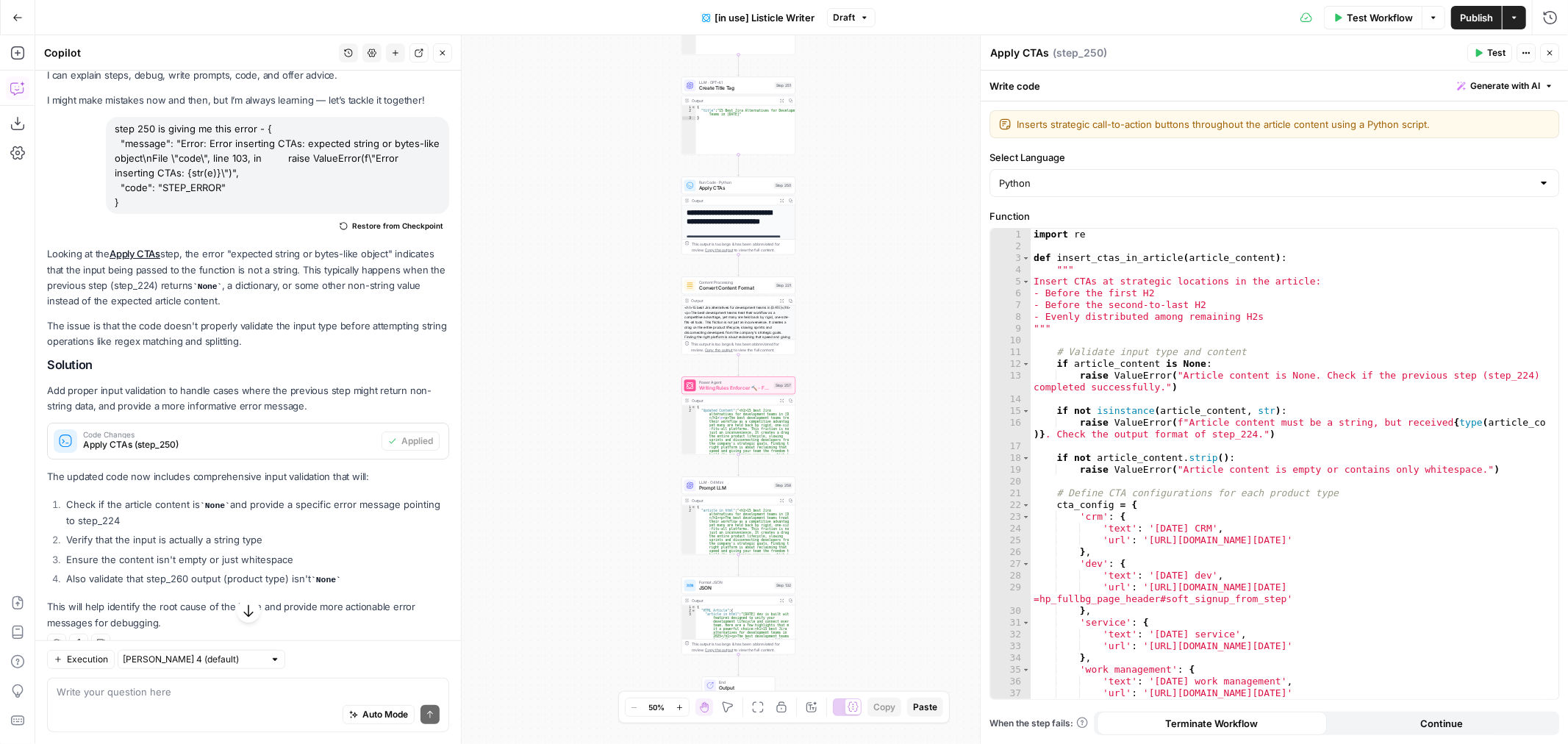
click at [1483, 48] on button "Test" at bounding box center [1490, 52] width 45 height 19
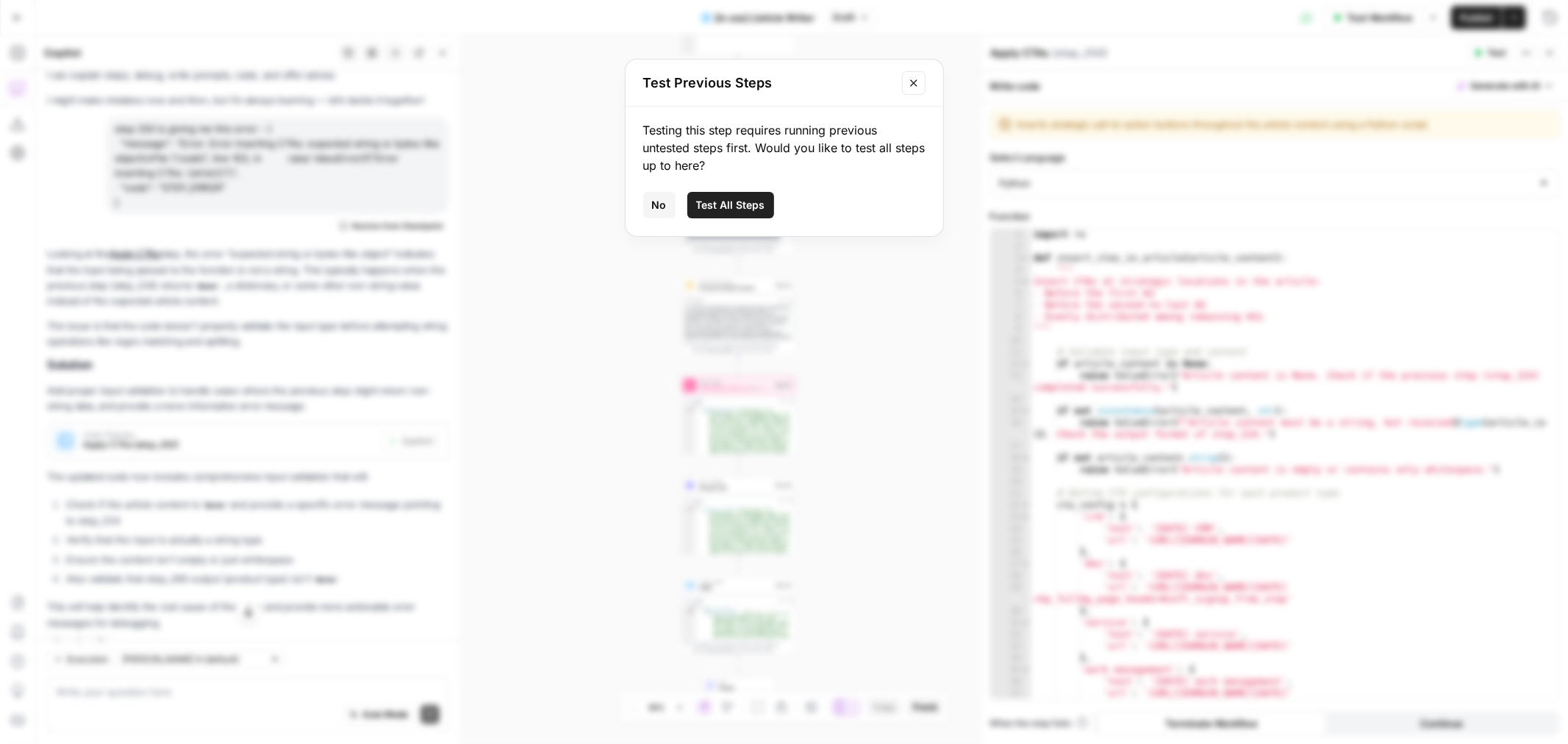
click at [746, 194] on button "Test All Steps" at bounding box center [730, 205] width 87 height 26
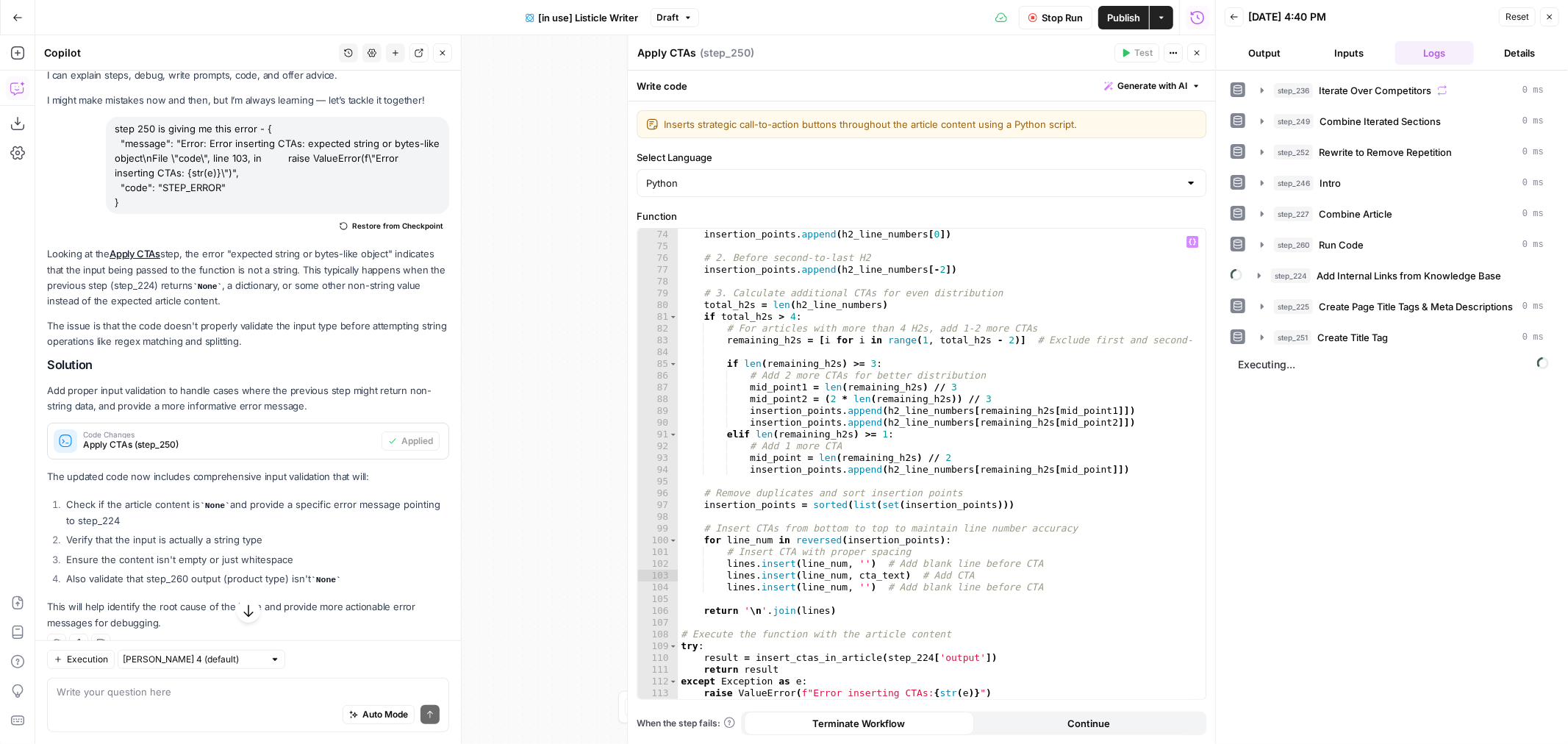
scroll to position [917, 0]
click at [1262, 279] on icon "button" at bounding box center [1259, 275] width 12 height 12
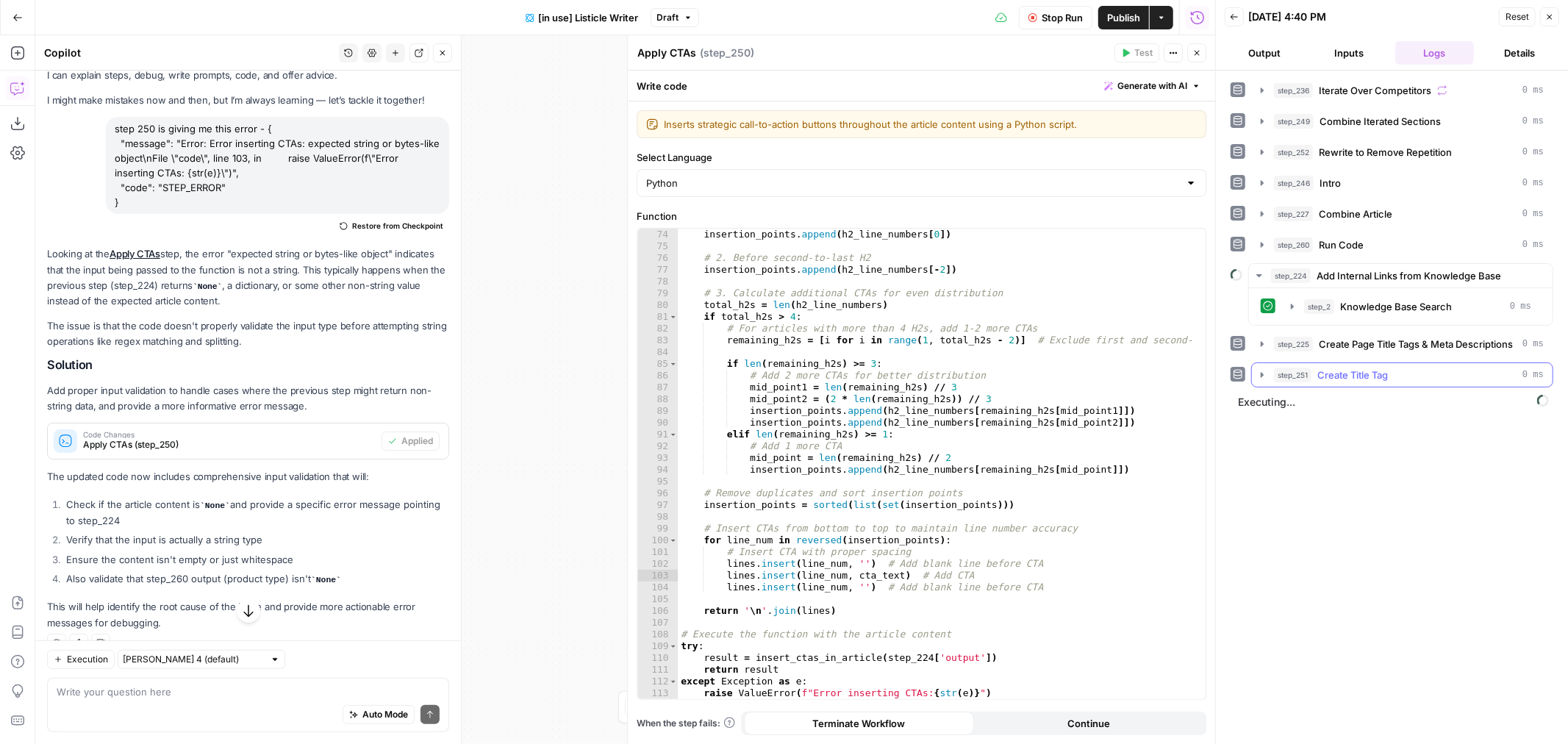
click at [1268, 376] on icon "button" at bounding box center [1262, 375] width 12 height 12
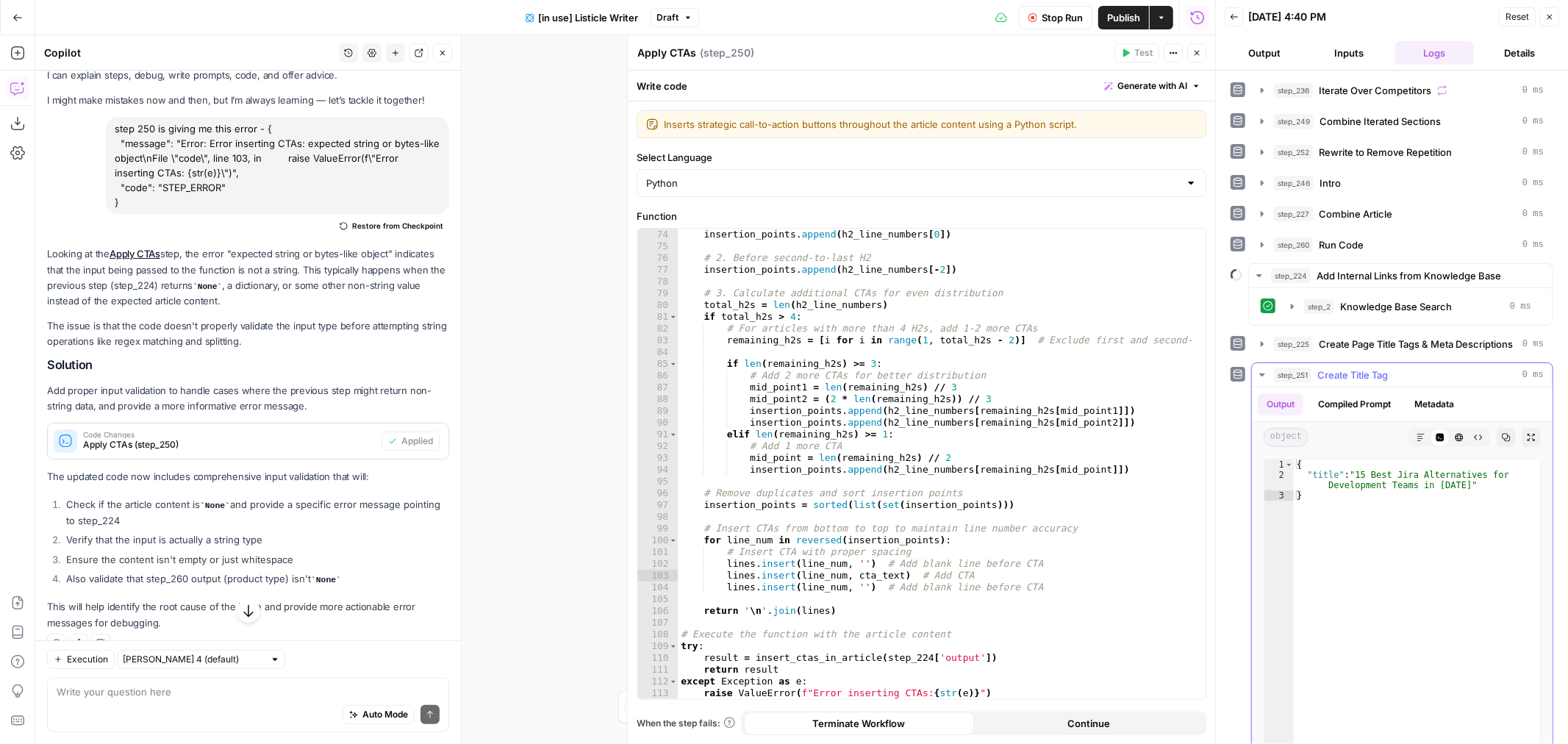
click at [1268, 376] on icon "button" at bounding box center [1262, 375] width 12 height 12
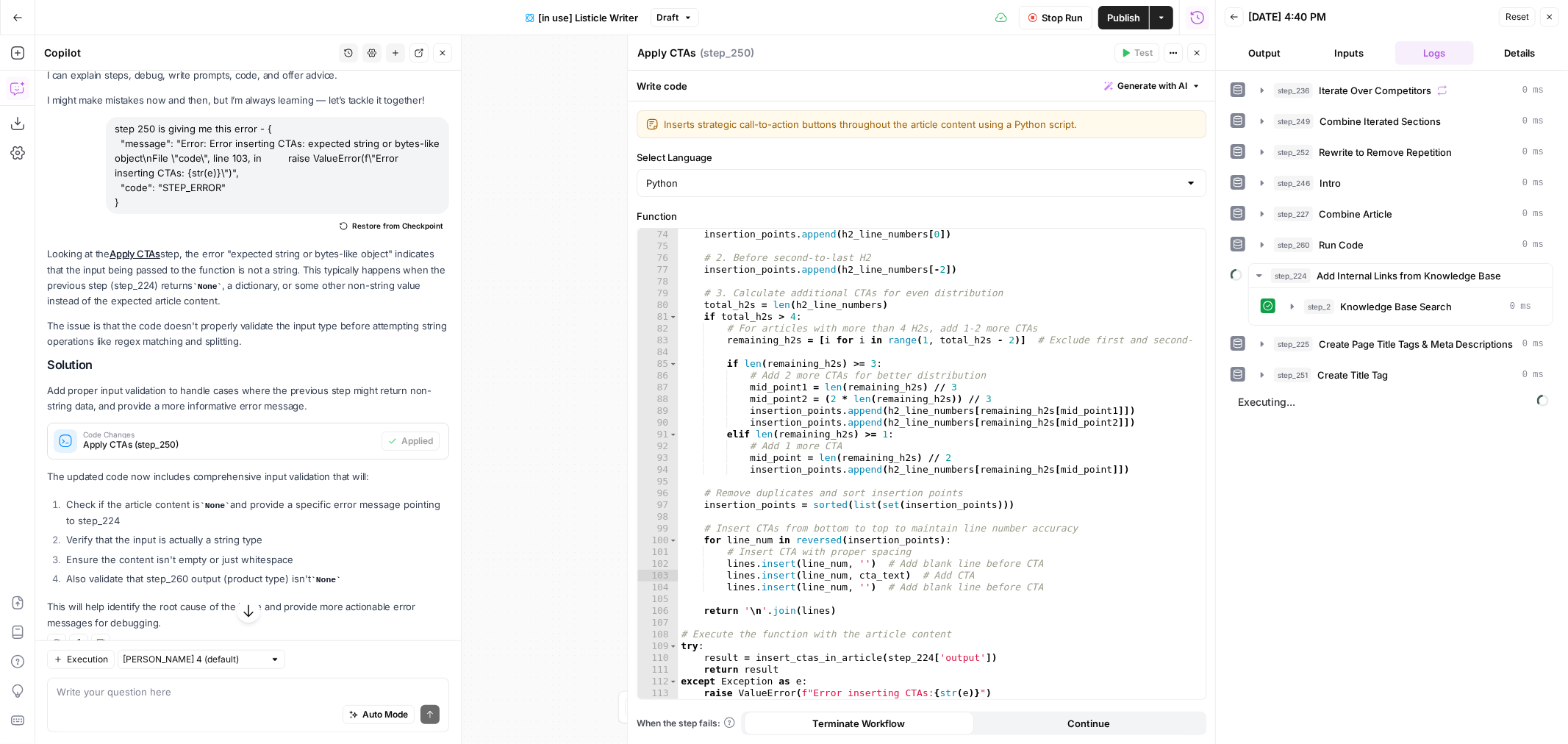
click at [1196, 50] on icon "button" at bounding box center [1196, 52] width 8 height 8
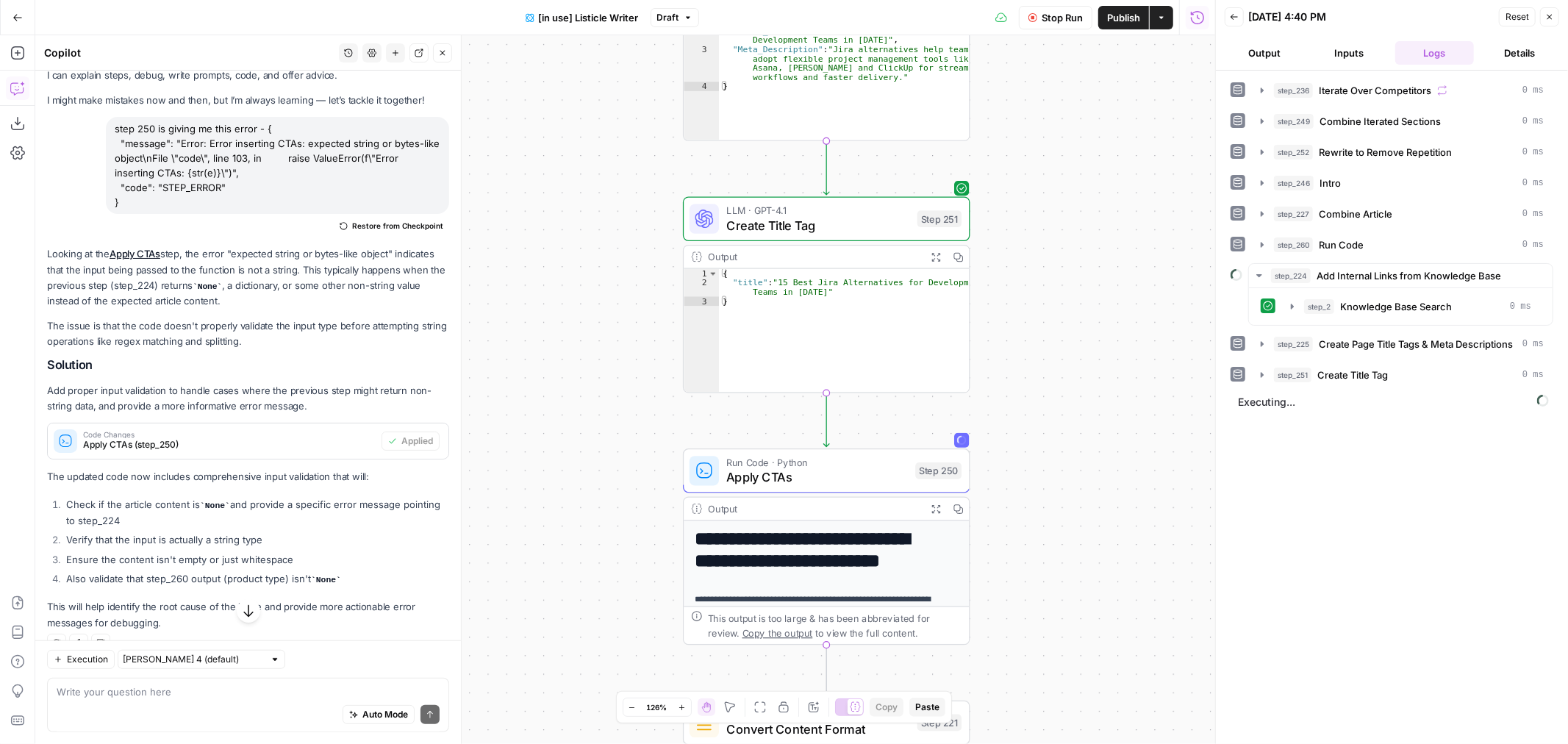
drag, startPoint x: 1012, startPoint y: 407, endPoint x: 1018, endPoint y: 283, distance: 124.1
click at [1021, 276] on div "true false true false Workflow Set Inputs Inputs Loop Iteration Iterate Over Co…" at bounding box center [625, 389] width 1180 height 709
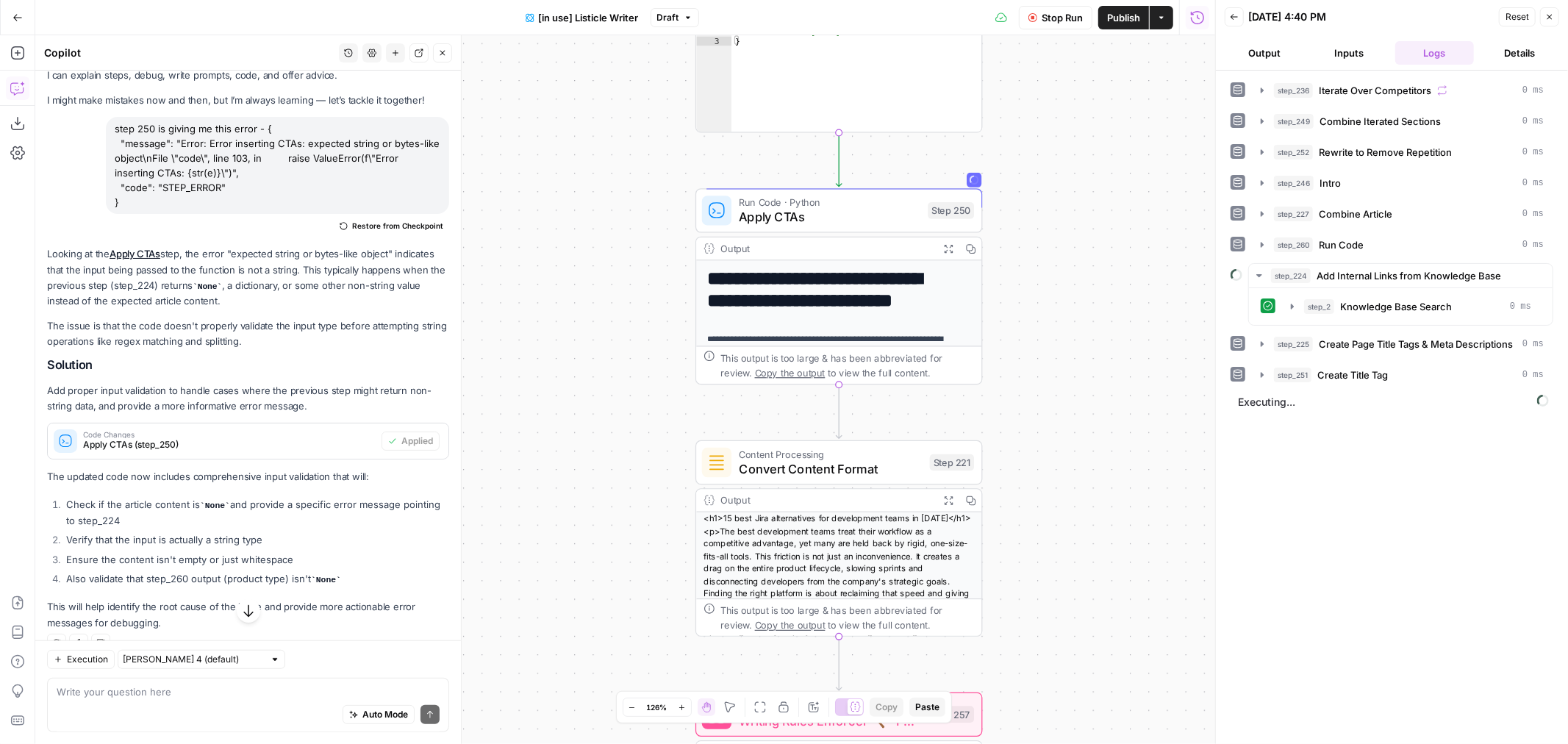
drag, startPoint x: 1019, startPoint y: 387, endPoint x: 1027, endPoint y: 326, distance: 61.5
click at [1027, 326] on div "true false true false Workflow Set Inputs Inputs Loop Iteration Iterate Over Co…" at bounding box center [625, 389] width 1180 height 709
click at [1257, 281] on icon "button" at bounding box center [1259, 275] width 12 height 12
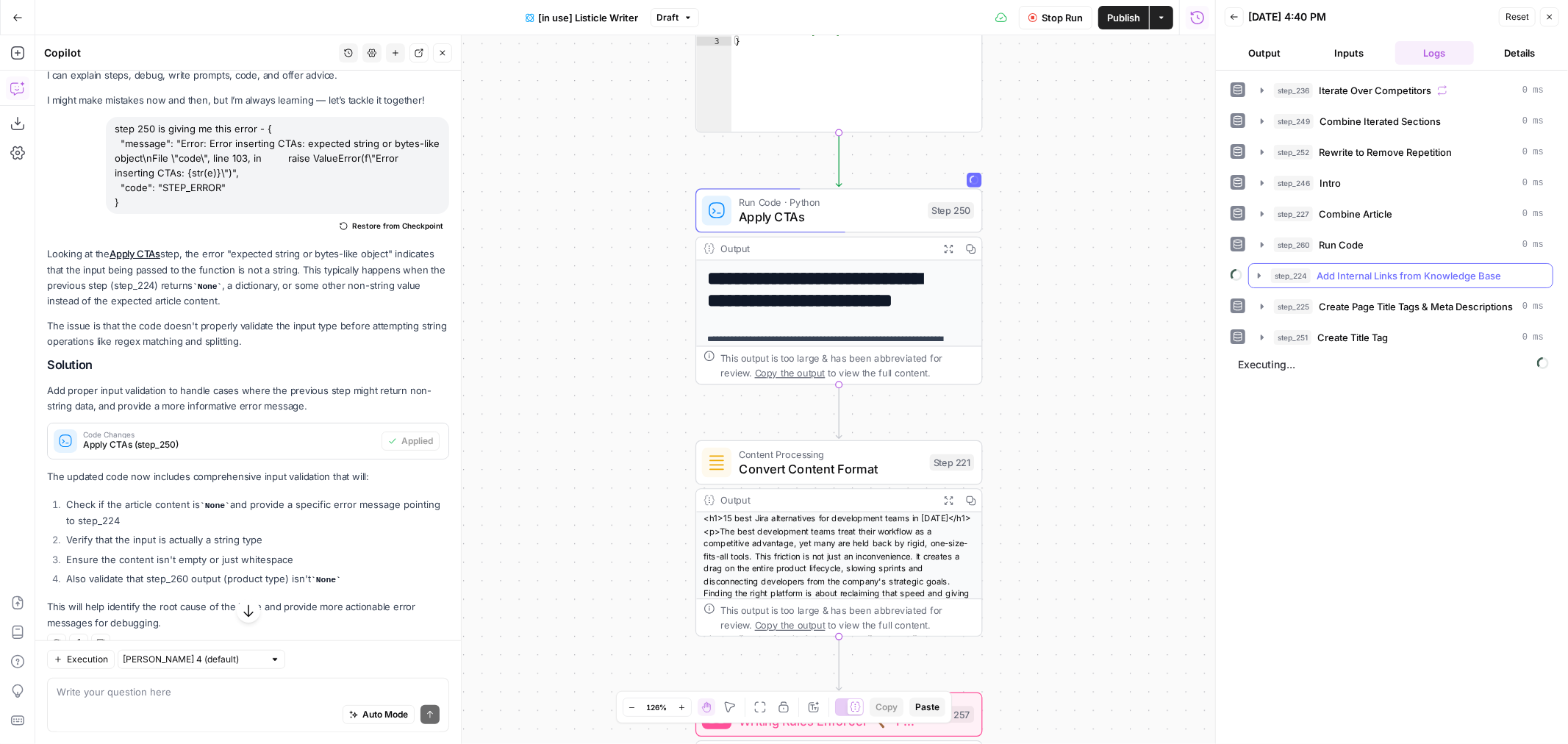
click at [1258, 276] on icon "button" at bounding box center [1259, 275] width 12 height 12
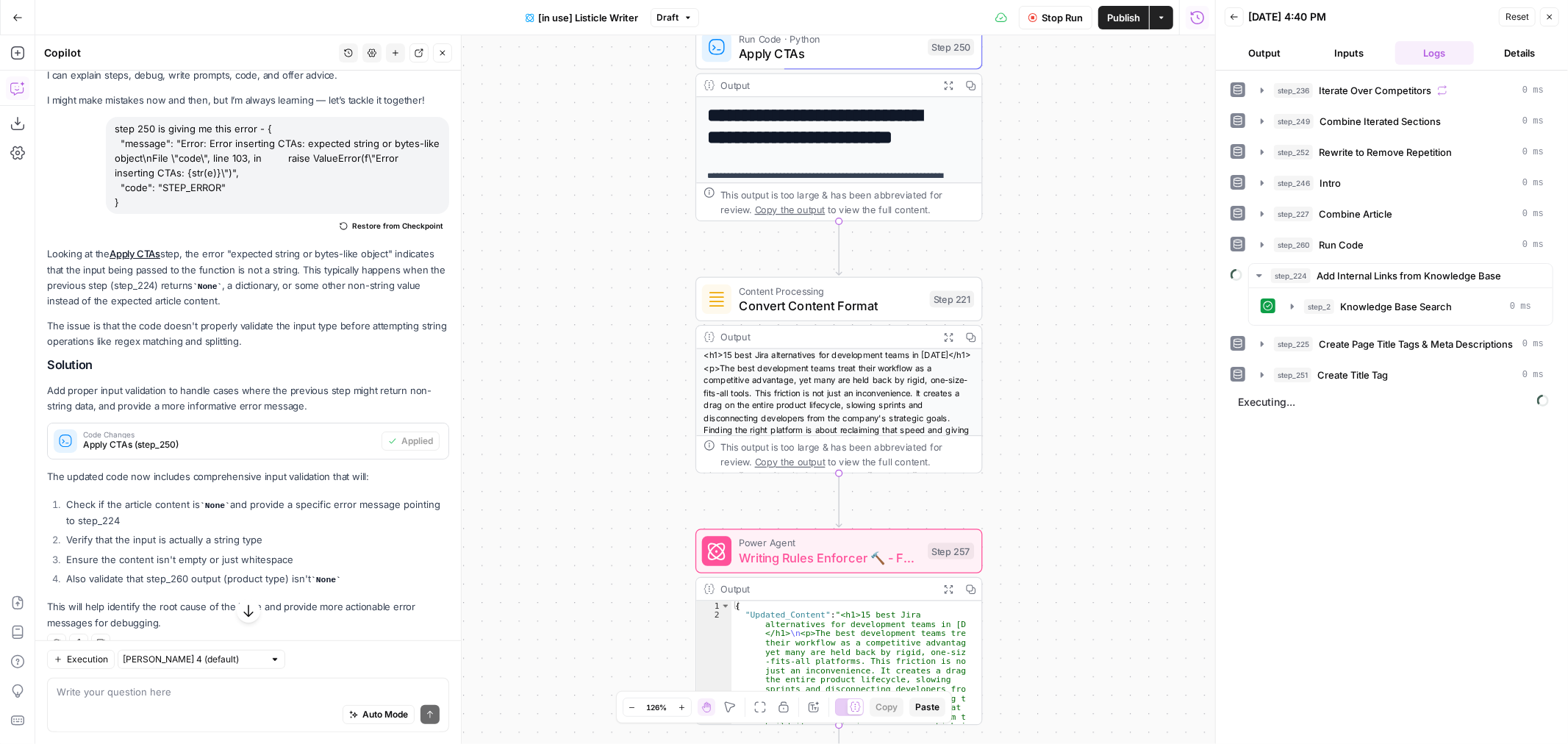
click at [681, 19] on button "Draft" at bounding box center [674, 18] width 48 height 19
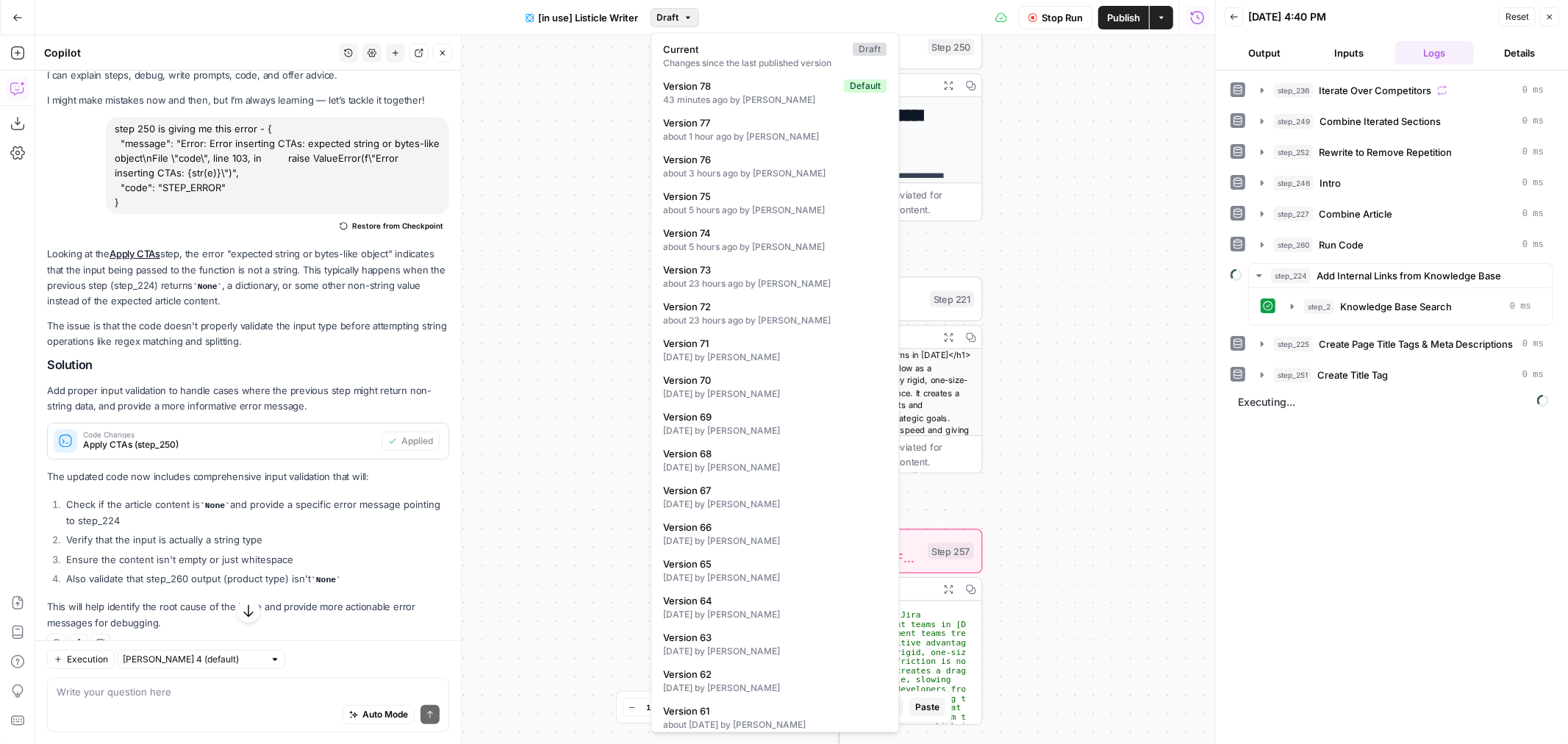
click at [681, 19] on button "Draft" at bounding box center [674, 18] width 48 height 19
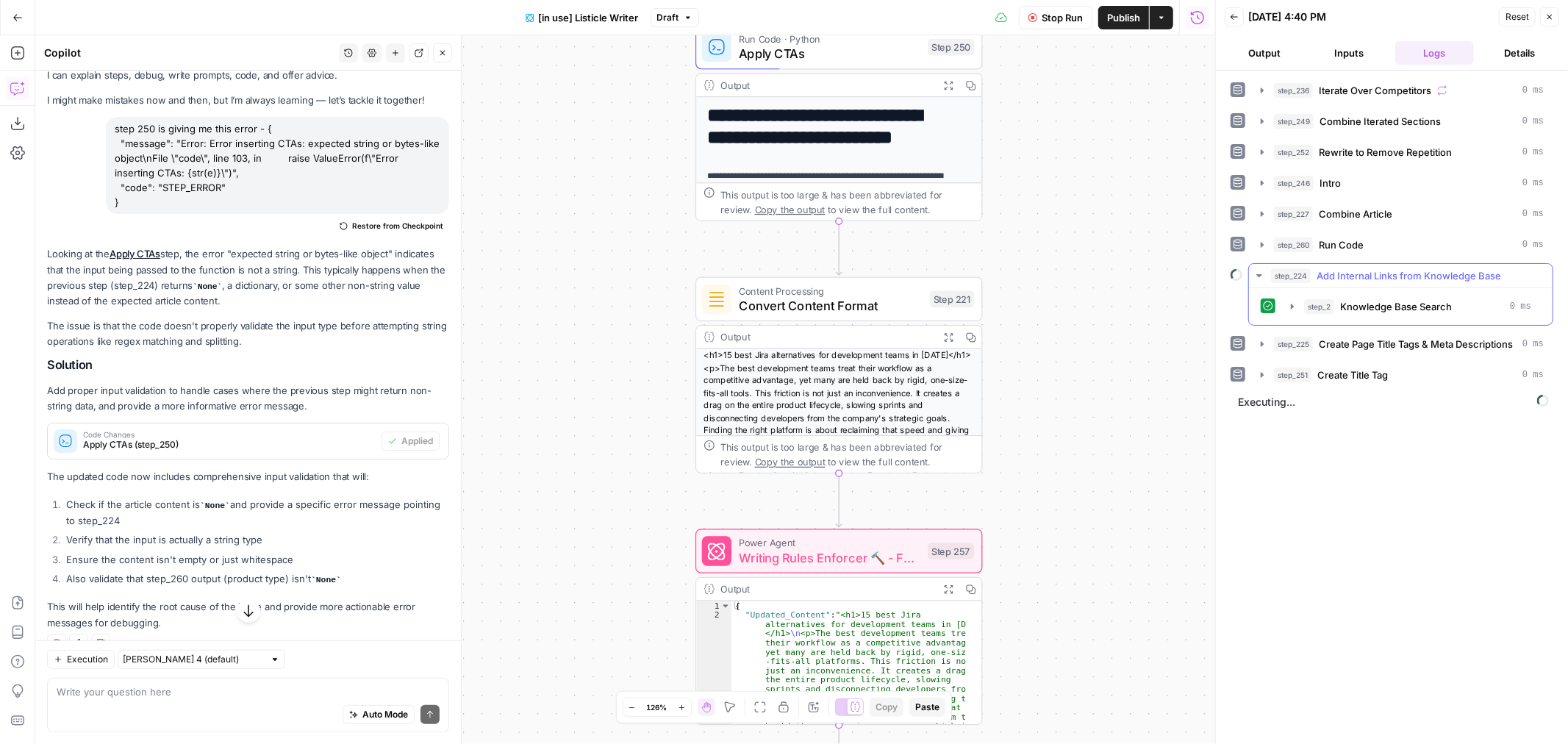
click at [1262, 275] on icon "button" at bounding box center [1259, 275] width 12 height 12
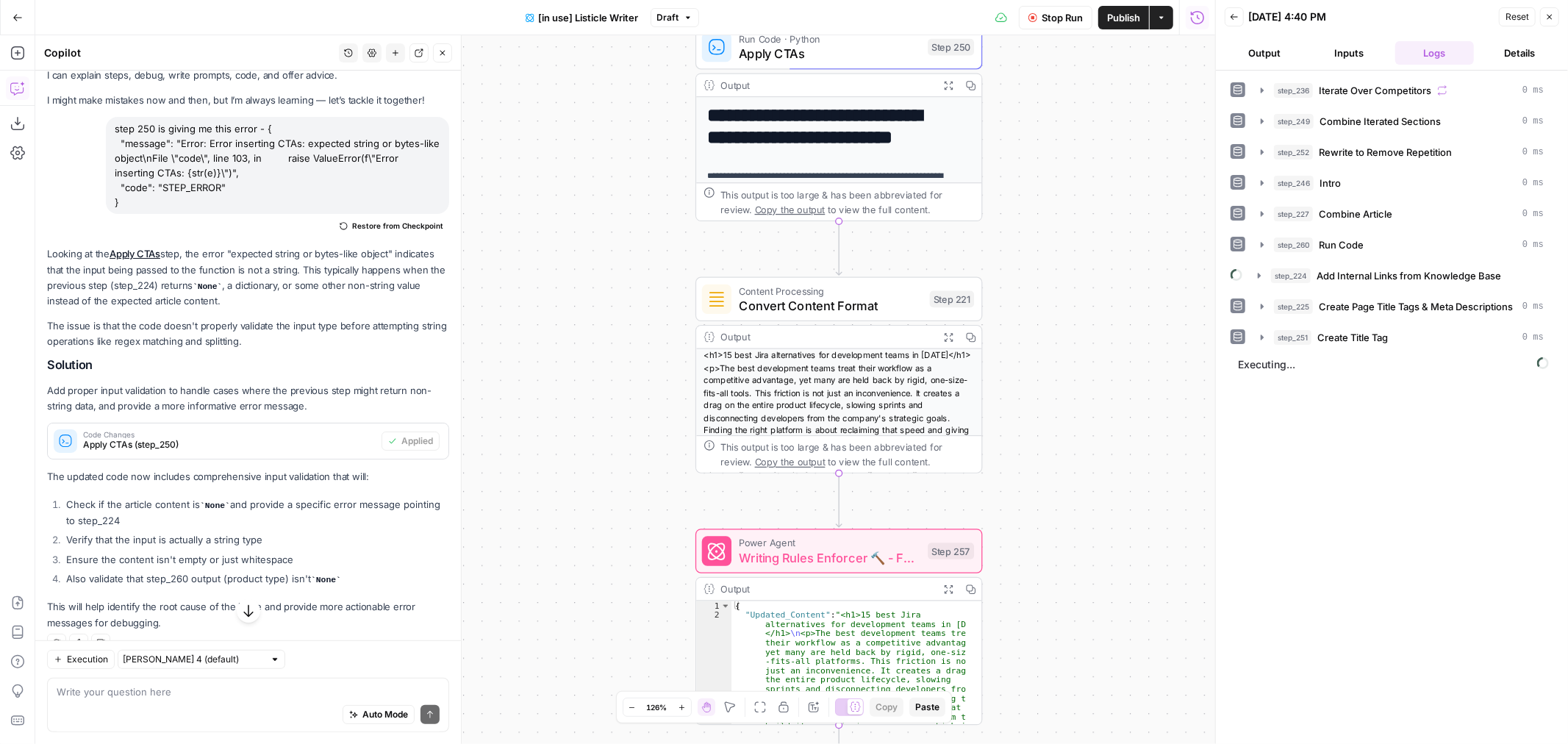
click at [1133, 25] on button "Publish" at bounding box center [1124, 18] width 51 height 24
click at [1262, 276] on icon "button" at bounding box center [1259, 275] width 12 height 12
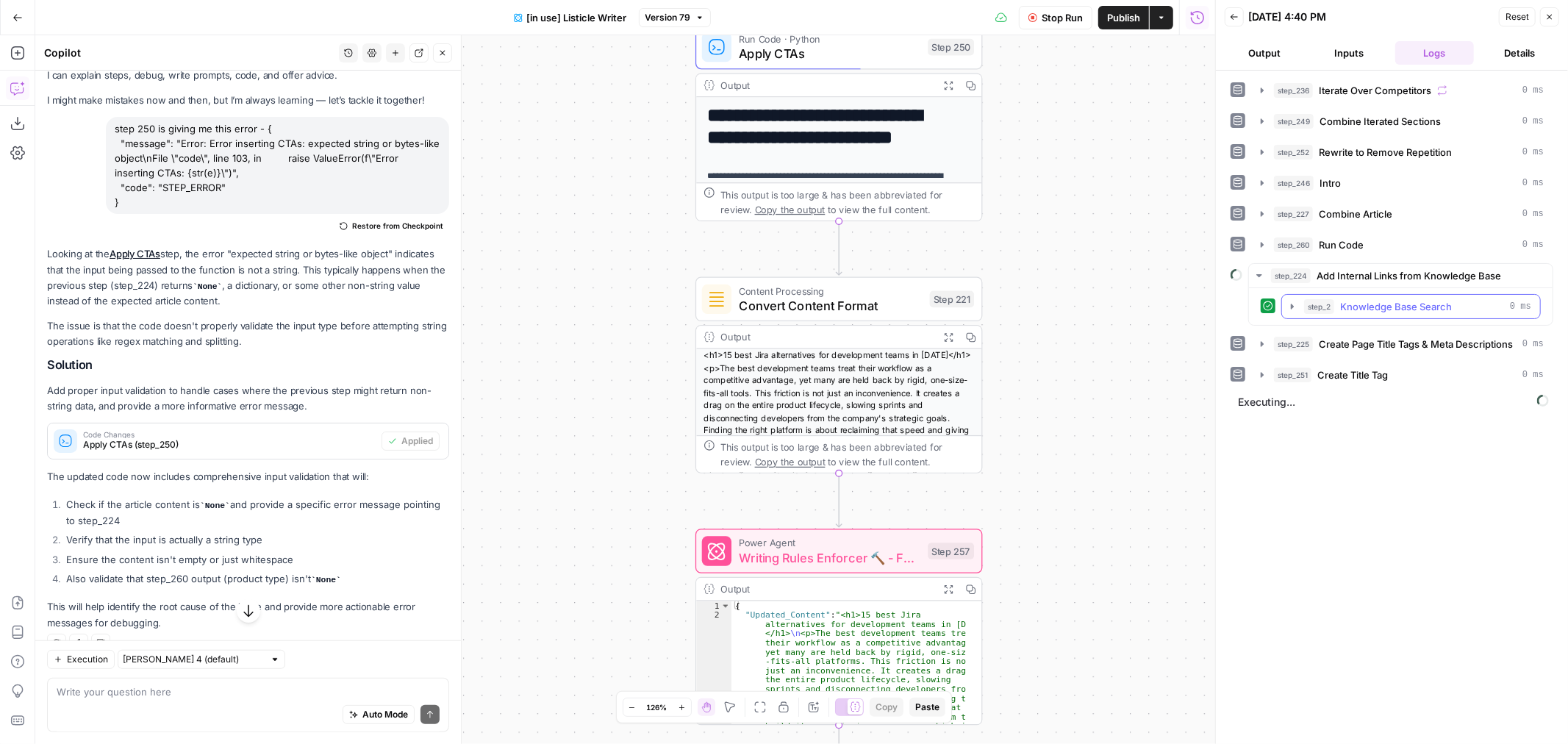
click at [1299, 315] on button "step_2 Knowledge Base Search 0 ms" at bounding box center [1411, 306] width 258 height 24
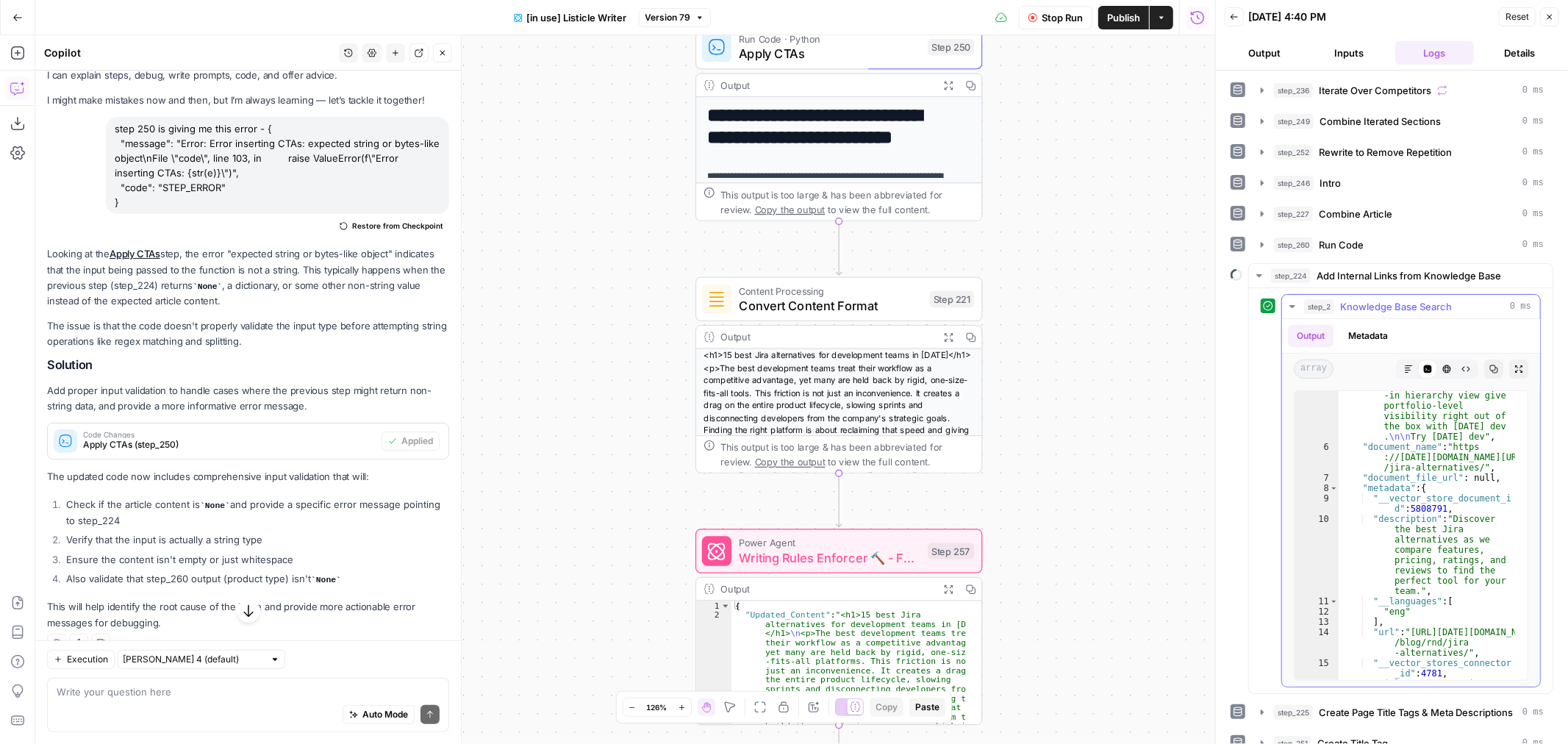
scroll to position [91, 0]
click at [1289, 304] on icon "button" at bounding box center [1292, 306] width 12 height 12
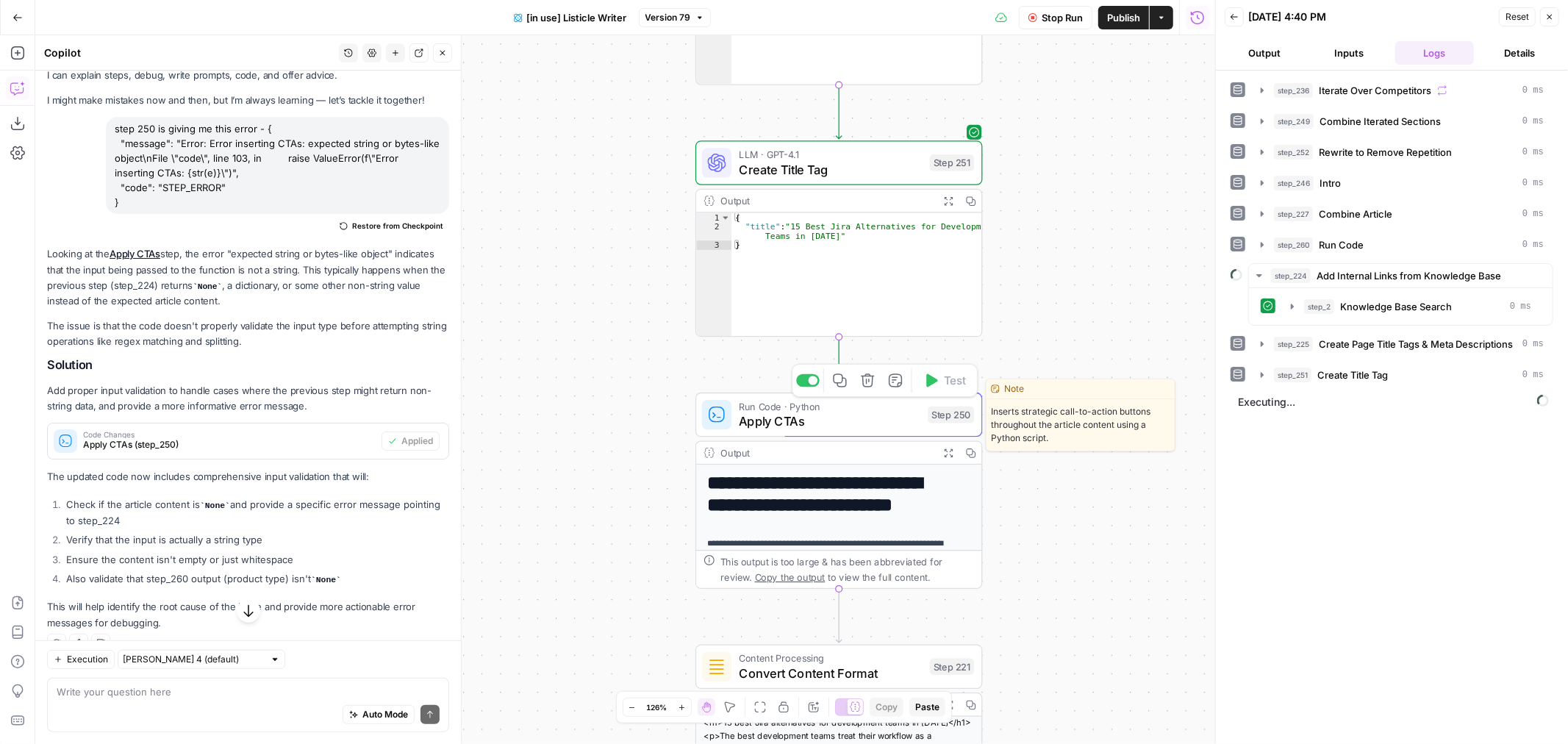
click at [899, 407] on span "Run Code · Python" at bounding box center [829, 406] width 182 height 15
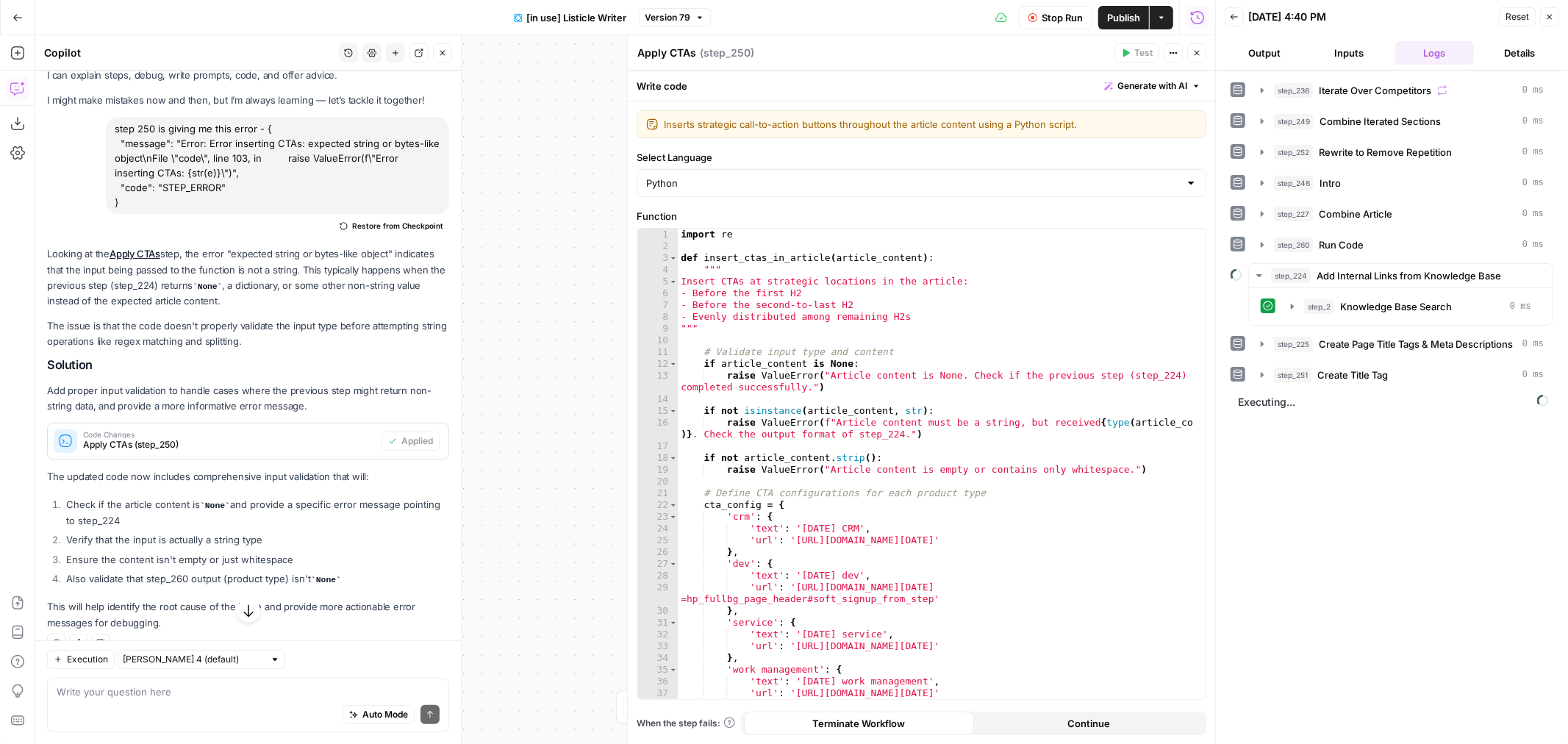
drag, startPoint x: 1550, startPoint y: 18, endPoint x: 1566, endPoint y: 55, distance: 40.3
click at [1550, 18] on icon "button" at bounding box center [1550, 16] width 8 height 8
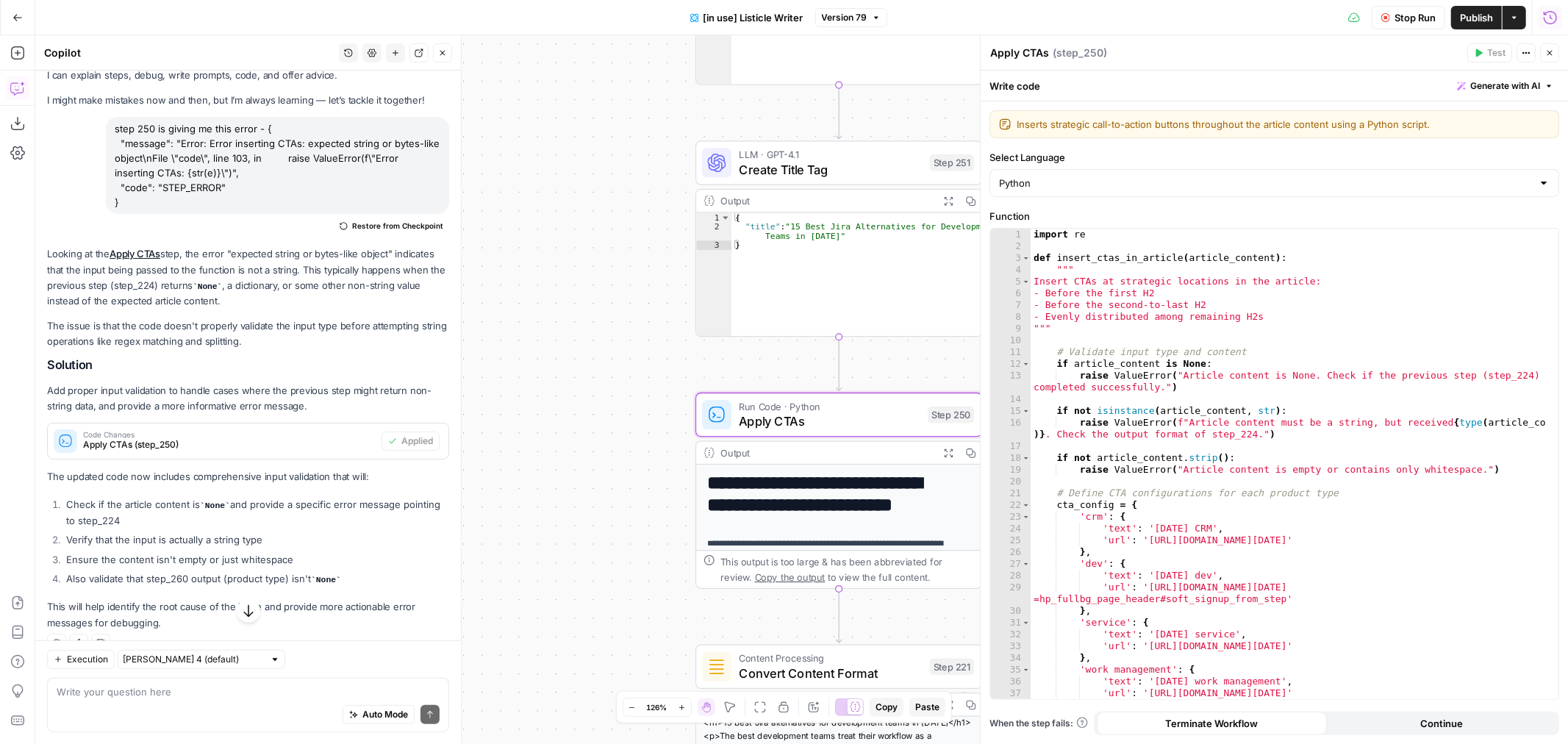
click at [1546, 55] on icon "button" at bounding box center [1550, 52] width 8 height 8
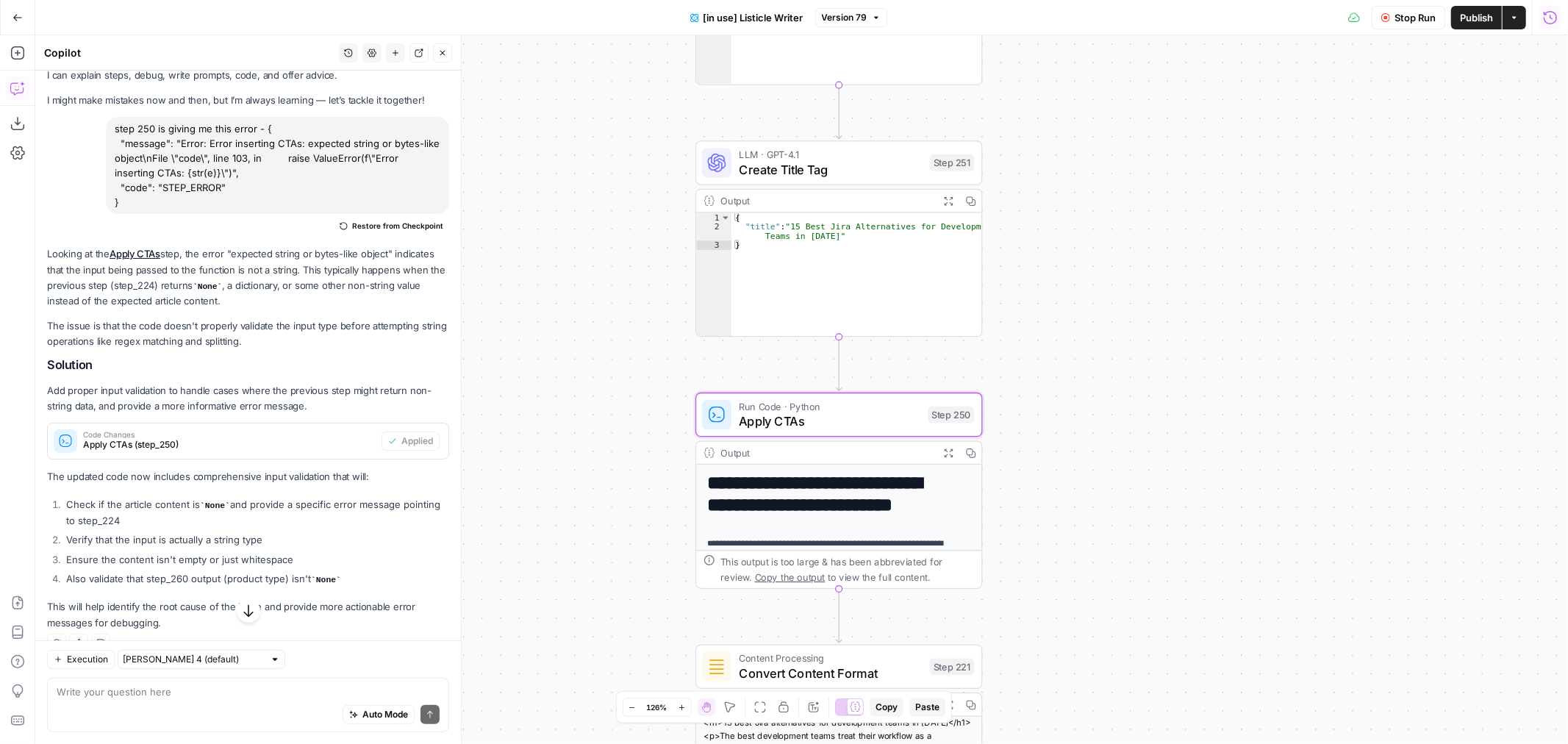
drag, startPoint x: 1130, startPoint y: 358, endPoint x: 1085, endPoint y: 459, distance: 110.6
click at [1064, 423] on div "true false true false Workflow Set Inputs Inputs Loop Iteration Iterate Over Co…" at bounding box center [802, 389] width 1533 height 709
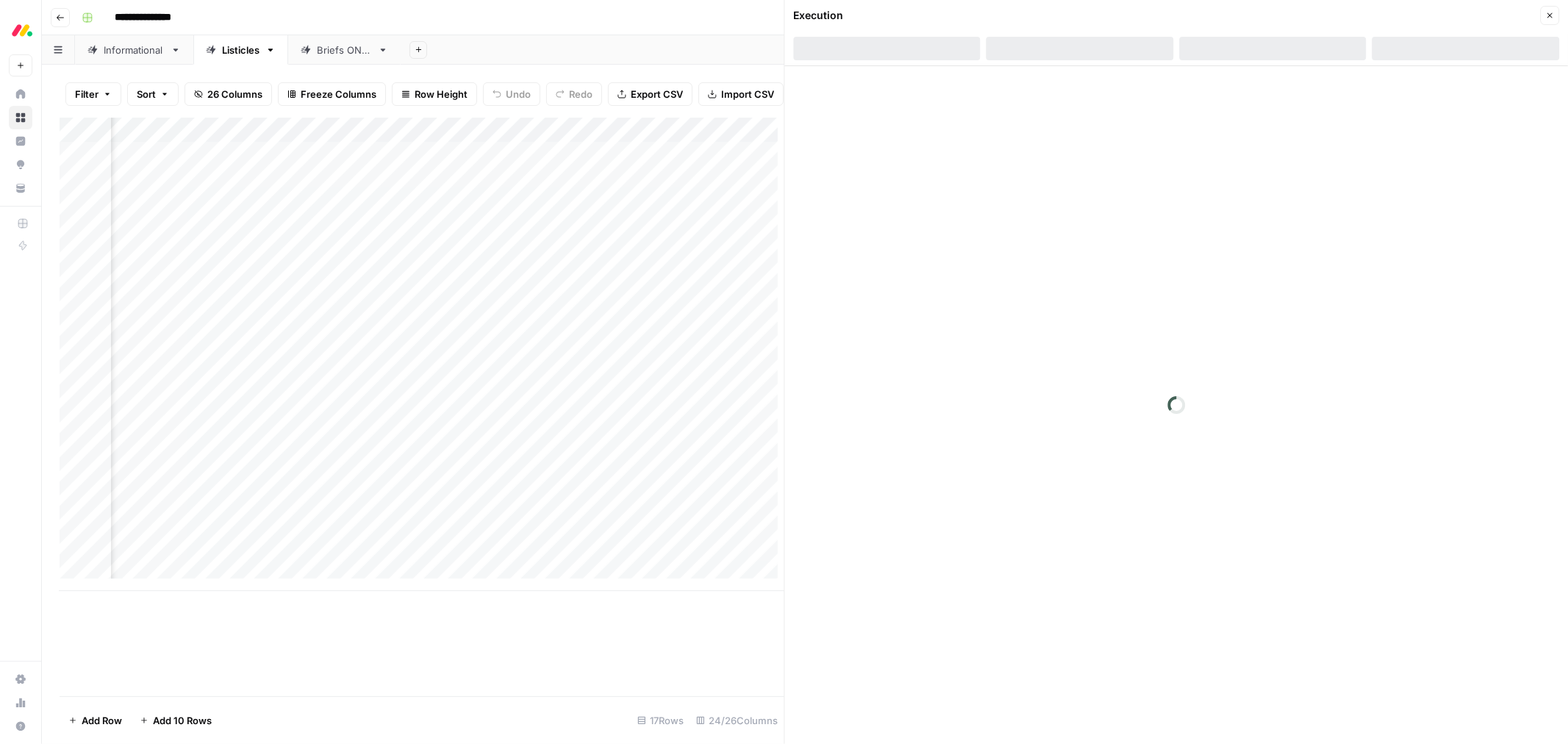
scroll to position [0, 1545]
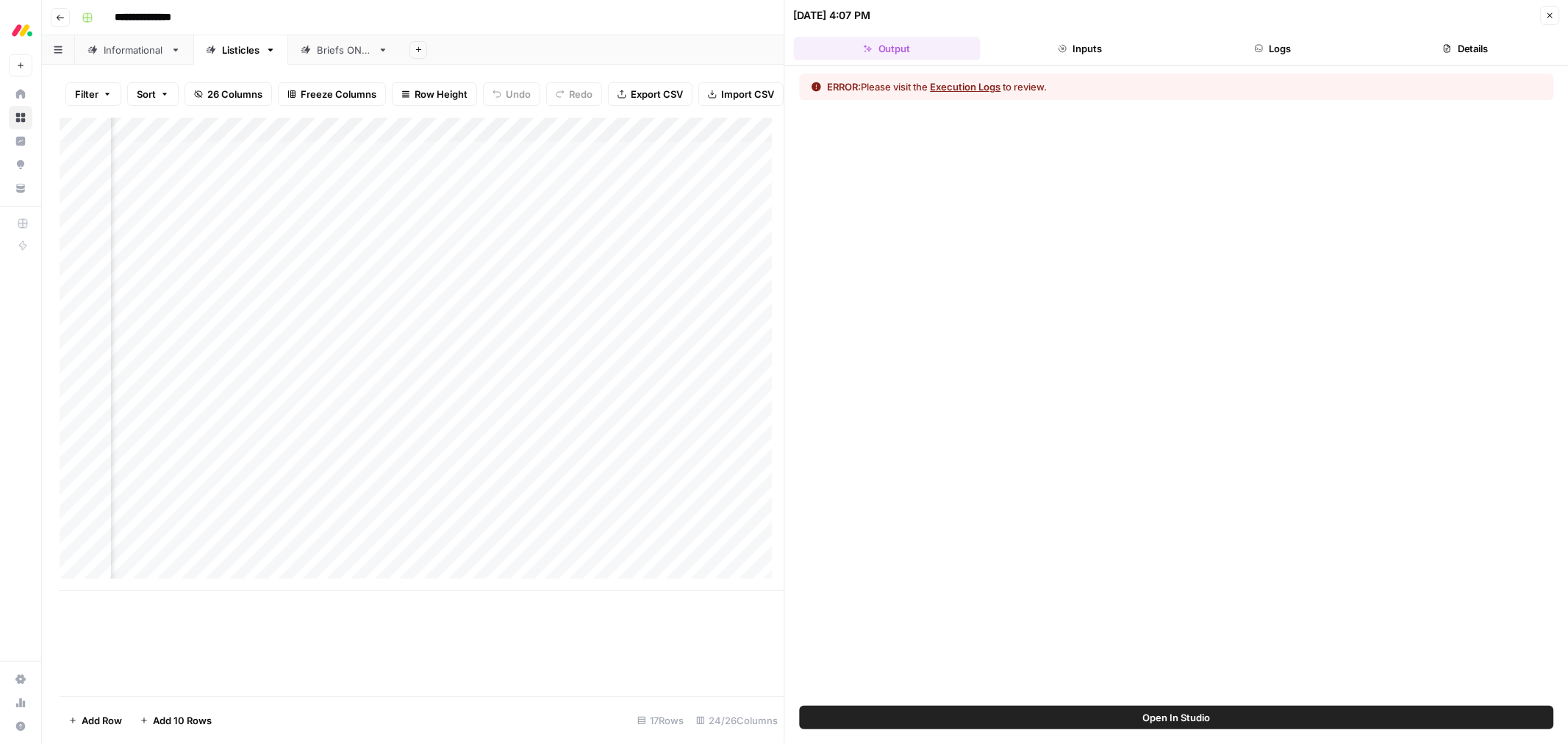
click at [1546, 15] on icon "button" at bounding box center [1550, 15] width 8 height 8
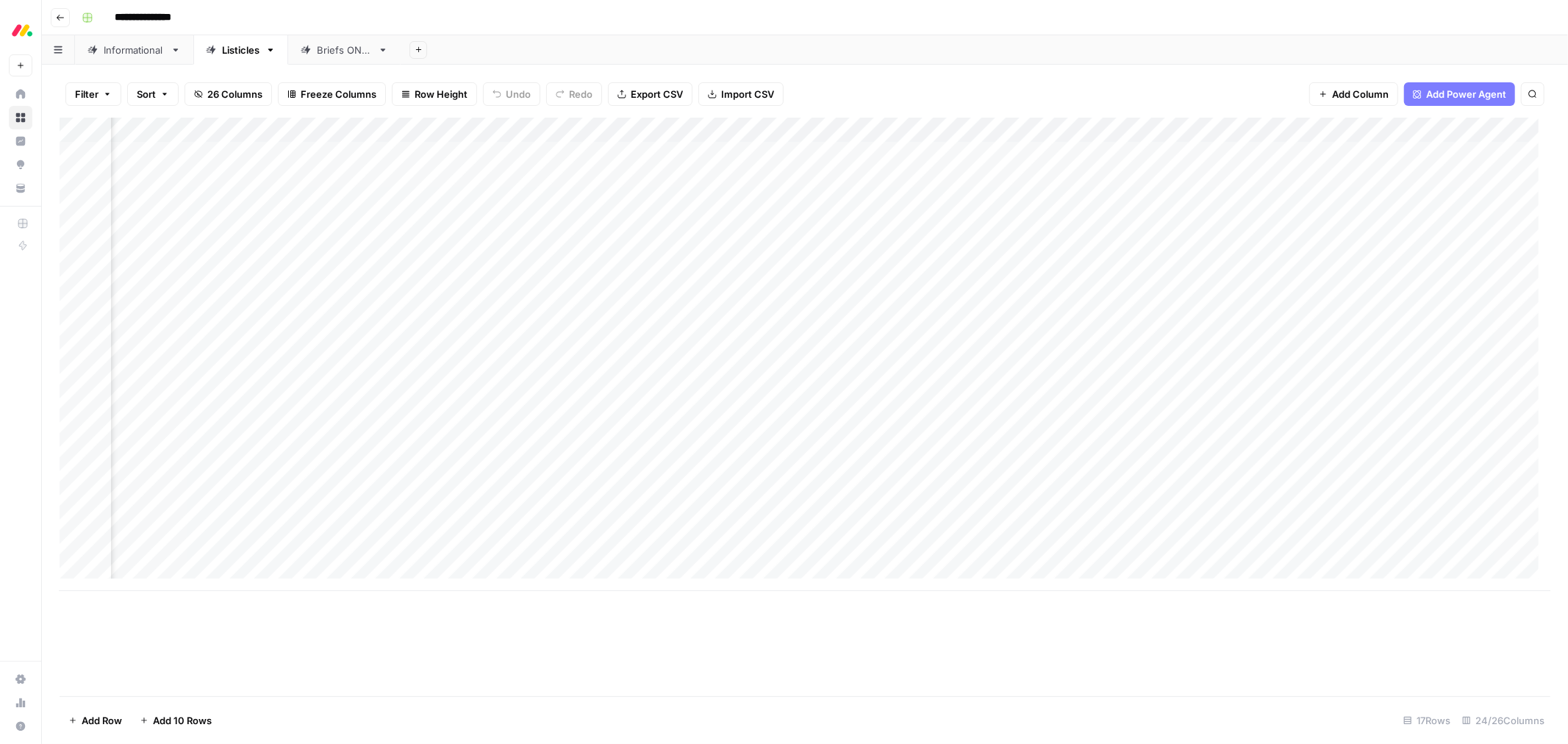
click at [872, 157] on div "Add Column" at bounding box center [806, 354] width 1491 height 474
